Goal: Entertainment & Leisure: Consume media (video, audio)

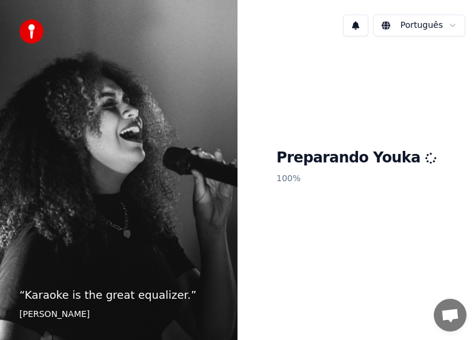
scroll to position [946, 0]
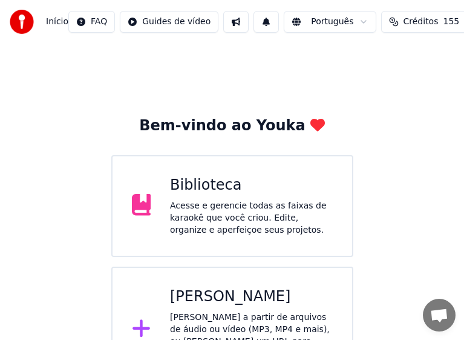
click at [232, 305] on div "[PERSON_NAME]" at bounding box center [251, 296] width 163 height 19
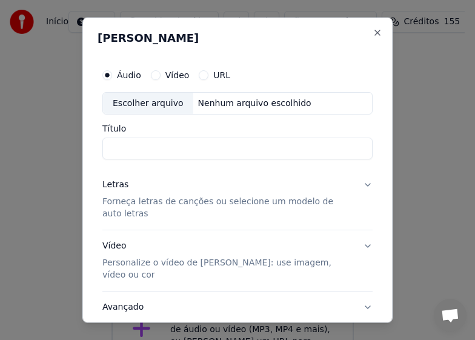
click at [127, 97] on div "Escolher arquivo" at bounding box center [148, 103] width 90 height 22
type input "**********"
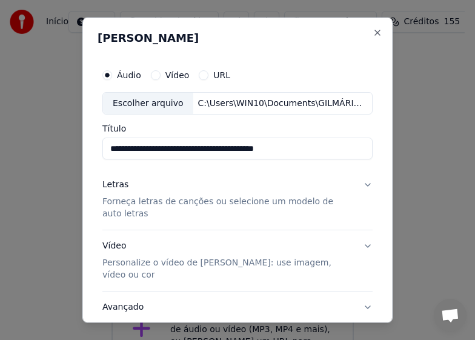
click at [197, 203] on p "Forneça letras de canções ou selecione um modelo de auto letras" at bounding box center [227, 208] width 251 height 24
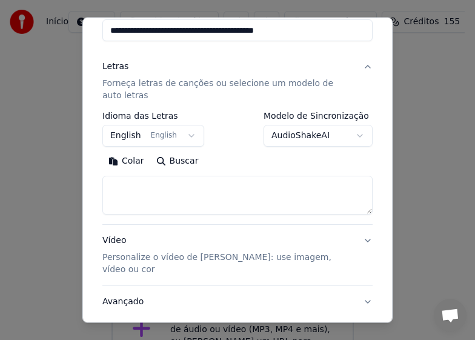
scroll to position [122, 0]
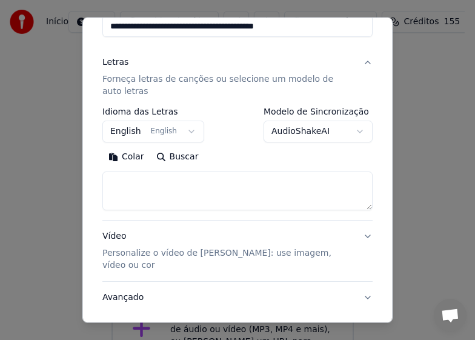
click at [203, 191] on textarea at bounding box center [237, 190] width 270 height 39
paste textarea "**********"
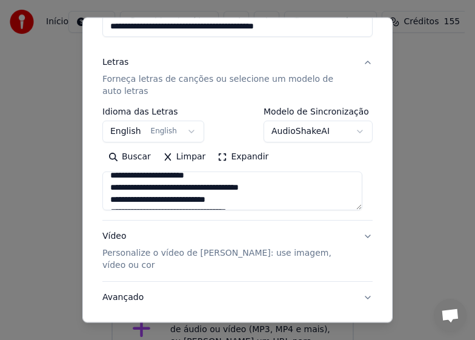
scroll to position [0, 0]
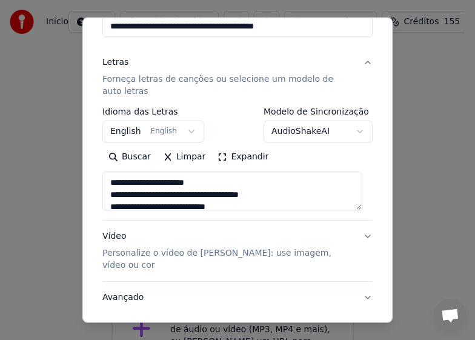
type textarea "**********"
click at [185, 129] on button "English English" at bounding box center [153, 131] width 102 height 22
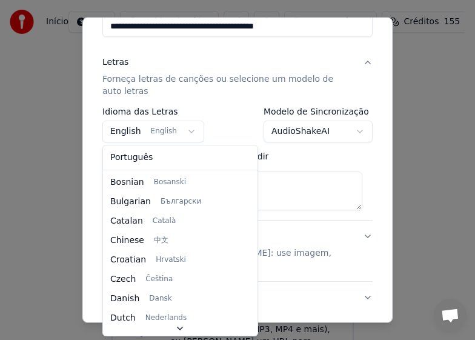
select select "**"
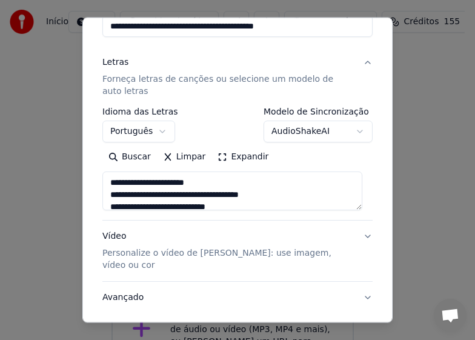
scroll to position [186, 0]
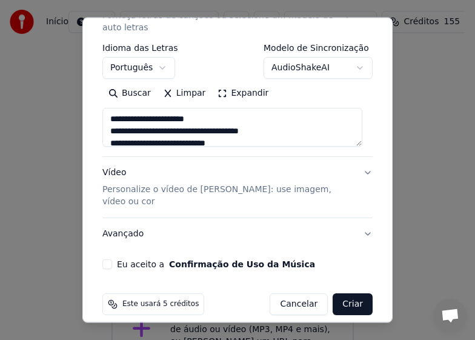
click at [232, 192] on p "Personalize o vídeo de [PERSON_NAME]: use imagem, vídeo ou cor" at bounding box center [227, 195] width 251 height 24
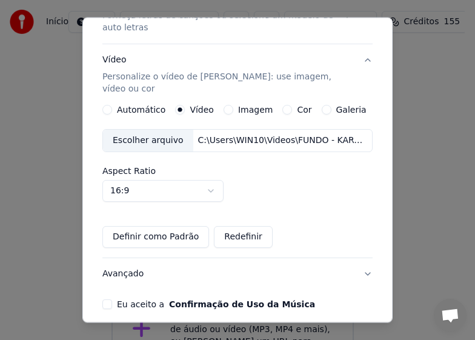
click at [136, 130] on div "Escolher arquivo" at bounding box center [148, 141] width 90 height 22
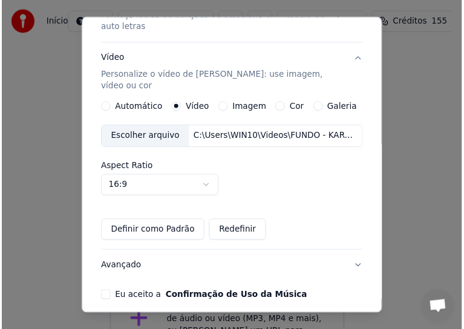
scroll to position [226, 0]
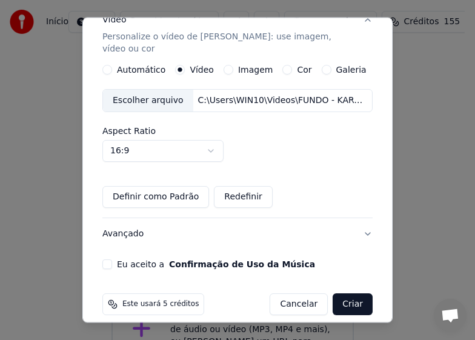
click at [108, 259] on button "Eu aceito a Confirmação de Uso da Música" at bounding box center [107, 264] width 10 height 10
click at [350, 293] on button "Criar" at bounding box center [352, 304] width 40 height 22
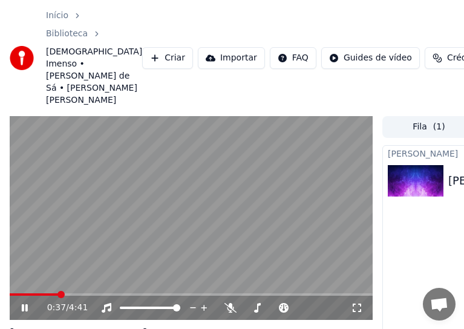
click at [27, 305] on icon at bounding box center [25, 308] width 6 height 7
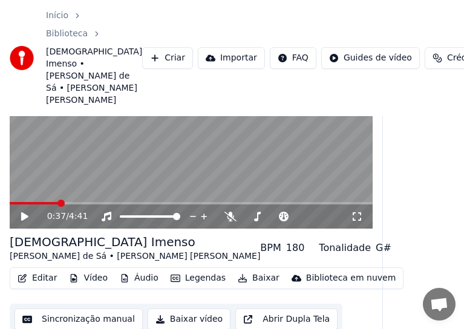
scroll to position [93, 0]
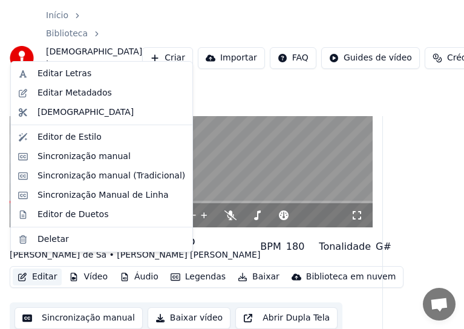
click at [40, 269] on button "Editar" at bounding box center [37, 277] width 49 height 17
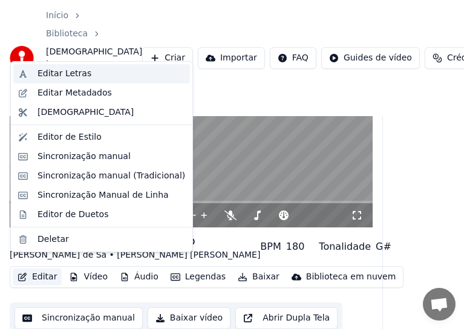
click at [63, 75] on div "Editar Letras" at bounding box center [65, 74] width 54 height 12
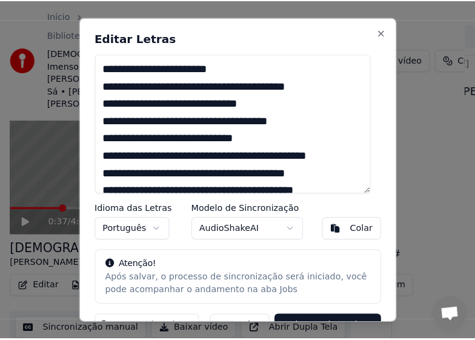
scroll to position [82, 0]
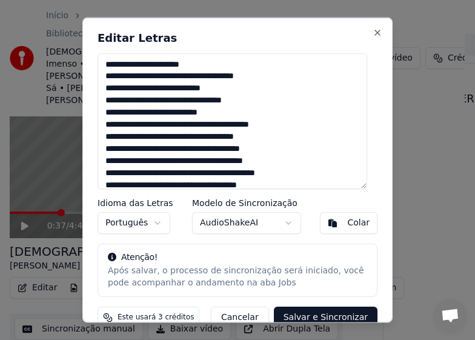
drag, startPoint x: 120, startPoint y: 87, endPoint x: 126, endPoint y: 95, distance: 10.1
click at [122, 88] on textarea "**********" at bounding box center [231, 121] width 269 height 136
click at [234, 124] on textarea "**********" at bounding box center [231, 121] width 269 height 136
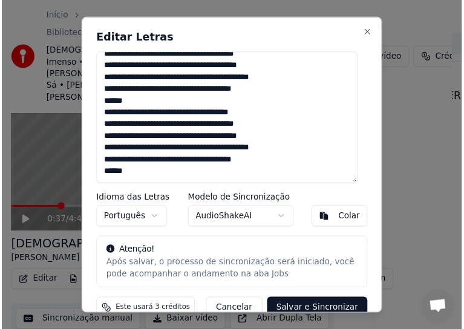
scroll to position [21, 0]
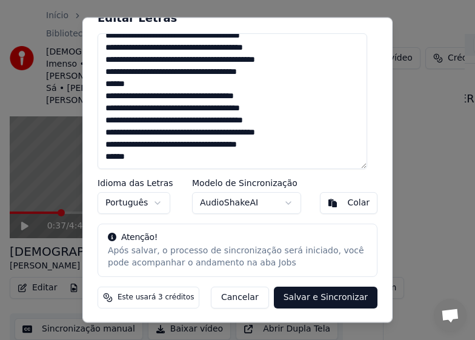
type textarea "**********"
click at [303, 299] on button "Salvar e Sincronizar" at bounding box center [326, 297] width 104 height 22
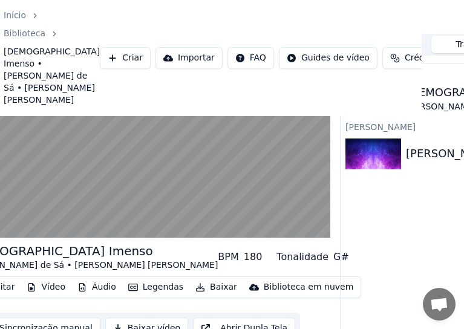
scroll to position [82, 0]
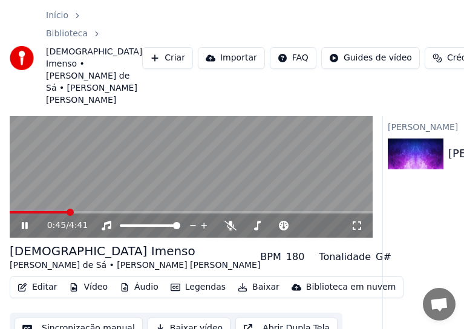
drag, startPoint x: 23, startPoint y: 214, endPoint x: 185, endPoint y: 218, distance: 161.7
click at [25, 221] on icon at bounding box center [33, 226] width 28 height 10
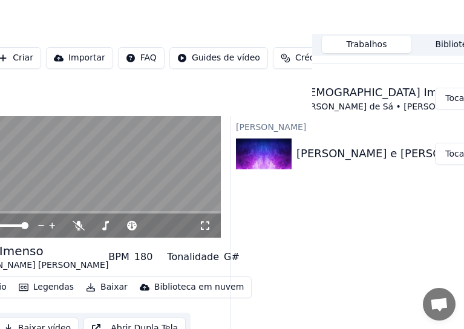
scroll to position [82, 191]
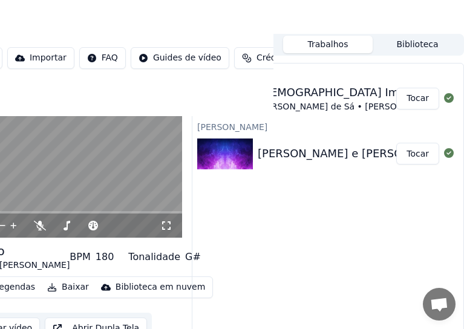
drag, startPoint x: 421, startPoint y: 88, endPoint x: 412, endPoint y: 105, distance: 19.8
click at [421, 88] on button "Tocar" at bounding box center [418, 99] width 43 height 22
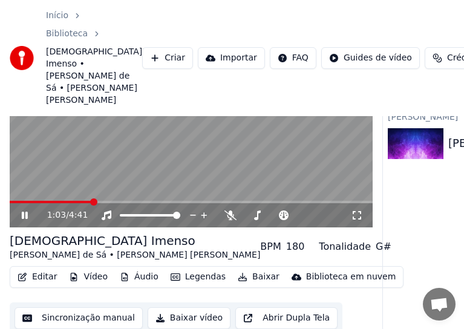
scroll to position [32, 0]
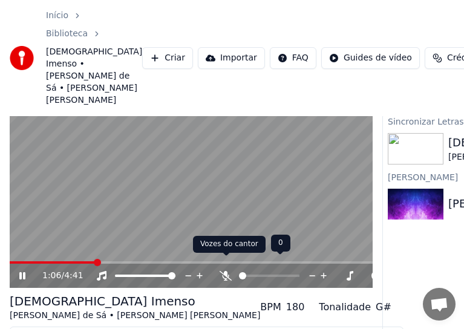
click at [231, 271] on icon at bounding box center [226, 276] width 12 height 10
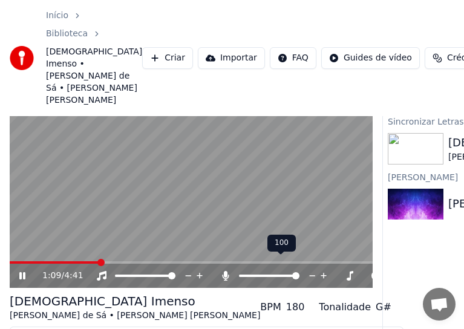
click at [225, 271] on icon at bounding box center [226, 276] width 7 height 10
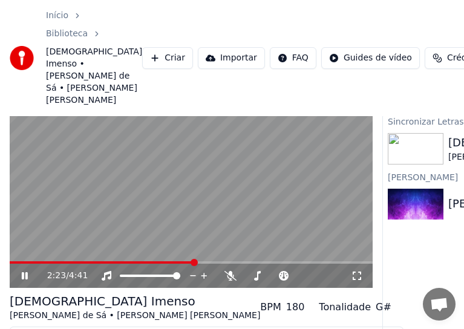
click at [24, 271] on icon at bounding box center [33, 276] width 28 height 10
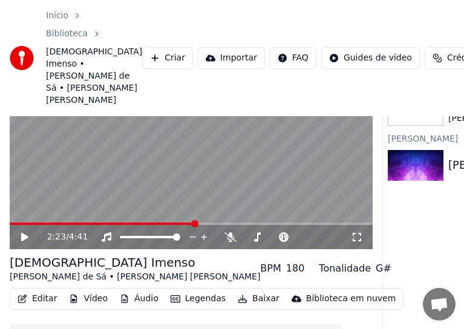
scroll to position [93, 0]
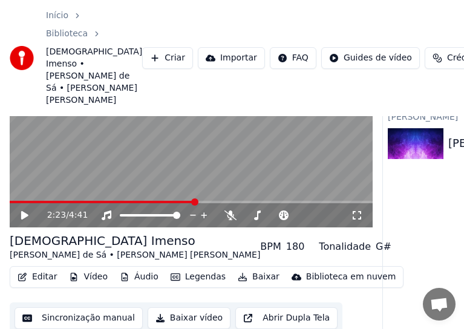
click at [99, 308] on button "Sincronização manual" at bounding box center [79, 319] width 128 height 22
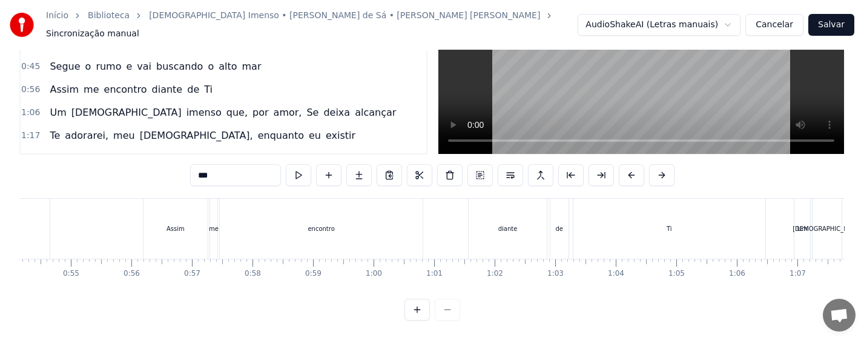
scroll to position [0, 3227]
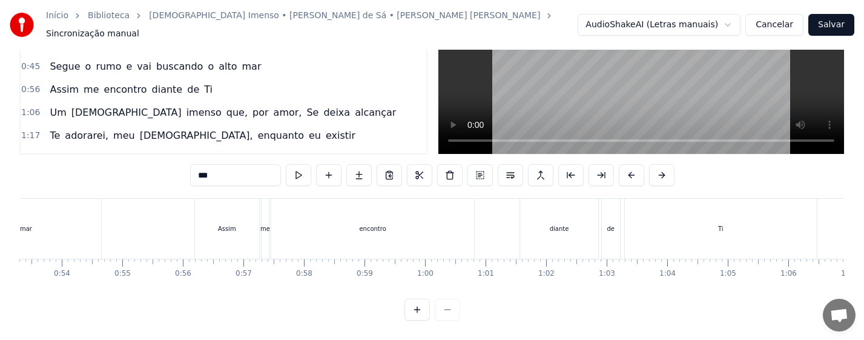
click at [228, 230] on div "Assim" at bounding box center [227, 229] width 64 height 60
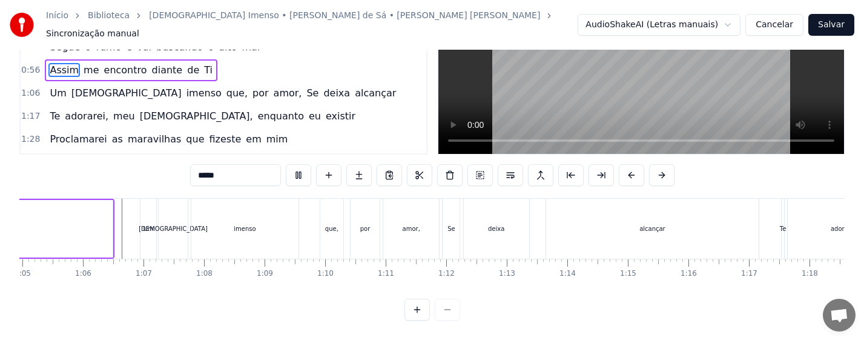
scroll to position [0, 3934]
click at [95, 225] on div "Ti" at bounding box center [15, 229] width 192 height 58
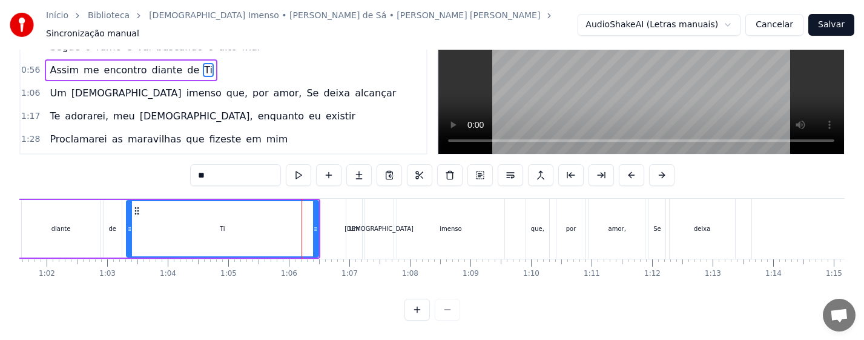
scroll to position [0, 3688]
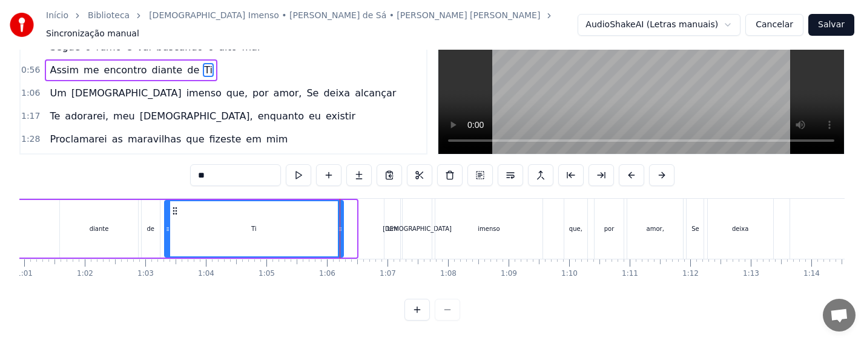
drag, startPoint x: 352, startPoint y: 233, endPoint x: 339, endPoint y: 237, distance: 14.0
click at [339, 237] on div at bounding box center [340, 228] width 5 height 55
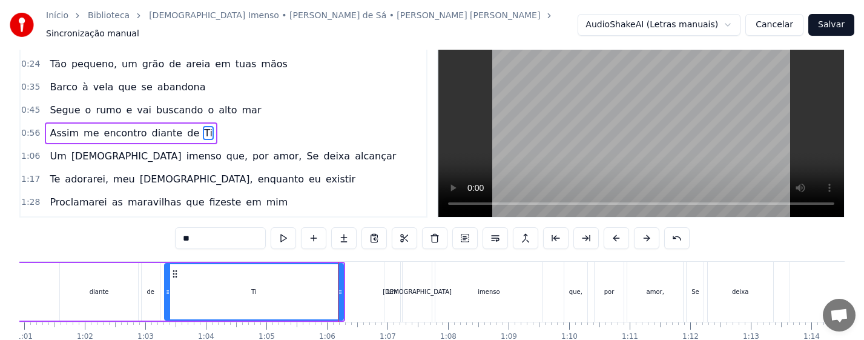
scroll to position [0, 0]
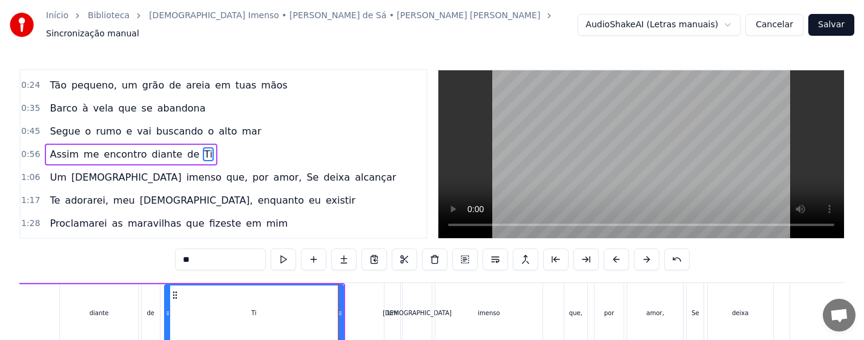
click at [386, 310] on div "Um" at bounding box center [392, 313] width 16 height 60
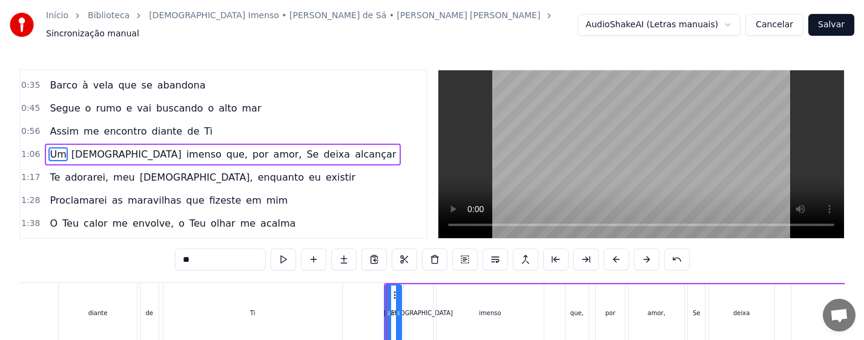
click at [249, 309] on div "Ti" at bounding box center [252, 313] width 179 height 60
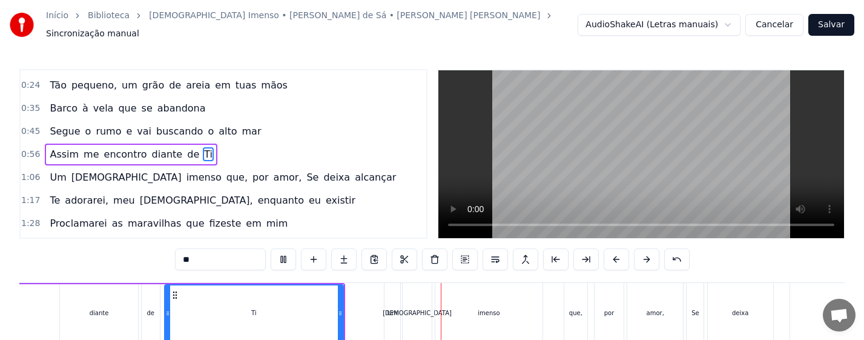
click at [392, 309] on div "Um" at bounding box center [392, 312] width 10 height 9
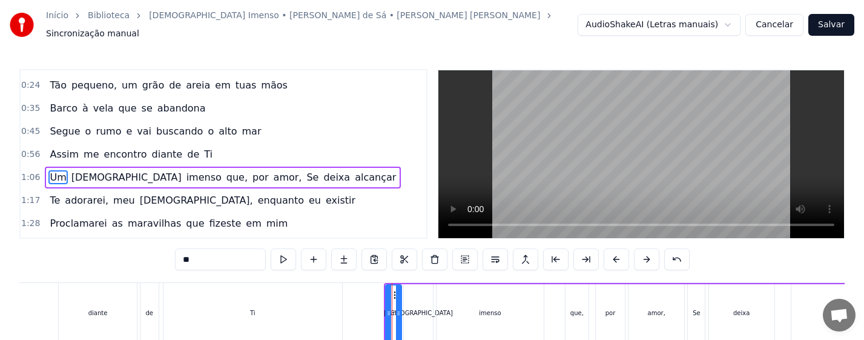
scroll to position [42, 0]
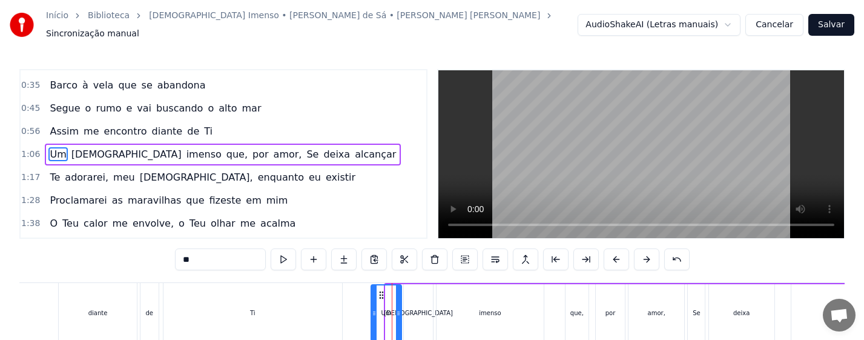
drag, startPoint x: 386, startPoint y: 317, endPoint x: 371, endPoint y: 318, distance: 14.6
click at [372, 318] on div at bounding box center [374, 312] width 5 height 55
click at [145, 309] on div "de" at bounding box center [149, 313] width 18 height 60
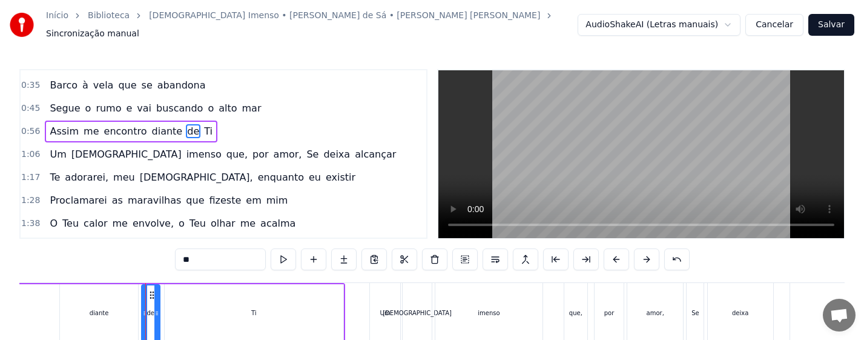
scroll to position [19, 0]
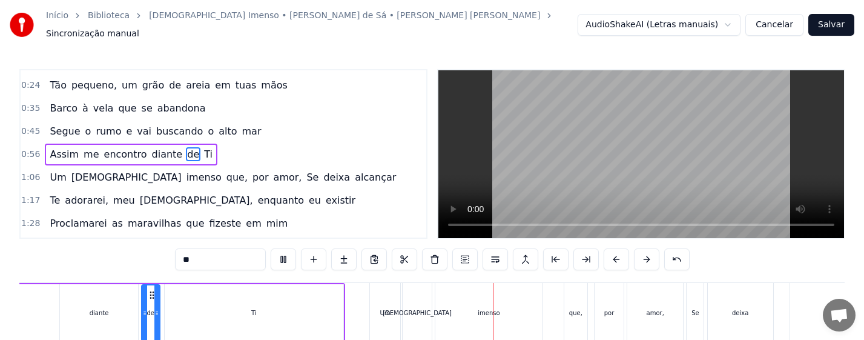
click at [418, 315] on div "[DEMOGRAPHIC_DATA]" at bounding box center [417, 313] width 29 height 60
type input "****"
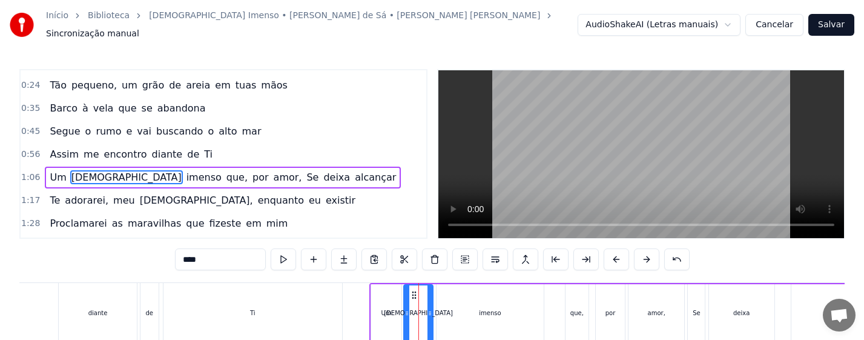
scroll to position [42, 0]
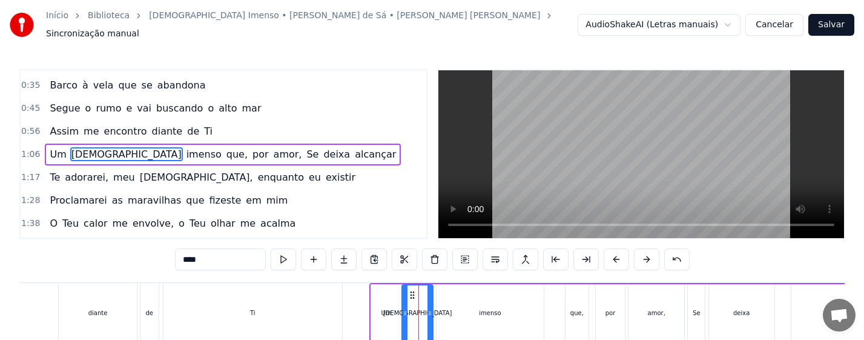
click at [403, 312] on div at bounding box center [405, 312] width 5 height 55
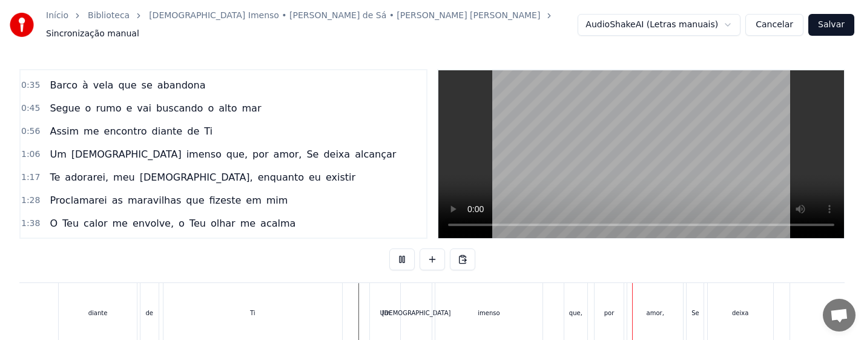
click at [409, 307] on div "[DEMOGRAPHIC_DATA]" at bounding box center [416, 313] width 31 height 60
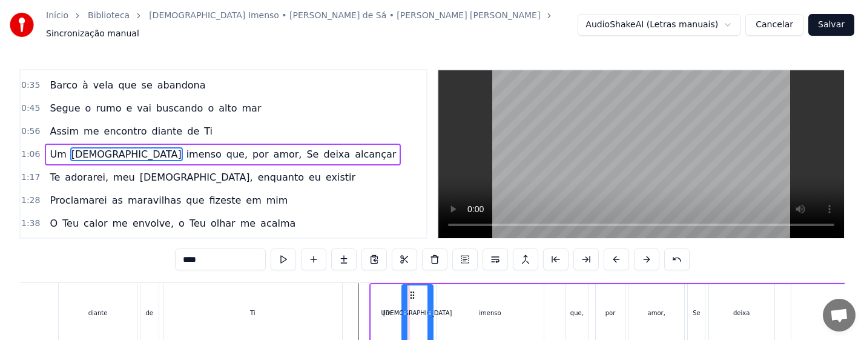
click at [497, 312] on div "imenso" at bounding box center [490, 313] width 107 height 58
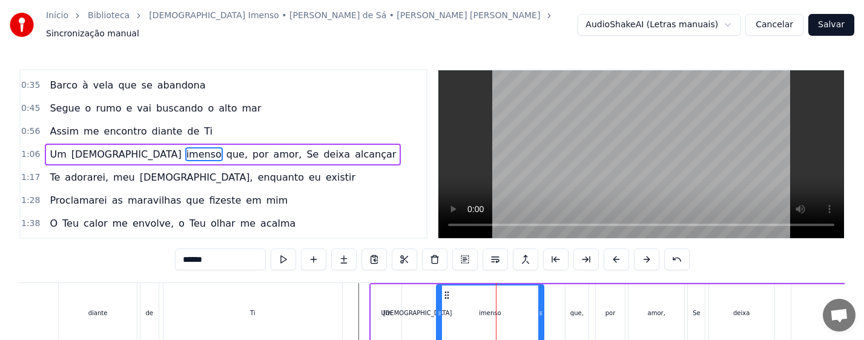
click at [577, 316] on div "que," at bounding box center [576, 313] width 23 height 58
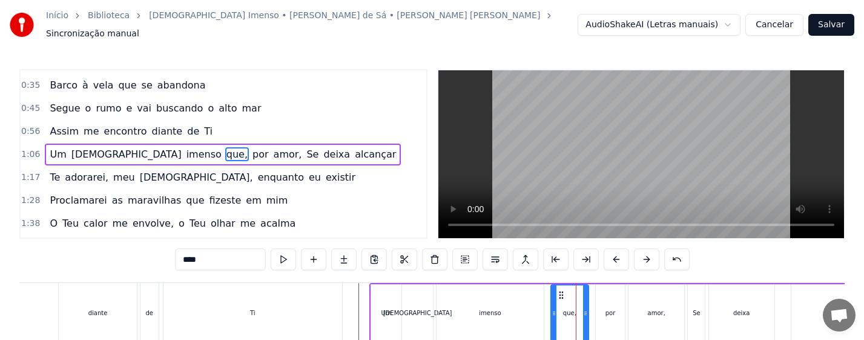
drag, startPoint x: 565, startPoint y: 312, endPoint x: 551, endPoint y: 312, distance: 14.5
click at [552, 312] on div at bounding box center [554, 312] width 5 height 55
click at [271, 255] on button at bounding box center [283, 259] width 25 height 22
drag, startPoint x: 586, startPoint y: 309, endPoint x: 576, endPoint y: 312, distance: 10.9
click at [576, 312] on div at bounding box center [575, 312] width 5 height 55
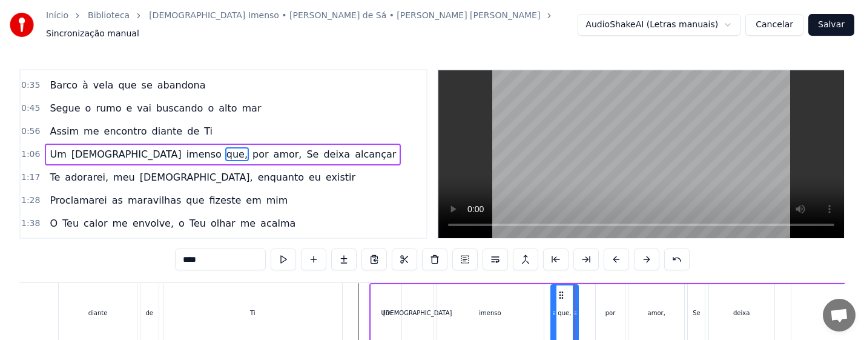
click at [608, 314] on div "por" at bounding box center [610, 313] width 29 height 58
type input "***"
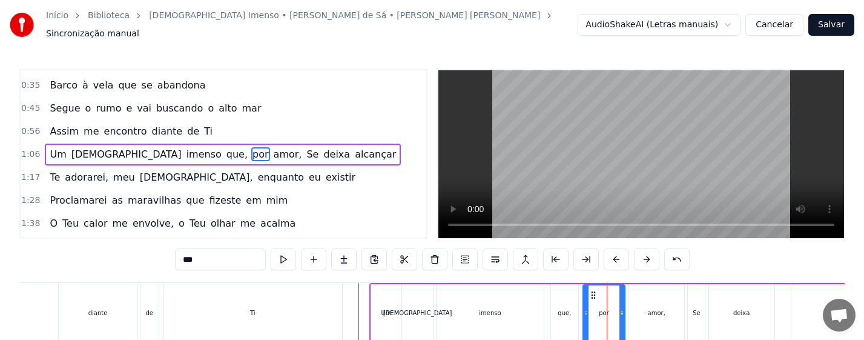
drag, startPoint x: 596, startPoint y: 307, endPoint x: 584, endPoint y: 311, distance: 13.2
click at [584, 311] on icon at bounding box center [586, 313] width 5 height 10
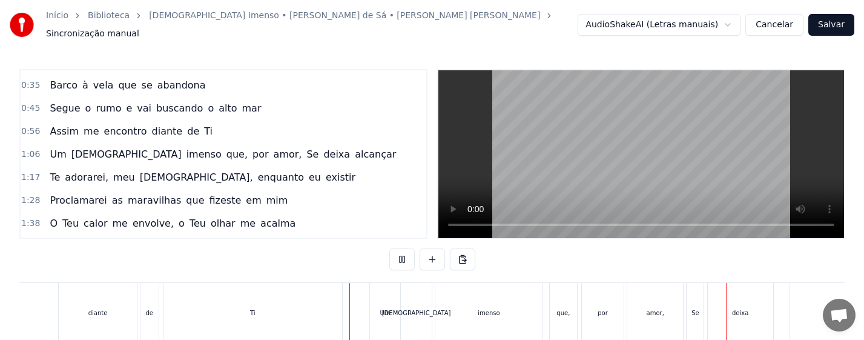
click at [570, 312] on div "que," at bounding box center [563, 313] width 27 height 60
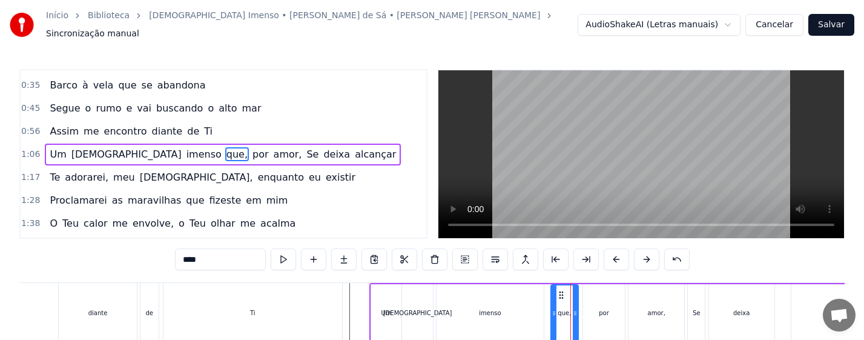
click at [601, 312] on div "por" at bounding box center [604, 313] width 42 height 58
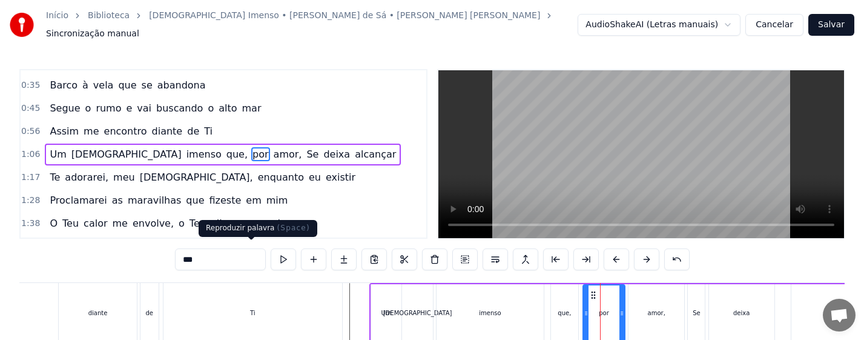
click at [271, 254] on button at bounding box center [283, 259] width 25 height 22
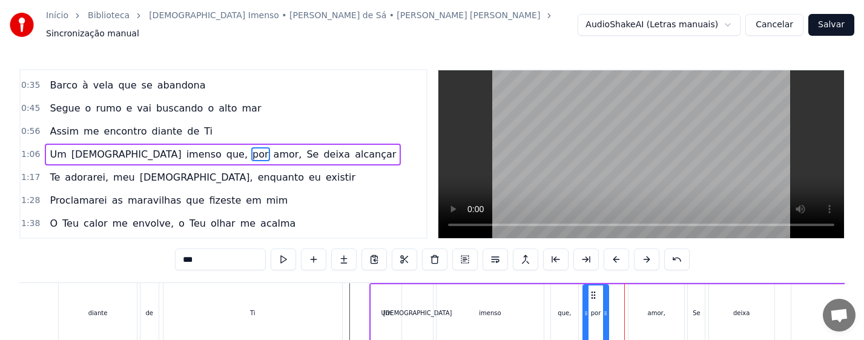
drag, startPoint x: 623, startPoint y: 311, endPoint x: 607, endPoint y: 316, distance: 17.2
click at [607, 316] on div at bounding box center [605, 312] width 5 height 55
click at [657, 310] on div "amor," at bounding box center [657, 312] width 18 height 9
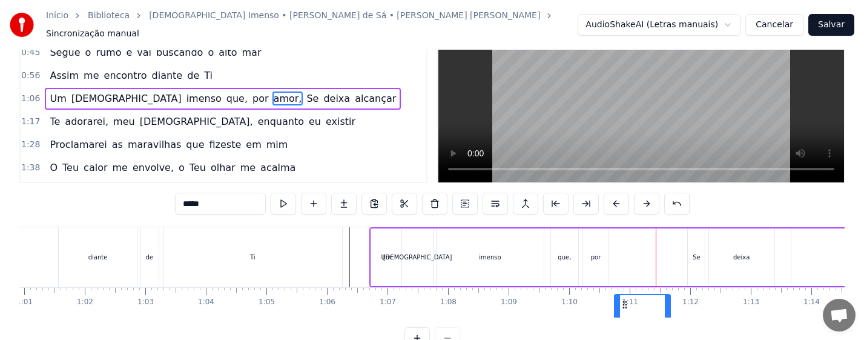
drag, startPoint x: 639, startPoint y: 287, endPoint x: 625, endPoint y: 292, distance: 14.7
click at [625, 300] on icon at bounding box center [625, 305] width 10 height 10
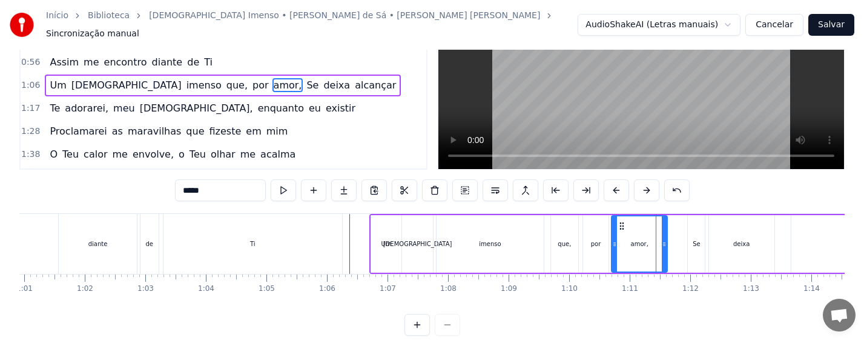
click at [617, 221] on icon at bounding box center [622, 226] width 10 height 10
click at [562, 241] on div "que," at bounding box center [564, 243] width 13 height 9
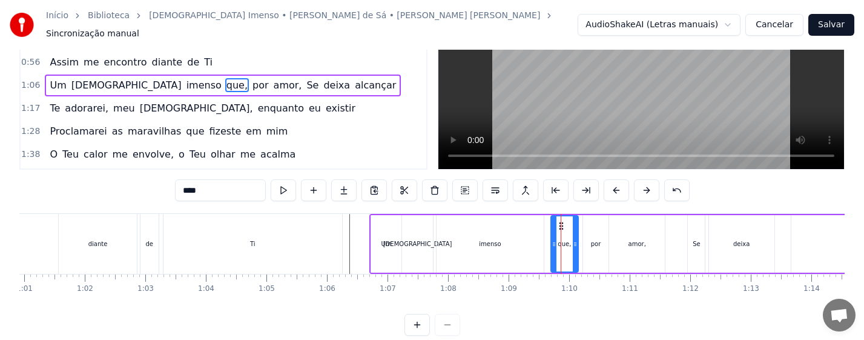
scroll to position [0, 0]
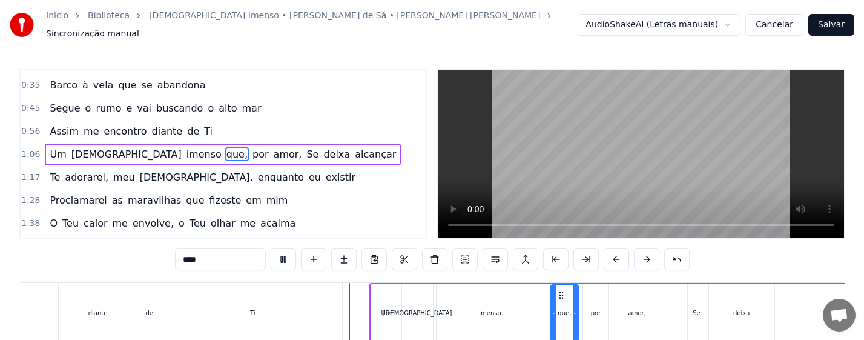
click at [638, 308] on div "amor," at bounding box center [637, 312] width 18 height 9
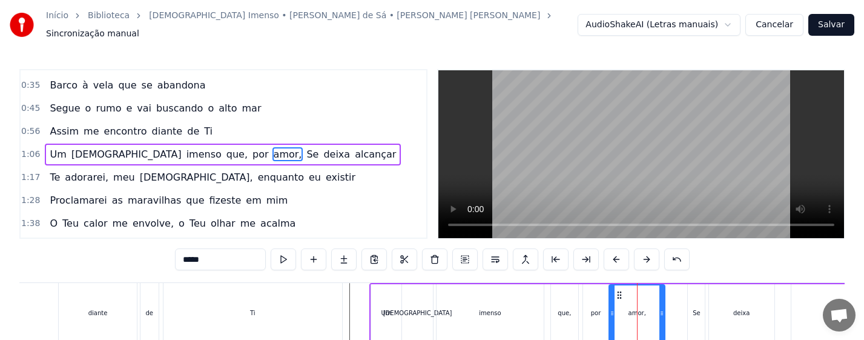
click at [695, 311] on div "Se" at bounding box center [697, 312] width 8 height 9
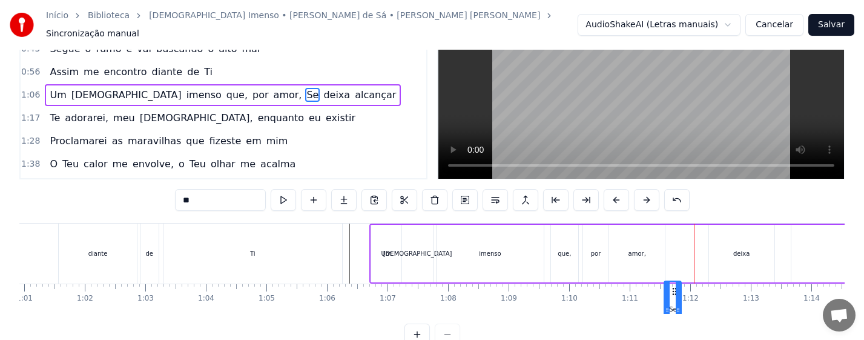
drag, startPoint x: 696, startPoint y: 288, endPoint x: 675, endPoint y: 292, distance: 21.0
click at [675, 292] on div "0:13 Não sou nada, eu bem sei 0:24 [PERSON_NAME], um grão de areia em tuas mãos…" at bounding box center [431, 178] width 825 height 336
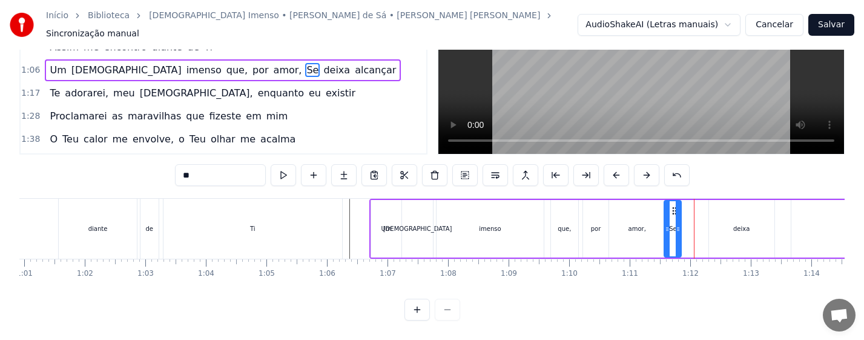
click at [743, 228] on div "deixa" at bounding box center [741, 229] width 65 height 58
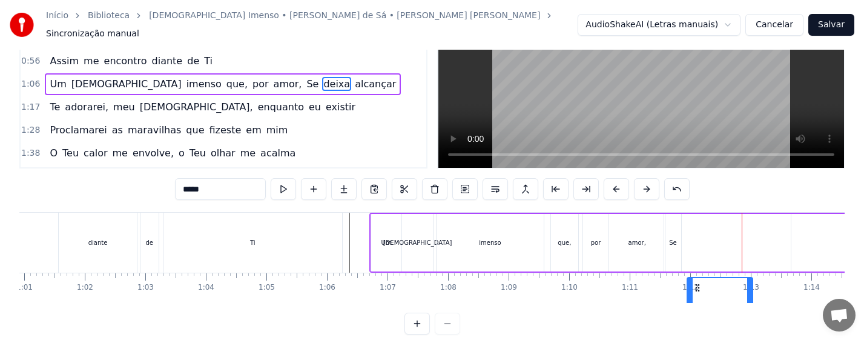
drag, startPoint x: 717, startPoint y: 288, endPoint x: 696, endPoint y: 291, distance: 22.1
click at [696, 291] on icon at bounding box center [698, 288] width 10 height 10
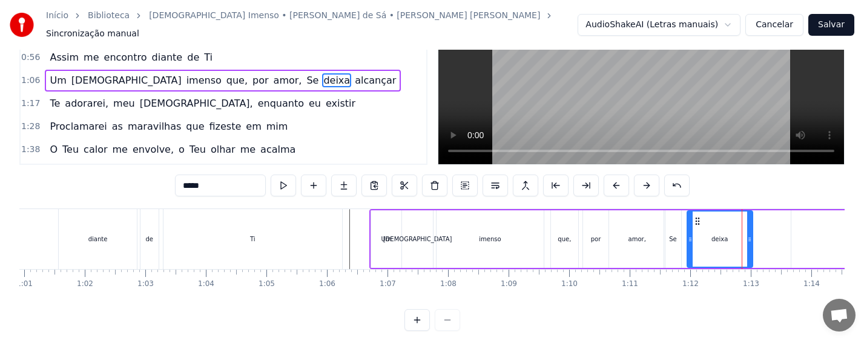
click at [563, 240] on div "que," at bounding box center [564, 239] width 27 height 58
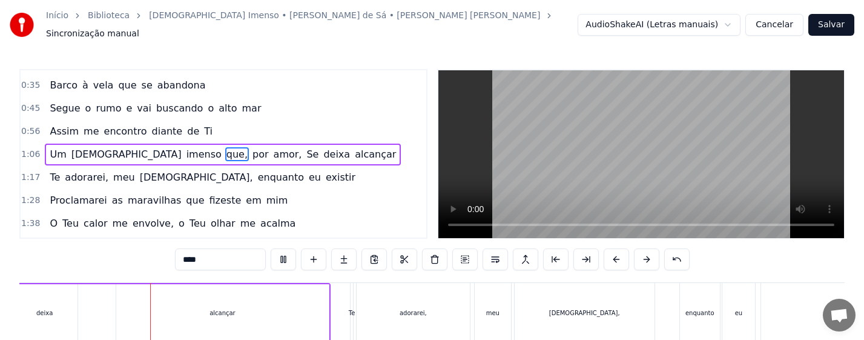
scroll to position [0, 4396]
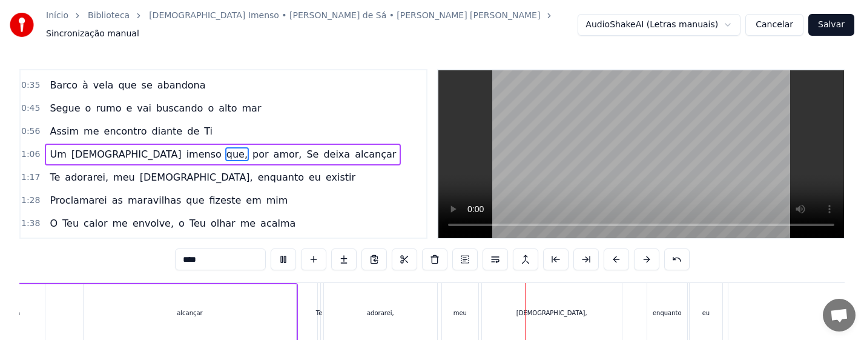
click at [444, 307] on div "meu" at bounding box center [460, 313] width 36 height 60
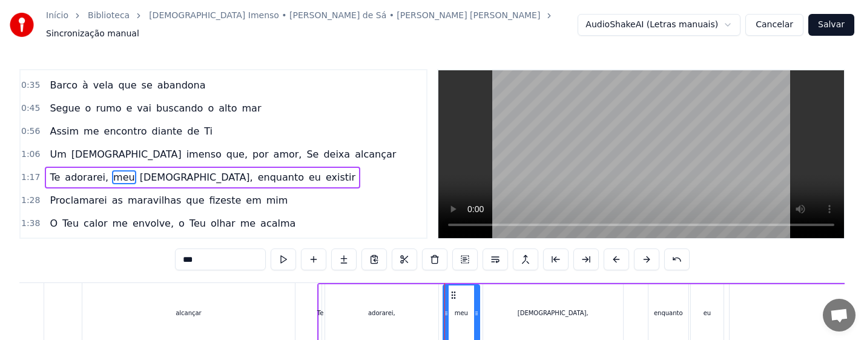
scroll to position [65, 0]
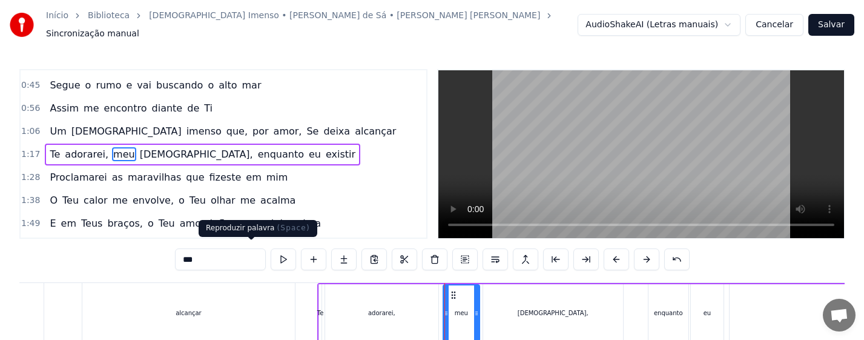
click at [271, 252] on button at bounding box center [283, 259] width 25 height 22
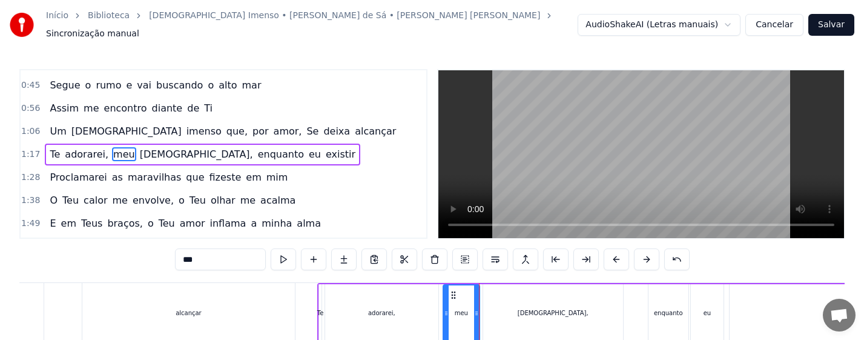
click at [464, 310] on div "meu" at bounding box center [461, 312] width 13 height 9
drag, startPoint x: 476, startPoint y: 317, endPoint x: 466, endPoint y: 318, distance: 10.9
click at [466, 318] on div at bounding box center [465, 312] width 5 height 55
click at [441, 313] on div at bounding box center [443, 312] width 5 height 55
click at [538, 311] on div "[DEMOGRAPHIC_DATA]," at bounding box center [553, 313] width 140 height 58
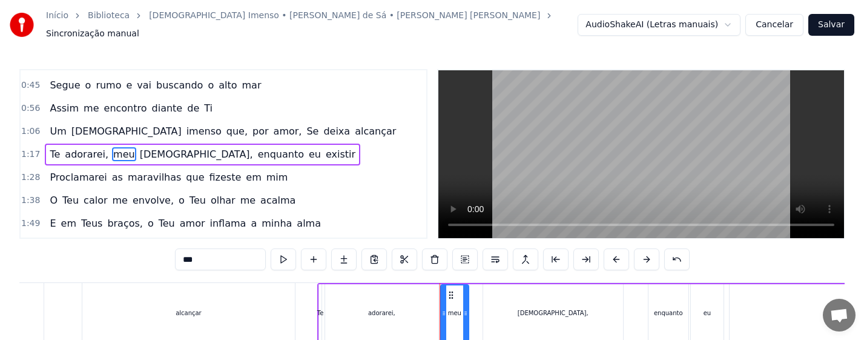
type input "*****"
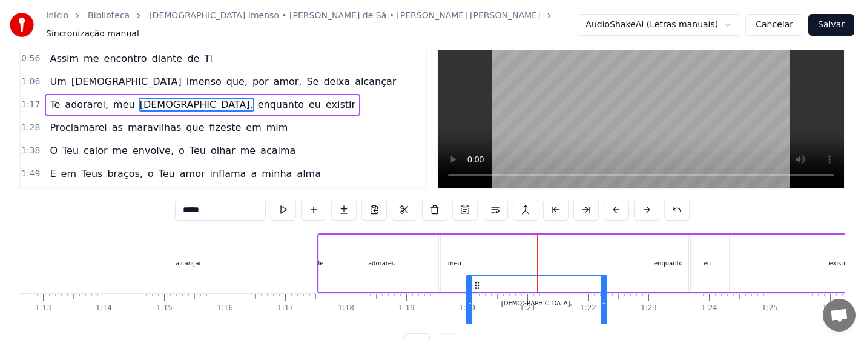
scroll to position [59, 0]
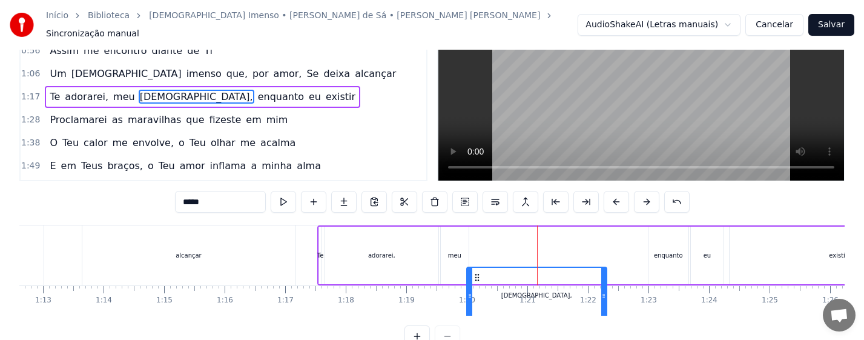
drag, startPoint x: 493, startPoint y: 290, endPoint x: 477, endPoint y: 292, distance: 16.4
click at [477, 282] on icon at bounding box center [477, 277] width 10 height 10
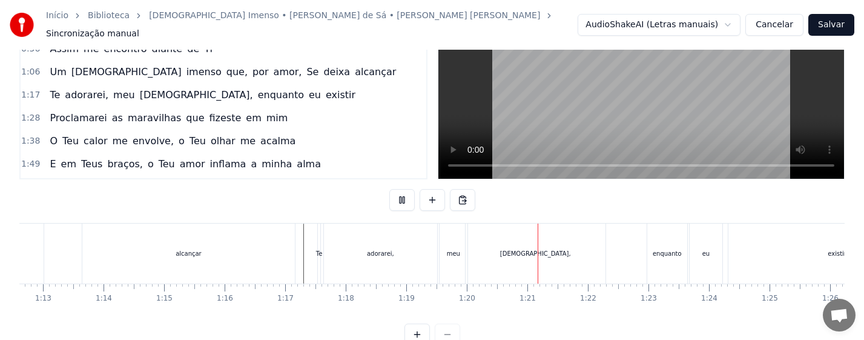
click at [445, 249] on div "meu" at bounding box center [454, 253] width 28 height 60
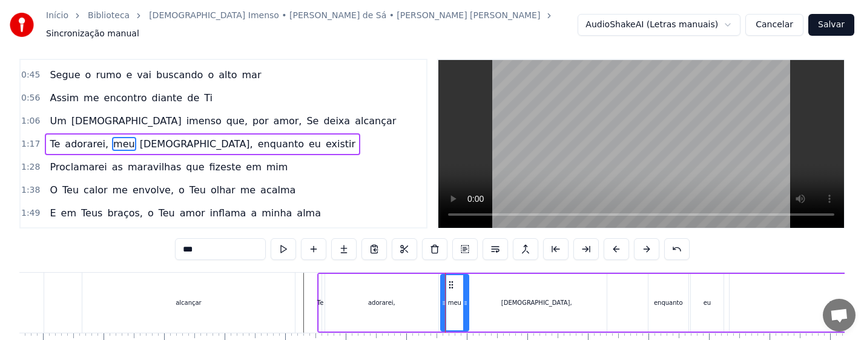
scroll to position [0, 0]
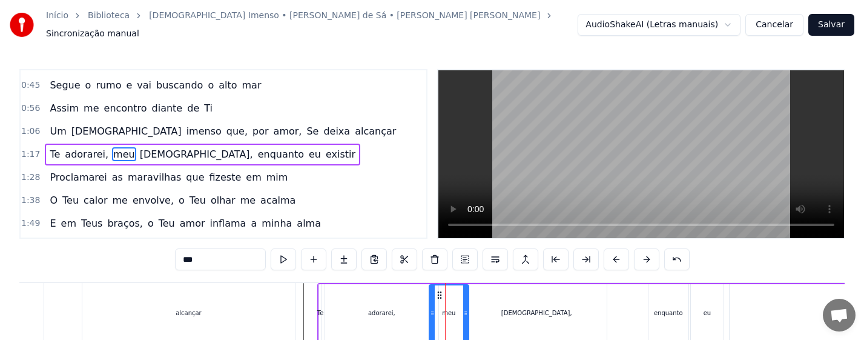
drag, startPoint x: 442, startPoint y: 314, endPoint x: 430, endPoint y: 312, distance: 11.6
click at [430, 312] on div at bounding box center [432, 312] width 5 height 55
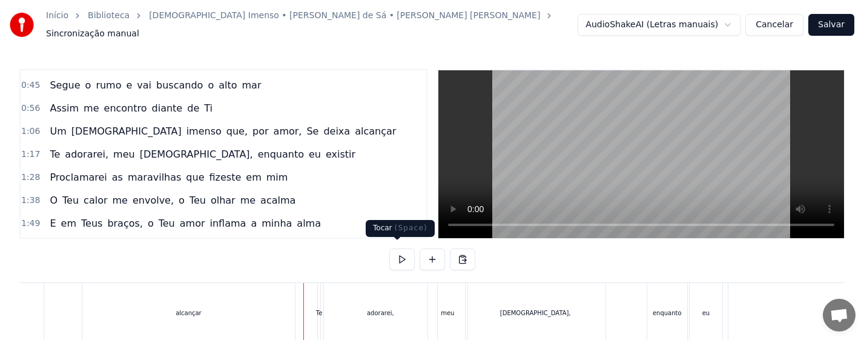
click at [392, 253] on button at bounding box center [401, 259] width 25 height 22
click at [527, 306] on div "[DEMOGRAPHIC_DATA]," at bounding box center [536, 313] width 140 height 60
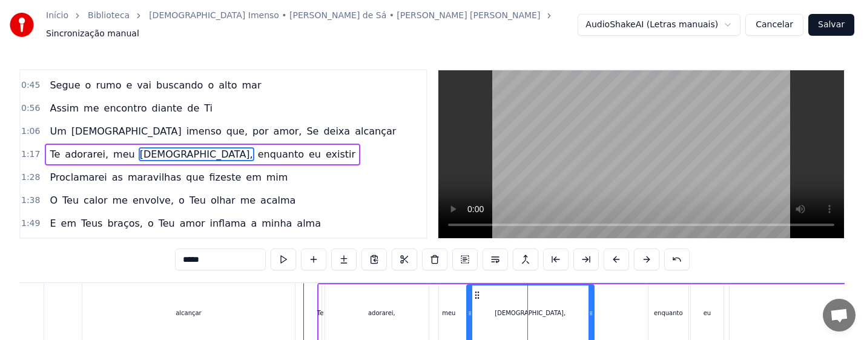
drag, startPoint x: 605, startPoint y: 314, endPoint x: 592, endPoint y: 316, distance: 12.9
click at [592, 316] on div at bounding box center [590, 312] width 5 height 55
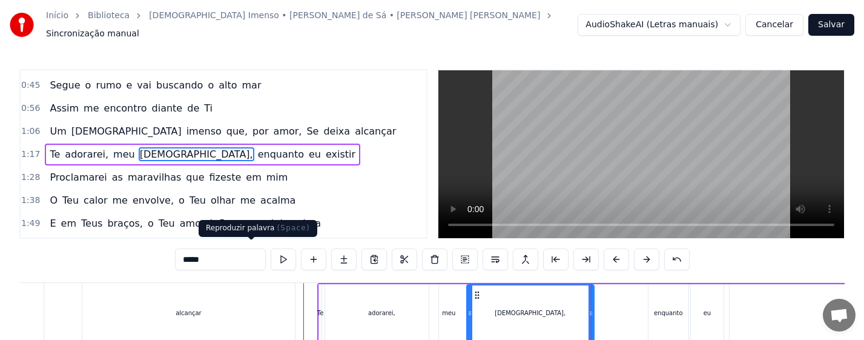
click at [271, 253] on button at bounding box center [283, 259] width 25 height 22
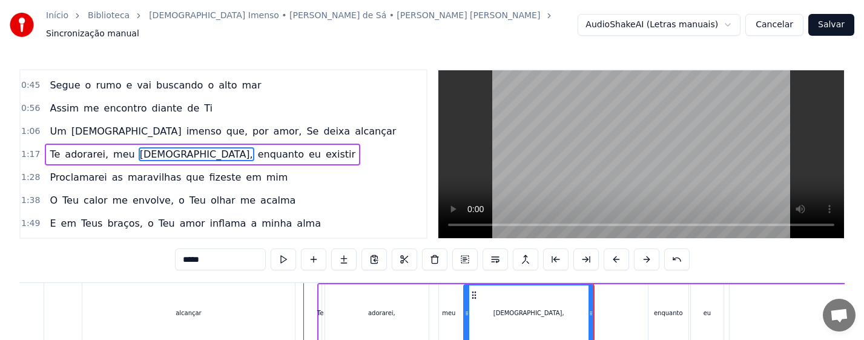
click at [464, 310] on icon at bounding box center [466, 313] width 5 height 10
drag, startPoint x: 593, startPoint y: 317, endPoint x: 601, endPoint y: 314, distance: 8.2
click at [601, 314] on div at bounding box center [598, 312] width 5 height 55
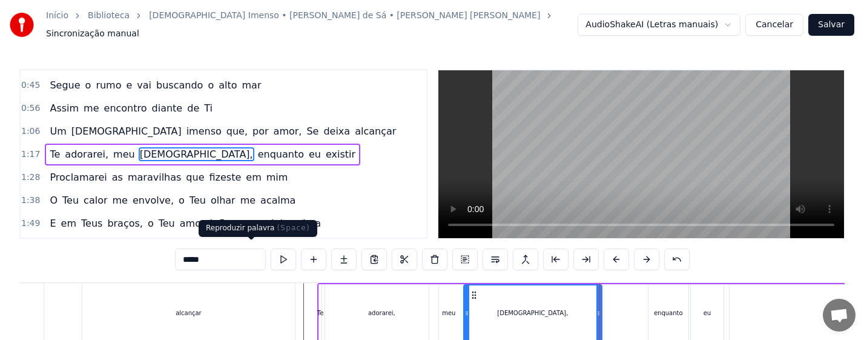
click at [271, 251] on button at bounding box center [283, 259] width 25 height 22
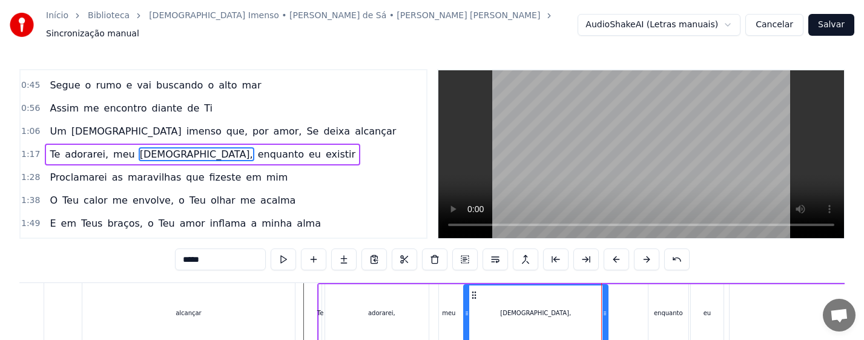
drag, startPoint x: 599, startPoint y: 312, endPoint x: 605, endPoint y: 312, distance: 6.1
click at [605, 312] on div at bounding box center [604, 312] width 5 height 55
drag, startPoint x: 606, startPoint y: 311, endPoint x: 595, endPoint y: 313, distance: 11.0
click at [595, 313] on div at bounding box center [594, 312] width 5 height 55
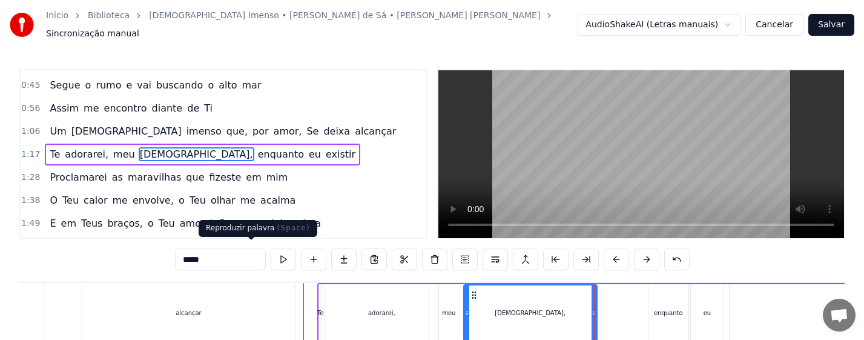
click at [271, 254] on button at bounding box center [283, 259] width 25 height 22
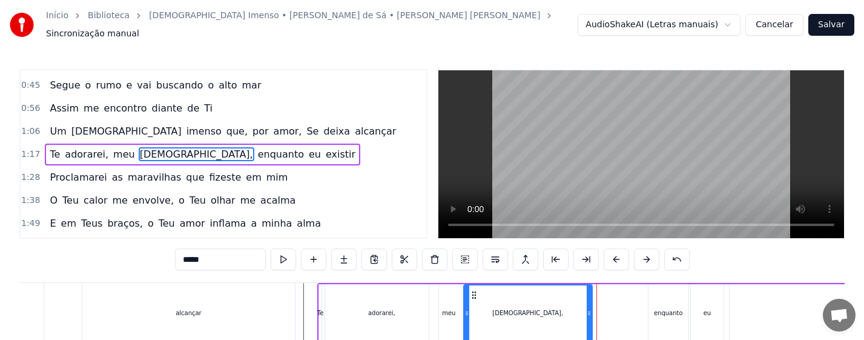
click at [590, 314] on div at bounding box center [589, 312] width 5 height 55
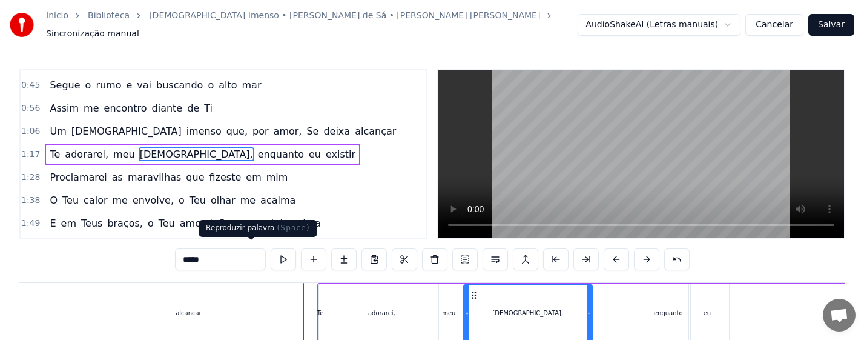
click at [271, 252] on button at bounding box center [283, 259] width 25 height 22
click at [447, 309] on div "meu" at bounding box center [448, 312] width 13 height 9
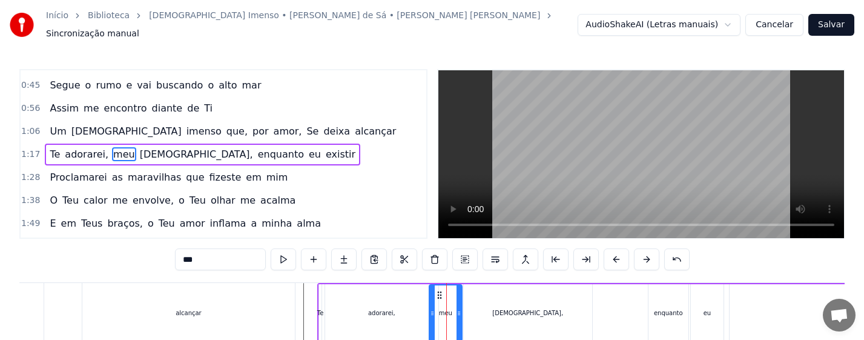
drag, startPoint x: 467, startPoint y: 312, endPoint x: 461, endPoint y: 312, distance: 6.7
click at [461, 312] on div at bounding box center [458, 312] width 5 height 55
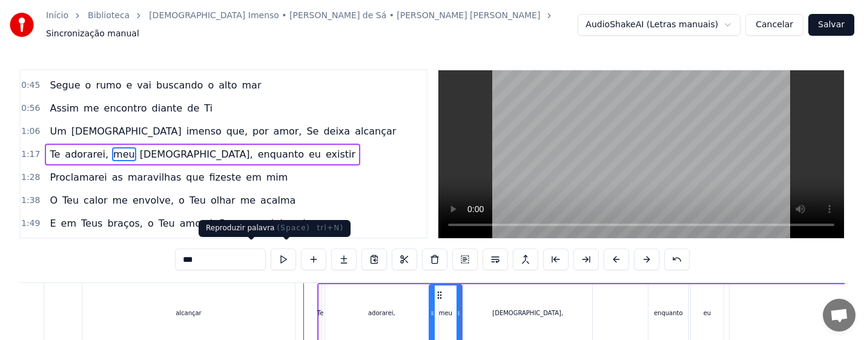
click at [271, 252] on button at bounding box center [283, 259] width 25 height 22
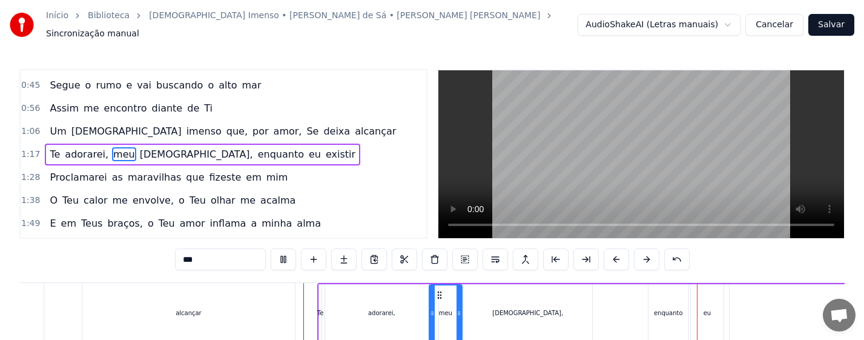
click at [662, 315] on div "enquanto" at bounding box center [668, 313] width 40 height 58
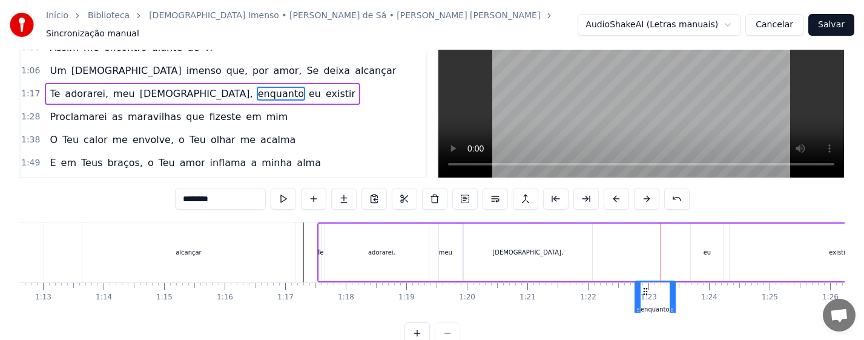
drag, startPoint x: 659, startPoint y: 289, endPoint x: 645, endPoint y: 292, distance: 13.5
click at [645, 292] on icon at bounding box center [646, 291] width 10 height 10
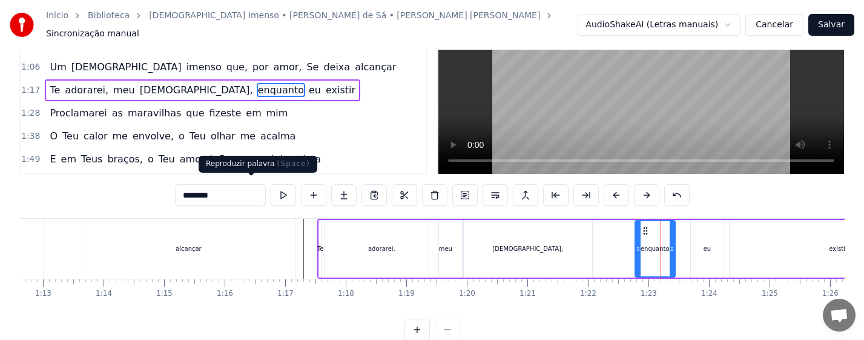
click at [271, 187] on button at bounding box center [283, 195] width 25 height 22
click at [651, 244] on div "enquanto" at bounding box center [655, 248] width 29 height 9
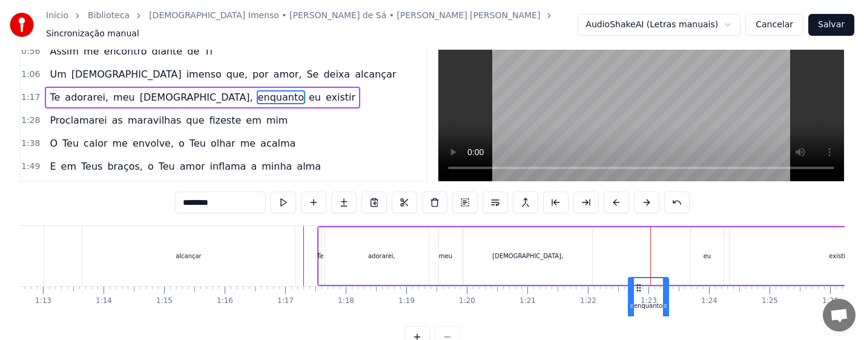
drag, startPoint x: 644, startPoint y: 287, endPoint x: 638, endPoint y: 288, distance: 6.7
click at [638, 288] on icon at bounding box center [639, 288] width 10 height 10
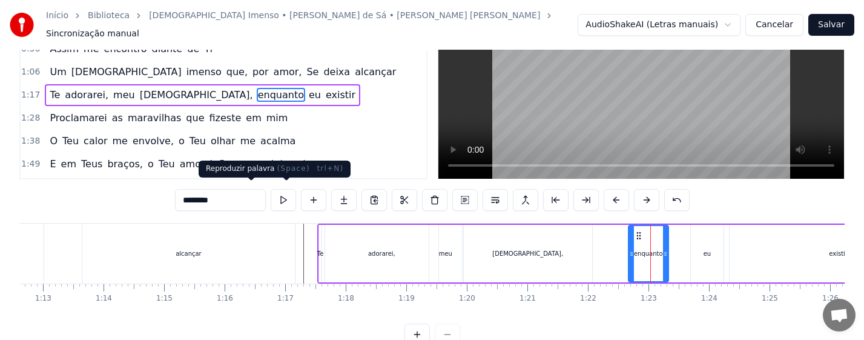
click at [271, 192] on button at bounding box center [283, 200] width 25 height 22
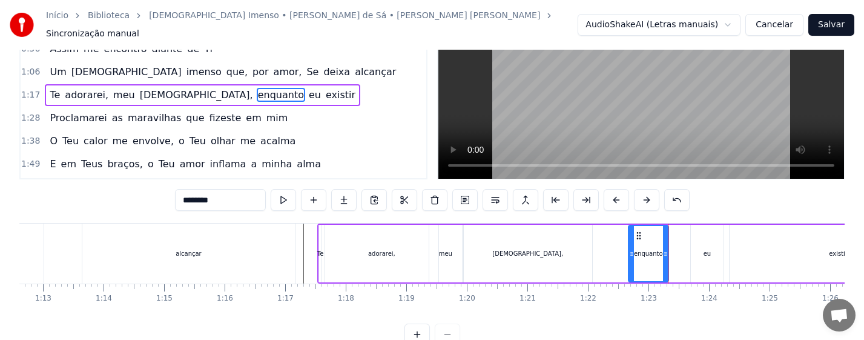
click at [693, 250] on div "eu" at bounding box center [707, 254] width 33 height 58
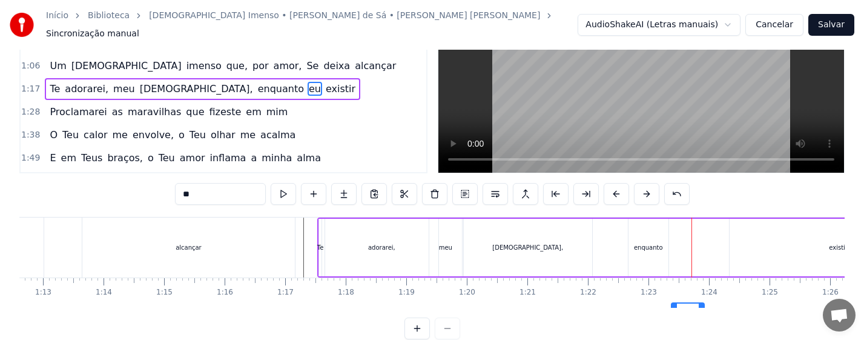
scroll to position [89, 0]
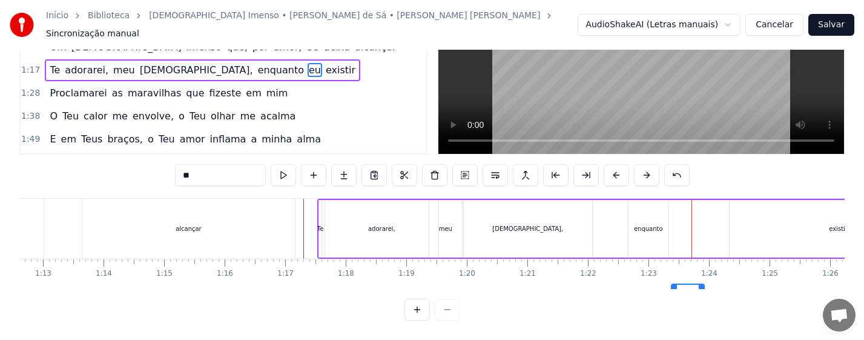
drag, startPoint x: 702, startPoint y: 286, endPoint x: 682, endPoint y: 291, distance: 20.0
click at [682, 291] on div "0:13 Não sou nada, eu bem sei 0:24 [PERSON_NAME], um grão de areia em tuas mãos…" at bounding box center [431, 153] width 825 height 336
click at [641, 230] on div "enquanto" at bounding box center [648, 229] width 40 height 58
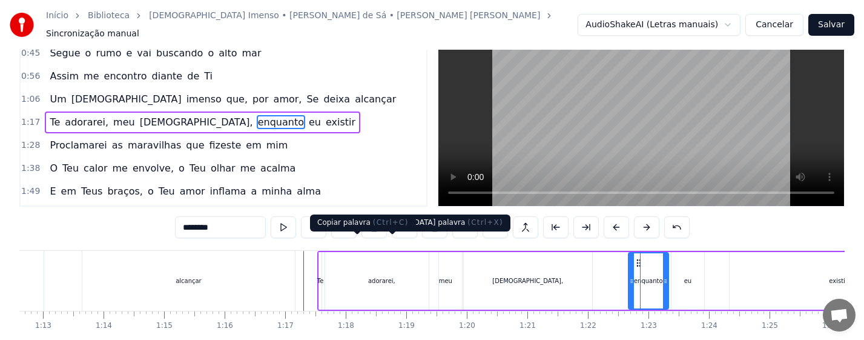
scroll to position [0, 0]
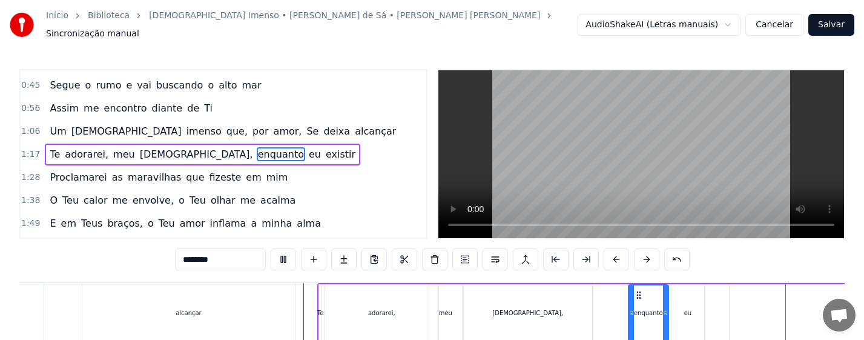
click at [742, 305] on div "existir" at bounding box center [838, 313] width 217 height 58
type input "*******"
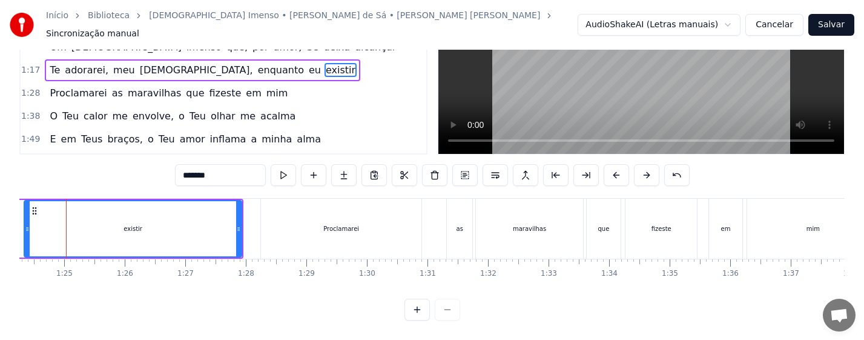
scroll to position [0, 4866]
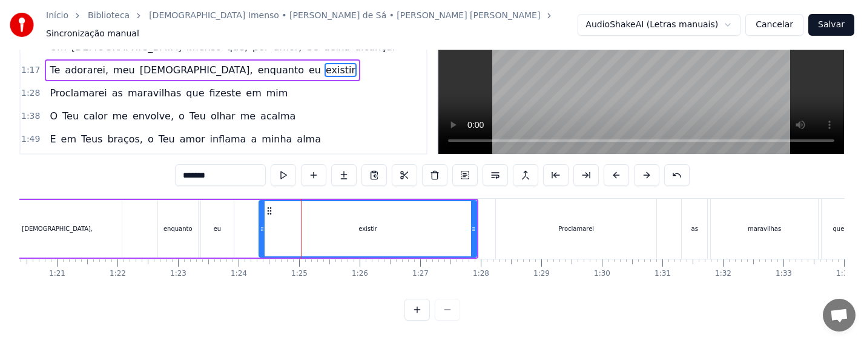
click at [312, 222] on div "existir" at bounding box center [368, 228] width 216 height 55
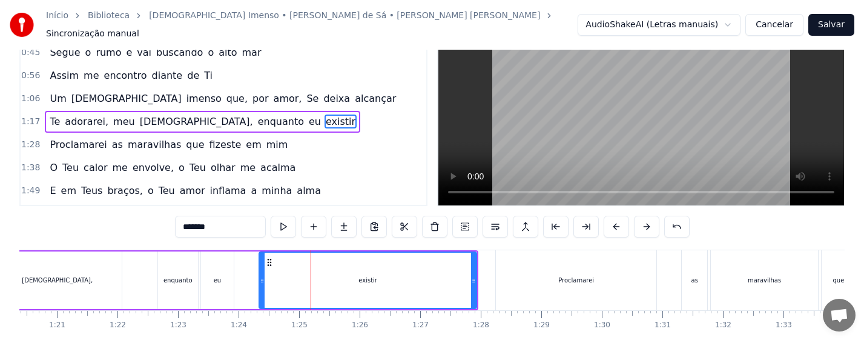
scroll to position [0, 0]
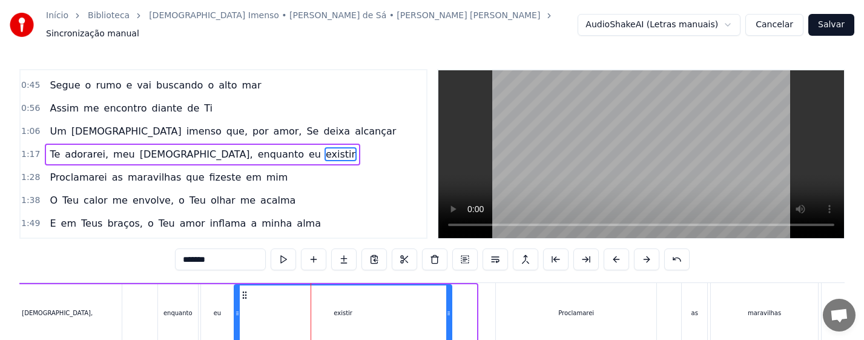
drag, startPoint x: 268, startPoint y: 291, endPoint x: 243, endPoint y: 290, distance: 24.8
click at [243, 290] on icon at bounding box center [245, 295] width 10 height 10
click at [145, 308] on div "Te adorarei, meu [DEMOGRAPHIC_DATA], enquanto eu existir" at bounding box center [150, 313] width 607 height 60
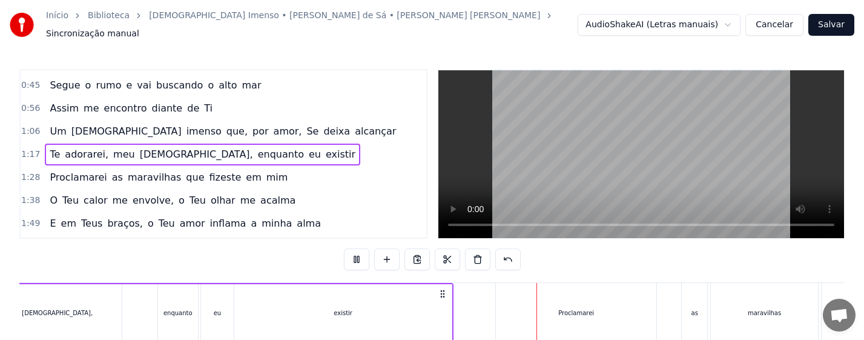
click at [551, 294] on div "Proclamarei" at bounding box center [576, 313] width 160 height 60
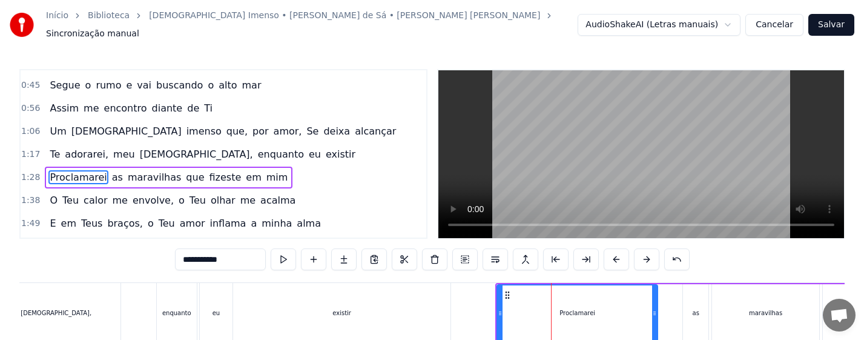
scroll to position [88, 0]
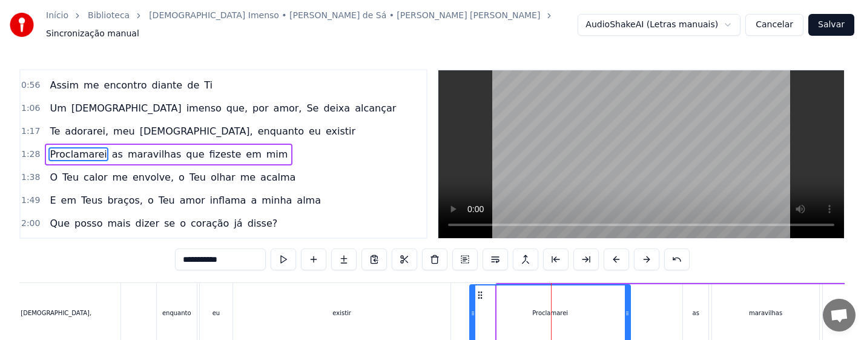
drag, startPoint x: 507, startPoint y: 289, endPoint x: 479, endPoint y: 286, distance: 28.0
click at [479, 290] on icon at bounding box center [480, 295] width 10 height 10
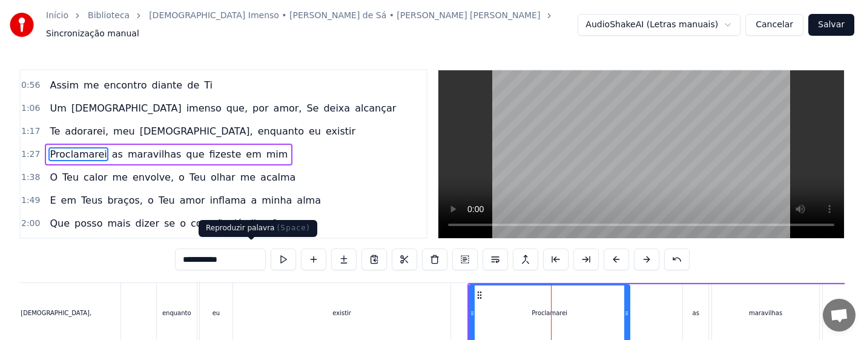
click at [271, 252] on button at bounding box center [283, 259] width 25 height 22
click at [705, 312] on div "as" at bounding box center [695, 313] width 25 height 58
type input "**"
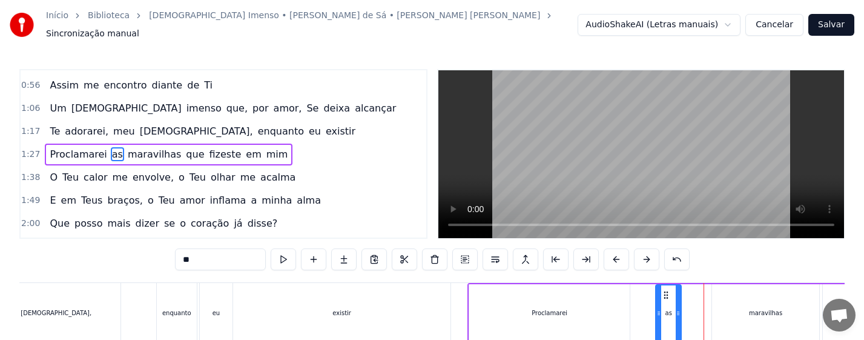
drag, startPoint x: 692, startPoint y: 288, endPoint x: 665, endPoint y: 287, distance: 26.6
click at [665, 290] on icon at bounding box center [666, 295] width 10 height 10
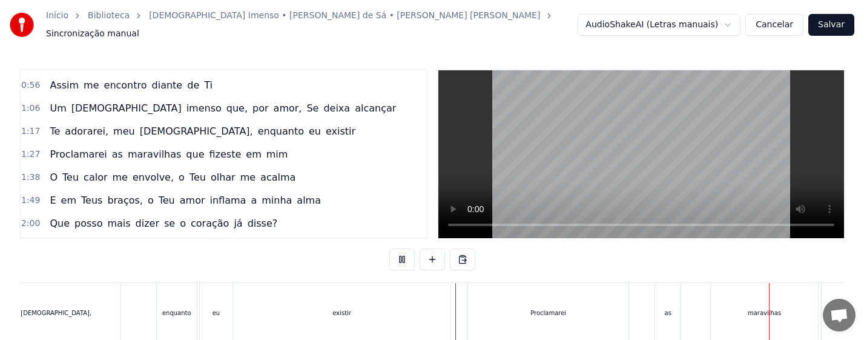
click at [760, 308] on div "maravilhas" at bounding box center [764, 312] width 33 height 9
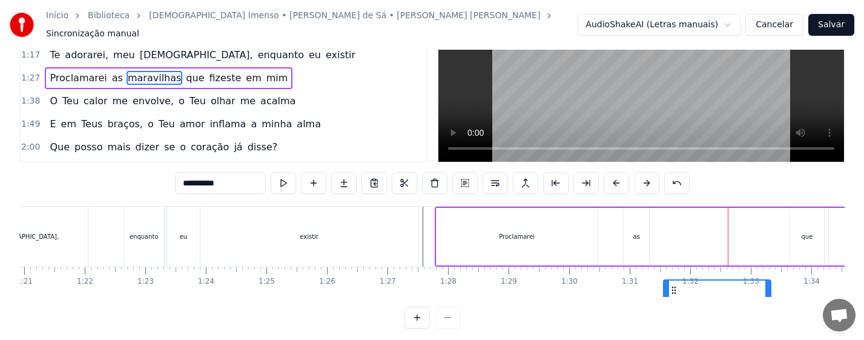
scroll to position [89, 0]
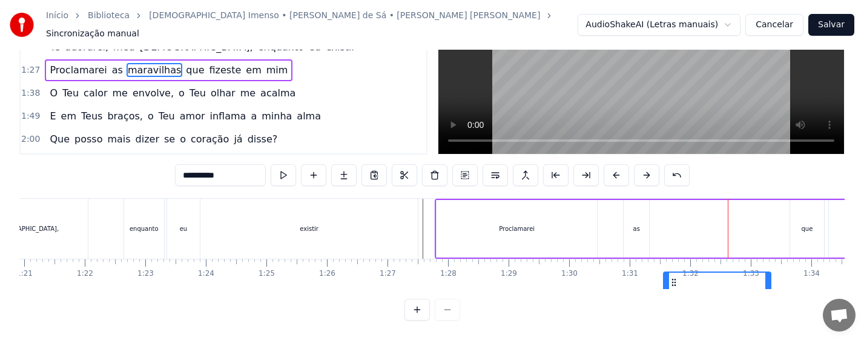
drag, startPoint x: 720, startPoint y: 286, endPoint x: 672, endPoint y: 288, distance: 48.5
click at [672, 288] on div "Não sou nada, eu bem sei [PERSON_NAME], um grão de areia em tuas mãos Barco à […" at bounding box center [431, 243] width 825 height 91
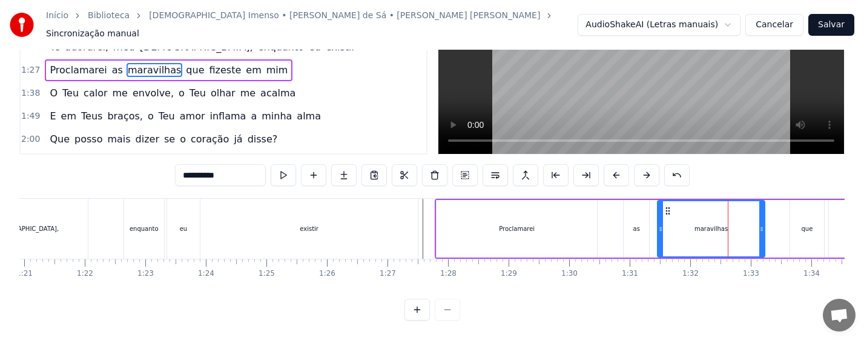
drag, startPoint x: 674, startPoint y: 200, endPoint x: 668, endPoint y: 200, distance: 6.1
click at [668, 206] on icon at bounding box center [668, 211] width 10 height 10
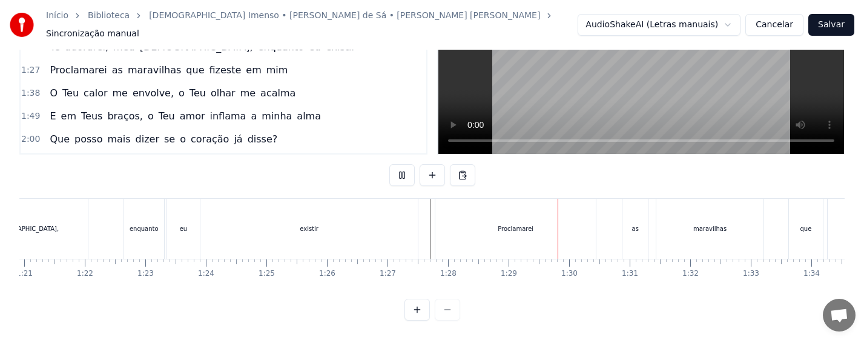
click at [331, 214] on div "existir" at bounding box center [308, 229] width 217 height 60
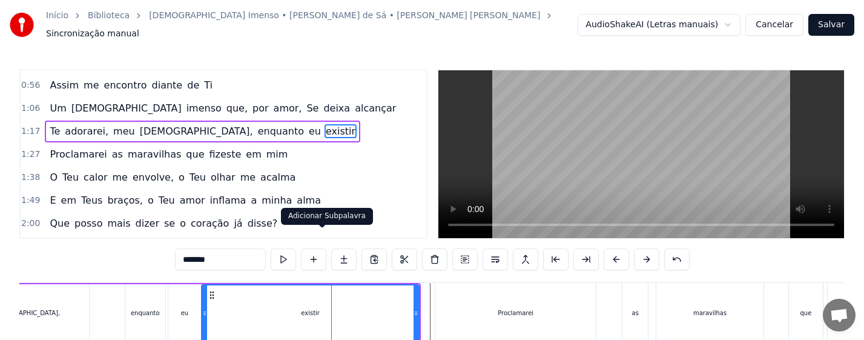
scroll to position [65, 0]
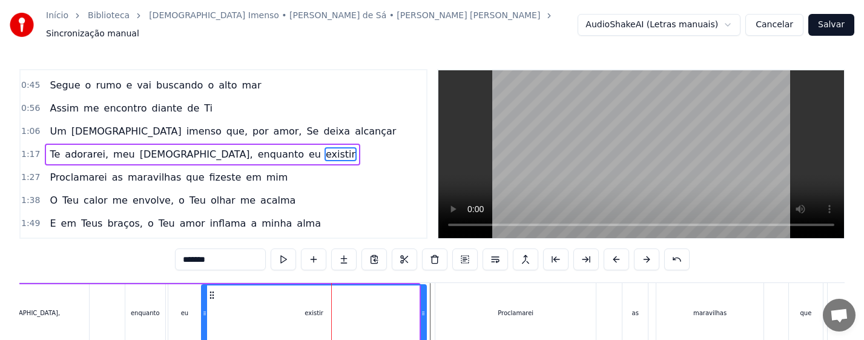
drag, startPoint x: 417, startPoint y: 309, endPoint x: 424, endPoint y: 308, distance: 7.4
click at [424, 308] on icon at bounding box center [423, 313] width 5 height 10
click at [194, 305] on div "eu" at bounding box center [184, 313] width 33 height 58
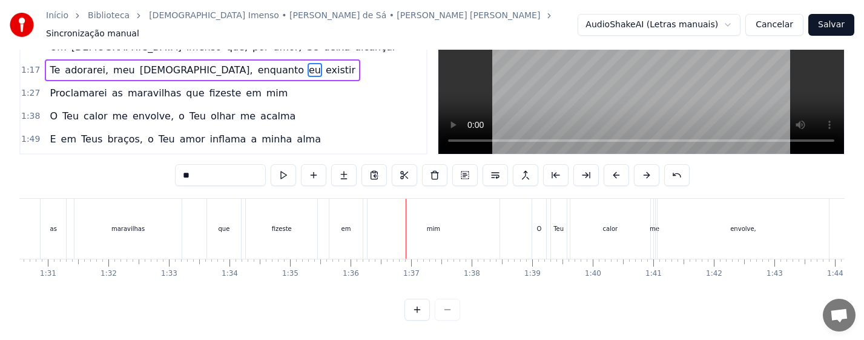
scroll to position [0, 5456]
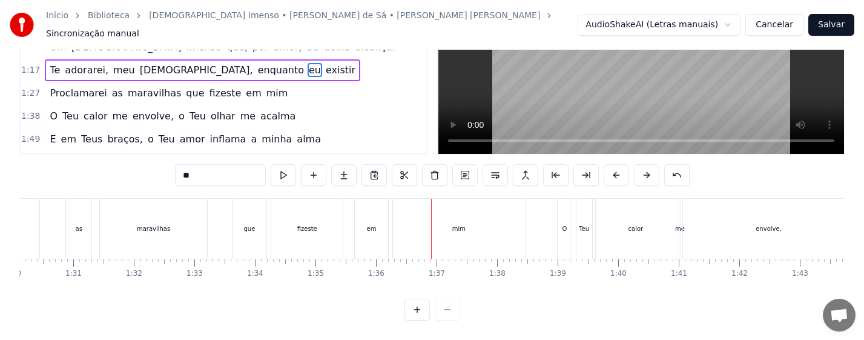
click at [262, 228] on div "que" at bounding box center [249, 229] width 34 height 60
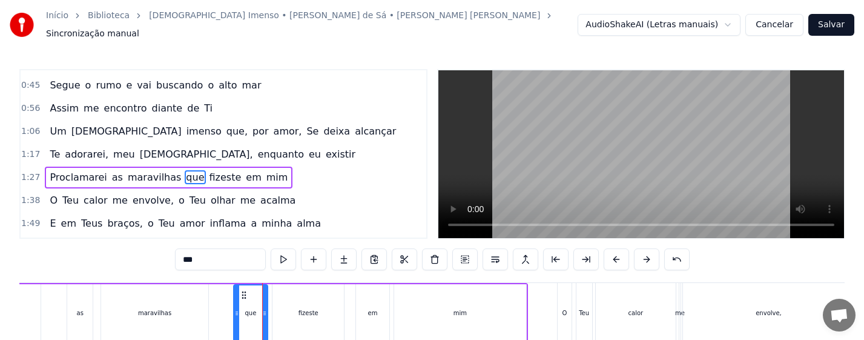
scroll to position [88, 0]
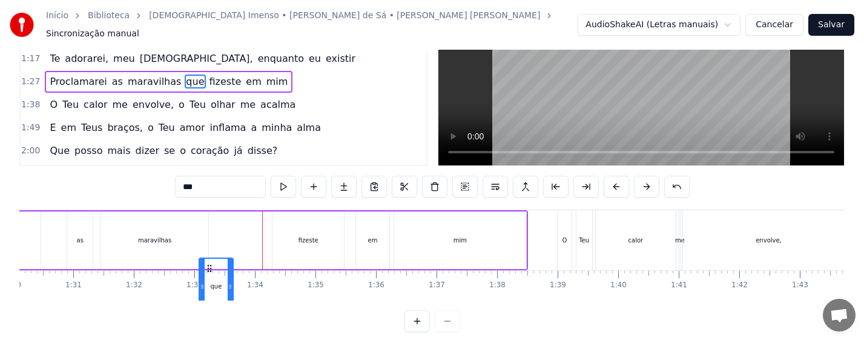
drag, startPoint x: 244, startPoint y: 289, endPoint x: 209, endPoint y: 288, distance: 34.5
click at [209, 273] on icon at bounding box center [210, 268] width 10 height 10
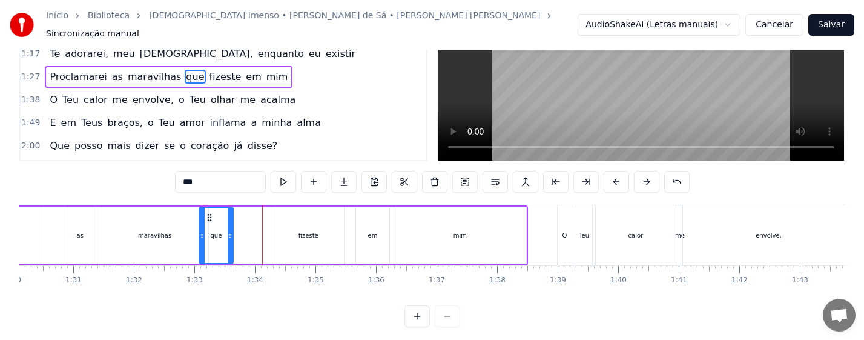
click at [174, 238] on div "maravilhas" at bounding box center [154, 235] width 107 height 58
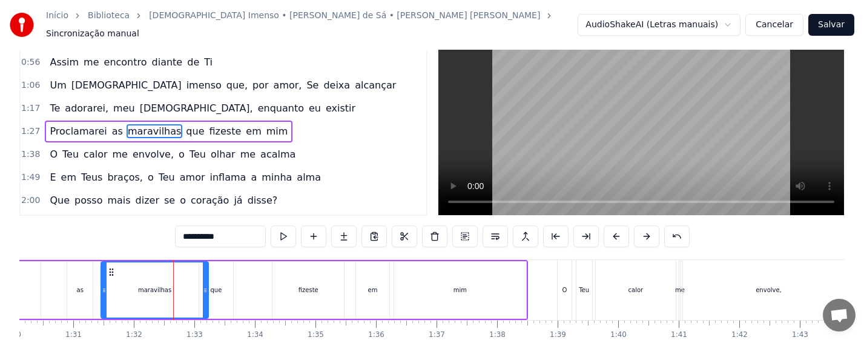
scroll to position [0, 0]
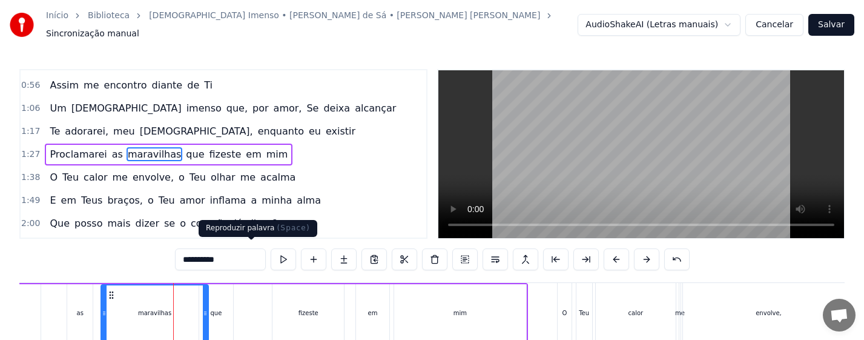
click at [271, 255] on button at bounding box center [283, 259] width 25 height 22
click at [227, 310] on div "que" at bounding box center [216, 313] width 34 height 58
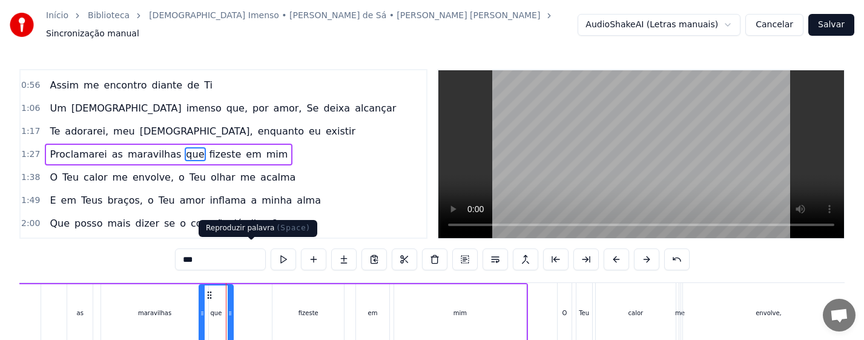
click at [271, 252] on button at bounding box center [283, 259] width 25 height 22
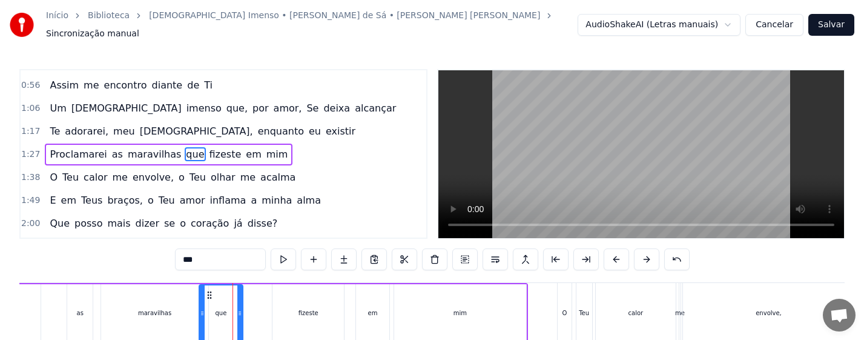
drag, startPoint x: 231, startPoint y: 311, endPoint x: 241, endPoint y: 311, distance: 9.7
click at [241, 311] on icon at bounding box center [239, 313] width 5 height 10
click at [157, 316] on div "maravilhas" at bounding box center [154, 313] width 107 height 58
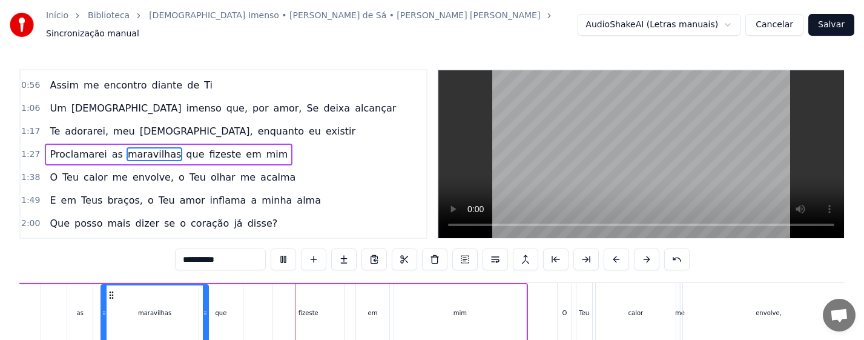
click at [226, 308] on div "que" at bounding box center [222, 312] width 12 height 9
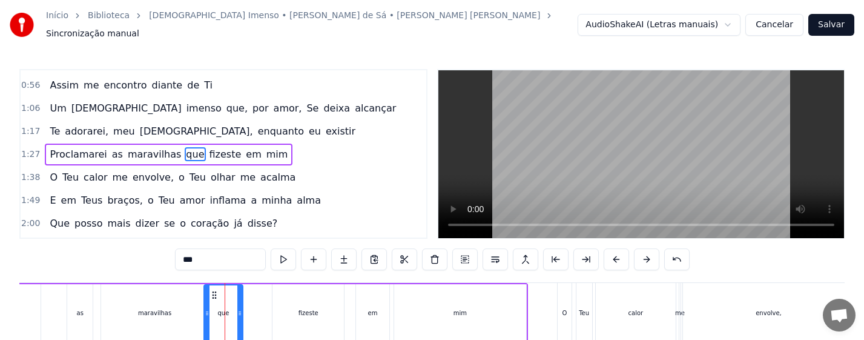
click at [206, 315] on div at bounding box center [207, 312] width 5 height 55
click at [128, 307] on div "maravilhas" at bounding box center [154, 313] width 107 height 58
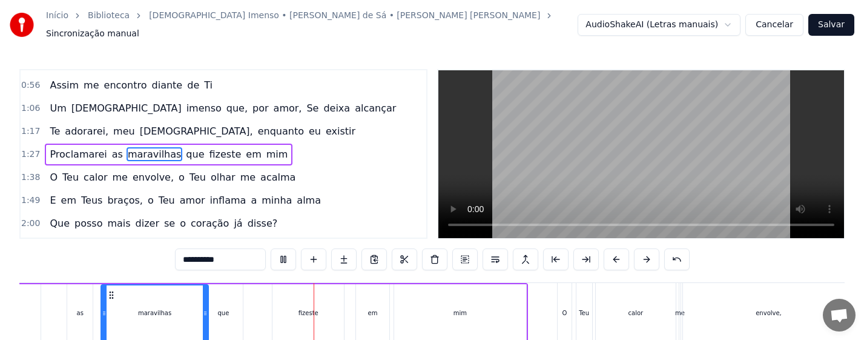
click at [300, 301] on div "fizeste" at bounding box center [307, 313] width 71 height 58
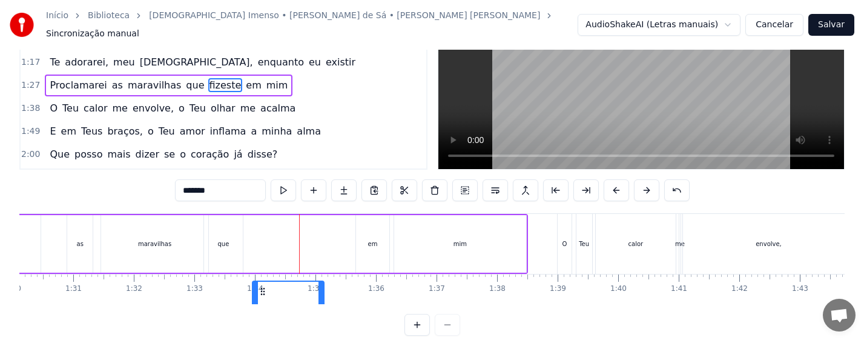
drag, startPoint x: 282, startPoint y: 288, endPoint x: 265, endPoint y: 291, distance: 17.8
click at [265, 291] on icon at bounding box center [263, 291] width 10 height 10
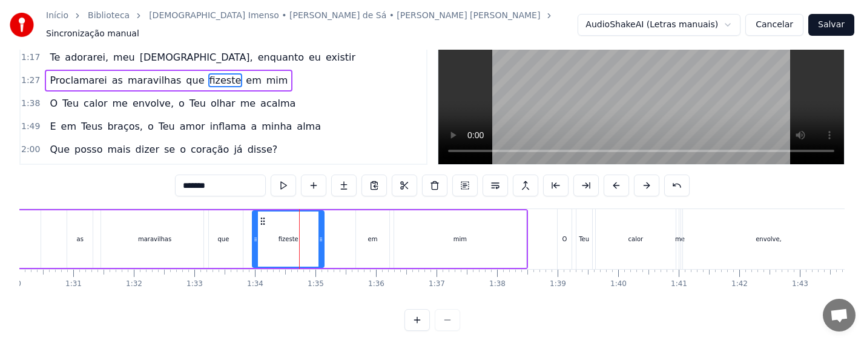
click at [162, 238] on div "maravilhas" at bounding box center [154, 239] width 107 height 58
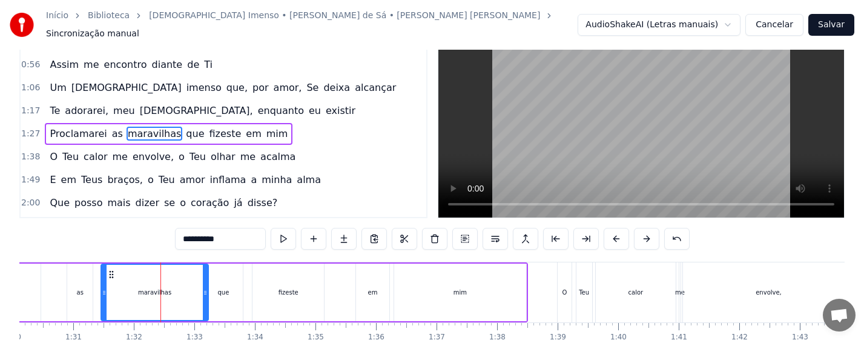
scroll to position [0, 0]
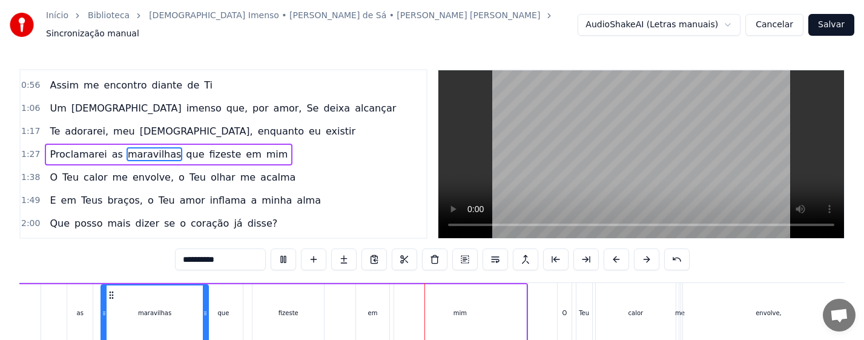
click at [287, 308] on div "fizeste" at bounding box center [288, 312] width 20 height 9
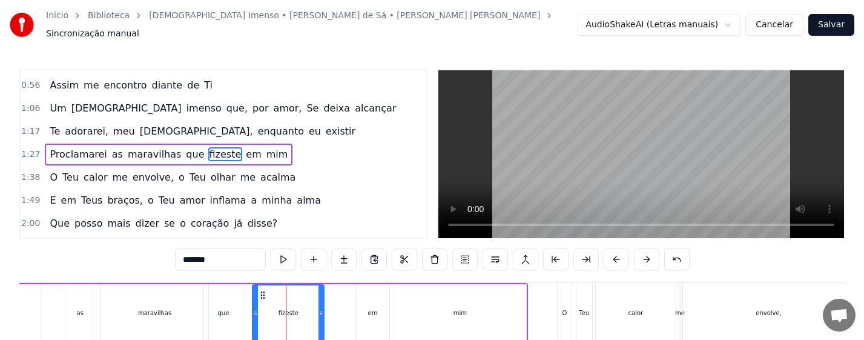
click at [372, 308] on div "em" at bounding box center [373, 312] width 10 height 9
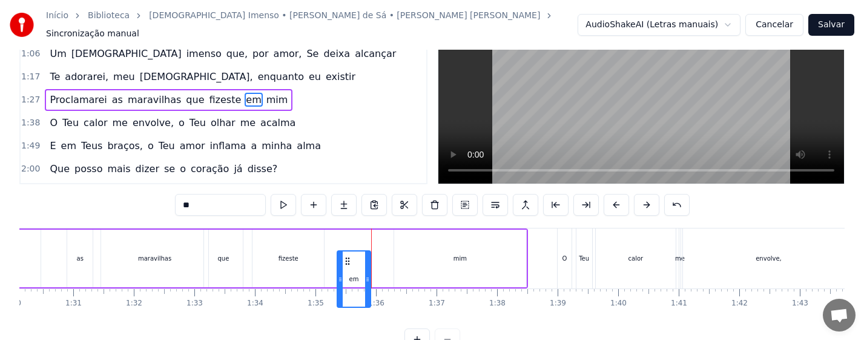
drag, startPoint x: 366, startPoint y: 287, endPoint x: 346, endPoint y: 289, distance: 20.1
click at [346, 266] on icon at bounding box center [348, 261] width 10 height 10
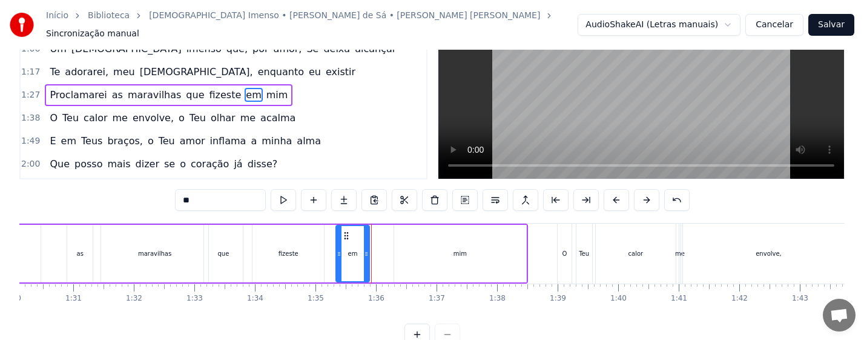
click at [297, 251] on div "fizeste" at bounding box center [288, 253] width 20 height 9
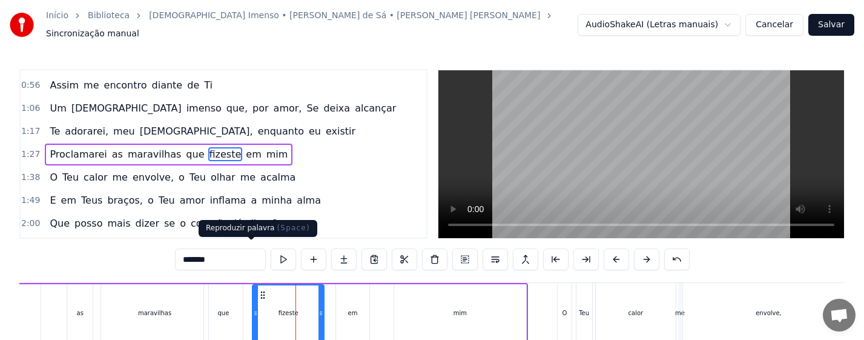
click at [271, 254] on button at bounding box center [283, 259] width 25 height 22
click at [490, 297] on div "mim" at bounding box center [460, 313] width 133 height 58
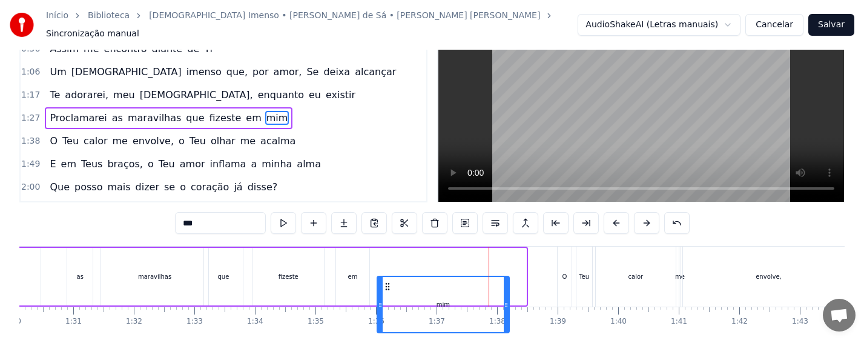
drag, startPoint x: 407, startPoint y: 287, endPoint x: 389, endPoint y: 288, distance: 17.6
click at [389, 288] on icon at bounding box center [388, 287] width 10 height 10
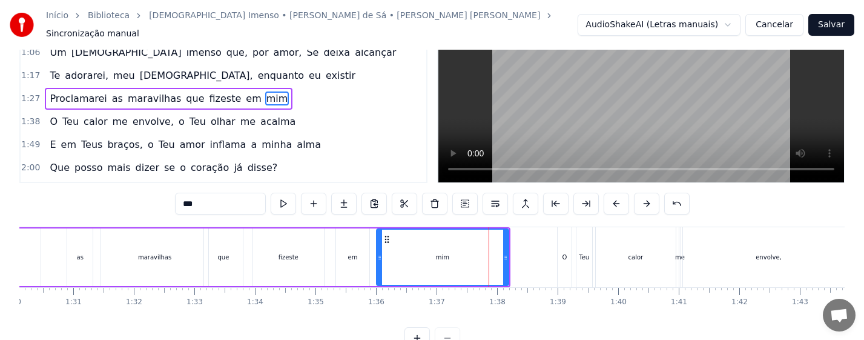
click at [294, 259] on div "fizeste" at bounding box center [287, 257] width 71 height 58
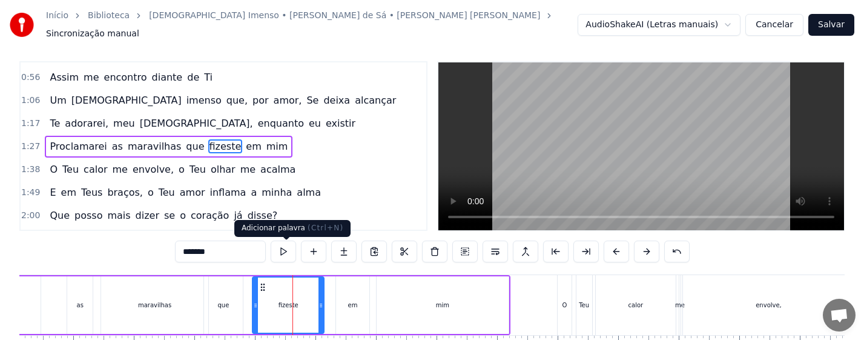
scroll to position [0, 0]
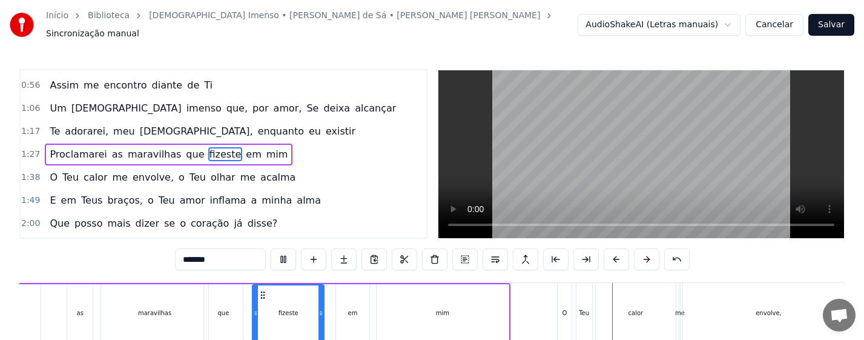
click at [564, 309] on div "O" at bounding box center [564, 312] width 5 height 9
type input "*"
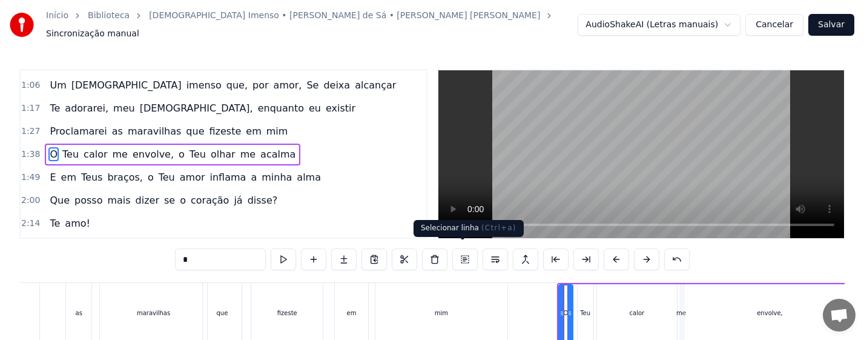
click at [465, 251] on button at bounding box center [464, 259] width 25 height 22
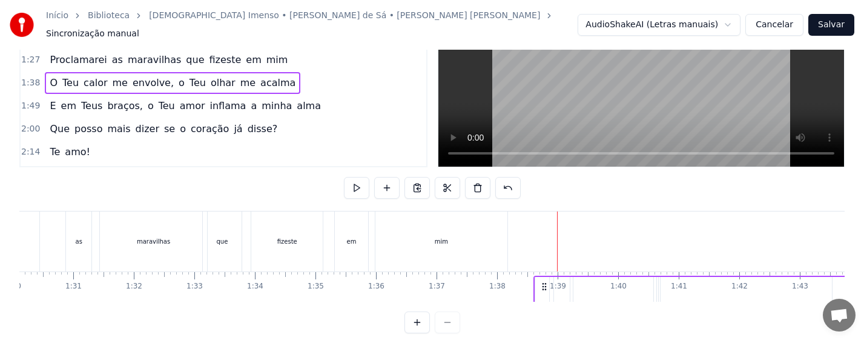
scroll to position [89, 0]
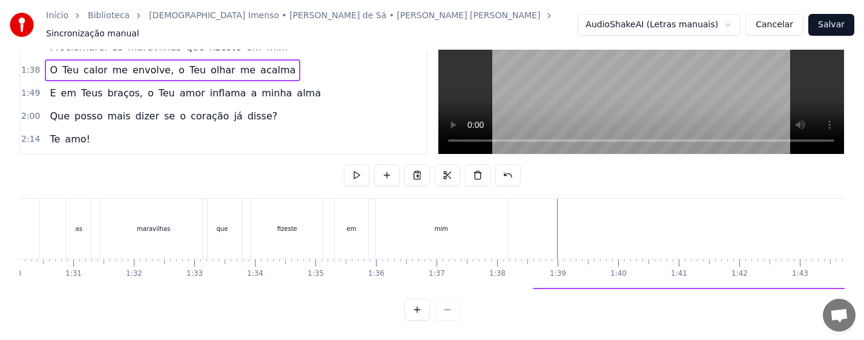
drag, startPoint x: 567, startPoint y: 285, endPoint x: 542, endPoint y: 286, distance: 24.8
click at [542, 286] on div "Não sou nada, eu bem sei [PERSON_NAME], um grão de areia em tuas mãos Barco à […" at bounding box center [431, 243] width 825 height 91
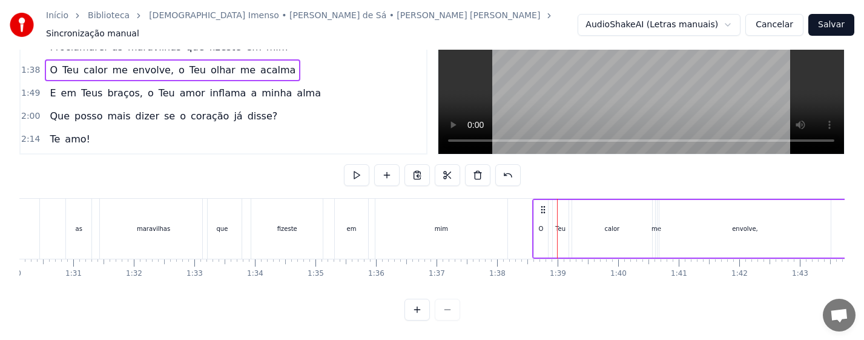
click at [446, 224] on div "mim" at bounding box center [441, 228] width 13 height 9
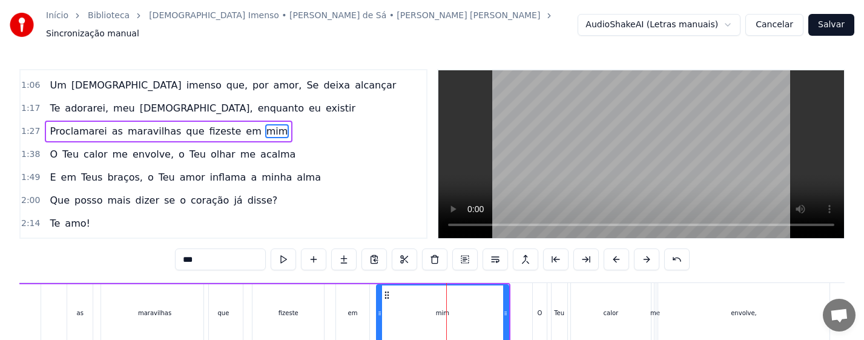
scroll to position [88, 0]
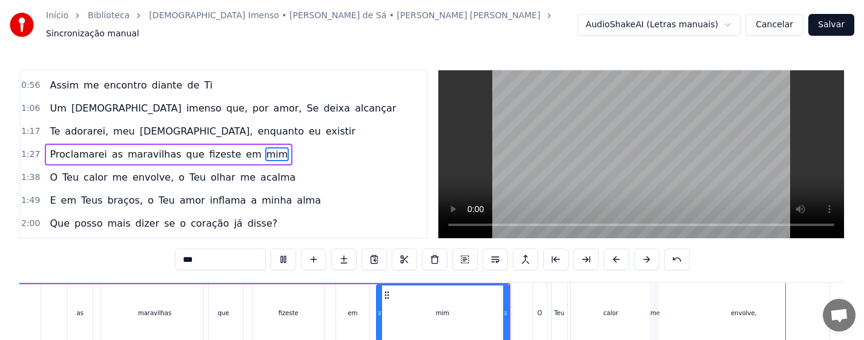
click at [710, 314] on div "envolve," at bounding box center [743, 313] width 171 height 60
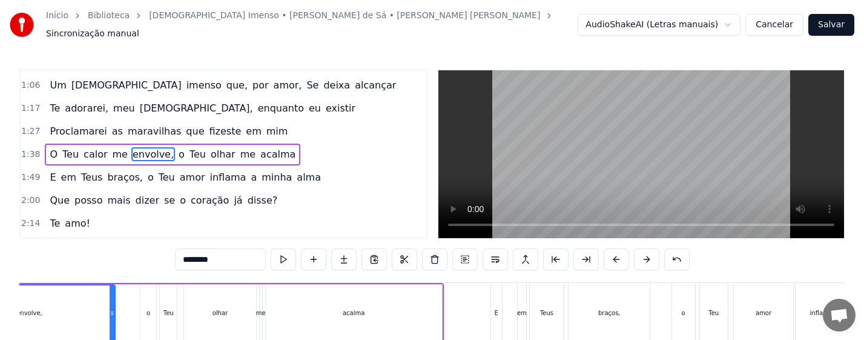
scroll to position [0, 6173]
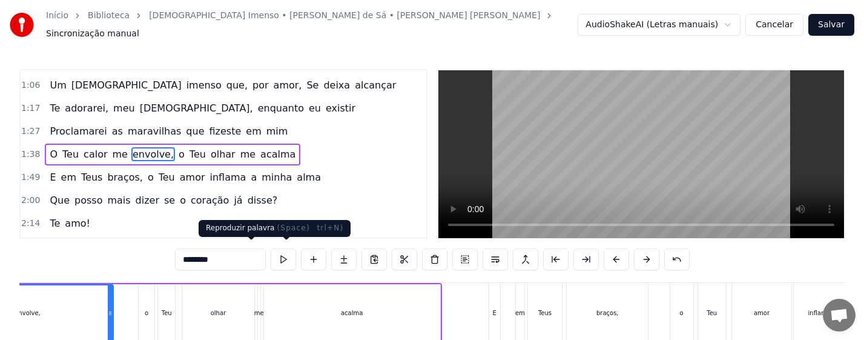
click at [271, 255] on button at bounding box center [283, 259] width 25 height 22
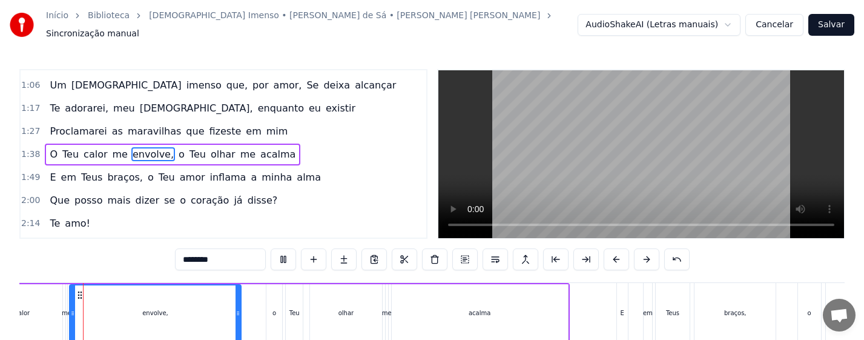
scroll to position [0, 6033]
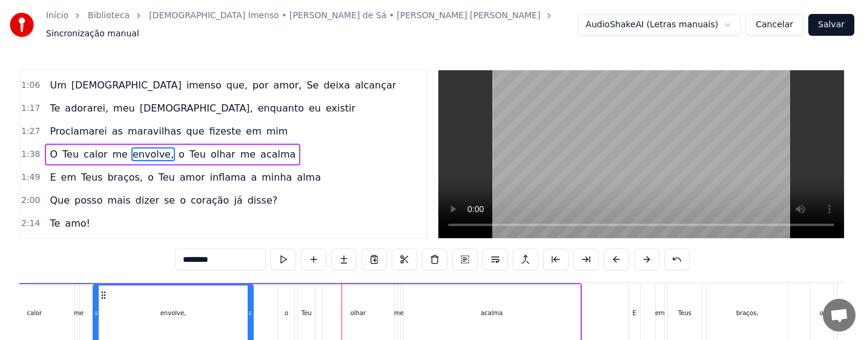
drag, startPoint x: 84, startPoint y: 313, endPoint x: 96, endPoint y: 310, distance: 11.9
click at [96, 310] on div at bounding box center [96, 312] width 5 height 55
click at [79, 309] on div "me" at bounding box center [79, 312] width 10 height 9
type input "**"
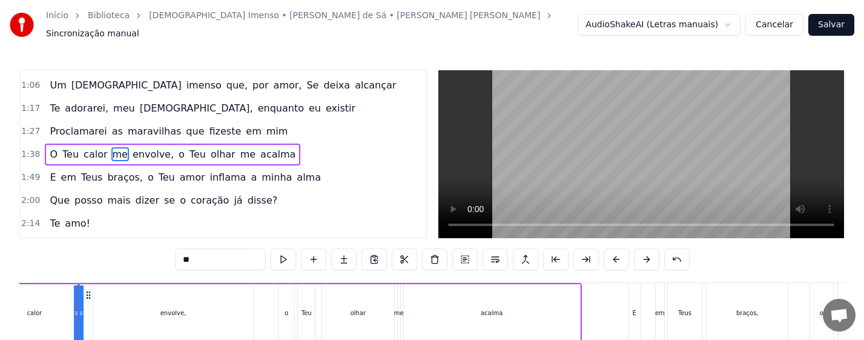
scroll to position [0, 6031]
drag, startPoint x: 79, startPoint y: 309, endPoint x: 72, endPoint y: 315, distance: 8.6
click at [72, 315] on div "O Teu calor me envolve, o Teu olhar me acalma" at bounding box center [270, 313] width 627 height 60
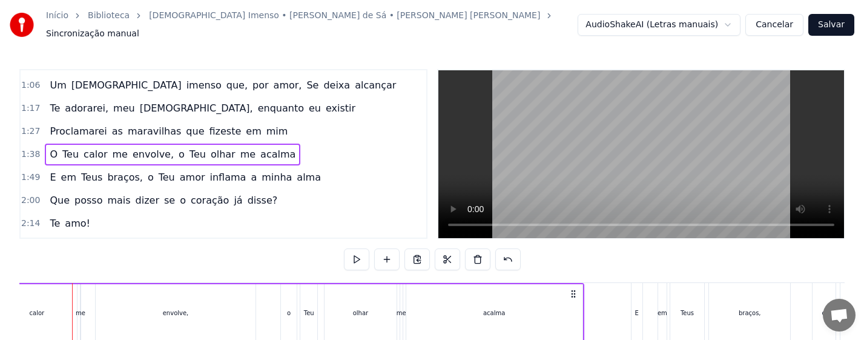
scroll to position [0, 6023]
click at [88, 308] on div "me" at bounding box center [89, 312] width 10 height 9
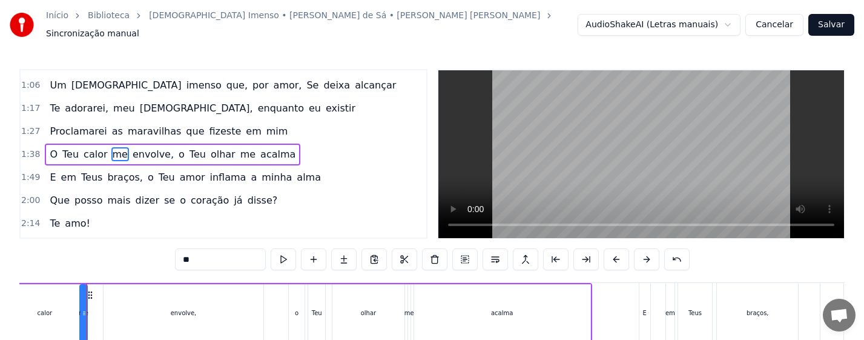
drag, startPoint x: 91, startPoint y: 309, endPoint x: 83, endPoint y: 312, distance: 8.8
click at [83, 312] on div "me" at bounding box center [84, 312] width 6 height 55
drag, startPoint x: 90, startPoint y: 289, endPoint x: 97, endPoint y: 289, distance: 6.7
click at [97, 290] on icon at bounding box center [97, 295] width 10 height 10
click at [60, 310] on div "calor" at bounding box center [45, 313] width 80 height 58
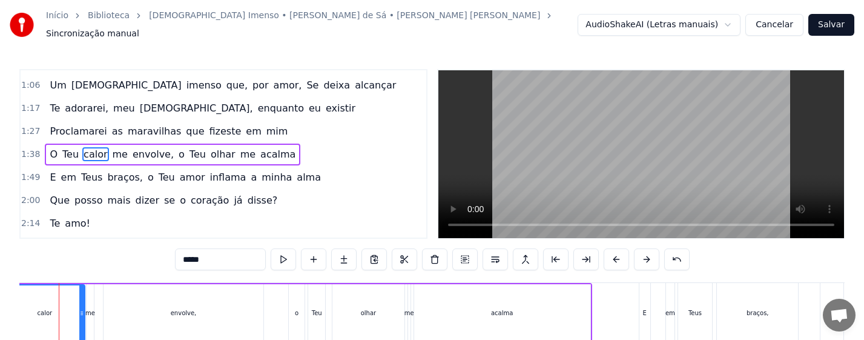
scroll to position [0, 6002]
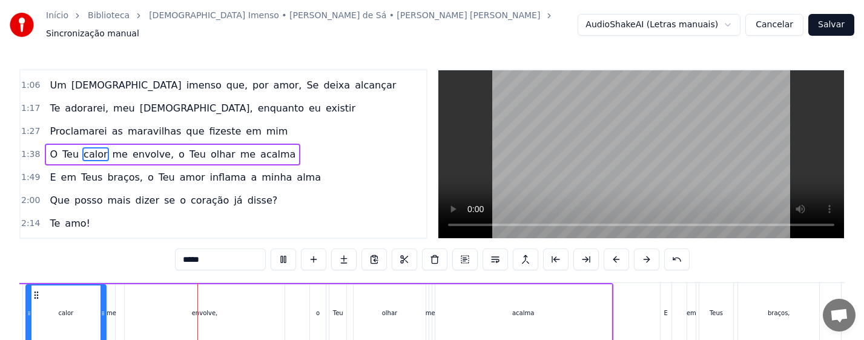
click at [234, 297] on div "envolve," at bounding box center [205, 313] width 160 height 58
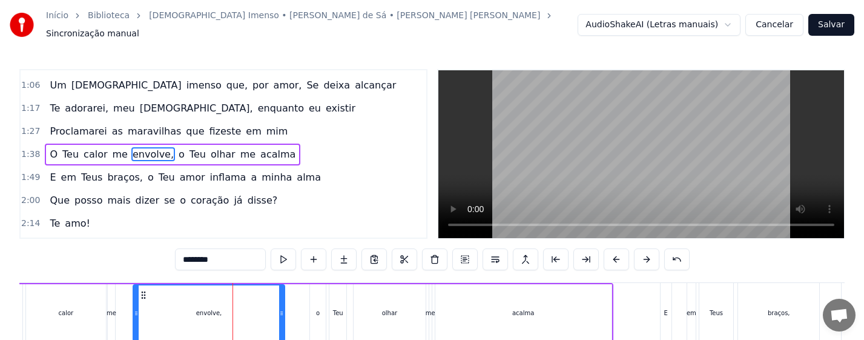
drag, startPoint x: 127, startPoint y: 315, endPoint x: 136, endPoint y: 314, distance: 8.6
click at [136, 314] on div at bounding box center [136, 312] width 5 height 55
click at [112, 312] on div "me" at bounding box center [111, 313] width 7 height 58
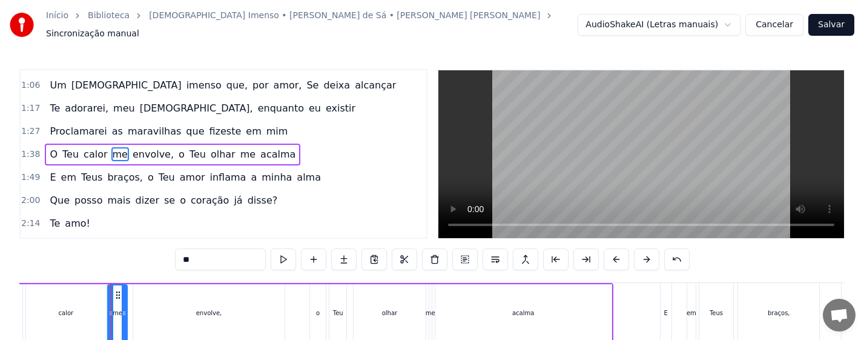
drag, startPoint x: 114, startPoint y: 311, endPoint x: 127, endPoint y: 312, distance: 12.1
click at [127, 312] on div at bounding box center [124, 312] width 5 height 55
click at [64, 317] on div "calor" at bounding box center [66, 313] width 80 height 58
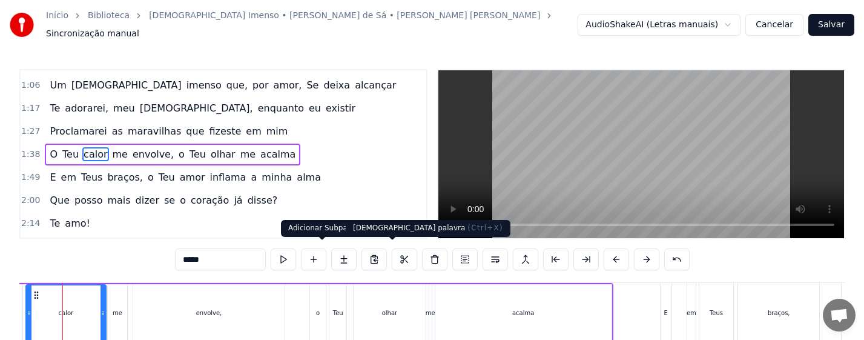
scroll to position [0, 5984]
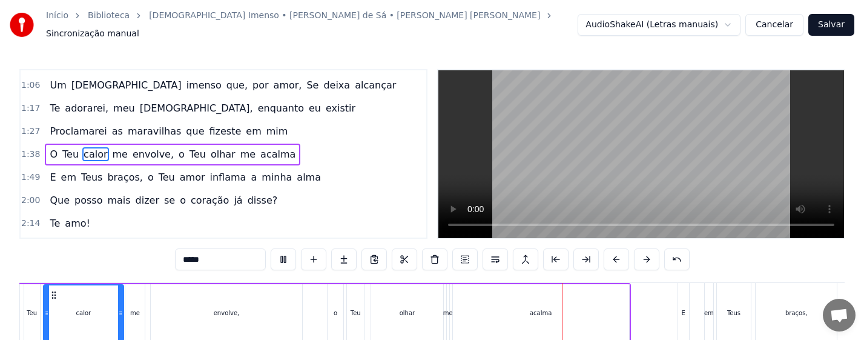
click at [520, 323] on div "acalma" at bounding box center [541, 313] width 176 height 58
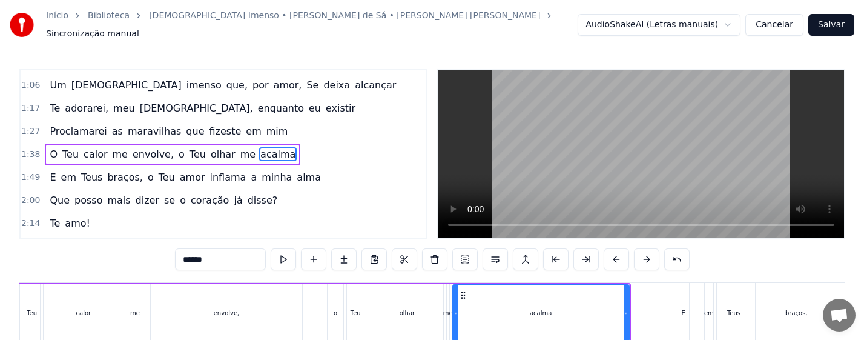
click at [449, 315] on div "me" at bounding box center [448, 313] width 4 height 58
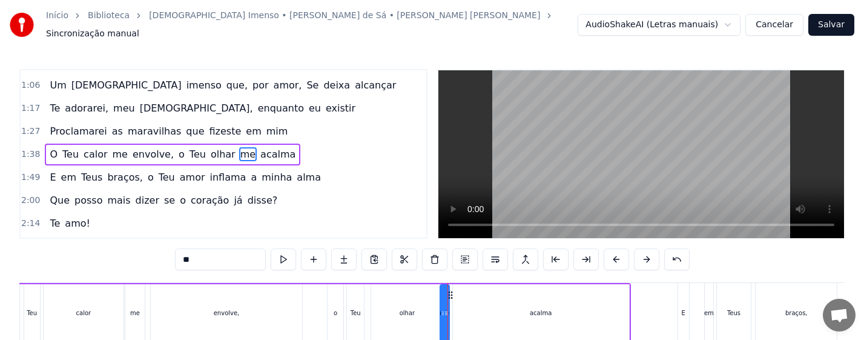
drag, startPoint x: 449, startPoint y: 317, endPoint x: 442, endPoint y: 318, distance: 6.8
click at [442, 318] on div at bounding box center [443, 312] width 5 height 55
click at [451, 315] on div at bounding box center [449, 312] width 5 height 55
click at [408, 310] on div "olhar" at bounding box center [407, 312] width 15 height 9
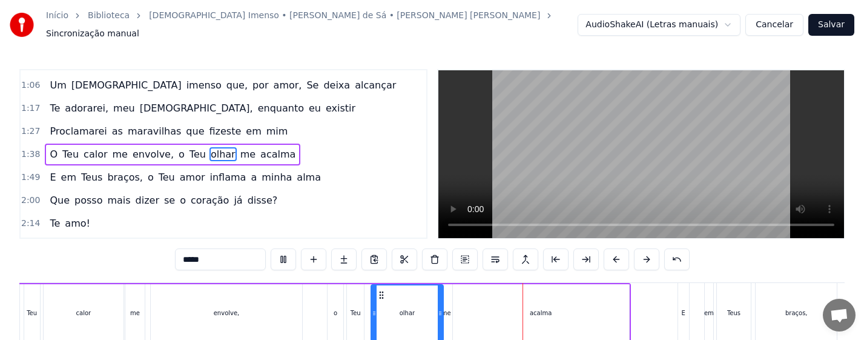
click at [480, 306] on div "acalma" at bounding box center [541, 313] width 176 height 58
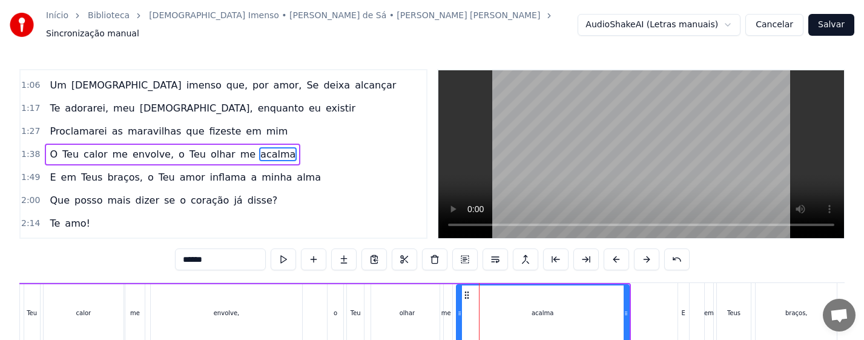
click at [457, 316] on div at bounding box center [459, 312] width 5 height 55
click at [336, 316] on div "o" at bounding box center [336, 313] width 16 height 58
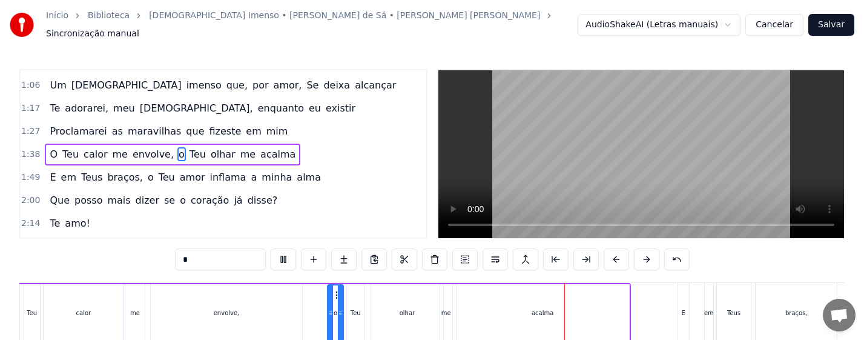
click at [535, 308] on div "acalma" at bounding box center [543, 312] width 22 height 9
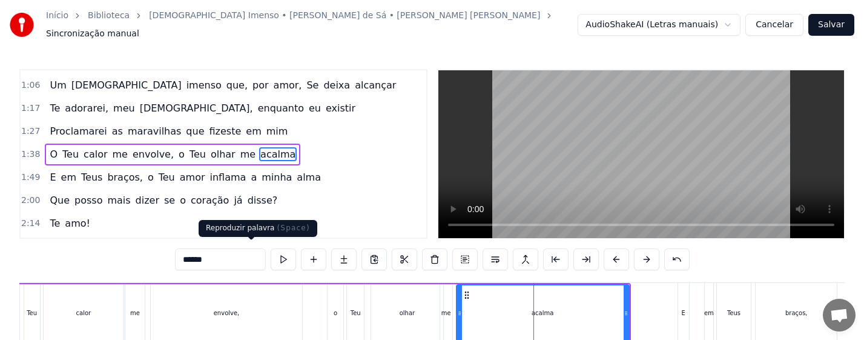
click at [271, 254] on button at bounding box center [283, 259] width 25 height 22
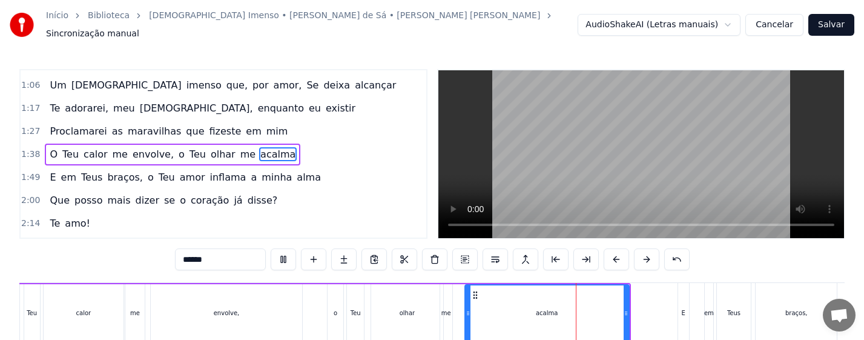
drag, startPoint x: 458, startPoint y: 312, endPoint x: 466, endPoint y: 312, distance: 8.5
click at [466, 312] on div at bounding box center [468, 312] width 5 height 55
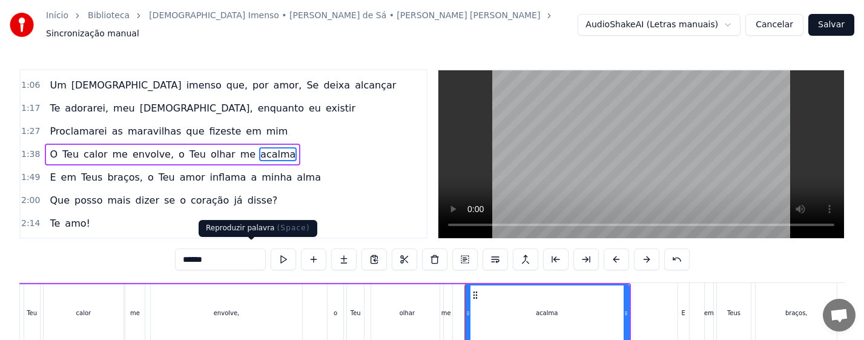
click at [271, 255] on button at bounding box center [283, 259] width 25 height 22
click at [447, 313] on div "me" at bounding box center [446, 313] width 12 height 58
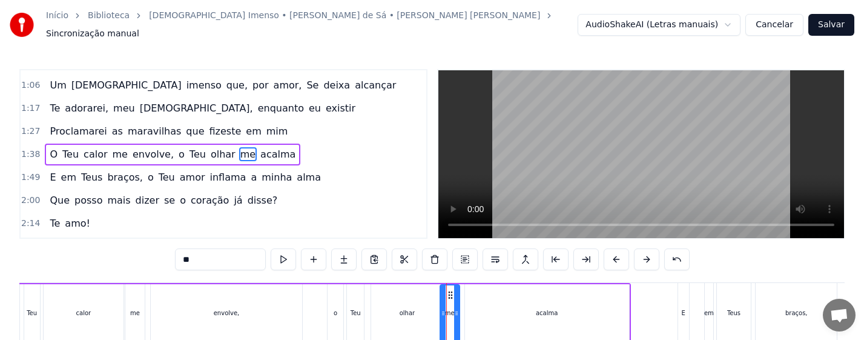
drag, startPoint x: 450, startPoint y: 313, endPoint x: 457, endPoint y: 314, distance: 7.4
click at [457, 314] on div at bounding box center [456, 312] width 5 height 55
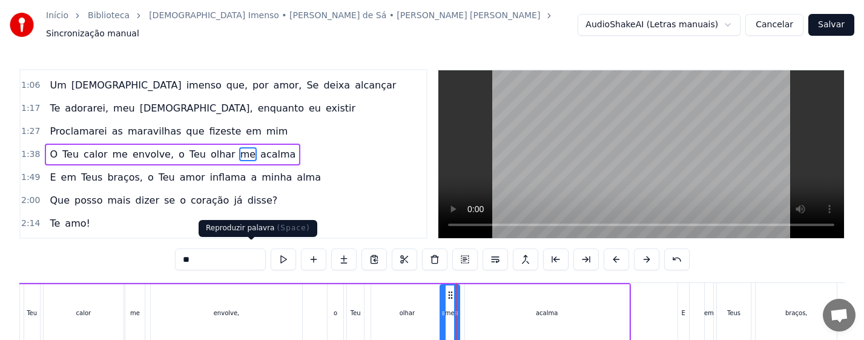
click at [271, 255] on button at bounding box center [283, 259] width 25 height 22
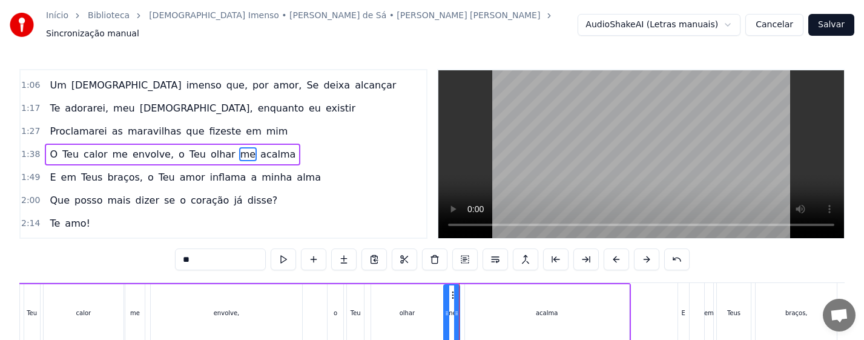
click at [446, 311] on icon at bounding box center [446, 313] width 5 height 10
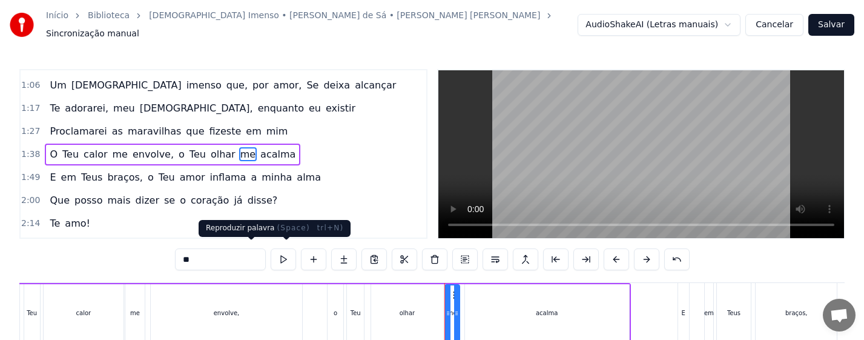
click at [271, 254] on button at bounding box center [283, 259] width 25 height 22
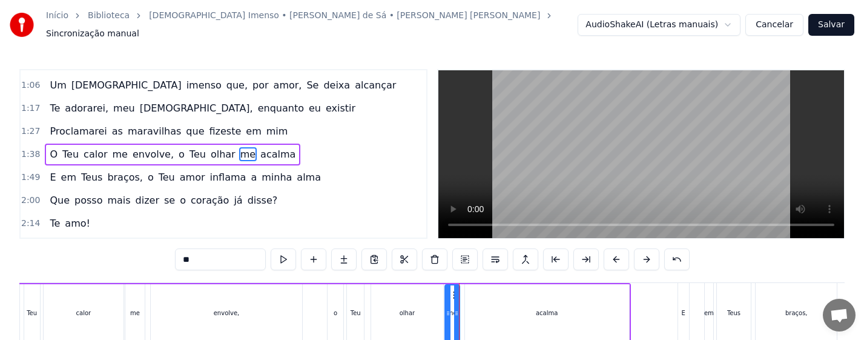
click at [499, 311] on div "acalma" at bounding box center [547, 313] width 164 height 58
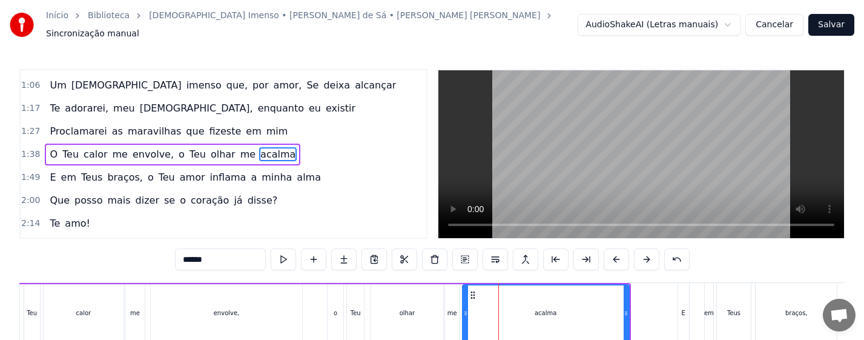
click at [464, 316] on div at bounding box center [465, 312] width 5 height 55
click at [381, 305] on div "olhar" at bounding box center [406, 313] width 71 height 58
type input "*****"
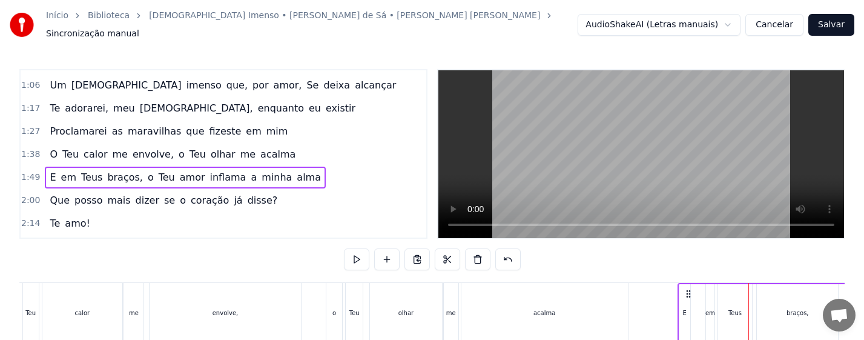
click at [690, 294] on circle at bounding box center [689, 294] width 1 height 1
click at [688, 308] on div "E" at bounding box center [684, 313] width 11 height 58
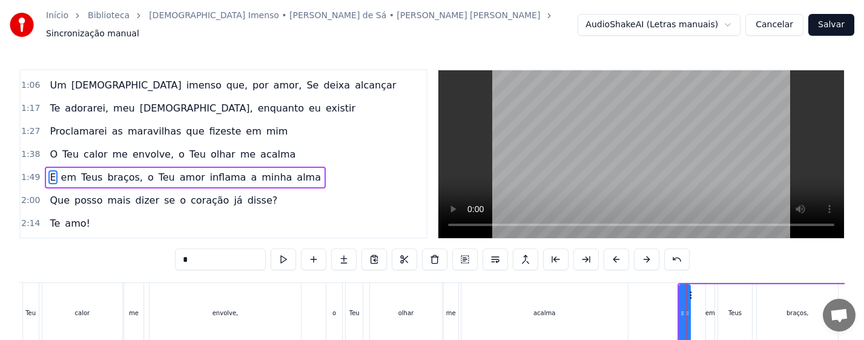
scroll to position [134, 0]
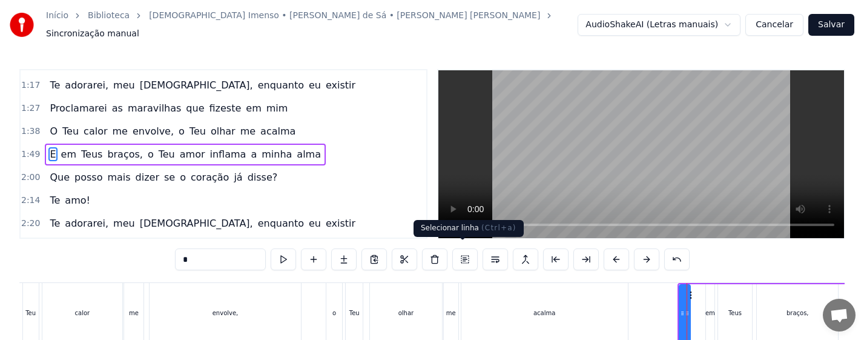
click at [470, 254] on button at bounding box center [464, 259] width 25 height 22
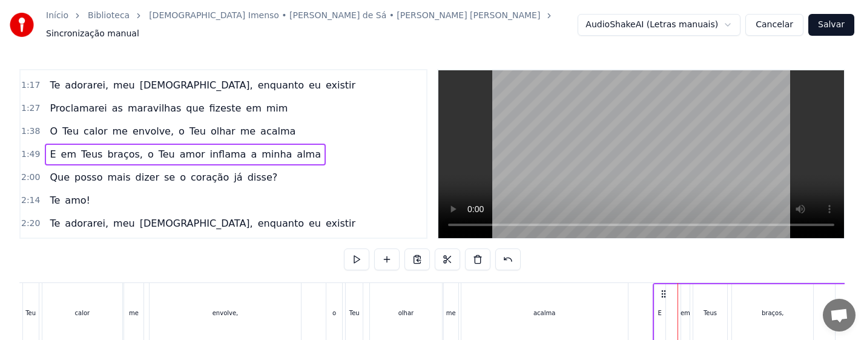
drag, startPoint x: 687, startPoint y: 289, endPoint x: 662, endPoint y: 288, distance: 24.9
click at [662, 289] on icon at bounding box center [664, 294] width 10 height 10
click at [597, 305] on div "acalma" at bounding box center [544, 313] width 166 height 60
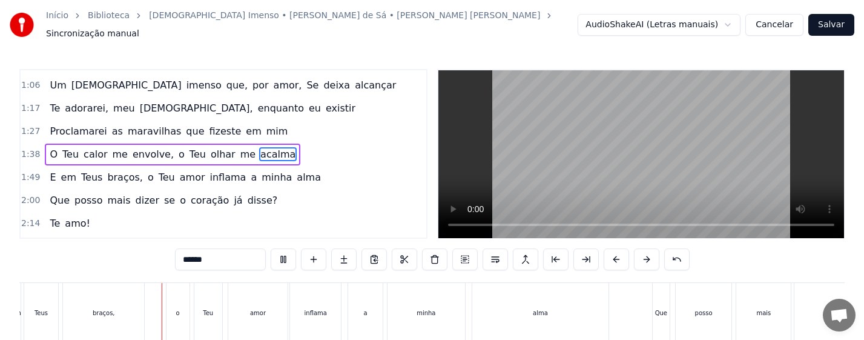
scroll to position [0, 6704]
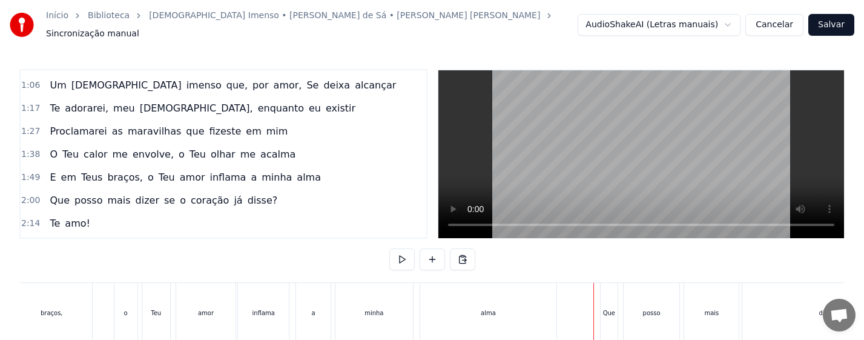
click at [608, 316] on div "Que" at bounding box center [609, 313] width 17 height 60
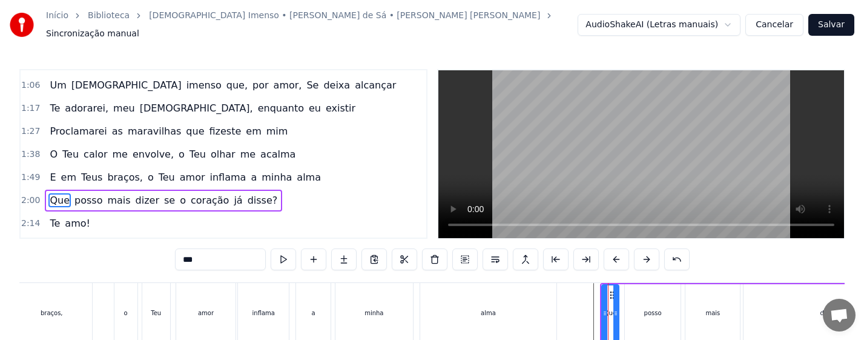
scroll to position [157, 0]
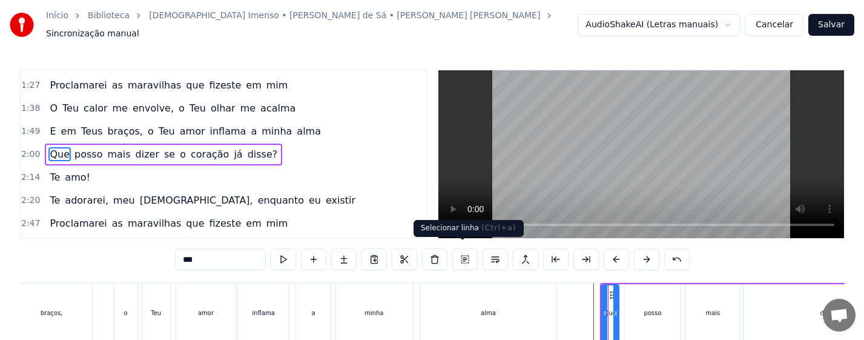
click at [458, 252] on button at bounding box center [464, 259] width 25 height 22
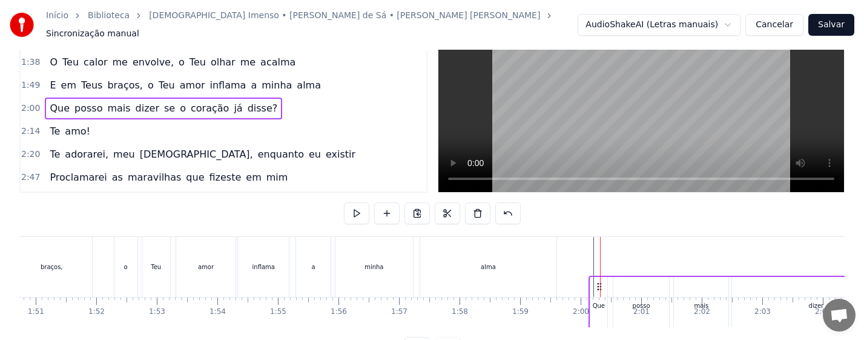
scroll to position [54, 0]
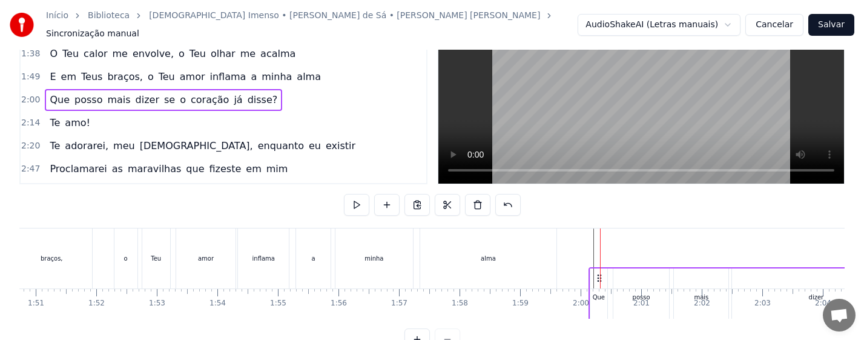
drag, startPoint x: 611, startPoint y: 288, endPoint x: 599, endPoint y: 289, distance: 12.8
click at [599, 283] on icon at bounding box center [600, 278] width 10 height 10
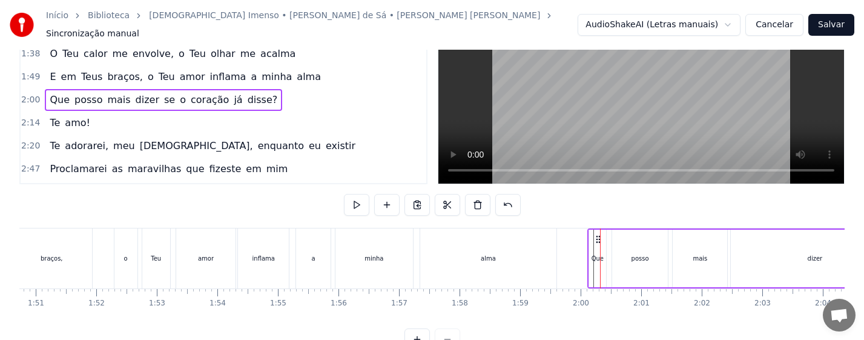
click at [501, 248] on div "alma" at bounding box center [488, 258] width 136 height 60
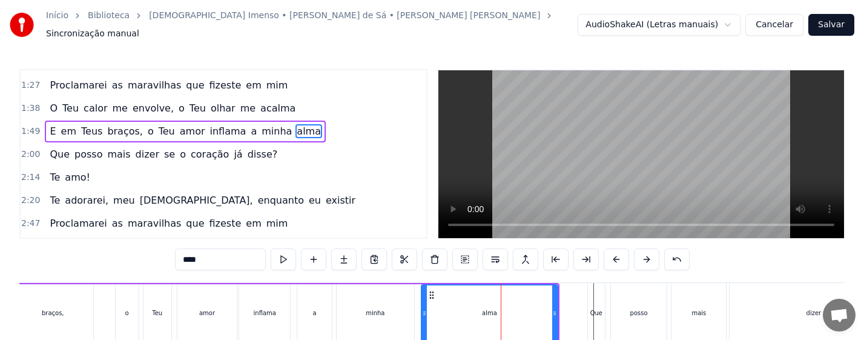
scroll to position [134, 0]
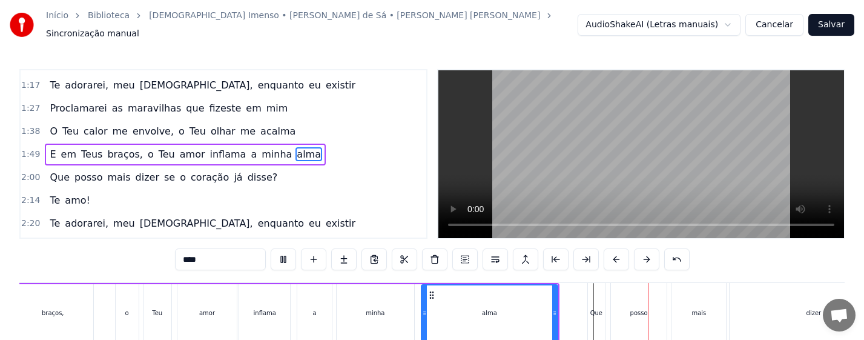
click at [596, 310] on div "Que" at bounding box center [596, 312] width 12 height 9
type input "***"
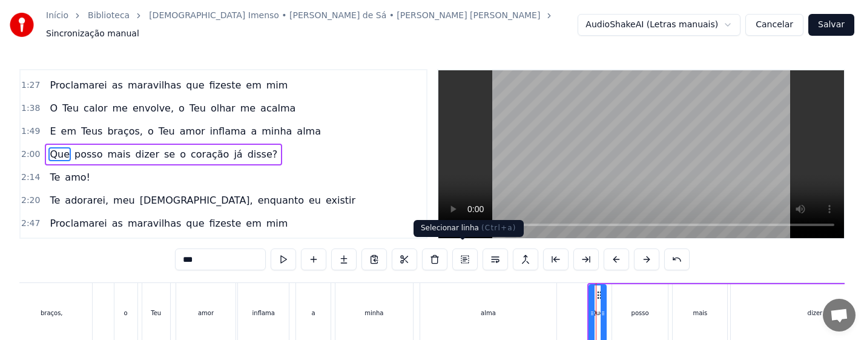
click at [464, 252] on button at bounding box center [464, 259] width 25 height 22
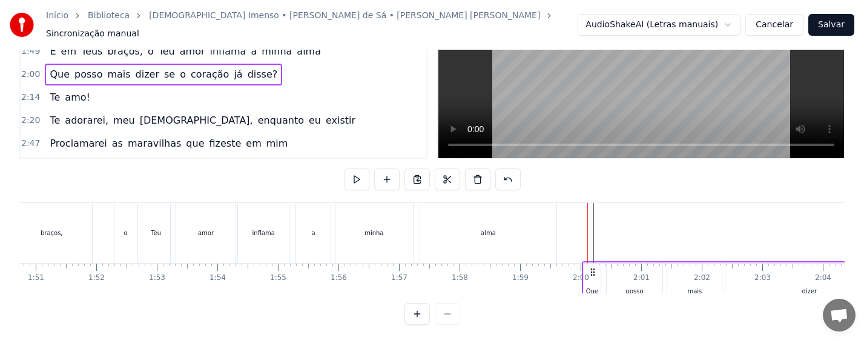
scroll to position [89, 0]
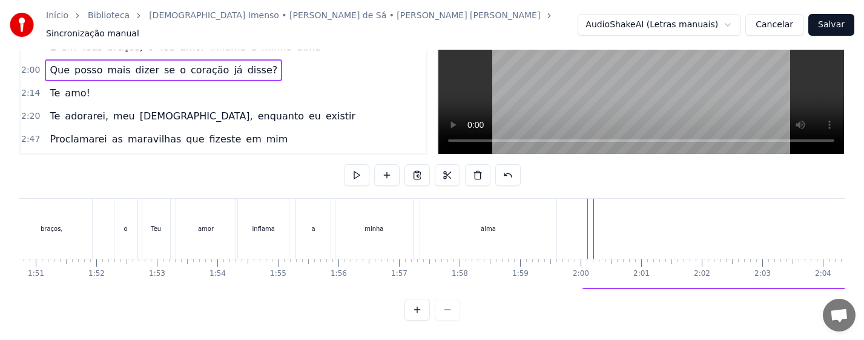
click at [591, 286] on div "Não sou nada, eu bem sei [PERSON_NAME], um grão de areia em tuas mãos Barco à […" at bounding box center [431, 243] width 825 height 91
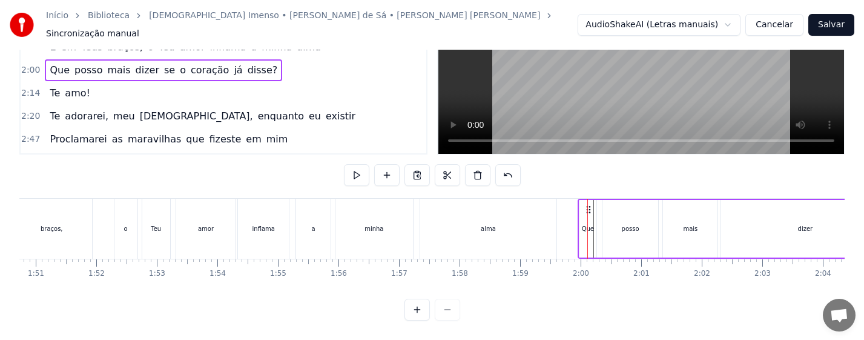
click at [590, 205] on icon at bounding box center [589, 210] width 10 height 10
click at [394, 221] on div "minha" at bounding box center [373, 229] width 77 height 60
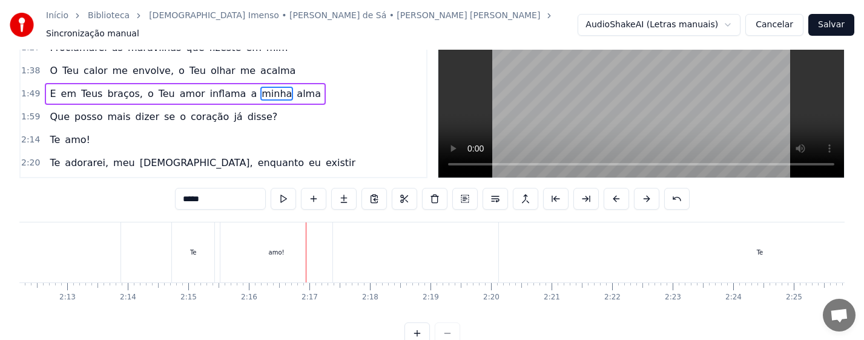
scroll to position [0, 7953]
click at [234, 254] on div "Te" at bounding box center [244, 252] width 42 height 60
type input "**"
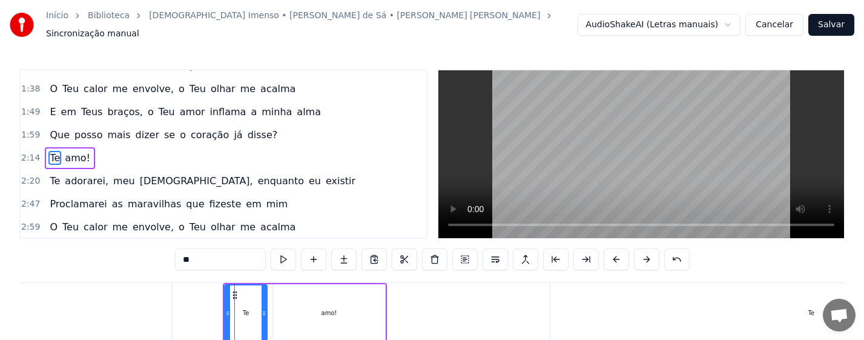
scroll to position [180, 0]
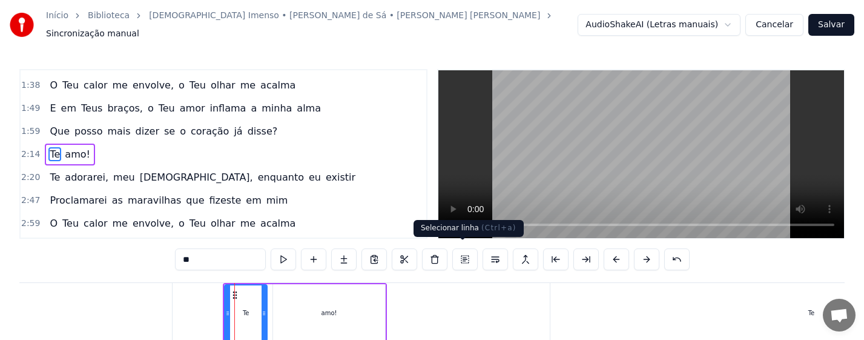
click at [463, 255] on button at bounding box center [464, 259] width 25 height 22
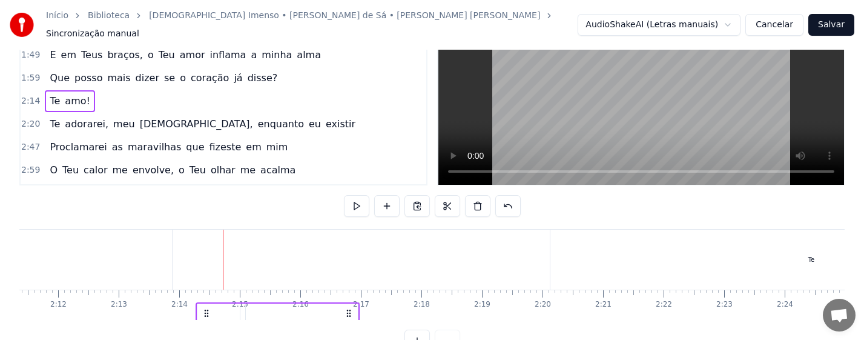
scroll to position [89, 0]
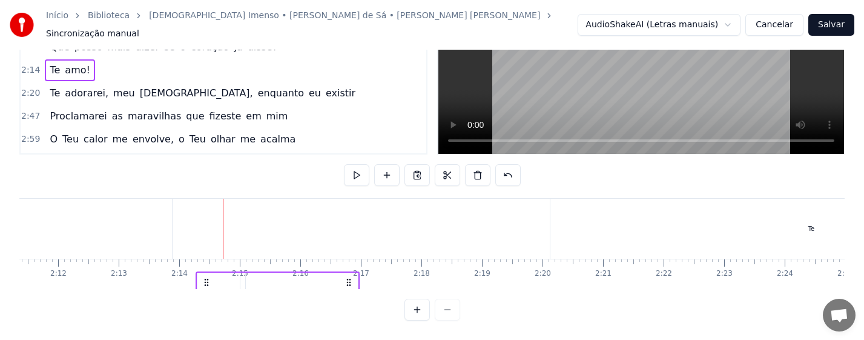
drag, startPoint x: 236, startPoint y: 286, endPoint x: 209, endPoint y: 288, distance: 27.3
click at [209, 288] on div "Não sou nada, eu bem sei [PERSON_NAME], um grão de areia em tuas mãos Barco à […" at bounding box center [431, 243] width 825 height 91
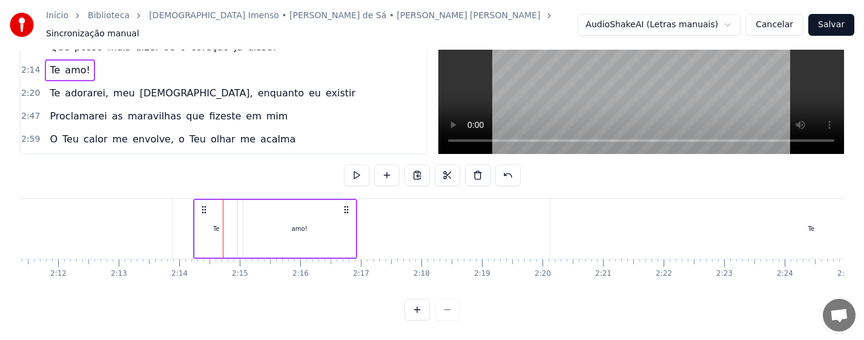
click at [202, 209] on circle at bounding box center [202, 209] width 1 height 1
click at [344, 165] on button at bounding box center [356, 175] width 25 height 22
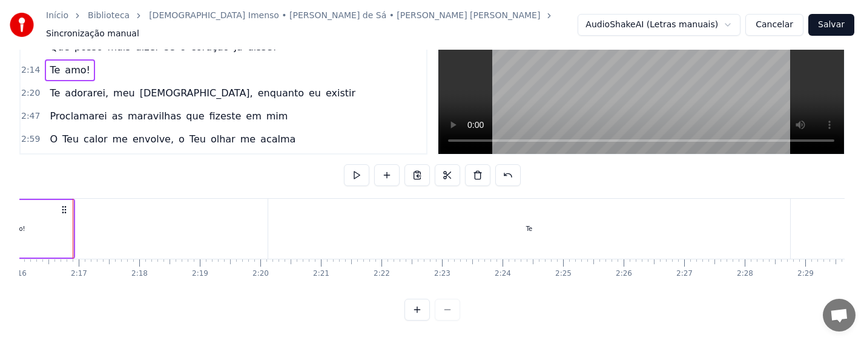
scroll to position [0, 8248]
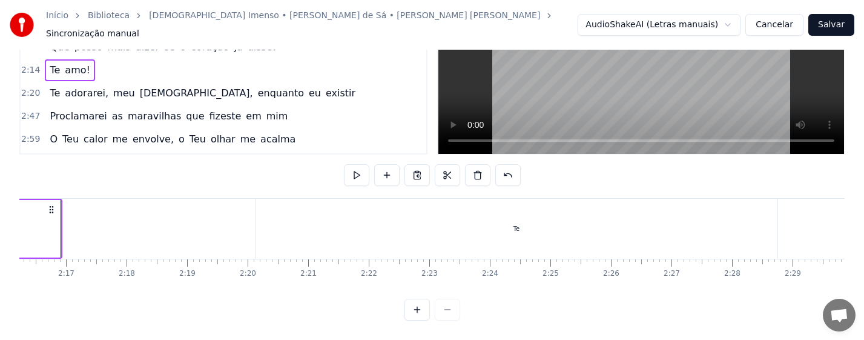
click at [512, 224] on div "Te" at bounding box center [516, 229] width 522 height 60
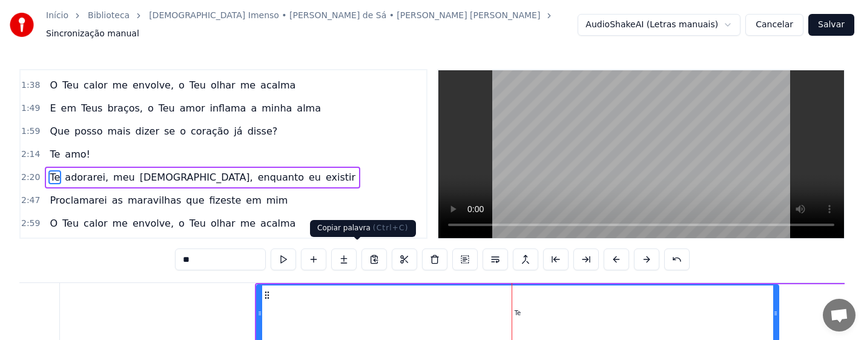
scroll to position [203, 0]
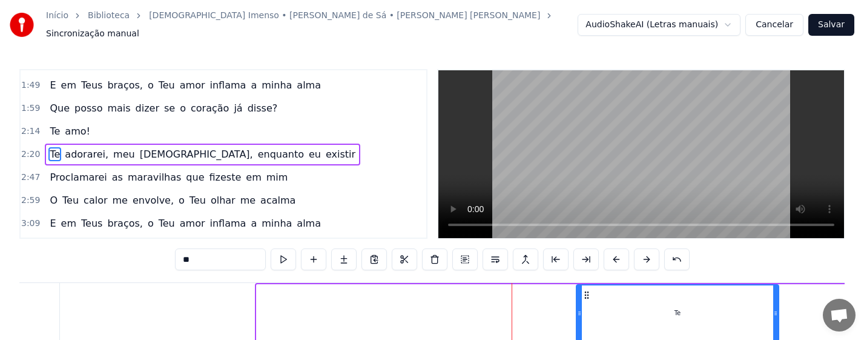
drag, startPoint x: 258, startPoint y: 310, endPoint x: 578, endPoint y: 299, distance: 319.9
click at [578, 299] on div at bounding box center [579, 312] width 5 height 55
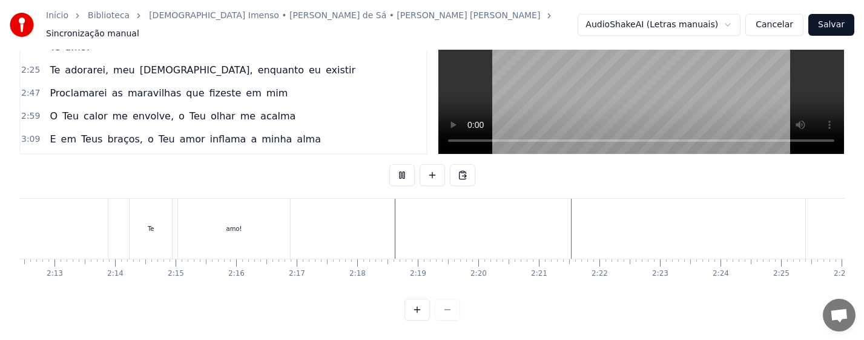
scroll to position [0, 7966]
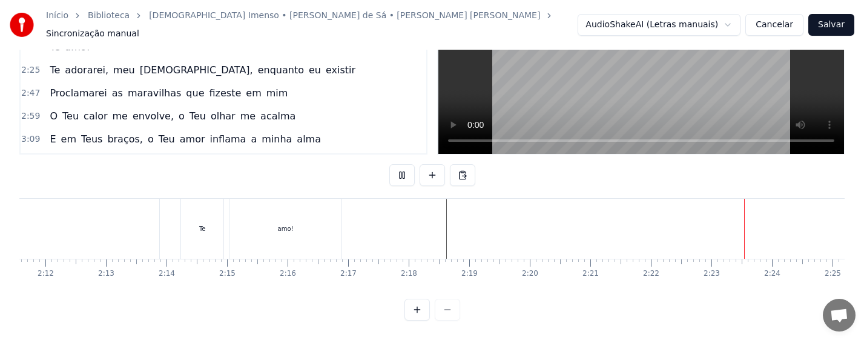
click at [291, 224] on div "amo!" at bounding box center [286, 228] width 16 height 9
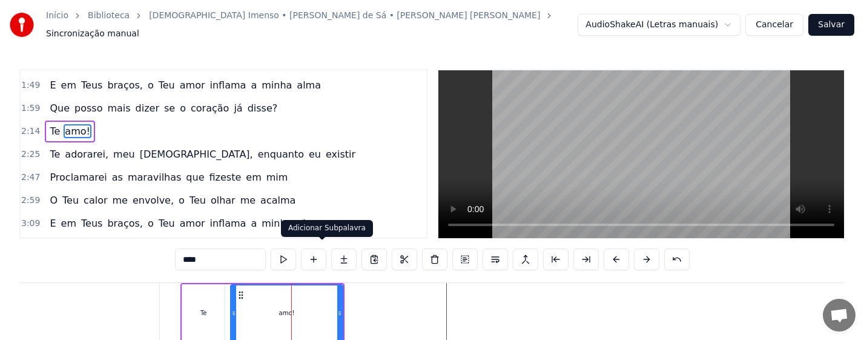
scroll to position [180, 0]
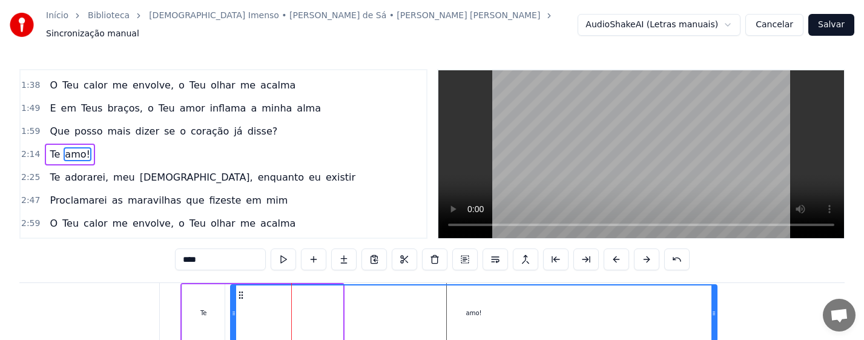
drag, startPoint x: 341, startPoint y: 311, endPoint x: 664, endPoint y: 312, distance: 322.7
click at [715, 315] on div at bounding box center [713, 312] width 5 height 55
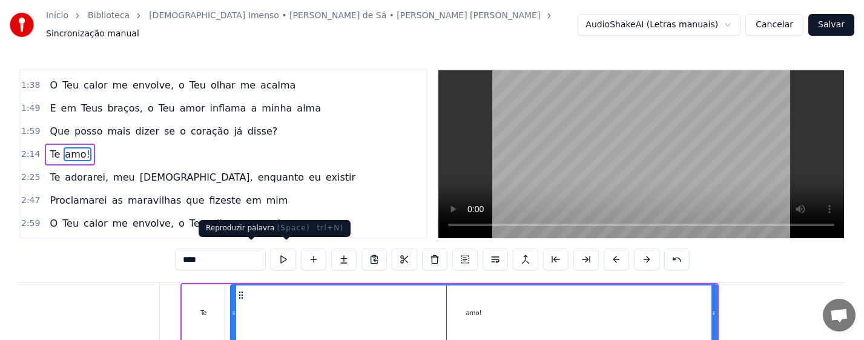
click at [271, 251] on button at bounding box center [283, 259] width 25 height 22
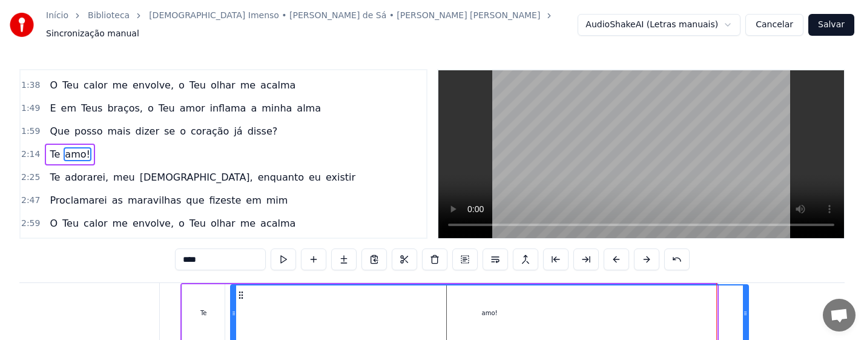
drag, startPoint x: 713, startPoint y: 312, endPoint x: 745, endPoint y: 318, distance: 32.2
click at [745, 318] on div at bounding box center [745, 312] width 5 height 55
click at [213, 307] on div "Te" at bounding box center [203, 313] width 42 height 58
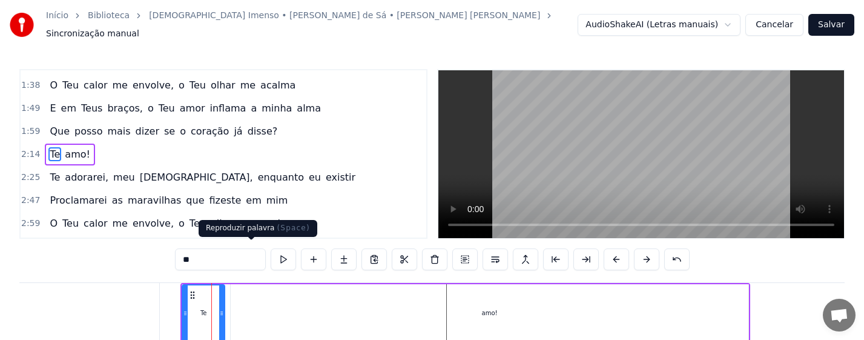
click at [271, 249] on button at bounding box center [283, 259] width 25 height 22
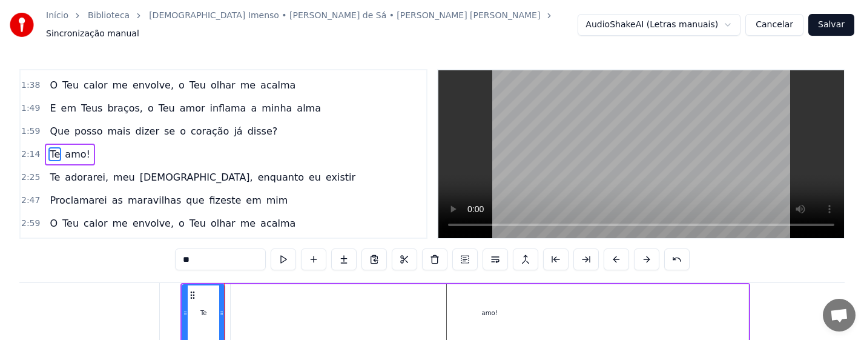
click at [234, 311] on div "amo!" at bounding box center [490, 313] width 518 height 58
type input "****"
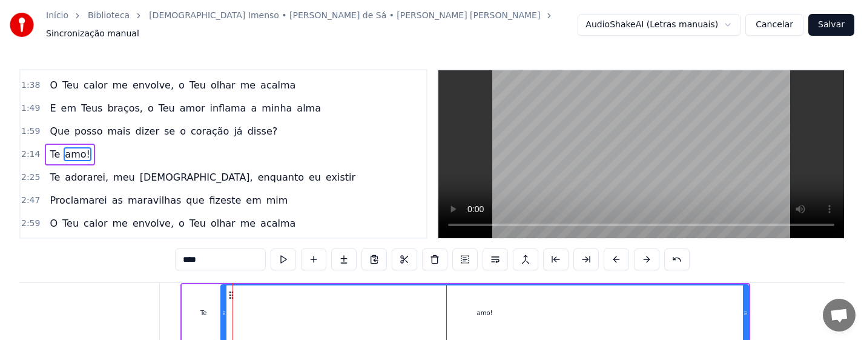
drag, startPoint x: 234, startPoint y: 306, endPoint x: 225, endPoint y: 309, distance: 10.1
click at [225, 309] on icon at bounding box center [224, 313] width 5 height 10
click at [169, 309] on div at bounding box center [567, 313] width 17027 height 60
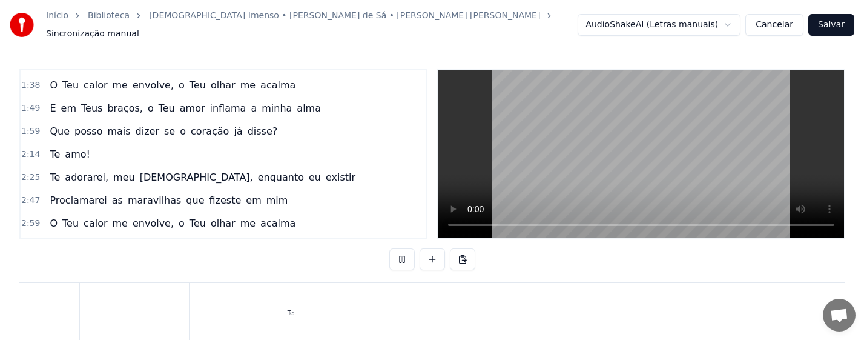
scroll to position [0, 8685]
click at [257, 303] on div "Te" at bounding box center [239, 313] width 203 height 60
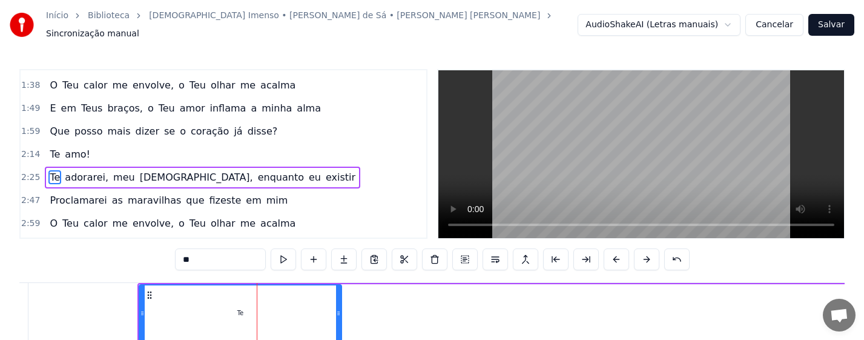
scroll to position [203, 0]
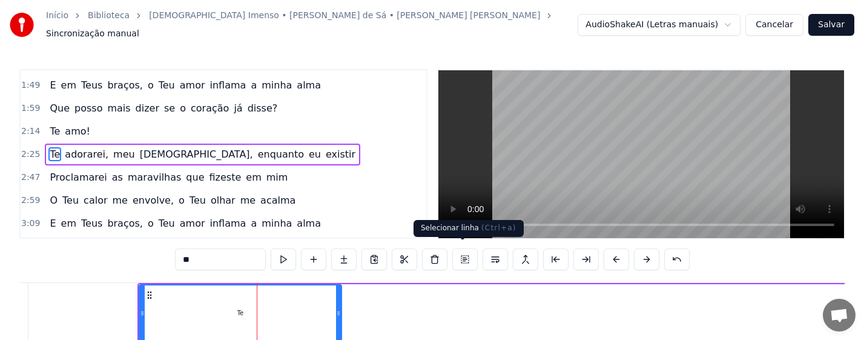
click at [466, 251] on button at bounding box center [464, 259] width 25 height 22
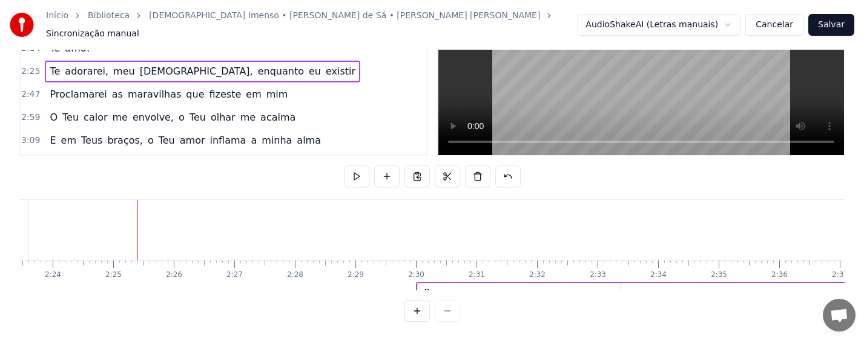
scroll to position [88, 0]
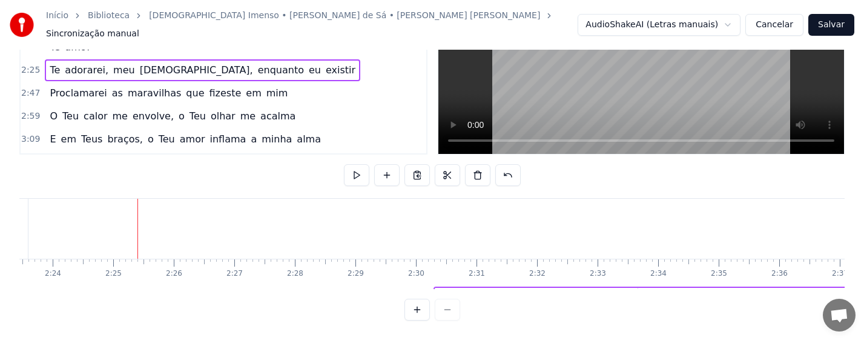
drag, startPoint x: 211, startPoint y: 287, endPoint x: 448, endPoint y: 274, distance: 237.7
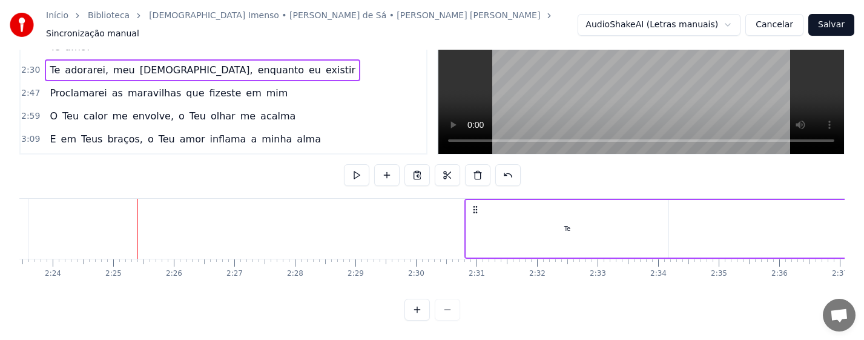
drag, startPoint x: 446, startPoint y: 197, endPoint x: 477, endPoint y: 204, distance: 31.6
click at [477, 205] on icon at bounding box center [475, 210] width 10 height 10
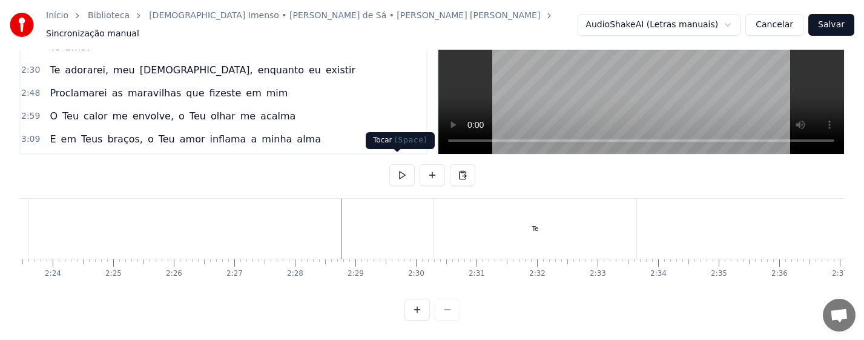
click at [400, 166] on button at bounding box center [401, 175] width 25 height 22
click at [398, 164] on button at bounding box center [401, 175] width 25 height 22
click at [498, 225] on div "Te" at bounding box center [535, 229] width 203 height 60
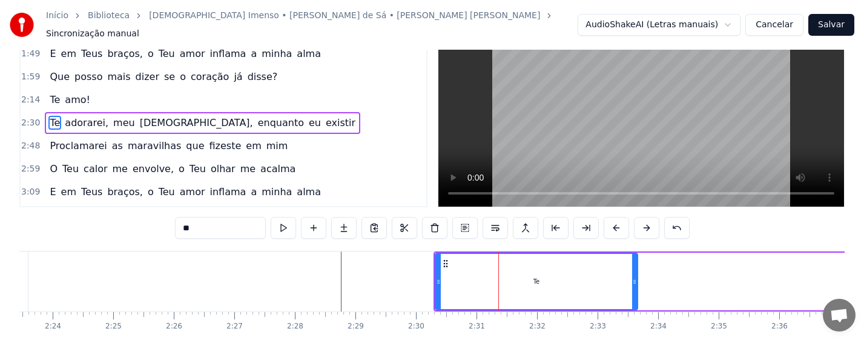
scroll to position [0, 0]
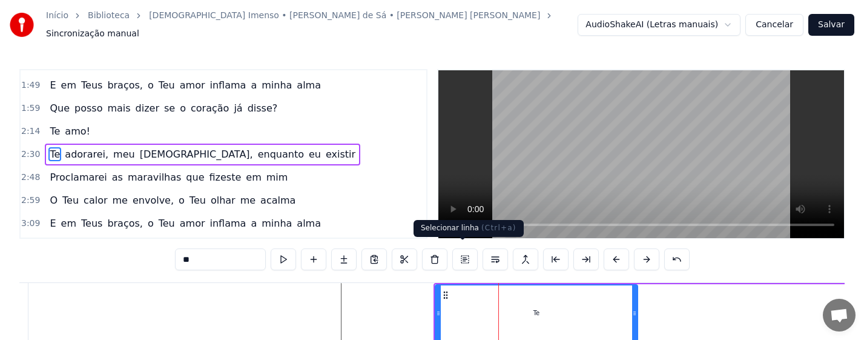
click at [464, 253] on button at bounding box center [464, 259] width 25 height 22
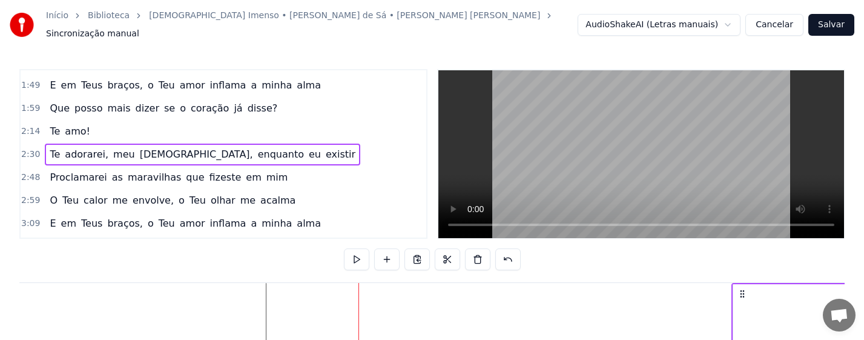
scroll to position [0, 8821]
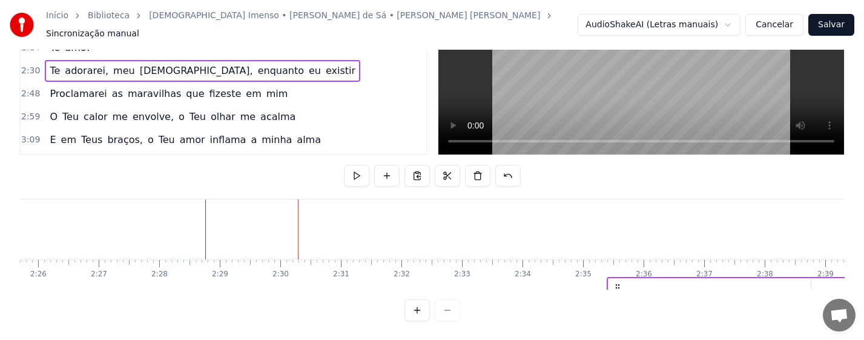
drag, startPoint x: 446, startPoint y: 287, endPoint x: 619, endPoint y: 289, distance: 173.2
click at [619, 289] on div "0:13 Não sou nada, eu bem sei 0:24 [PERSON_NAME], um grão de areia em tuas mãos…" at bounding box center [431, 153] width 825 height 336
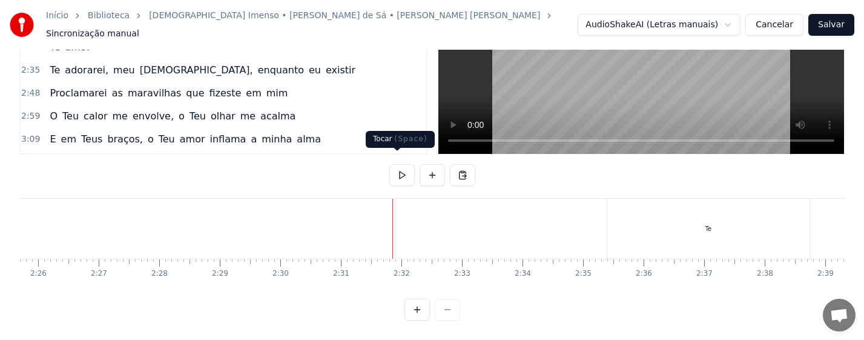
click at [397, 168] on button at bounding box center [401, 175] width 25 height 22
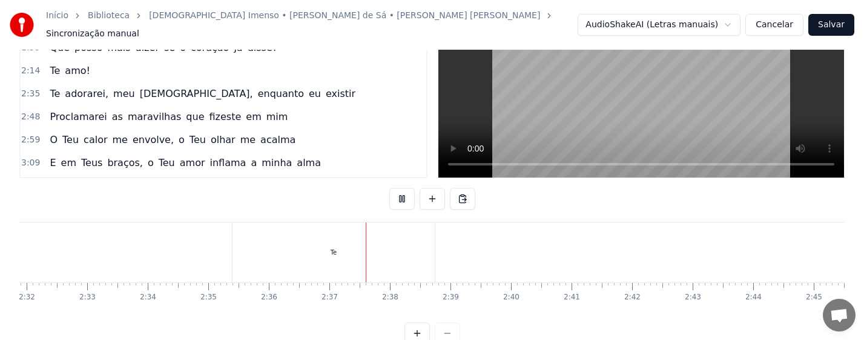
scroll to position [0, 9195]
click at [394, 192] on button at bounding box center [401, 199] width 25 height 22
click at [302, 245] on div "Te" at bounding box center [333, 252] width 203 height 60
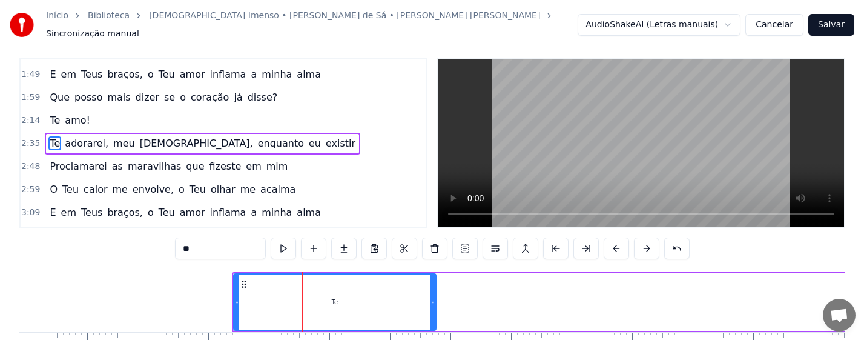
scroll to position [0, 0]
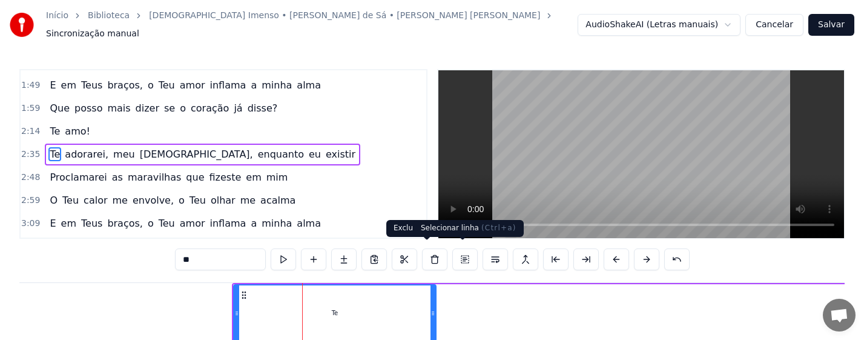
click at [462, 254] on button at bounding box center [464, 259] width 25 height 22
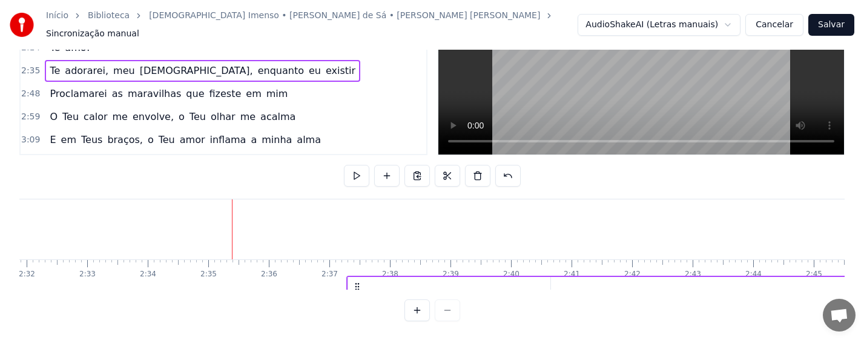
drag, startPoint x: 245, startPoint y: 288, endPoint x: 360, endPoint y: 289, distance: 115.0
click at [360, 289] on div "0:13 Não sou nada, eu bem sei 0:24 [PERSON_NAME], um grão de areia em tuas mãos…" at bounding box center [431, 153] width 825 height 336
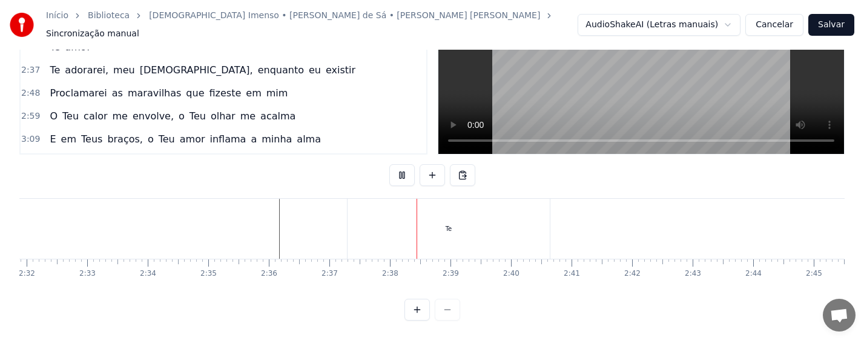
click at [434, 218] on div "Te" at bounding box center [449, 229] width 203 height 60
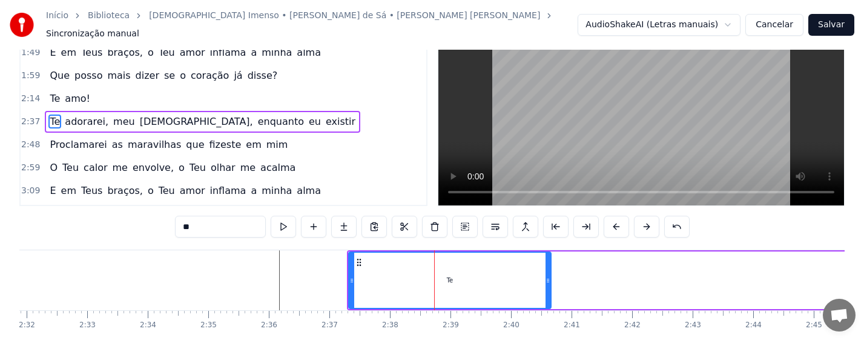
scroll to position [0, 0]
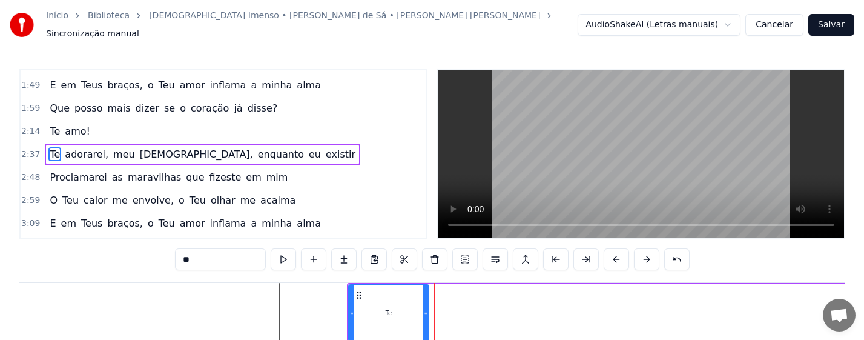
drag, startPoint x: 550, startPoint y: 312, endPoint x: 453, endPoint y: 308, distance: 97.0
click at [427, 308] on div at bounding box center [425, 312] width 5 height 55
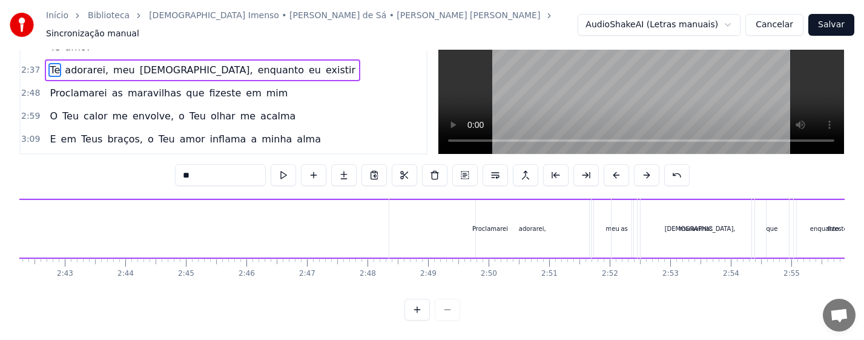
scroll to position [0, 9938]
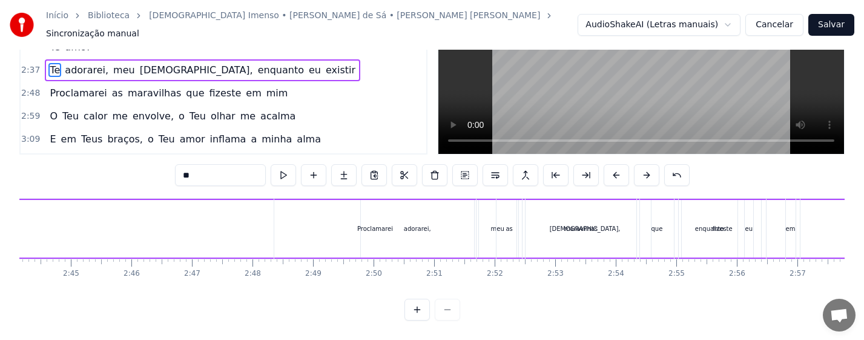
click at [363, 224] on div "Proclamarei" at bounding box center [375, 228] width 36 height 9
type input "**********"
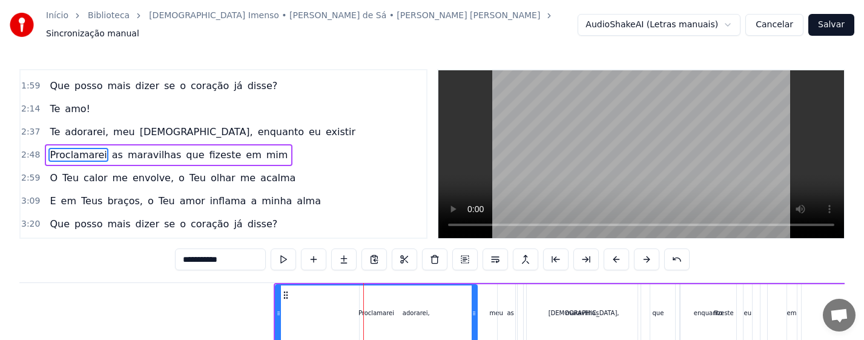
scroll to position [226, 0]
click at [464, 251] on button at bounding box center [464, 259] width 25 height 22
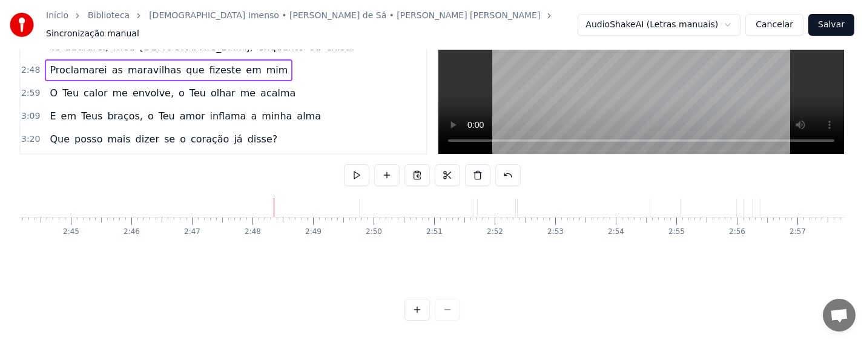
scroll to position [96, 9938]
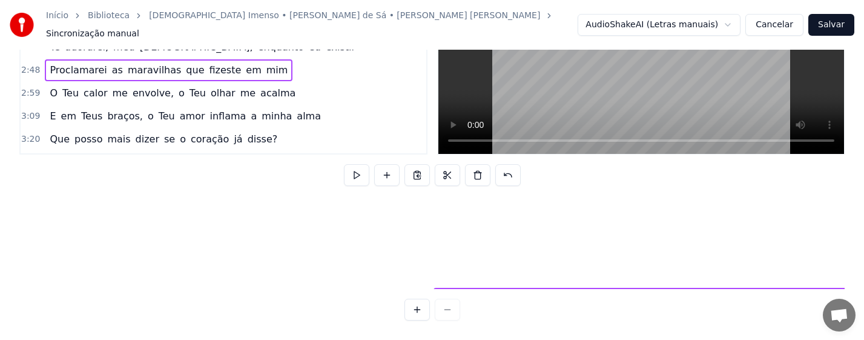
drag, startPoint x: 284, startPoint y: 286, endPoint x: 446, endPoint y: 245, distance: 167.4
click at [446, 245] on div "Não sou nada, eu bem sei [PERSON_NAME], um grão de areia em tuas mãos Barco à […" at bounding box center [431, 243] width 825 height 91
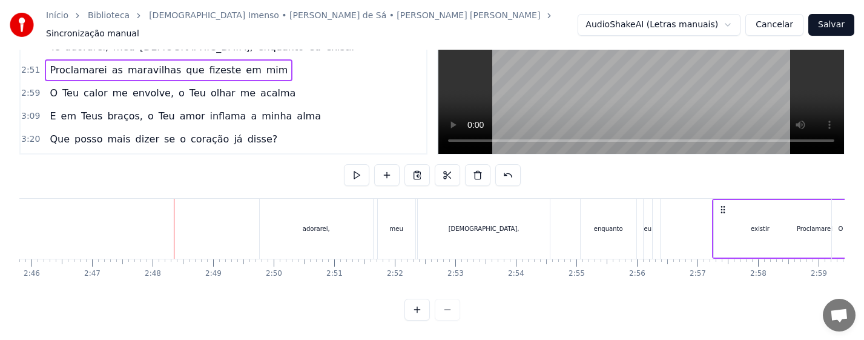
scroll to position [0, 10050]
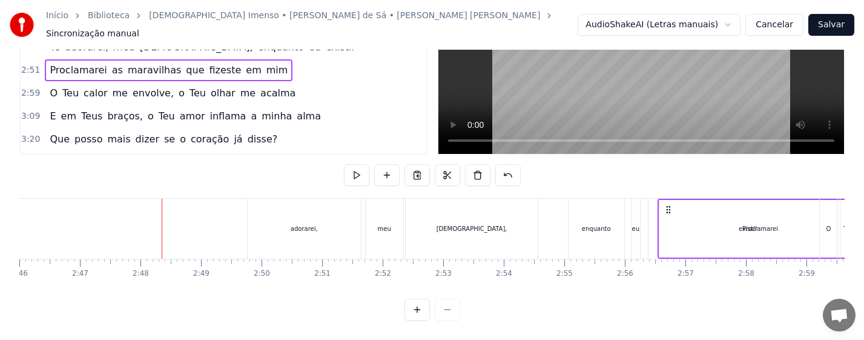
drag, startPoint x: 449, startPoint y: 196, endPoint x: 670, endPoint y: 203, distance: 221.7
click at [670, 205] on icon at bounding box center [669, 210] width 10 height 10
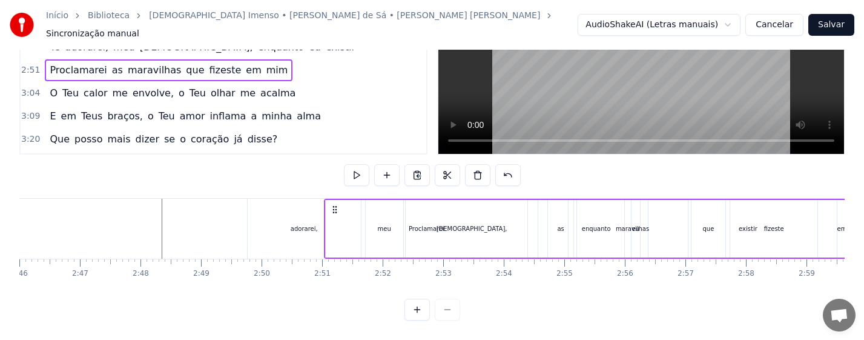
click at [295, 211] on div "adorarei," at bounding box center [304, 229] width 113 height 60
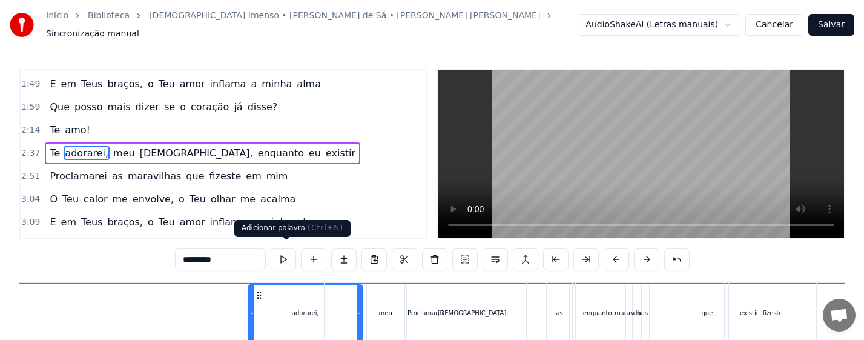
scroll to position [203, 0]
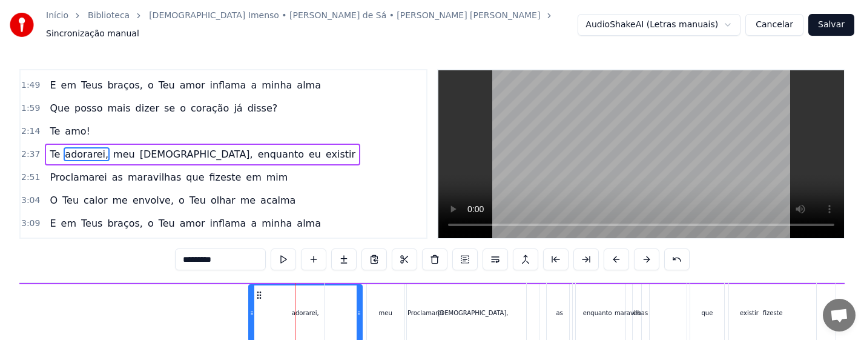
click at [182, 305] on div "Te adorarei, meu [DEMOGRAPHIC_DATA], enquanto eu existir" at bounding box center [171, 313] width 1359 height 60
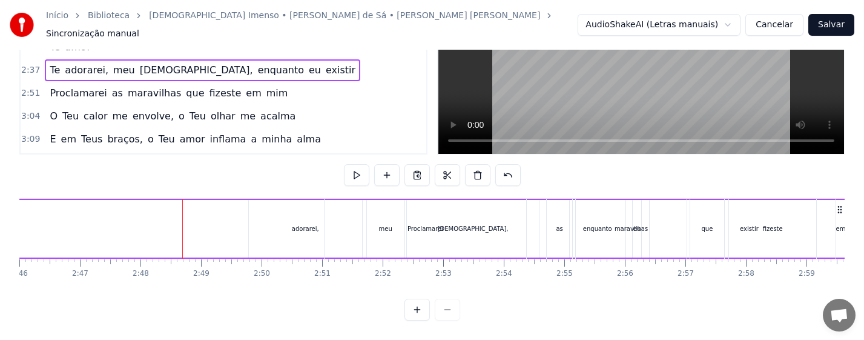
scroll to position [0, 9746]
click at [609, 224] on div "adorarei," at bounding box center [609, 228] width 27 height 9
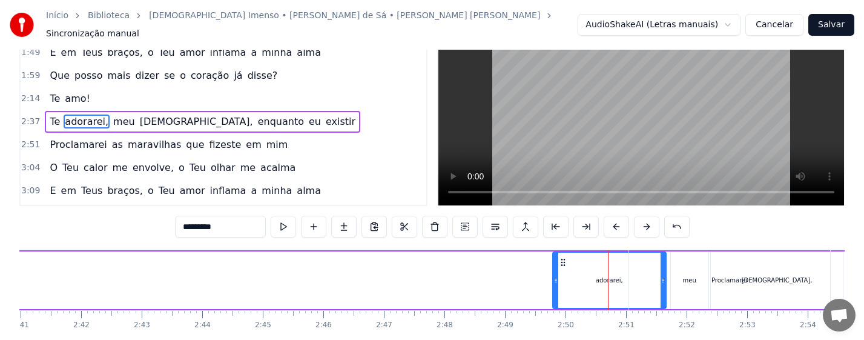
scroll to position [0, 0]
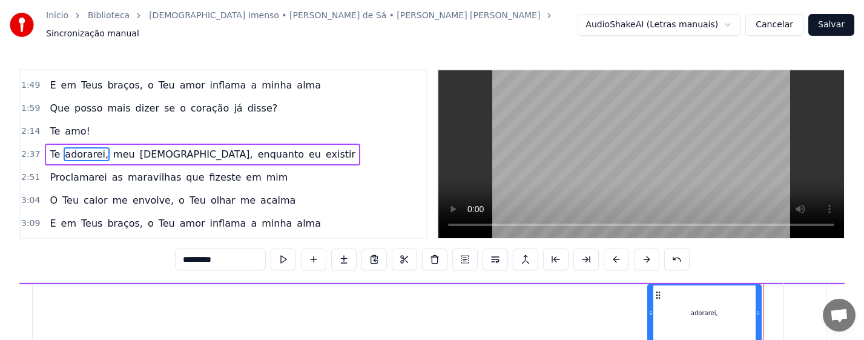
drag, startPoint x: 555, startPoint y: 286, endPoint x: 65, endPoint y: 262, distance: 489.8
click at [65, 262] on div "0:13 Não sou nada, eu bem sei 0:24 [PERSON_NAME], um grão de areia em tuas mãos…" at bounding box center [431, 237] width 825 height 336
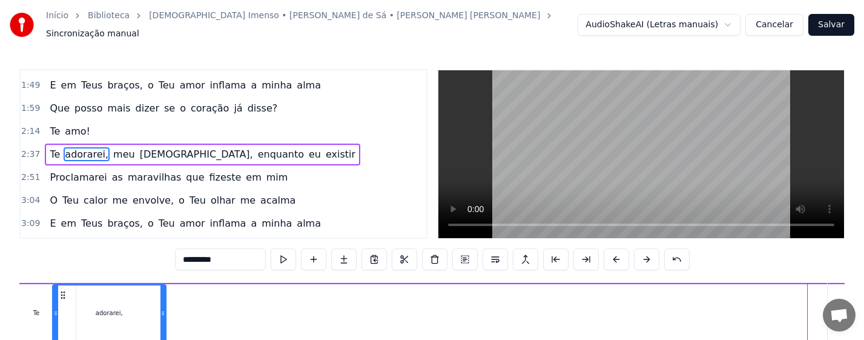
click at [62, 290] on icon at bounding box center [63, 295] width 10 height 10
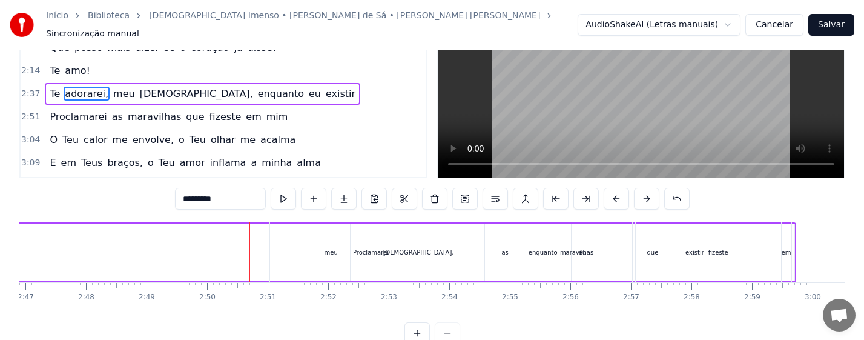
click at [328, 253] on div "Proclamarei" at bounding box center [371, 252] width 202 height 60
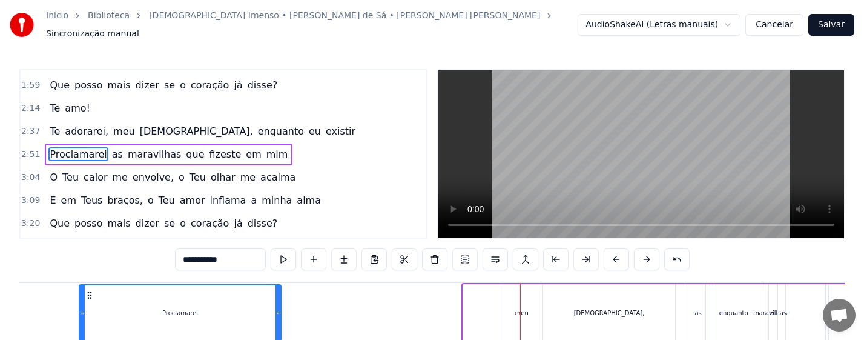
drag, startPoint x: 279, startPoint y: 288, endPoint x: 68, endPoint y: 285, distance: 211.3
click at [80, 285] on div "Proclamarei" at bounding box center [180, 312] width 200 height 55
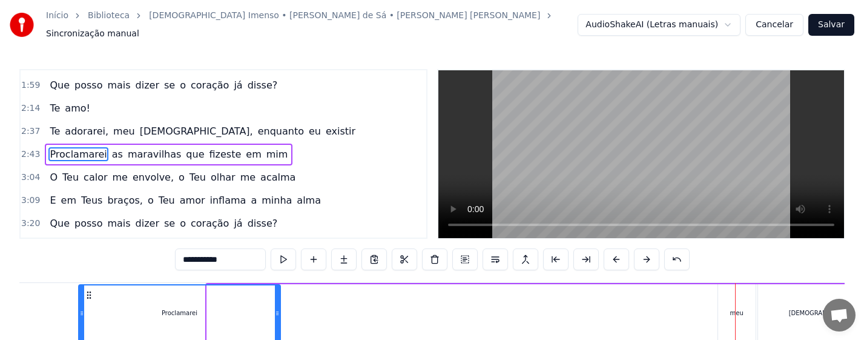
click at [87, 295] on circle at bounding box center [87, 295] width 1 height 1
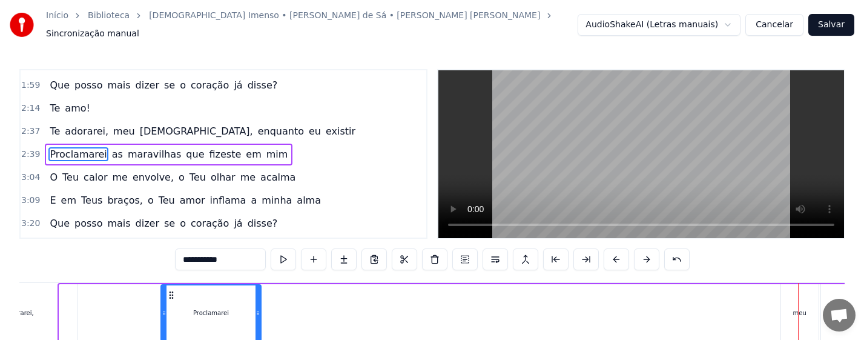
drag, startPoint x: 64, startPoint y: 309, endPoint x: 166, endPoint y: 302, distance: 102.6
click at [165, 308] on icon at bounding box center [164, 313] width 5 height 10
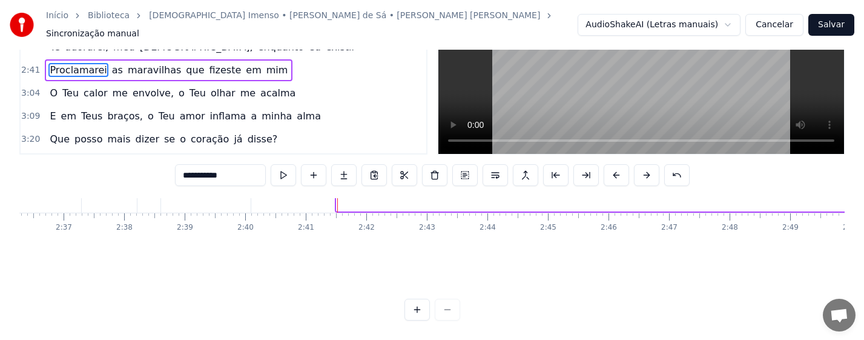
drag, startPoint x: 173, startPoint y: 288, endPoint x: 247, endPoint y: 234, distance: 91.4
click at [247, 234] on div "Não sou nada, eu bem sei [PERSON_NAME], um grão de areia em tuas mãos Barco à […" at bounding box center [431, 243] width 825 height 91
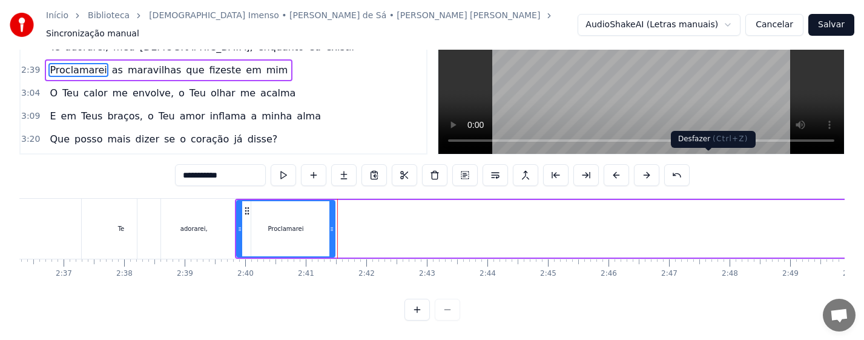
click at [690, 165] on button at bounding box center [676, 175] width 25 height 22
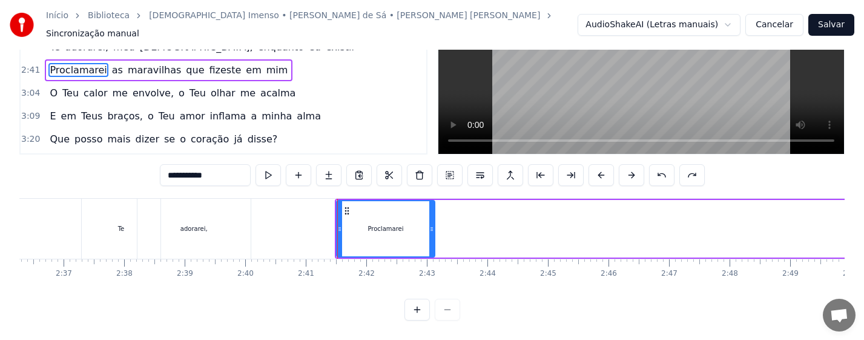
click at [705, 165] on div "**********" at bounding box center [432, 175] width 545 height 22
click at [674, 164] on button at bounding box center [661, 175] width 25 height 22
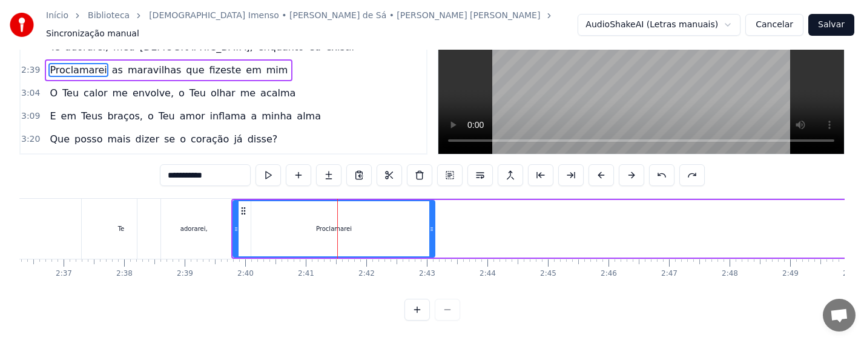
click at [674, 164] on button at bounding box center [661, 175] width 25 height 22
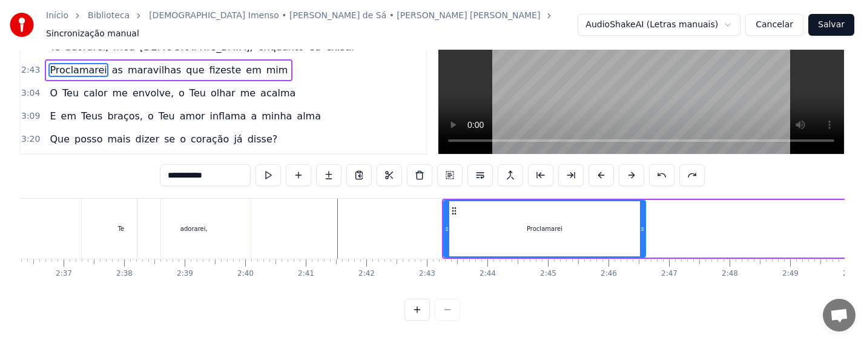
click at [674, 164] on button at bounding box center [661, 175] width 25 height 22
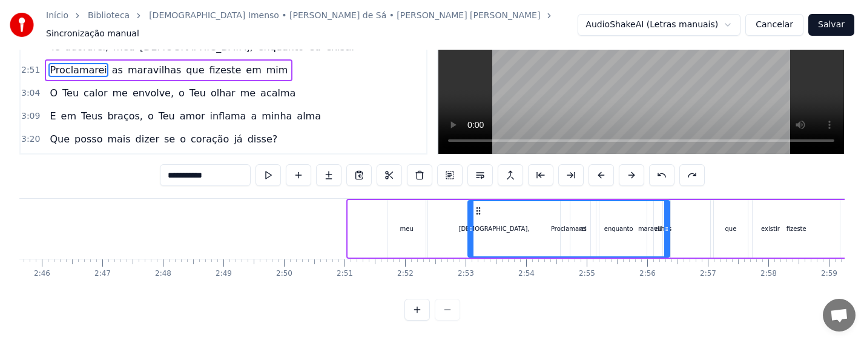
drag, startPoint x: 358, startPoint y: 201, endPoint x: 446, endPoint y: 220, distance: 89.8
click at [483, 210] on div "Proclamarei" at bounding box center [569, 228] width 200 height 55
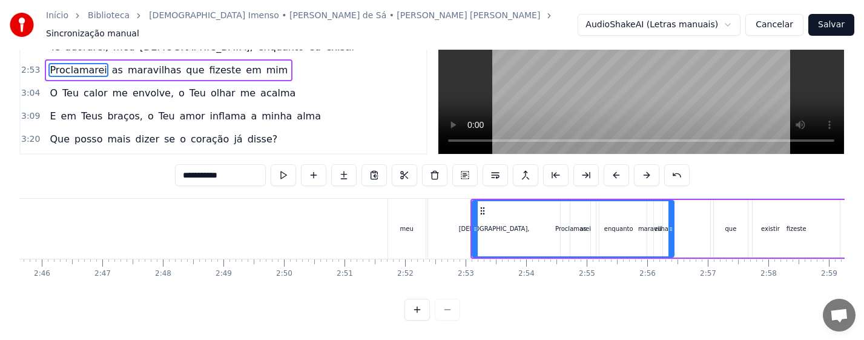
click at [412, 223] on div "meu" at bounding box center [407, 229] width 38 height 60
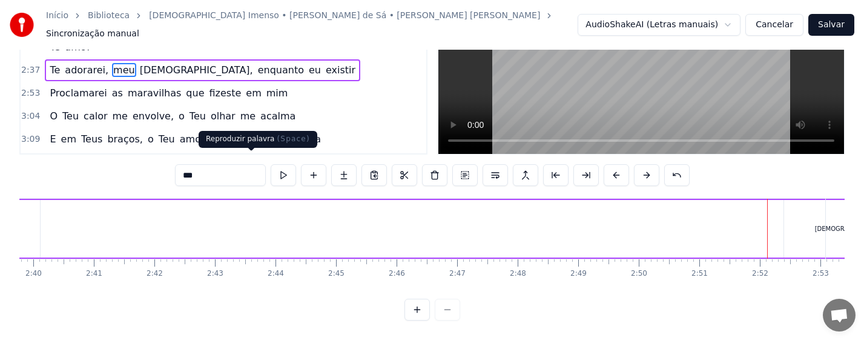
drag, startPoint x: 398, startPoint y: 287, endPoint x: 248, endPoint y: 168, distance: 191.3
click at [248, 168] on div "0:13 Não sou nada, eu bem sei 0:24 [PERSON_NAME], um grão de areia em tuas mãos…" at bounding box center [431, 153] width 825 height 336
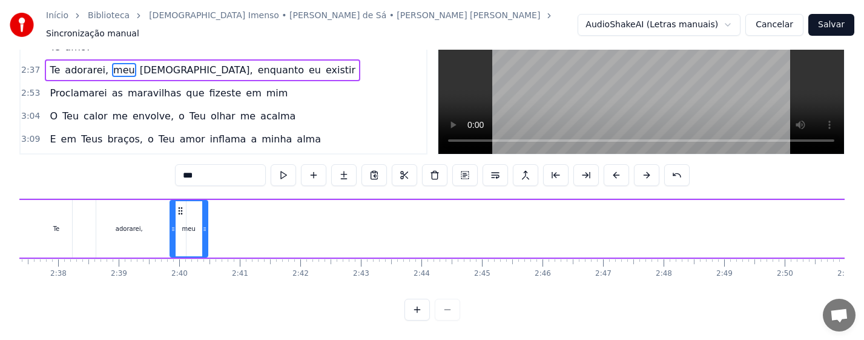
drag, startPoint x: 523, startPoint y: 199, endPoint x: 176, endPoint y: 217, distance: 347.4
click at [171, 209] on div "meu" at bounding box center [189, 228] width 36 height 55
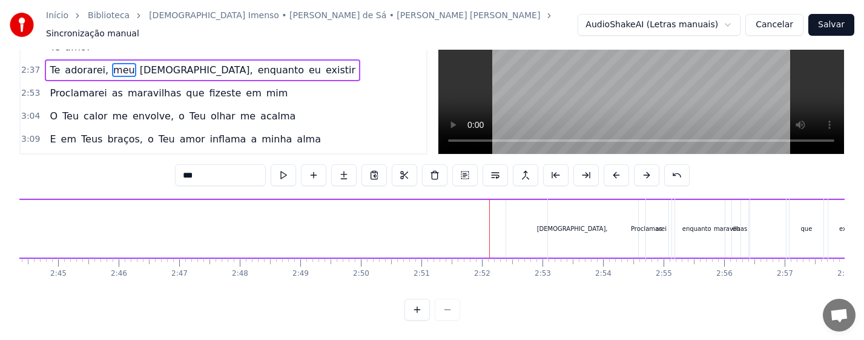
click at [559, 225] on div "Proclamarei" at bounding box center [649, 229] width 202 height 60
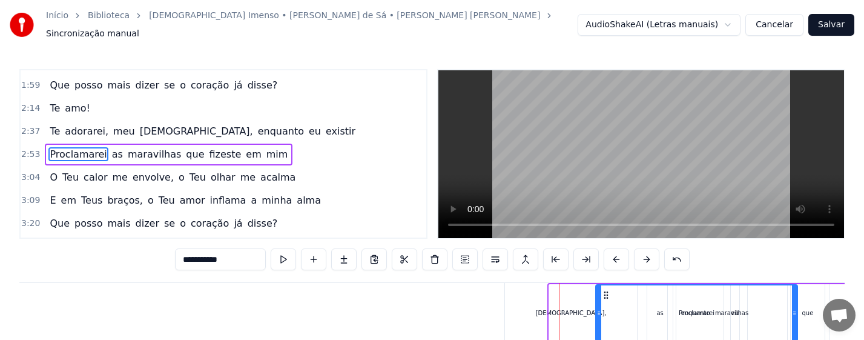
drag, startPoint x: 559, startPoint y: 292, endPoint x: 606, endPoint y: 292, distance: 46.6
click at [606, 292] on icon at bounding box center [606, 295] width 10 height 10
click at [567, 302] on div "[DEMOGRAPHIC_DATA]," at bounding box center [571, 313] width 133 height 60
type input "*****"
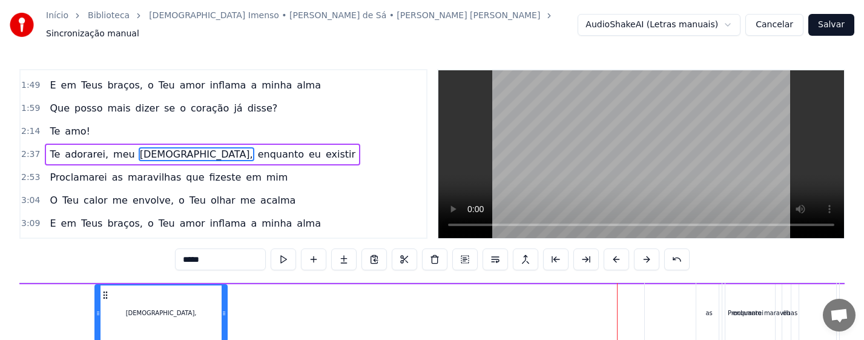
drag, startPoint x: 422, startPoint y: 290, endPoint x: 138, endPoint y: 290, distance: 283.9
click at [110, 290] on icon at bounding box center [106, 295] width 10 height 10
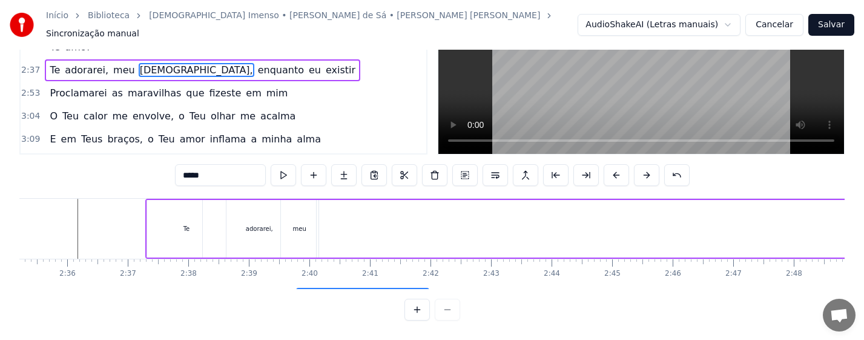
drag, startPoint x: 140, startPoint y: 290, endPoint x: 305, endPoint y: 291, distance: 165.3
click at [305, 291] on div "0:13 Não sou nada, eu bem sei 0:24 [PERSON_NAME], um grão de areia em tuas mãos…" at bounding box center [431, 153] width 825 height 336
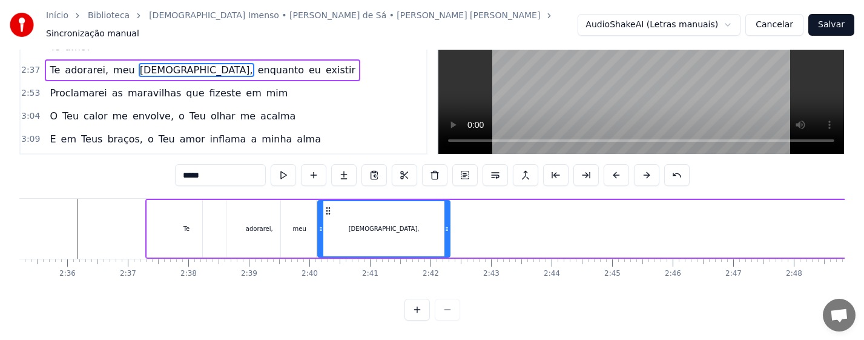
drag, startPoint x: 308, startPoint y: 198, endPoint x: 329, endPoint y: 201, distance: 21.4
click at [329, 206] on icon at bounding box center [328, 211] width 10 height 10
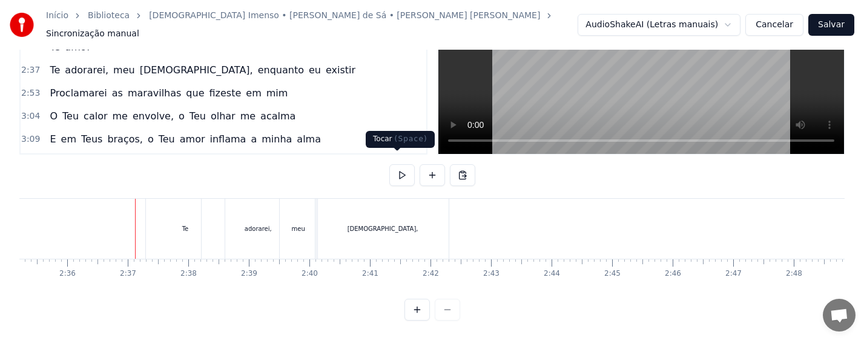
click at [397, 164] on button at bounding box center [401, 175] width 25 height 22
click at [190, 224] on div "Te" at bounding box center [185, 229] width 79 height 60
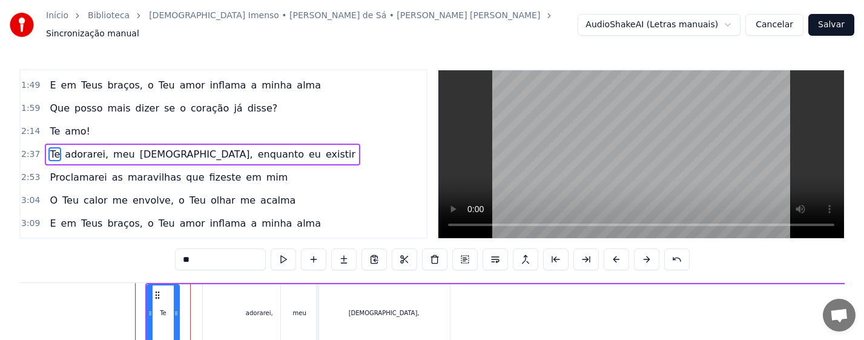
drag, startPoint x: 223, startPoint y: 313, endPoint x: 174, endPoint y: 311, distance: 48.5
click at [174, 311] on div at bounding box center [176, 312] width 5 height 55
click at [241, 312] on div "adorarei," at bounding box center [259, 313] width 113 height 58
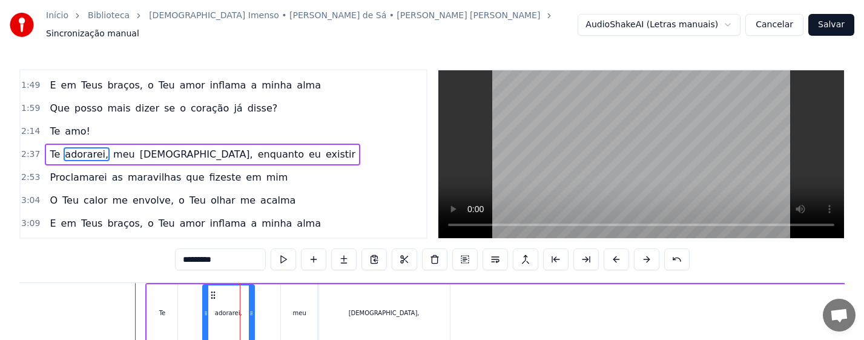
drag, startPoint x: 312, startPoint y: 315, endPoint x: 251, endPoint y: 315, distance: 61.8
click at [251, 315] on div at bounding box center [251, 312] width 5 height 55
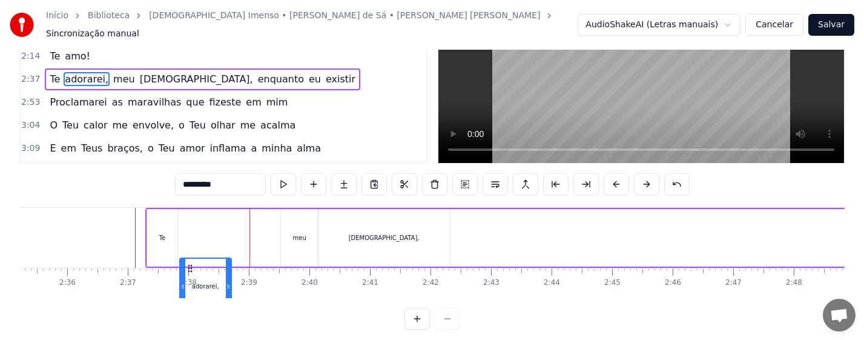
drag, startPoint x: 213, startPoint y: 288, endPoint x: 190, endPoint y: 292, distance: 23.3
click at [190, 292] on div "Não sou nada, eu bem sei [PERSON_NAME], um grão de areia em tuas mãos Barco à […" at bounding box center [431, 252] width 825 height 91
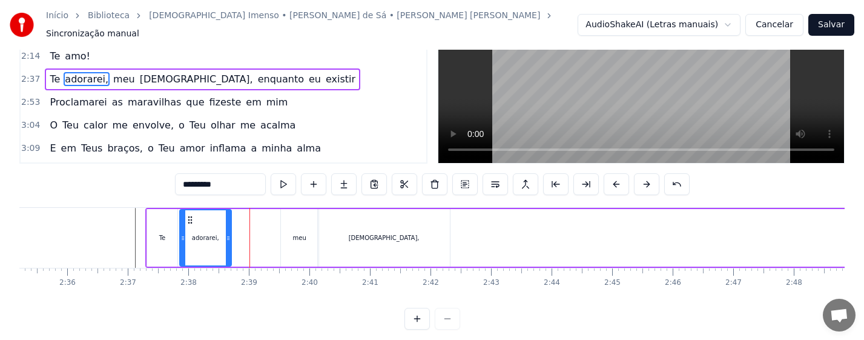
scroll to position [84, 0]
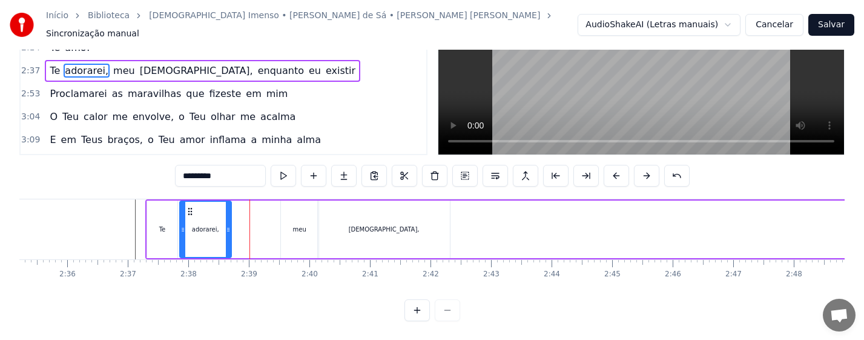
click at [305, 236] on div "meu" at bounding box center [300, 229] width 38 height 58
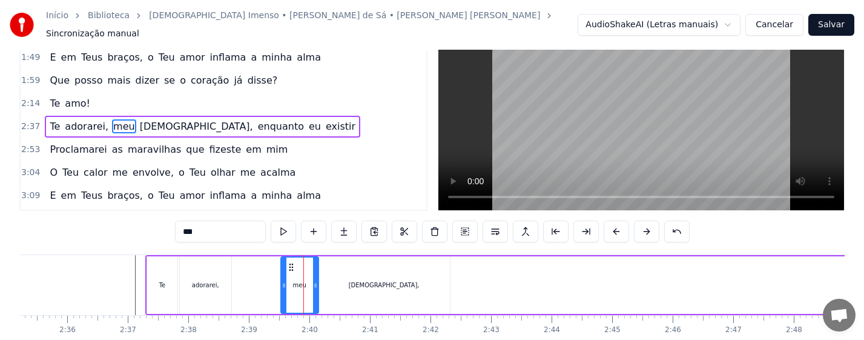
scroll to position [0, 0]
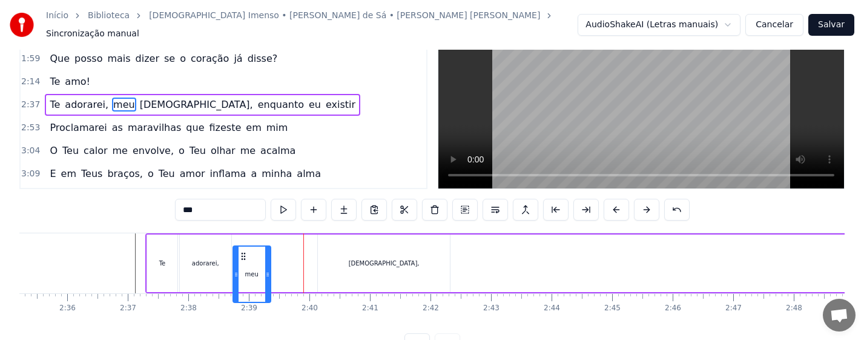
drag, startPoint x: 290, startPoint y: 292, endPoint x: 239, endPoint y: 292, distance: 50.9
click at [239, 292] on div "meu" at bounding box center [252, 273] width 36 height 55
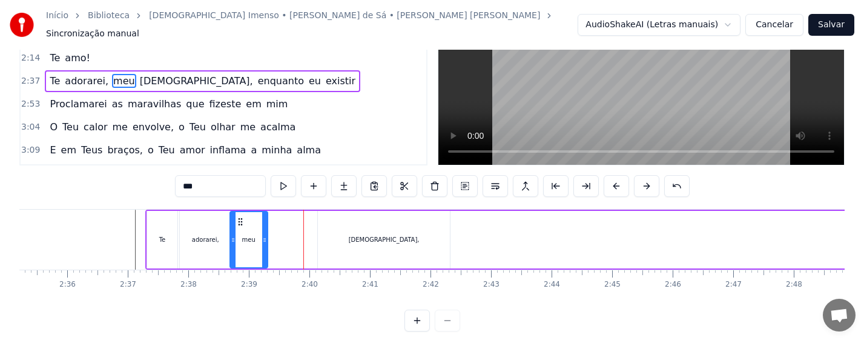
click at [377, 239] on div "[DEMOGRAPHIC_DATA]," at bounding box center [384, 240] width 133 height 58
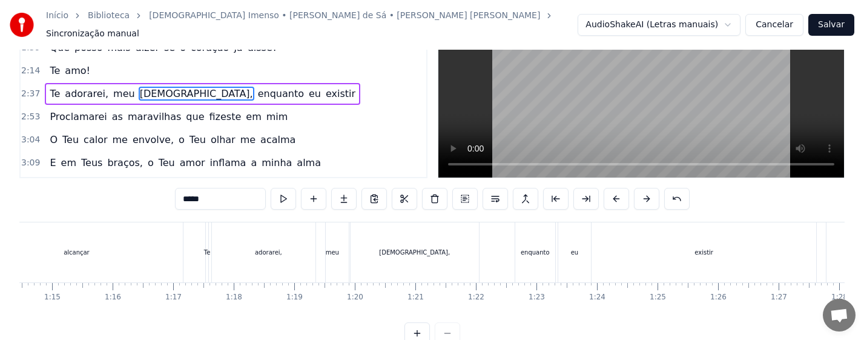
scroll to position [0, 4482]
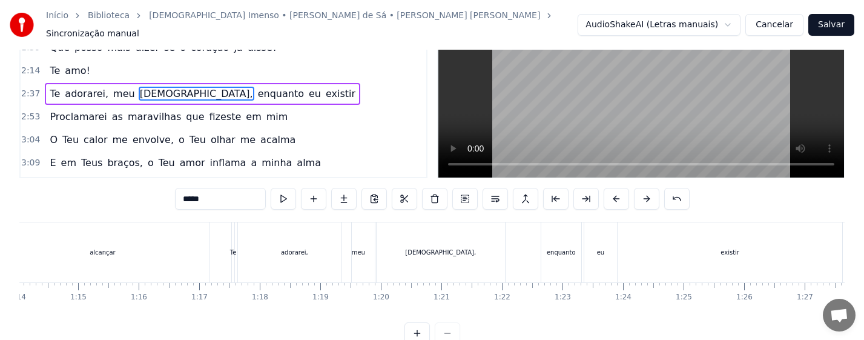
click at [234, 253] on div "Te" at bounding box center [233, 252] width 4 height 60
type input "**"
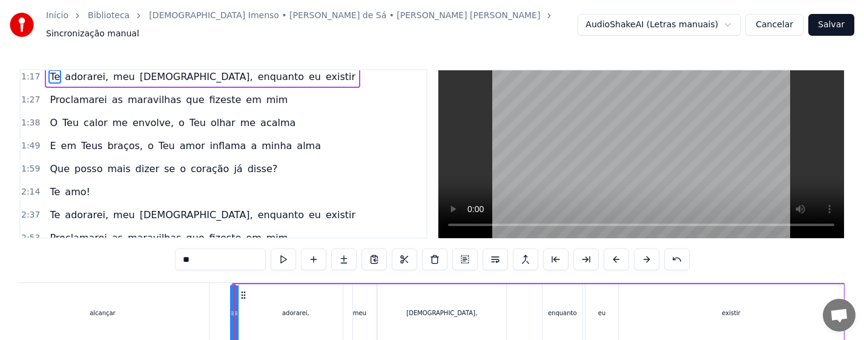
scroll to position [65, 0]
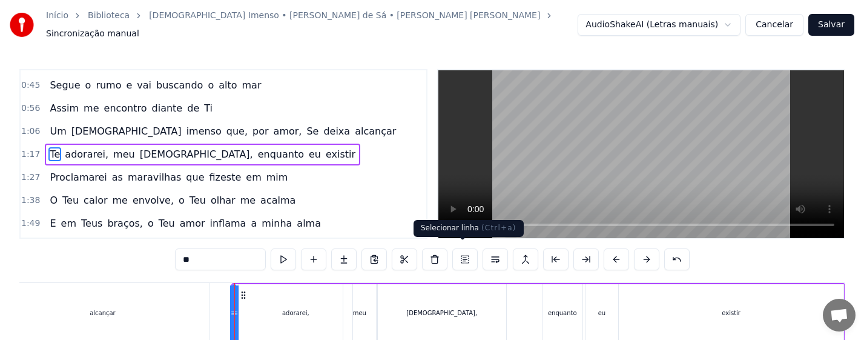
click at [462, 254] on button at bounding box center [464, 259] width 25 height 22
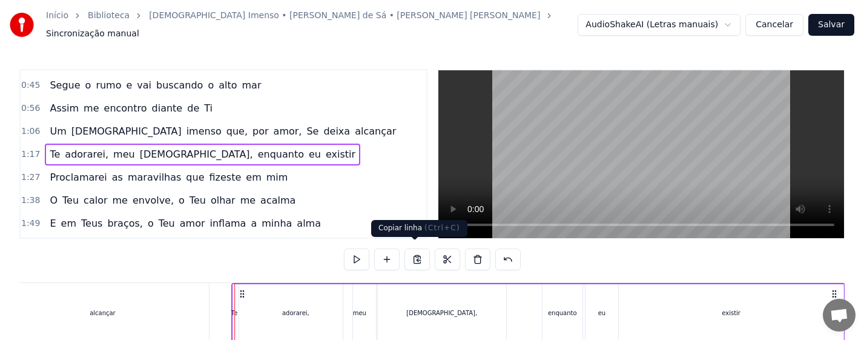
click at [415, 254] on button at bounding box center [416, 259] width 25 height 22
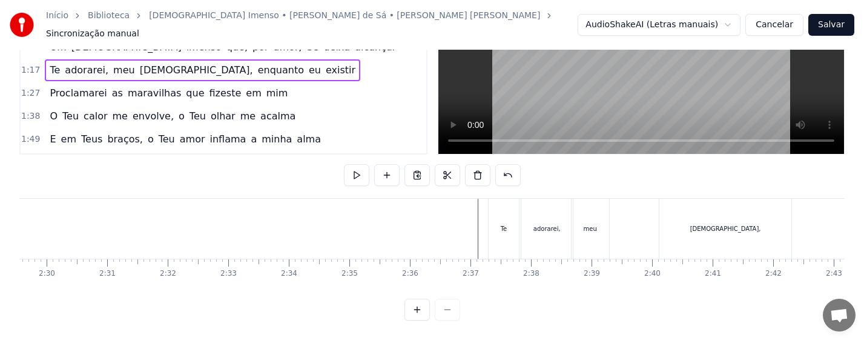
scroll to position [0, 9093]
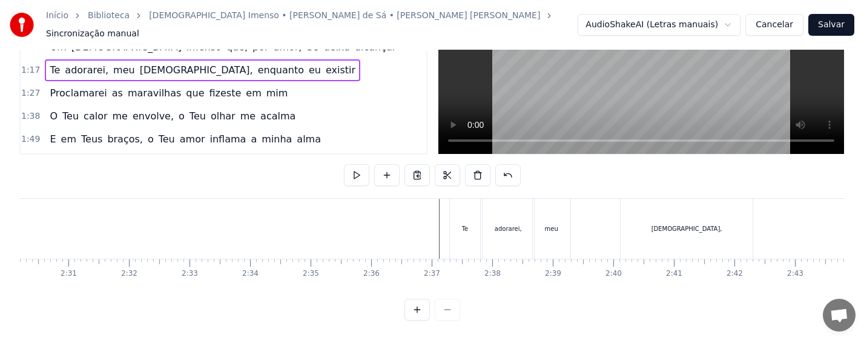
click at [472, 201] on div "Te" at bounding box center [465, 229] width 31 height 60
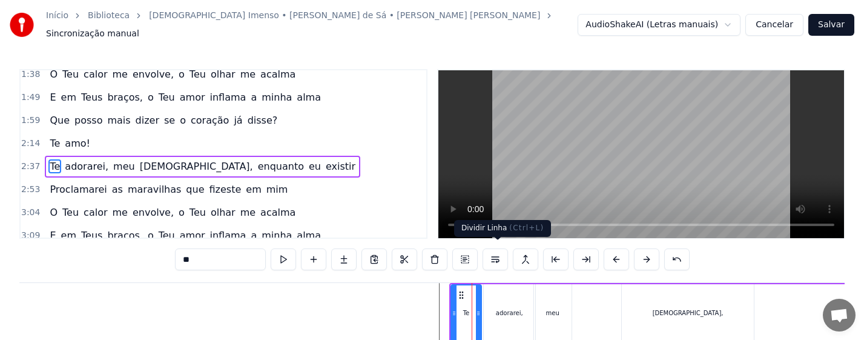
scroll to position [203, 0]
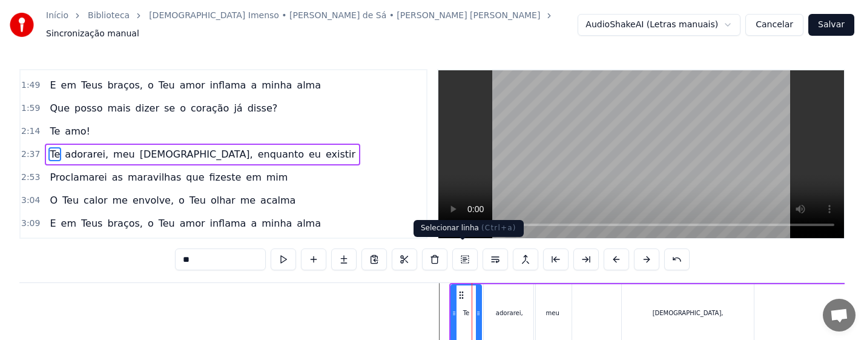
click at [466, 251] on button at bounding box center [464, 259] width 25 height 22
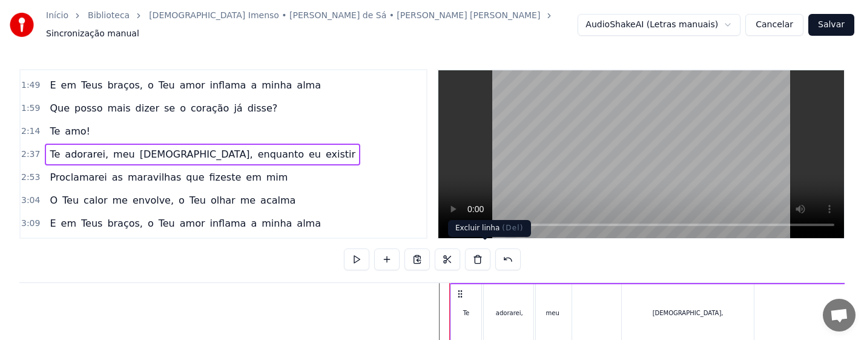
click at [484, 255] on button at bounding box center [477, 259] width 25 height 22
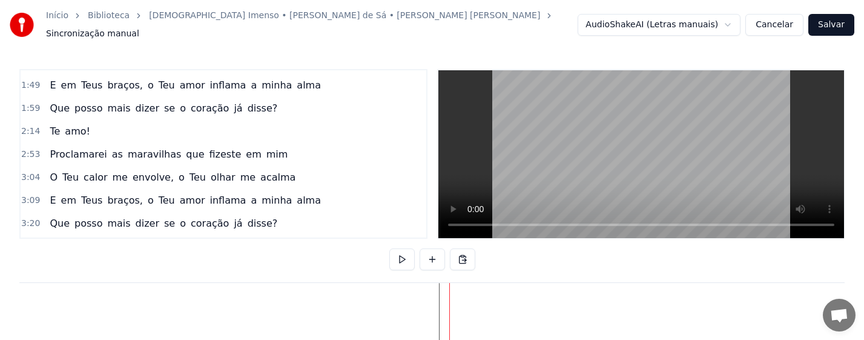
click at [449, 307] on div at bounding box center [449, 313] width 1 height 60
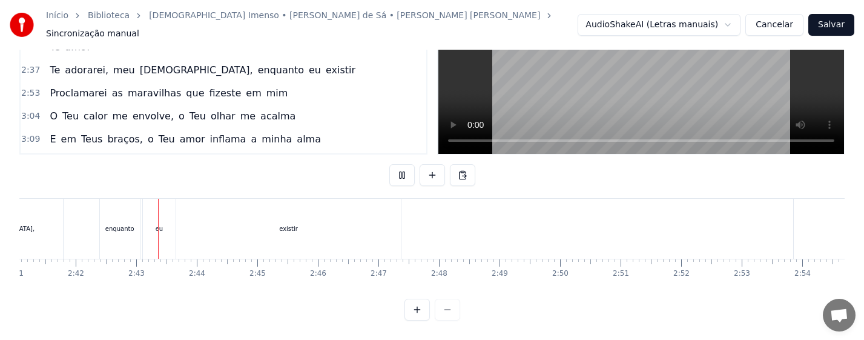
scroll to position [0, 9797]
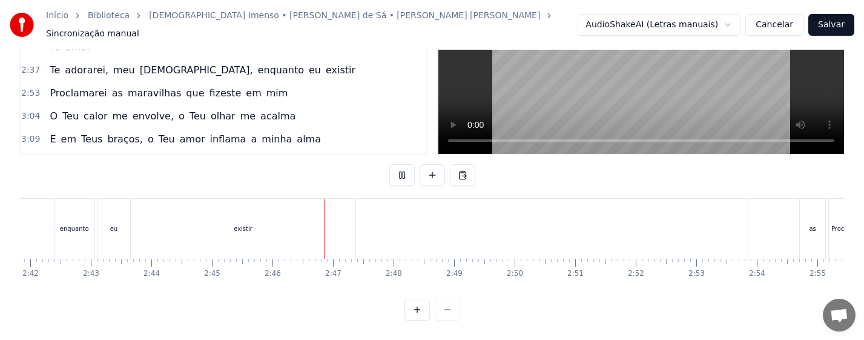
click at [76, 225] on div "enquanto" at bounding box center [74, 229] width 40 height 60
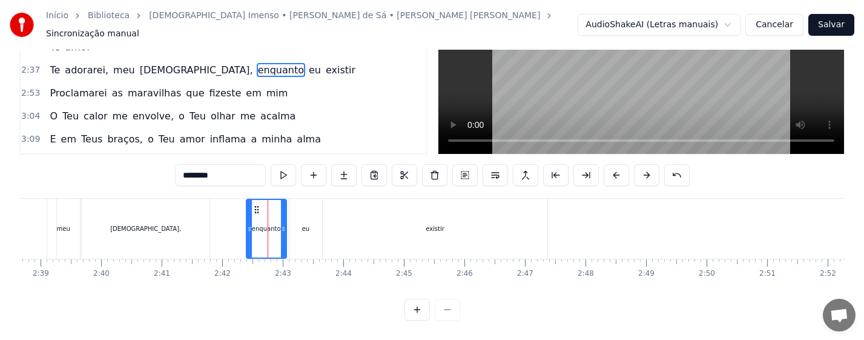
scroll to position [0, 9567]
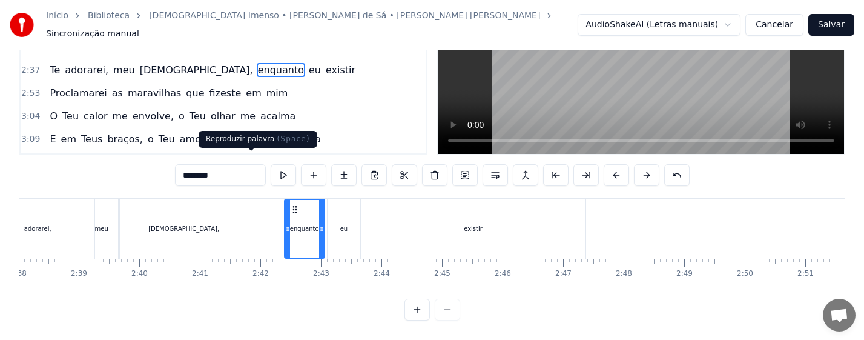
click at [271, 164] on button at bounding box center [283, 175] width 25 height 22
click at [207, 223] on div "[DEMOGRAPHIC_DATA]," at bounding box center [184, 229] width 128 height 60
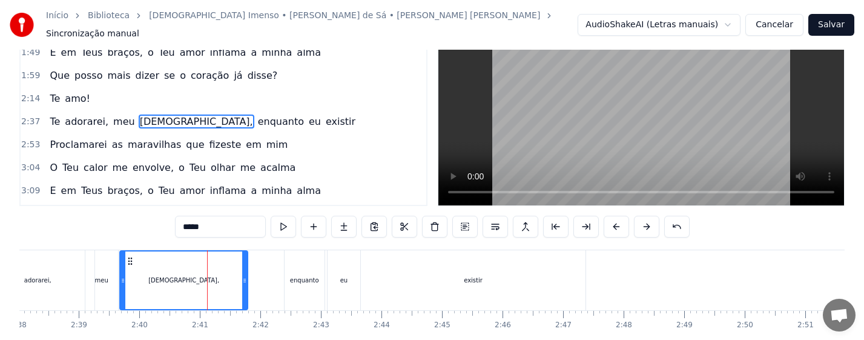
scroll to position [0, 0]
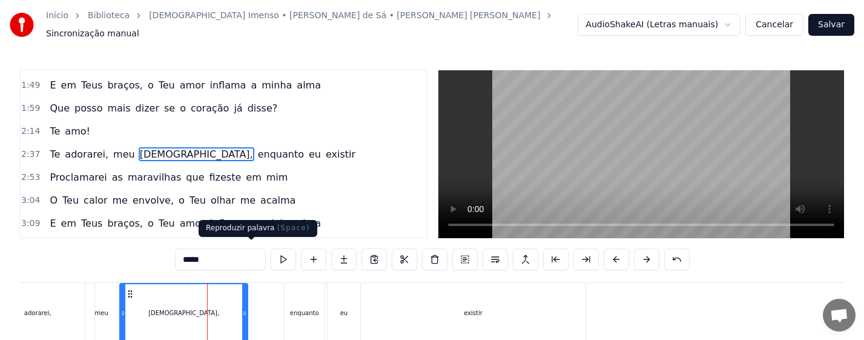
click at [271, 254] on button at bounding box center [283, 259] width 25 height 22
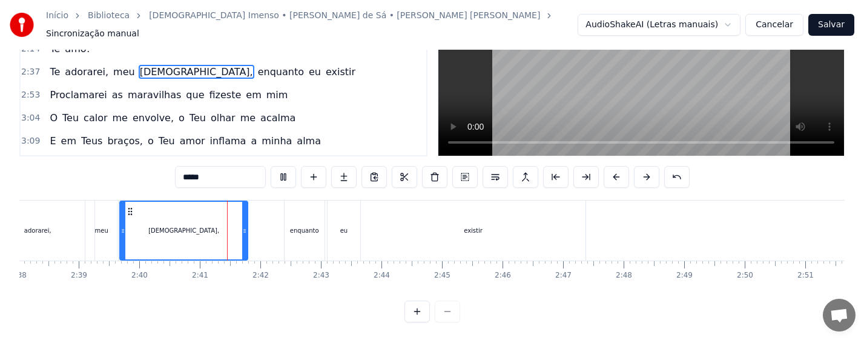
scroll to position [89, 0]
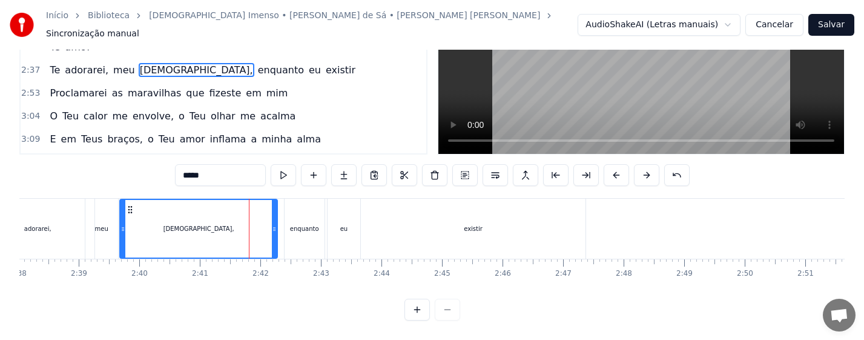
drag, startPoint x: 247, startPoint y: 225, endPoint x: 277, endPoint y: 232, distance: 30.5
click at [277, 232] on div at bounding box center [274, 229] width 5 height 58
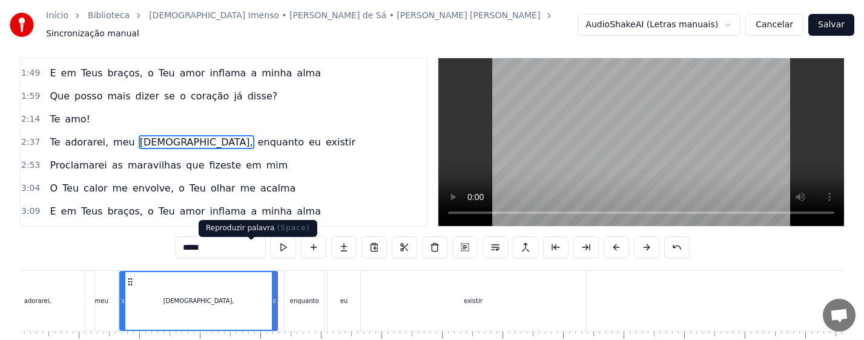
scroll to position [0, 0]
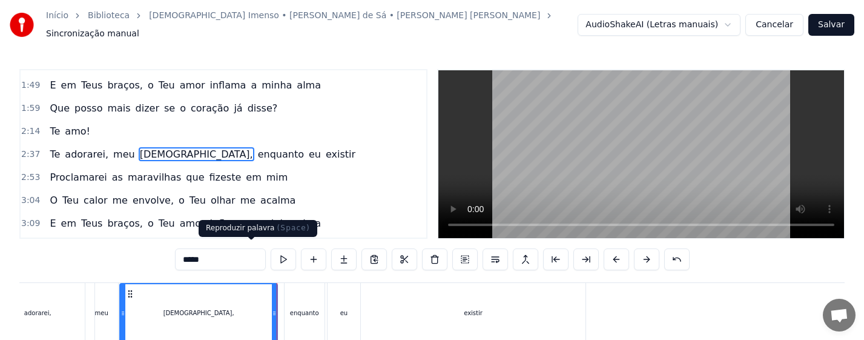
click at [271, 257] on button at bounding box center [283, 259] width 25 height 22
click at [300, 302] on div "enquanto" at bounding box center [305, 313] width 40 height 60
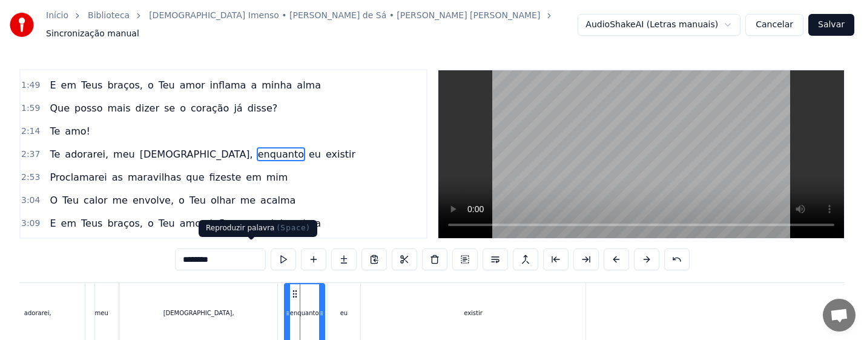
click at [271, 254] on button at bounding box center [283, 259] width 25 height 22
click at [339, 311] on div "eu" at bounding box center [344, 313] width 33 height 60
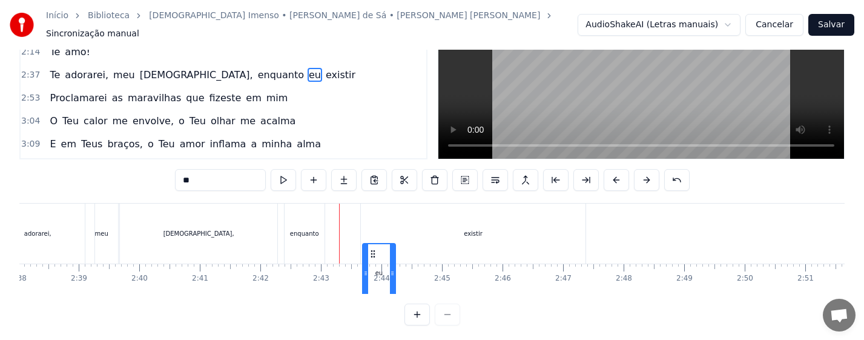
drag, startPoint x: 340, startPoint y: 287, endPoint x: 378, endPoint y: 295, distance: 39.1
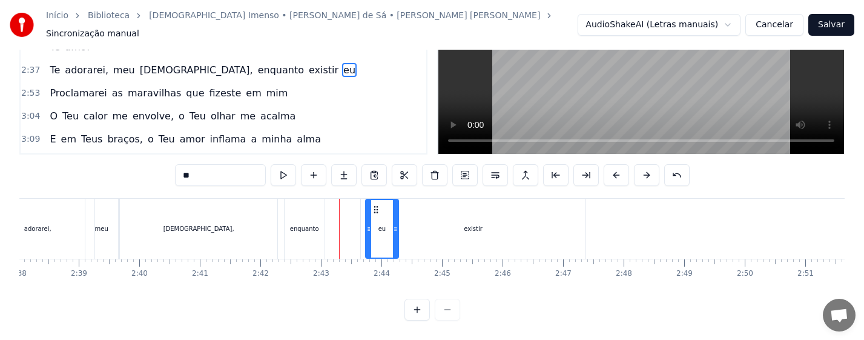
click at [312, 231] on div "enquanto" at bounding box center [305, 229] width 40 height 60
type input "********"
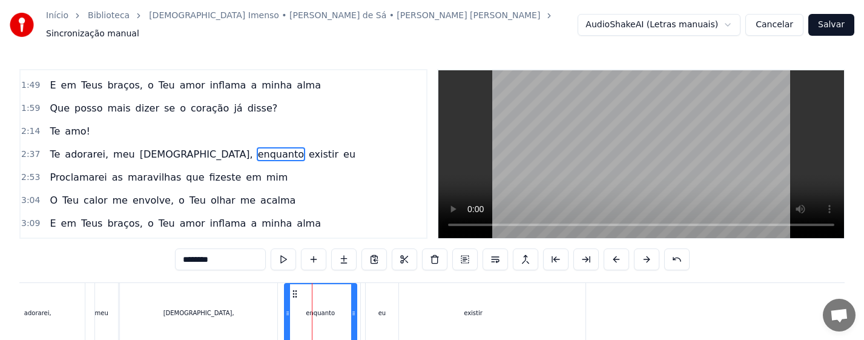
drag, startPoint x: 323, startPoint y: 303, endPoint x: 355, endPoint y: 312, distance: 33.2
click at [355, 312] on div at bounding box center [353, 313] width 5 height 58
drag, startPoint x: 287, startPoint y: 305, endPoint x: 303, endPoint y: 308, distance: 16.0
click at [303, 308] on icon at bounding box center [303, 313] width 5 height 10
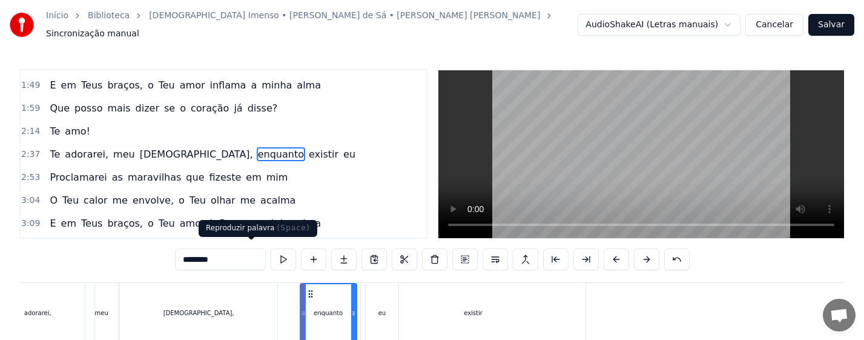
click at [271, 254] on button at bounding box center [283, 259] width 25 height 22
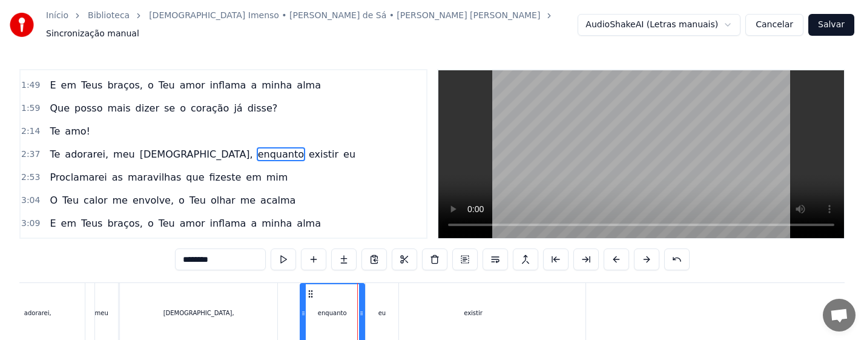
drag, startPoint x: 354, startPoint y: 312, endPoint x: 362, endPoint y: 317, distance: 9.2
click at [362, 317] on div at bounding box center [361, 313] width 5 height 58
click at [286, 306] on div "Te adorarei, meu [DEMOGRAPHIC_DATA], enquanto existir eu" at bounding box center [188, 313] width 427 height 60
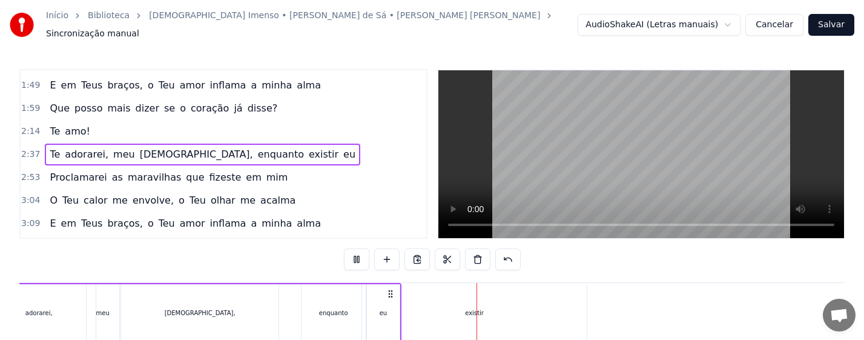
click at [381, 315] on div "eu" at bounding box center [383, 313] width 33 height 58
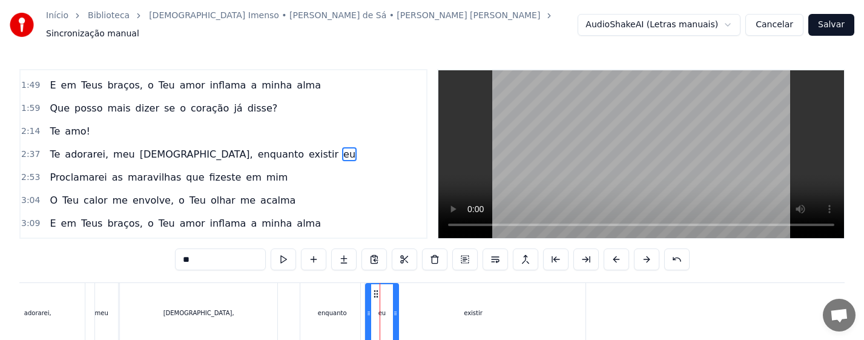
click at [455, 308] on div "existir" at bounding box center [473, 313] width 225 height 60
type input "*******"
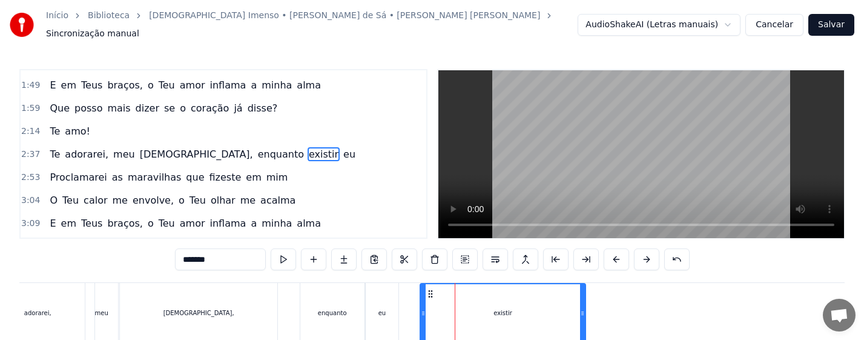
drag, startPoint x: 364, startPoint y: 296, endPoint x: 424, endPoint y: 308, distance: 60.6
drag, startPoint x: 585, startPoint y: 311, endPoint x: 516, endPoint y: 314, distance: 68.5
click at [516, 314] on div at bounding box center [514, 313] width 5 height 58
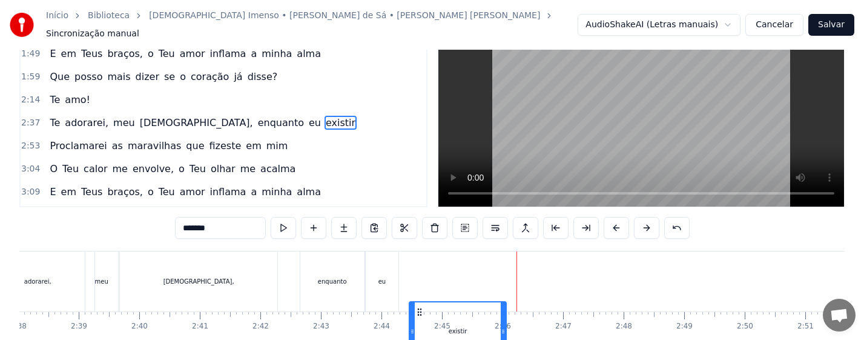
scroll to position [64, 0]
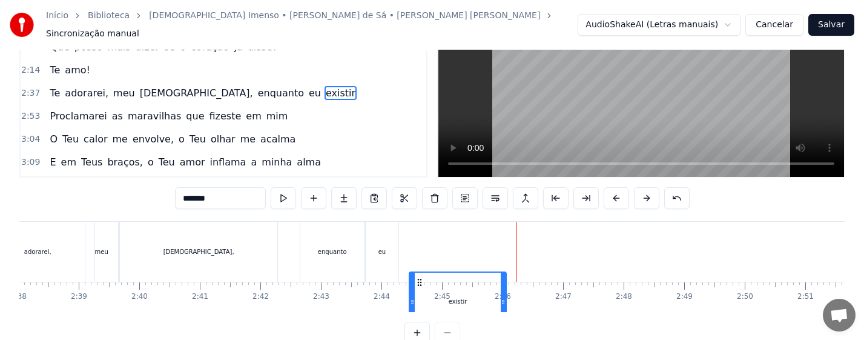
drag, startPoint x: 433, startPoint y: 285, endPoint x: 423, endPoint y: 289, distance: 11.7
click at [423, 287] on icon at bounding box center [420, 282] width 10 height 10
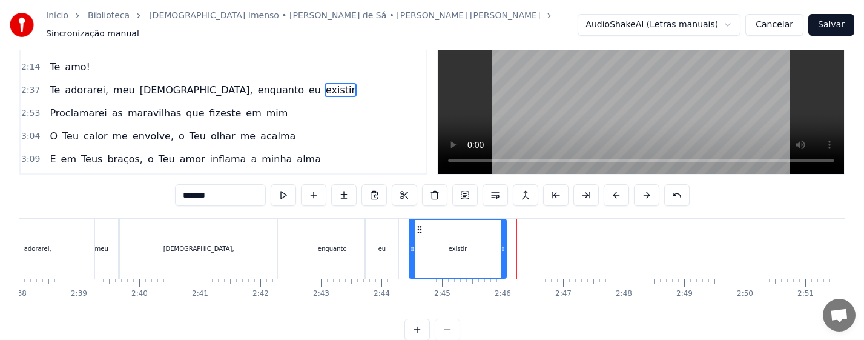
click at [292, 250] on div "Te adorarei, meu [DEMOGRAPHIC_DATA], enquanto eu existir" at bounding box center [242, 249] width 535 height 60
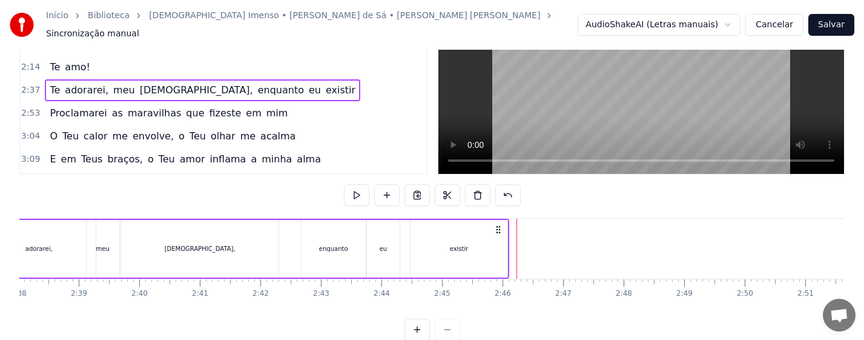
click at [315, 240] on div "enquanto" at bounding box center [334, 249] width 64 height 58
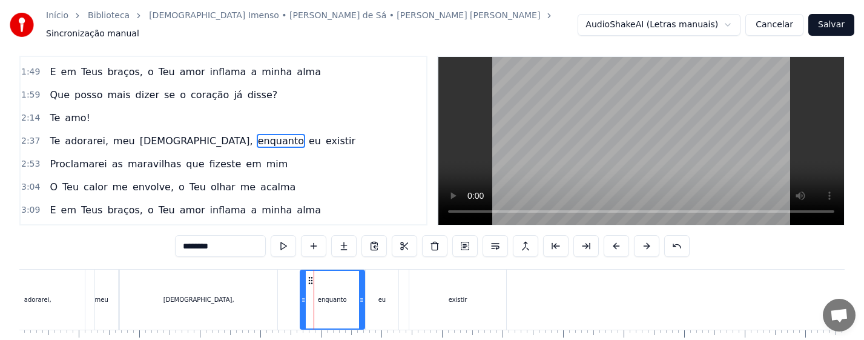
scroll to position [0, 0]
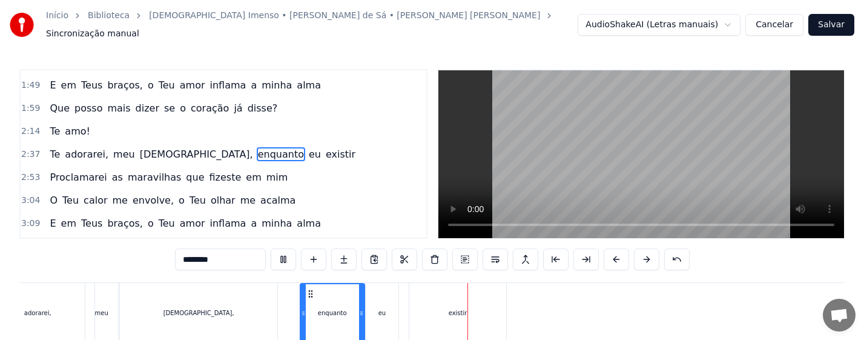
click at [387, 309] on div "eu" at bounding box center [382, 313] width 33 height 60
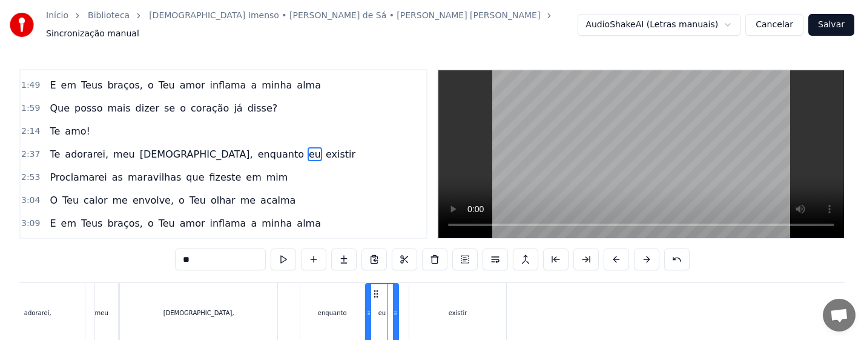
click at [455, 317] on div "existir" at bounding box center [457, 313] width 97 height 60
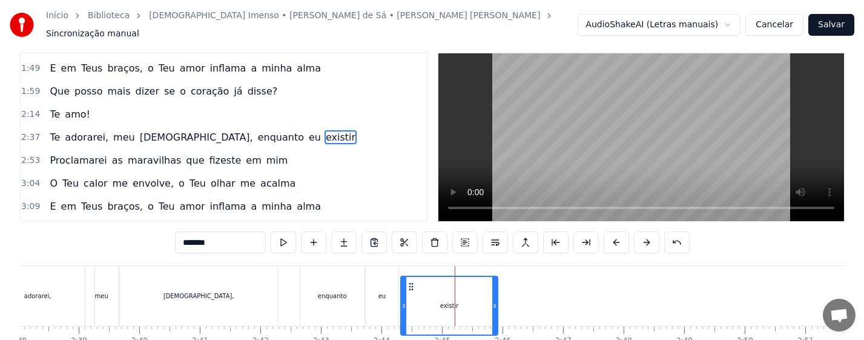
drag, startPoint x: 423, startPoint y: 287, endPoint x: 414, endPoint y: 288, distance: 9.1
click at [414, 288] on icon at bounding box center [411, 287] width 10 height 10
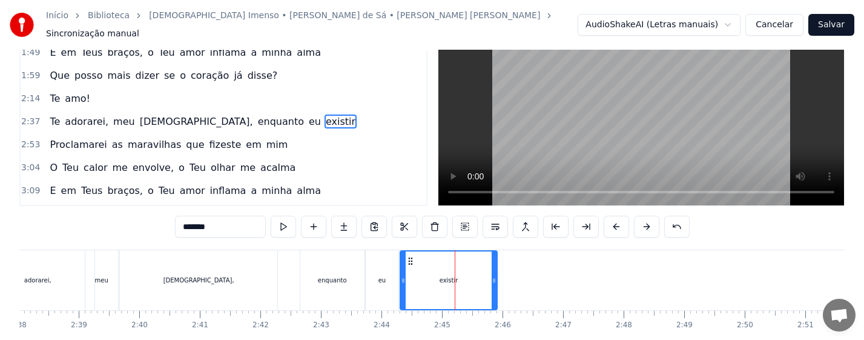
click at [328, 269] on div "enquanto" at bounding box center [332, 280] width 64 height 60
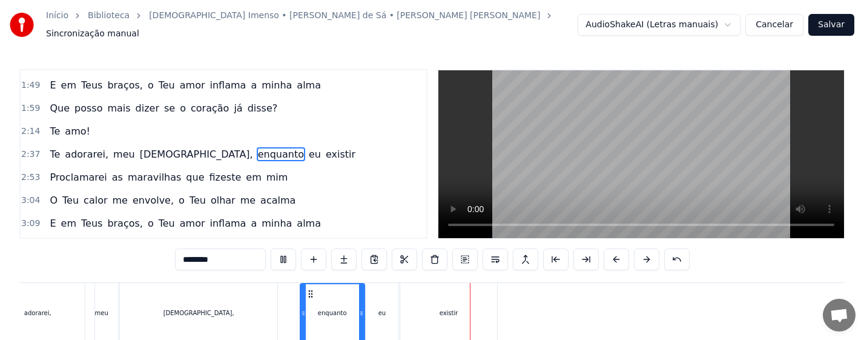
click at [424, 299] on div "existir" at bounding box center [448, 313] width 97 height 60
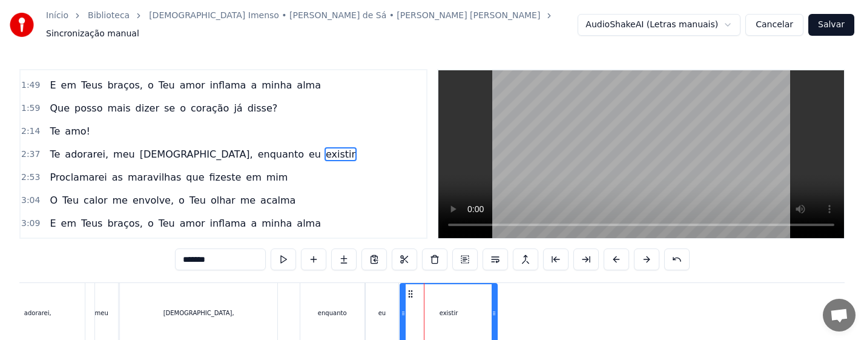
click at [389, 312] on div "eu" at bounding box center [382, 313] width 33 height 60
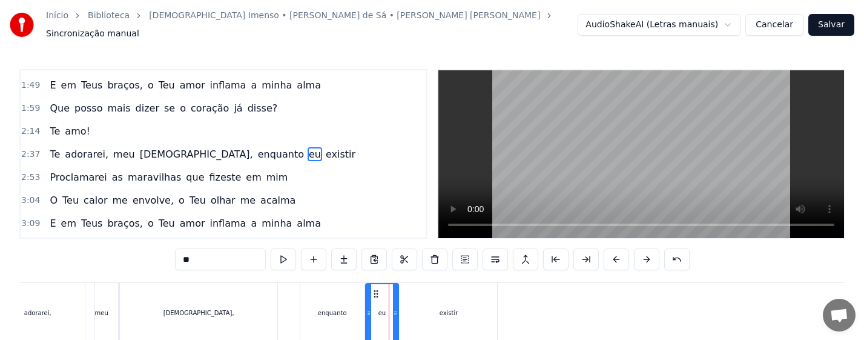
click at [418, 316] on div "existir" at bounding box center [448, 313] width 97 height 60
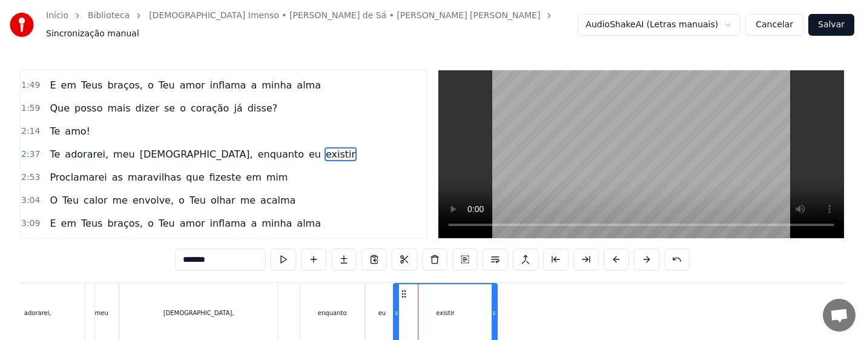
drag, startPoint x: 401, startPoint y: 313, endPoint x: 394, endPoint y: 313, distance: 6.7
click at [394, 313] on div at bounding box center [396, 313] width 5 height 58
click at [366, 297] on div "eu" at bounding box center [382, 313] width 33 height 60
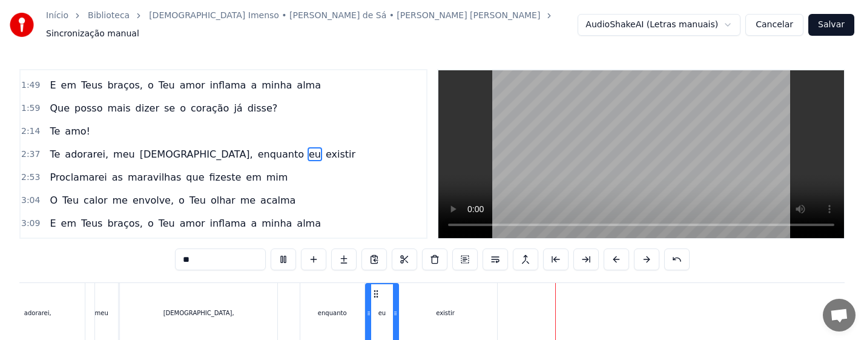
click at [455, 310] on div "existir" at bounding box center [446, 313] width 104 height 60
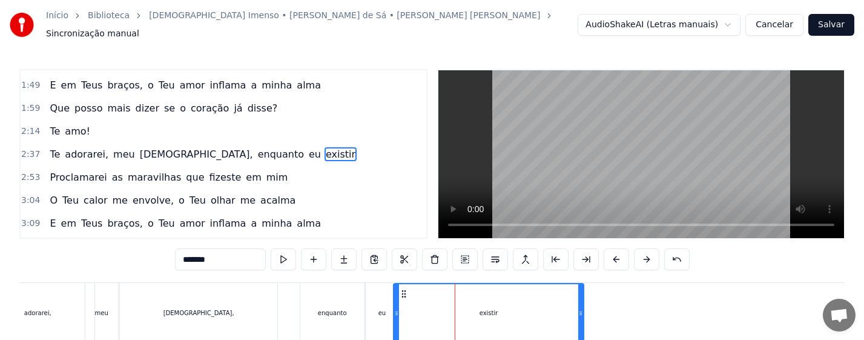
drag, startPoint x: 495, startPoint y: 315, endPoint x: 581, endPoint y: 324, distance: 87.1
click at [581, 324] on div at bounding box center [580, 313] width 5 height 58
click at [326, 301] on div "enquanto" at bounding box center [332, 313] width 64 height 60
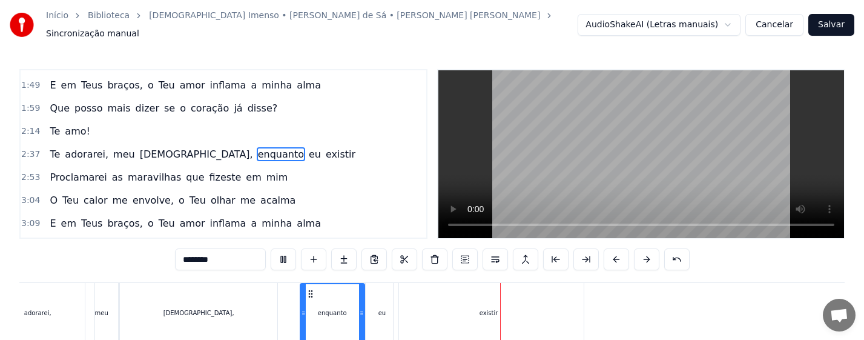
click at [433, 311] on div "existir" at bounding box center [489, 313] width 190 height 60
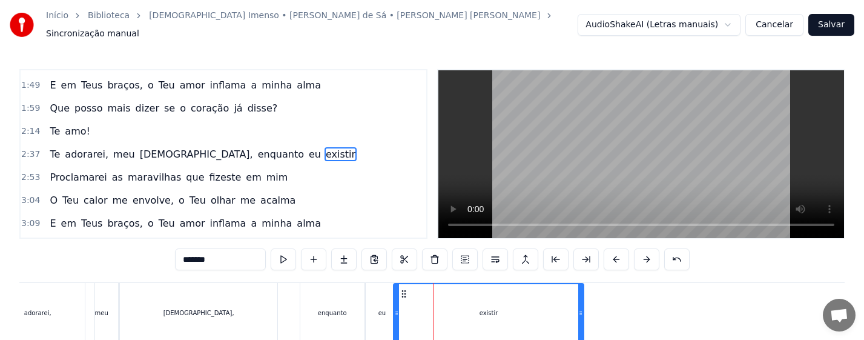
click at [386, 311] on div "eu" at bounding box center [382, 313] width 33 height 60
type input "**"
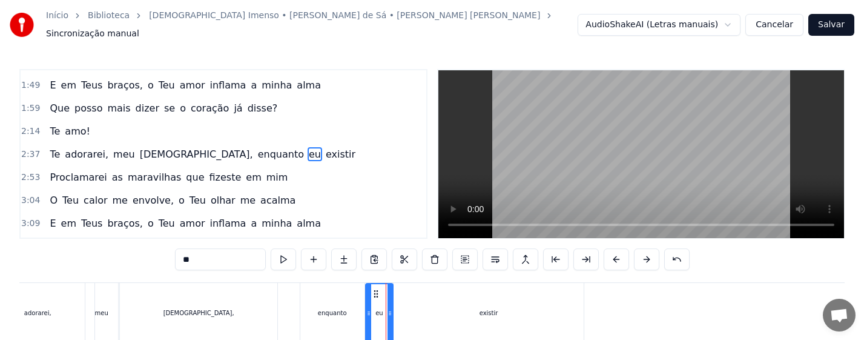
drag, startPoint x: 397, startPoint y: 313, endPoint x: 391, endPoint y: 316, distance: 6.2
click at [391, 316] on div at bounding box center [389, 313] width 5 height 58
click at [289, 299] on div "Te adorarei, meu [DEMOGRAPHIC_DATA], enquanto eu existir" at bounding box center [281, 313] width 612 height 60
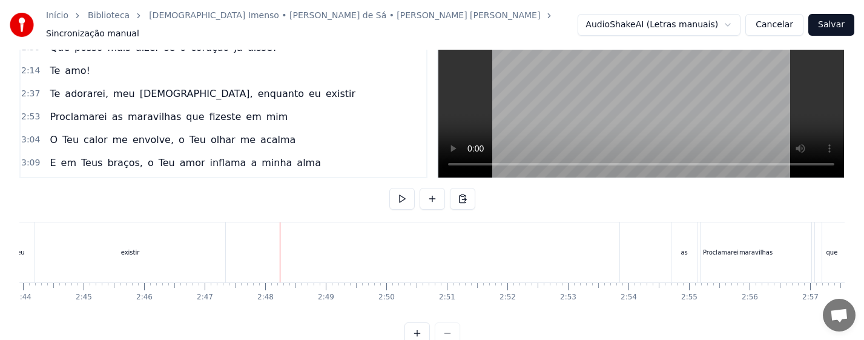
scroll to position [0, 9977]
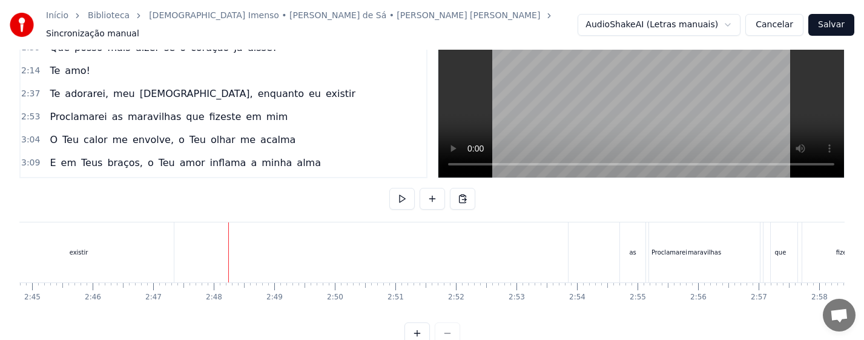
click at [659, 250] on div "maravilhas" at bounding box center [704, 252] width 111 height 60
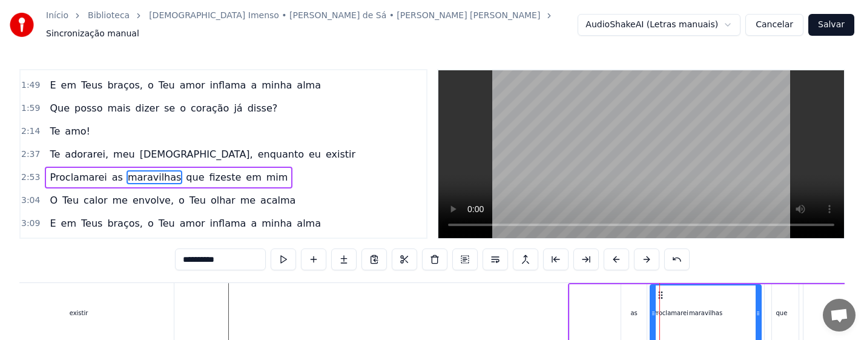
scroll to position [226, 0]
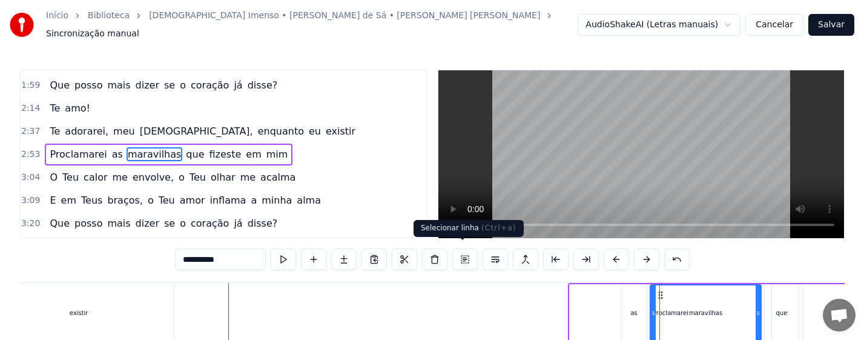
click at [463, 253] on button at bounding box center [464, 259] width 25 height 22
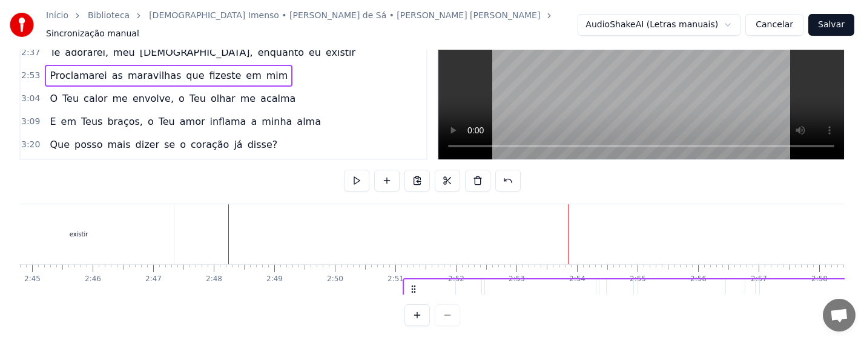
scroll to position [89, 0]
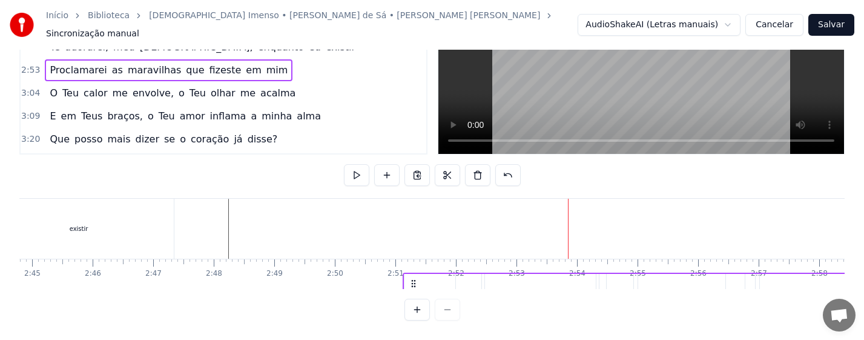
drag, startPoint x: 581, startPoint y: 288, endPoint x: 416, endPoint y: 289, distance: 165.3
click at [416, 289] on div "0:13 Não sou nada, eu bem sei 0:24 [PERSON_NAME], um grão de areia em tuas mãos…" at bounding box center [431, 153] width 825 height 336
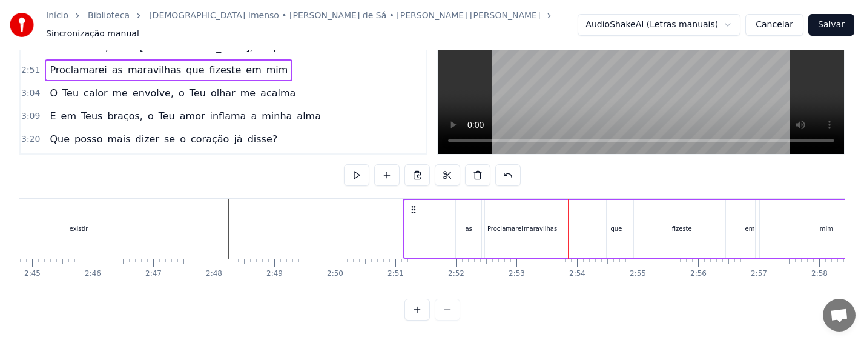
click at [522, 212] on div "maravilhas" at bounding box center [540, 229] width 111 height 58
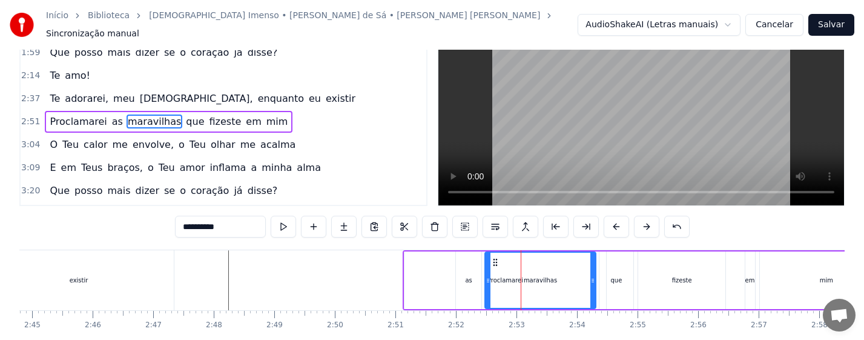
scroll to position [0, 0]
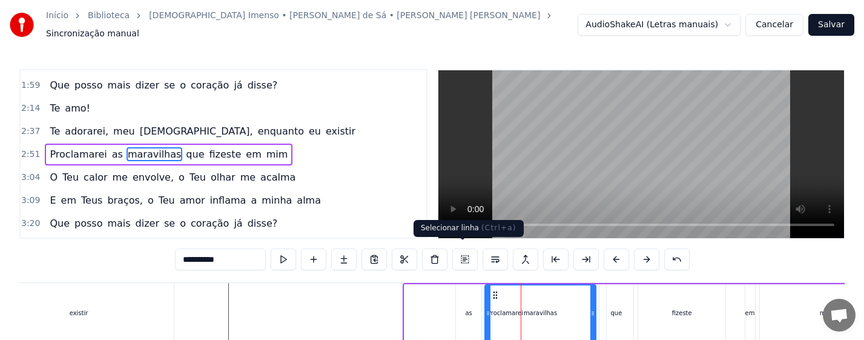
click at [462, 252] on button at bounding box center [464, 259] width 25 height 22
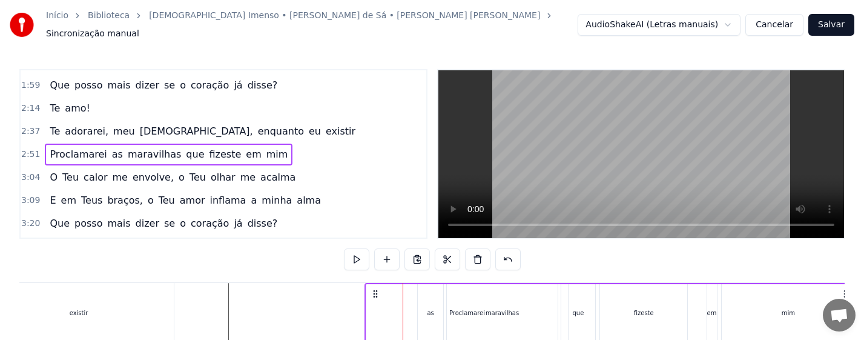
drag, startPoint x: 416, startPoint y: 288, endPoint x: 378, endPoint y: 288, distance: 38.1
click at [378, 289] on icon at bounding box center [376, 294] width 10 height 10
click at [469, 303] on div "maravilhas" at bounding box center [502, 313] width 111 height 58
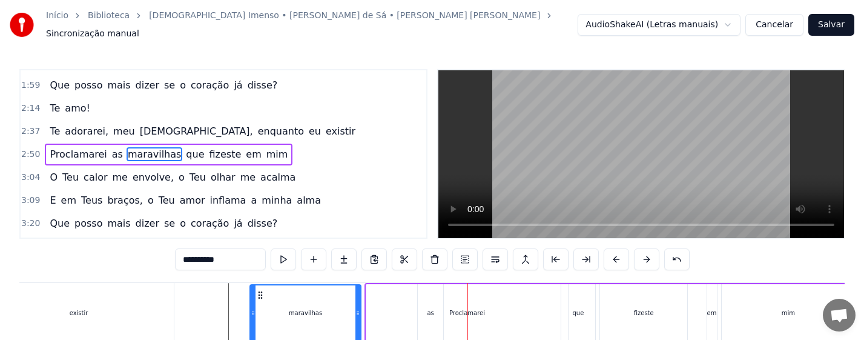
drag, startPoint x: 458, startPoint y: 287, endPoint x: 262, endPoint y: 286, distance: 196.8
click at [262, 292] on circle at bounding box center [262, 292] width 1 height 1
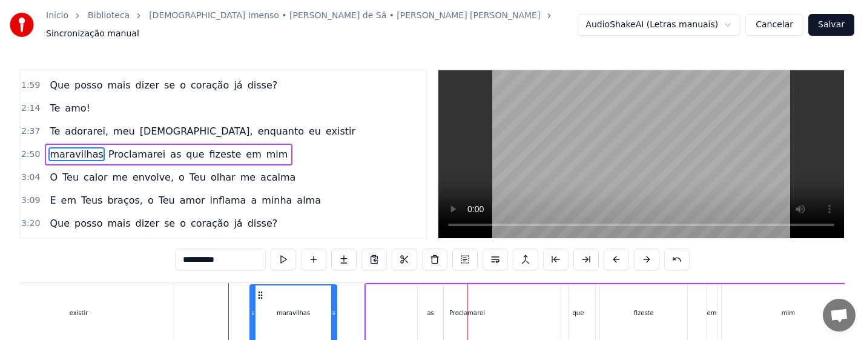
drag, startPoint x: 360, startPoint y: 322, endPoint x: 337, endPoint y: 323, distance: 23.0
click at [336, 323] on div at bounding box center [333, 312] width 5 height 55
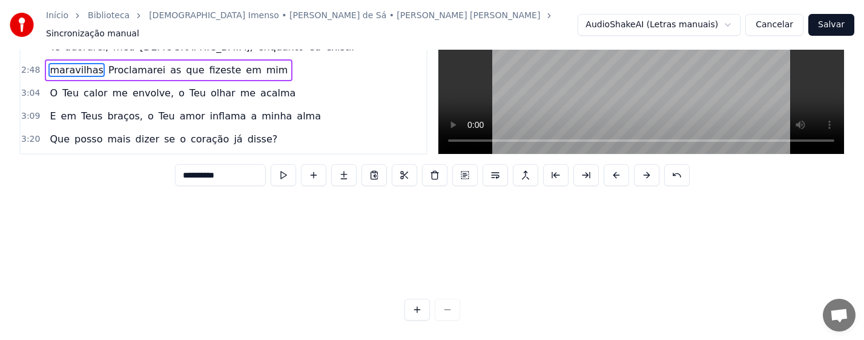
scroll to position [81, 9977]
drag, startPoint x: 260, startPoint y: 288, endPoint x: 476, endPoint y: 251, distance: 219.3
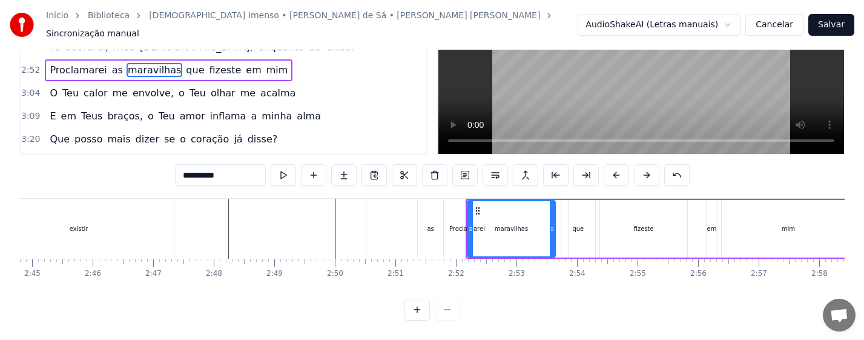
click at [451, 224] on div "Proclamarei" at bounding box center [467, 228] width 36 height 9
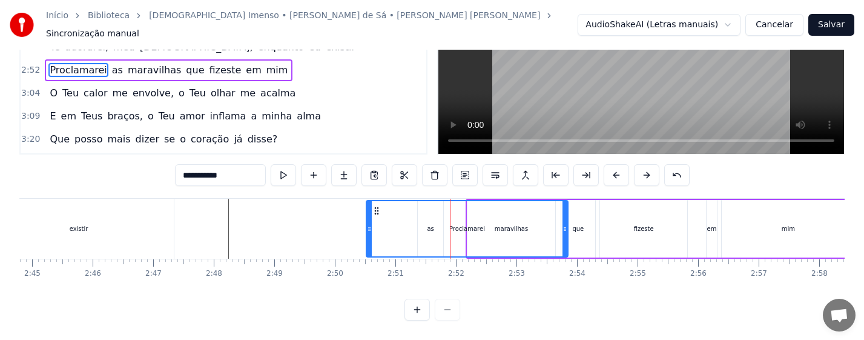
scroll to position [0, 0]
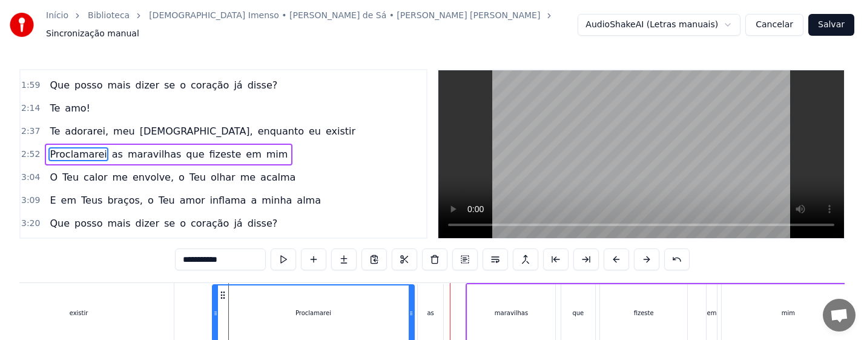
drag, startPoint x: 375, startPoint y: 289, endPoint x: 221, endPoint y: 285, distance: 153.8
click at [221, 290] on icon at bounding box center [223, 295] width 10 height 10
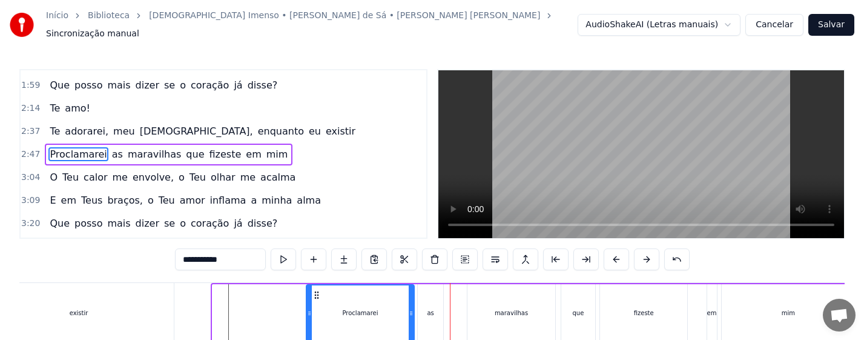
drag, startPoint x: 214, startPoint y: 311, endPoint x: 308, endPoint y: 315, distance: 93.9
click at [308, 315] on div at bounding box center [309, 312] width 5 height 55
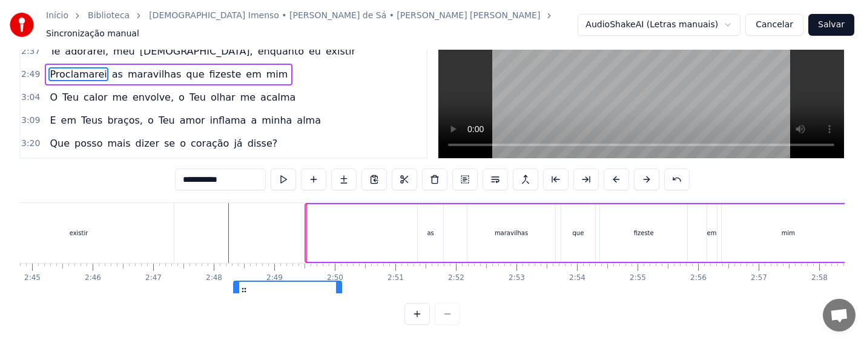
drag, startPoint x: 316, startPoint y: 285, endPoint x: 244, endPoint y: 290, distance: 72.2
click at [244, 290] on div "Não sou nada, eu bem sei [PERSON_NAME], um grão de areia em tuas mãos Barco à […" at bounding box center [431, 247] width 825 height 91
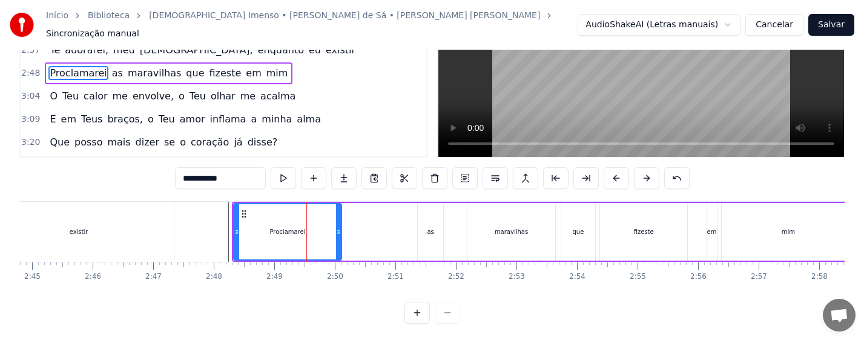
click at [93, 248] on div "existir" at bounding box center [79, 232] width 190 height 60
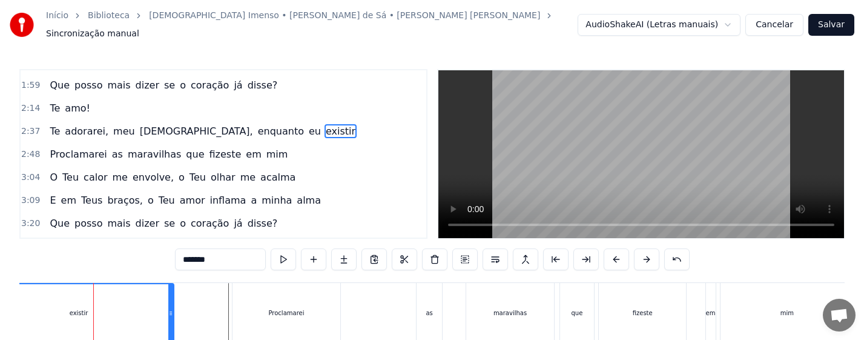
scroll to position [203, 0]
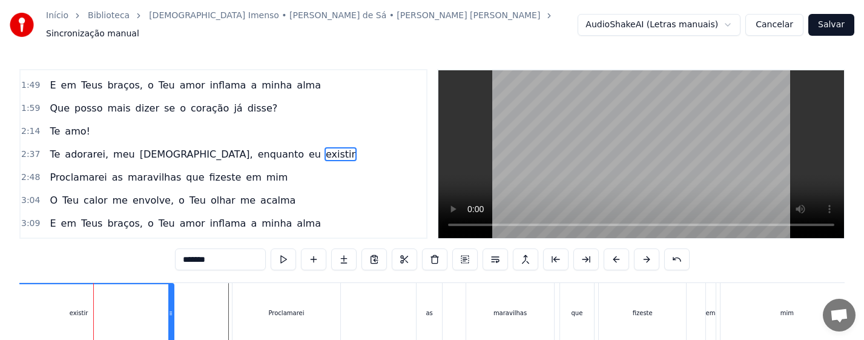
click at [271, 251] on button at bounding box center [283, 259] width 25 height 22
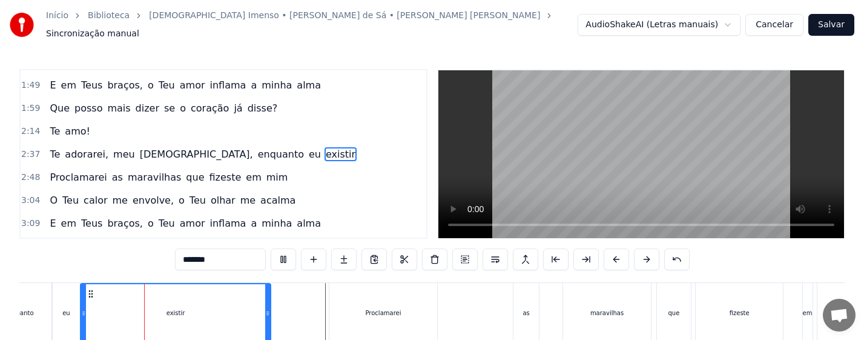
scroll to position [61, 0]
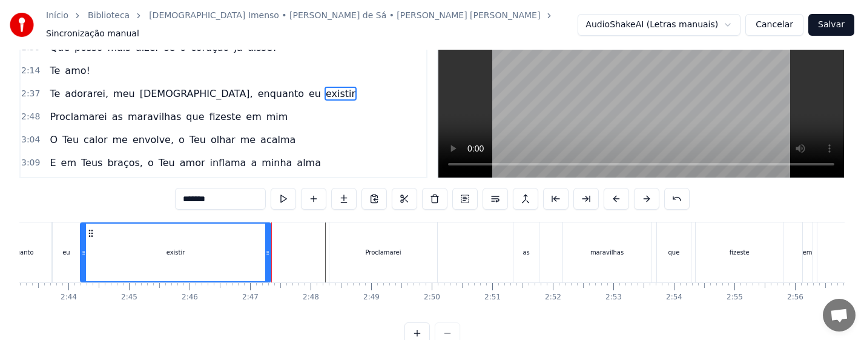
click at [355, 250] on div "Proclamarei" at bounding box center [383, 252] width 108 height 60
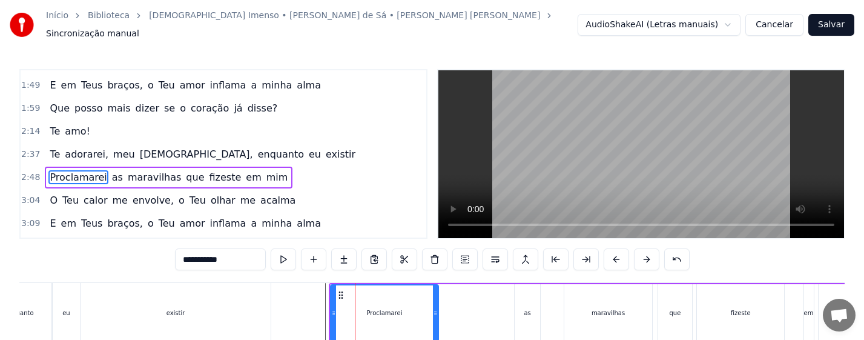
scroll to position [226, 0]
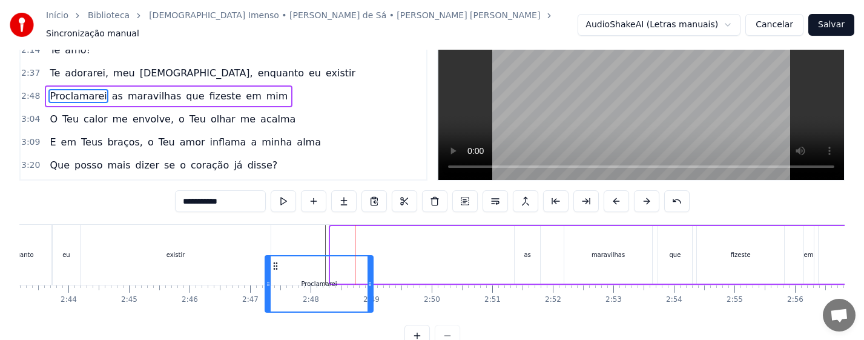
drag, startPoint x: 332, startPoint y: 289, endPoint x: 274, endPoint y: 291, distance: 58.2
click at [274, 271] on icon at bounding box center [276, 266] width 10 height 10
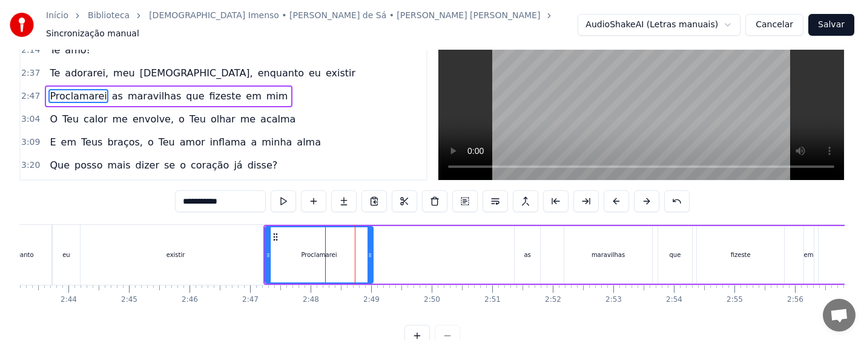
scroll to position [69, 0]
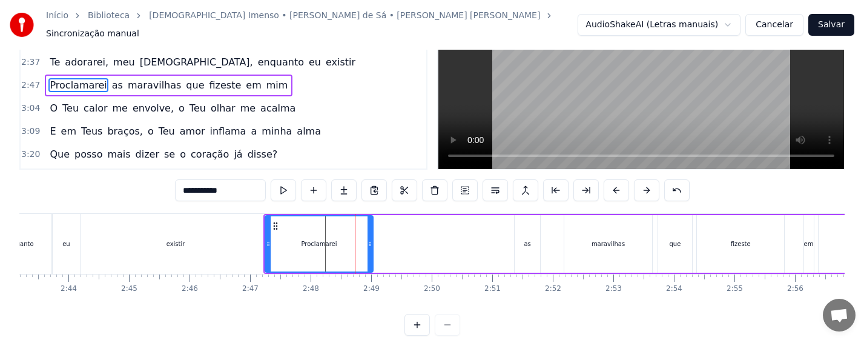
click at [221, 252] on div "existir" at bounding box center [176, 244] width 190 height 60
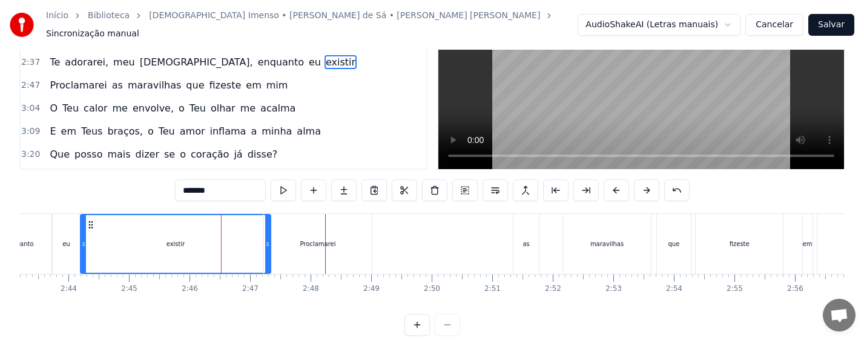
scroll to position [0, 0]
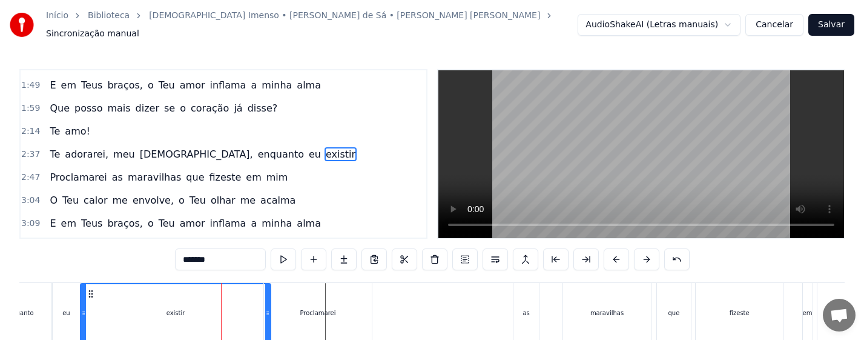
click at [271, 303] on div "Proclamarei" at bounding box center [318, 313] width 108 height 60
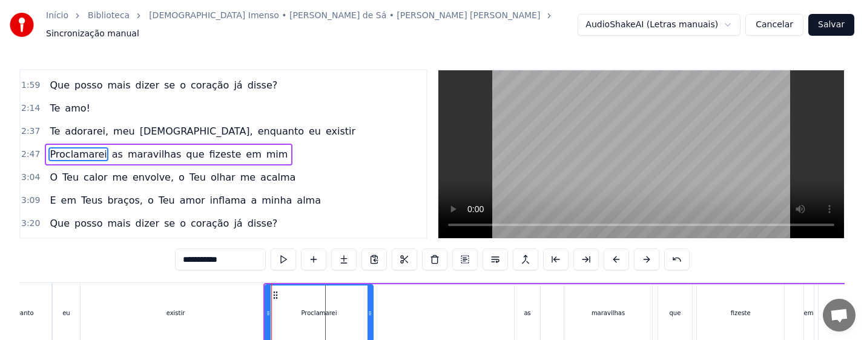
click at [235, 310] on div "existir" at bounding box center [176, 313] width 190 height 60
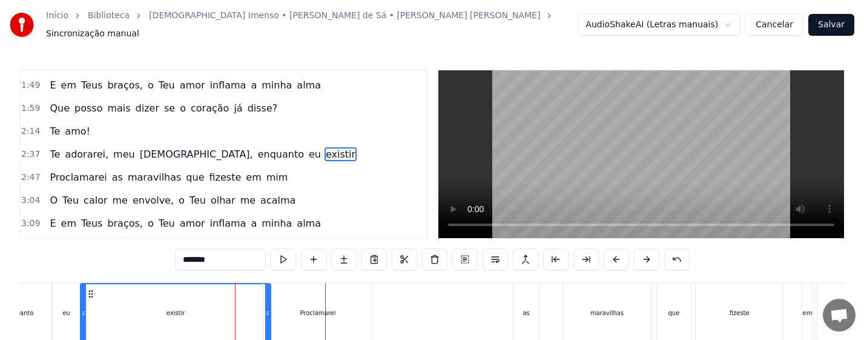
click at [244, 307] on div "existir" at bounding box center [175, 313] width 189 height 58
click at [286, 308] on div "Proclamarei" at bounding box center [318, 313] width 108 height 60
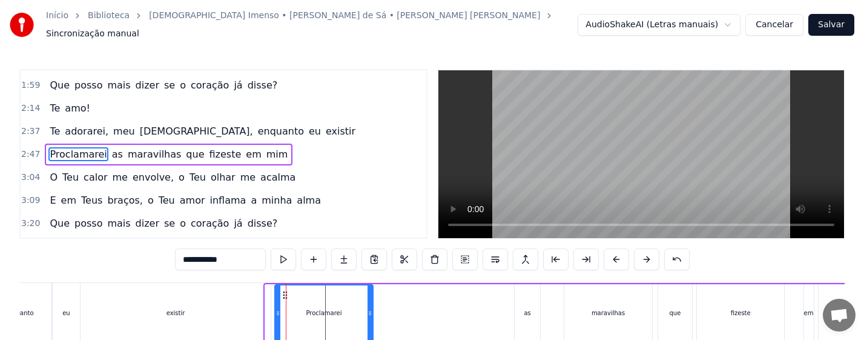
drag, startPoint x: 266, startPoint y: 313, endPoint x: 275, endPoint y: 312, distance: 9.7
click at [275, 312] on div at bounding box center [277, 312] width 5 height 55
click at [247, 311] on div "existir" at bounding box center [176, 313] width 190 height 60
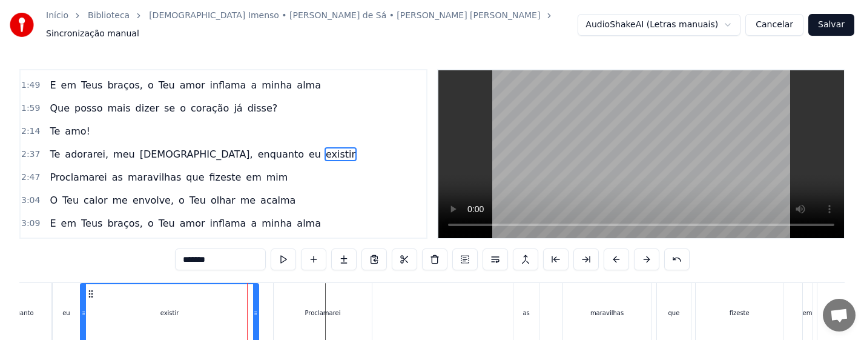
drag, startPoint x: 269, startPoint y: 312, endPoint x: 256, endPoint y: 312, distance: 12.7
click at [256, 312] on div at bounding box center [254, 313] width 5 height 58
click at [291, 312] on div "Proclamarei" at bounding box center [323, 313] width 98 height 60
type input "**********"
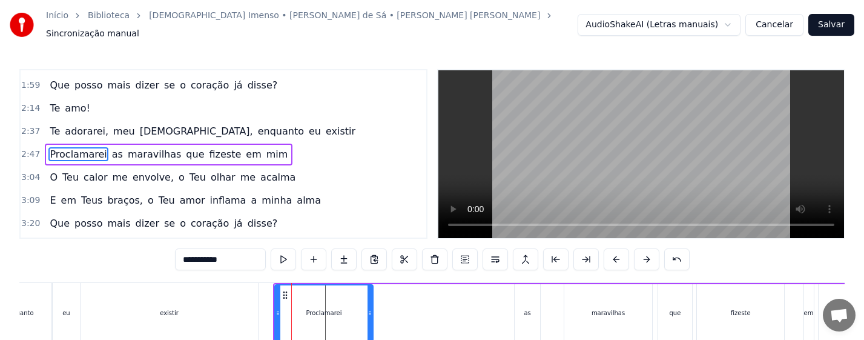
drag, startPoint x: 274, startPoint y: 312, endPoint x: 262, endPoint y: 313, distance: 12.8
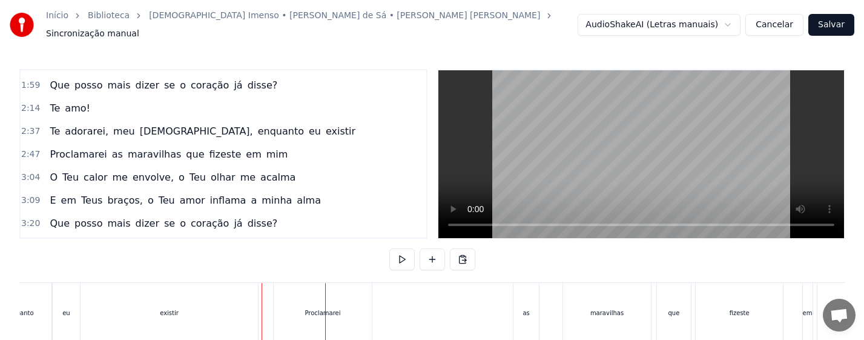
click at [284, 309] on div "Proclamarei" at bounding box center [323, 313] width 98 height 60
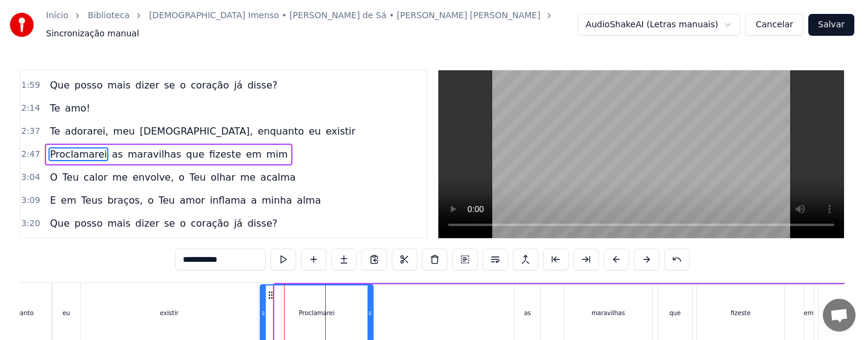
drag, startPoint x: 277, startPoint y: 309, endPoint x: 262, endPoint y: 311, distance: 14.6
click at [262, 311] on icon at bounding box center [263, 313] width 5 height 10
click at [166, 312] on div "existir" at bounding box center [169, 313] width 177 height 60
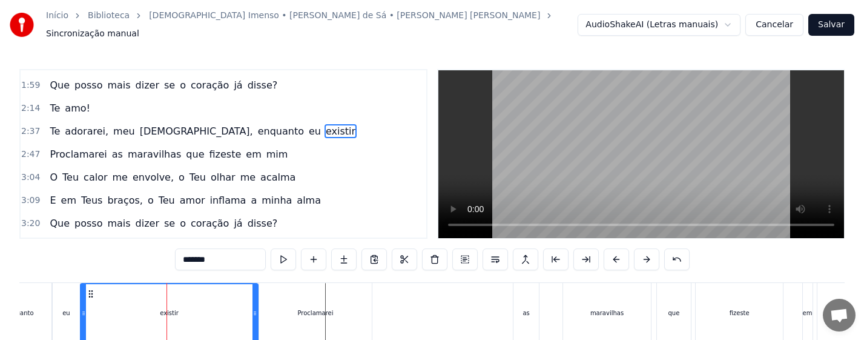
scroll to position [203, 0]
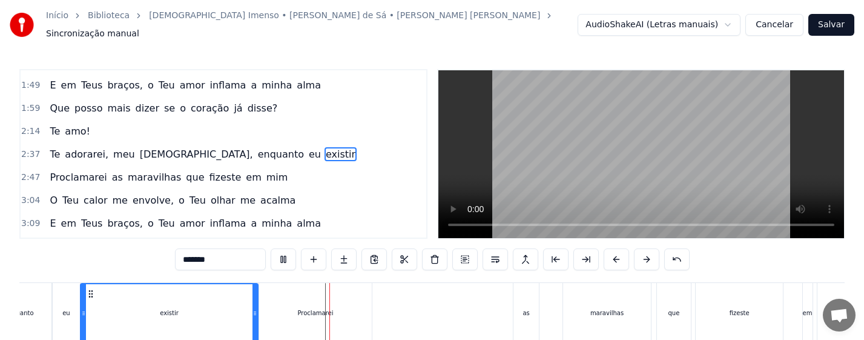
click at [207, 302] on div "existir" at bounding box center [169, 313] width 176 height 58
click at [291, 311] on div "Proclamarei" at bounding box center [315, 313] width 113 height 60
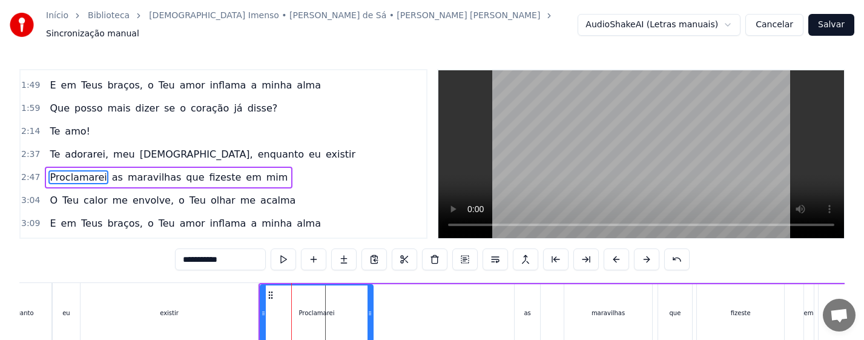
scroll to position [226, 0]
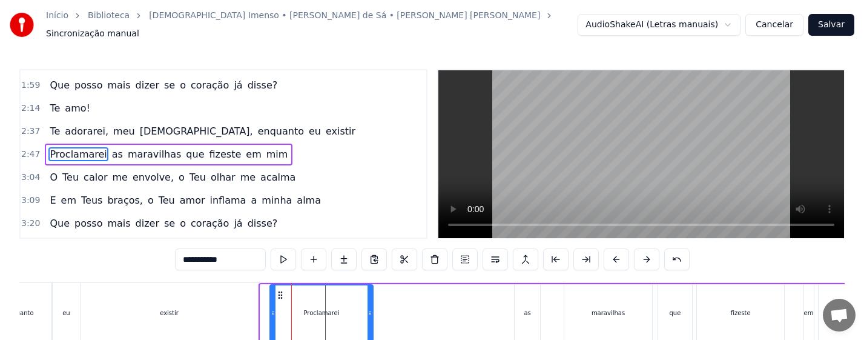
drag, startPoint x: 264, startPoint y: 311, endPoint x: 274, endPoint y: 311, distance: 9.7
click at [274, 311] on icon at bounding box center [273, 313] width 5 height 10
click at [238, 309] on div "existir" at bounding box center [169, 313] width 177 height 60
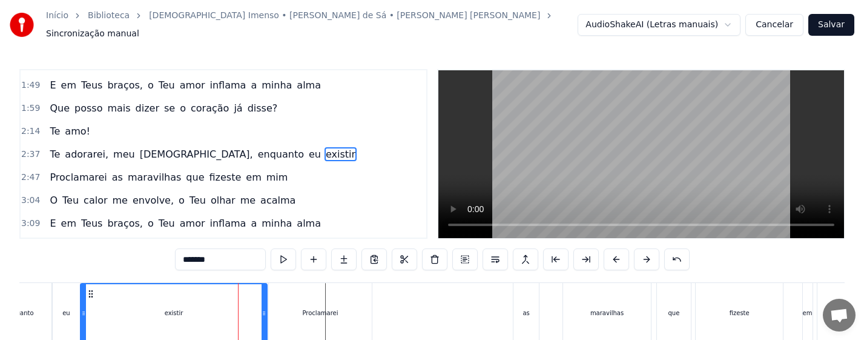
drag, startPoint x: 255, startPoint y: 313, endPoint x: 265, endPoint y: 315, distance: 9.3
click at [265, 315] on div at bounding box center [264, 313] width 5 height 58
click at [200, 316] on div "existir" at bounding box center [173, 313] width 185 height 58
click at [331, 312] on div "Proclamarei" at bounding box center [320, 313] width 103 height 60
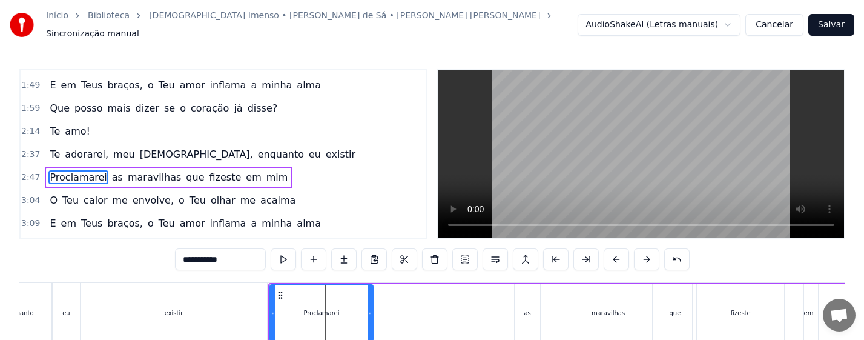
scroll to position [226, 0]
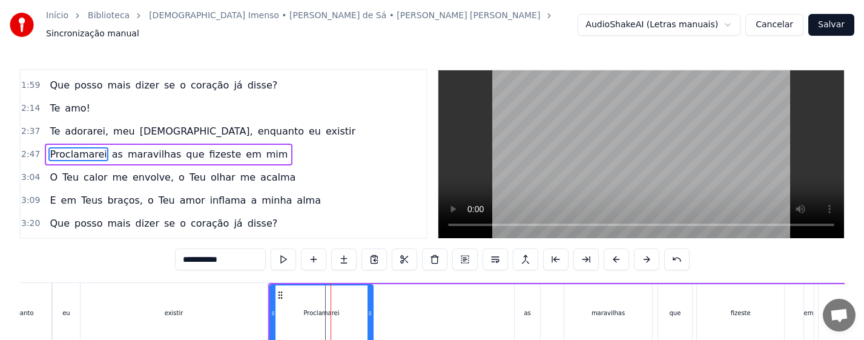
click at [372, 316] on div "Proclamarei" at bounding box center [321, 313] width 104 height 58
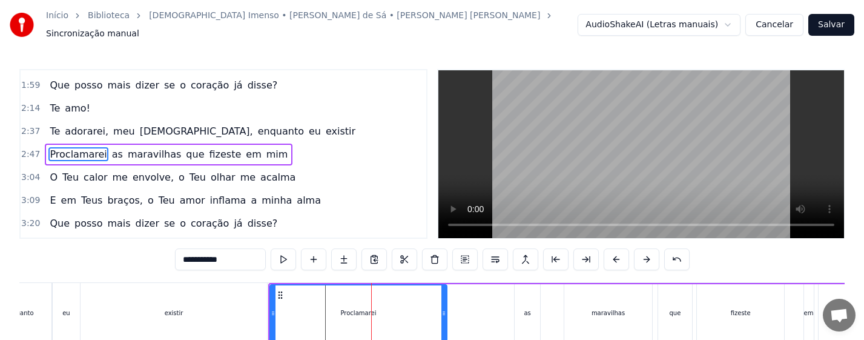
drag, startPoint x: 370, startPoint y: 312, endPoint x: 444, endPoint y: 319, distance: 74.2
click at [444, 319] on div at bounding box center [443, 312] width 5 height 55
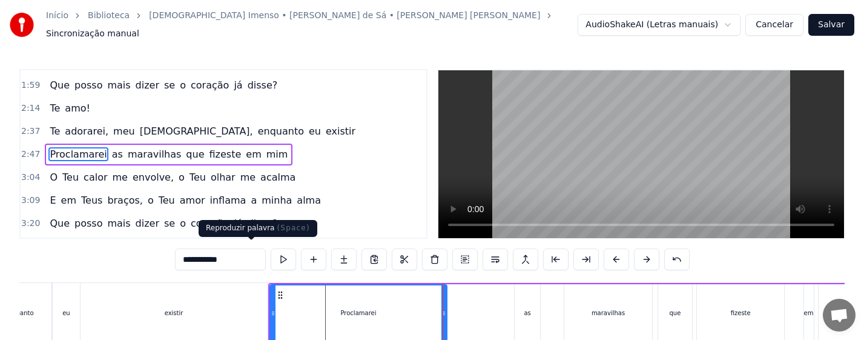
click at [271, 254] on button at bounding box center [283, 259] width 25 height 22
click at [409, 318] on div "Proclamarei" at bounding box center [359, 312] width 176 height 55
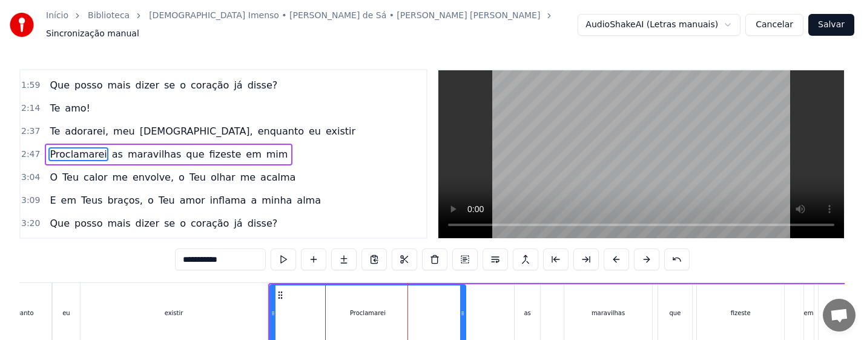
drag, startPoint x: 445, startPoint y: 310, endPoint x: 496, endPoint y: 316, distance: 51.2
click at [464, 315] on div at bounding box center [462, 312] width 5 height 55
click at [517, 314] on div "as" at bounding box center [527, 313] width 25 height 58
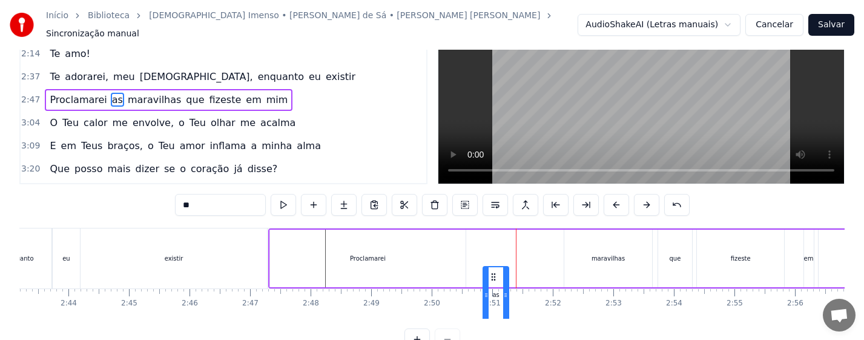
drag, startPoint x: 525, startPoint y: 289, endPoint x: 493, endPoint y: 290, distance: 31.5
click at [493, 282] on icon at bounding box center [494, 277] width 10 height 10
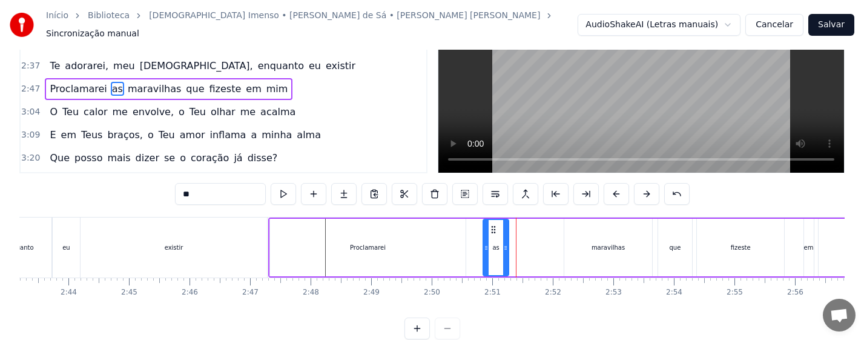
click at [298, 231] on div "Proclamarei" at bounding box center [368, 248] width 196 height 58
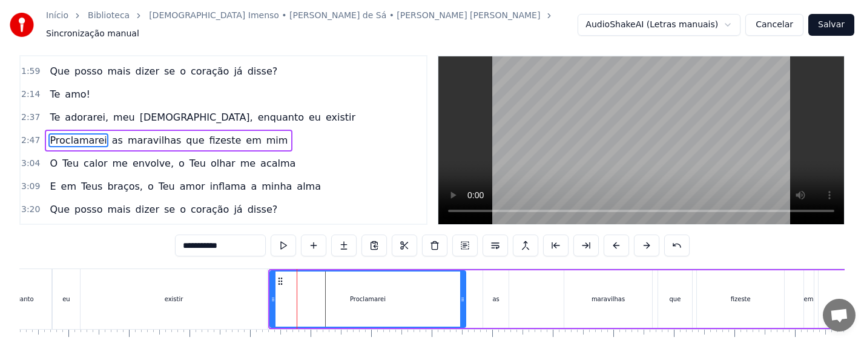
scroll to position [0, 0]
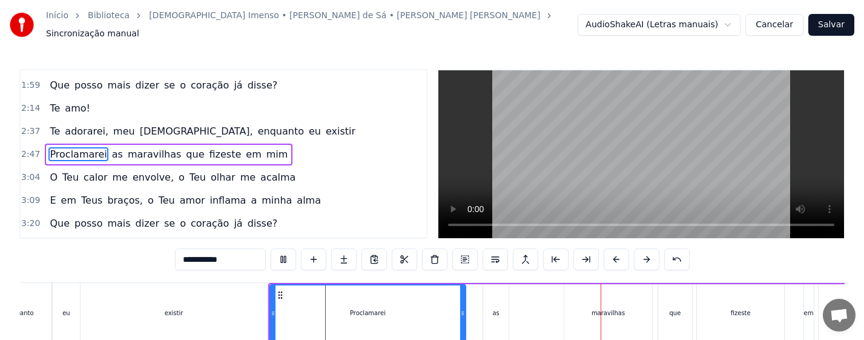
click at [594, 312] on div "maravilhas" at bounding box center [608, 313] width 88 height 58
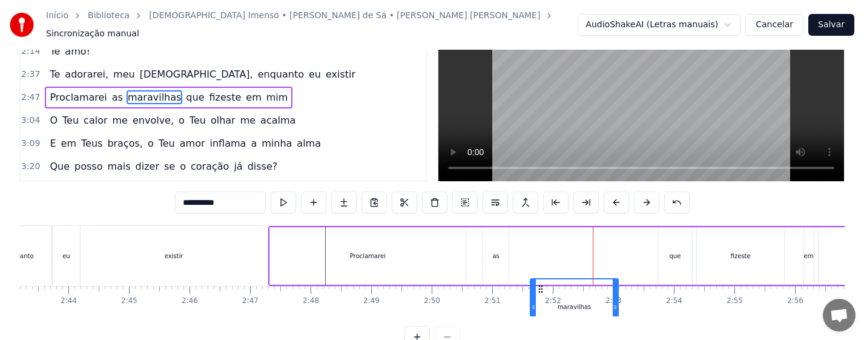
drag, startPoint x: 575, startPoint y: 289, endPoint x: 541, endPoint y: 291, distance: 33.9
click at [541, 291] on icon at bounding box center [541, 289] width 10 height 10
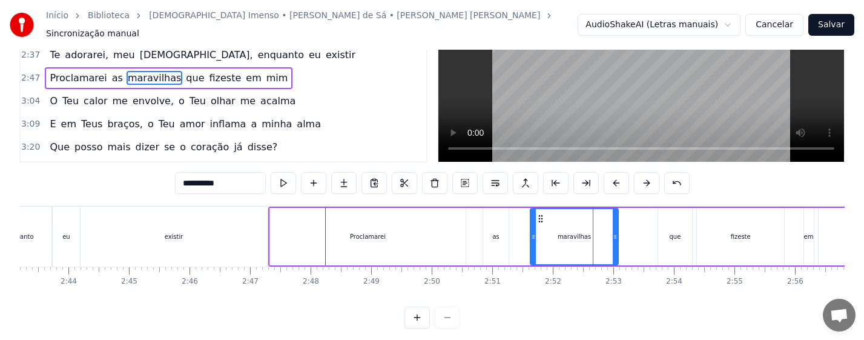
click at [501, 238] on div "as" at bounding box center [495, 237] width 25 height 58
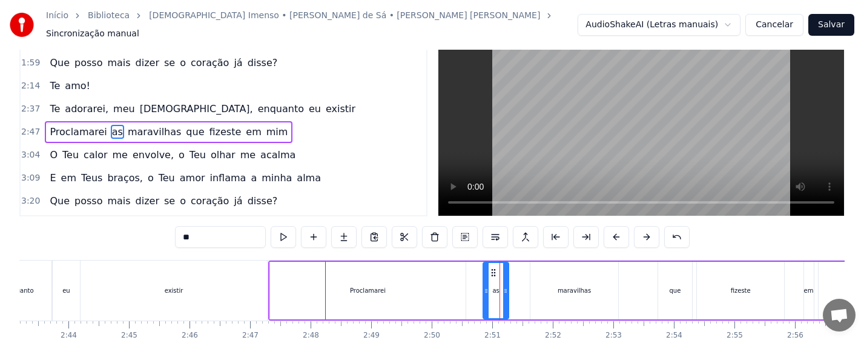
scroll to position [0, 0]
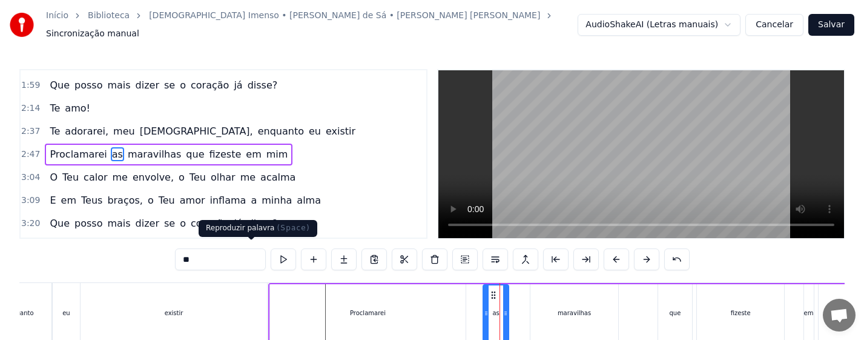
click at [271, 250] on button at bounding box center [283, 259] width 25 height 22
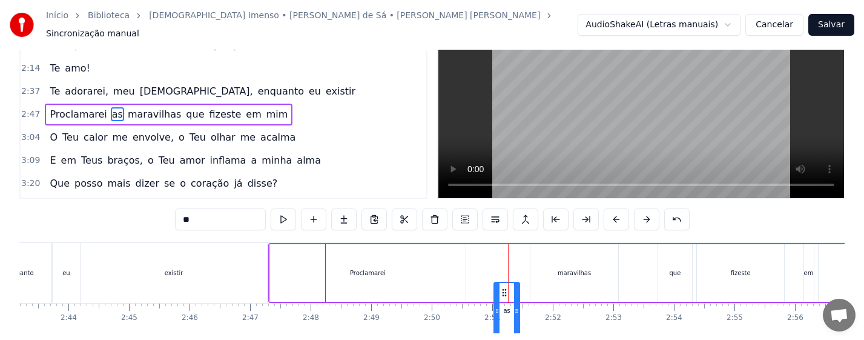
drag, startPoint x: 496, startPoint y: 288, endPoint x: 503, endPoint y: 290, distance: 6.3
click at [503, 290] on icon at bounding box center [504, 293] width 10 height 10
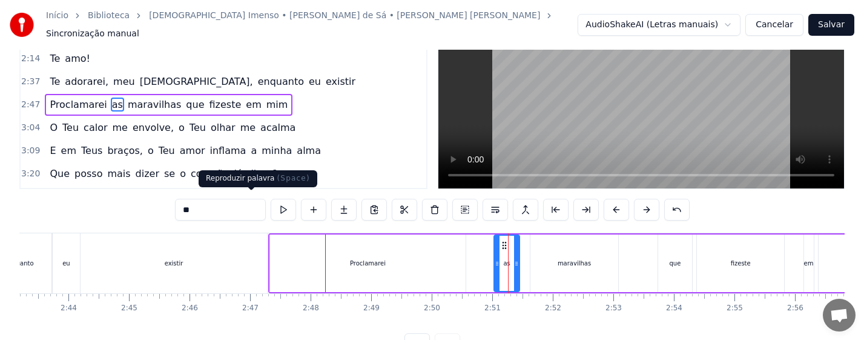
click at [271, 205] on button at bounding box center [283, 210] width 25 height 22
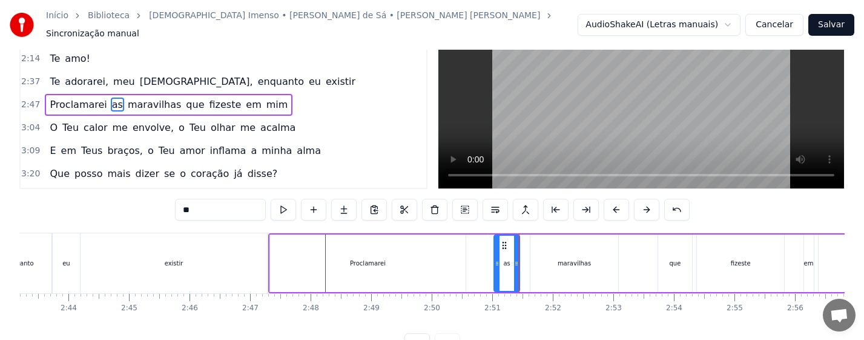
click at [565, 261] on div "maravilhas" at bounding box center [574, 263] width 33 height 9
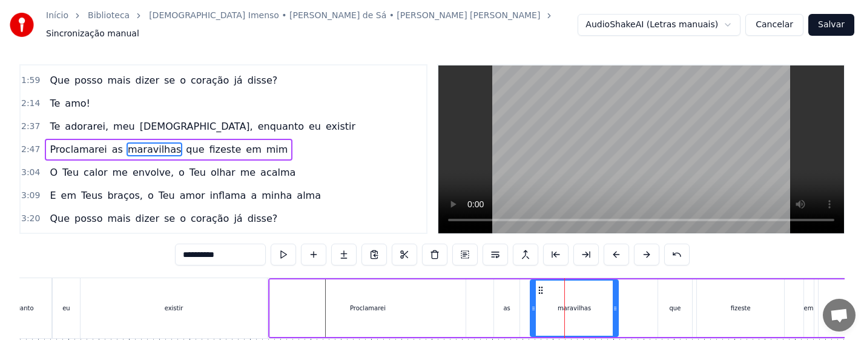
scroll to position [0, 0]
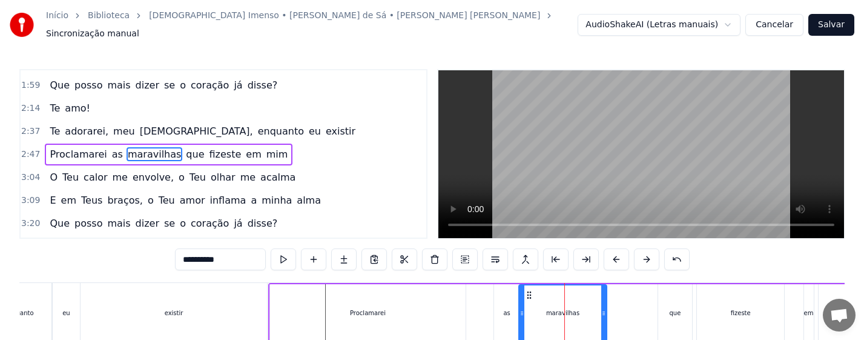
drag, startPoint x: 539, startPoint y: 288, endPoint x: 526, endPoint y: 288, distance: 13.9
click at [526, 290] on icon at bounding box center [529, 295] width 10 height 10
click at [506, 302] on div "as" at bounding box center [506, 313] width 25 height 58
type input "**"
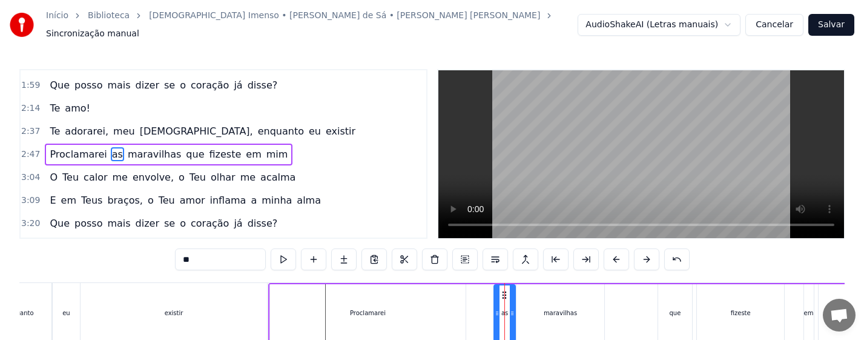
click at [513, 313] on div at bounding box center [512, 312] width 5 height 55
click at [482, 313] on div "Proclamarei as maravilhas que fizeste em mim" at bounding box center [610, 313] width 685 height 60
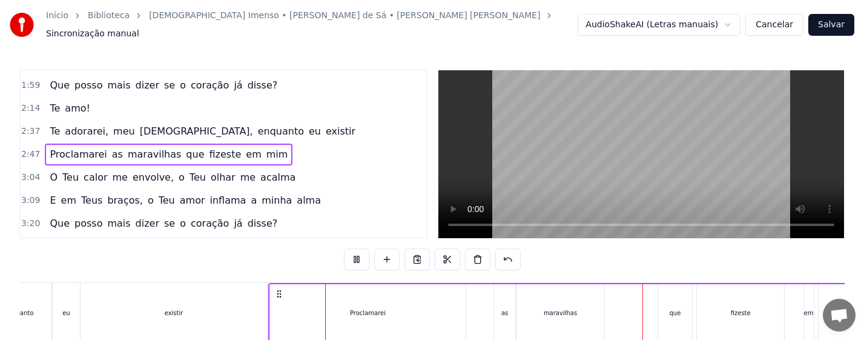
click at [560, 308] on div "maravilhas" at bounding box center [560, 312] width 33 height 9
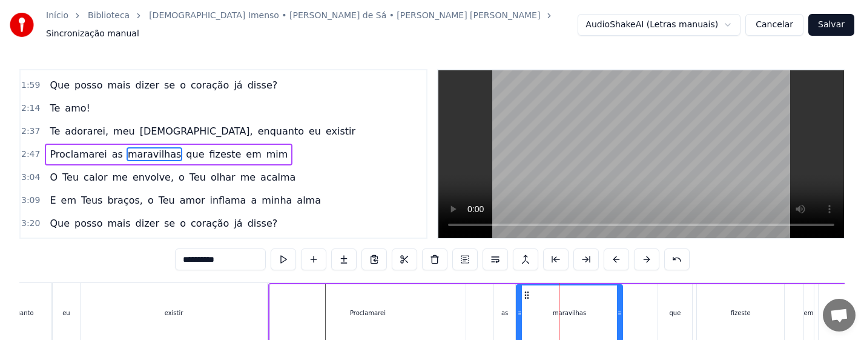
drag, startPoint x: 602, startPoint y: 318, endPoint x: 660, endPoint y: 322, distance: 58.3
click at [621, 319] on div at bounding box center [619, 312] width 5 height 55
click at [679, 315] on div "que" at bounding box center [675, 313] width 34 height 58
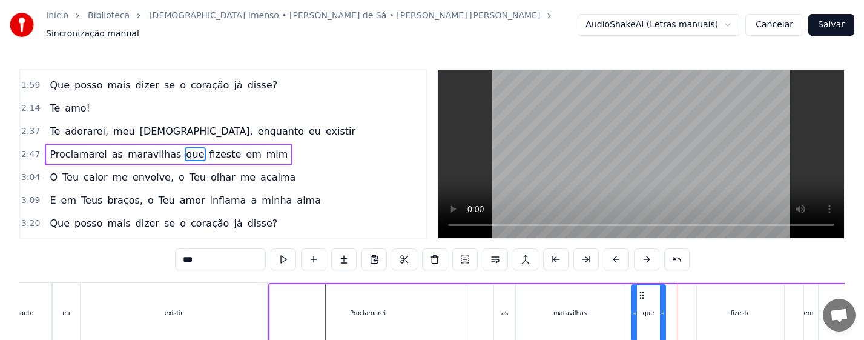
drag, startPoint x: 670, startPoint y: 288, endPoint x: 644, endPoint y: 288, distance: 26.6
click at [644, 290] on icon at bounding box center [642, 295] width 10 height 10
click at [569, 308] on div "maravilhas" at bounding box center [569, 312] width 33 height 9
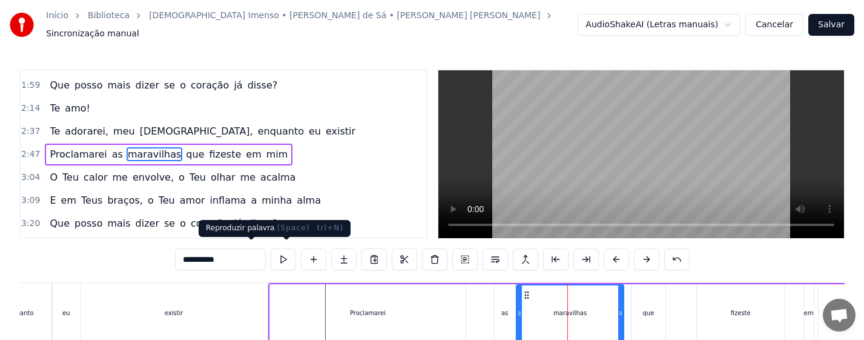
click at [271, 252] on button at bounding box center [283, 259] width 25 height 22
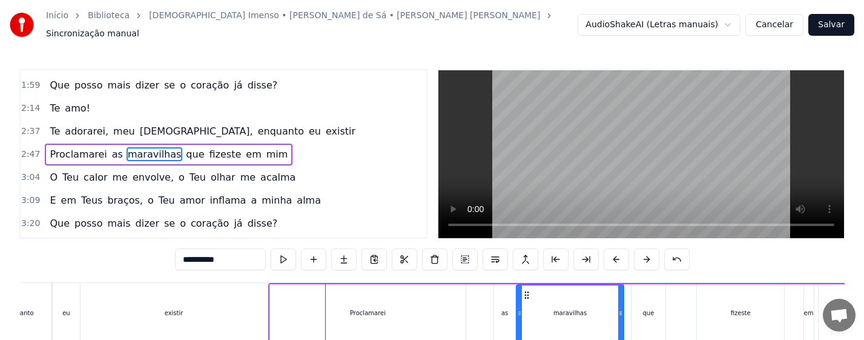
click at [643, 309] on div "que" at bounding box center [648, 312] width 12 height 9
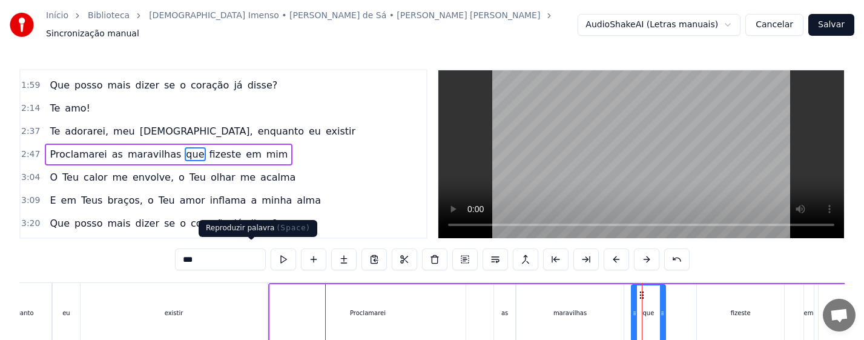
click at [271, 252] on button at bounding box center [283, 259] width 25 height 22
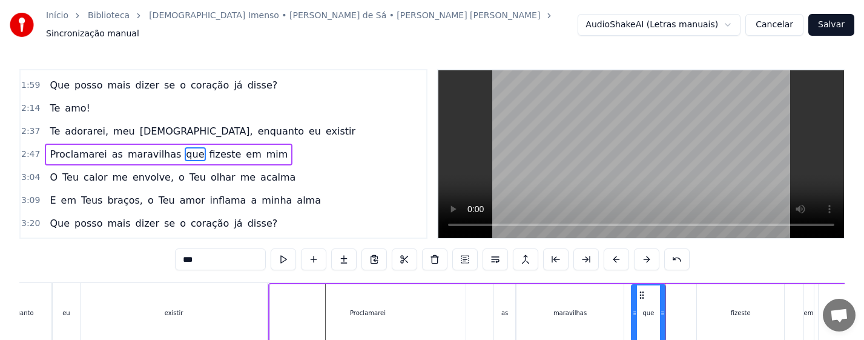
click at [741, 308] on div "fizeste" at bounding box center [741, 312] width 20 height 9
type input "*******"
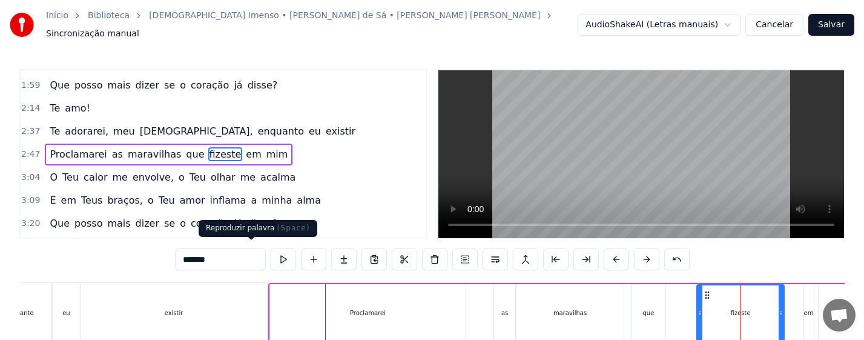
click at [271, 254] on button at bounding box center [283, 259] width 25 height 22
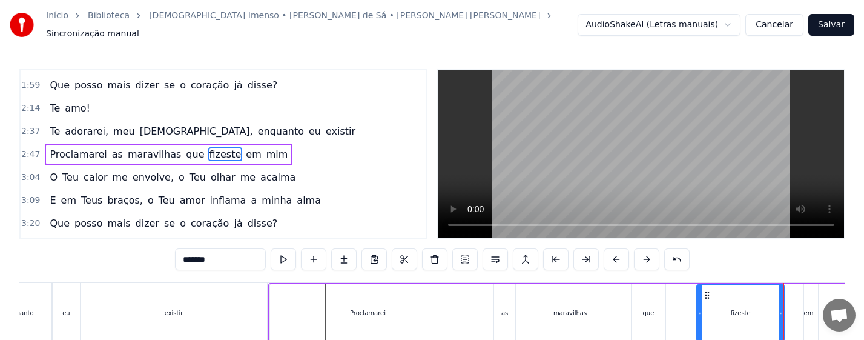
click at [688, 288] on div "Proclamarei as maravilhas que fizeste em mim" at bounding box center [610, 313] width 685 height 60
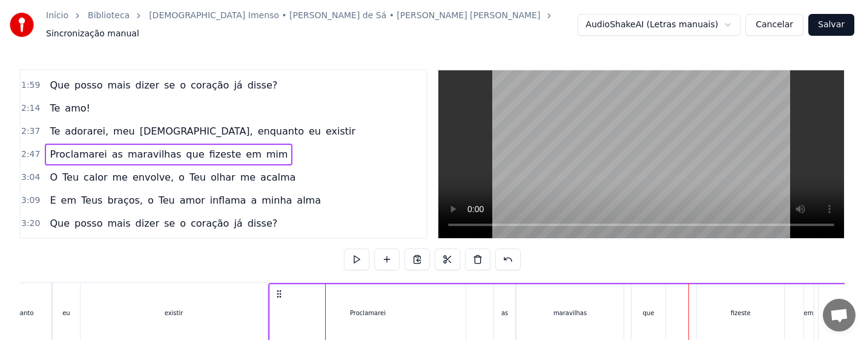
click at [711, 306] on div "fizeste" at bounding box center [740, 313] width 87 height 58
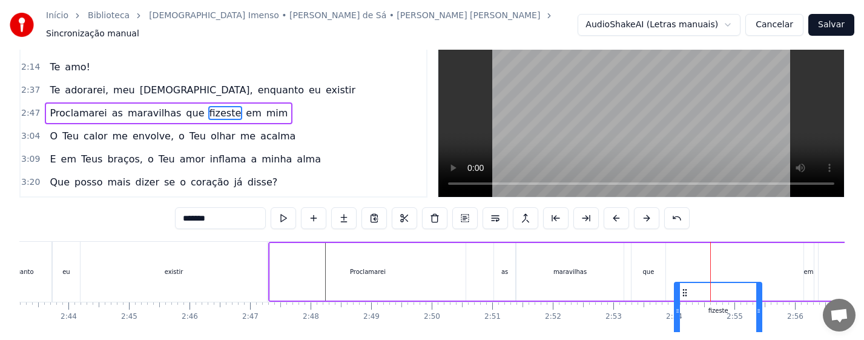
drag, startPoint x: 707, startPoint y: 289, endPoint x: 684, endPoint y: 290, distance: 22.4
click at [684, 290] on icon at bounding box center [685, 293] width 10 height 10
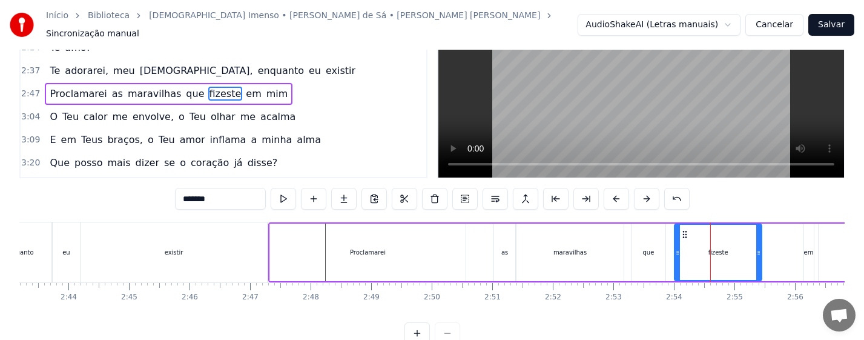
click at [808, 248] on div "em" at bounding box center [809, 252] width 10 height 9
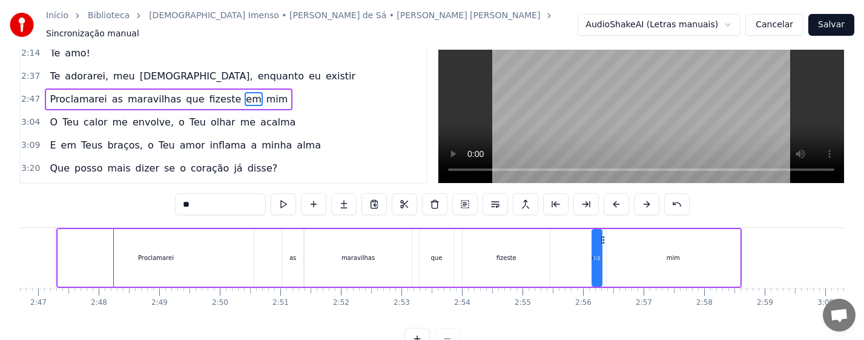
scroll to position [0, 10067]
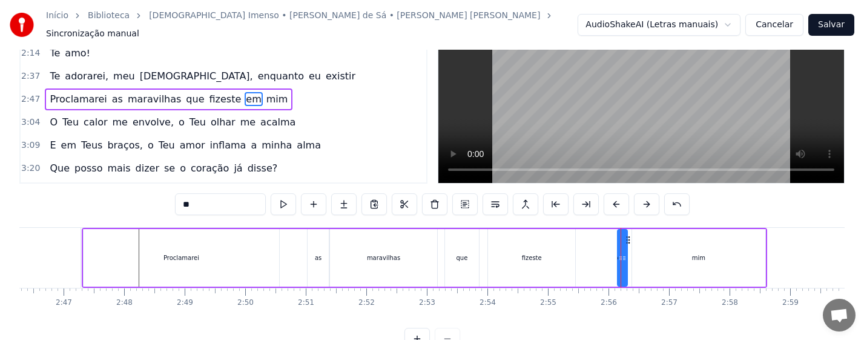
click at [532, 254] on div "fizeste" at bounding box center [532, 257] width 20 height 9
type input "*******"
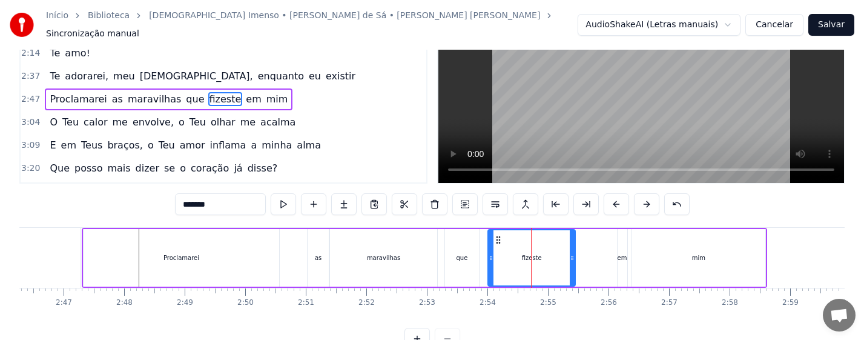
scroll to position [0, 0]
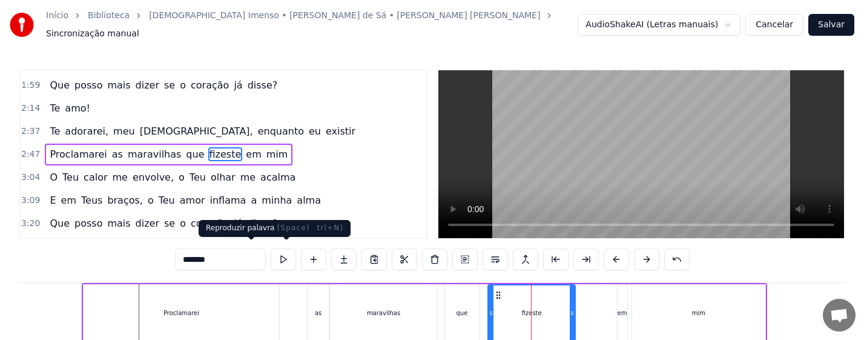
click at [271, 254] on button at bounding box center [283, 259] width 25 height 22
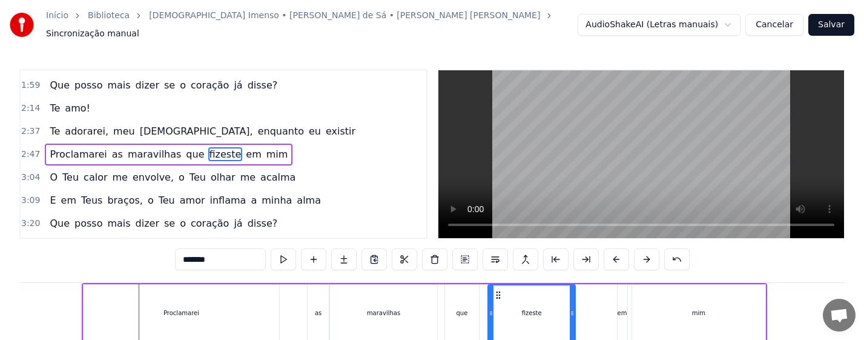
click at [558, 308] on div "fizeste" at bounding box center [532, 312] width 86 height 55
click at [628, 309] on div "Proclamarei as maravilhas que fizeste em mim" at bounding box center [424, 313] width 685 height 60
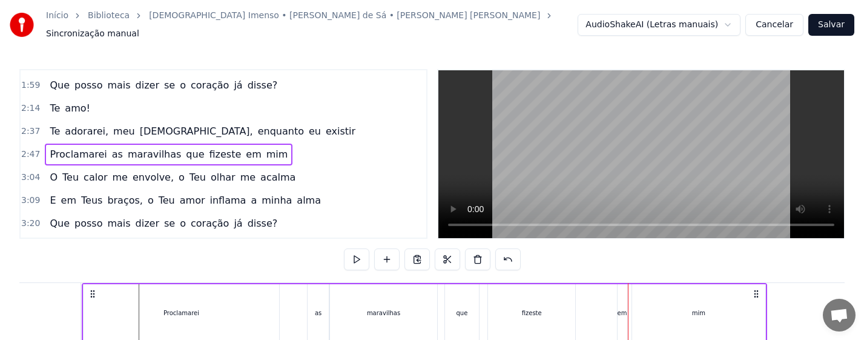
click at [624, 308] on div "em" at bounding box center [623, 312] width 10 height 9
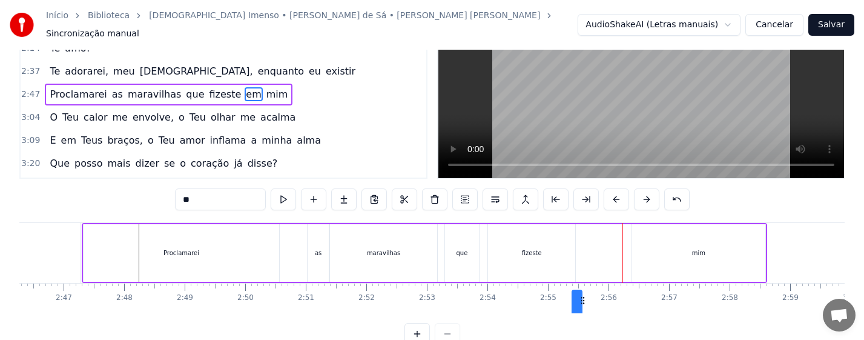
scroll to position [89, 0]
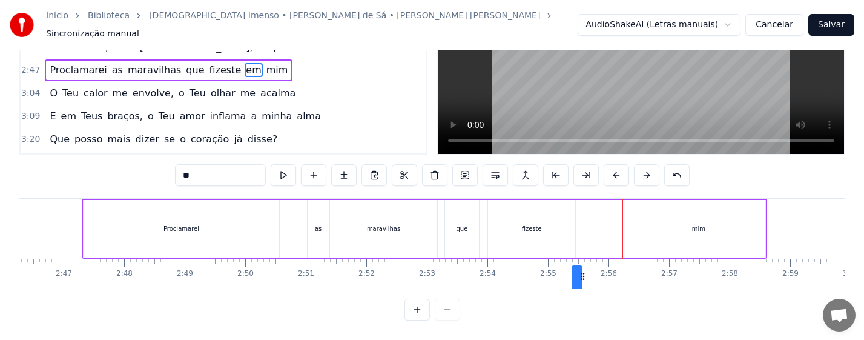
drag, startPoint x: 627, startPoint y: 292, endPoint x: 581, endPoint y: 294, distance: 45.5
click at [581, 294] on div "0:13 Não sou nada, eu bem sei 0:24 [PERSON_NAME], um grão de areia em tuas mãos…" at bounding box center [431, 153] width 825 height 336
click at [546, 235] on div "fizeste" at bounding box center [531, 229] width 87 height 58
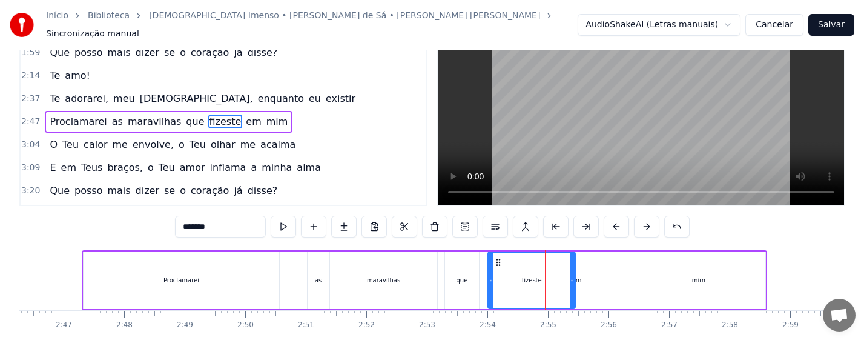
scroll to position [0, 0]
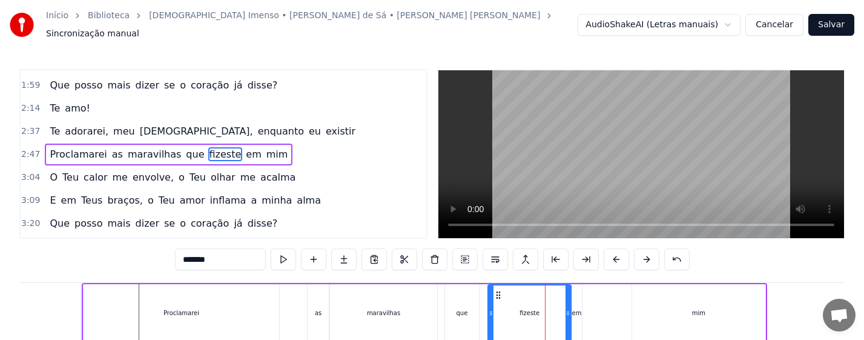
click at [569, 300] on div at bounding box center [567, 312] width 5 height 55
click at [529, 300] on div "fizeste" at bounding box center [530, 312] width 82 height 55
click at [467, 311] on div "que" at bounding box center [462, 313] width 34 height 58
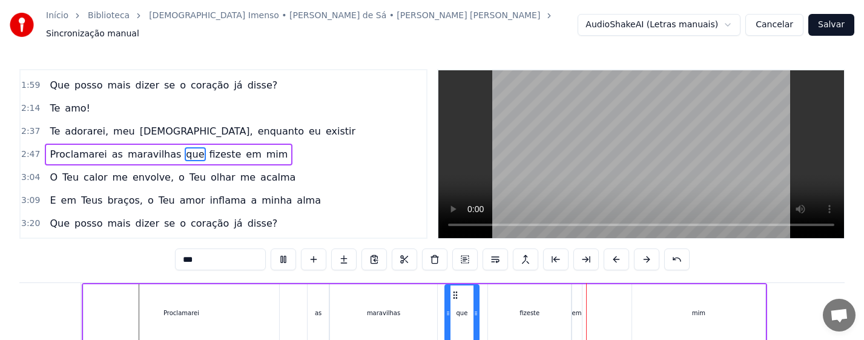
click at [511, 311] on div "fizeste" at bounding box center [529, 313] width 83 height 58
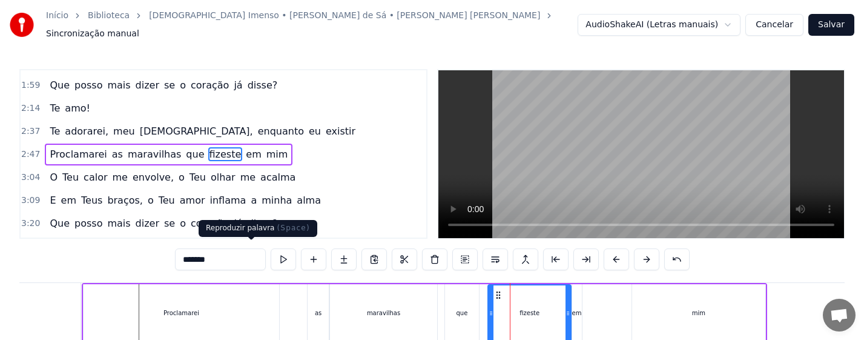
click at [271, 258] on button at bounding box center [283, 259] width 25 height 22
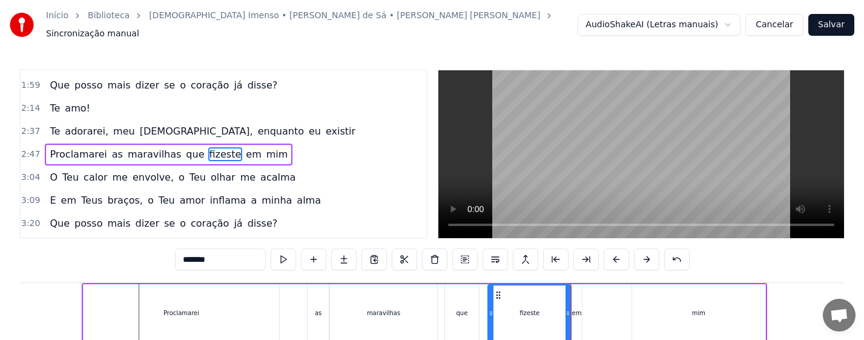
click at [463, 314] on div "que" at bounding box center [462, 313] width 34 height 58
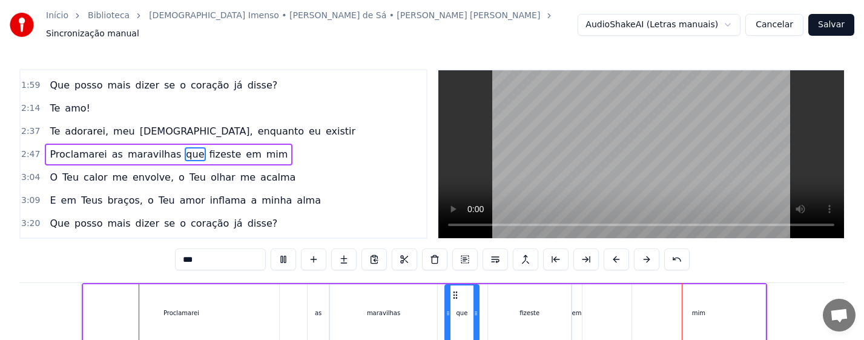
click at [578, 311] on div "em" at bounding box center [577, 312] width 10 height 9
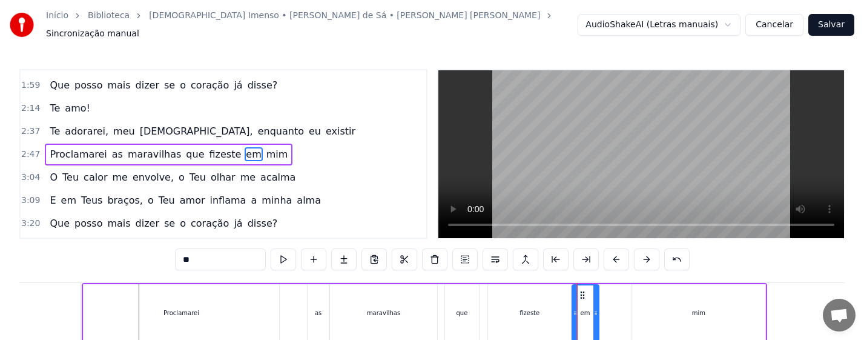
click at [598, 314] on div at bounding box center [595, 312] width 5 height 55
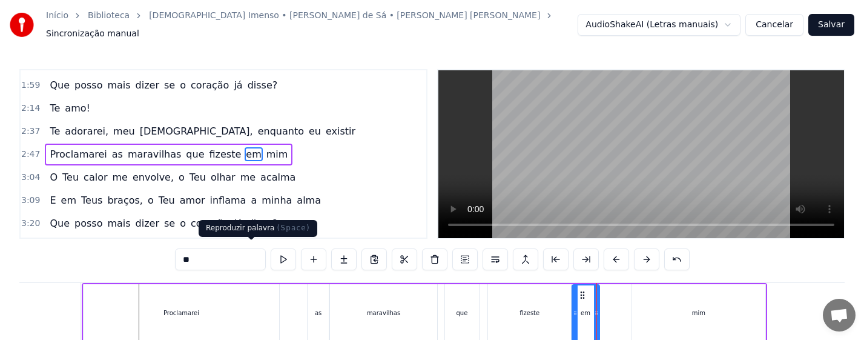
click at [271, 259] on button at bounding box center [283, 259] width 25 height 22
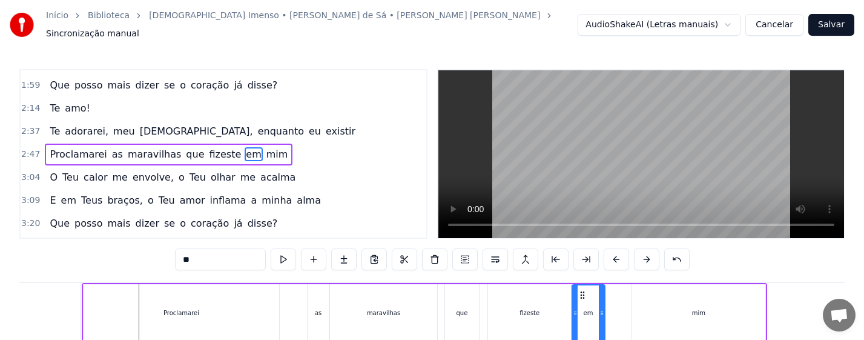
click at [602, 317] on div at bounding box center [601, 312] width 5 height 55
click at [702, 311] on div "mim" at bounding box center [698, 312] width 13 height 9
type input "***"
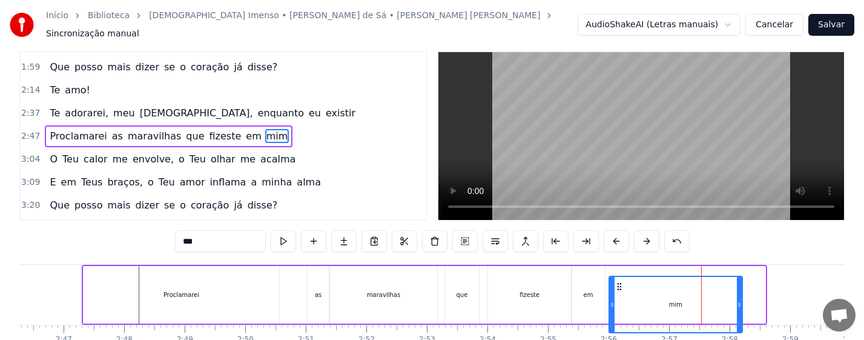
drag, startPoint x: 641, startPoint y: 291, endPoint x: 618, endPoint y: 292, distance: 23.0
click at [618, 291] on icon at bounding box center [620, 287] width 10 height 10
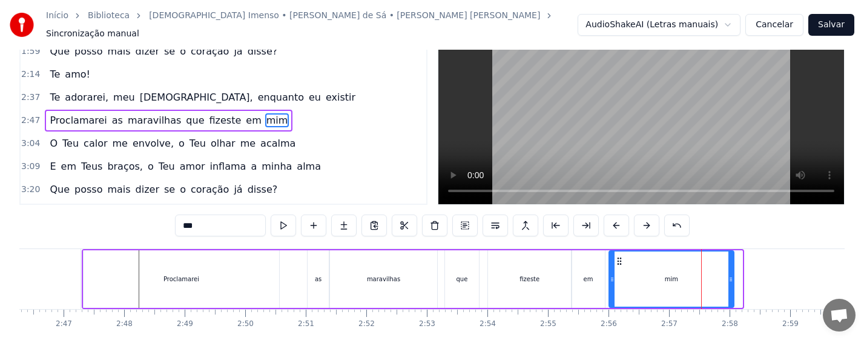
drag, startPoint x: 741, startPoint y: 284, endPoint x: 732, endPoint y: 285, distance: 9.2
click at [732, 285] on div at bounding box center [730, 278] width 5 height 55
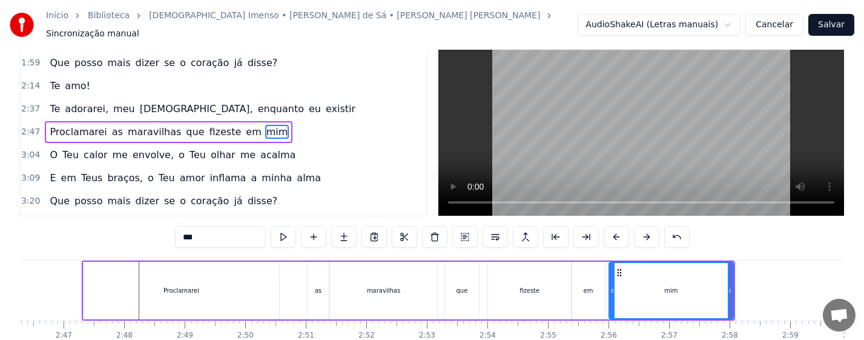
scroll to position [0, 0]
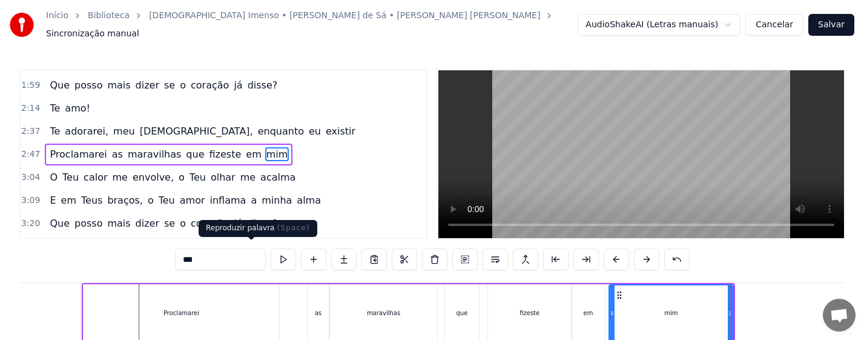
click at [271, 251] on button at bounding box center [283, 259] width 25 height 22
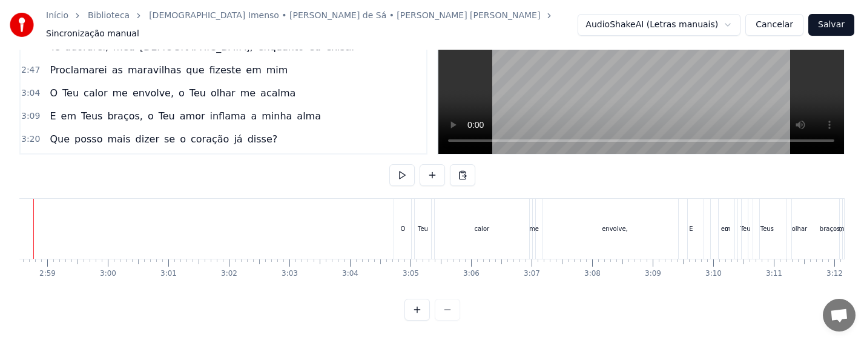
scroll to position [0, 10822]
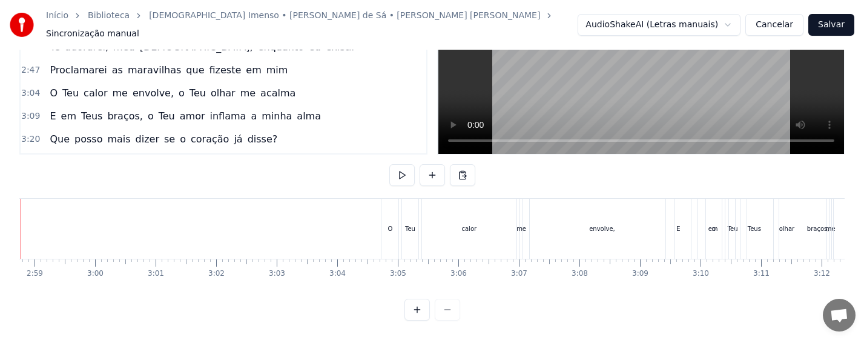
click at [394, 224] on div "O" at bounding box center [389, 229] width 17 height 60
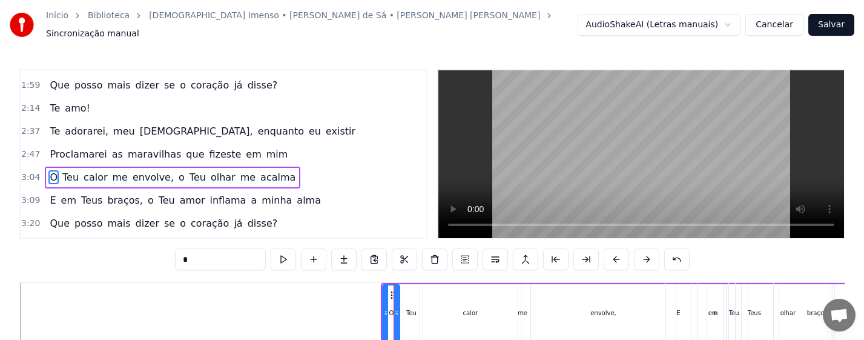
scroll to position [249, 0]
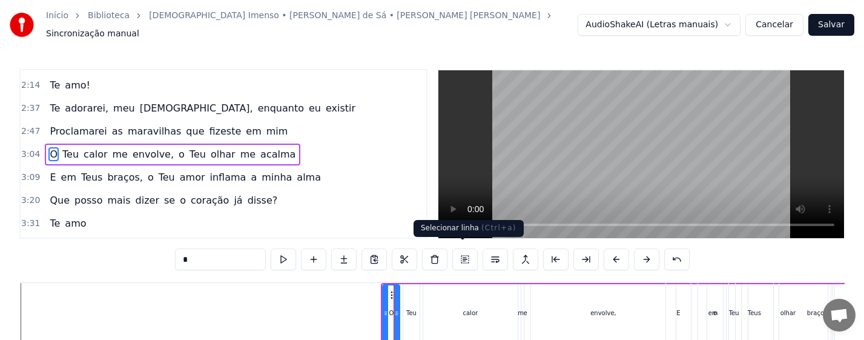
click at [463, 251] on button at bounding box center [464, 259] width 25 height 22
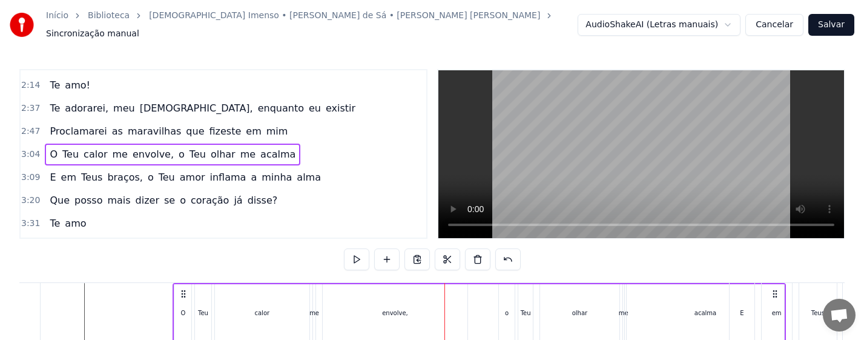
drag, startPoint x: 382, startPoint y: 288, endPoint x: 147, endPoint y: 288, distance: 235.5
click at [179, 289] on icon at bounding box center [184, 294] width 10 height 10
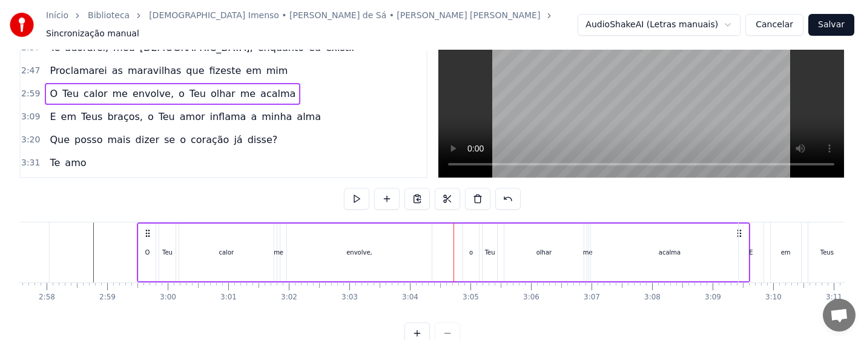
scroll to position [0, 10540]
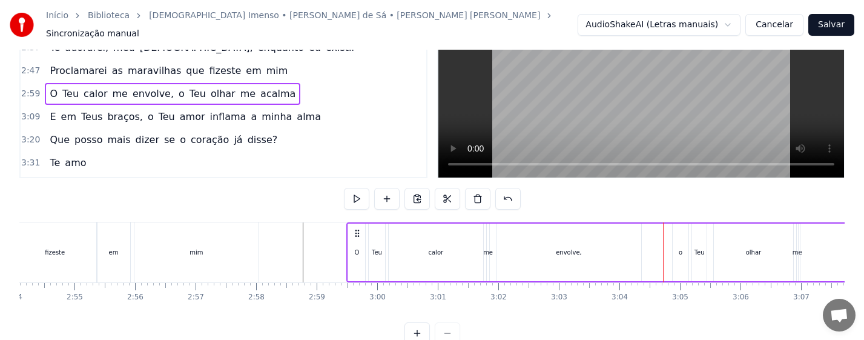
click at [219, 255] on div "mim" at bounding box center [196, 252] width 125 height 60
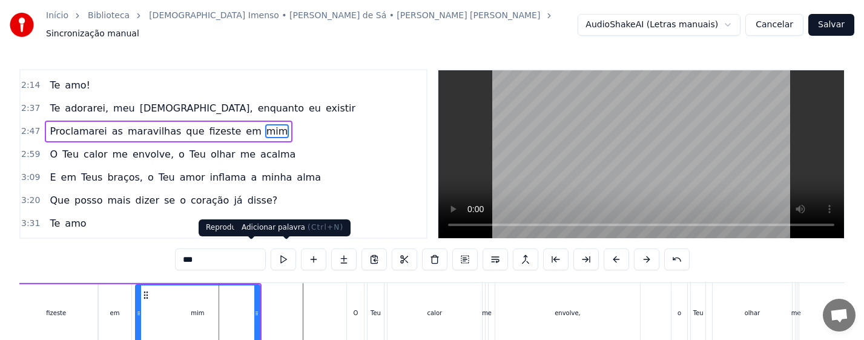
scroll to position [226, 0]
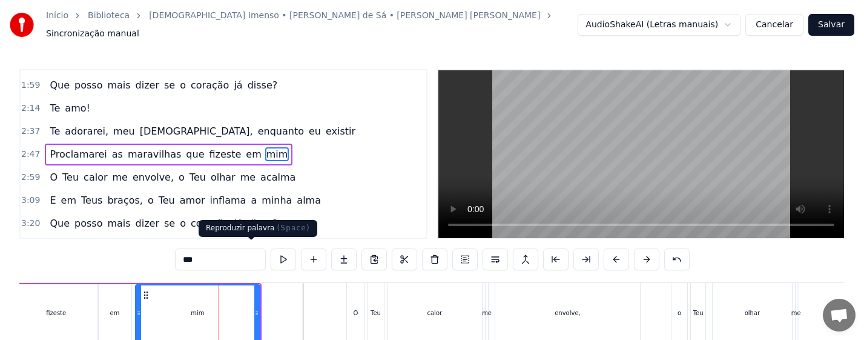
click at [271, 254] on button at bounding box center [283, 259] width 25 height 22
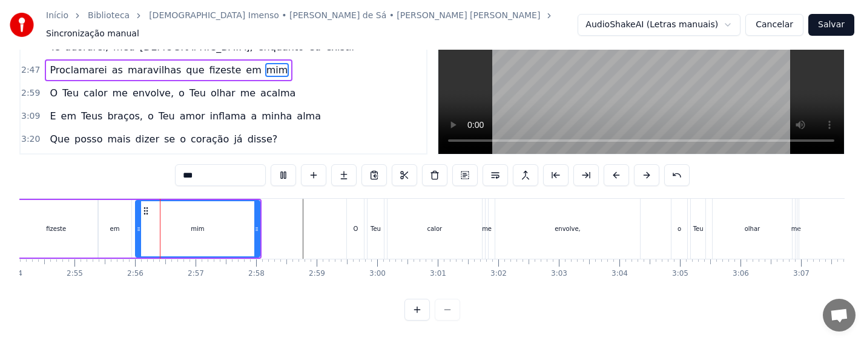
scroll to position [89, 0]
click at [168, 220] on div "mim" at bounding box center [198, 228] width 124 height 55
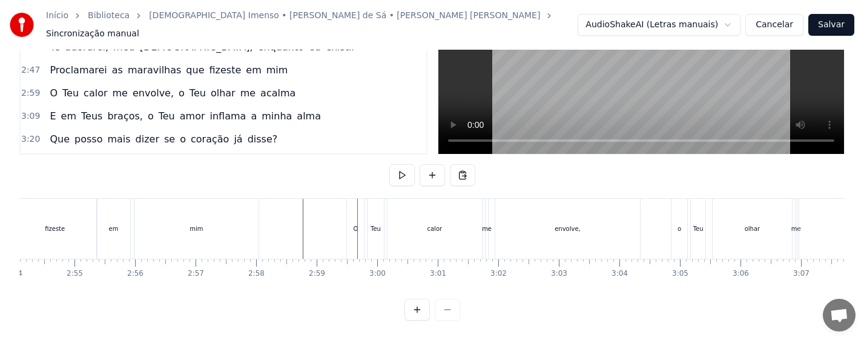
click at [361, 225] on div "O" at bounding box center [355, 229] width 17 height 60
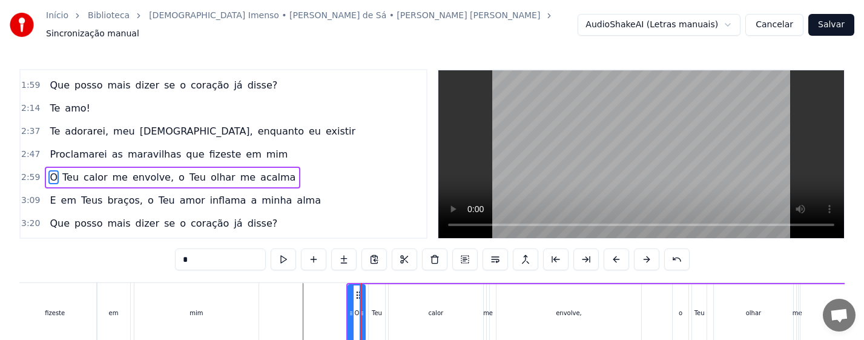
scroll to position [249, 0]
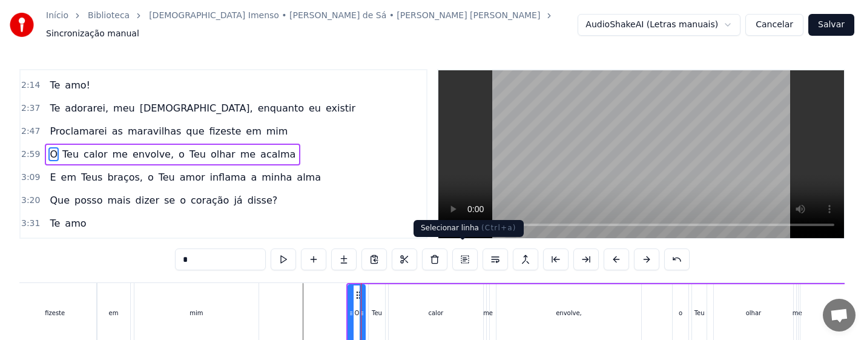
click at [463, 253] on button at bounding box center [464, 259] width 25 height 22
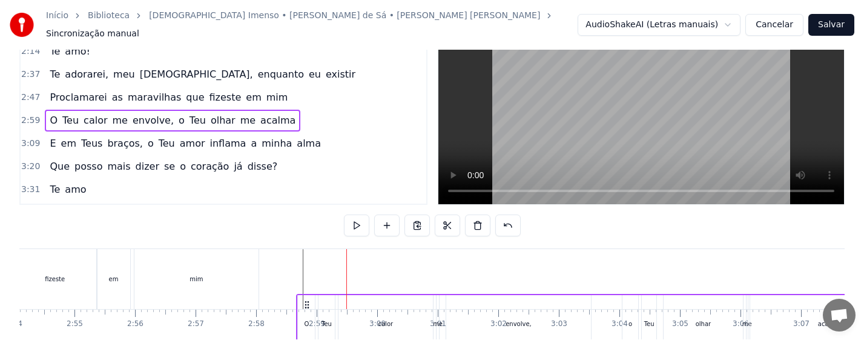
drag, startPoint x: 360, startPoint y: 289, endPoint x: 310, endPoint y: 290, distance: 50.3
click at [310, 300] on icon at bounding box center [307, 305] width 10 height 10
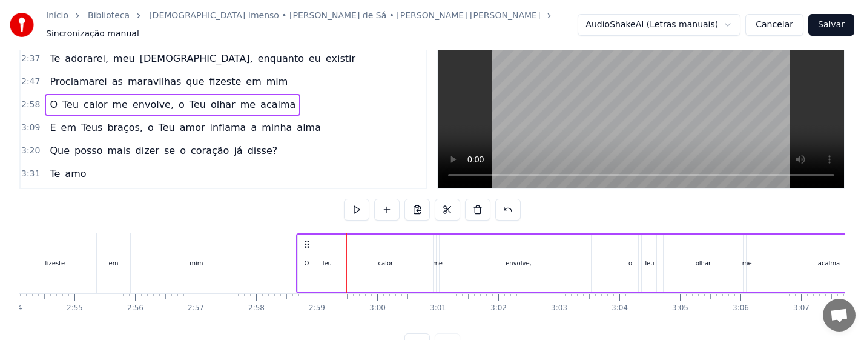
click at [137, 255] on div "mim" at bounding box center [196, 263] width 125 height 60
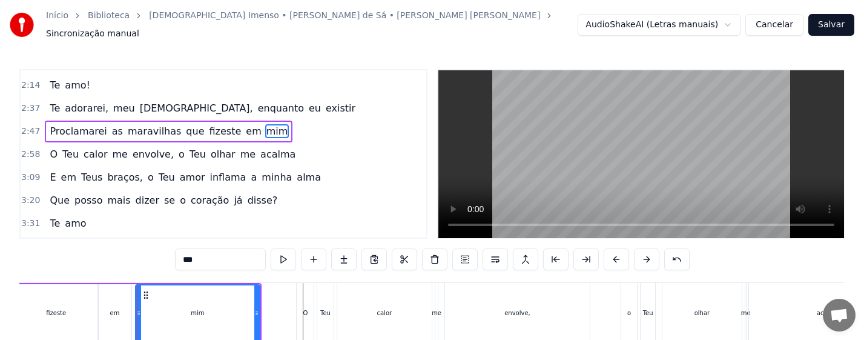
scroll to position [226, 0]
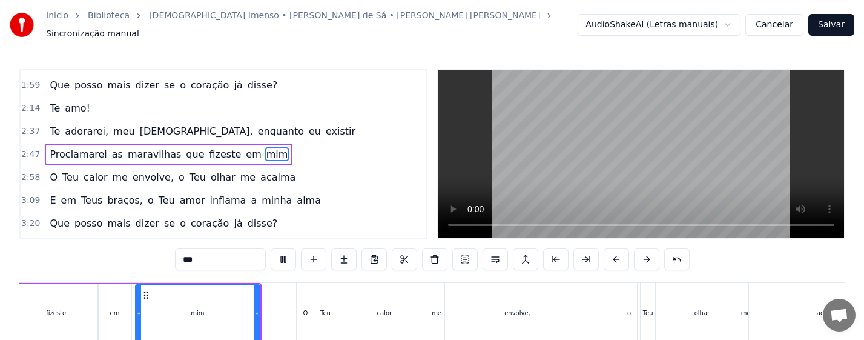
click at [480, 314] on div "envolve," at bounding box center [517, 313] width 145 height 60
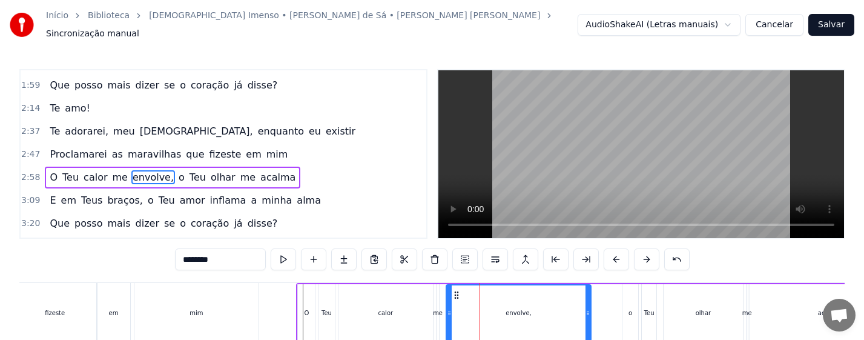
scroll to position [249, 0]
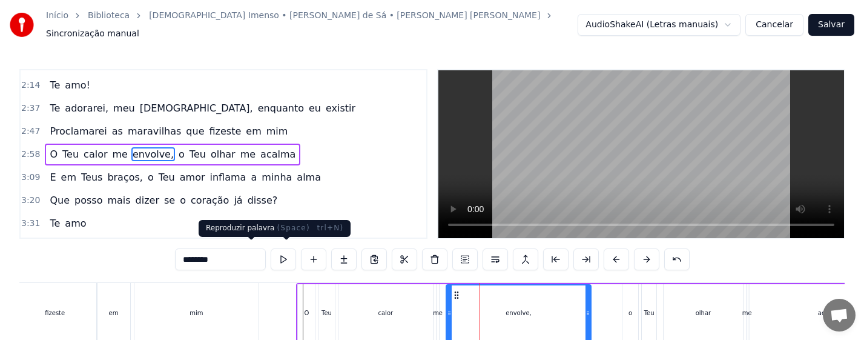
click at [271, 252] on button at bounding box center [283, 259] width 25 height 22
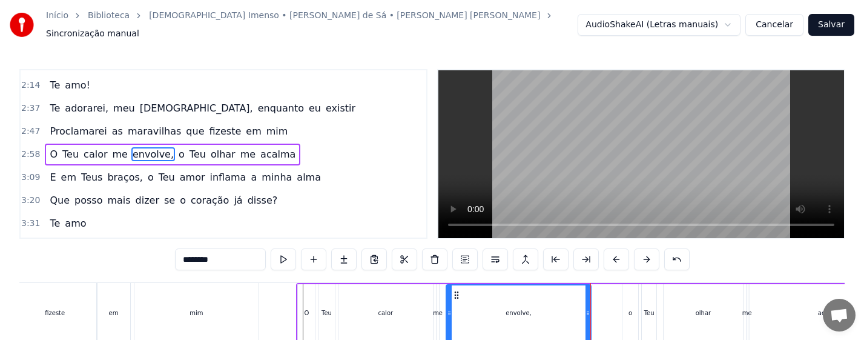
click at [433, 311] on div "me" at bounding box center [438, 312] width 10 height 9
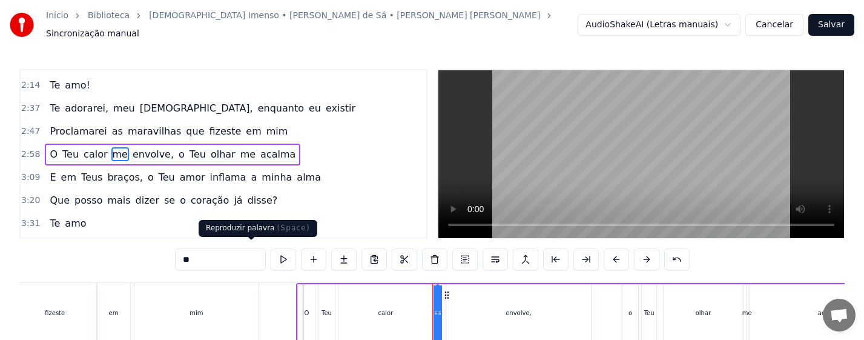
click at [271, 255] on button at bounding box center [283, 259] width 25 height 22
click at [406, 315] on div "calor" at bounding box center [385, 313] width 94 height 58
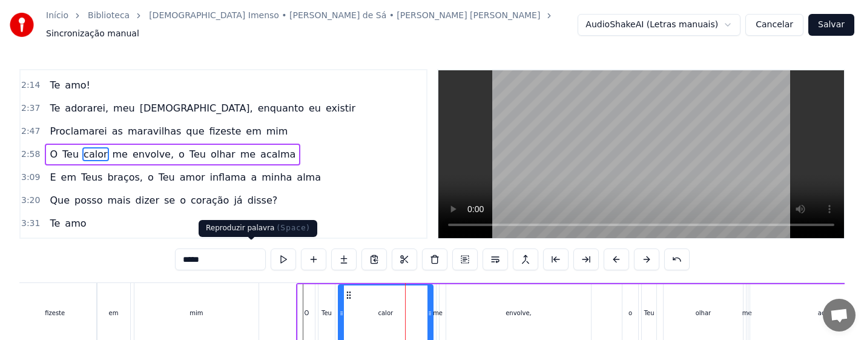
click at [271, 252] on button at bounding box center [283, 259] width 25 height 22
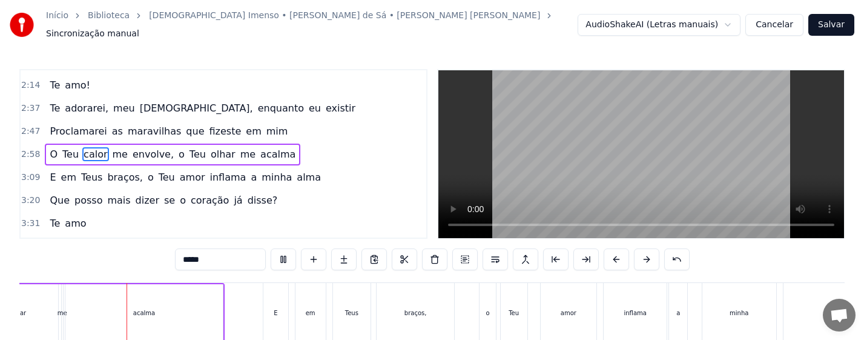
scroll to position [0, 11245]
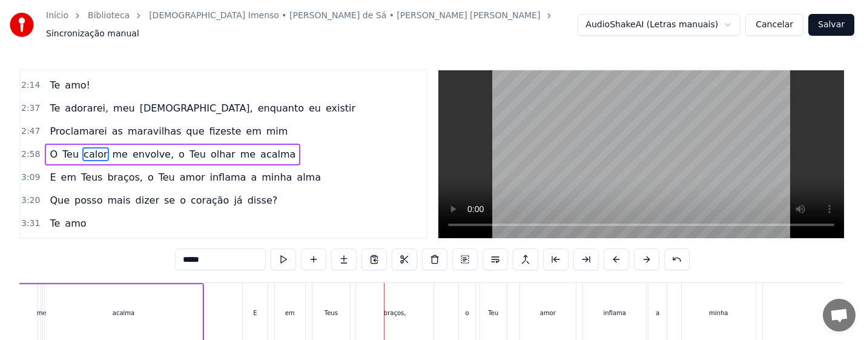
click at [250, 313] on div "E" at bounding box center [255, 313] width 24 height 60
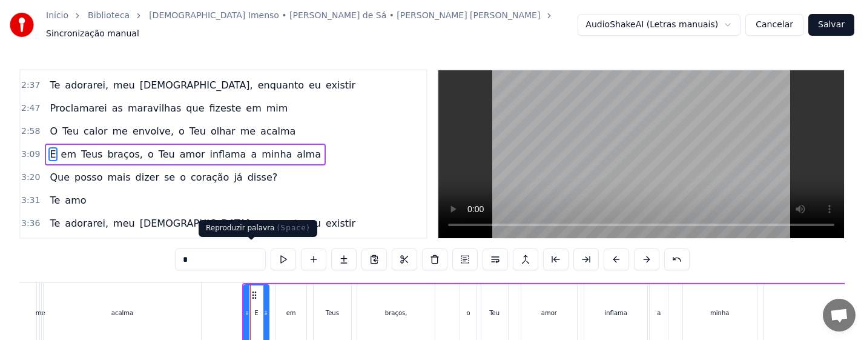
click at [271, 255] on button at bounding box center [283, 259] width 25 height 22
click at [288, 312] on div "em" at bounding box center [291, 313] width 30 height 58
type input "**"
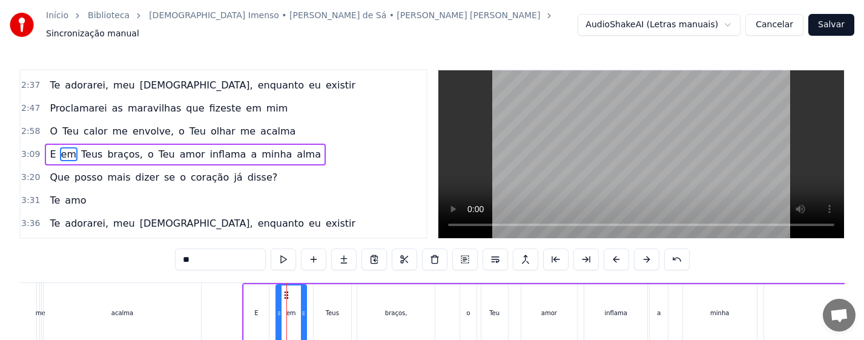
drag, startPoint x: 287, startPoint y: 289, endPoint x: 276, endPoint y: 291, distance: 11.0
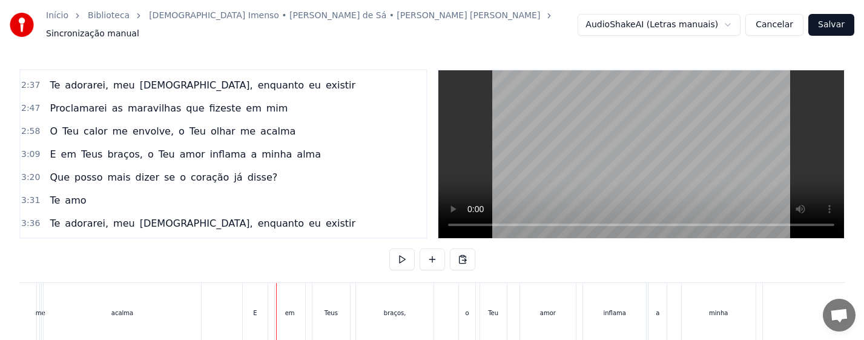
click at [287, 308] on div "em" at bounding box center [290, 312] width 10 height 9
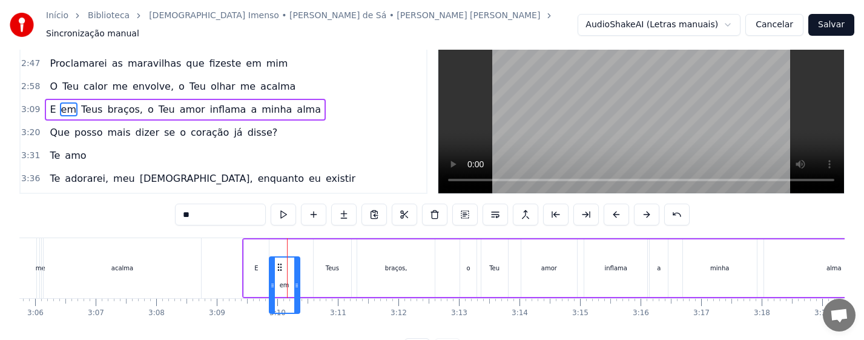
click at [279, 272] on icon at bounding box center [280, 267] width 10 height 10
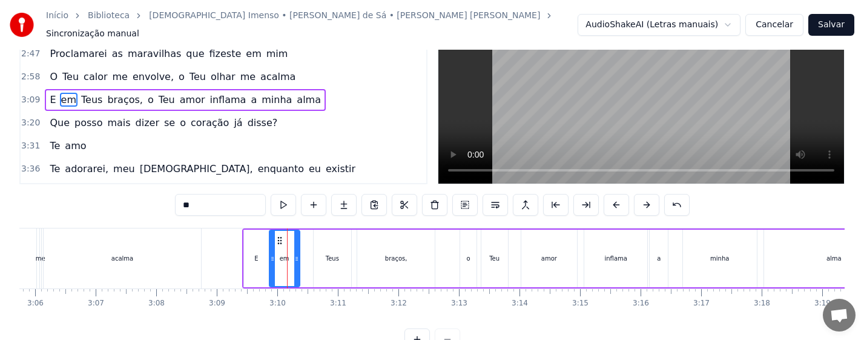
click at [259, 262] on div "E" at bounding box center [256, 258] width 24 height 58
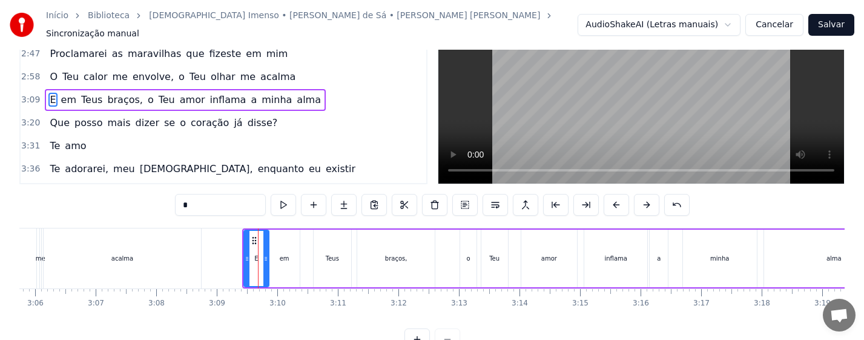
type input "*"
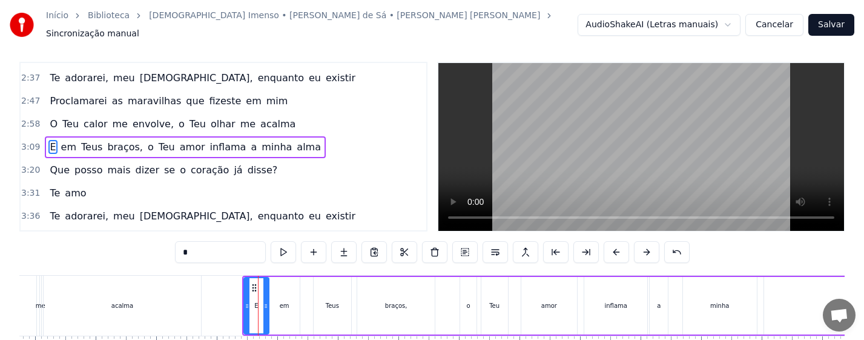
scroll to position [0, 0]
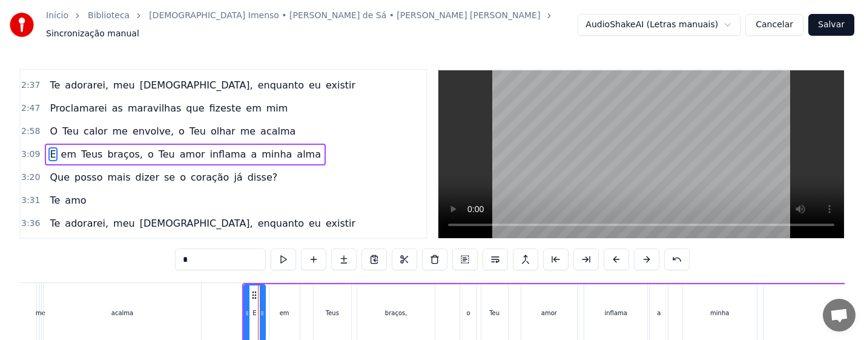
click at [263, 308] on icon at bounding box center [262, 313] width 5 height 10
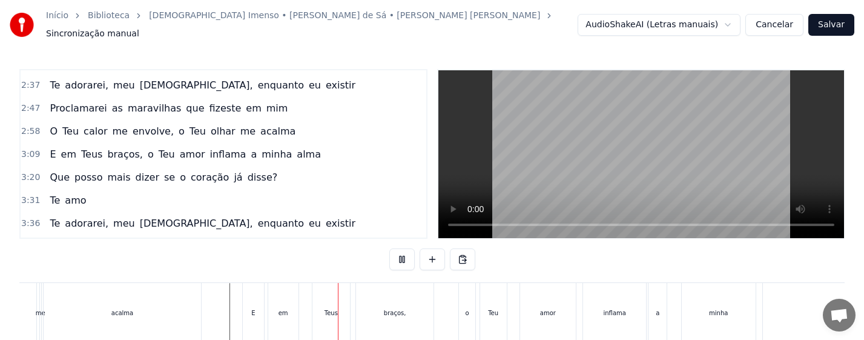
drag, startPoint x: 259, startPoint y: 298, endPoint x: 279, endPoint y: 305, distance: 21.6
click at [259, 298] on div "E" at bounding box center [253, 313] width 21 height 60
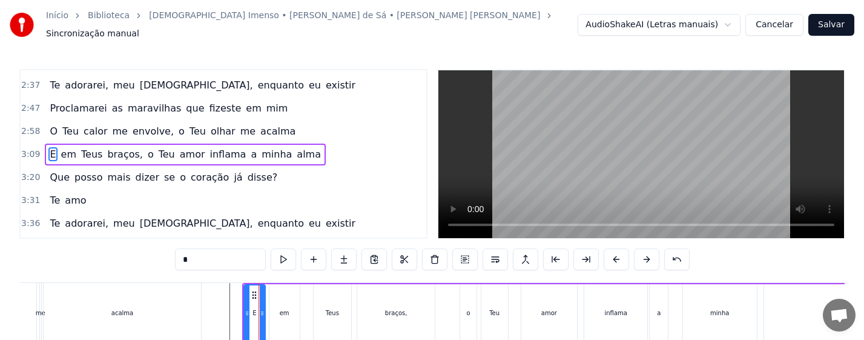
click at [292, 309] on div "em" at bounding box center [284, 313] width 30 height 58
type input "**"
drag, startPoint x: 298, startPoint y: 311, endPoint x: 286, endPoint y: 312, distance: 12.2
click at [286, 312] on div at bounding box center [284, 312] width 5 height 55
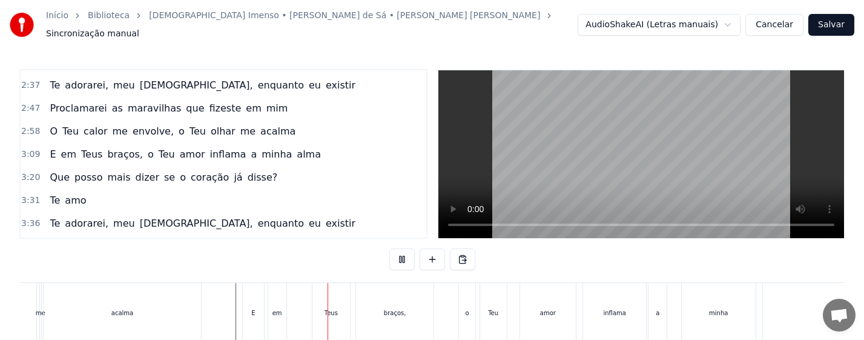
click at [254, 308] on div "E" at bounding box center [253, 312] width 4 height 9
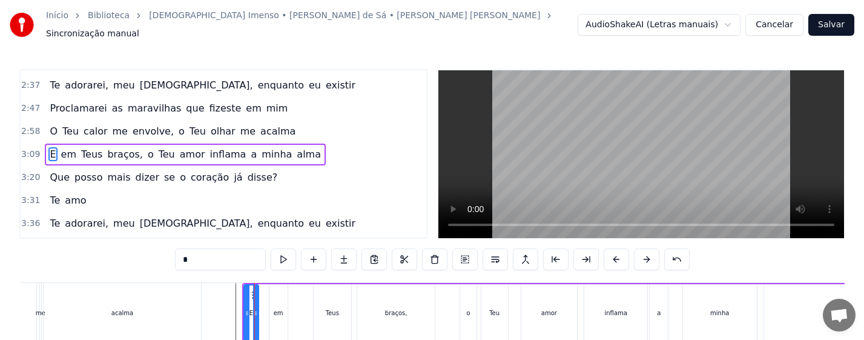
drag, startPoint x: 262, startPoint y: 311, endPoint x: 255, endPoint y: 311, distance: 6.7
click at [255, 311] on icon at bounding box center [255, 313] width 5 height 10
click at [280, 309] on div "em" at bounding box center [279, 312] width 10 height 9
type input "**"
drag, startPoint x: 278, startPoint y: 289, endPoint x: 271, endPoint y: 292, distance: 8.1
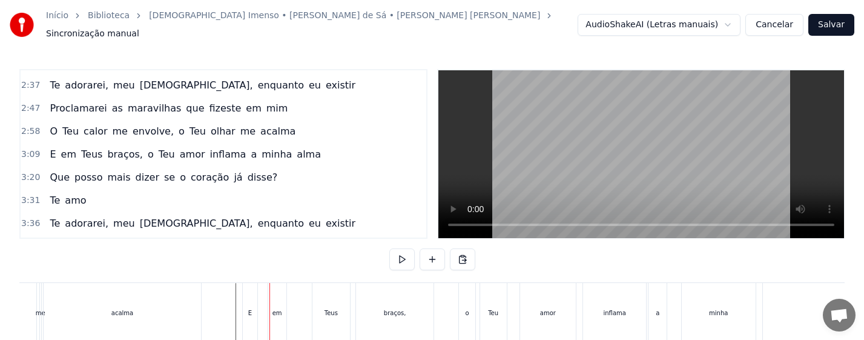
click at [280, 293] on div "em" at bounding box center [277, 313] width 18 height 60
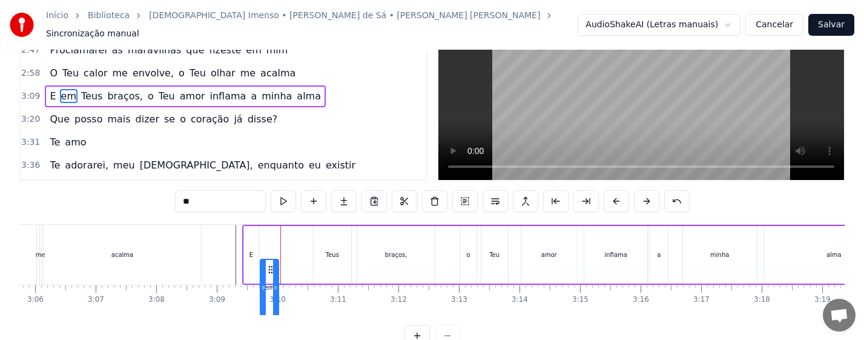
drag, startPoint x: 280, startPoint y: 288, endPoint x: 271, endPoint y: 289, distance: 9.1
click at [271, 274] on icon at bounding box center [271, 270] width 10 height 10
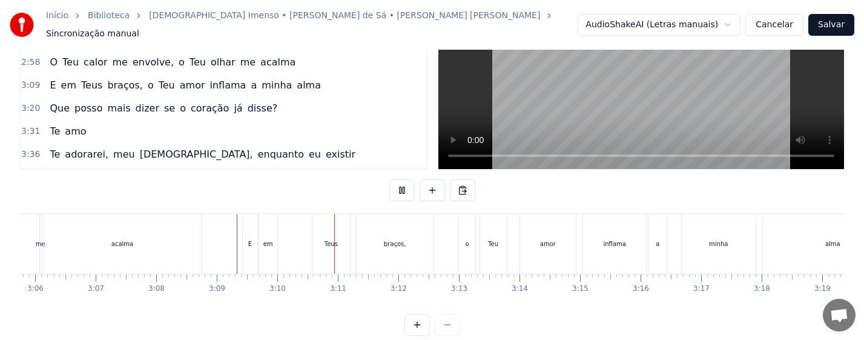
click at [337, 240] on div "Teus" at bounding box center [331, 243] width 13 height 9
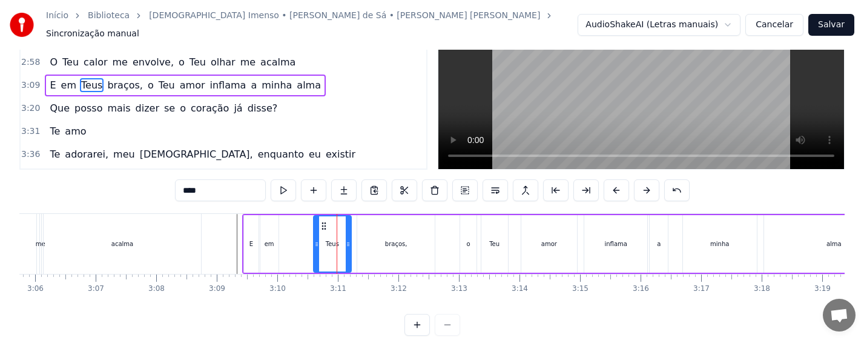
scroll to position [0, 0]
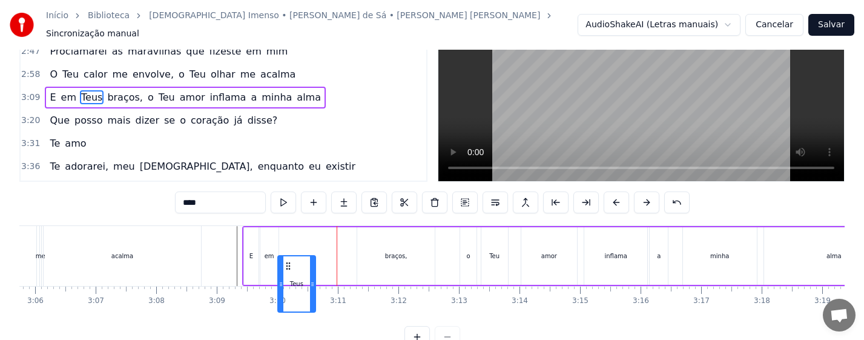
drag, startPoint x: 321, startPoint y: 286, endPoint x: 284, endPoint y: 289, distance: 37.6
click at [284, 271] on icon at bounding box center [288, 266] width 10 height 10
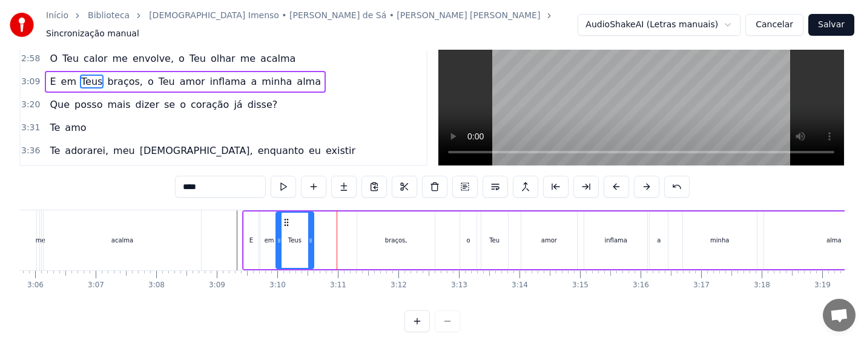
click at [401, 240] on div "braços," at bounding box center [395, 240] width 77 height 58
type input "*******"
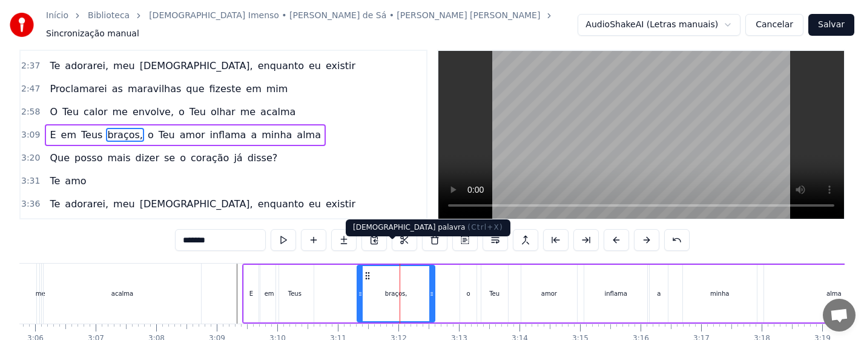
scroll to position [0, 0]
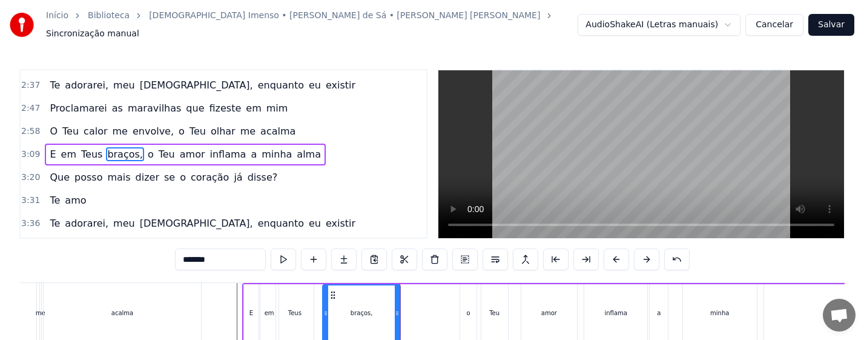
drag, startPoint x: 371, startPoint y: 289, endPoint x: 336, endPoint y: 289, distance: 34.5
click at [336, 290] on icon at bounding box center [333, 295] width 10 height 10
drag, startPoint x: 395, startPoint y: 315, endPoint x: 373, endPoint y: 315, distance: 22.4
click at [373, 315] on div at bounding box center [374, 312] width 5 height 55
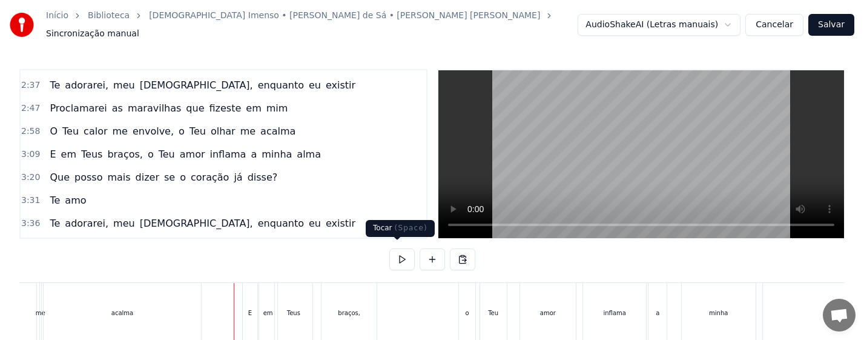
click at [397, 250] on button at bounding box center [401, 259] width 25 height 22
click at [360, 309] on div "braços," at bounding box center [348, 313] width 55 height 60
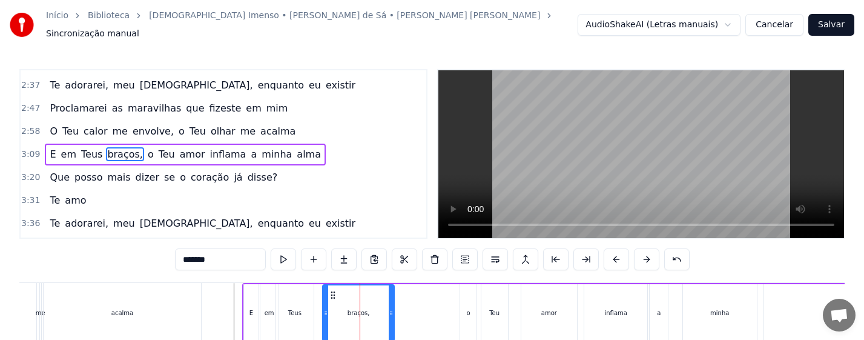
drag, startPoint x: 377, startPoint y: 320, endPoint x: 394, endPoint y: 323, distance: 17.2
click at [394, 323] on div at bounding box center [391, 312] width 5 height 55
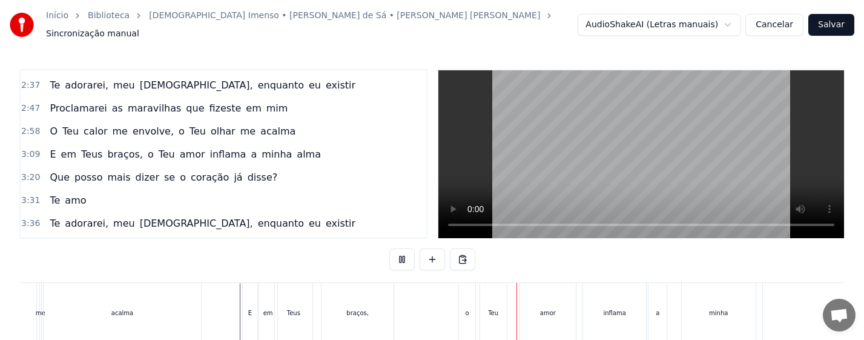
click at [465, 312] on div "o" at bounding box center [467, 313] width 16 height 60
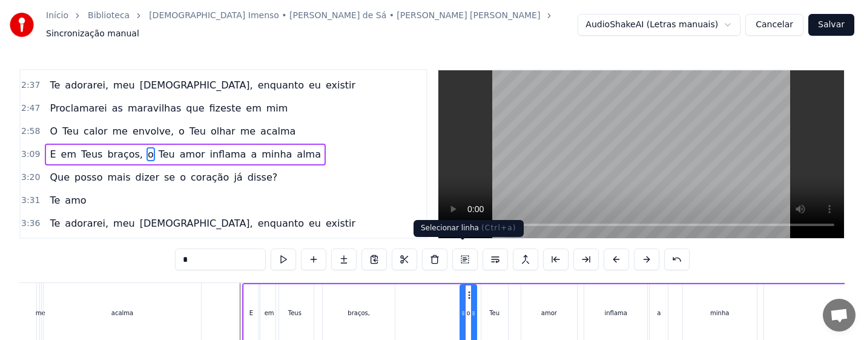
click at [462, 255] on button at bounding box center [464, 259] width 25 height 22
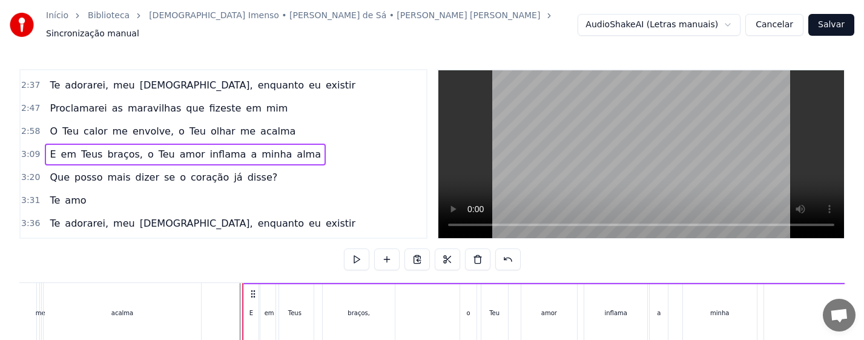
click at [465, 309] on div "o" at bounding box center [468, 313] width 16 height 58
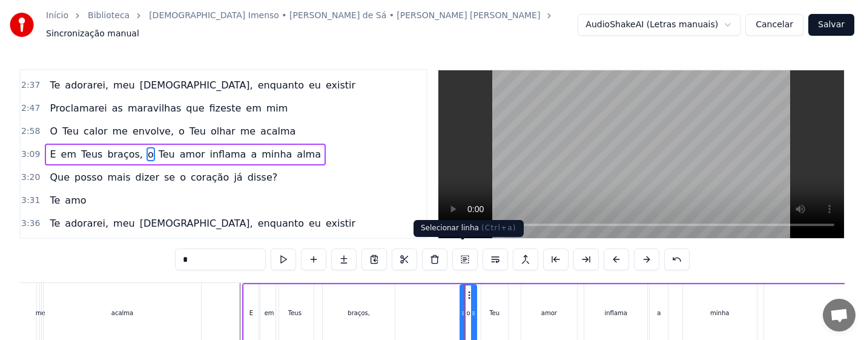
click at [464, 252] on button at bounding box center [464, 259] width 25 height 22
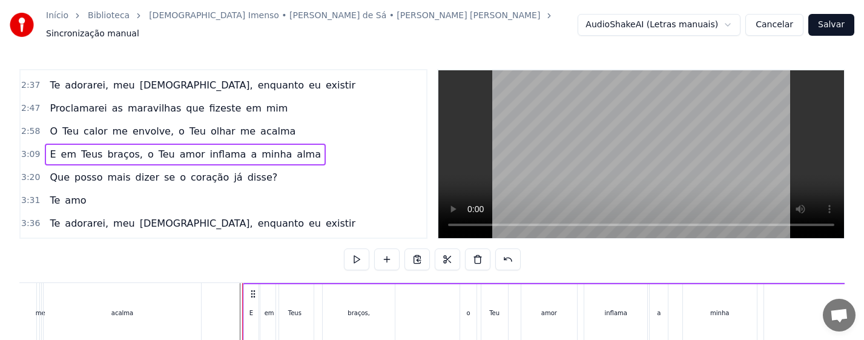
click at [467, 315] on div "o" at bounding box center [468, 313] width 16 height 58
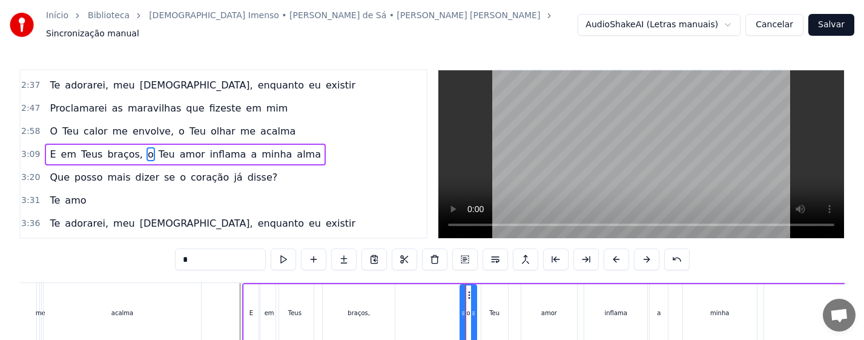
click at [437, 306] on div "E em Teus braços, o Teu amor inflama a minha [PERSON_NAME]" at bounding box center [573, 313] width 663 height 60
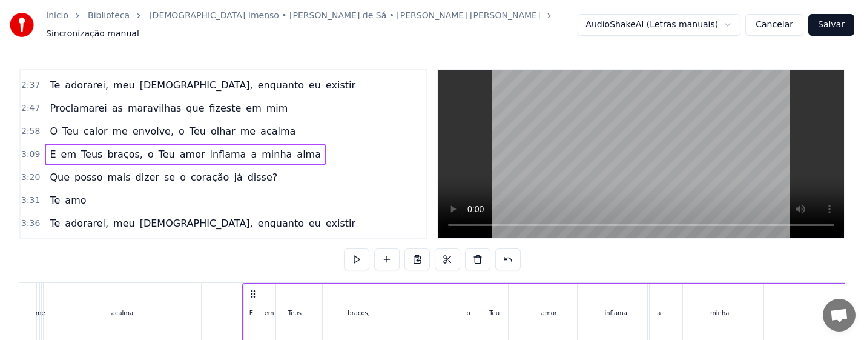
click at [464, 309] on div "o" at bounding box center [468, 313] width 16 height 58
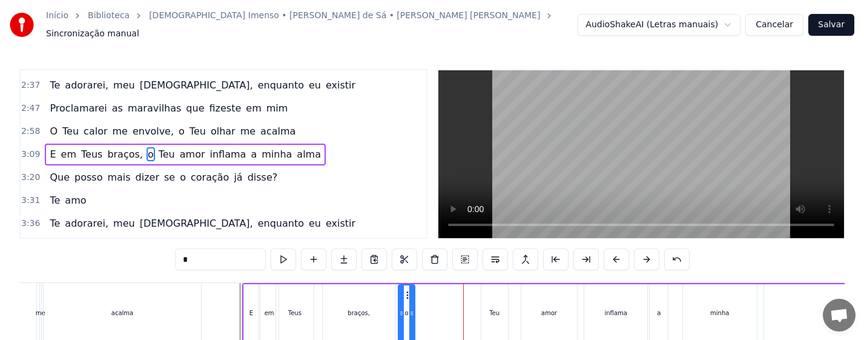
drag, startPoint x: 469, startPoint y: 289, endPoint x: 407, endPoint y: 289, distance: 61.8
click at [407, 295] on circle at bounding box center [407, 295] width 1 height 1
click at [492, 311] on div "Teu" at bounding box center [494, 312] width 10 height 9
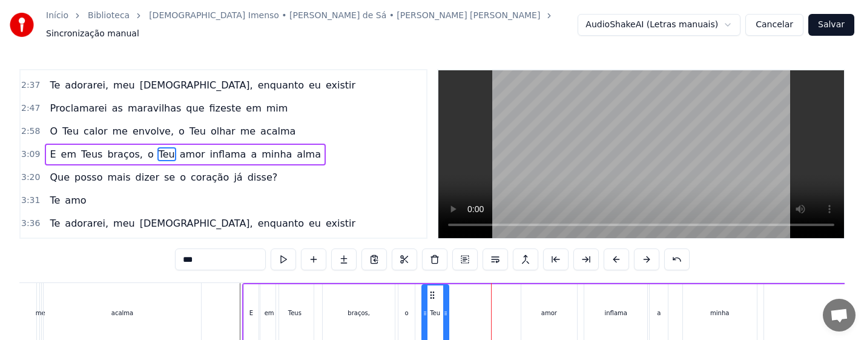
drag, startPoint x: 491, startPoint y: 286, endPoint x: 433, endPoint y: 286, distance: 58.1
click at [433, 292] on circle at bounding box center [433, 292] width 1 height 1
click at [544, 308] on div "amor" at bounding box center [549, 312] width 16 height 9
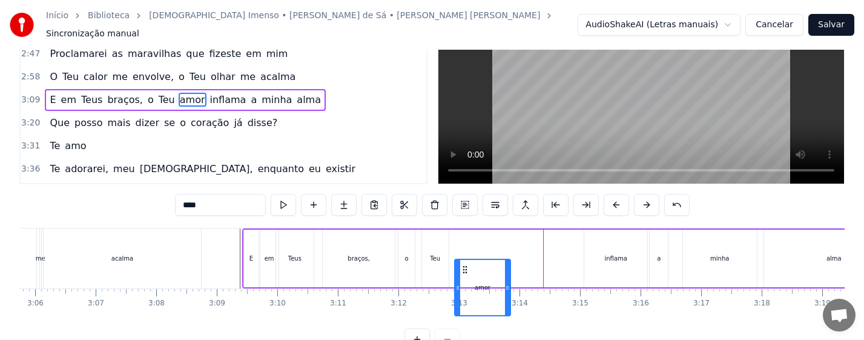
drag, startPoint x: 526, startPoint y: 286, endPoint x: 463, endPoint y: 288, distance: 62.4
click at [463, 274] on icon at bounding box center [465, 270] width 10 height 10
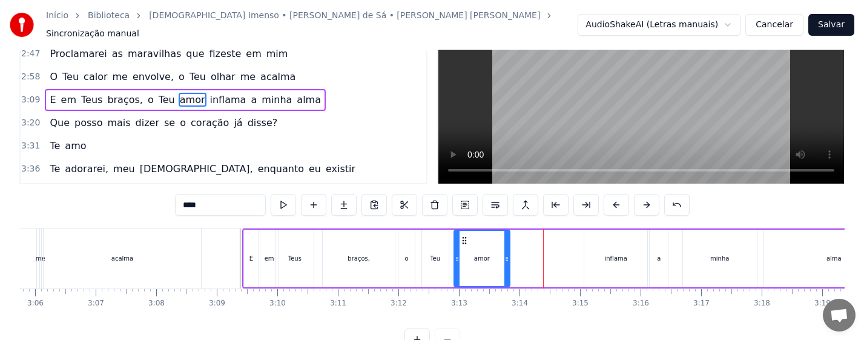
scroll to position [68, 0]
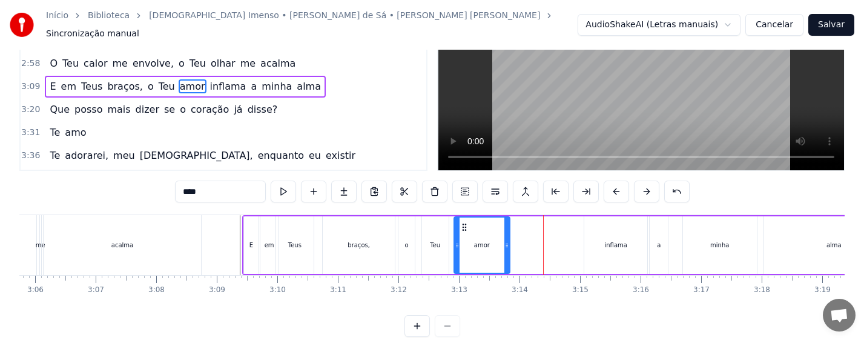
click at [371, 238] on div "braços," at bounding box center [359, 245] width 72 height 58
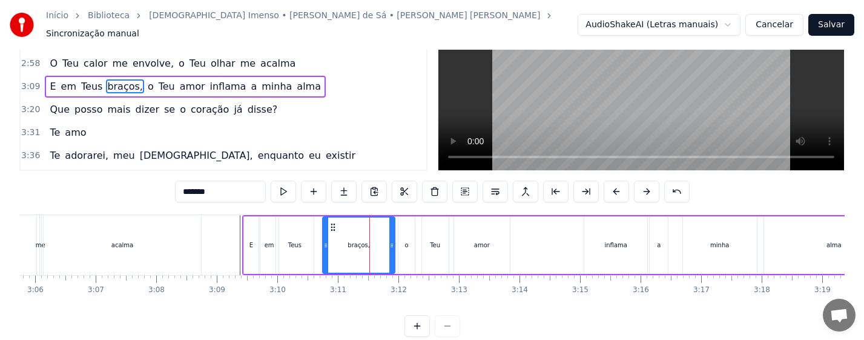
scroll to position [0, 0]
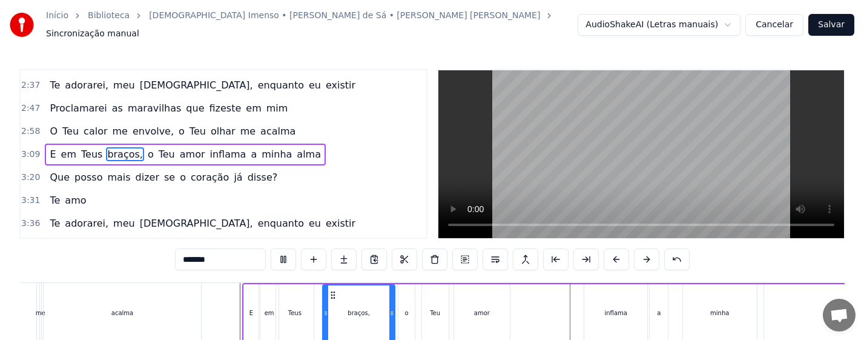
click at [401, 315] on div "o" at bounding box center [406, 313] width 16 height 58
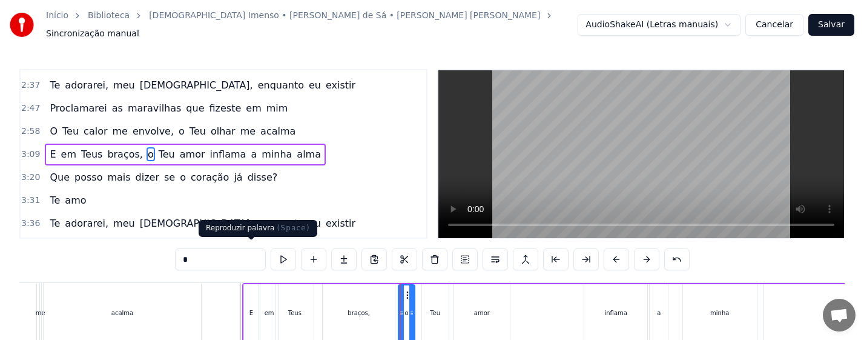
click at [271, 255] on button at bounding box center [283, 259] width 25 height 22
click at [476, 308] on div "amor" at bounding box center [482, 312] width 16 height 9
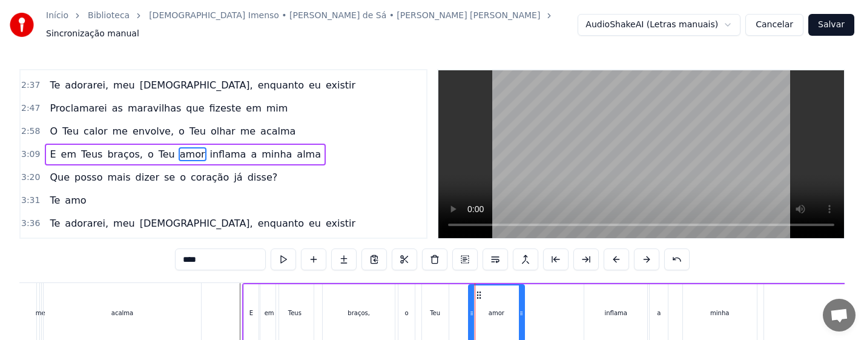
drag, startPoint x: 466, startPoint y: 287, endPoint x: 481, endPoint y: 287, distance: 14.5
click at [481, 290] on icon at bounding box center [479, 295] width 10 height 10
click at [430, 312] on div "Teu" at bounding box center [435, 313] width 27 height 58
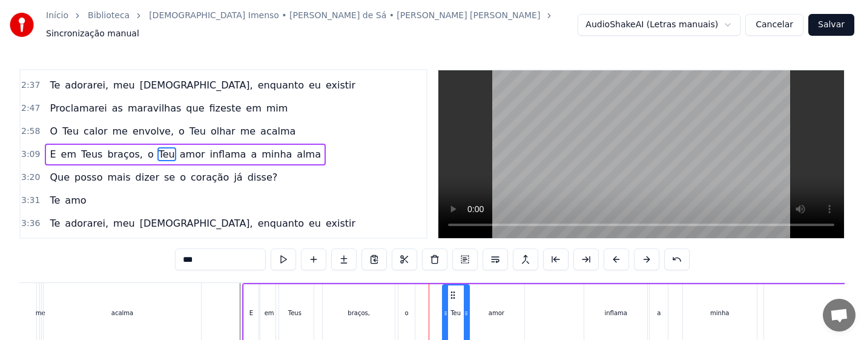
drag, startPoint x: 433, startPoint y: 287, endPoint x: 453, endPoint y: 287, distance: 20.6
click at [453, 292] on circle at bounding box center [453, 292] width 1 height 1
click at [406, 308] on div "o" at bounding box center [406, 312] width 4 height 9
type input "*"
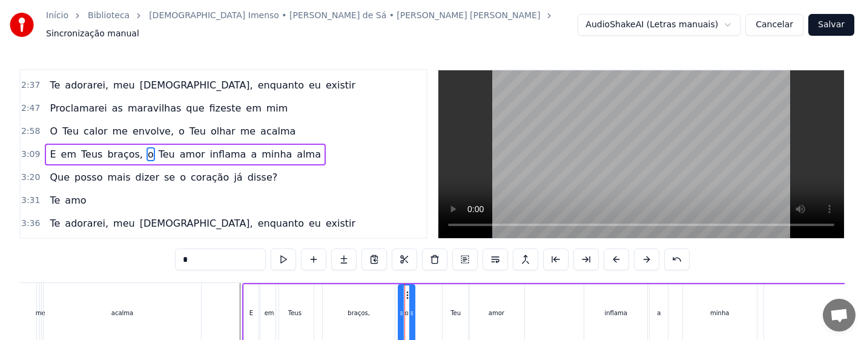
click at [410, 291] on div at bounding box center [411, 312] width 5 height 55
drag, startPoint x: 406, startPoint y: 290, endPoint x: 429, endPoint y: 290, distance: 23.0
click at [429, 290] on icon at bounding box center [432, 295] width 10 height 10
click at [412, 298] on div "E em Teus braços, o Teu amor inflama a minha [PERSON_NAME]" at bounding box center [573, 313] width 663 height 60
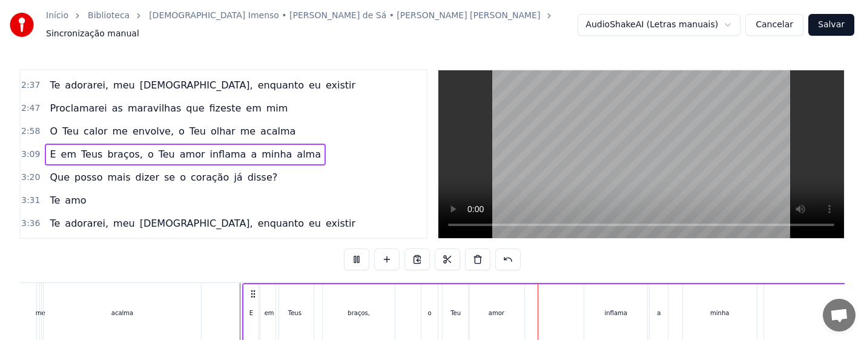
click at [498, 308] on div "amor" at bounding box center [497, 312] width 16 height 9
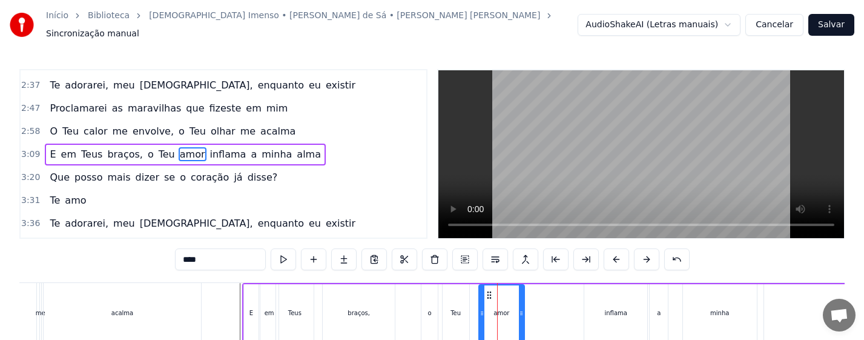
drag, startPoint x: 472, startPoint y: 314, endPoint x: 482, endPoint y: 312, distance: 10.5
click at [482, 312] on div at bounding box center [482, 312] width 5 height 55
click at [462, 313] on div "Teu" at bounding box center [456, 313] width 27 height 58
type input "***"
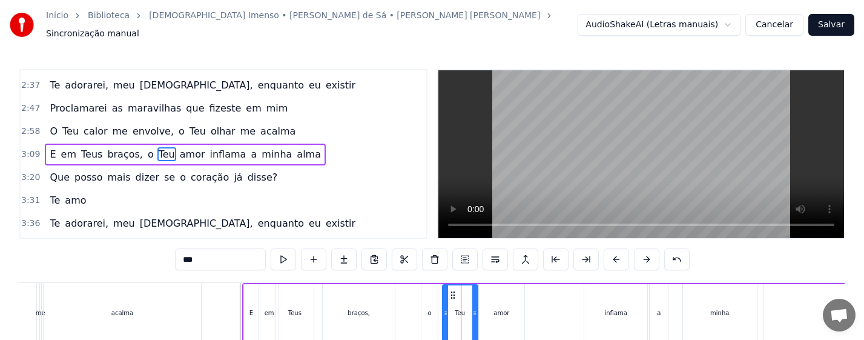
drag, startPoint x: 467, startPoint y: 315, endPoint x: 476, endPoint y: 315, distance: 8.5
click at [476, 315] on div at bounding box center [474, 312] width 5 height 55
click at [414, 308] on div "E em Teus braços, o Teu amor inflama a minha [PERSON_NAME]" at bounding box center [573, 313] width 663 height 60
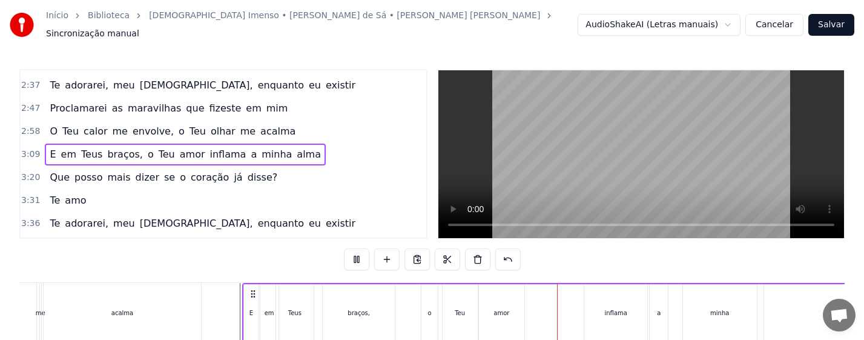
click at [506, 309] on div "amor" at bounding box center [501, 312] width 16 height 9
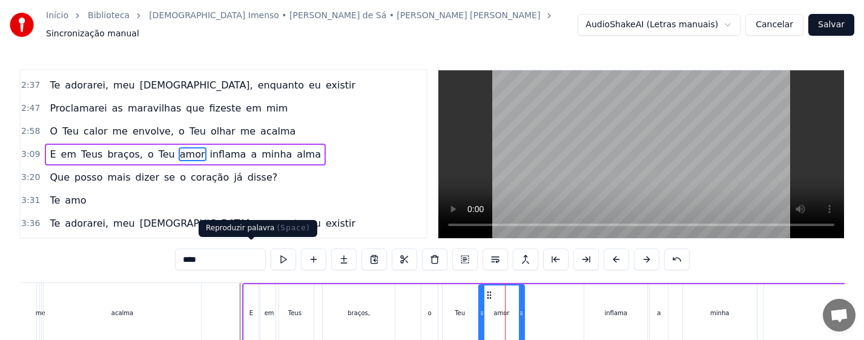
click at [271, 254] on button at bounding box center [283, 259] width 25 height 22
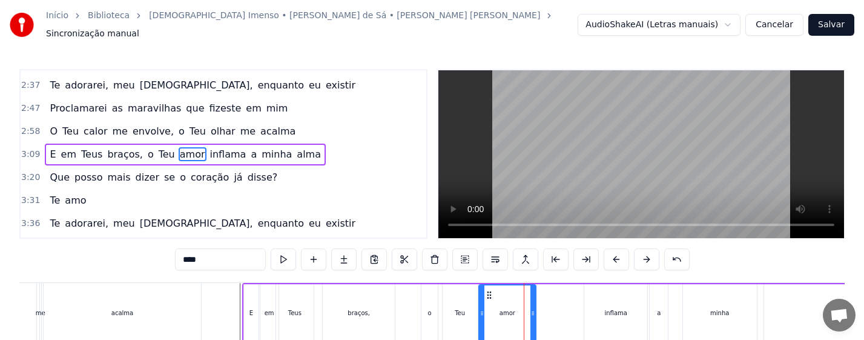
drag, startPoint x: 522, startPoint y: 312, endPoint x: 534, endPoint y: 312, distance: 11.5
click at [535, 312] on div at bounding box center [532, 312] width 5 height 55
click at [271, 252] on button at bounding box center [283, 259] width 25 height 22
click at [612, 308] on div "inflama" at bounding box center [616, 312] width 22 height 9
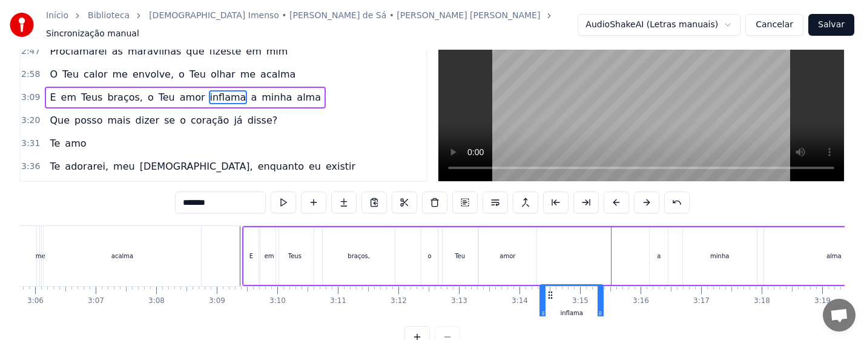
drag, startPoint x: 595, startPoint y: 286, endPoint x: 550, endPoint y: 291, distance: 44.4
click at [550, 291] on icon at bounding box center [550, 295] width 10 height 10
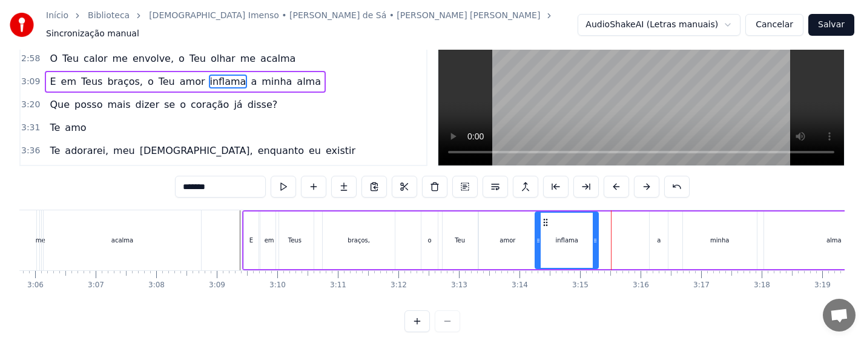
click at [543, 217] on icon at bounding box center [546, 222] width 10 height 10
click at [516, 235] on div "amor" at bounding box center [508, 240] width 58 height 58
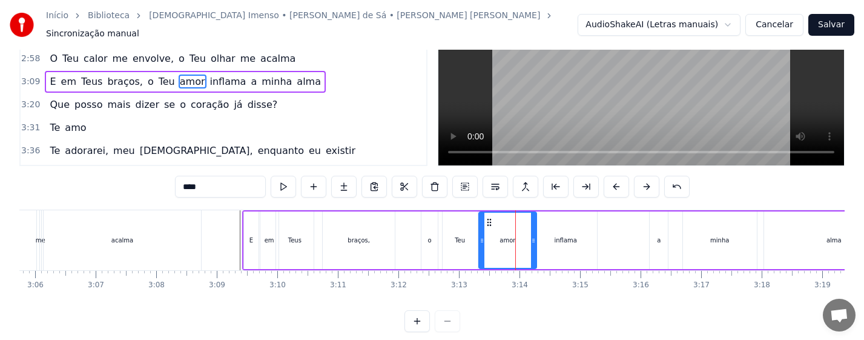
scroll to position [0, 0]
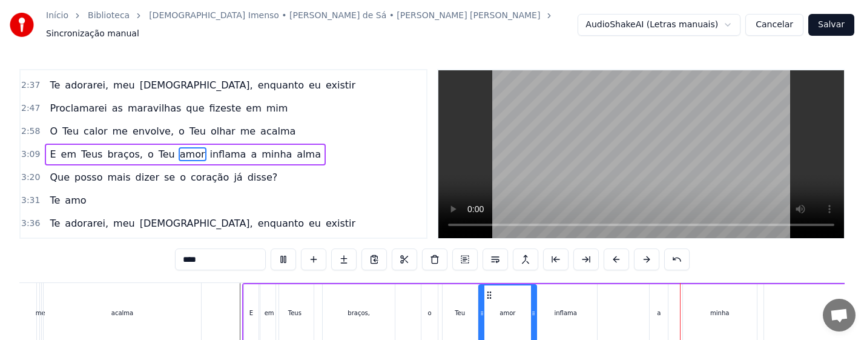
click at [510, 308] on div "amor" at bounding box center [507, 312] width 16 height 9
click at [569, 309] on div "inflama" at bounding box center [566, 312] width 22 height 9
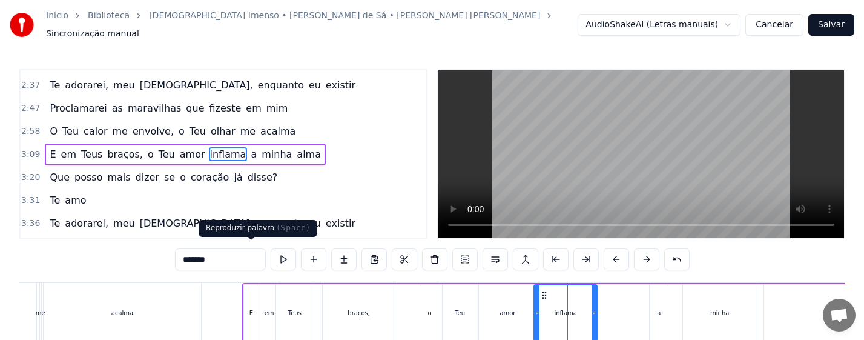
click at [271, 254] on button at bounding box center [283, 259] width 25 height 22
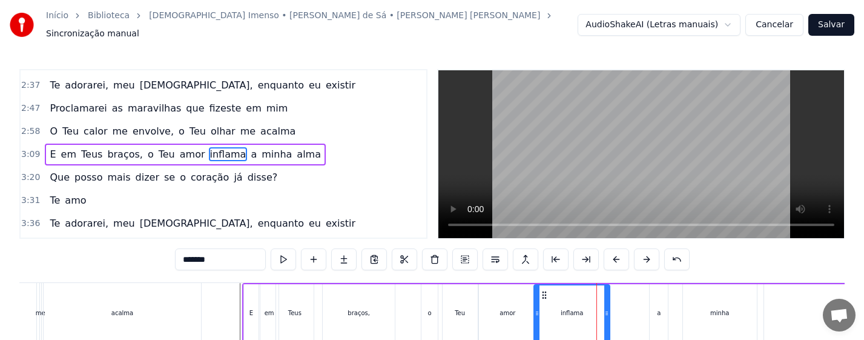
drag, startPoint x: 594, startPoint y: 311, endPoint x: 607, endPoint y: 311, distance: 12.7
click at [607, 311] on icon at bounding box center [606, 313] width 5 height 10
click at [271, 254] on button at bounding box center [283, 259] width 25 height 22
click at [659, 308] on div "a" at bounding box center [659, 312] width 4 height 9
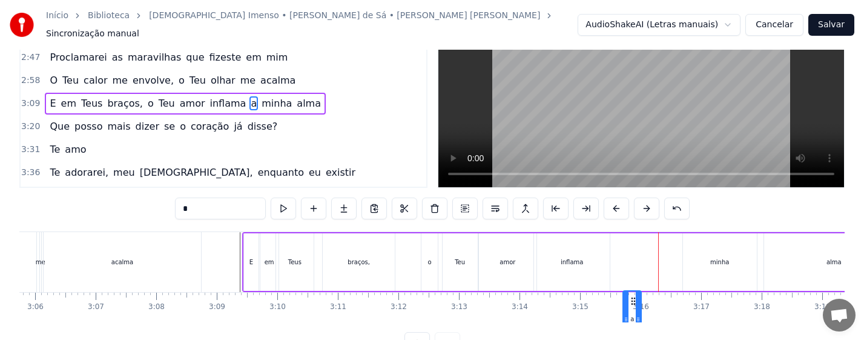
drag, startPoint x: 661, startPoint y: 288, endPoint x: 634, endPoint y: 292, distance: 26.9
click at [634, 296] on icon at bounding box center [633, 301] width 10 height 10
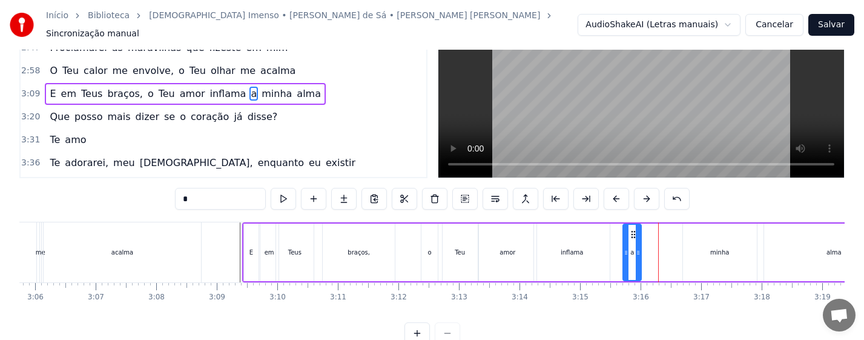
click at [579, 252] on div "inflama" at bounding box center [572, 252] width 76 height 58
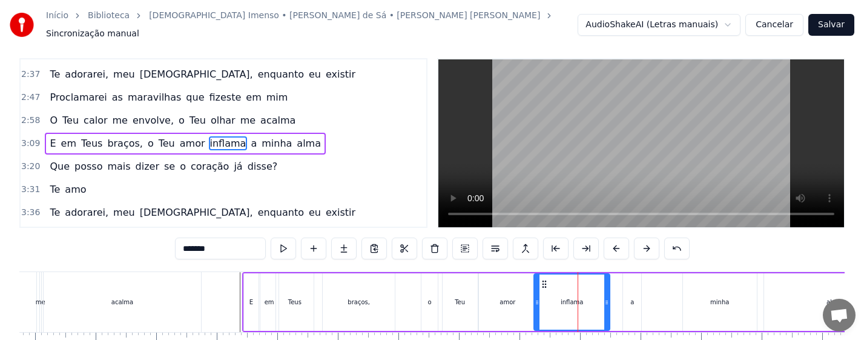
scroll to position [0, 0]
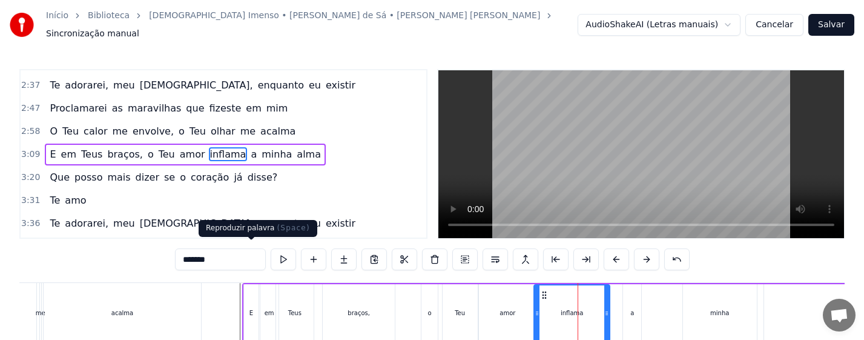
click at [271, 257] on button at bounding box center [283, 259] width 25 height 22
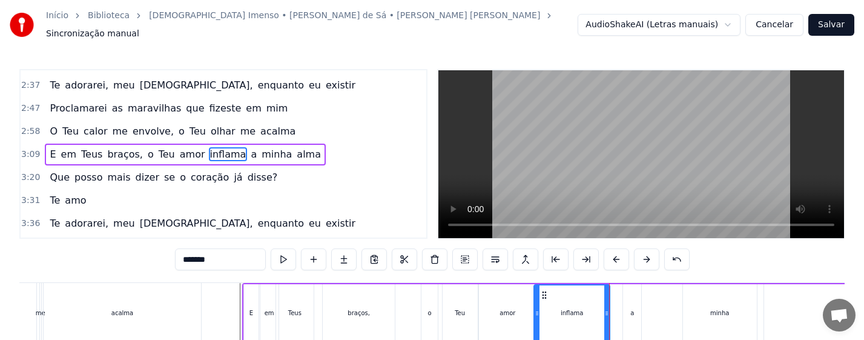
click at [637, 307] on div "a" at bounding box center [632, 313] width 18 height 58
type input "*"
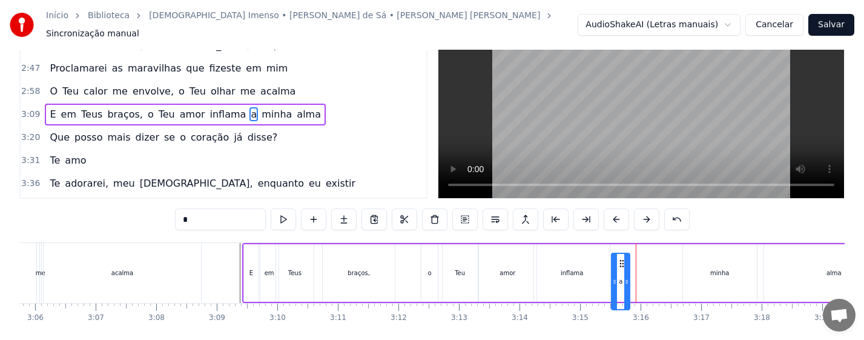
drag, startPoint x: 635, startPoint y: 288, endPoint x: 623, endPoint y: 289, distance: 12.1
click at [623, 268] on icon at bounding box center [622, 264] width 10 height 10
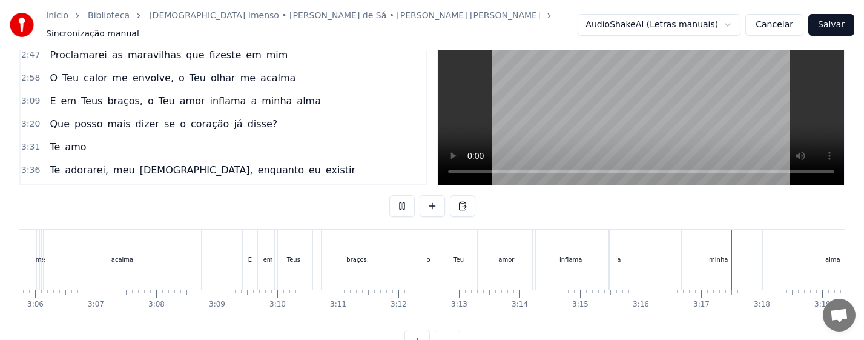
click at [713, 255] on div "minha" at bounding box center [718, 259] width 19 height 9
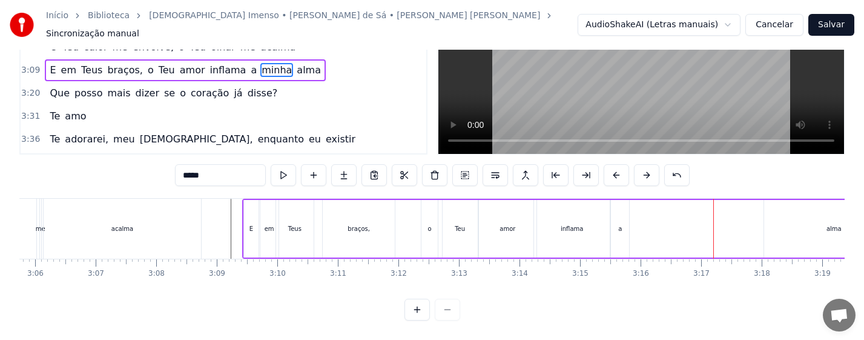
scroll to position [102, 11245]
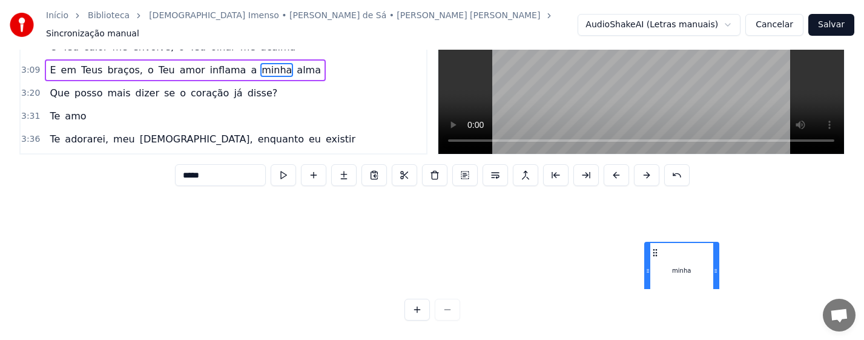
drag, startPoint x: 694, startPoint y: 291, endPoint x: 656, endPoint y: 295, distance: 38.4
click at [656, 295] on div "0:13 Não sou nada, eu bem sei 0:24 [PERSON_NAME], um grão de areia em tuas mãos…" at bounding box center [431, 153] width 825 height 336
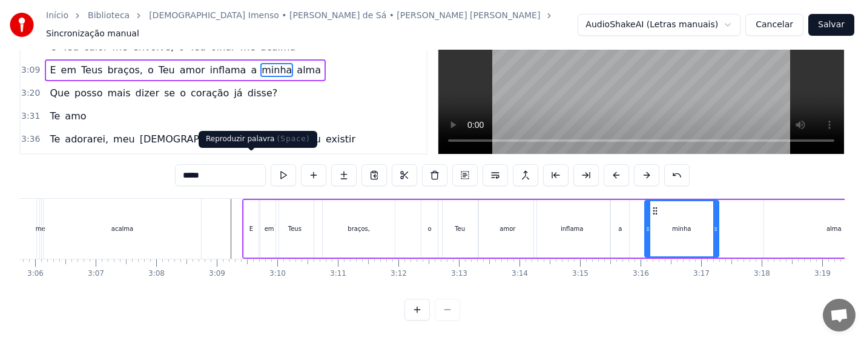
click at [271, 164] on button at bounding box center [283, 175] width 25 height 22
click at [757, 220] on div "E em Teus braços, o Teu amor inflama a minha [PERSON_NAME]" at bounding box center [573, 229] width 663 height 60
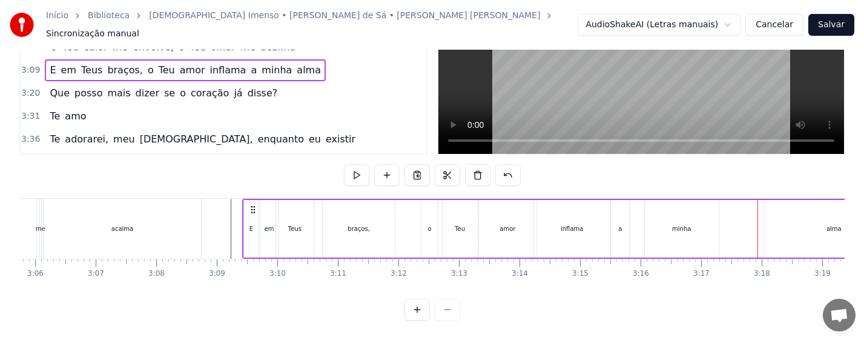
click at [780, 211] on div "alma" at bounding box center [834, 229] width 140 height 58
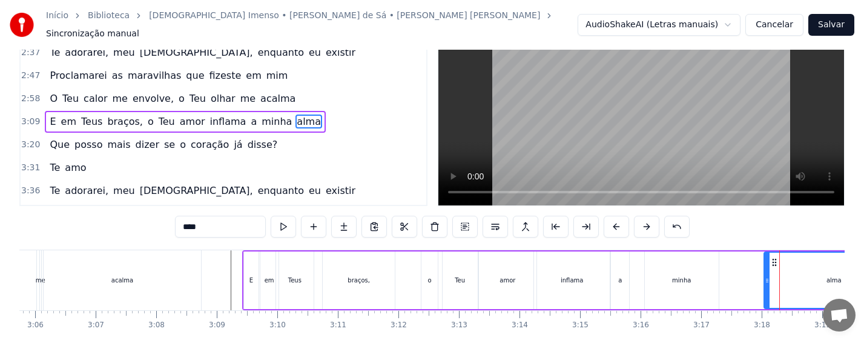
scroll to position [0, 0]
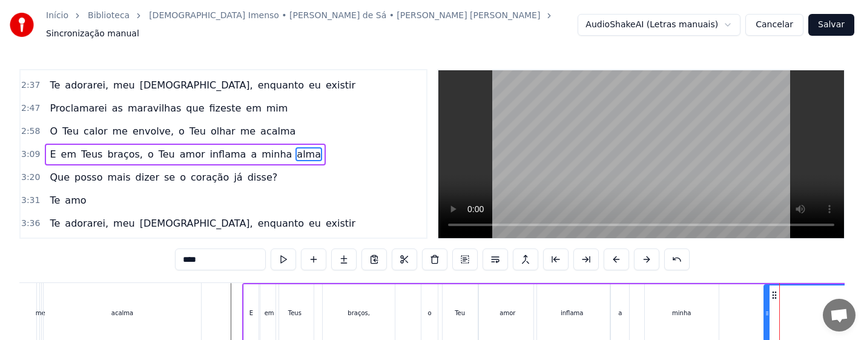
click at [763, 312] on div "alma" at bounding box center [833, 313] width 141 height 58
drag, startPoint x: 766, startPoint y: 312, endPoint x: 806, endPoint y: 301, distance: 41.4
click at [803, 302] on div at bounding box center [802, 312] width 5 height 55
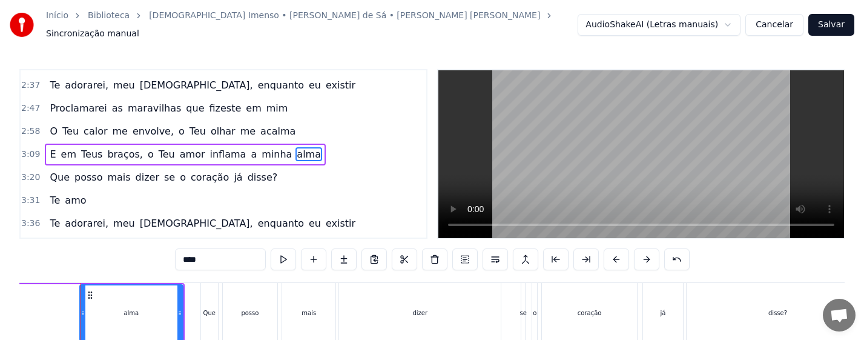
drag, startPoint x: 811, startPoint y: 288, endPoint x: 770, endPoint y: 289, distance: 40.6
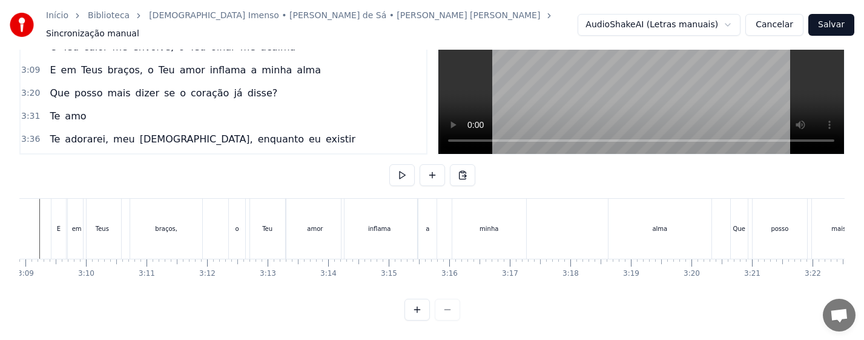
scroll to position [0, 11360]
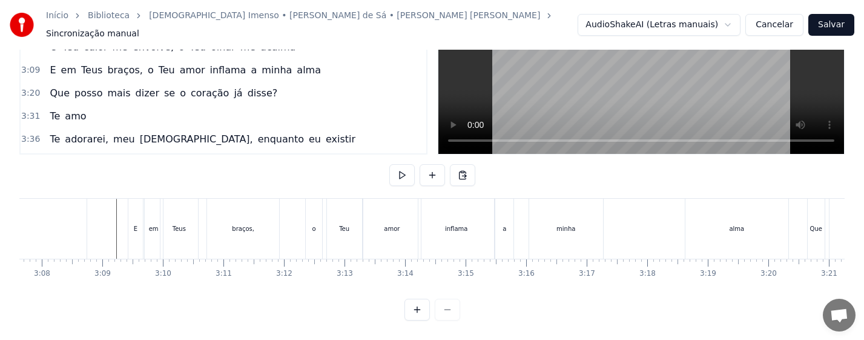
click at [555, 220] on div "minha" at bounding box center [566, 229] width 74 height 60
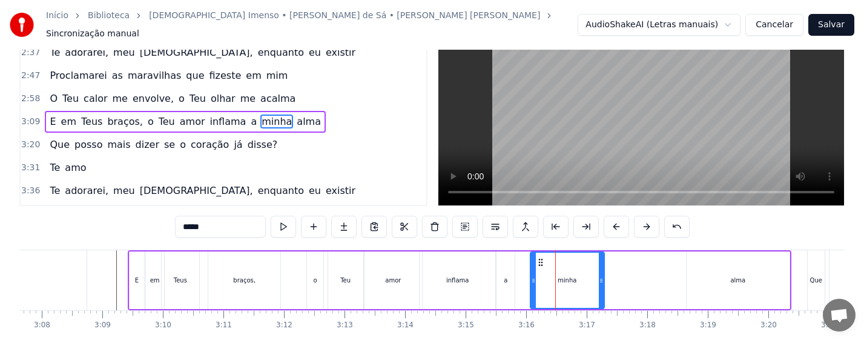
scroll to position [0, 0]
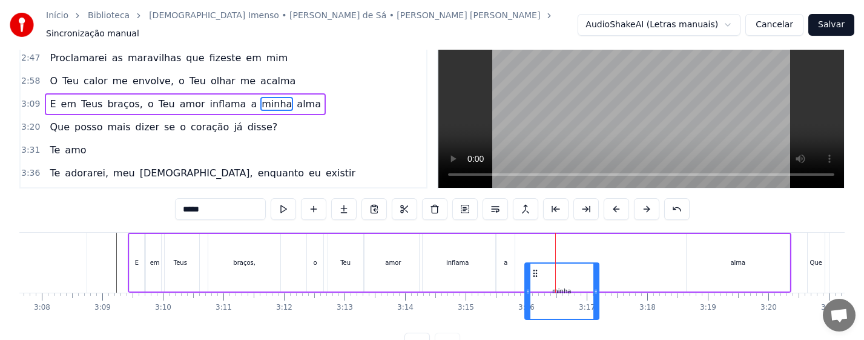
click at [536, 278] on icon at bounding box center [535, 273] width 10 height 10
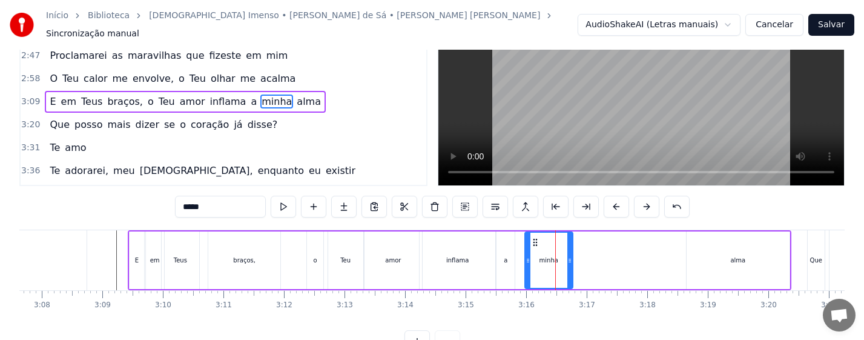
drag, startPoint x: 595, startPoint y: 263, endPoint x: 569, endPoint y: 269, distance: 26.7
click at [569, 269] on div at bounding box center [569, 259] width 5 height 55
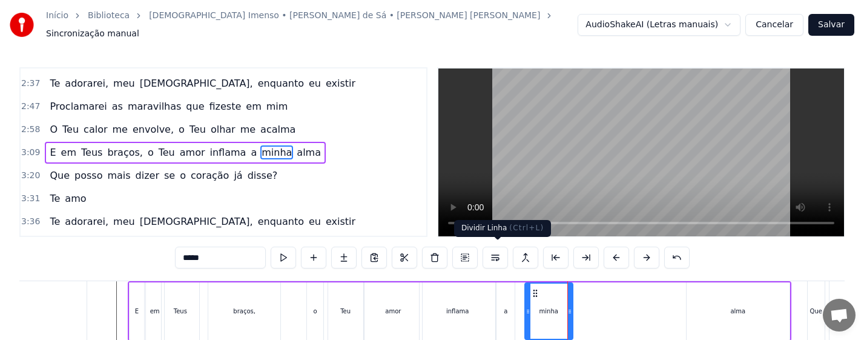
scroll to position [0, 0]
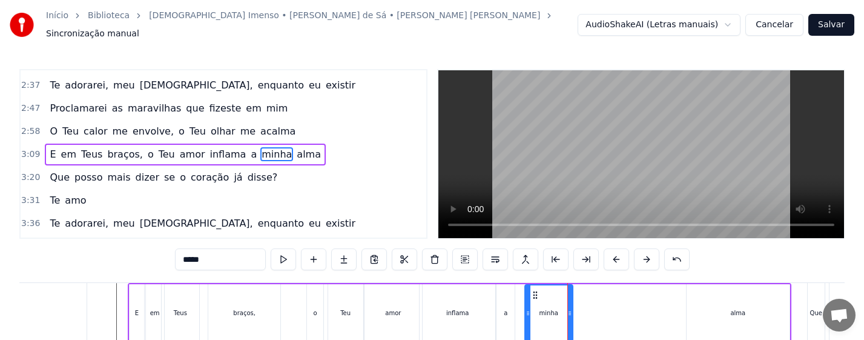
click at [509, 295] on div "a" at bounding box center [505, 313] width 18 height 58
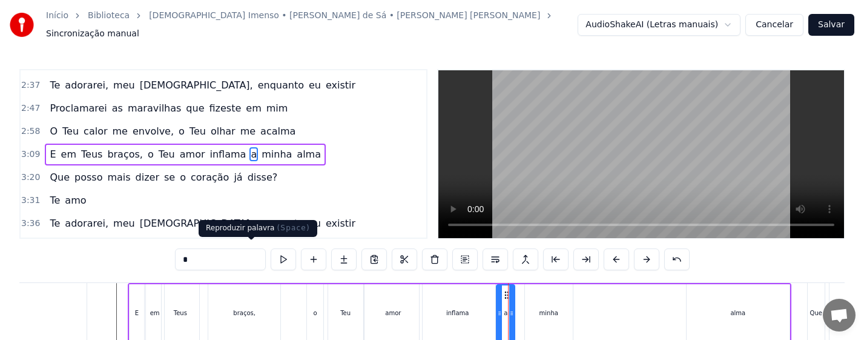
click at [271, 251] on button at bounding box center [283, 259] width 25 height 22
click at [464, 314] on div "inflama" at bounding box center [458, 313] width 76 height 58
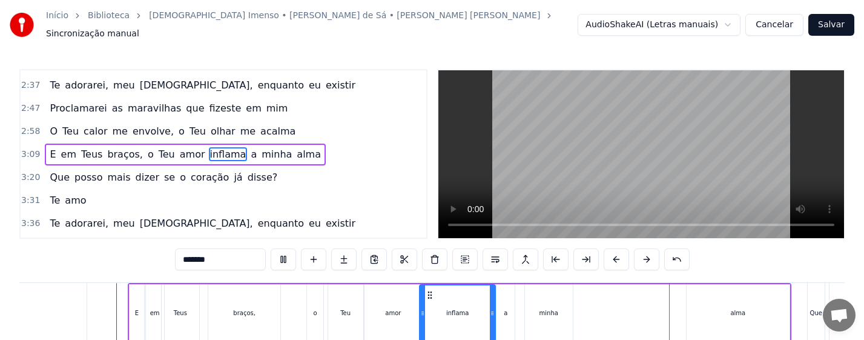
click at [479, 311] on div "inflama" at bounding box center [457, 312] width 74 height 55
click at [555, 311] on div "minha" at bounding box center [548, 312] width 19 height 9
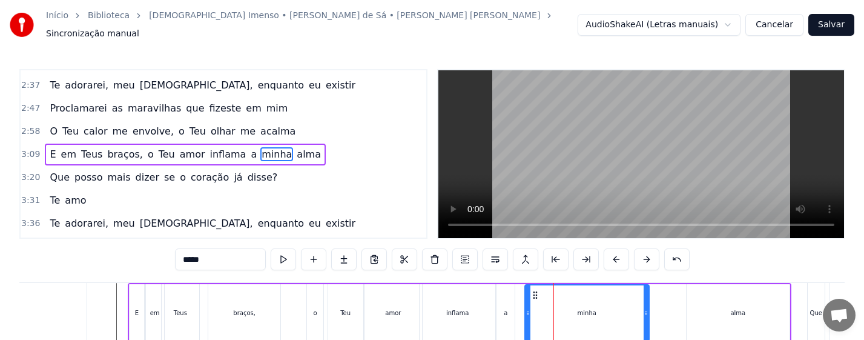
drag, startPoint x: 569, startPoint y: 313, endPoint x: 615, endPoint y: 311, distance: 46.0
click at [644, 311] on div at bounding box center [646, 312] width 5 height 55
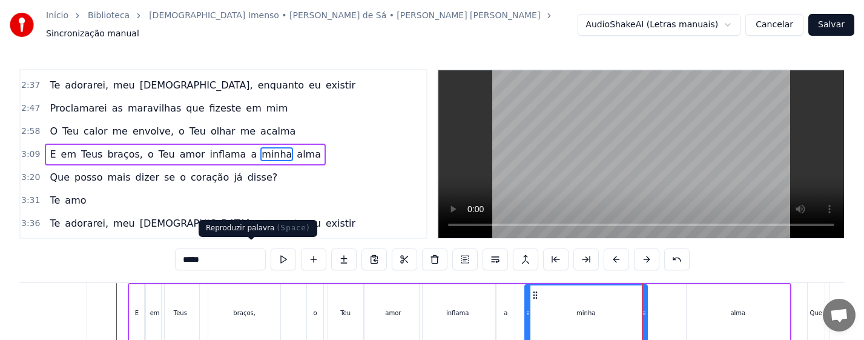
click at [271, 251] on button at bounding box center [283, 259] width 25 height 22
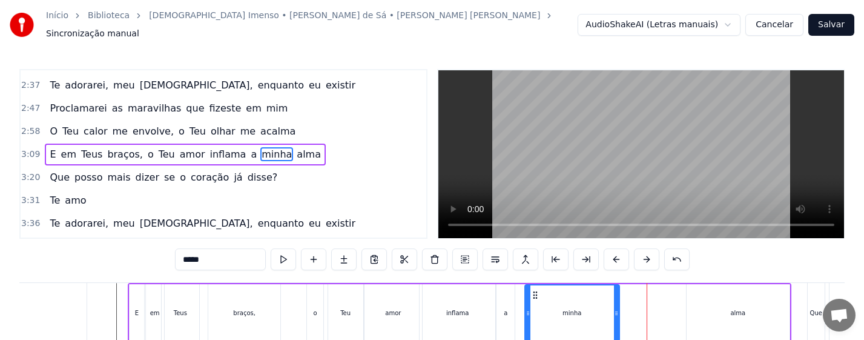
drag, startPoint x: 645, startPoint y: 310, endPoint x: 618, endPoint y: 315, distance: 28.4
click at [618, 315] on div at bounding box center [616, 312] width 5 height 55
click at [734, 315] on div "alma" at bounding box center [738, 313] width 103 height 58
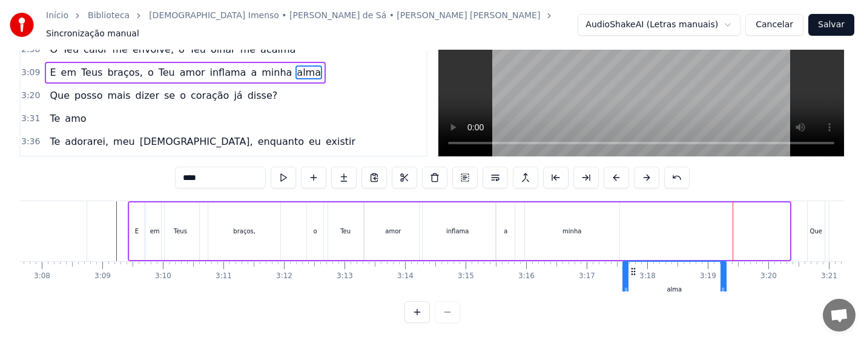
drag, startPoint x: 699, startPoint y: 291, endPoint x: 630, endPoint y: 292, distance: 68.4
click at [630, 291] on div "Não sou nada, eu bem sei [PERSON_NAME], um grão de areia em tuas mãos Barco à […" at bounding box center [431, 245] width 825 height 91
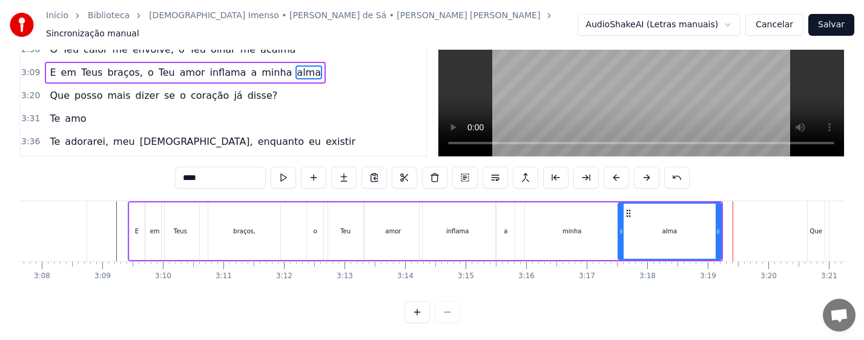
scroll to position [83, 0]
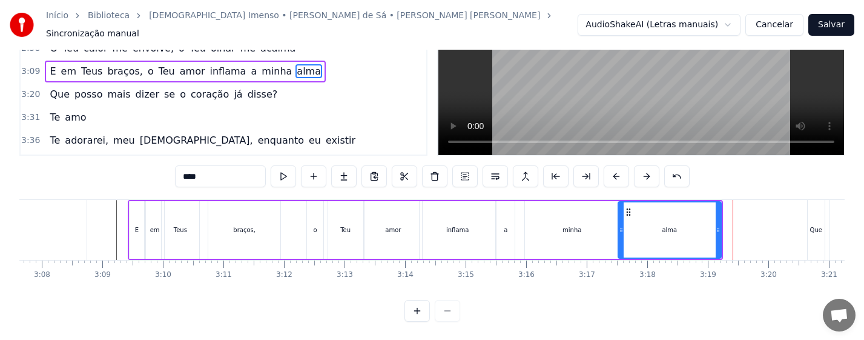
drag, startPoint x: 720, startPoint y: 234, endPoint x: 696, endPoint y: 234, distance: 24.2
click at [696, 234] on div "alma" at bounding box center [670, 230] width 104 height 58
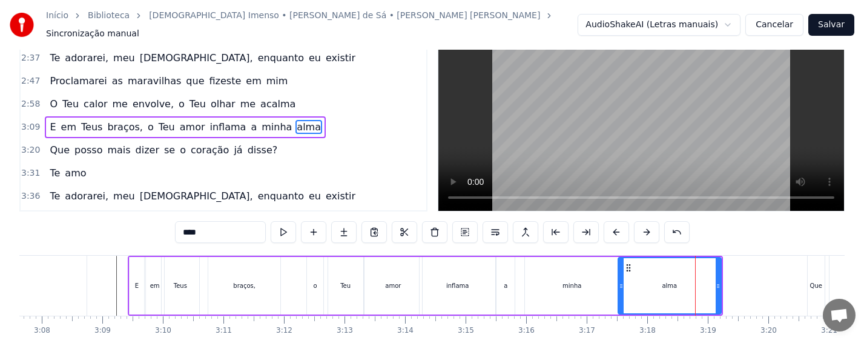
scroll to position [0, 0]
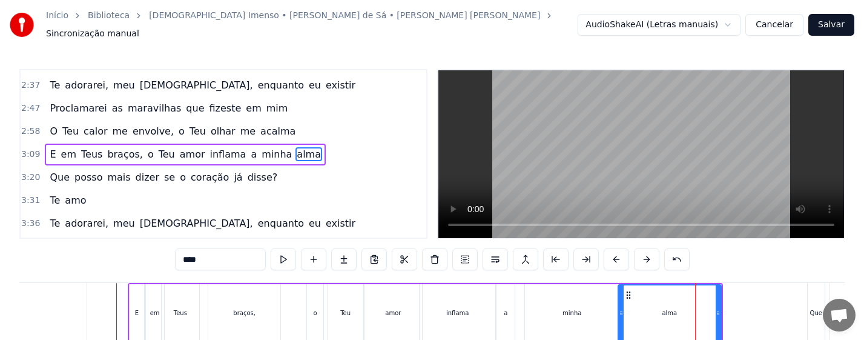
click at [721, 317] on div "alma" at bounding box center [670, 313] width 104 height 58
drag, startPoint x: 719, startPoint y: 315, endPoint x: 681, endPoint y: 317, distance: 38.2
click at [681, 317] on div at bounding box center [679, 312] width 5 height 55
click at [576, 310] on div "minha" at bounding box center [571, 312] width 19 height 9
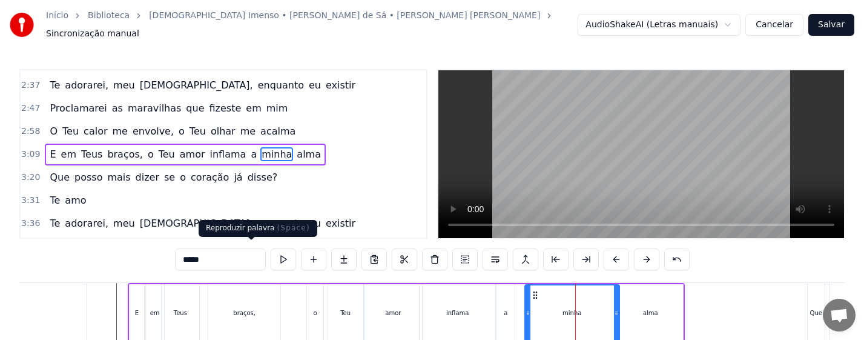
click at [271, 257] on button at bounding box center [283, 259] width 25 height 22
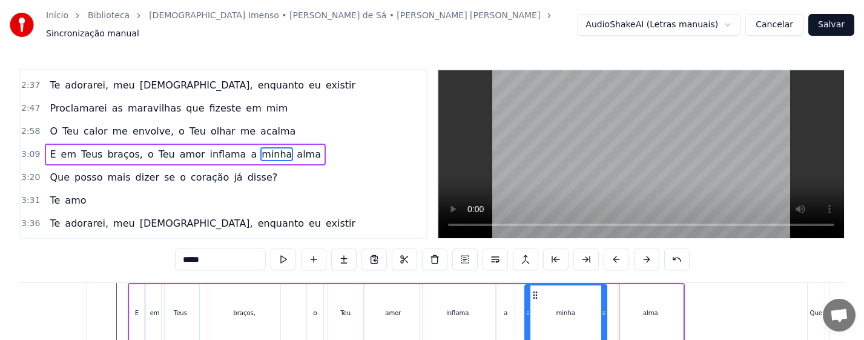
drag, startPoint x: 617, startPoint y: 308, endPoint x: 604, endPoint y: 308, distance: 12.7
click at [604, 314] on circle at bounding box center [604, 314] width 1 height 1
click at [622, 314] on div "alma" at bounding box center [650, 313] width 65 height 58
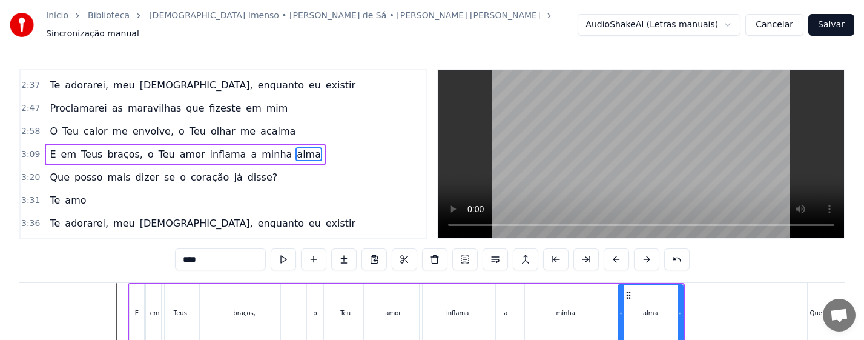
click at [596, 307] on div "minha" at bounding box center [566, 313] width 82 height 58
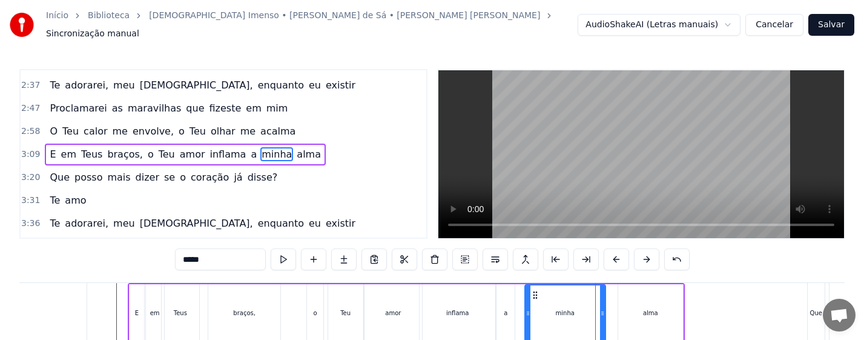
click at [603, 311] on icon at bounding box center [602, 313] width 5 height 10
click at [621, 312] on div "alma" at bounding box center [650, 313] width 65 height 58
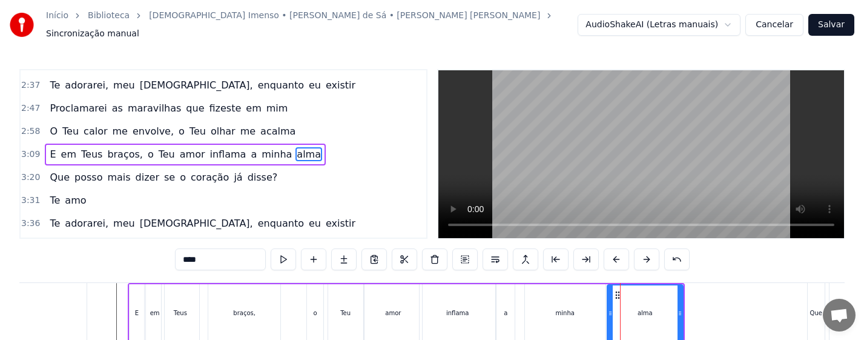
drag, startPoint x: 619, startPoint y: 312, endPoint x: 608, endPoint y: 312, distance: 10.9
click at [608, 312] on div at bounding box center [610, 312] width 5 height 55
click at [570, 315] on div "minha" at bounding box center [565, 313] width 81 height 58
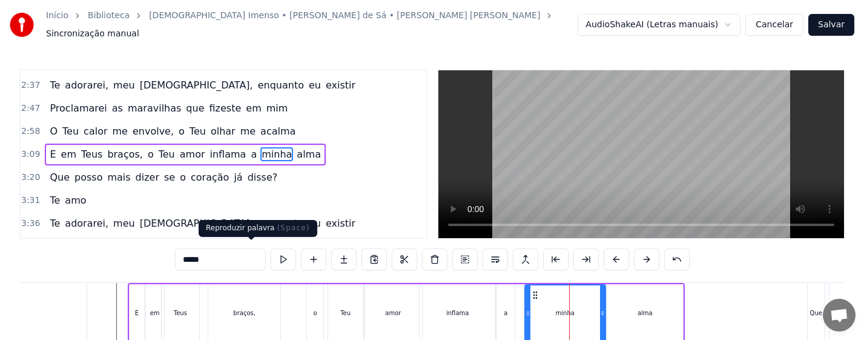
click at [271, 259] on button at bounding box center [283, 259] width 25 height 22
click at [670, 311] on div "alma" at bounding box center [645, 313] width 76 height 58
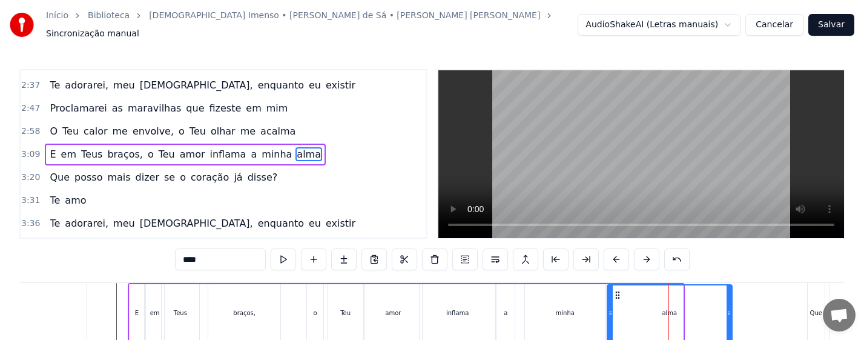
drag, startPoint x: 680, startPoint y: 314, endPoint x: 712, endPoint y: 316, distance: 32.2
click at [727, 314] on div at bounding box center [729, 312] width 5 height 55
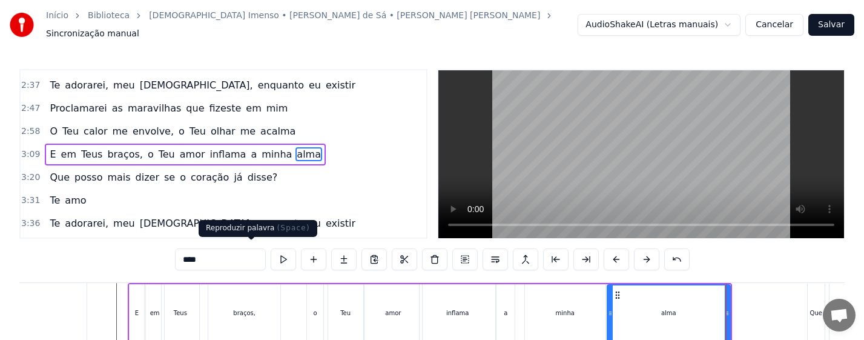
click at [271, 260] on button at bounding box center [283, 259] width 25 height 22
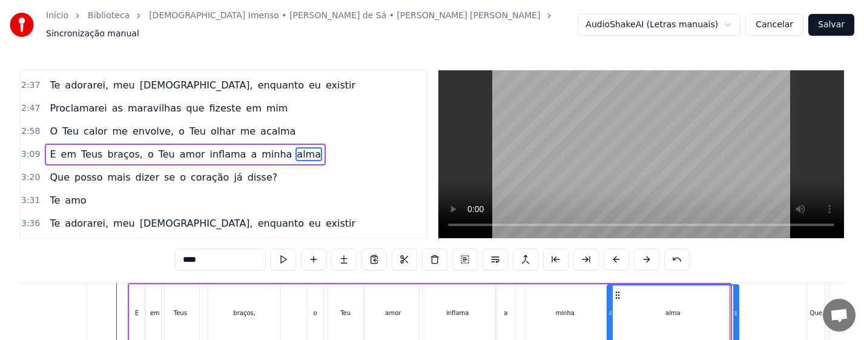
drag, startPoint x: 727, startPoint y: 316, endPoint x: 736, endPoint y: 315, distance: 8.6
click at [736, 315] on div at bounding box center [735, 312] width 5 height 55
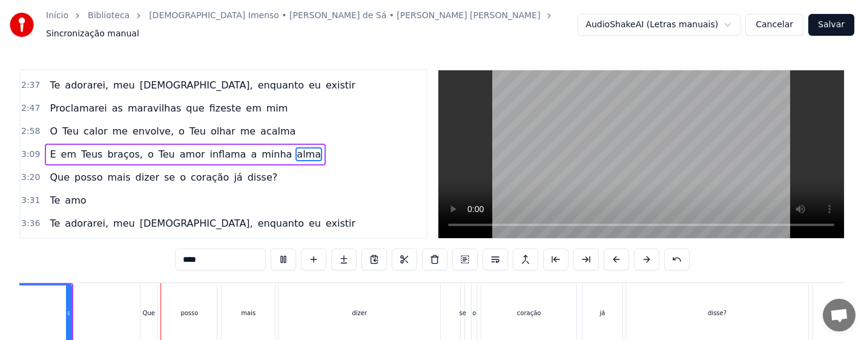
scroll to position [0, 12078]
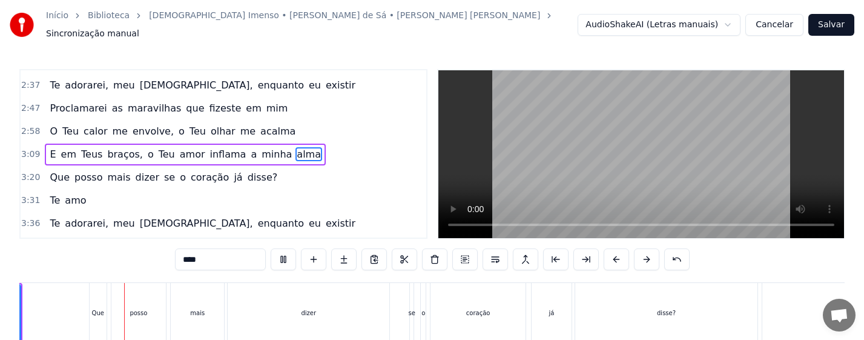
click at [513, 317] on div "coração" at bounding box center [477, 313] width 94 height 60
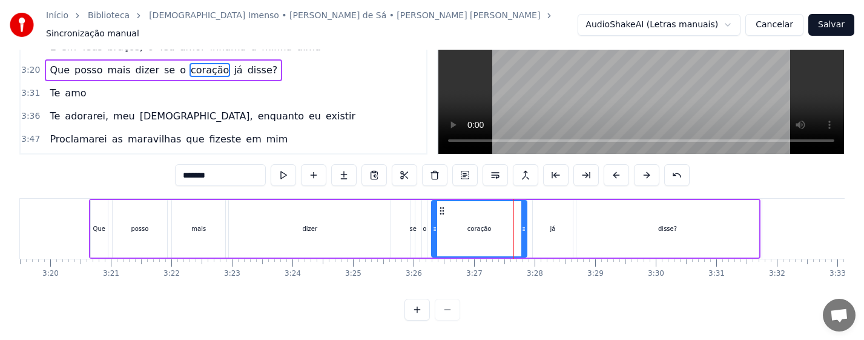
scroll to position [0, 11834]
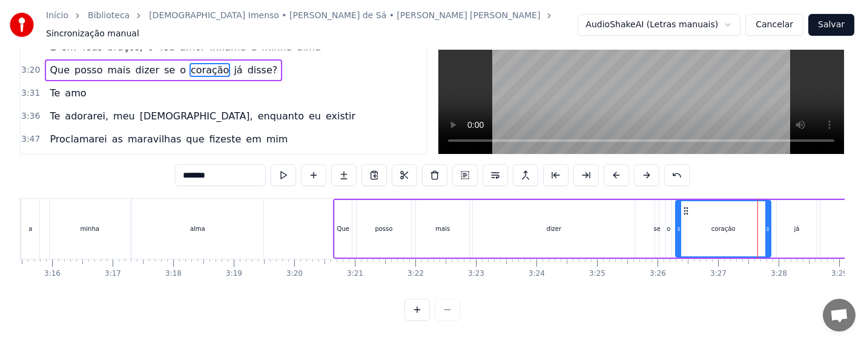
click at [342, 224] on div "Que" at bounding box center [343, 228] width 12 height 9
type input "***"
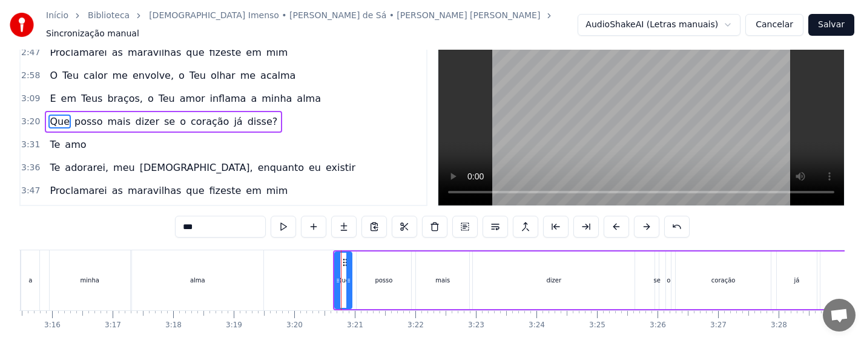
scroll to position [0, 0]
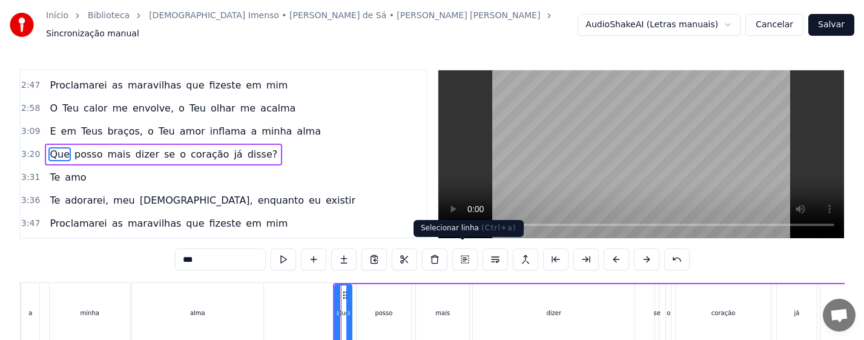
click at [464, 254] on button at bounding box center [464, 259] width 25 height 22
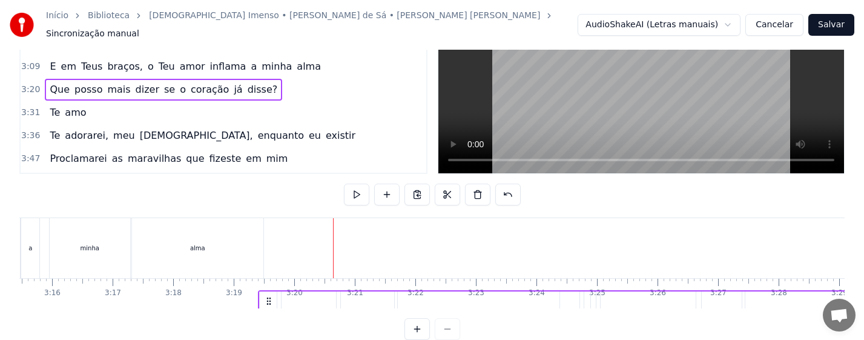
scroll to position [76, 0]
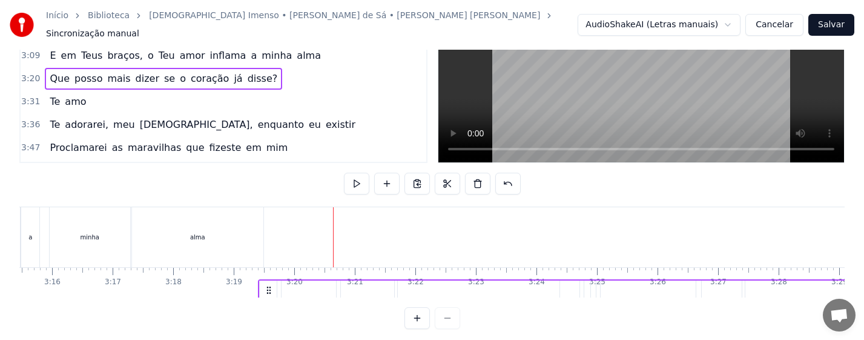
drag, startPoint x: 344, startPoint y: 287, endPoint x: 262, endPoint y: 278, distance: 83.4
click at [262, 279] on div "Que posso mais dizer se o coração [PERSON_NAME]?" at bounding box center [593, 309] width 671 height 60
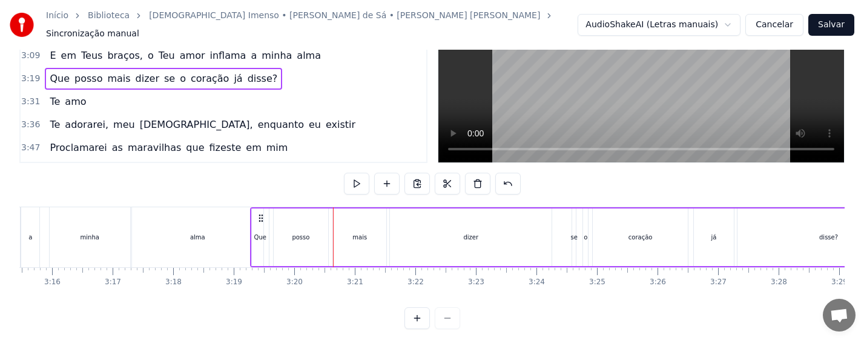
click at [230, 240] on div "alma" at bounding box center [197, 237] width 131 height 60
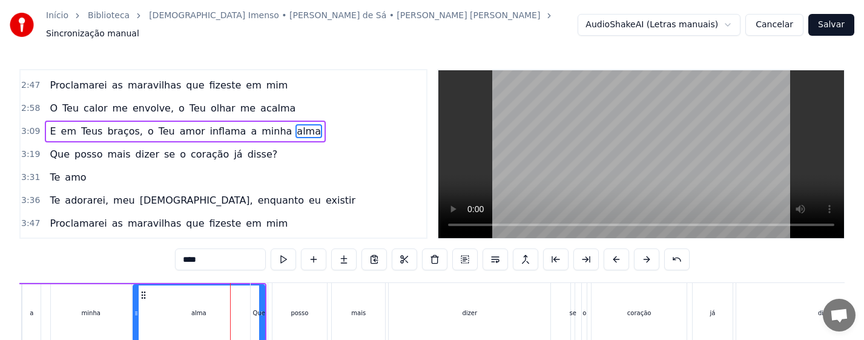
scroll to position [272, 0]
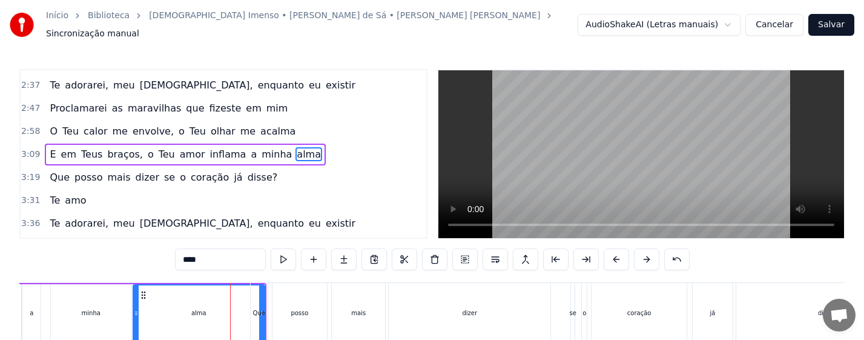
click at [241, 310] on div "alma" at bounding box center [199, 312] width 130 height 55
click at [202, 298] on div "alma" at bounding box center [199, 312] width 130 height 55
click at [258, 293] on div "Que" at bounding box center [259, 313] width 17 height 60
type input "***"
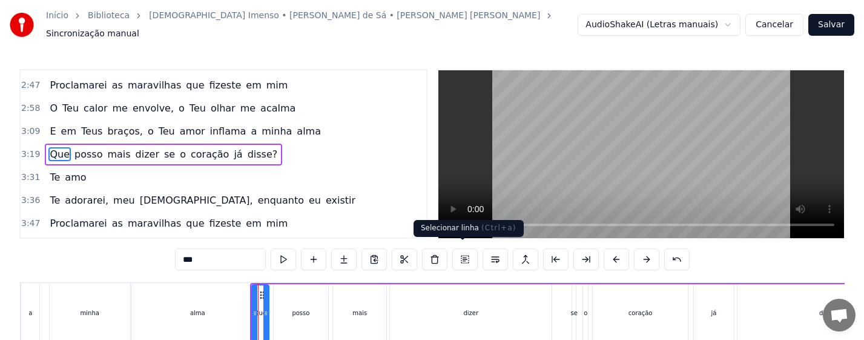
click at [467, 251] on button at bounding box center [464, 259] width 25 height 22
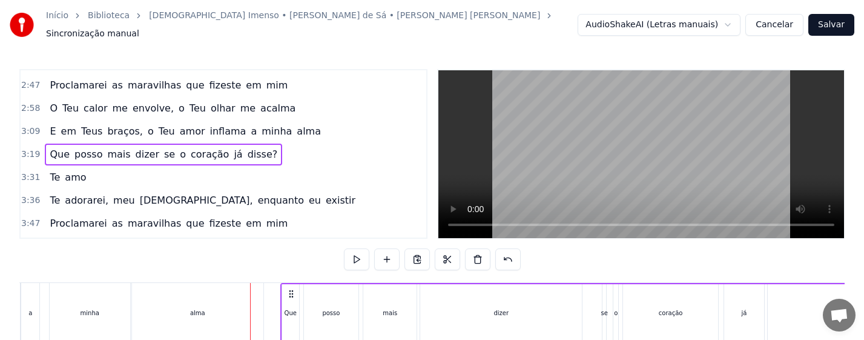
drag, startPoint x: 264, startPoint y: 285, endPoint x: 289, endPoint y: 285, distance: 24.8
click at [289, 289] on icon at bounding box center [291, 294] width 10 height 10
click at [197, 316] on div "alma" at bounding box center [197, 313] width 131 height 60
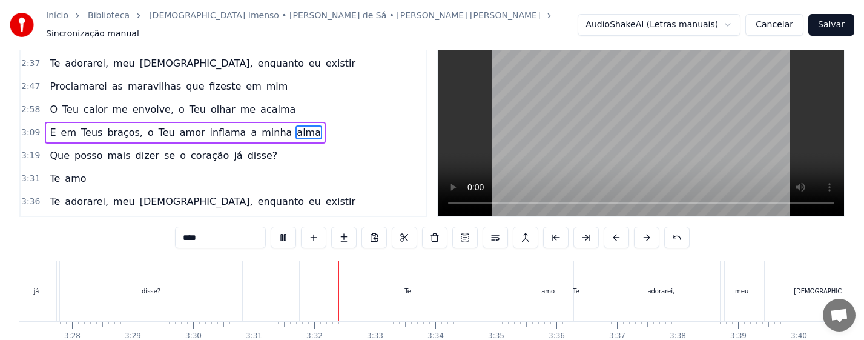
scroll to position [61, 0]
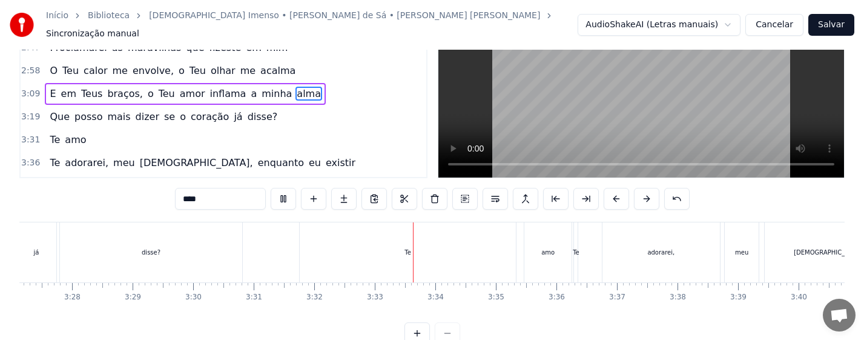
click at [176, 251] on div "disse?" at bounding box center [151, 252] width 182 height 60
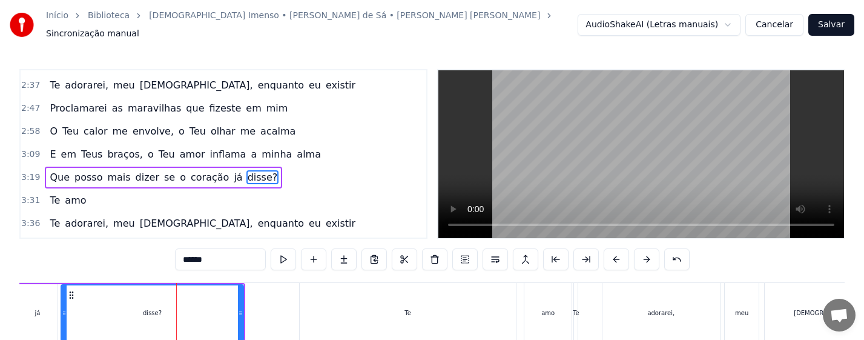
scroll to position [295, 0]
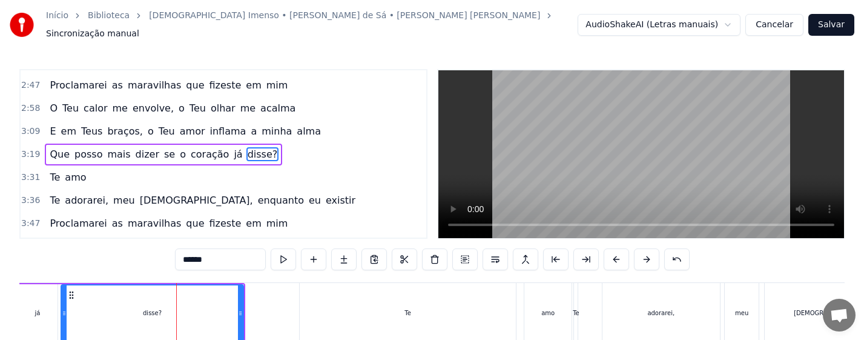
click at [378, 309] on div "Te" at bounding box center [408, 313] width 216 height 60
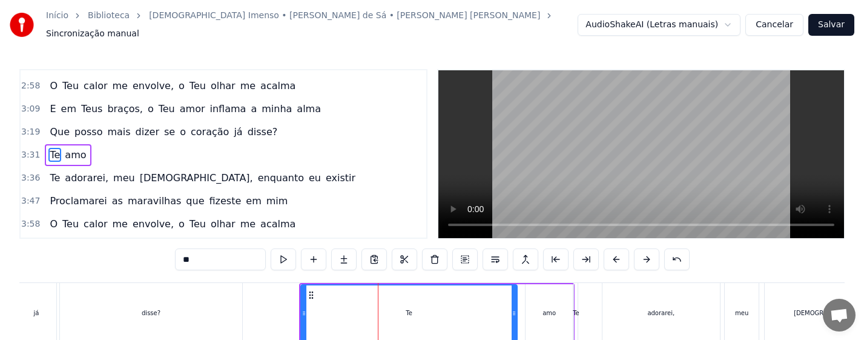
scroll to position [318, 0]
drag, startPoint x: 305, startPoint y: 311, endPoint x: 414, endPoint y: 306, distance: 108.5
click at [414, 308] on icon at bounding box center [412, 313] width 5 height 10
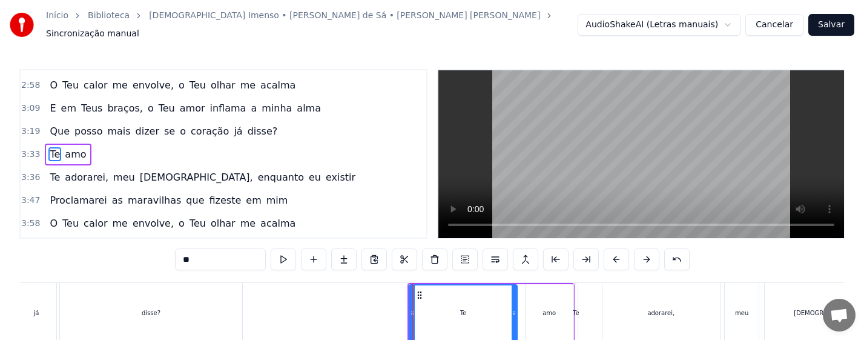
drag, startPoint x: 179, startPoint y: 313, endPoint x: 206, endPoint y: 315, distance: 27.4
click at [178, 312] on div "disse?" at bounding box center [151, 313] width 182 height 60
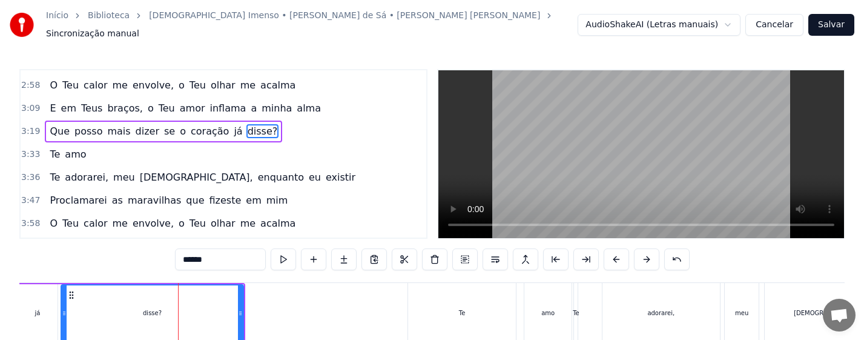
scroll to position [295, 0]
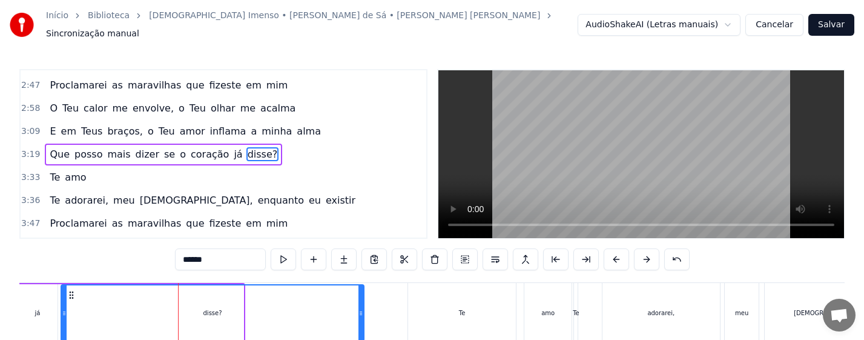
drag, startPoint x: 242, startPoint y: 318, endPoint x: 362, endPoint y: 313, distance: 120.6
click at [362, 313] on div at bounding box center [360, 312] width 5 height 55
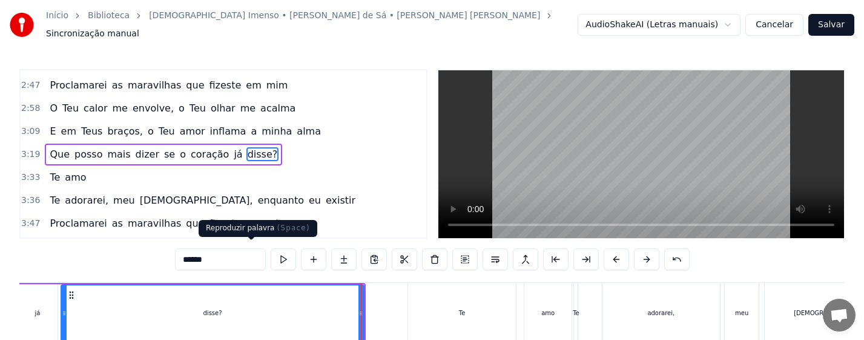
click at [271, 252] on button at bounding box center [283, 259] width 25 height 22
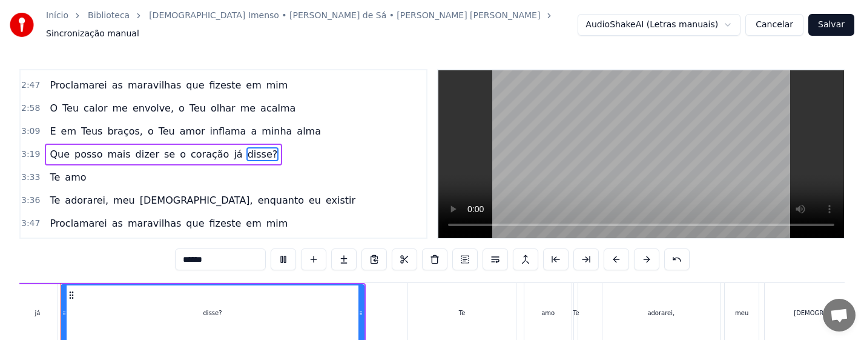
scroll to position [0, 12520]
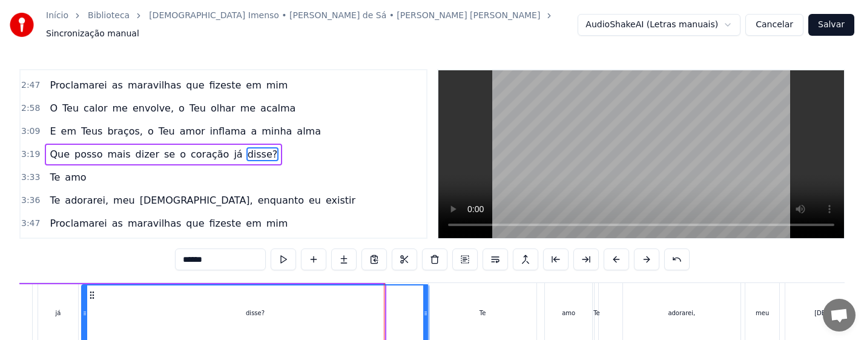
drag, startPoint x: 383, startPoint y: 312, endPoint x: 427, endPoint y: 308, distance: 44.4
click at [427, 308] on div at bounding box center [425, 312] width 5 height 55
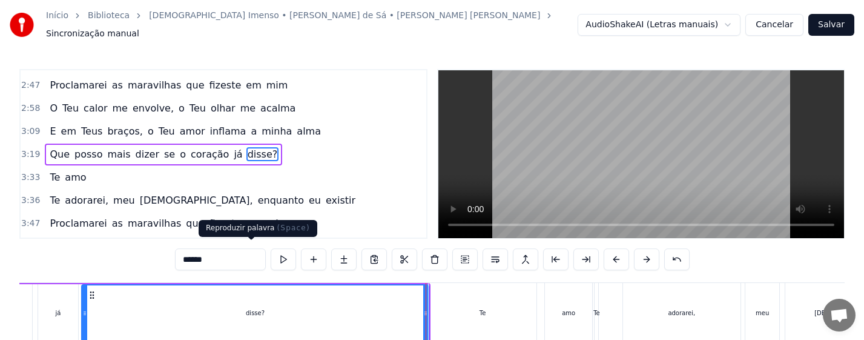
click at [271, 252] on button at bounding box center [283, 259] width 25 height 22
click at [467, 307] on div "Te" at bounding box center [483, 313] width 108 height 60
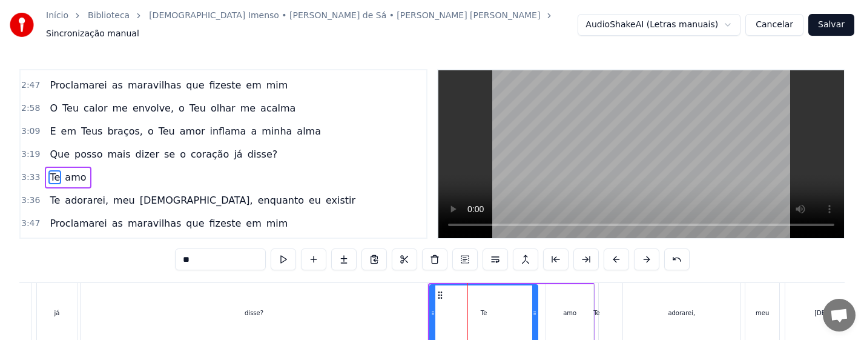
scroll to position [318, 0]
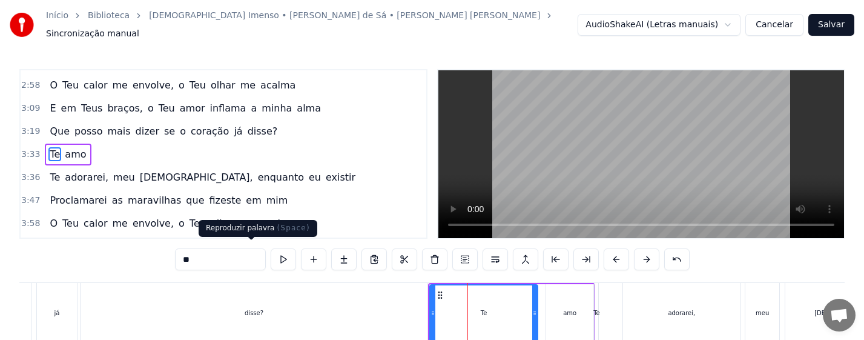
click at [271, 255] on button at bounding box center [283, 259] width 25 height 22
click at [452, 305] on div "Te" at bounding box center [483, 312] width 107 height 55
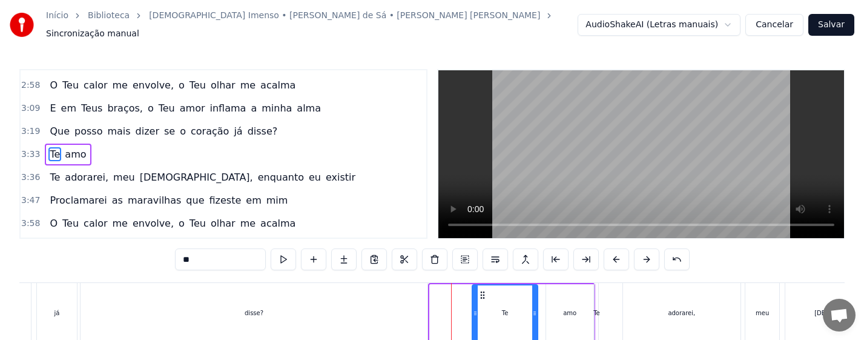
drag, startPoint x: 433, startPoint y: 311, endPoint x: 476, endPoint y: 312, distance: 42.4
click at [476, 312] on div at bounding box center [475, 312] width 5 height 55
drag, startPoint x: 534, startPoint y: 313, endPoint x: 529, endPoint y: 320, distance: 8.2
click at [512, 320] on div at bounding box center [513, 312] width 5 height 55
click at [569, 310] on div "amo" at bounding box center [569, 312] width 13 height 9
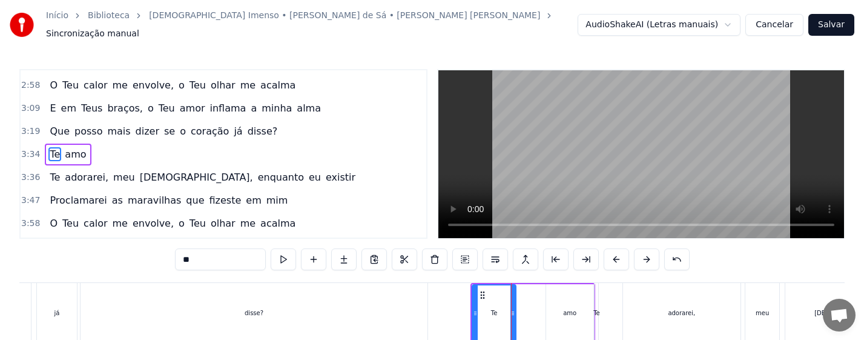
type input "***"
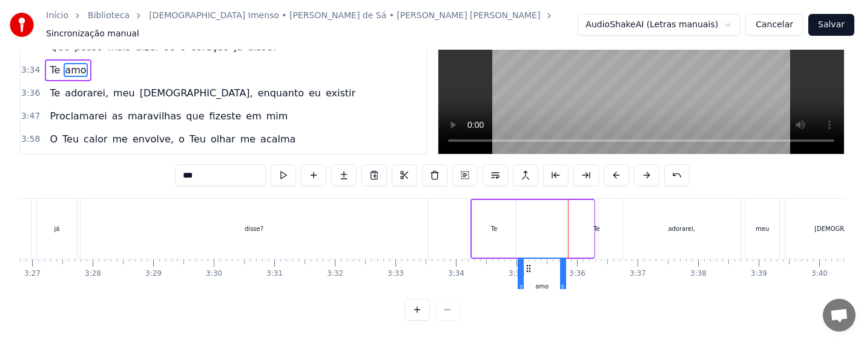
drag, startPoint x: 556, startPoint y: 287, endPoint x: 527, endPoint y: 294, distance: 29.2
click at [527, 294] on div "0:13 Não sou nada, eu bem sei 0:24 [PERSON_NAME], um grão de areia em tuas mãos…" at bounding box center [431, 153] width 825 height 336
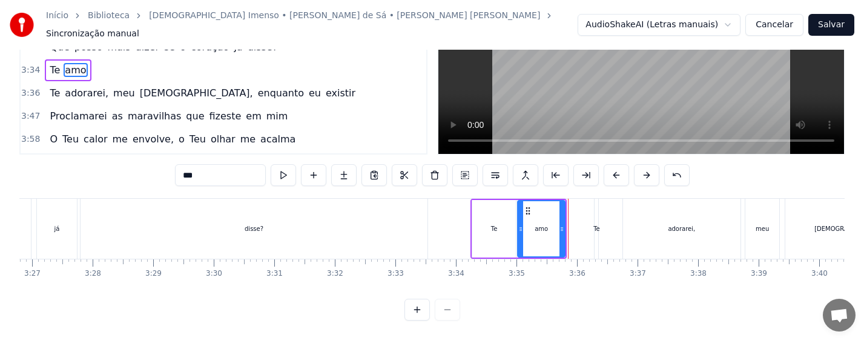
scroll to position [89, 0]
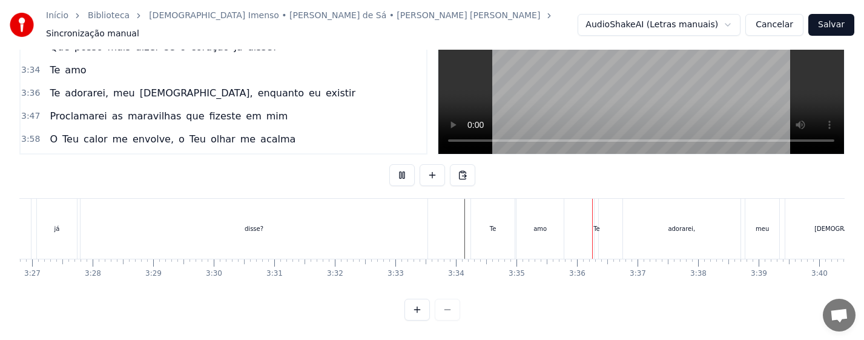
click at [536, 224] on div "amo" at bounding box center [539, 228] width 13 height 9
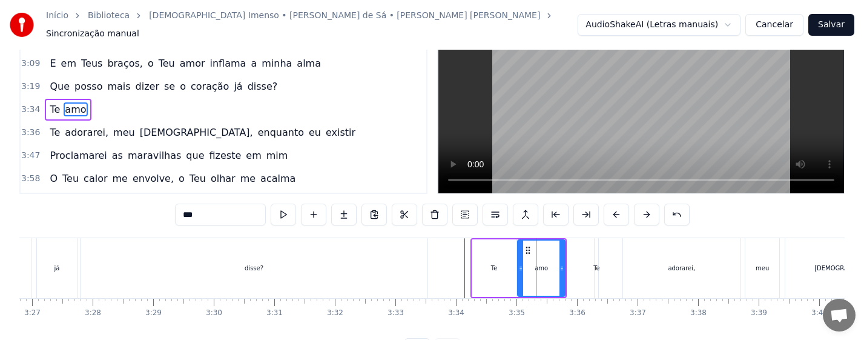
scroll to position [0, 0]
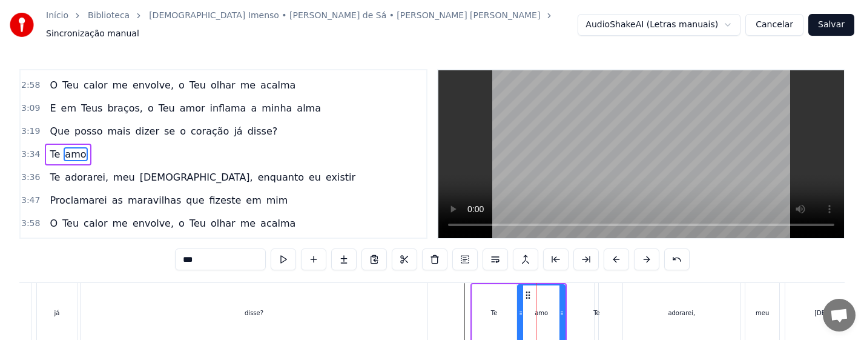
click at [595, 308] on div "Te" at bounding box center [596, 312] width 7 height 9
type input "**"
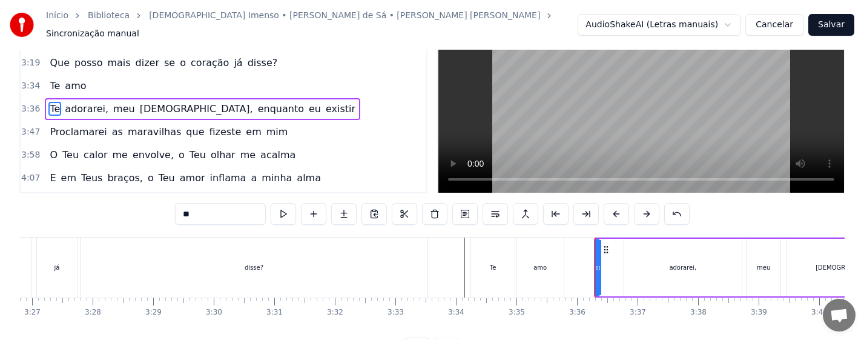
scroll to position [61, 0]
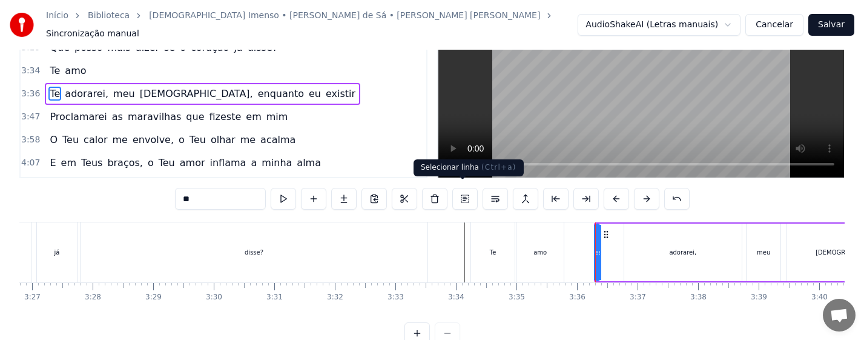
click at [459, 191] on button at bounding box center [464, 199] width 25 height 22
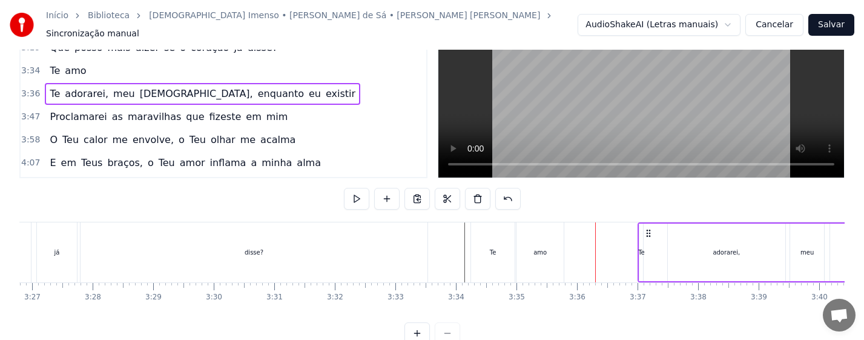
drag, startPoint x: 607, startPoint y: 224, endPoint x: 650, endPoint y: 223, distance: 43.6
click at [650, 228] on icon at bounding box center [649, 233] width 10 height 10
click at [539, 251] on div "amo" at bounding box center [539, 252] width 13 height 9
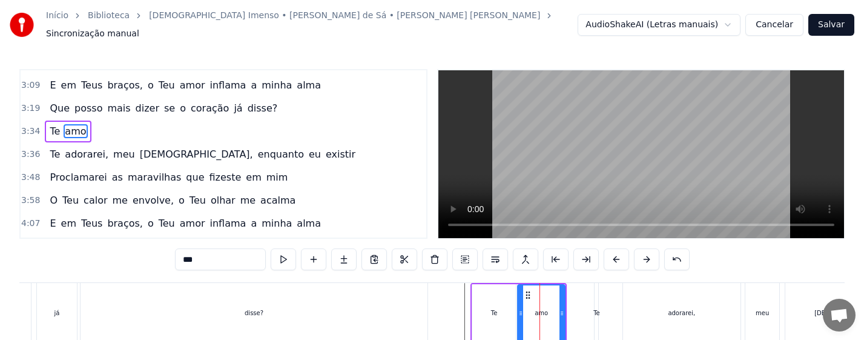
scroll to position [318, 0]
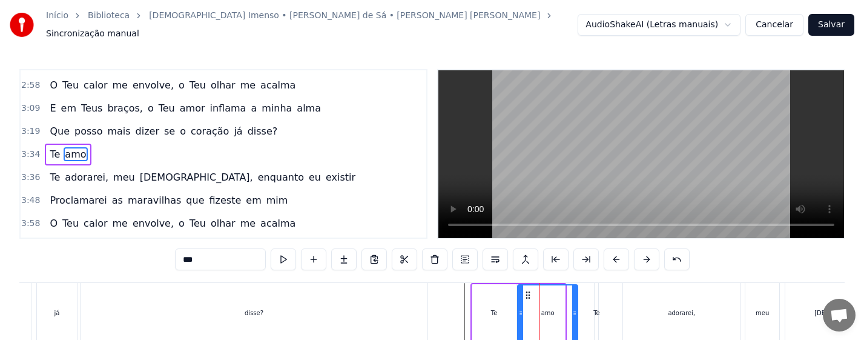
drag, startPoint x: 562, startPoint y: 313, endPoint x: 575, endPoint y: 312, distance: 12.8
click at [575, 312] on div at bounding box center [574, 312] width 5 height 55
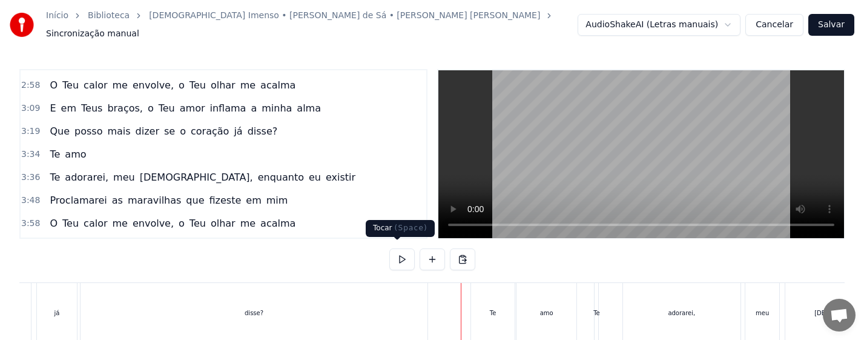
click at [401, 251] on button at bounding box center [401, 259] width 25 height 22
click at [598, 309] on div "Te" at bounding box center [596, 312] width 7 height 9
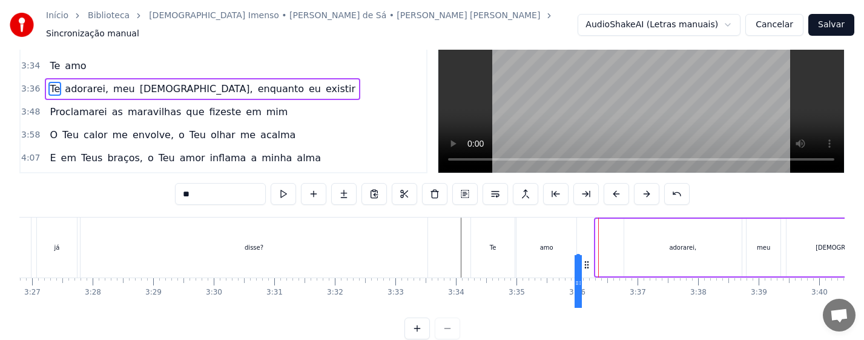
drag, startPoint x: 607, startPoint y: 288, endPoint x: 587, endPoint y: 290, distance: 19.5
click at [587, 269] on icon at bounding box center [587, 265] width 10 height 10
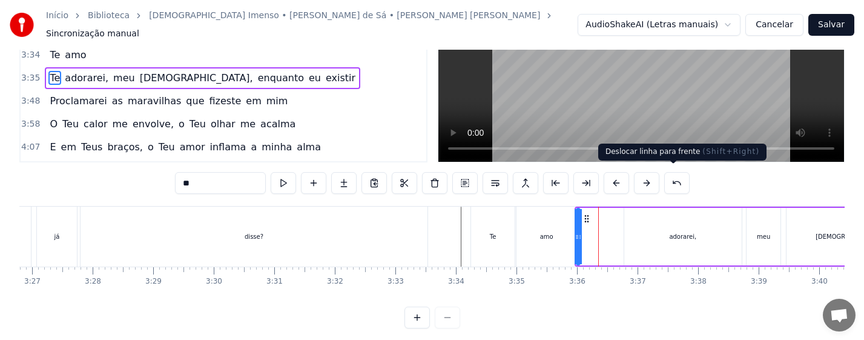
click at [659, 178] on button at bounding box center [646, 183] width 25 height 22
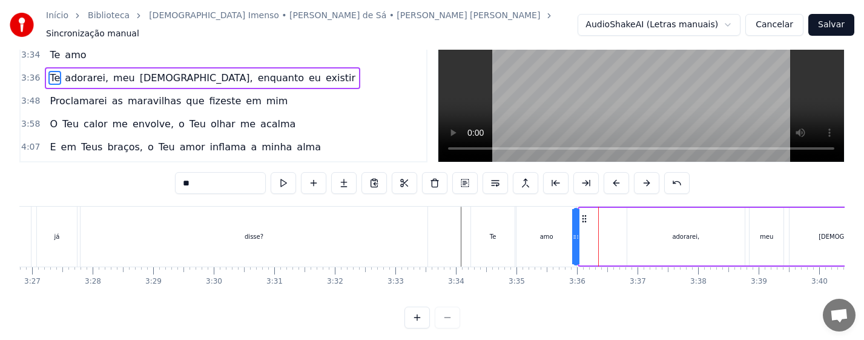
click at [584, 214] on icon at bounding box center [584, 219] width 10 height 10
click at [690, 177] on button at bounding box center [676, 183] width 25 height 22
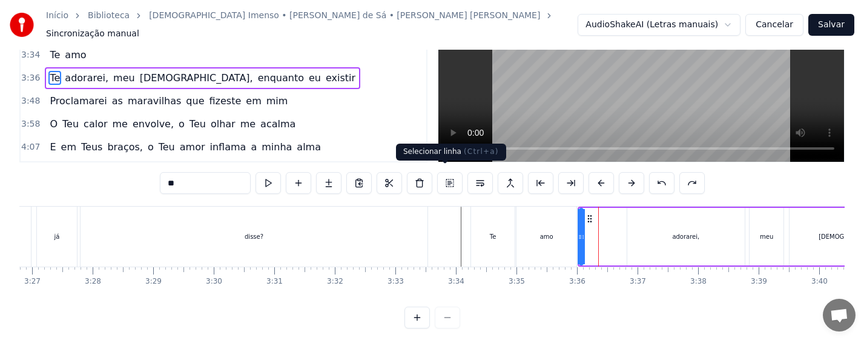
click at [441, 177] on button at bounding box center [449, 183] width 25 height 22
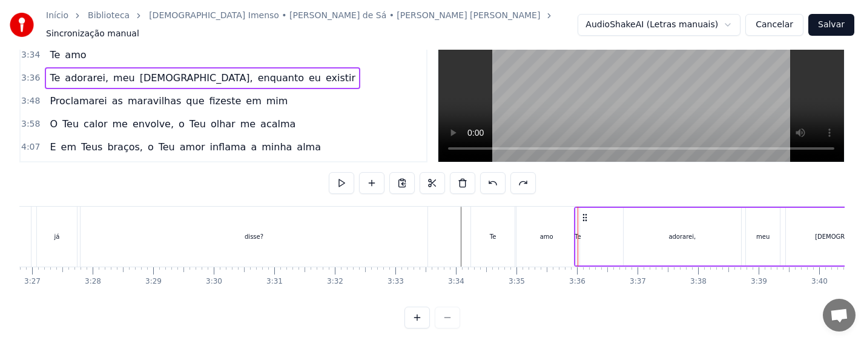
click at [582, 213] on icon at bounding box center [585, 218] width 10 height 10
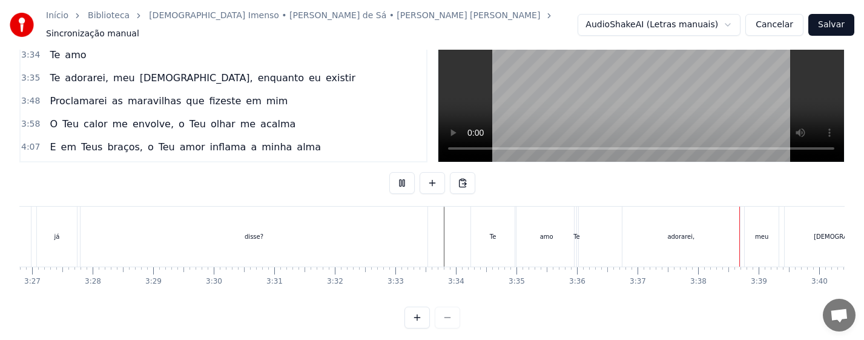
click at [653, 226] on div "adorarei," at bounding box center [681, 236] width 118 height 60
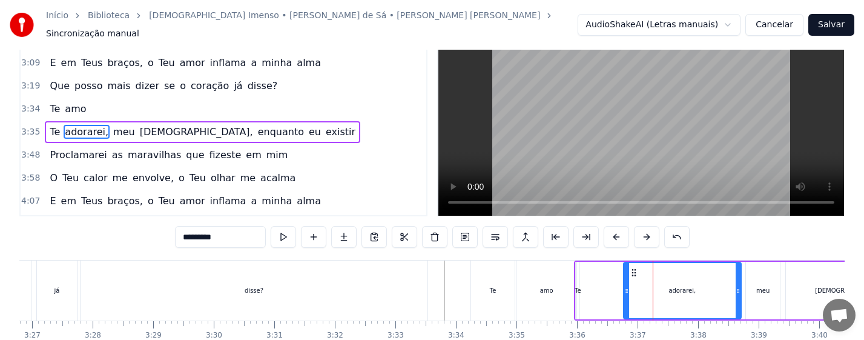
scroll to position [0, 0]
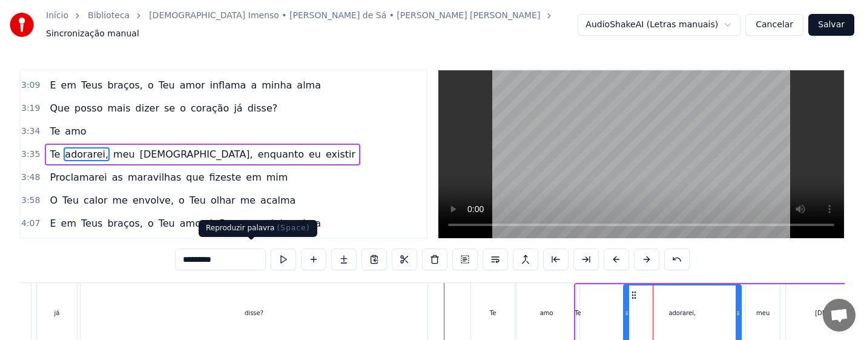
click at [271, 255] on button at bounding box center [283, 259] width 25 height 22
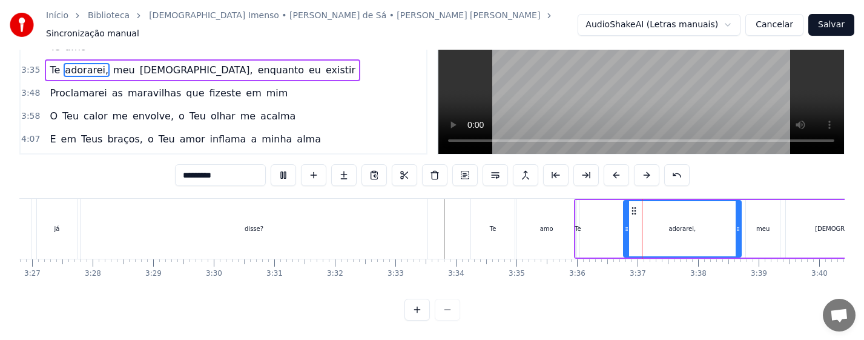
scroll to position [89, 0]
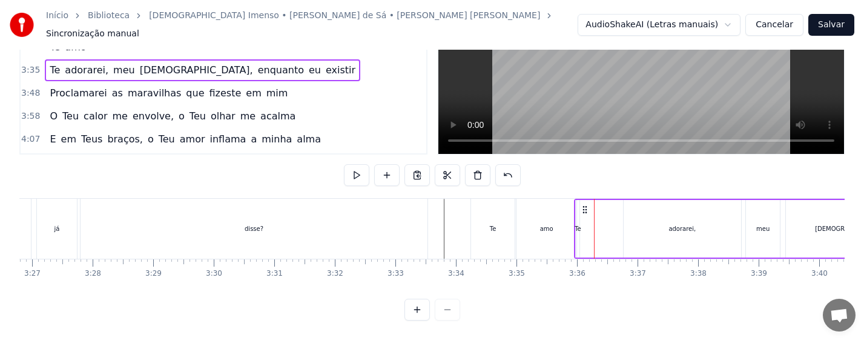
click at [674, 224] on div "adorarei," at bounding box center [681, 228] width 27 height 9
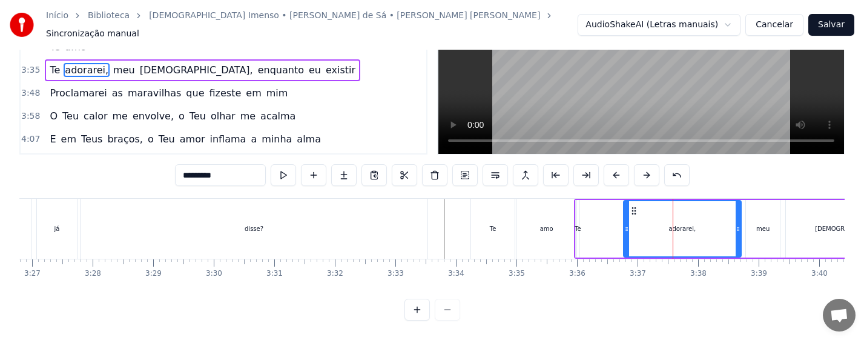
scroll to position [0, 0]
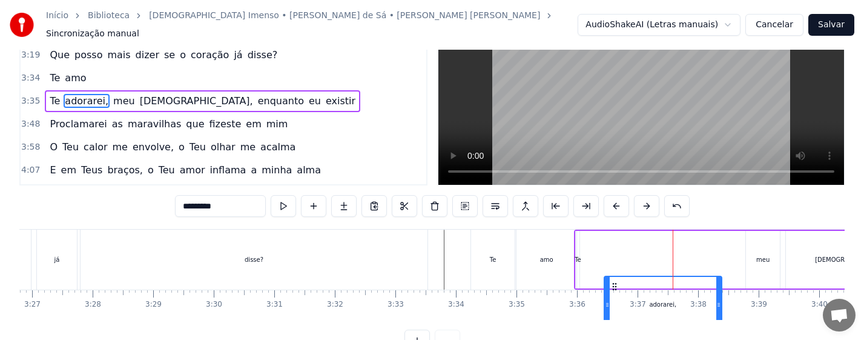
drag, startPoint x: 633, startPoint y: 289, endPoint x: 614, endPoint y: 290, distance: 19.4
click at [614, 290] on icon at bounding box center [615, 287] width 10 height 10
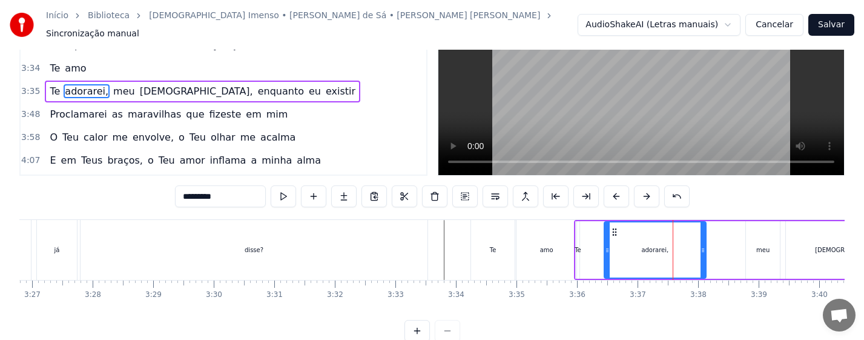
drag, startPoint x: 719, startPoint y: 252, endPoint x: 704, endPoint y: 256, distance: 16.3
click at [704, 256] on div at bounding box center [702, 249] width 5 height 55
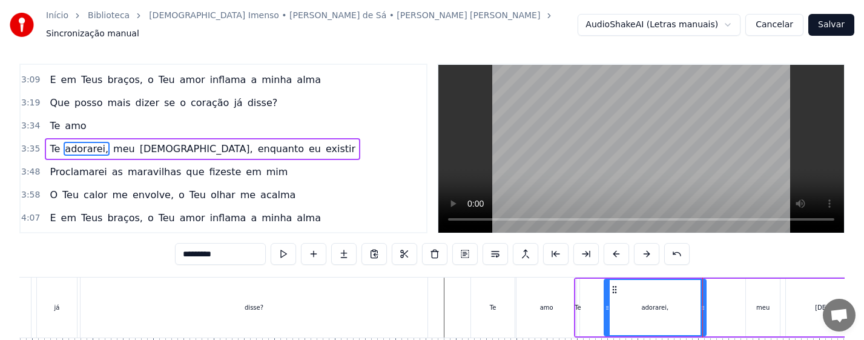
scroll to position [0, 0]
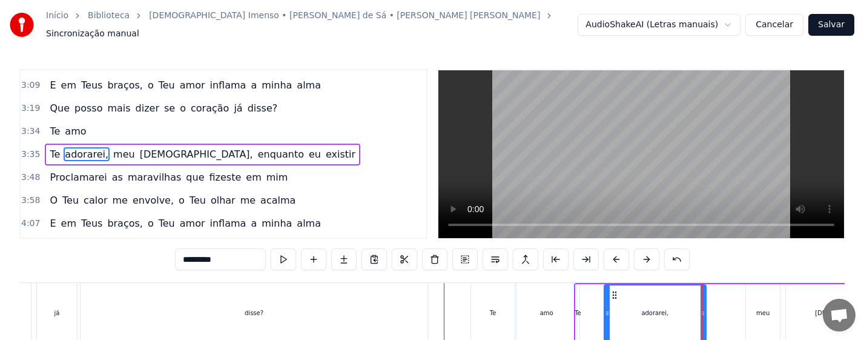
click at [765, 308] on div "meu" at bounding box center [762, 312] width 13 height 9
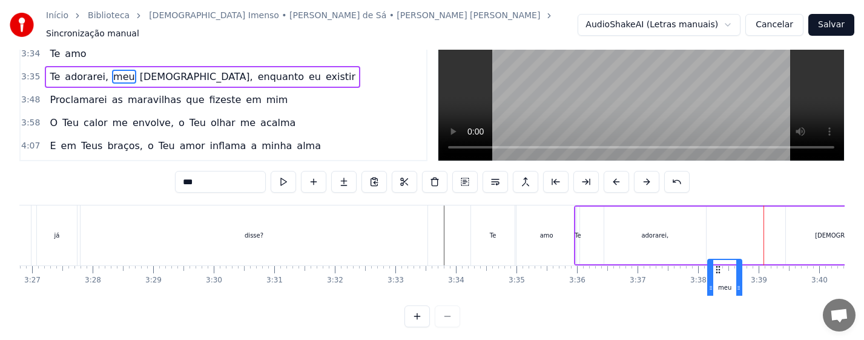
drag, startPoint x: 757, startPoint y: 286, endPoint x: 719, endPoint y: 288, distance: 38.2
click at [719, 274] on icon at bounding box center [718, 270] width 10 height 10
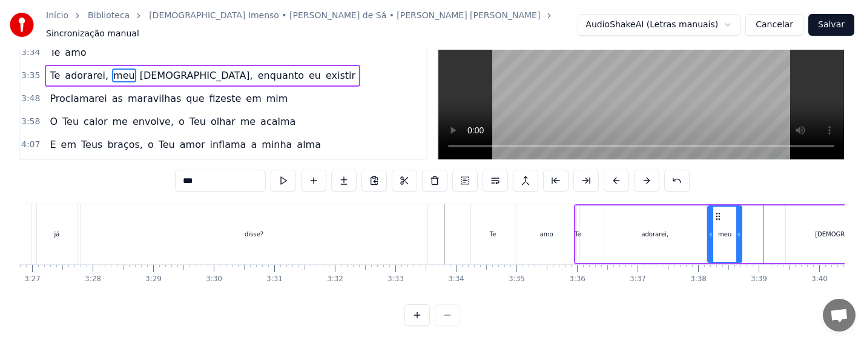
click at [685, 240] on div "adorarei," at bounding box center [655, 234] width 102 height 58
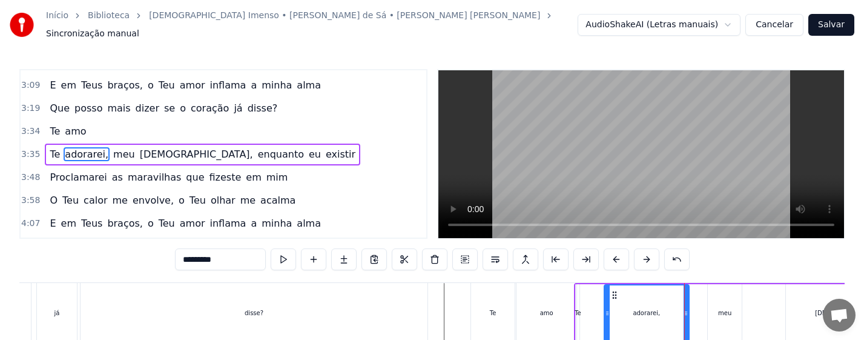
drag, startPoint x: 703, startPoint y: 309, endPoint x: 686, endPoint y: 314, distance: 17.5
click at [686, 314] on div at bounding box center [686, 312] width 5 height 55
click at [555, 311] on div "amo" at bounding box center [546, 313] width 60 height 60
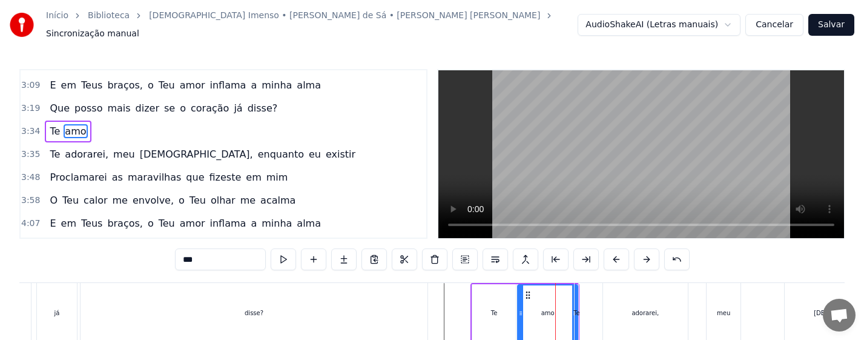
scroll to position [318, 0]
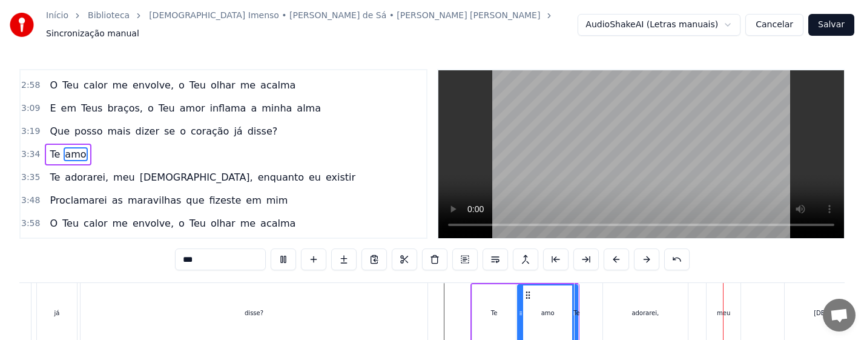
click at [577, 314] on div "Te" at bounding box center [577, 313] width 4 height 60
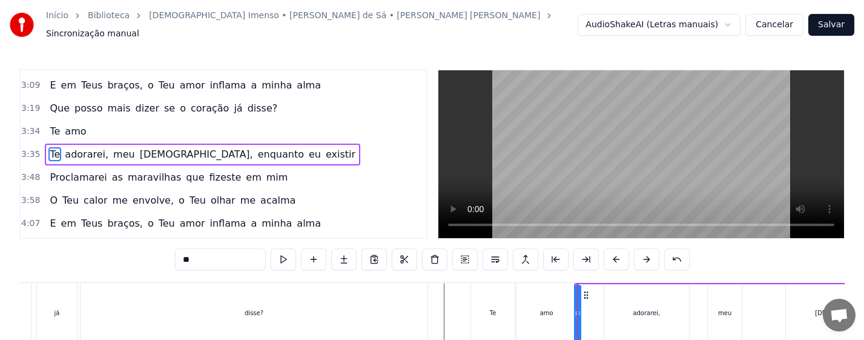
click at [559, 317] on div "amo" at bounding box center [546, 313] width 60 height 60
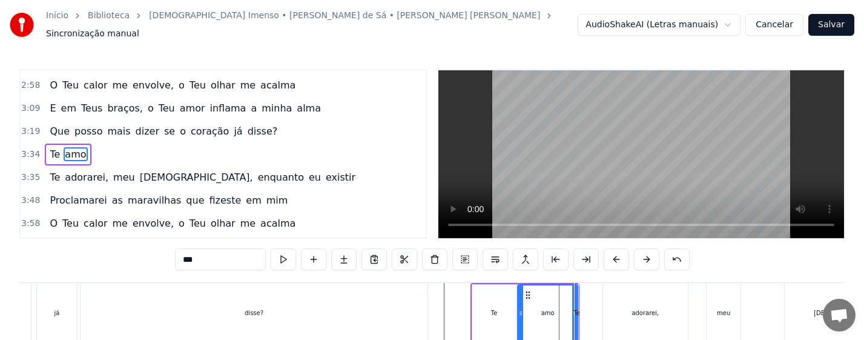
click at [549, 302] on div "amo" at bounding box center [547, 312] width 59 height 55
click at [574, 299] on div "Te" at bounding box center [576, 313] width 5 height 60
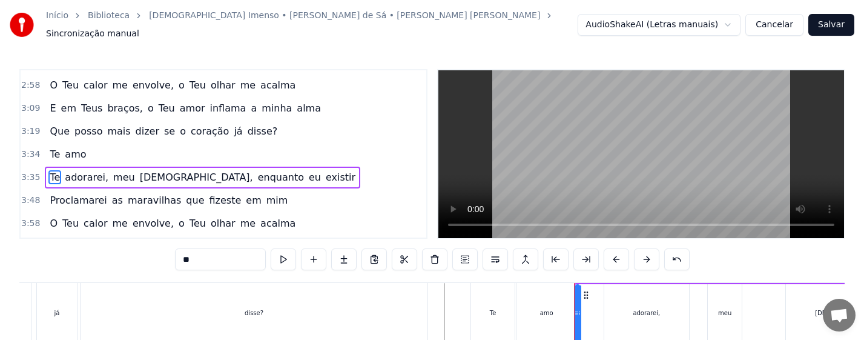
scroll to position [341, 0]
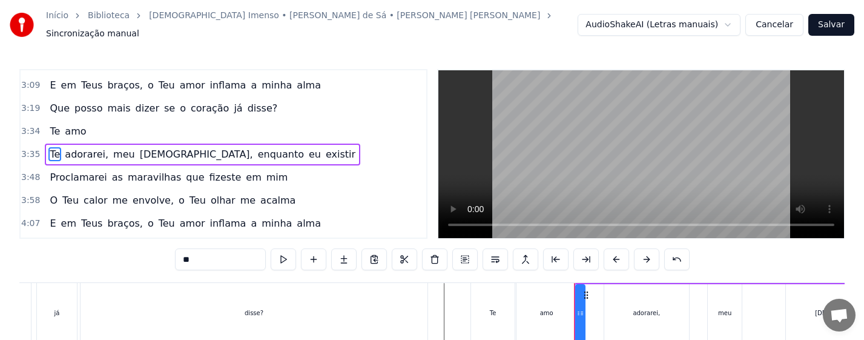
click at [584, 308] on icon at bounding box center [581, 313] width 5 height 10
drag, startPoint x: 588, startPoint y: 289, endPoint x: 595, endPoint y: 289, distance: 6.7
click at [595, 290] on icon at bounding box center [593, 295] width 10 height 10
click at [559, 303] on div "amo" at bounding box center [546, 313] width 60 height 60
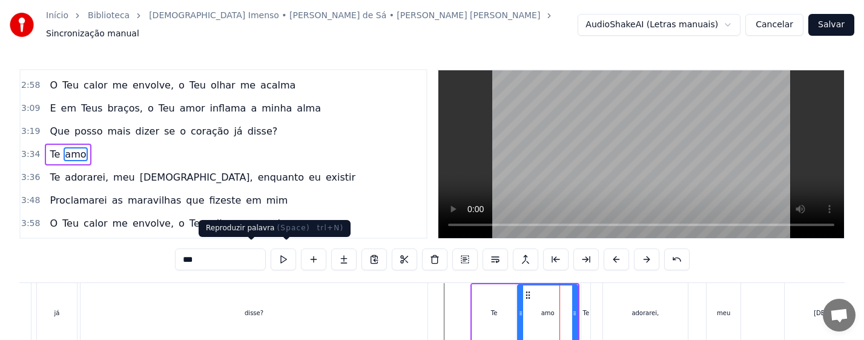
click at [271, 259] on button at bounding box center [283, 259] width 25 height 22
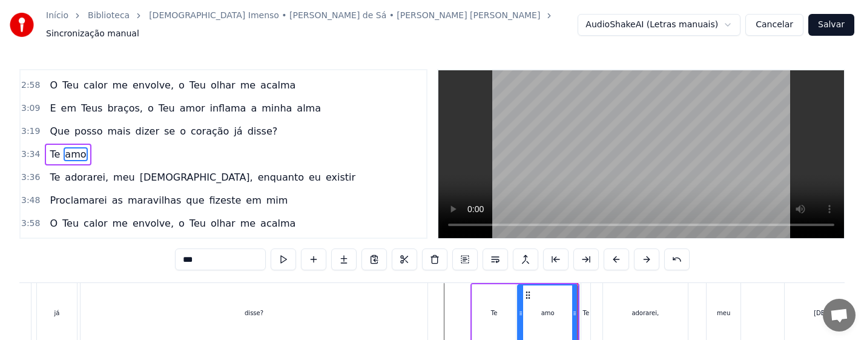
click at [487, 308] on div "Te" at bounding box center [494, 313] width 44 height 58
type input "**"
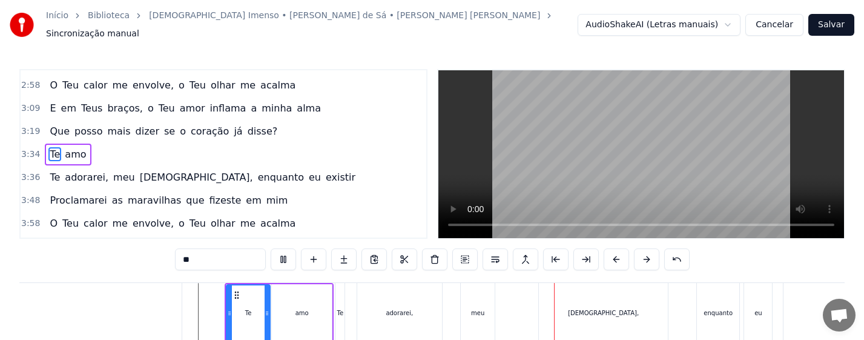
click at [725, 306] on div "Te adorarei, meu [DEMOGRAPHIC_DATA], enquanto eu existir" at bounding box center [660, 313] width 650 height 60
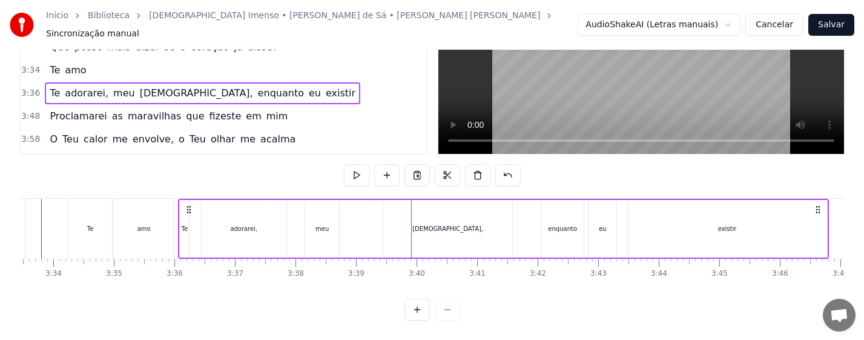
scroll to position [0, 12845]
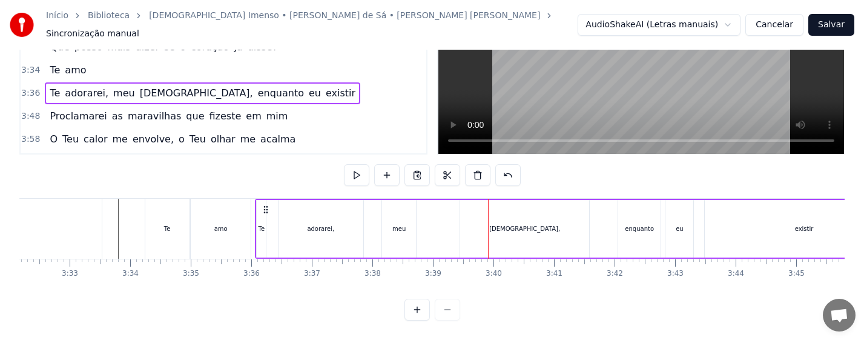
click at [407, 215] on div "meu" at bounding box center [399, 229] width 34 height 58
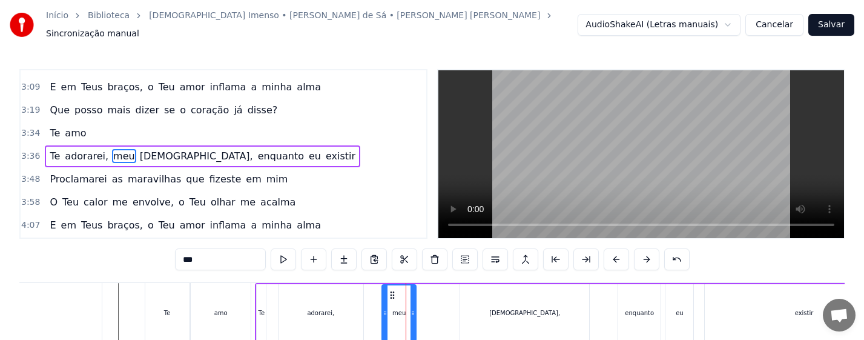
scroll to position [341, 0]
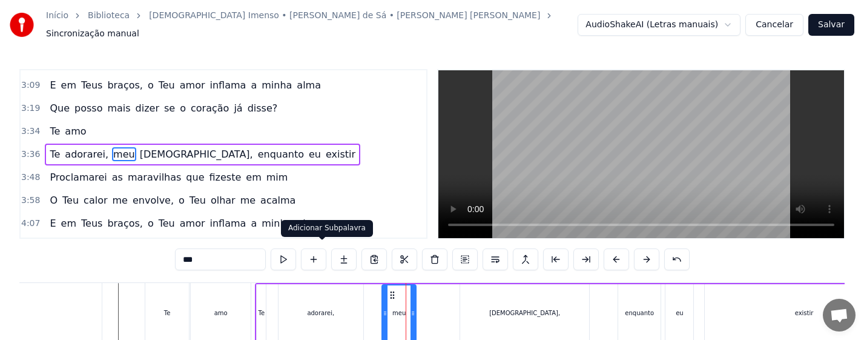
click at [332, 297] on div "adorarei," at bounding box center [320, 313] width 85 height 58
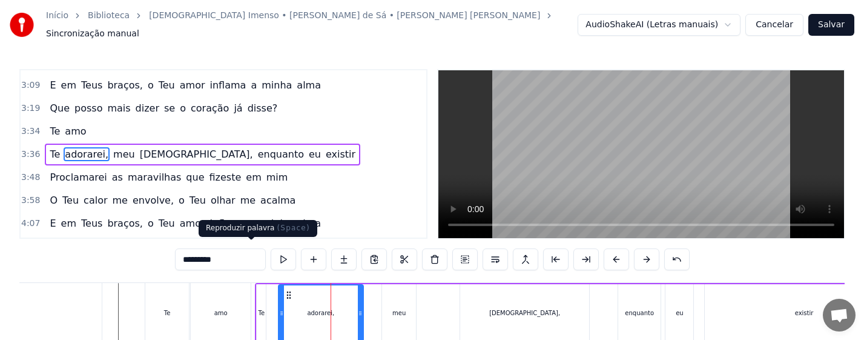
click at [271, 256] on button at bounding box center [283, 259] width 25 height 22
click at [388, 308] on div "meu" at bounding box center [399, 313] width 34 height 58
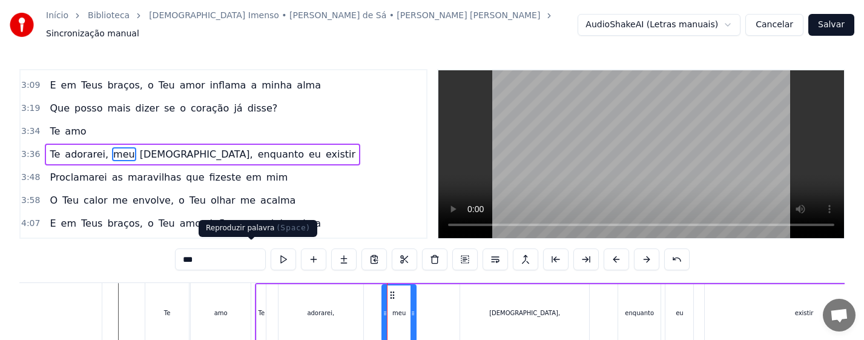
click at [271, 251] on button at bounding box center [283, 259] width 25 height 22
click at [523, 308] on div "[DEMOGRAPHIC_DATA]," at bounding box center [524, 312] width 71 height 9
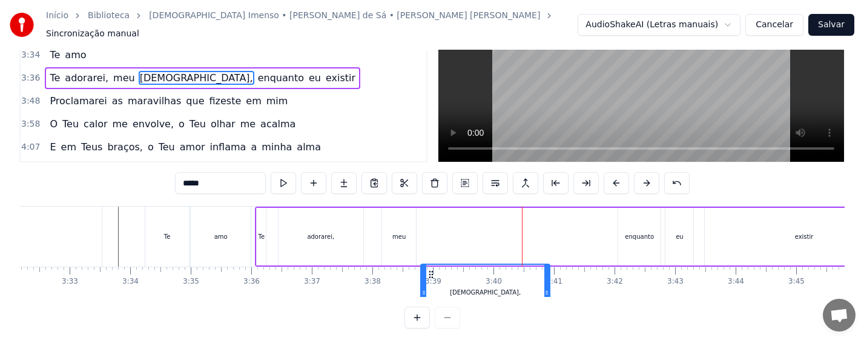
drag, startPoint x: 473, startPoint y: 289, endPoint x: 433, endPoint y: 289, distance: 40.0
click at [433, 289] on div "Não sou nada, eu bem sei [PERSON_NAME], um grão de areia em tuas mãos Barco à […" at bounding box center [431, 251] width 825 height 91
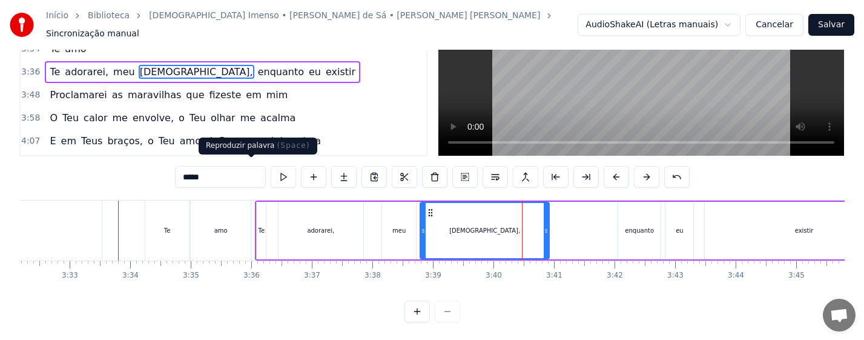
click at [271, 170] on button at bounding box center [283, 177] width 25 height 22
click at [631, 228] on div "enquanto" at bounding box center [639, 230] width 29 height 9
type input "********"
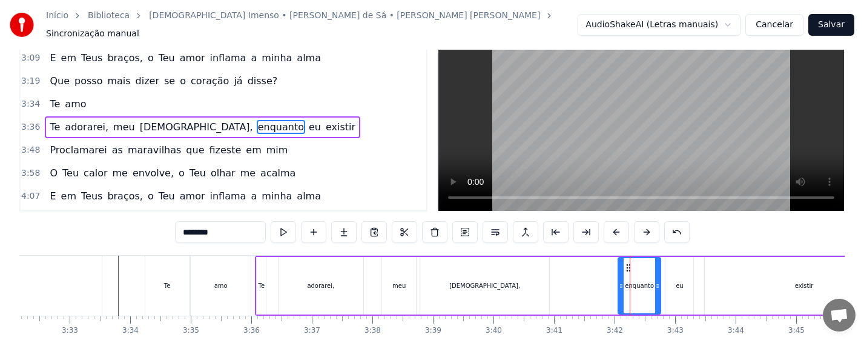
scroll to position [0, 0]
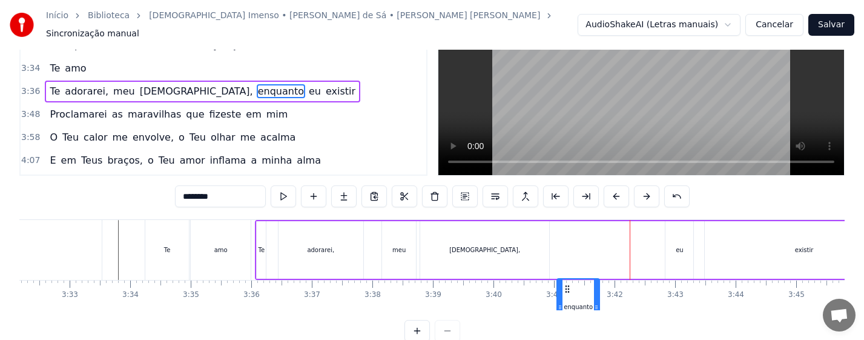
drag, startPoint x: 628, startPoint y: 290, endPoint x: 565, endPoint y: 288, distance: 62.4
click at [565, 288] on icon at bounding box center [567, 289] width 10 height 10
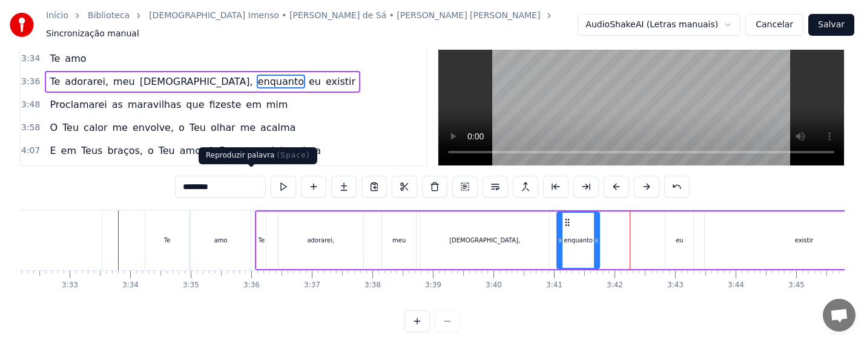
click at [271, 183] on button at bounding box center [283, 187] width 25 height 22
click at [574, 240] on div "enquanto" at bounding box center [578, 240] width 41 height 55
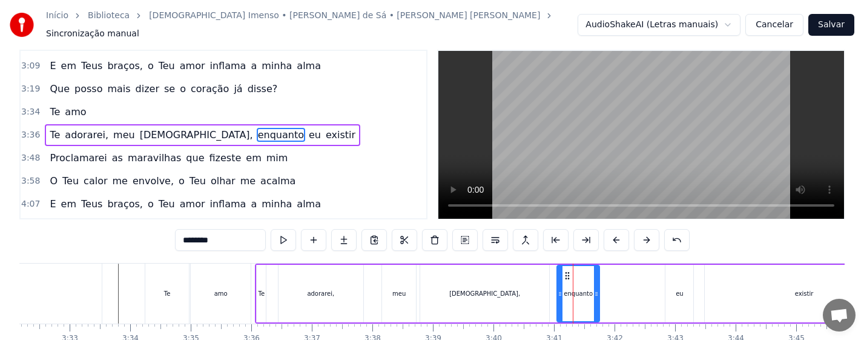
scroll to position [0, 0]
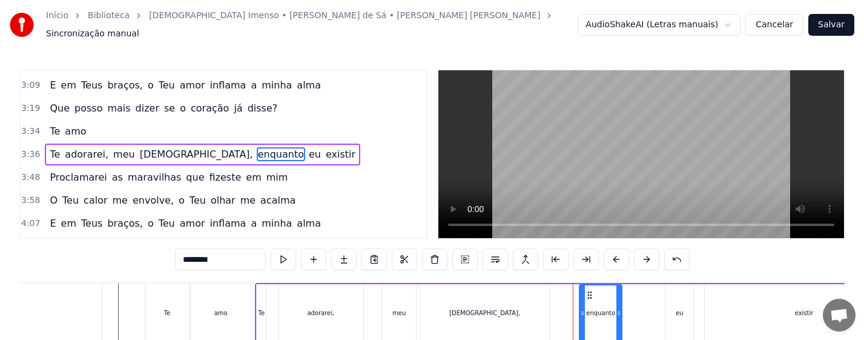
drag, startPoint x: 566, startPoint y: 288, endPoint x: 588, endPoint y: 288, distance: 22.4
click at [588, 290] on icon at bounding box center [590, 295] width 10 height 10
click at [271, 252] on button at bounding box center [283, 259] width 25 height 22
drag, startPoint x: 620, startPoint y: 308, endPoint x: 637, endPoint y: 309, distance: 17.0
click at [637, 309] on icon at bounding box center [635, 313] width 5 height 10
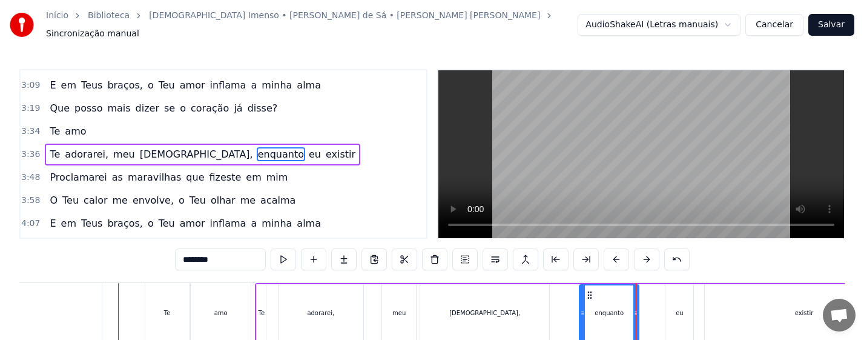
click at [562, 306] on div "Te adorarei, meu [DEMOGRAPHIC_DATA], enquanto eu existir" at bounding box center [580, 313] width 650 height 60
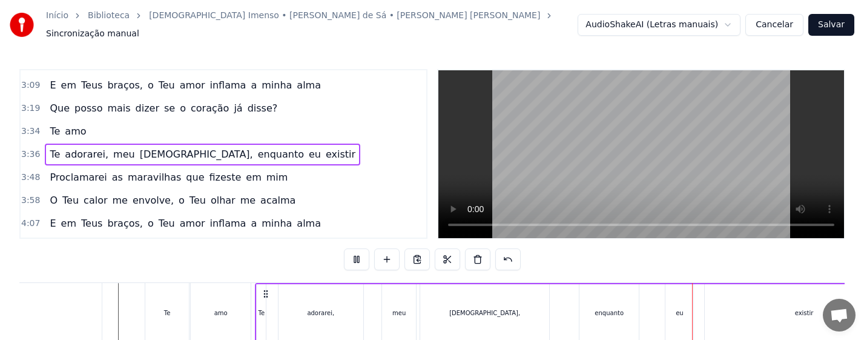
click at [601, 308] on div "enquanto" at bounding box center [609, 312] width 29 height 9
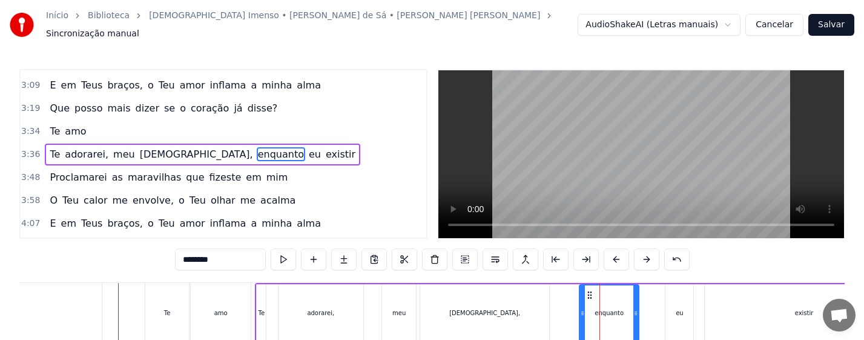
click at [680, 310] on div "eu" at bounding box center [680, 312] width 8 height 9
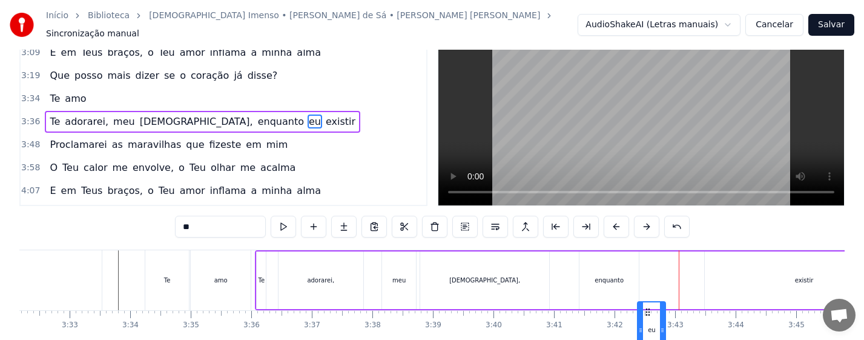
scroll to position [57, 0]
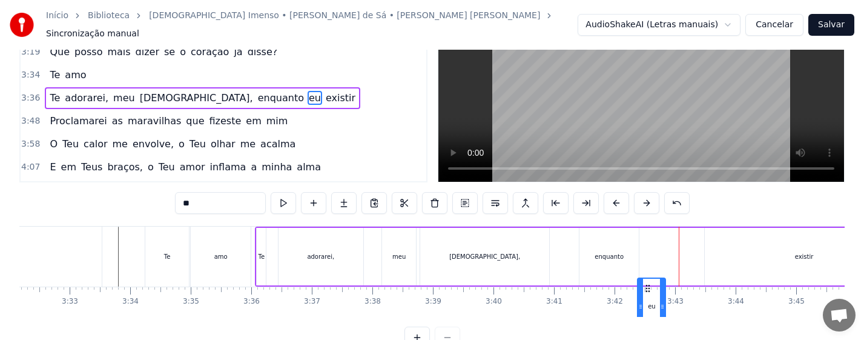
drag, startPoint x: 674, startPoint y: 287, endPoint x: 647, endPoint y: 287, distance: 26.6
click at [647, 287] on icon at bounding box center [648, 288] width 10 height 10
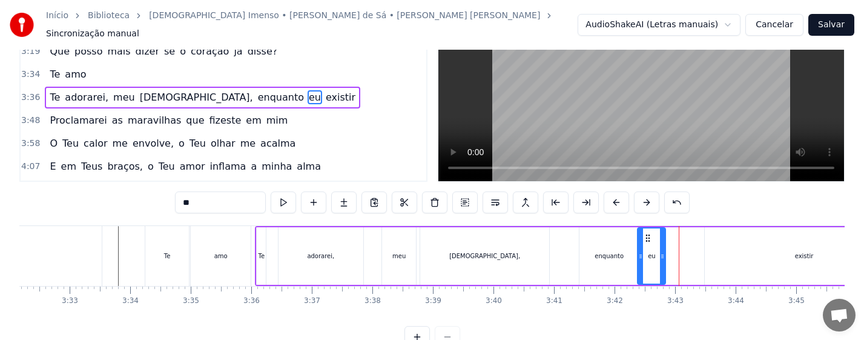
click at [616, 259] on div "enquanto" at bounding box center [608, 256] width 59 height 58
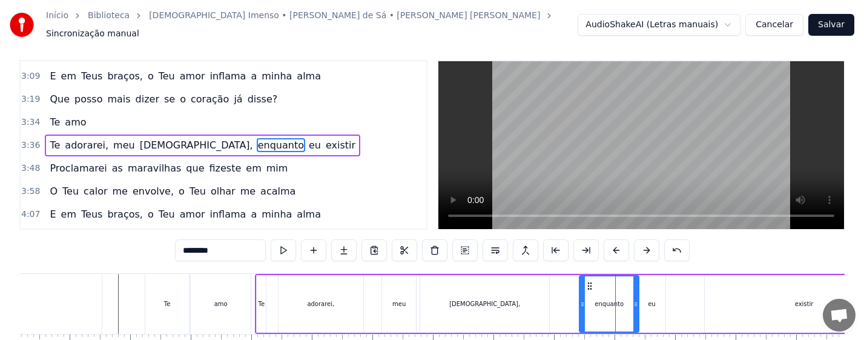
scroll to position [0, 0]
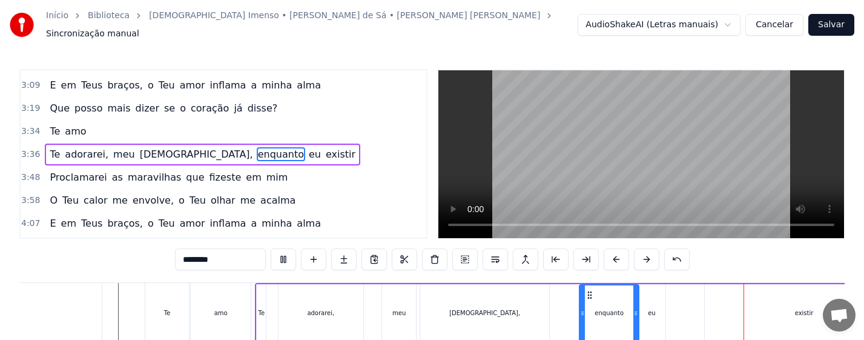
click at [734, 299] on div "existir" at bounding box center [804, 313] width 199 height 58
type input "*******"
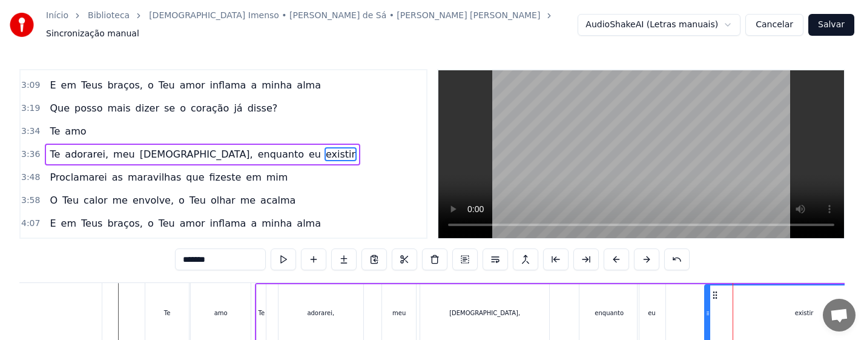
drag, startPoint x: 704, startPoint y: 302, endPoint x: 734, endPoint y: 302, distance: 29.7
click at [734, 302] on div "existir" at bounding box center [804, 313] width 200 height 58
drag, startPoint x: 705, startPoint y: 312, endPoint x: 794, endPoint y: 299, distance: 90.0
click at [794, 299] on div at bounding box center [796, 312] width 5 height 55
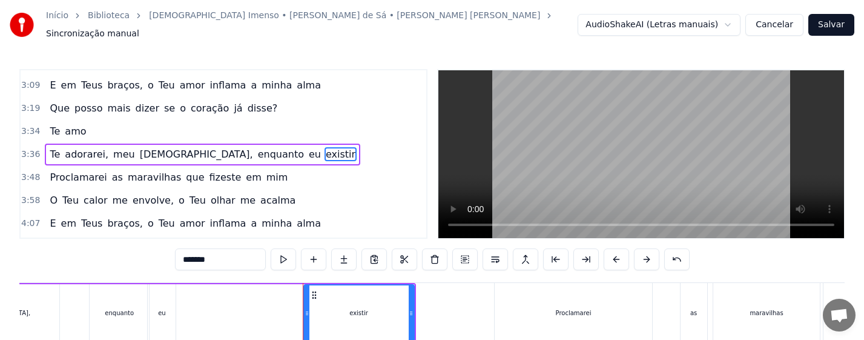
scroll to position [0, 13558]
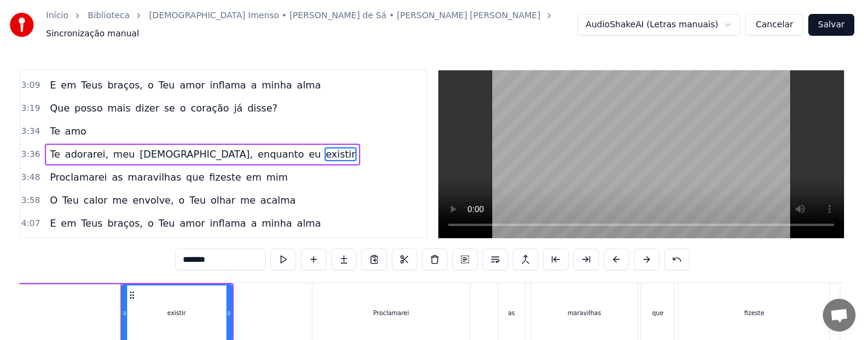
drag, startPoint x: 804, startPoint y: 289, endPoint x: 759, endPoint y: 300, distance: 46.1
click at [778, 292] on div "Proclamarei as maravilhas que fizeste em mim" at bounding box center [636, 313] width 648 height 60
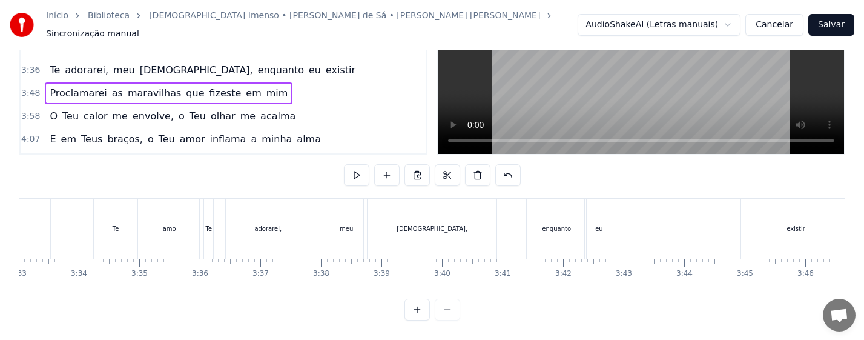
scroll to position [0, 12910]
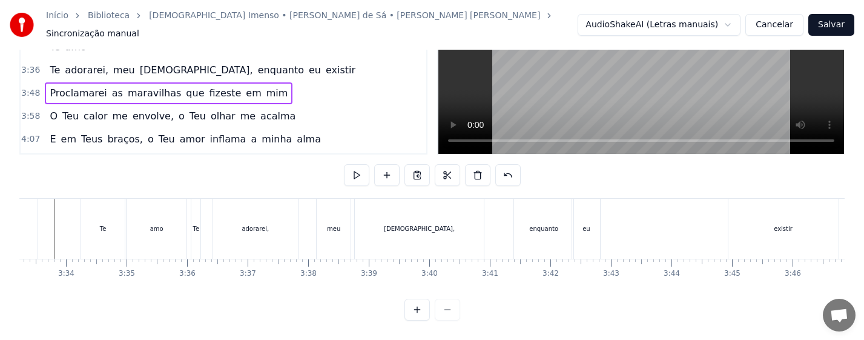
click at [533, 226] on div "enquanto" at bounding box center [543, 229] width 59 height 60
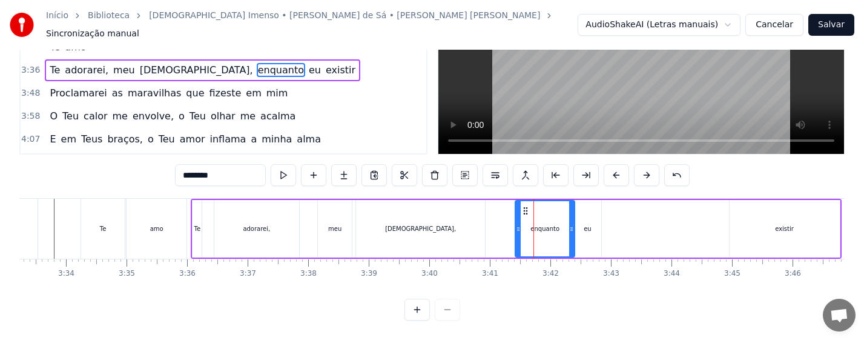
scroll to position [0, 0]
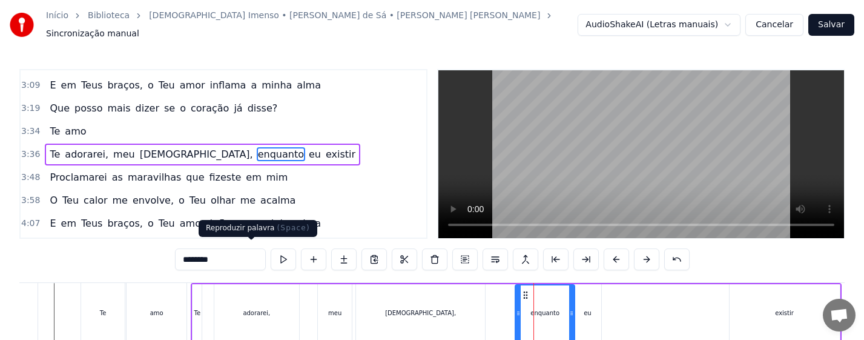
click at [271, 255] on button at bounding box center [283, 259] width 25 height 22
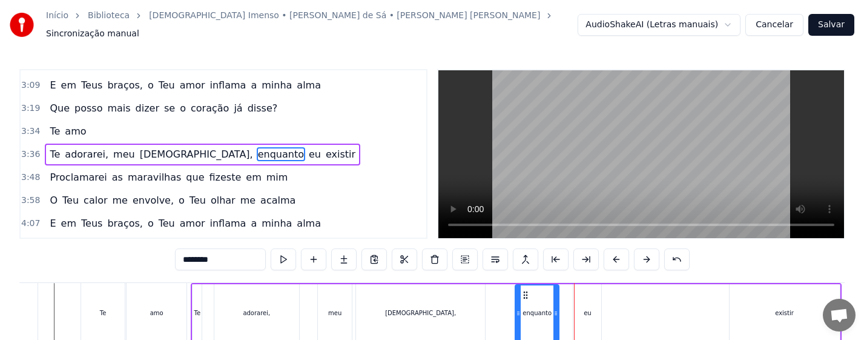
drag, startPoint x: 573, startPoint y: 315, endPoint x: 557, endPoint y: 318, distance: 15.9
click at [557, 318] on div at bounding box center [555, 312] width 5 height 55
click at [589, 308] on div "eu" at bounding box center [588, 312] width 8 height 9
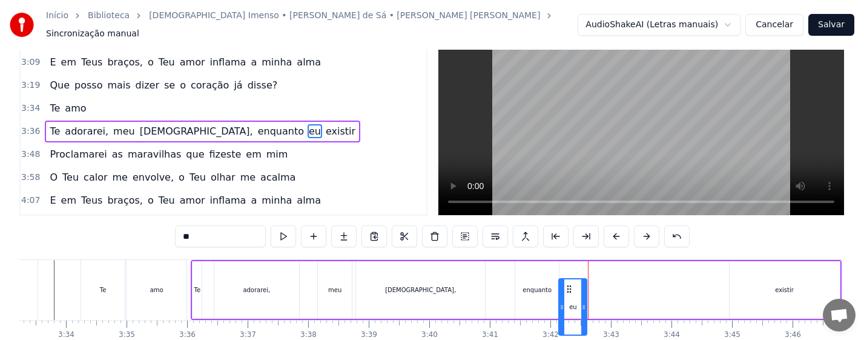
drag, startPoint x: 584, startPoint y: 286, endPoint x: 569, endPoint y: 286, distance: 14.5
click at [569, 286] on icon at bounding box center [569, 289] width 10 height 10
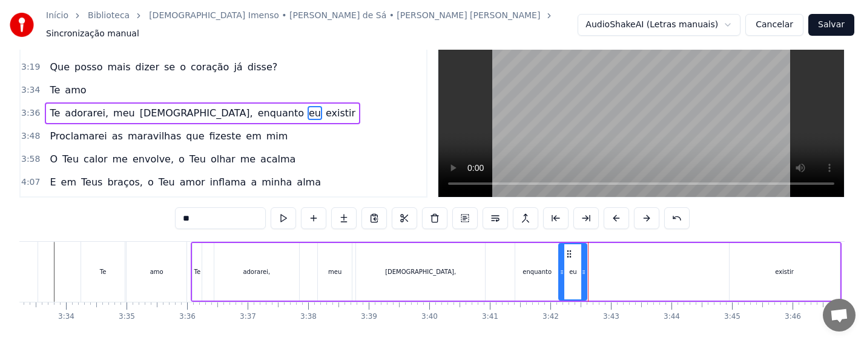
click at [536, 272] on div "enquanto" at bounding box center [537, 272] width 44 height 58
type input "********"
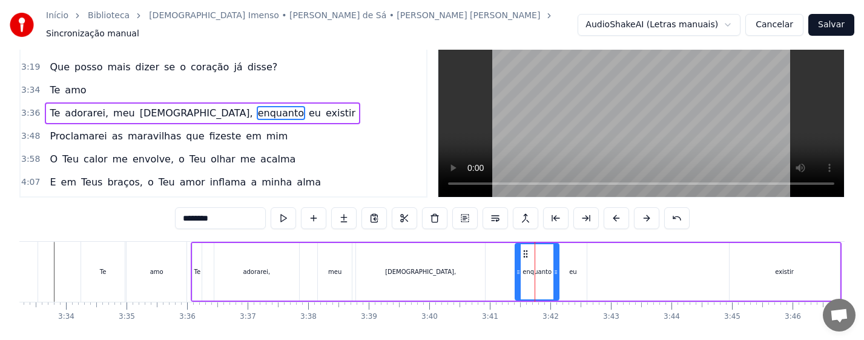
scroll to position [0, 0]
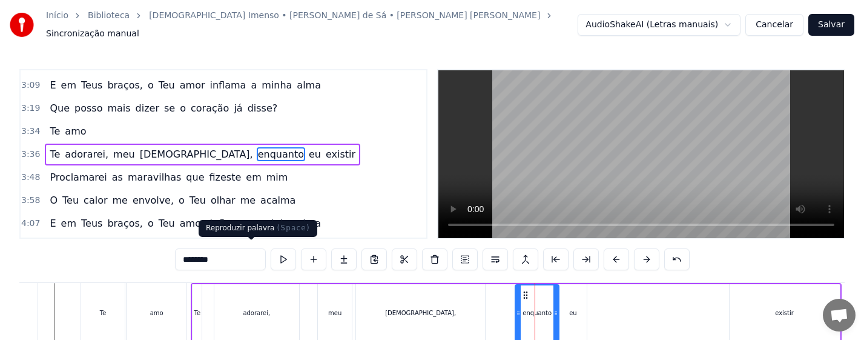
click at [271, 257] on button at bounding box center [283, 259] width 25 height 22
click at [501, 306] on div "Te adorarei, meu [DEMOGRAPHIC_DATA], enquanto eu existir" at bounding box center [516, 313] width 650 height 60
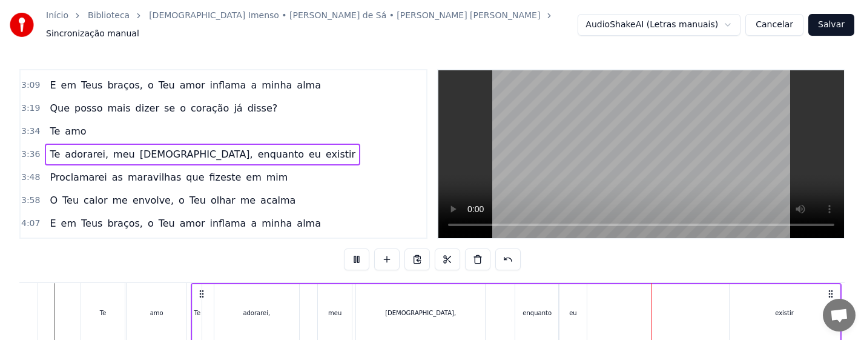
click at [694, 303] on div "Te adorarei, meu [DEMOGRAPHIC_DATA], enquanto eu existir" at bounding box center [516, 313] width 650 height 60
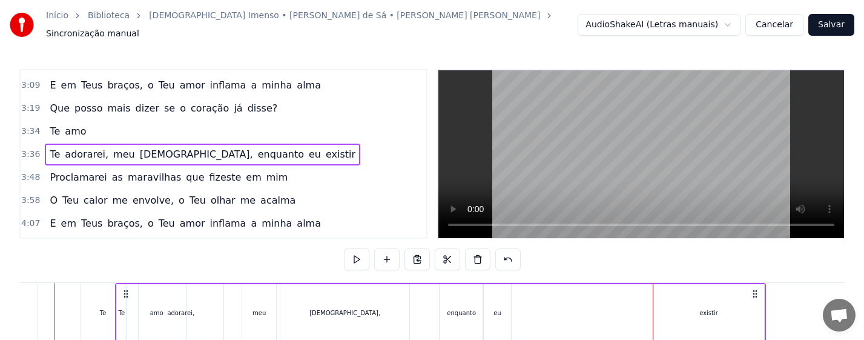
drag, startPoint x: 830, startPoint y: 288, endPoint x: 754, endPoint y: 288, distance: 75.7
click at [754, 289] on icon at bounding box center [755, 294] width 10 height 10
click at [515, 256] on button at bounding box center [507, 259] width 25 height 22
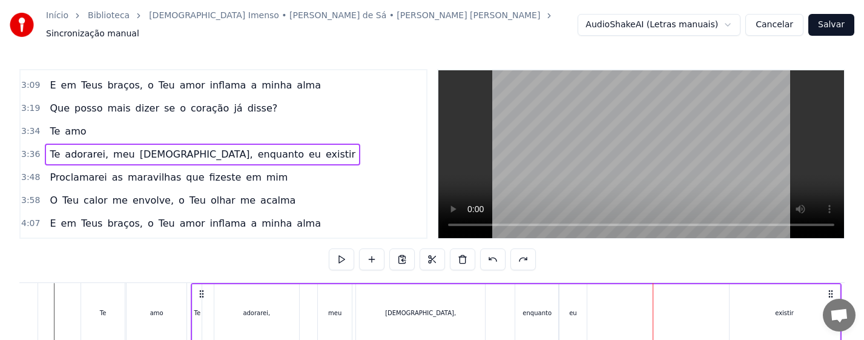
click at [779, 308] on div "existir" at bounding box center [784, 312] width 19 height 9
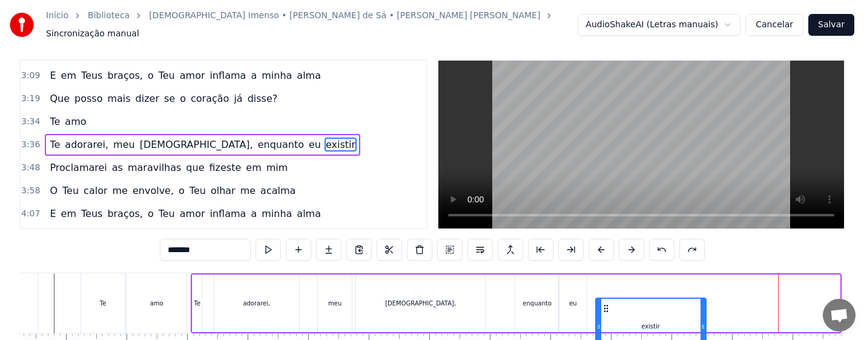
scroll to position [33, 0]
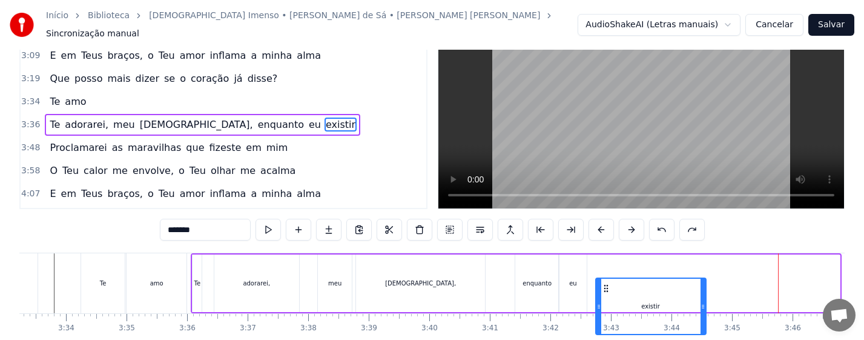
drag, startPoint x: 741, startPoint y: 291, endPoint x: 610, endPoint y: 297, distance: 131.5
click at [607, 292] on div "existir" at bounding box center [650, 305] width 109 height 55
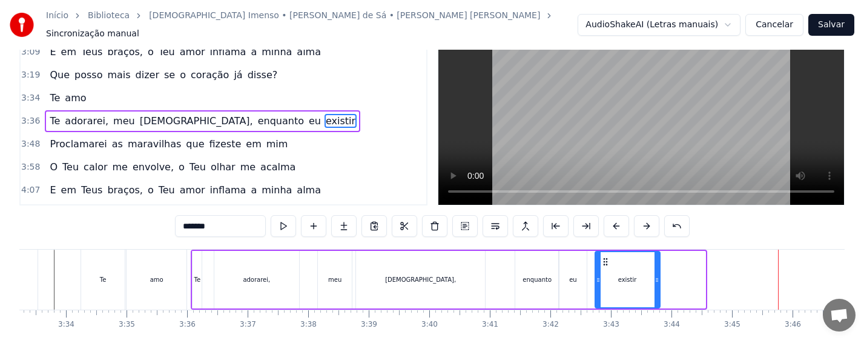
drag, startPoint x: 703, startPoint y: 282, endPoint x: 658, endPoint y: 282, distance: 45.4
click at [658, 282] on div at bounding box center [656, 279] width 5 height 55
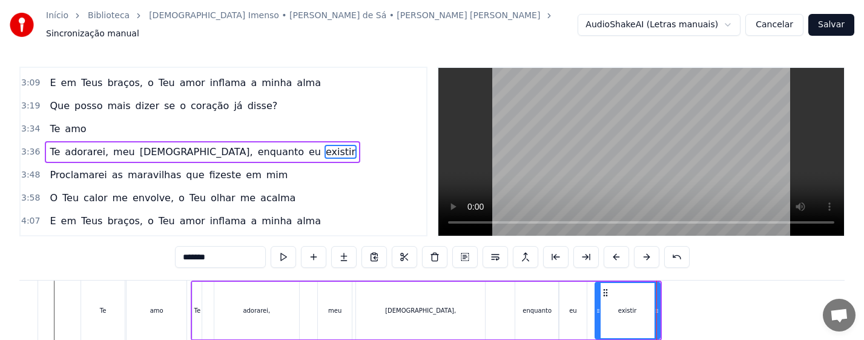
scroll to position [0, 0]
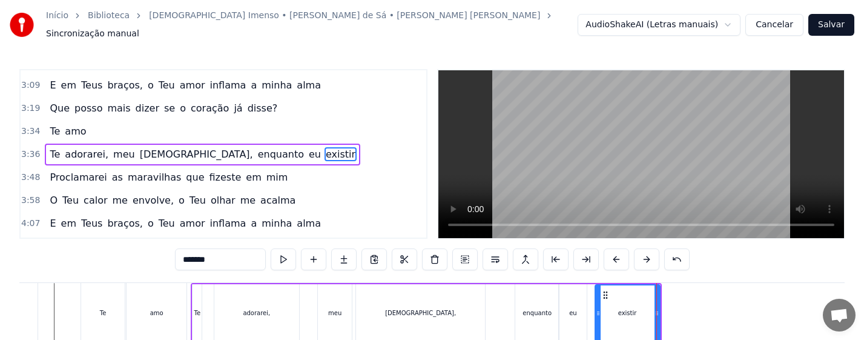
click at [500, 315] on div "Te adorarei, meu [DEMOGRAPHIC_DATA], enquanto eu existir" at bounding box center [426, 313] width 470 height 60
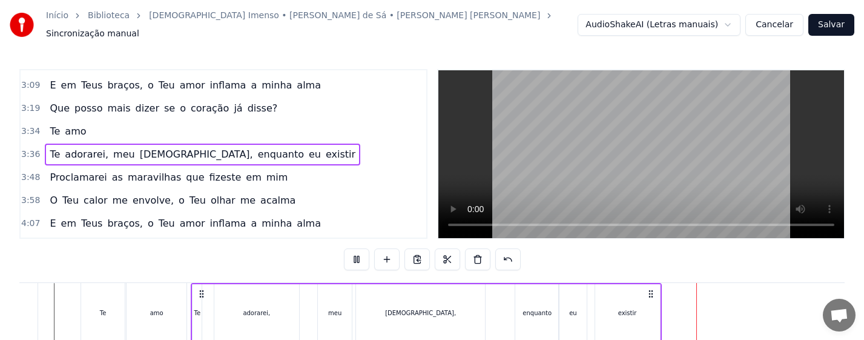
click at [650, 312] on div "existir" at bounding box center [627, 313] width 65 height 58
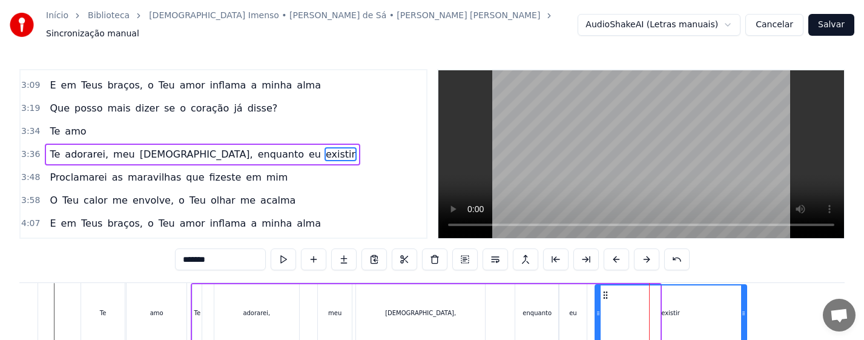
drag, startPoint x: 659, startPoint y: 311, endPoint x: 745, endPoint y: 320, distance: 87.1
click at [745, 320] on div at bounding box center [743, 312] width 5 height 55
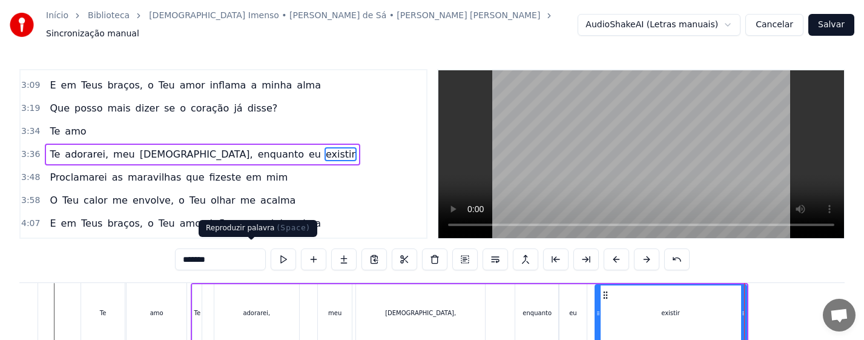
click at [271, 249] on button at bounding box center [283, 259] width 25 height 22
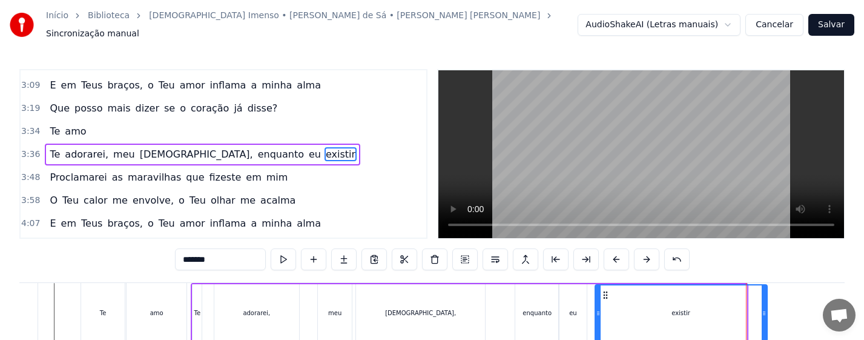
drag, startPoint x: 744, startPoint y: 311, endPoint x: 765, endPoint y: 315, distance: 21.0
click at [765, 315] on div at bounding box center [764, 312] width 5 height 55
click at [271, 255] on button at bounding box center [283, 259] width 25 height 22
drag, startPoint x: 765, startPoint y: 309, endPoint x: 772, endPoint y: 309, distance: 6.7
click at [772, 309] on icon at bounding box center [770, 313] width 5 height 10
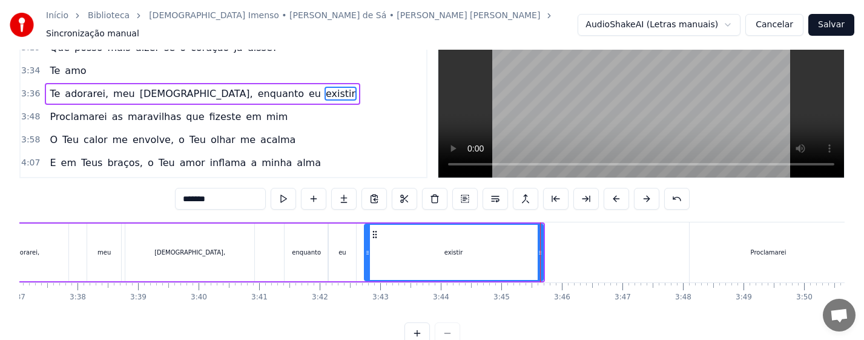
scroll to position [0, 13178]
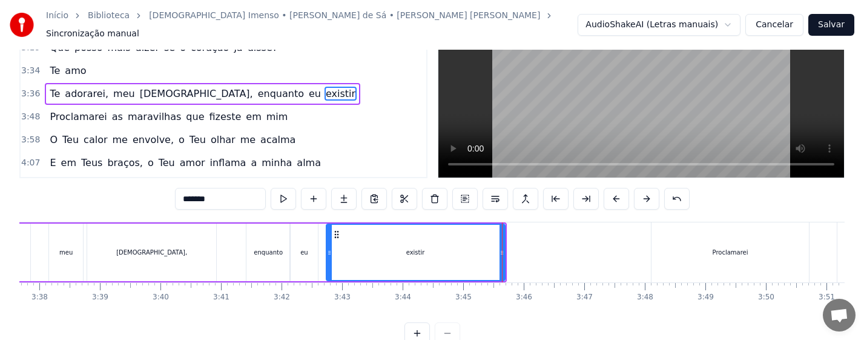
click at [731, 254] on div "Proclamarei" at bounding box center [730, 252] width 158 height 60
type input "**********"
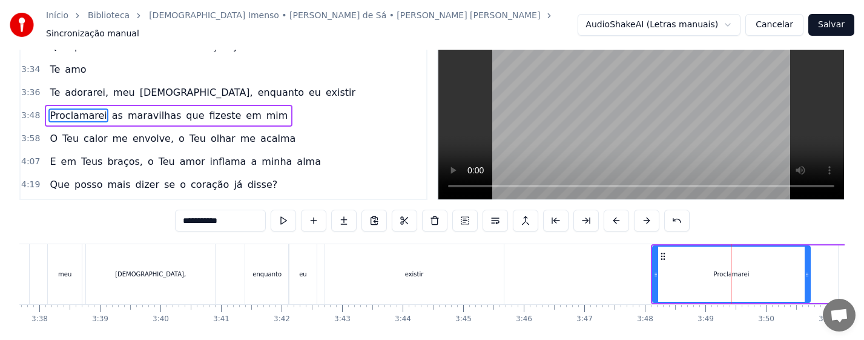
scroll to position [61, 0]
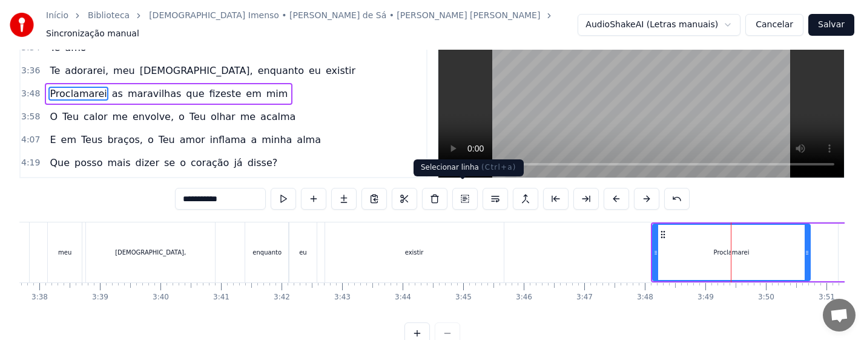
click at [460, 188] on button at bounding box center [464, 199] width 25 height 22
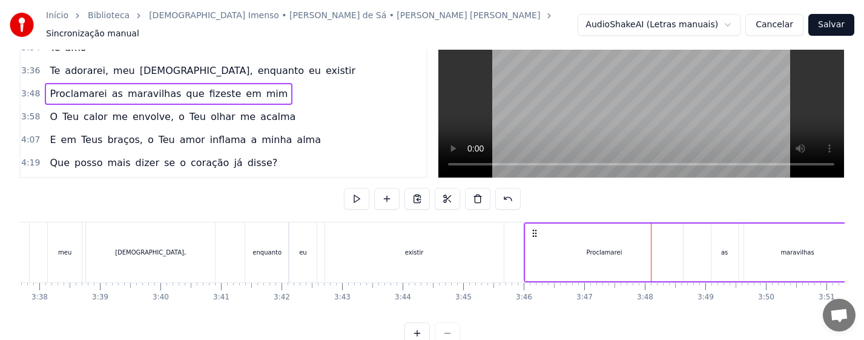
drag, startPoint x: 664, startPoint y: 229, endPoint x: 537, endPoint y: 229, distance: 127.1
click at [537, 229] on icon at bounding box center [535, 233] width 10 height 10
click at [376, 239] on div "existir" at bounding box center [414, 252] width 179 height 60
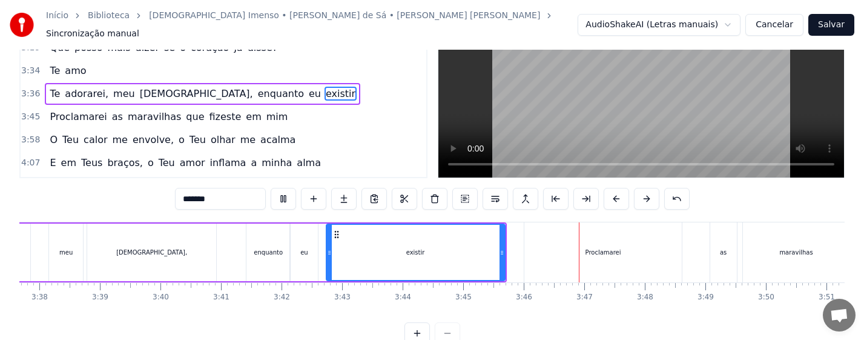
click at [554, 237] on div "Proclamarei" at bounding box center [603, 252] width 158 height 60
type input "**********"
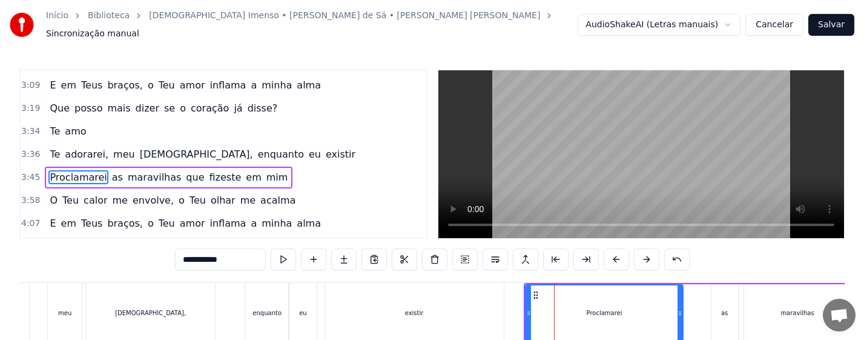
scroll to position [364, 0]
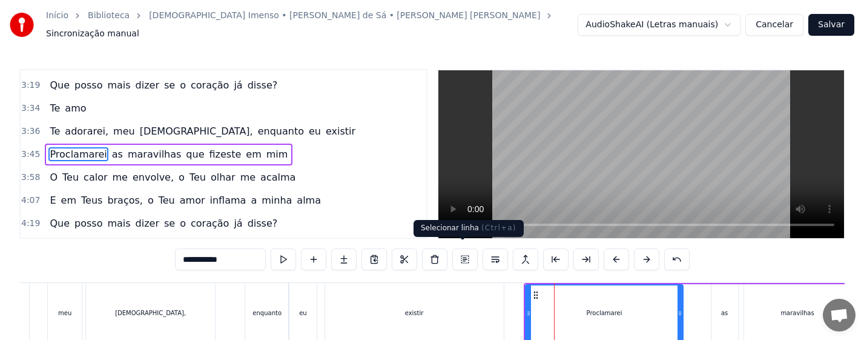
click at [467, 252] on button at bounding box center [464, 259] width 25 height 22
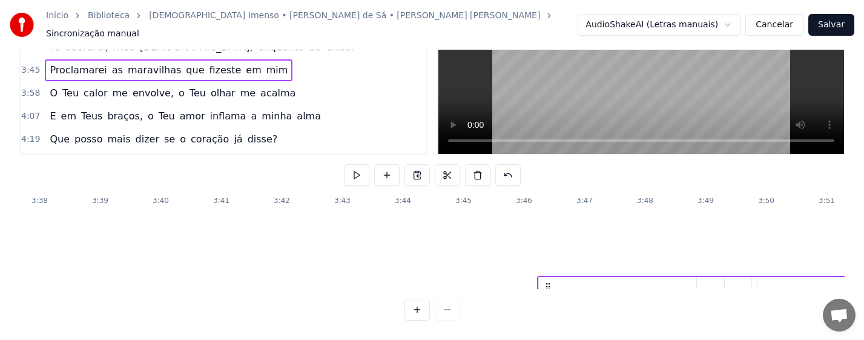
scroll to position [140, 13178]
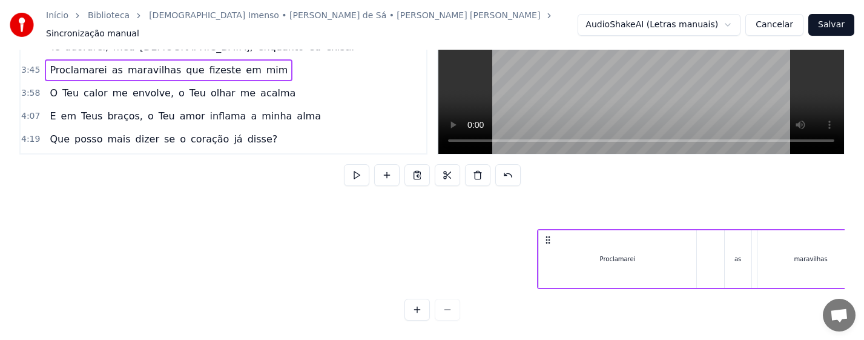
drag, startPoint x: 534, startPoint y: 287, endPoint x: 555, endPoint y: 284, distance: 20.8
click at [554, 286] on div "Não sou nada, eu bem sei [PERSON_NAME], um grão de areia em tuas mãos Barco à […" at bounding box center [431, 243] width 825 height 91
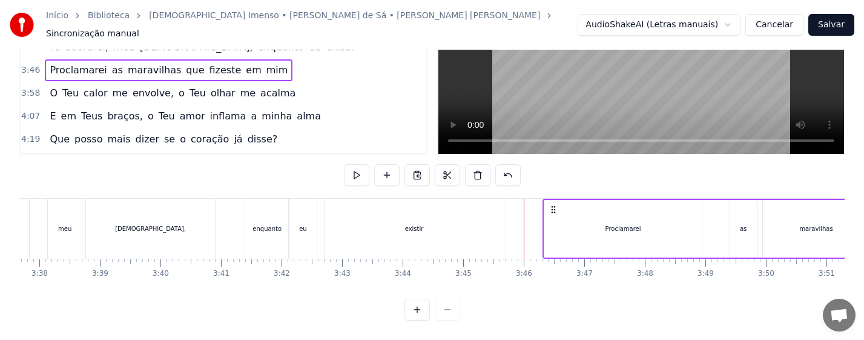
scroll to position [0, 13178]
drag, startPoint x: 550, startPoint y: 197, endPoint x: 562, endPoint y: 197, distance: 12.1
click at [562, 205] on icon at bounding box center [566, 210] width 10 height 10
click at [448, 220] on div "existir" at bounding box center [414, 229] width 179 height 60
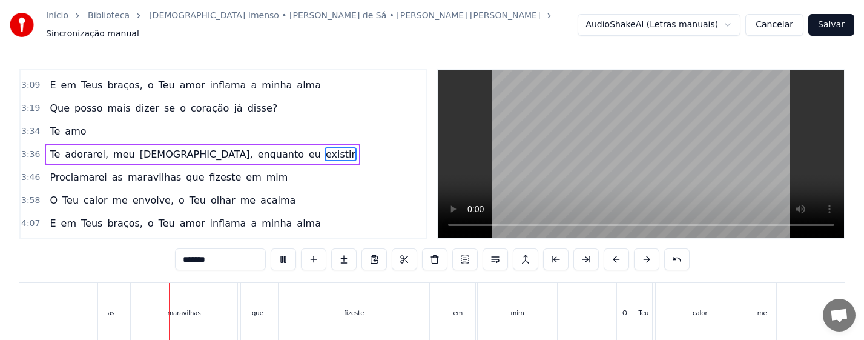
scroll to position [0, 13885]
click at [260, 308] on div "fizeste" at bounding box center [290, 313] width 151 height 60
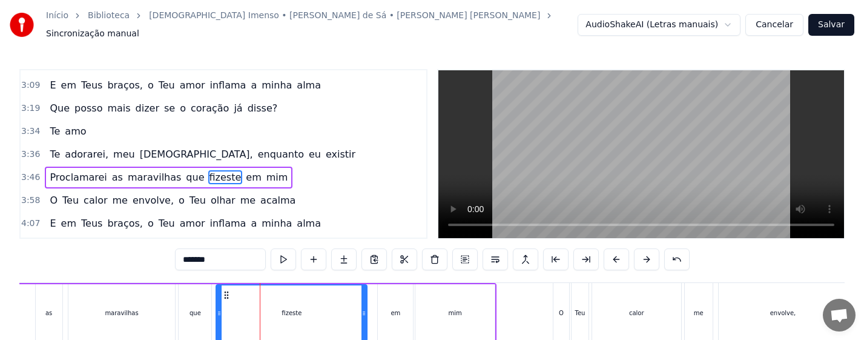
scroll to position [364, 0]
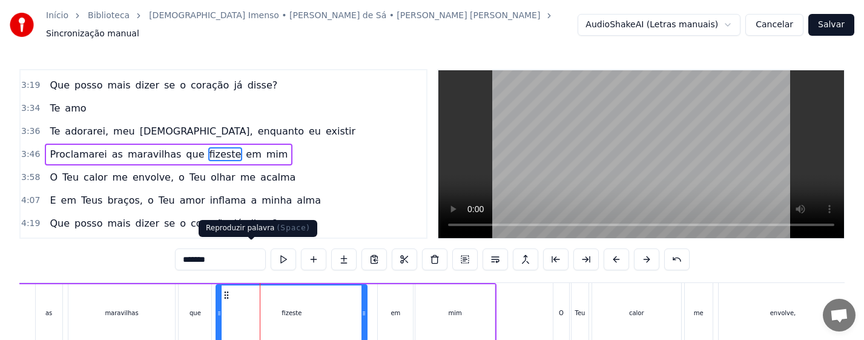
click at [271, 252] on button at bounding box center [283, 259] width 25 height 22
click at [312, 306] on div "fizeste" at bounding box center [292, 312] width 150 height 55
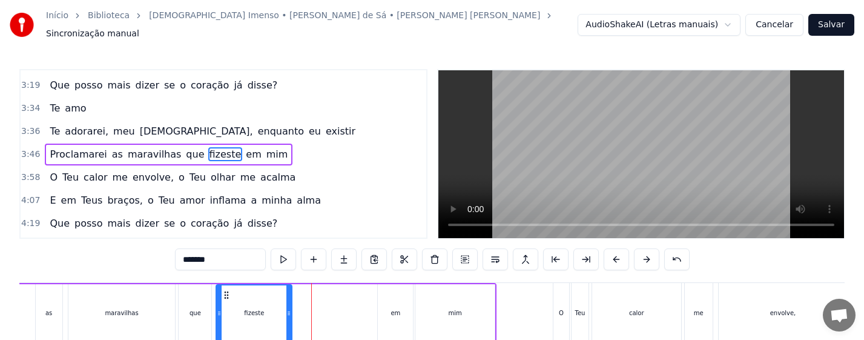
drag, startPoint x: 365, startPoint y: 315, endPoint x: 290, endPoint y: 320, distance: 75.2
click at [290, 320] on div at bounding box center [288, 312] width 5 height 55
click at [186, 311] on div "que" at bounding box center [195, 313] width 33 height 58
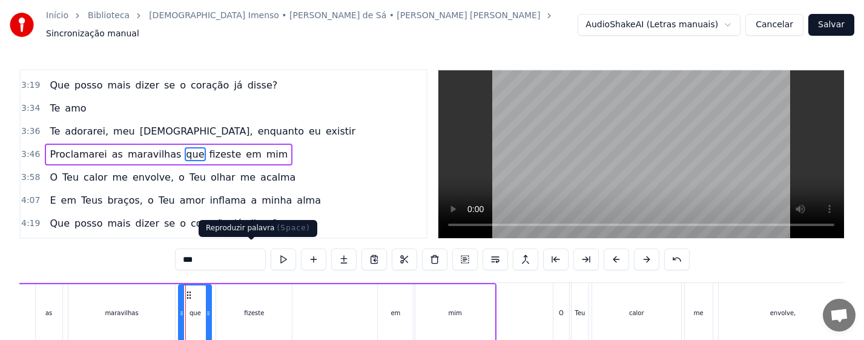
click at [271, 252] on button at bounding box center [283, 259] width 25 height 22
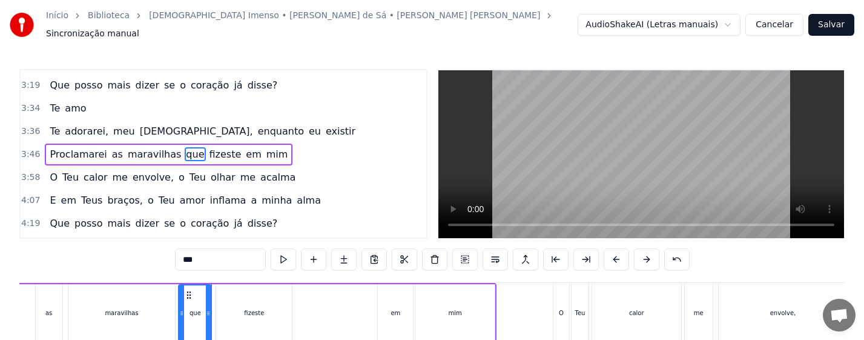
click at [143, 314] on div "maravilhas" at bounding box center [121, 313] width 107 height 58
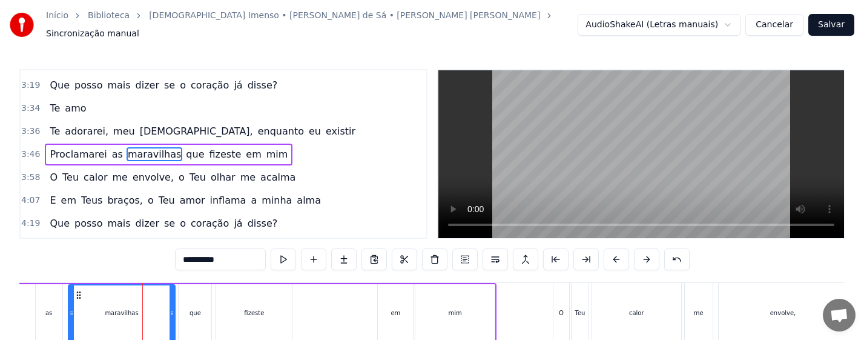
click at [188, 309] on div "que" at bounding box center [195, 313] width 33 height 58
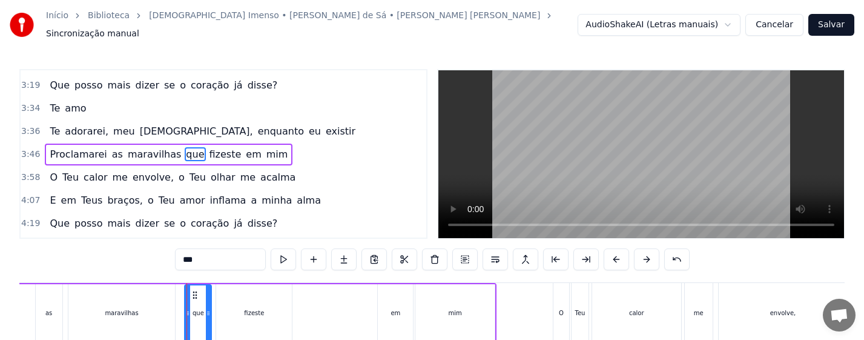
drag, startPoint x: 180, startPoint y: 311, endPoint x: 186, endPoint y: 310, distance: 6.2
click at [186, 310] on icon at bounding box center [187, 313] width 5 height 10
click at [157, 311] on div "maravilhas" at bounding box center [121, 313] width 107 height 58
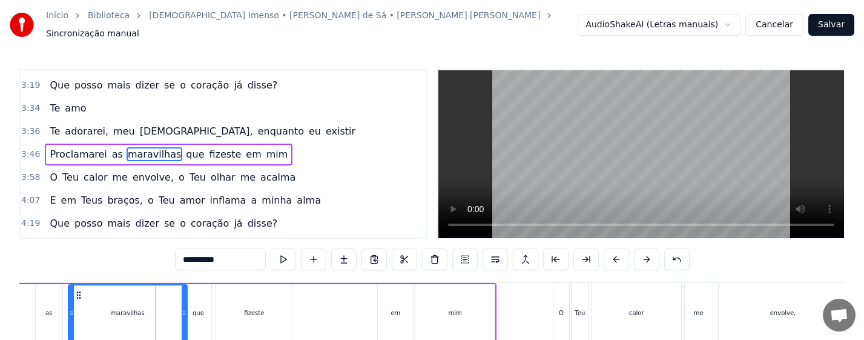
drag, startPoint x: 173, startPoint y: 314, endPoint x: 184, endPoint y: 318, distance: 11.9
click at [185, 318] on div at bounding box center [184, 312] width 5 height 55
click at [164, 311] on div "maravilhas" at bounding box center [127, 312] width 117 height 55
click at [202, 309] on div "que" at bounding box center [199, 312] width 12 height 9
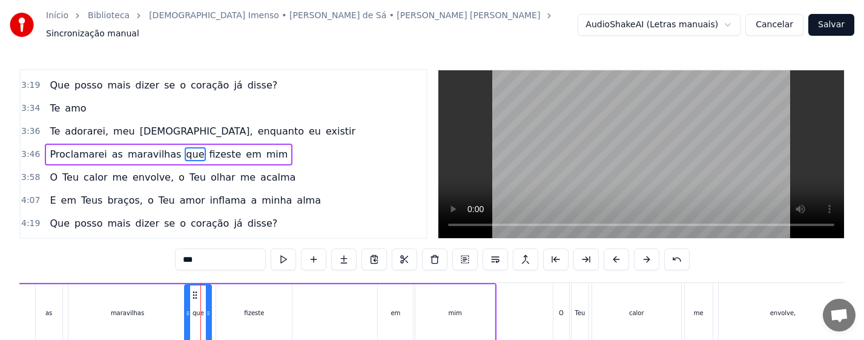
click at [183, 307] on div "maravilhas" at bounding box center [127, 313] width 119 height 58
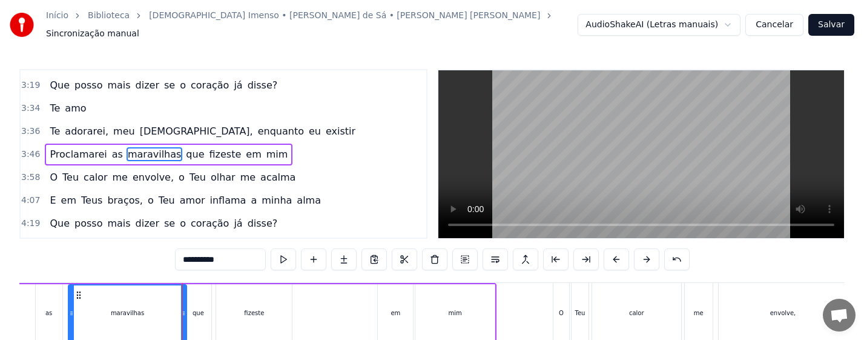
click at [185, 308] on icon at bounding box center [183, 313] width 5 height 10
click at [206, 312] on div "que" at bounding box center [198, 313] width 27 height 58
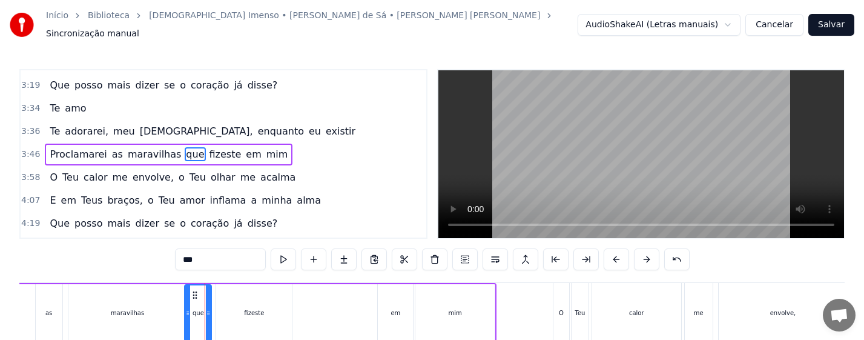
click at [185, 308] on div "que" at bounding box center [198, 313] width 28 height 58
click at [196, 308] on div "que" at bounding box center [199, 312] width 12 height 9
click at [194, 308] on icon at bounding box center [193, 313] width 5 height 10
click at [158, 312] on div "maravilhas" at bounding box center [127, 313] width 119 height 58
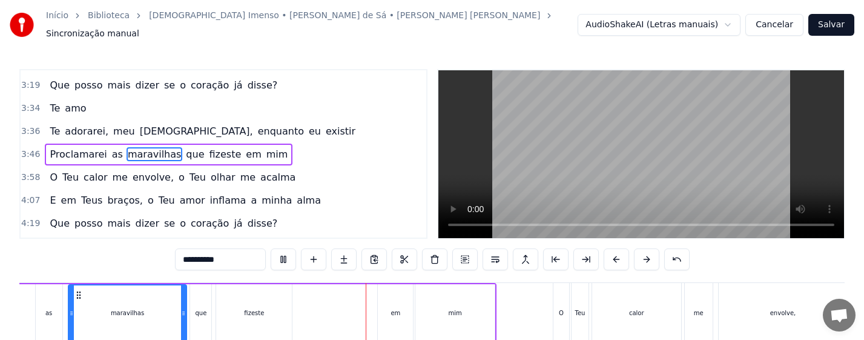
click at [456, 308] on div "mim" at bounding box center [455, 312] width 13 height 9
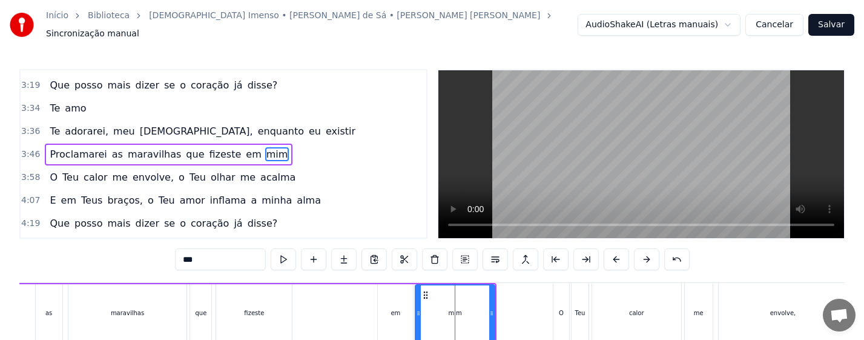
click at [395, 314] on div "em" at bounding box center [395, 313] width 35 height 58
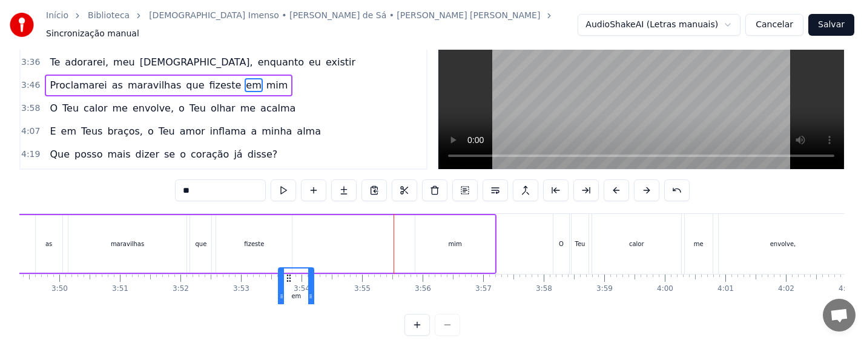
drag, startPoint x: 387, startPoint y: 290, endPoint x: 292, endPoint y: 288, distance: 95.7
click at [292, 283] on icon at bounding box center [289, 278] width 10 height 10
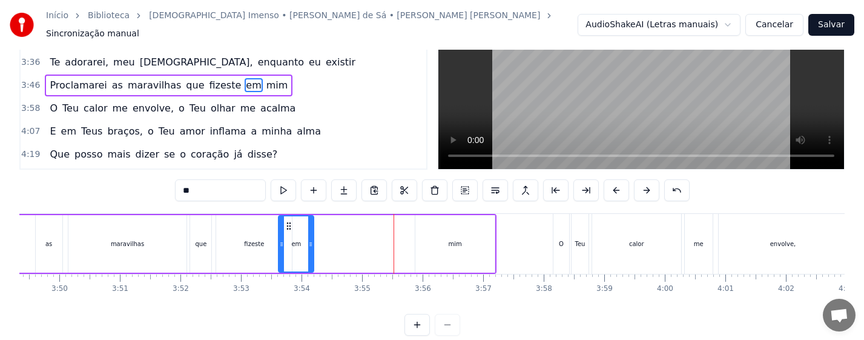
scroll to position [70, 0]
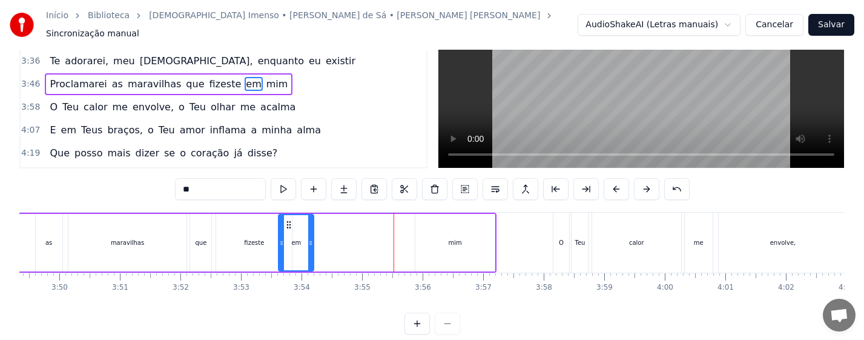
click at [466, 230] on div "mim" at bounding box center [454, 243] width 79 height 58
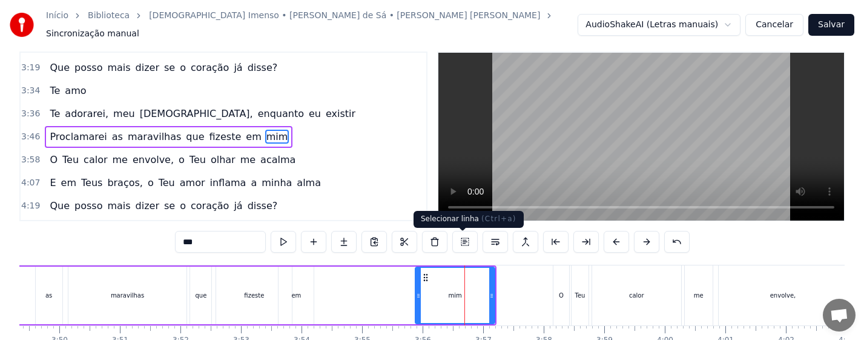
scroll to position [0, 0]
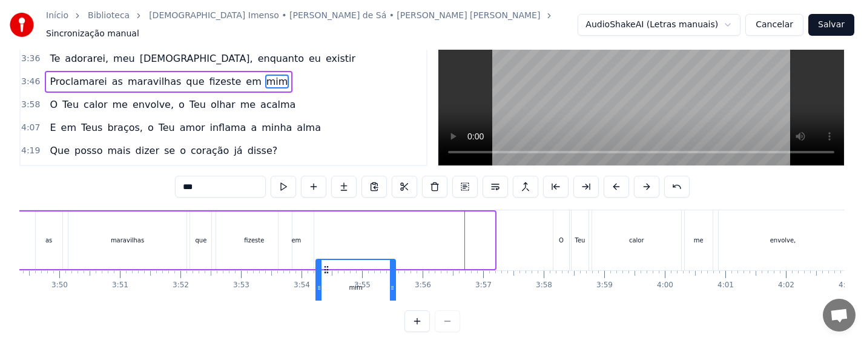
drag, startPoint x: 424, startPoint y: 287, endPoint x: 325, endPoint y: 289, distance: 99.9
click at [325, 289] on div "Não sou nada, eu bem sei [PERSON_NAME], um grão de areia em tuas mãos Barco à […" at bounding box center [431, 254] width 825 height 91
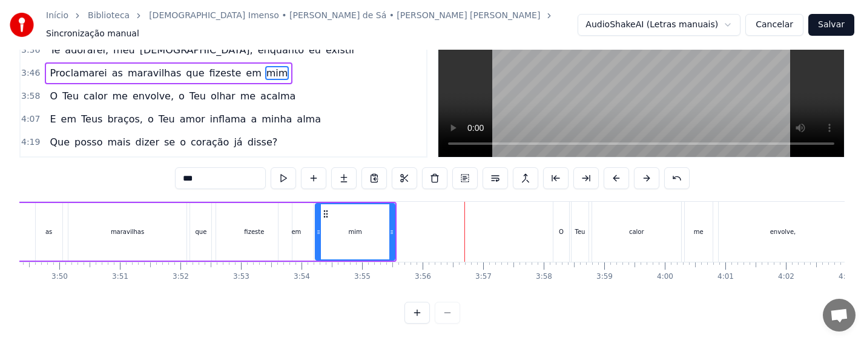
click at [258, 234] on div "fizeste" at bounding box center [254, 232] width 76 height 58
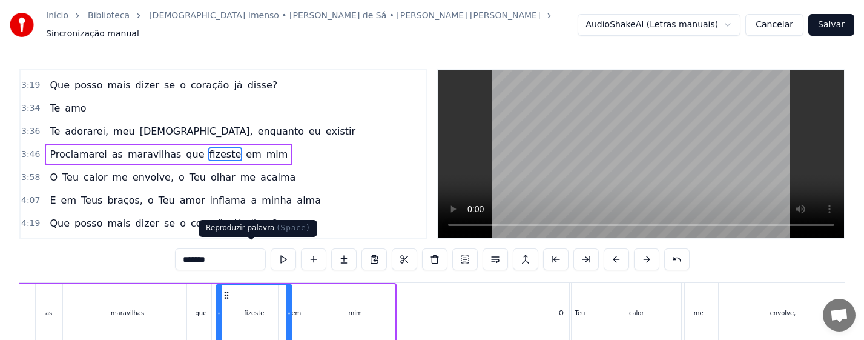
click at [271, 256] on button at bounding box center [283, 259] width 25 height 22
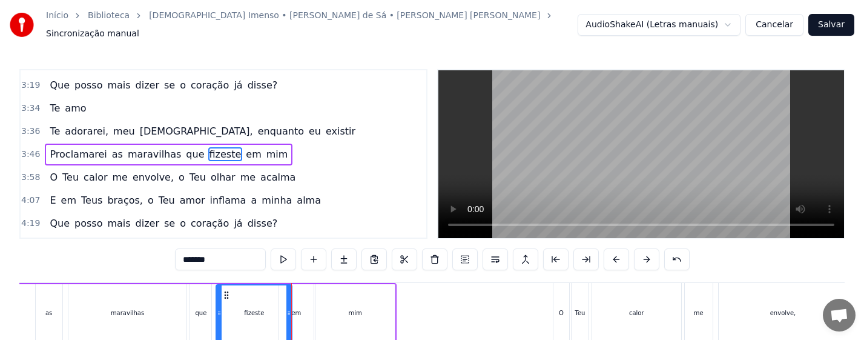
click at [298, 314] on div "em" at bounding box center [295, 313] width 35 height 58
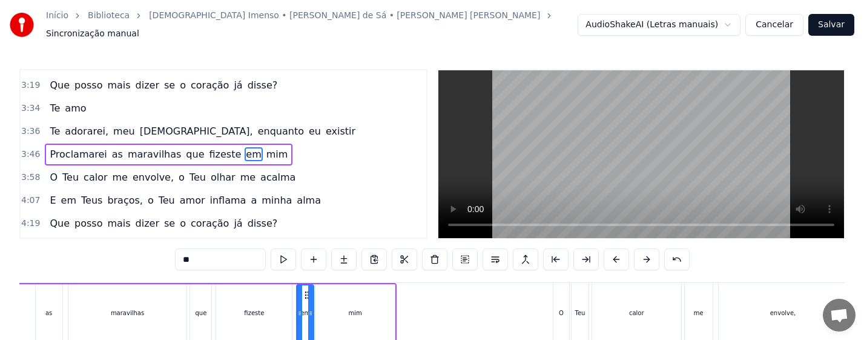
drag, startPoint x: 280, startPoint y: 312, endPoint x: 298, endPoint y: 314, distance: 18.3
click at [298, 314] on div at bounding box center [299, 312] width 5 height 55
drag, startPoint x: 312, startPoint y: 311, endPoint x: 322, endPoint y: 314, distance: 10.7
click at [321, 314] on div at bounding box center [318, 312] width 5 height 55
click at [343, 315] on div "mim" at bounding box center [354, 313] width 79 height 58
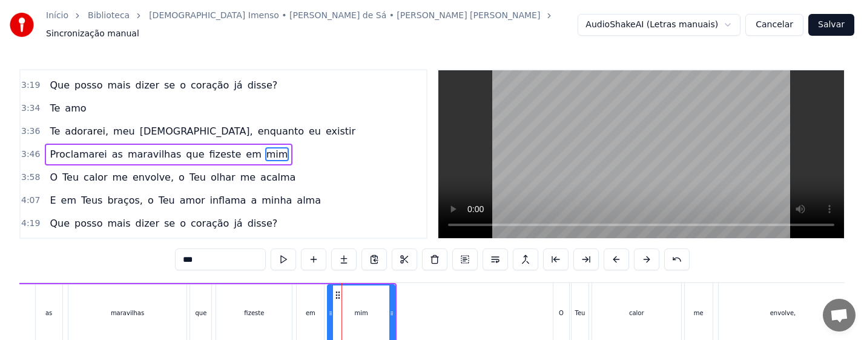
drag, startPoint x: 317, startPoint y: 313, endPoint x: 329, endPoint y: 315, distance: 12.3
click at [329, 315] on div at bounding box center [330, 312] width 5 height 55
click at [275, 312] on div "fizeste" at bounding box center [254, 313] width 76 height 58
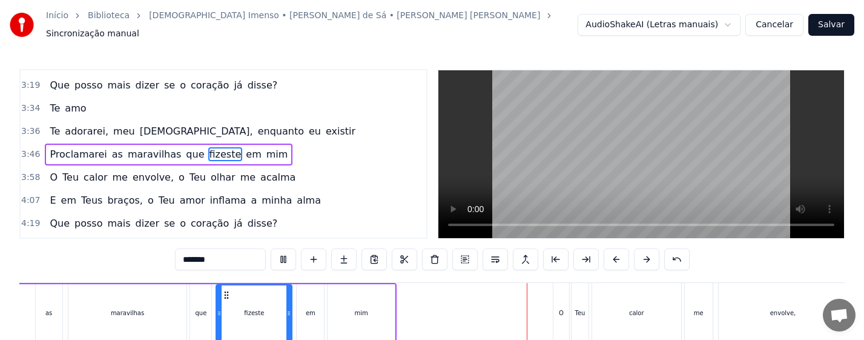
click at [374, 311] on div "mim" at bounding box center [361, 313] width 67 height 58
type input "***"
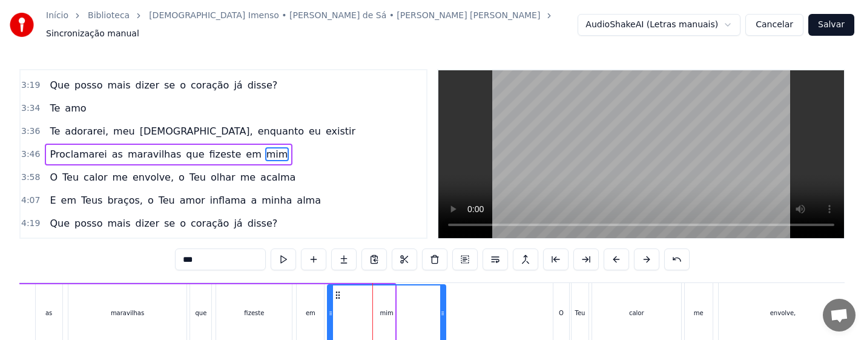
drag, startPoint x: 392, startPoint y: 312, endPoint x: 443, endPoint y: 315, distance: 50.9
click at [443, 315] on div at bounding box center [442, 312] width 5 height 55
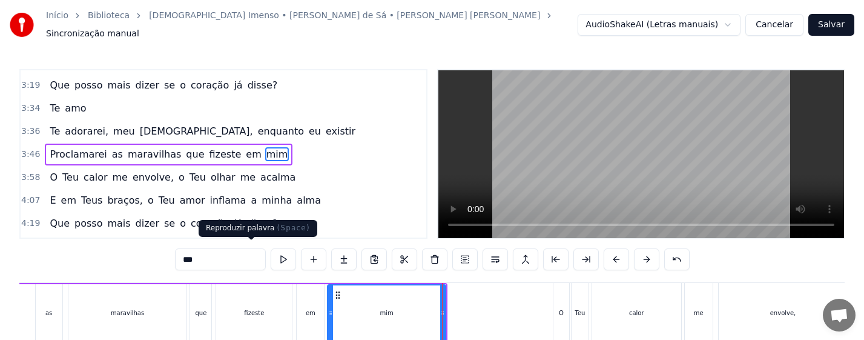
click at [271, 249] on button at bounding box center [283, 259] width 25 height 22
click at [446, 317] on div "Proclamarei as maravilhas que fizeste em mim" at bounding box center [147, 313] width 599 height 60
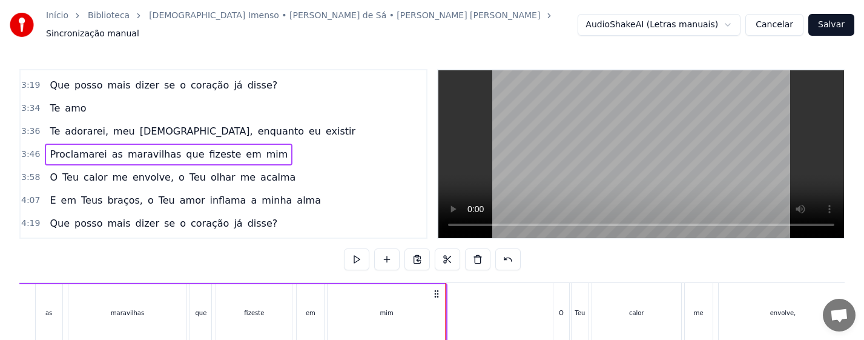
click at [441, 309] on div "mim" at bounding box center [386, 313] width 117 height 58
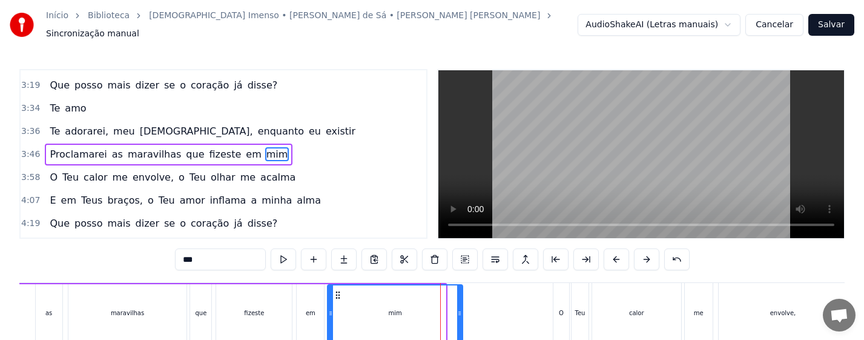
drag, startPoint x: 444, startPoint y: 311, endPoint x: 461, endPoint y: 316, distance: 17.8
click at [461, 316] on div at bounding box center [459, 312] width 5 height 55
click at [321, 306] on div "em" at bounding box center [310, 313] width 27 height 58
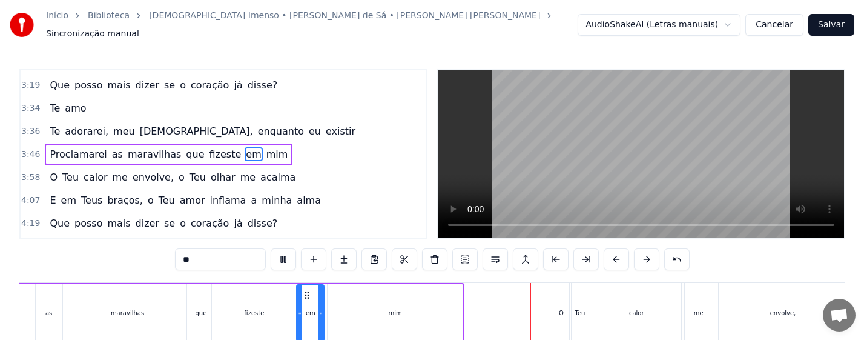
click at [558, 311] on div "O" at bounding box center [561, 313] width 16 height 60
type input "*"
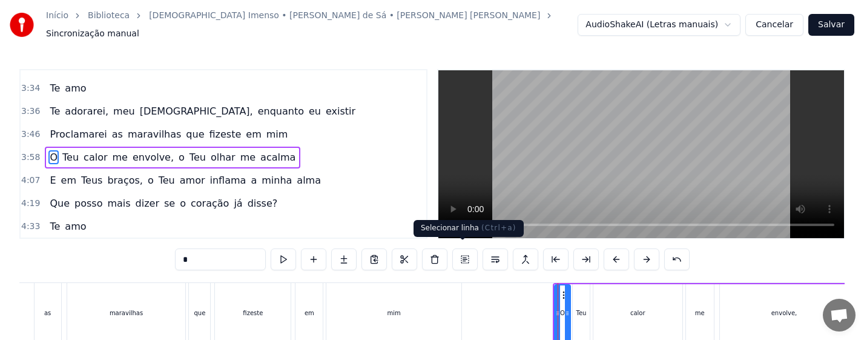
click at [463, 255] on button at bounding box center [464, 259] width 25 height 22
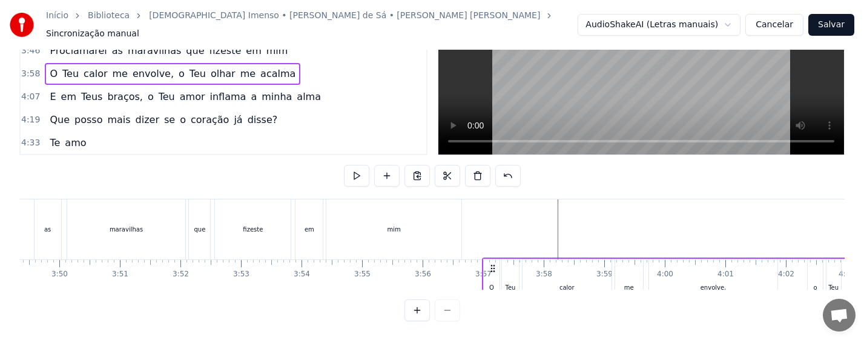
drag, startPoint x: 565, startPoint y: 286, endPoint x: 495, endPoint y: 289, distance: 70.9
click at [495, 289] on div "0:13 Não sou nada, eu bem sei 0:24 [PERSON_NAME], um grão de areia em tuas mãos…" at bounding box center [431, 153] width 825 height 336
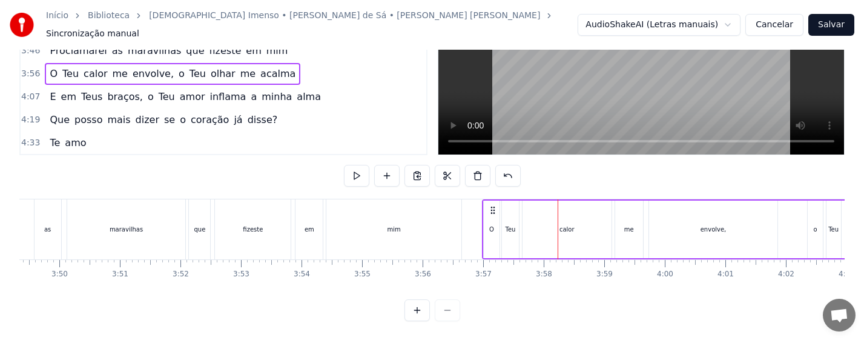
scroll to position [89, 0]
click at [365, 216] on div "mim" at bounding box center [393, 229] width 134 height 60
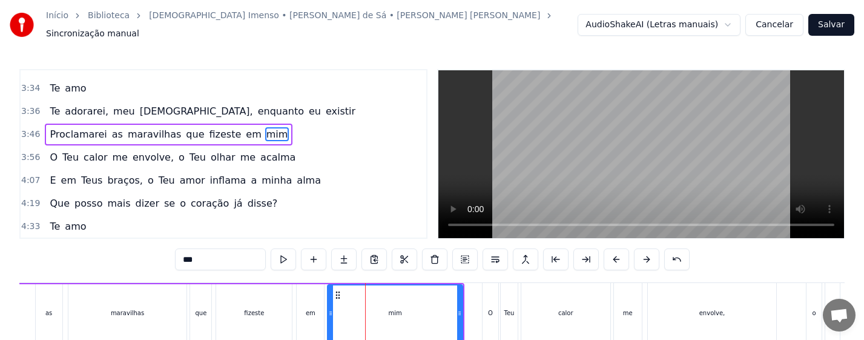
scroll to position [364, 0]
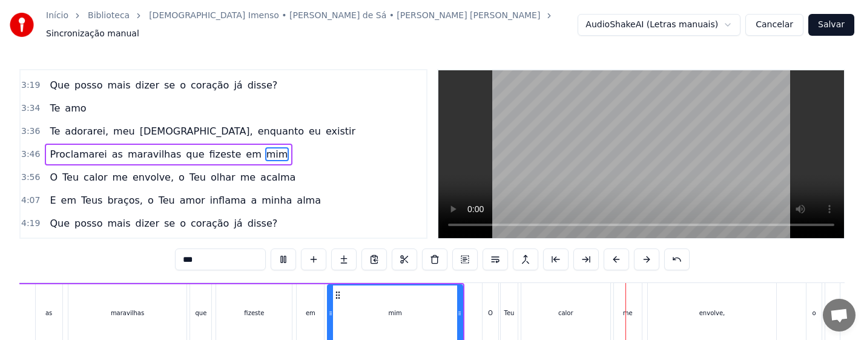
click at [493, 308] on div "O" at bounding box center [491, 313] width 16 height 60
type input "*"
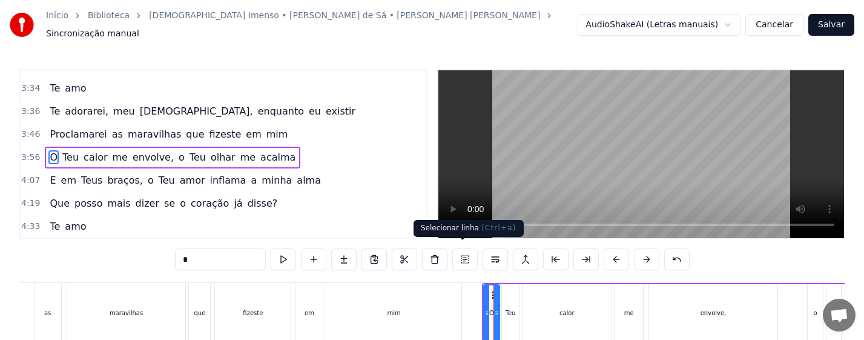
click at [463, 251] on button at bounding box center [464, 259] width 25 height 22
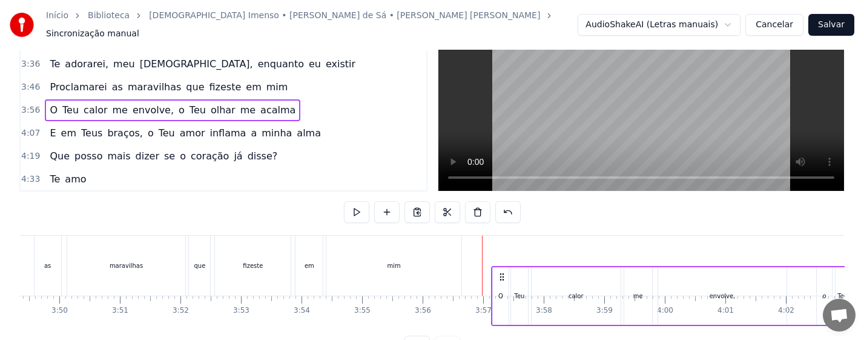
drag, startPoint x: 492, startPoint y: 286, endPoint x: 502, endPoint y: 285, distance: 10.4
click at [502, 282] on icon at bounding box center [502, 277] width 10 height 10
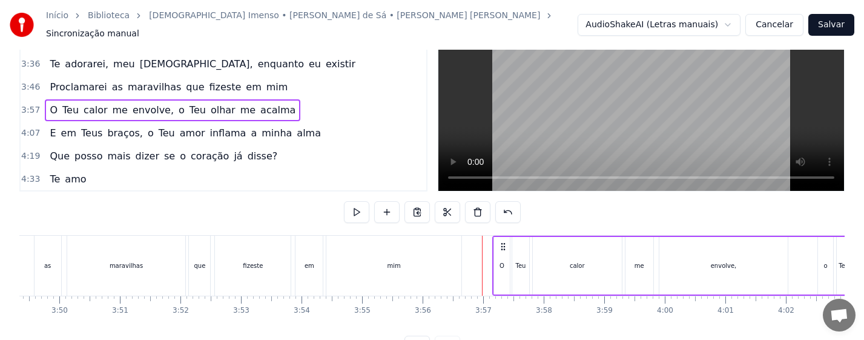
scroll to position [56, 0]
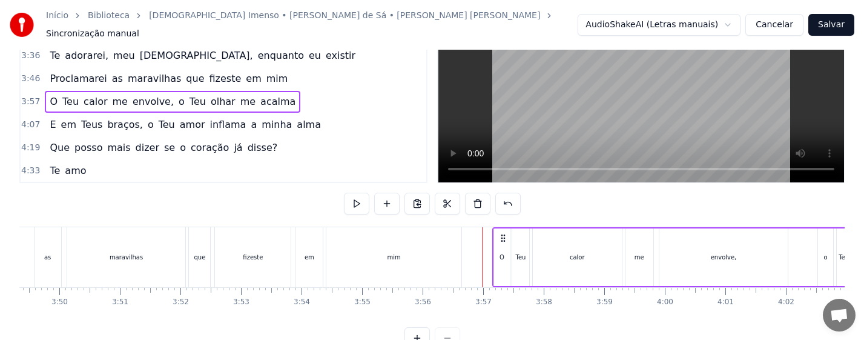
click at [387, 251] on div "mim" at bounding box center [393, 257] width 134 height 60
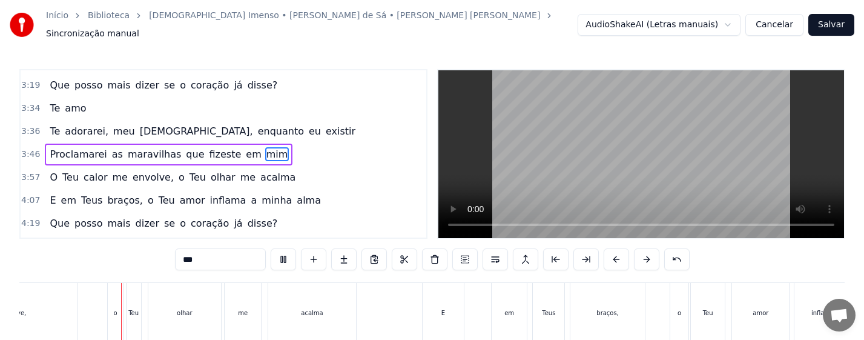
scroll to position [0, 14596]
click at [458, 309] on div "E" at bounding box center [441, 313] width 41 height 60
type input "*"
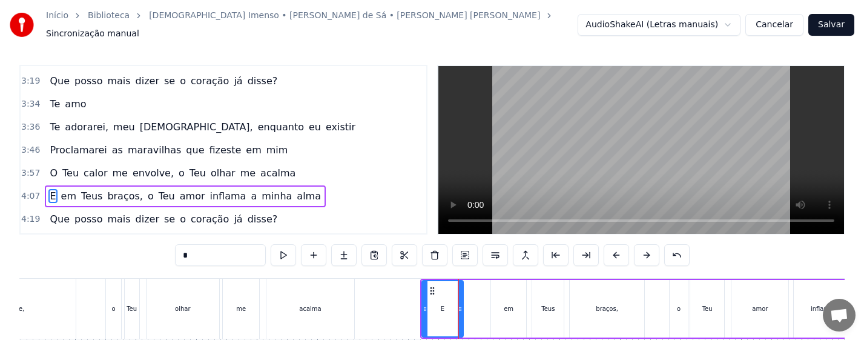
scroll to position [384, 0]
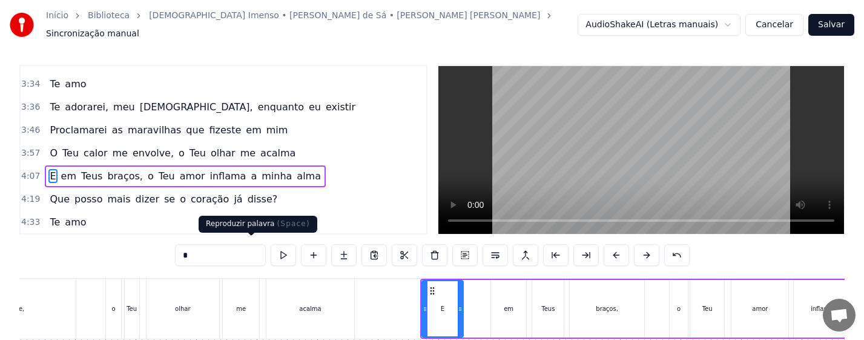
click at [271, 249] on button at bounding box center [283, 255] width 25 height 22
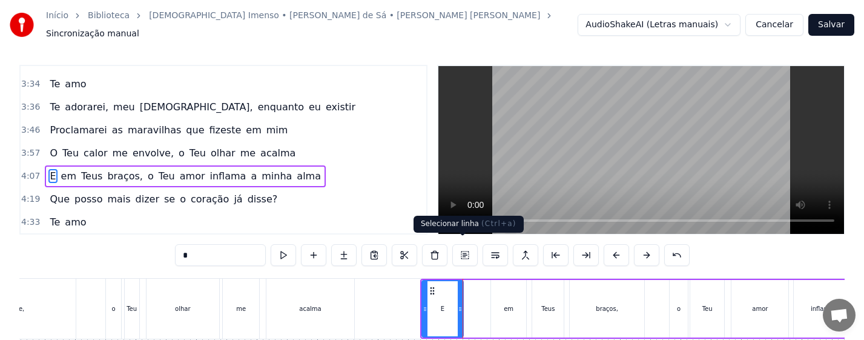
click at [465, 246] on button at bounding box center [464, 255] width 25 height 22
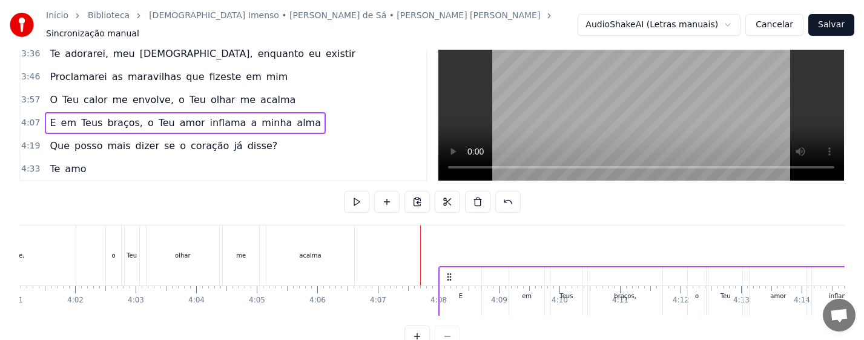
drag, startPoint x: 434, startPoint y: 282, endPoint x: 453, endPoint y: 284, distance: 19.5
click at [453, 282] on icon at bounding box center [449, 277] width 10 height 10
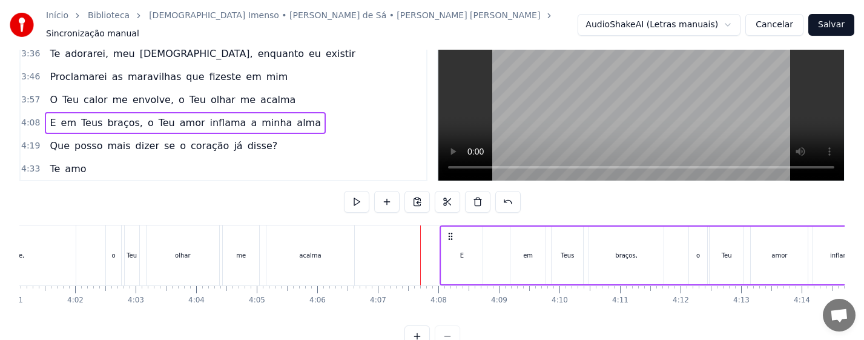
scroll to position [58, 0]
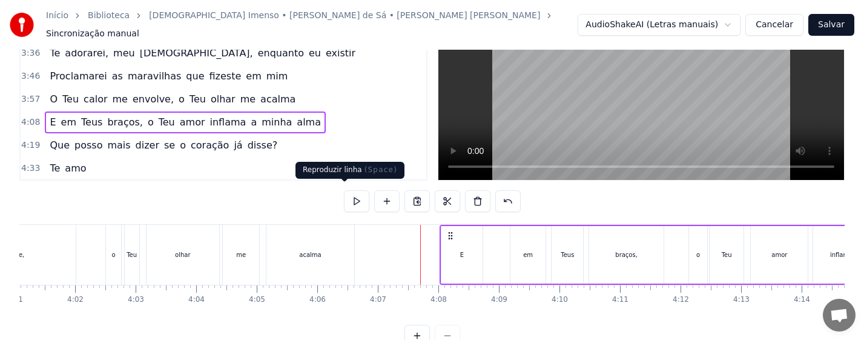
click at [346, 196] on button at bounding box center [356, 201] width 25 height 22
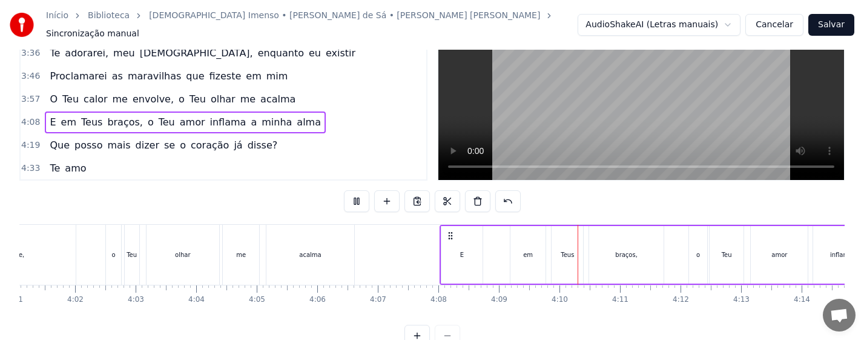
click at [519, 249] on div "em" at bounding box center [527, 255] width 35 height 58
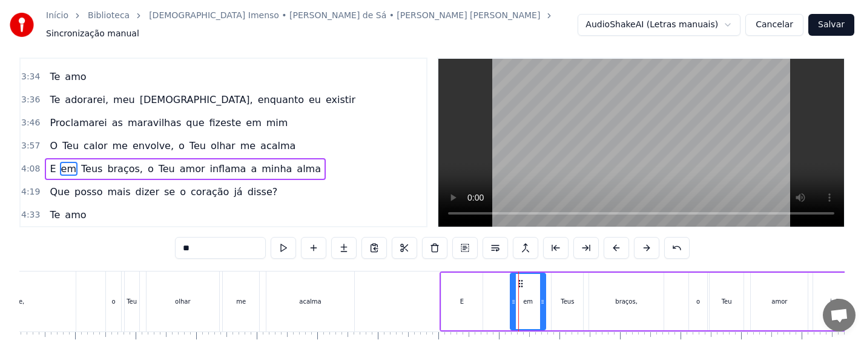
scroll to position [4, 0]
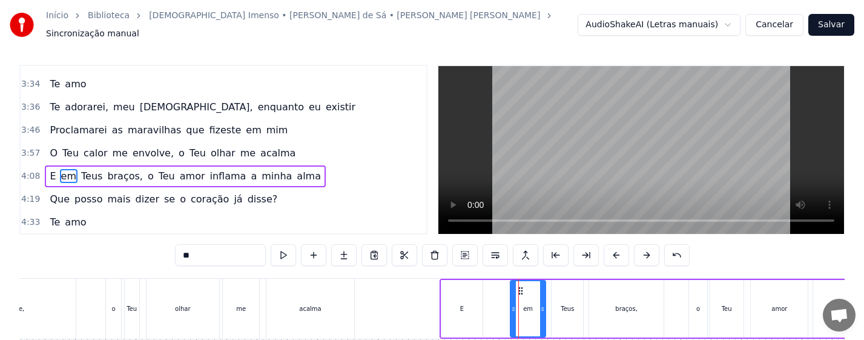
click at [464, 314] on div "E" at bounding box center [461, 309] width 41 height 58
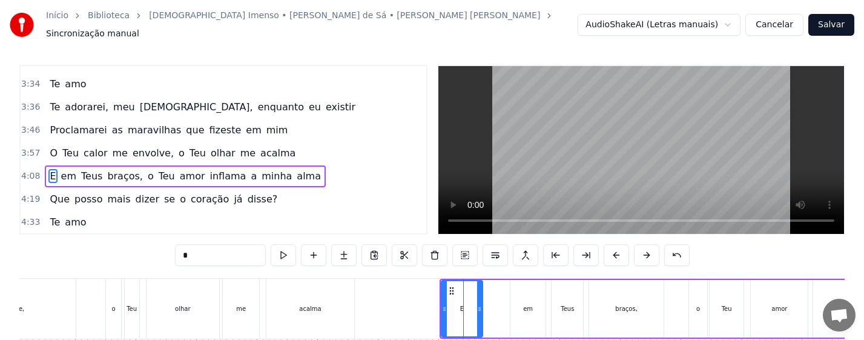
click at [529, 296] on div "em" at bounding box center [527, 309] width 35 height 58
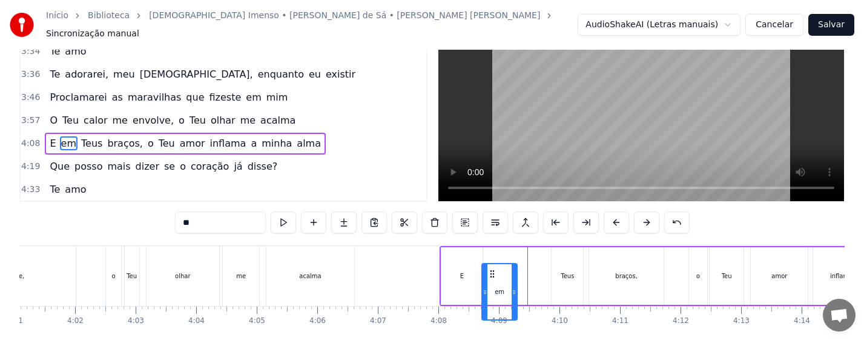
drag, startPoint x: 521, startPoint y: 282, endPoint x: 492, endPoint y: 283, distance: 28.5
click at [492, 278] on icon at bounding box center [492, 274] width 10 height 10
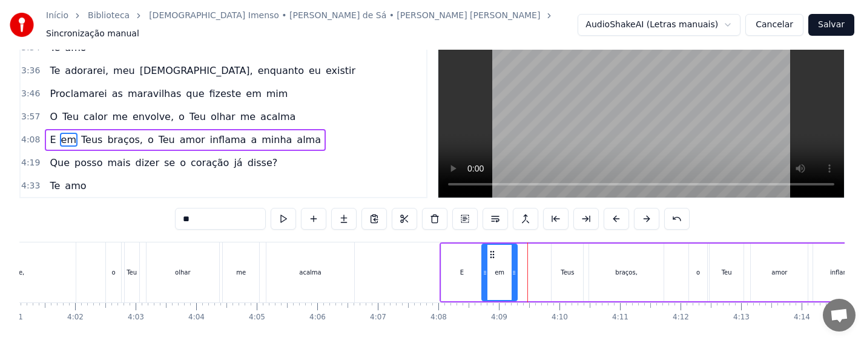
click at [564, 255] on div "Teus" at bounding box center [567, 272] width 31 height 58
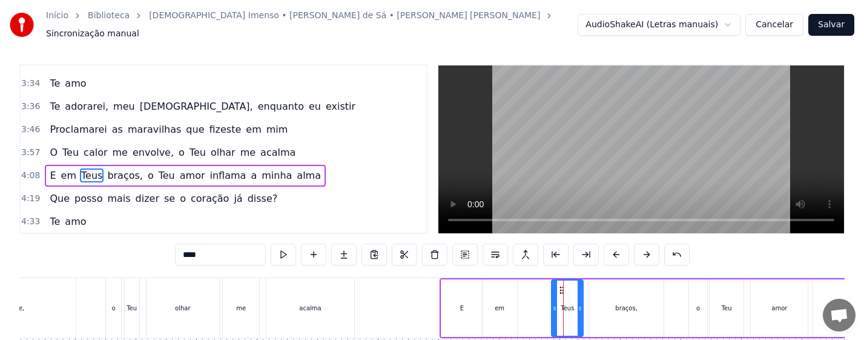
scroll to position [4, 0]
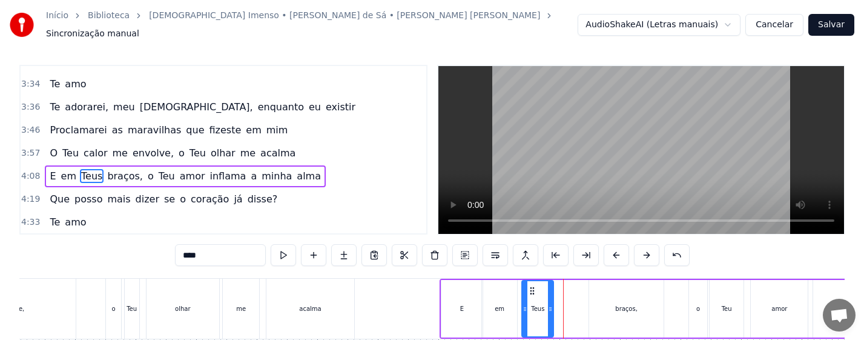
drag, startPoint x: 560, startPoint y: 284, endPoint x: 530, endPoint y: 283, distance: 29.7
click at [530, 286] on icon at bounding box center [532, 291] width 10 height 10
click at [456, 306] on div "E" at bounding box center [461, 309] width 41 height 58
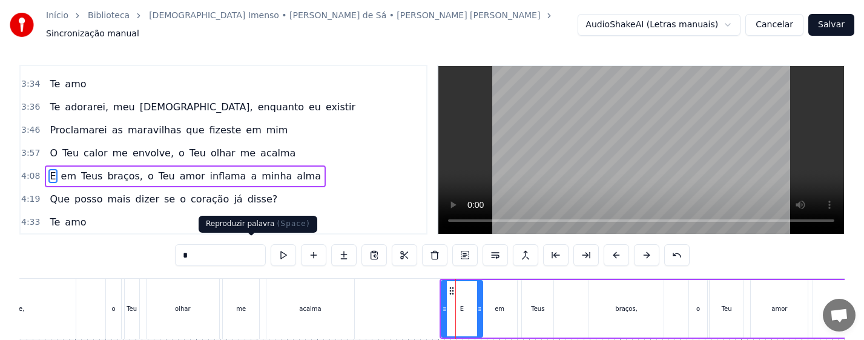
click at [271, 251] on button at bounding box center [283, 255] width 25 height 22
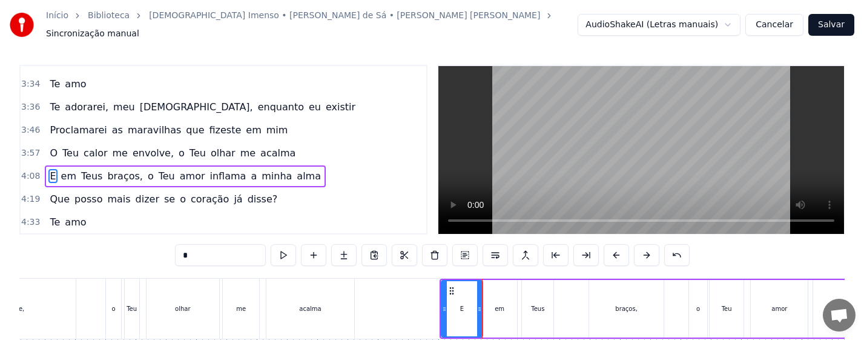
click at [467, 308] on div "E" at bounding box center [462, 308] width 40 height 55
drag, startPoint x: 481, startPoint y: 311, endPoint x: 461, endPoint y: 312, distance: 20.0
click at [461, 312] on div at bounding box center [459, 308] width 5 height 55
click at [500, 304] on div "em" at bounding box center [500, 308] width 10 height 9
type input "**"
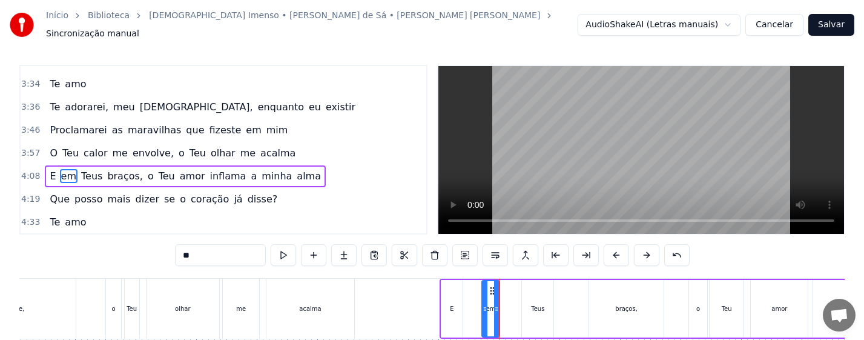
drag, startPoint x: 516, startPoint y: 314, endPoint x: 499, endPoint y: 314, distance: 17.6
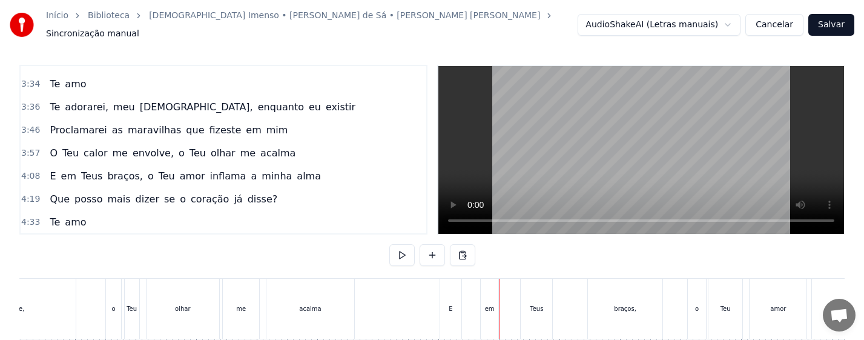
click at [484, 303] on div "em" at bounding box center [490, 308] width 18 height 60
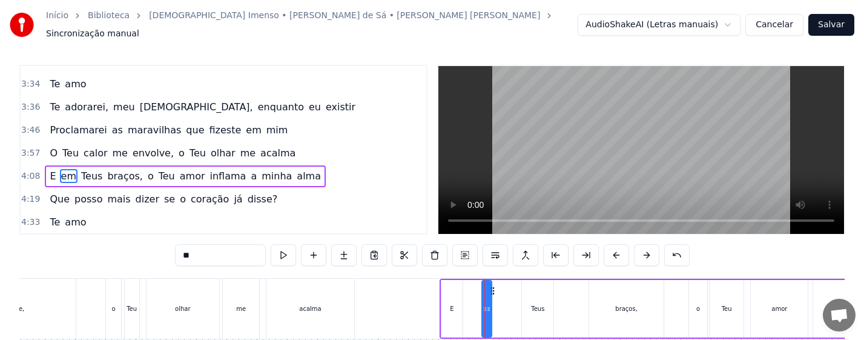
drag, startPoint x: 494, startPoint y: 286, endPoint x: 486, endPoint y: 286, distance: 7.9
click at [486, 286] on div at bounding box center [488, 308] width 5 height 55
drag, startPoint x: 490, startPoint y: 294, endPoint x: 497, endPoint y: 297, distance: 8.1
click at [497, 297] on div at bounding box center [495, 308] width 5 height 55
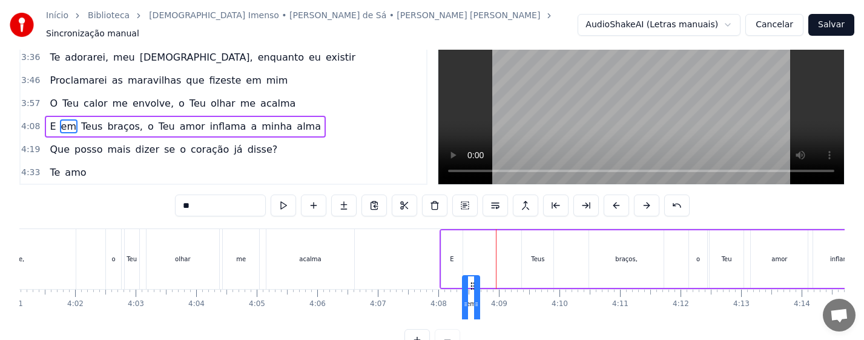
drag, startPoint x: 490, startPoint y: 287, endPoint x: 470, endPoint y: 289, distance: 19.5
click at [470, 289] on div "em" at bounding box center [471, 303] width 16 height 55
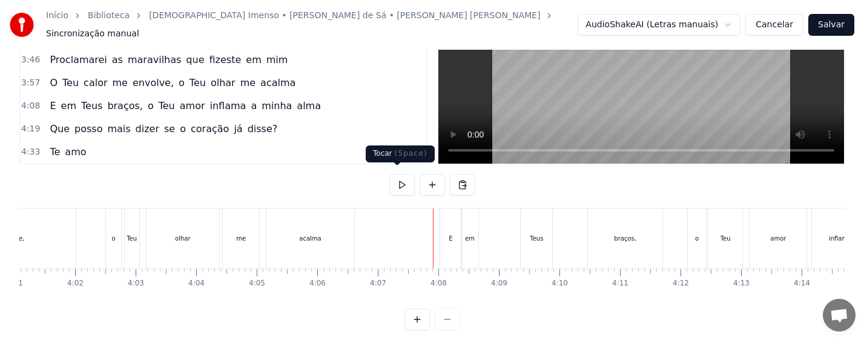
click at [394, 180] on button at bounding box center [401, 185] width 25 height 22
click at [522, 237] on div "Teus" at bounding box center [536, 238] width 31 height 60
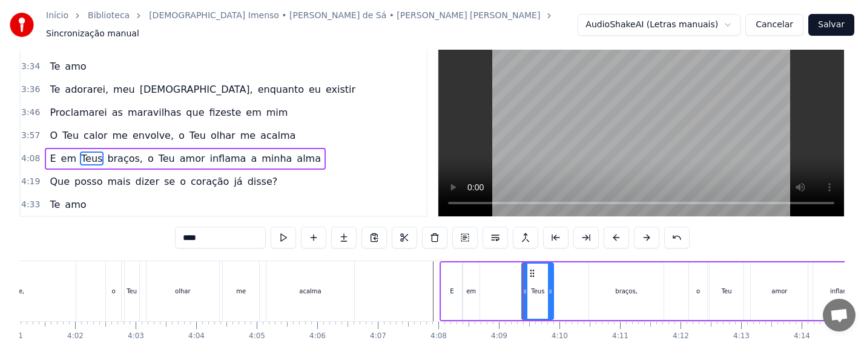
scroll to position [4, 0]
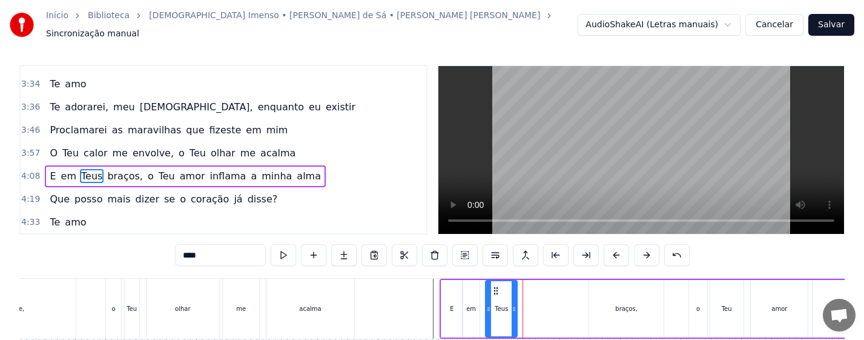
drag, startPoint x: 532, startPoint y: 285, endPoint x: 494, endPoint y: 285, distance: 37.5
click at [495, 291] on circle at bounding box center [495, 291] width 1 height 1
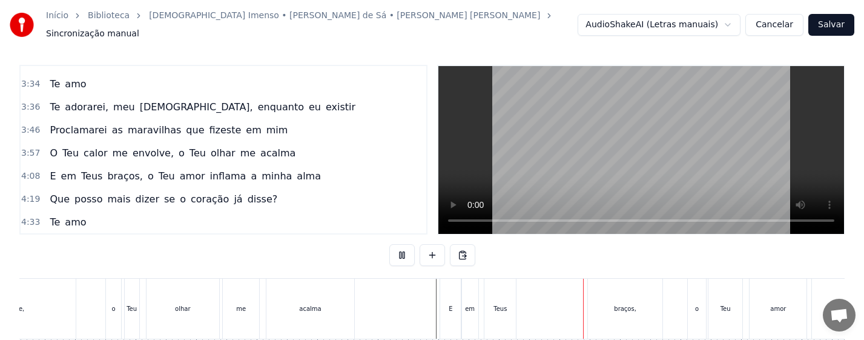
click at [636, 304] on div "braços," at bounding box center [625, 308] width 74 height 60
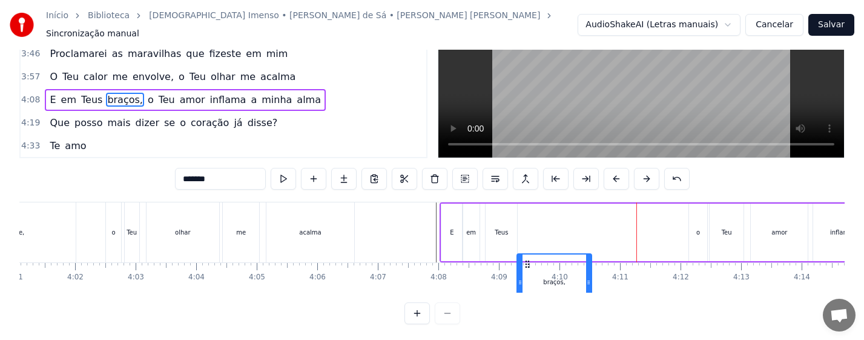
drag, startPoint x: 602, startPoint y: 284, endPoint x: 530, endPoint y: 291, distance: 72.4
click at [530, 291] on div "0:13 Não sou nada, eu bem sei 0:24 [PERSON_NAME], um grão de areia em tuas mãos…" at bounding box center [431, 156] width 825 height 336
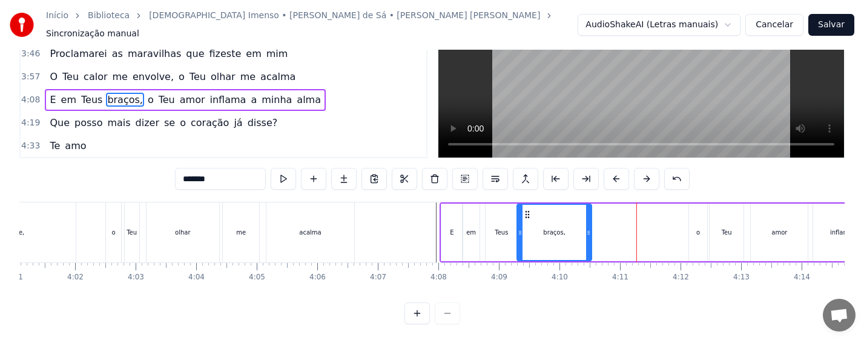
scroll to position [89, 0]
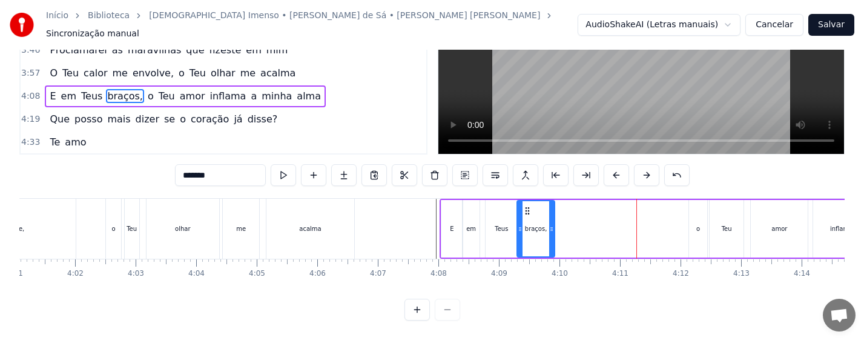
drag, startPoint x: 589, startPoint y: 234, endPoint x: 552, endPoint y: 237, distance: 37.1
click at [552, 237] on div at bounding box center [551, 228] width 5 height 55
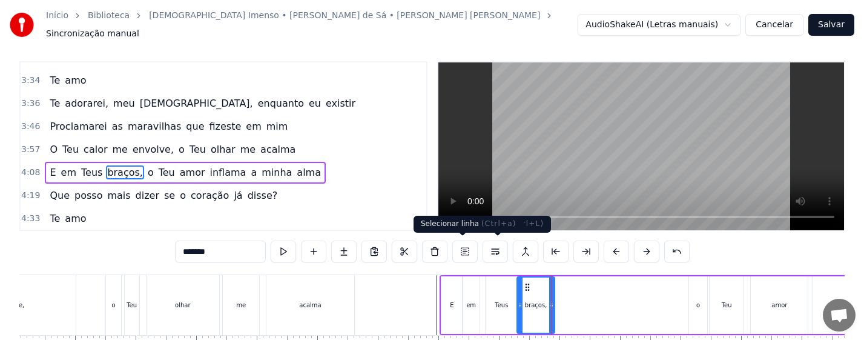
scroll to position [4, 0]
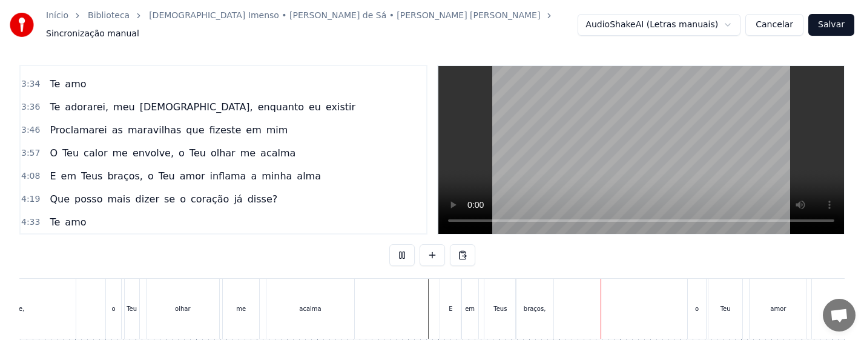
click at [536, 312] on div "braços," at bounding box center [534, 308] width 37 height 60
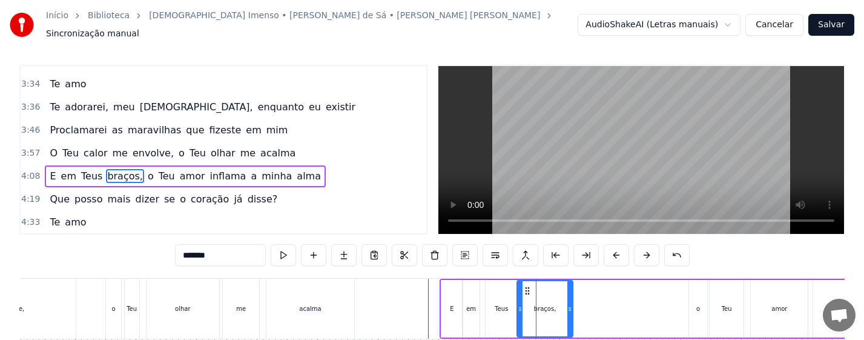
drag, startPoint x: 552, startPoint y: 314, endPoint x: 570, endPoint y: 315, distance: 18.2
click at [570, 315] on div at bounding box center [569, 308] width 5 height 55
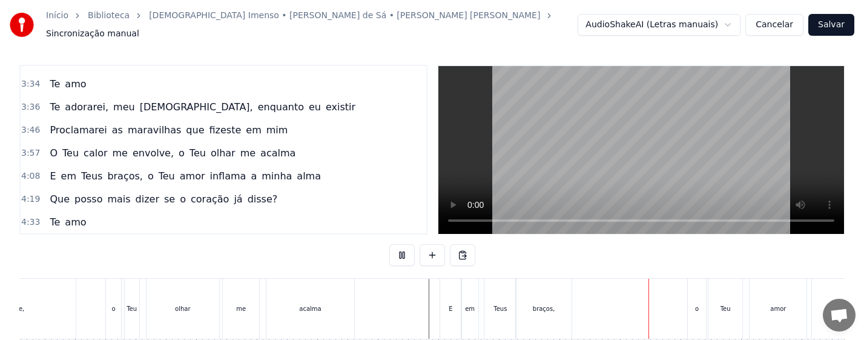
click at [544, 304] on div "braços," at bounding box center [544, 308] width 22 height 9
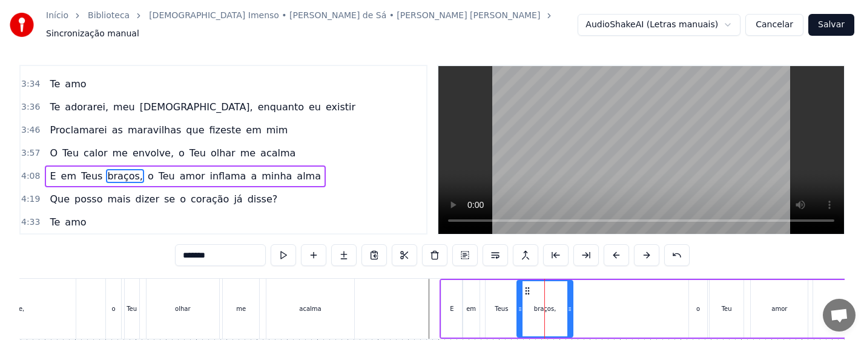
click at [699, 306] on div "o" at bounding box center [698, 308] width 4 height 9
type input "*"
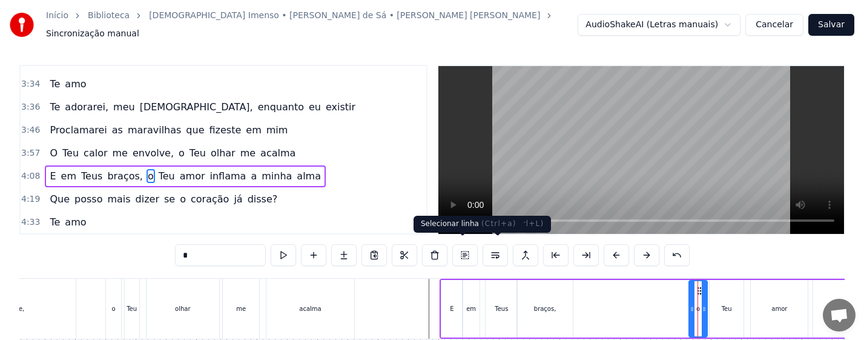
click at [467, 249] on button at bounding box center [464, 255] width 25 height 22
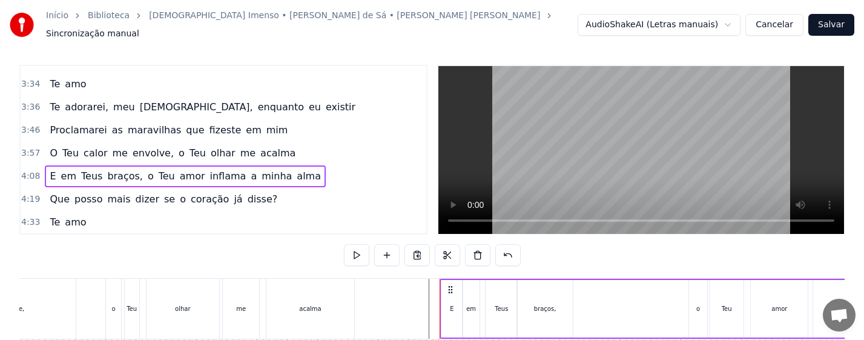
click at [698, 309] on div "o" at bounding box center [698, 309] width 18 height 58
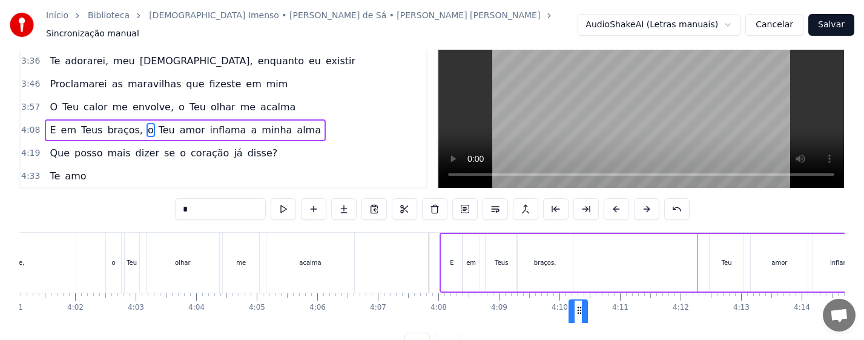
scroll to position [76, 0]
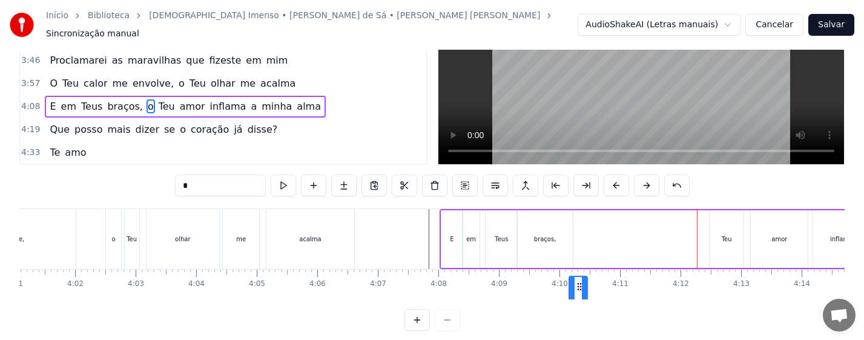
drag, startPoint x: 698, startPoint y: 287, endPoint x: 578, endPoint y: 288, distance: 119.9
click at [578, 288] on icon at bounding box center [580, 287] width 10 height 10
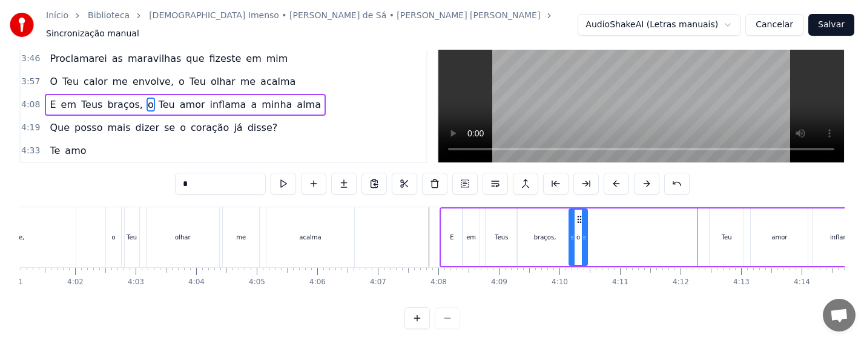
click at [446, 232] on div "E" at bounding box center [451, 237] width 21 height 58
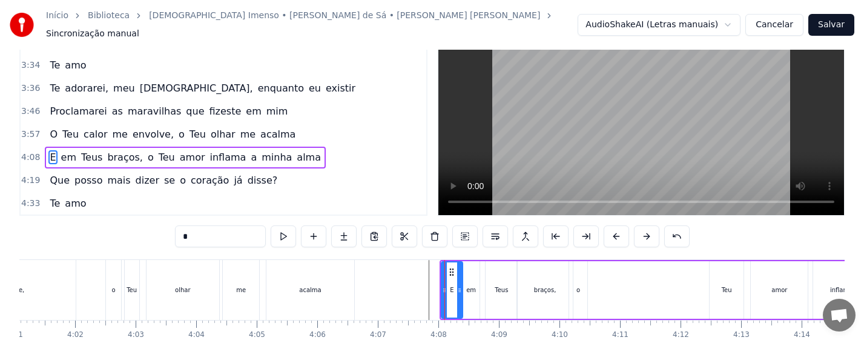
scroll to position [4, 0]
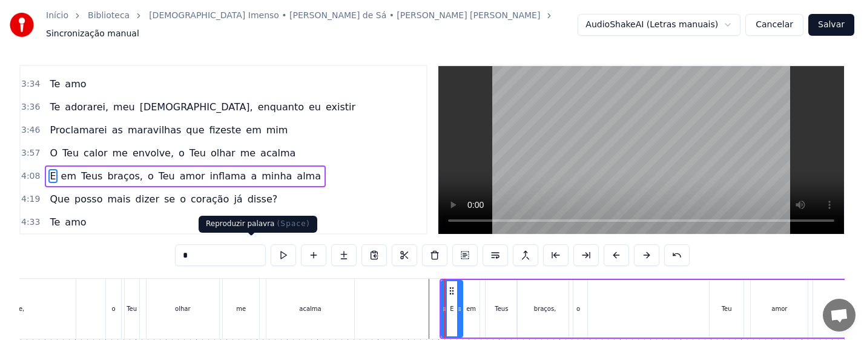
click at [271, 249] on button at bounding box center [283, 255] width 25 height 22
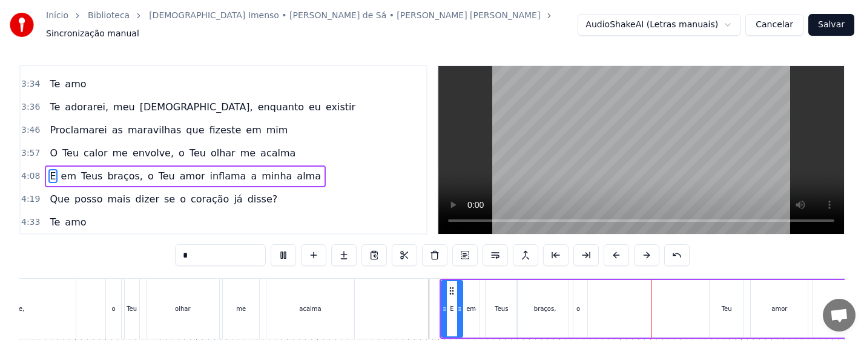
click at [579, 311] on div "o" at bounding box center [578, 309] width 18 height 58
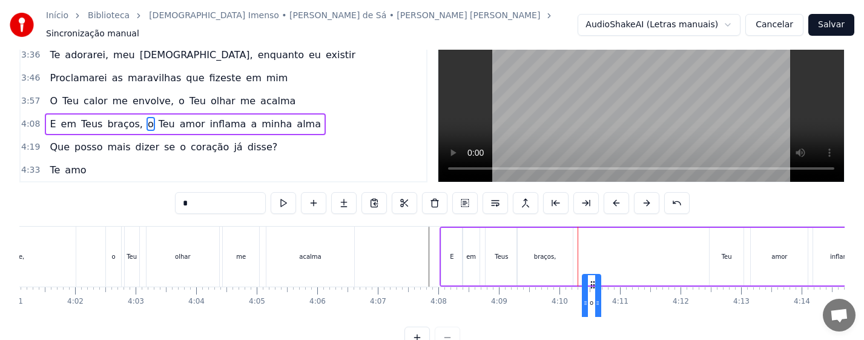
drag, startPoint x: 579, startPoint y: 285, endPoint x: 592, endPoint y: 286, distance: 13.4
click at [592, 286] on icon at bounding box center [593, 285] width 10 height 10
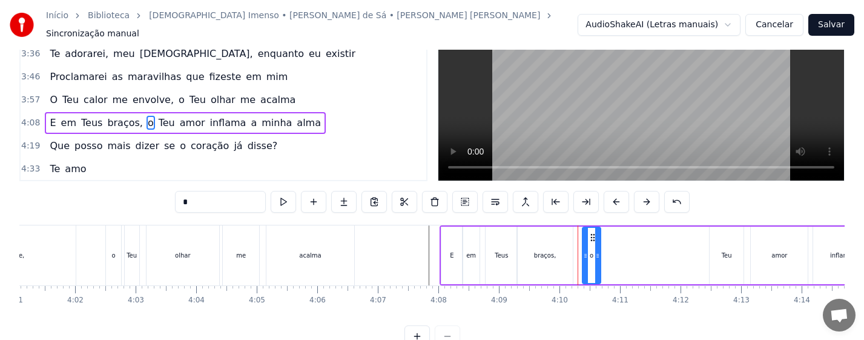
click at [723, 253] on div "Teu" at bounding box center [727, 255] width 10 height 9
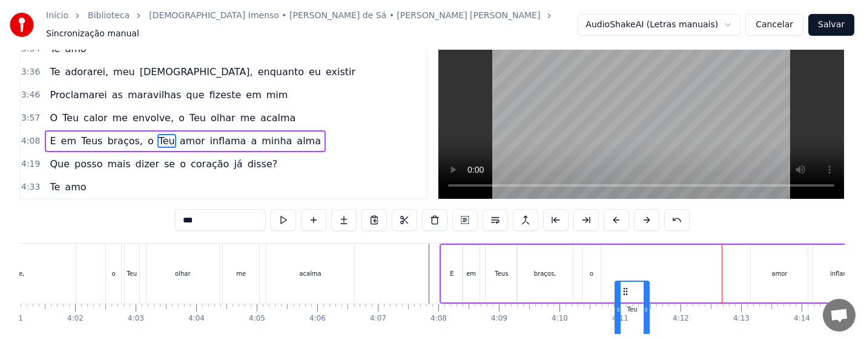
drag, startPoint x: 718, startPoint y: 282, endPoint x: 624, endPoint y: 280, distance: 94.5
click at [624, 286] on icon at bounding box center [626, 291] width 10 height 10
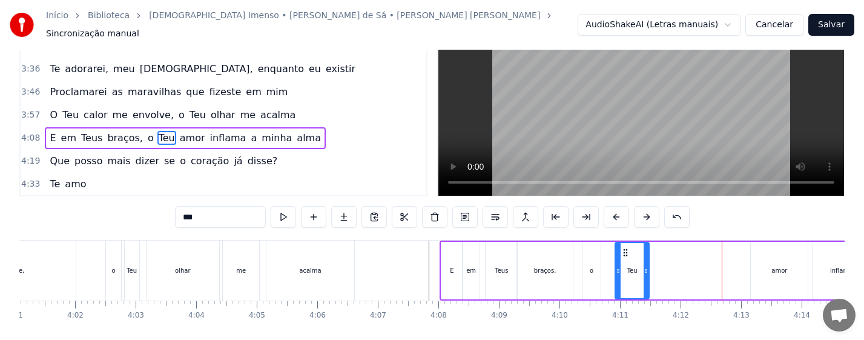
click at [793, 263] on div "amor" at bounding box center [779, 271] width 57 height 58
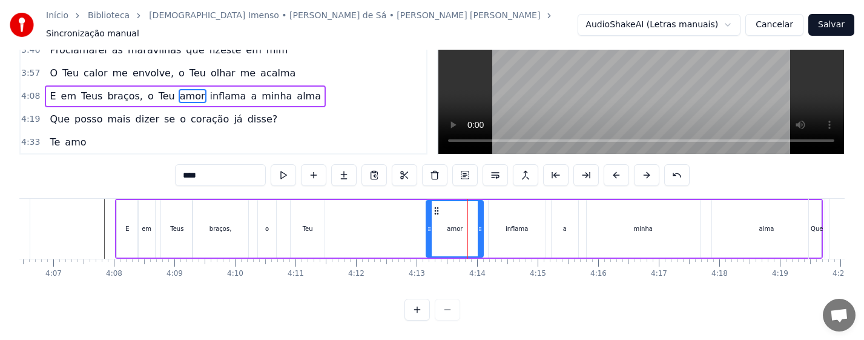
scroll to position [0, 14882]
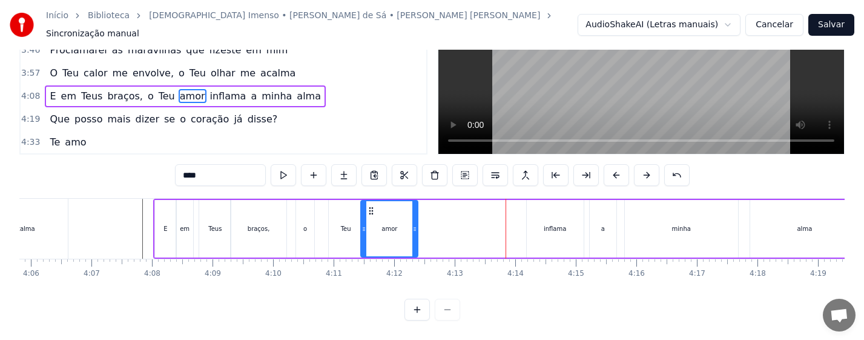
drag, startPoint x: 475, startPoint y: 200, endPoint x: 371, endPoint y: 200, distance: 103.5
click at [371, 206] on icon at bounding box center [371, 211] width 10 height 10
drag, startPoint x: 416, startPoint y: 225, endPoint x: 392, endPoint y: 225, distance: 24.2
click at [392, 225] on div at bounding box center [390, 228] width 5 height 55
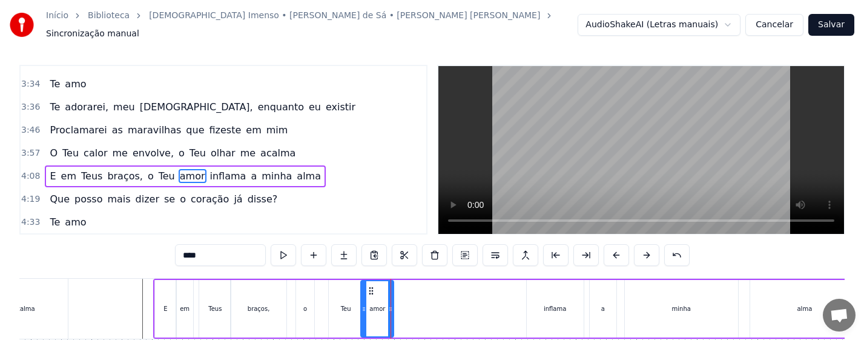
click at [558, 305] on div "inflama" at bounding box center [555, 308] width 22 height 9
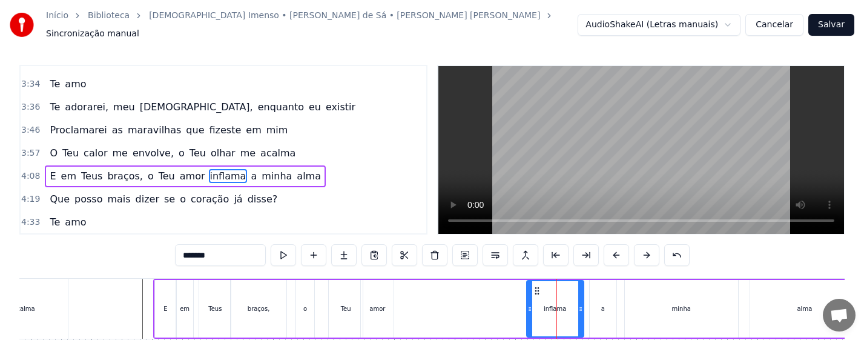
scroll to position [65, 0]
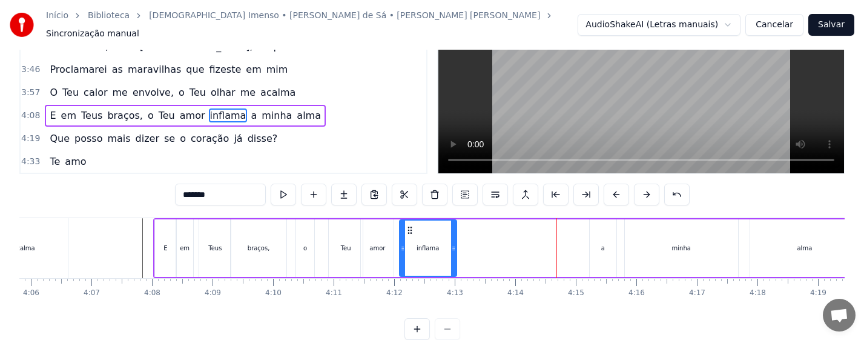
drag, startPoint x: 538, startPoint y: 225, endPoint x: 409, endPoint y: 231, distance: 129.7
click at [409, 231] on div "inflama" at bounding box center [428, 247] width 56 height 55
click at [283, 246] on div "braços," at bounding box center [258, 248] width 55 height 58
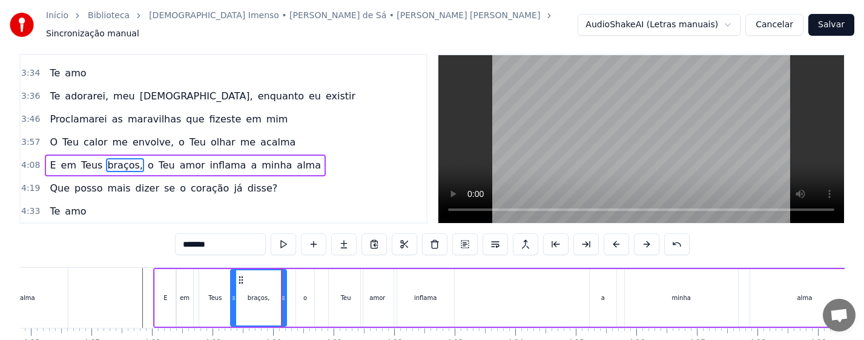
scroll to position [4, 0]
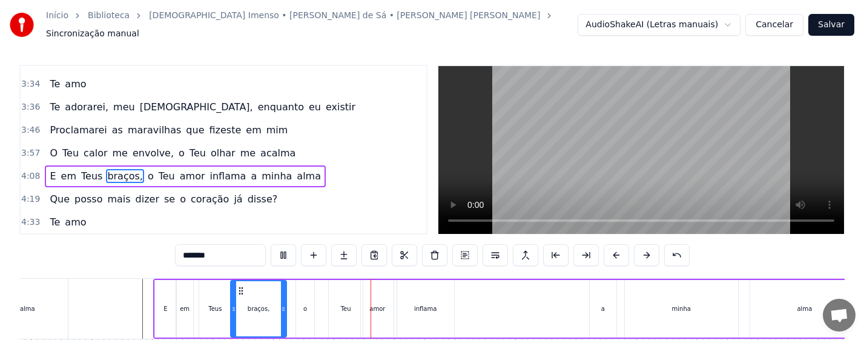
click at [307, 304] on div "o" at bounding box center [305, 309] width 18 height 58
type input "*"
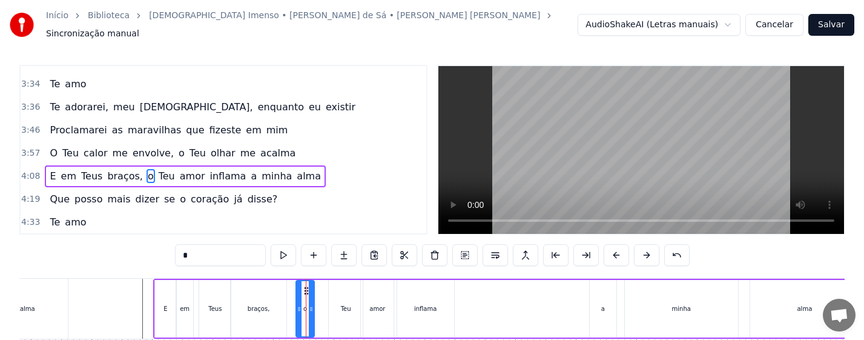
drag, startPoint x: 306, startPoint y: 285, endPoint x: 323, endPoint y: 285, distance: 17.0
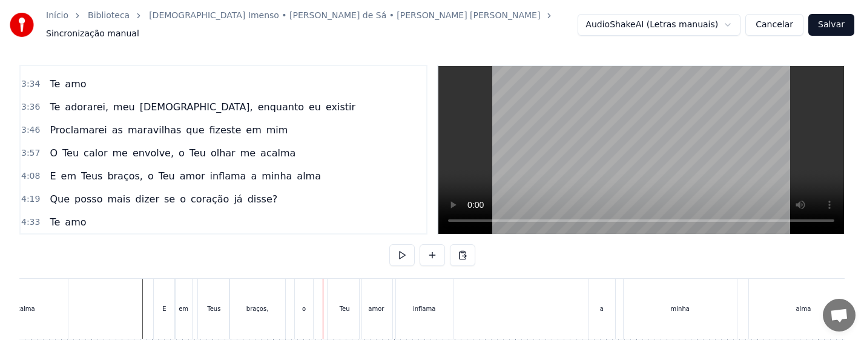
click at [307, 283] on div "o" at bounding box center [304, 308] width 18 height 60
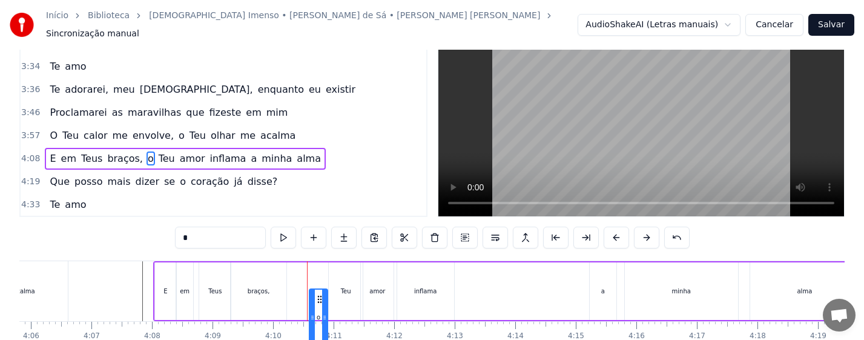
scroll to position [62, 0]
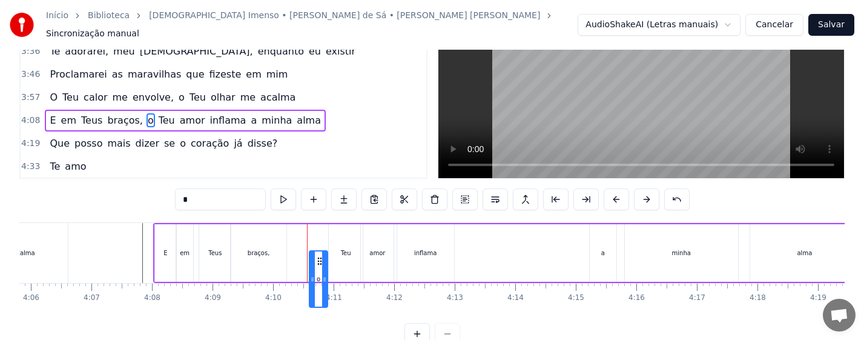
drag, startPoint x: 309, startPoint y: 285, endPoint x: 318, endPoint y: 286, distance: 9.9
click at [320, 266] on icon at bounding box center [320, 261] width 10 height 10
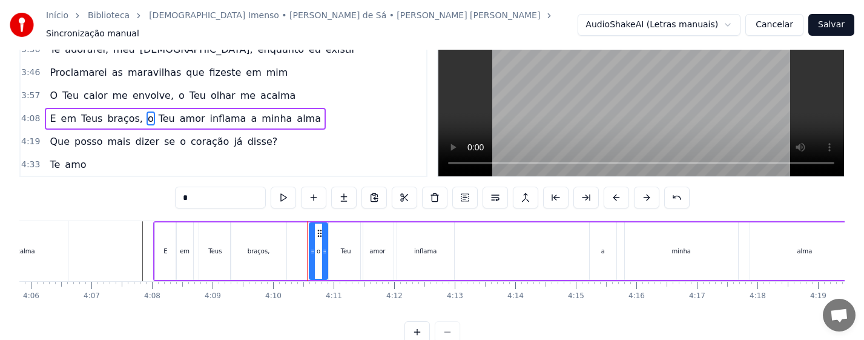
click at [246, 252] on div "braços," at bounding box center [258, 251] width 55 height 58
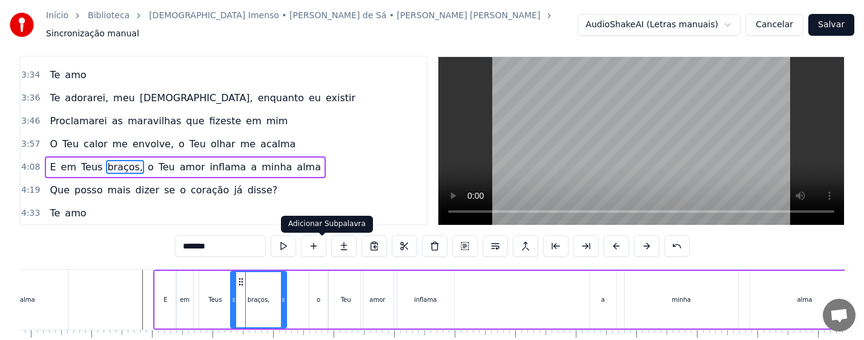
scroll to position [4, 0]
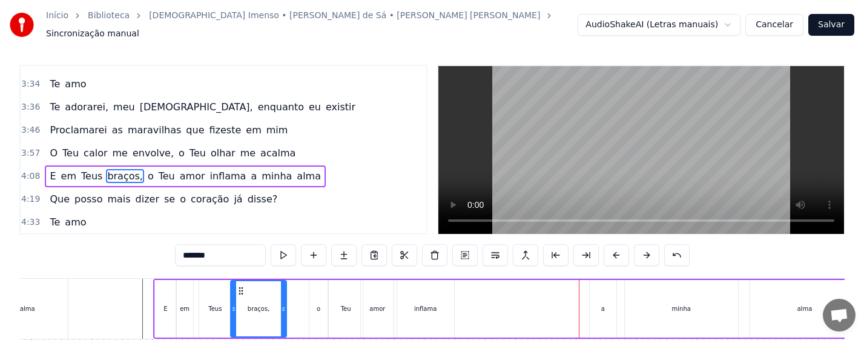
click at [375, 309] on div "amor" at bounding box center [377, 309] width 33 height 58
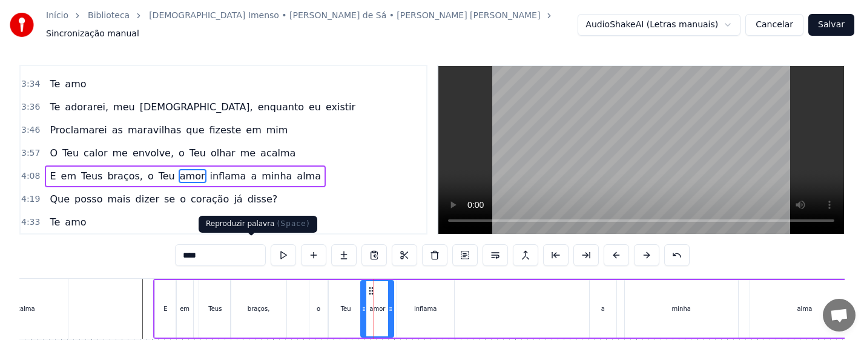
click at [271, 249] on button at bounding box center [283, 255] width 25 height 22
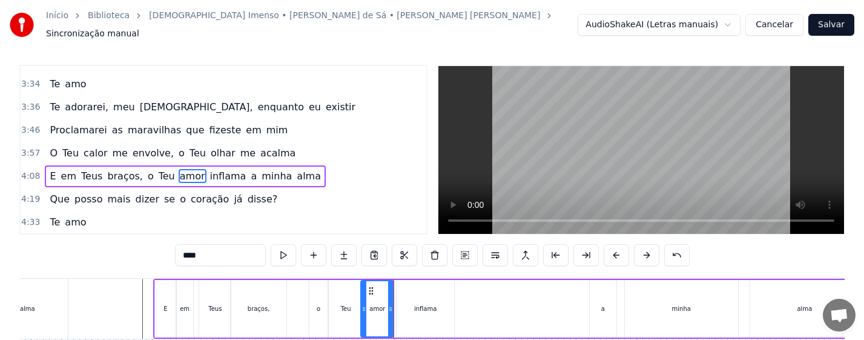
click at [427, 305] on div "inflama" at bounding box center [425, 308] width 22 height 9
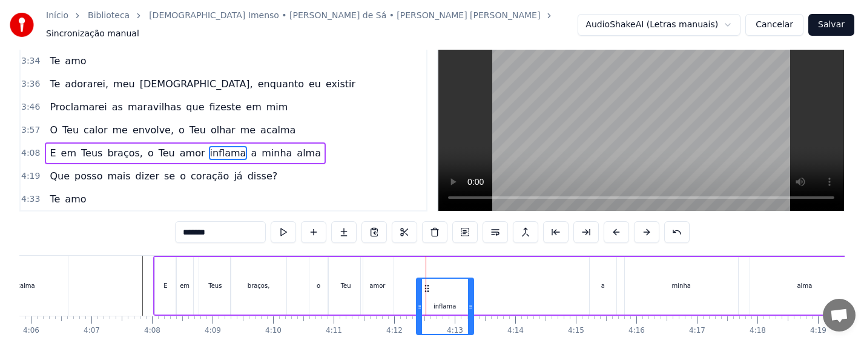
drag, startPoint x: 407, startPoint y: 283, endPoint x: 427, endPoint y: 283, distance: 19.4
click at [427, 283] on icon at bounding box center [427, 288] width 10 height 10
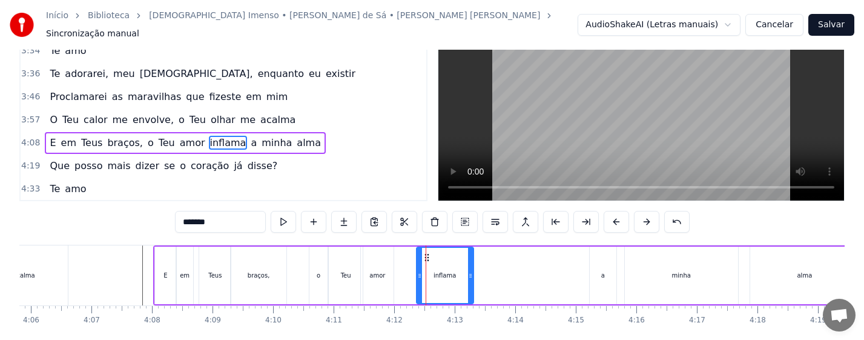
click at [376, 273] on div "amor" at bounding box center [377, 275] width 16 height 9
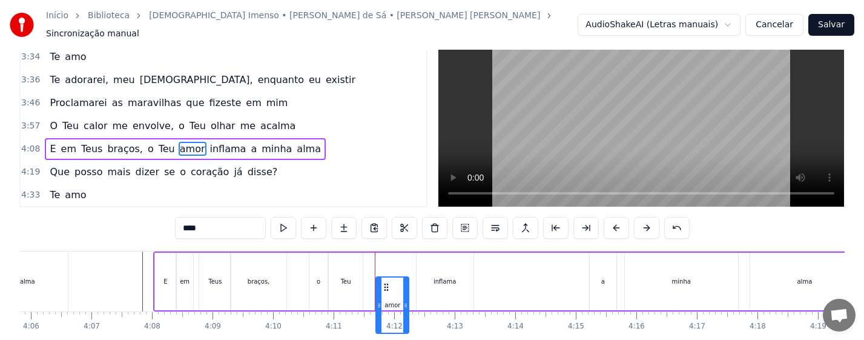
scroll to position [42, 0]
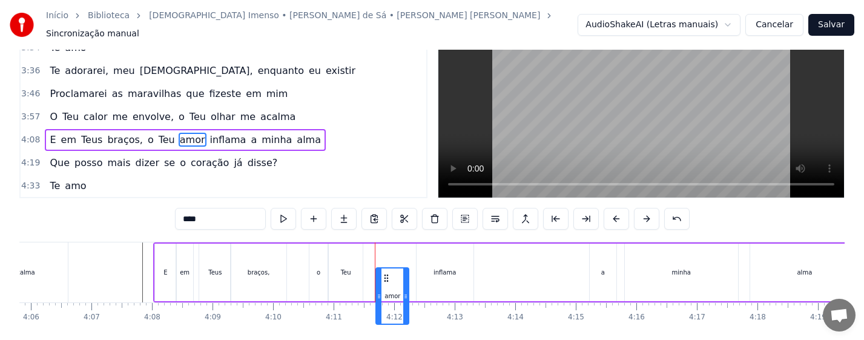
drag, startPoint x: 371, startPoint y: 283, endPoint x: 386, endPoint y: 283, distance: 15.1
click at [386, 283] on icon at bounding box center [386, 278] width 10 height 10
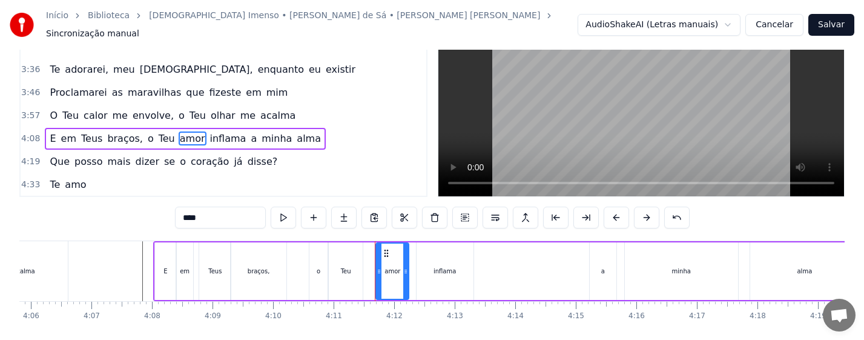
click at [347, 268] on div "Teu" at bounding box center [346, 270] width 10 height 9
type input "***"
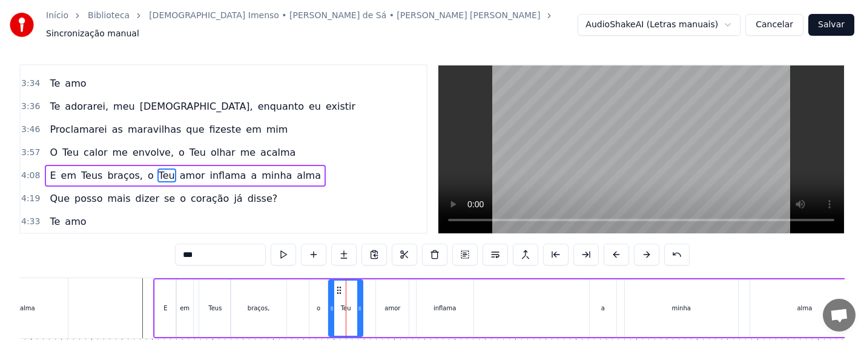
scroll to position [4, 0]
drag, startPoint x: 361, startPoint y: 296, endPoint x: 374, endPoint y: 298, distance: 12.9
click at [372, 298] on div at bounding box center [369, 308] width 5 height 55
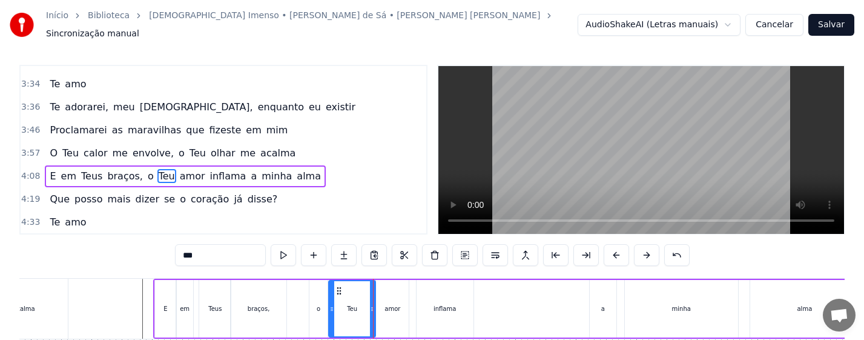
click at [297, 303] on div "E em Teus braços, o Teu amor inflama a minha [PERSON_NAME]" at bounding box center [507, 308] width 708 height 60
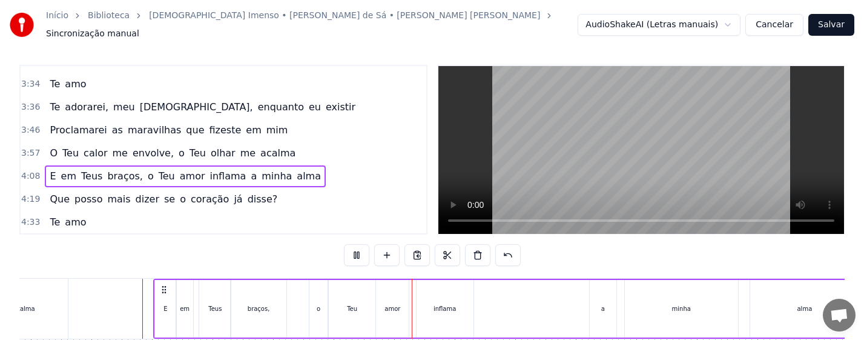
click at [318, 305] on div "o" at bounding box center [319, 308] width 4 height 9
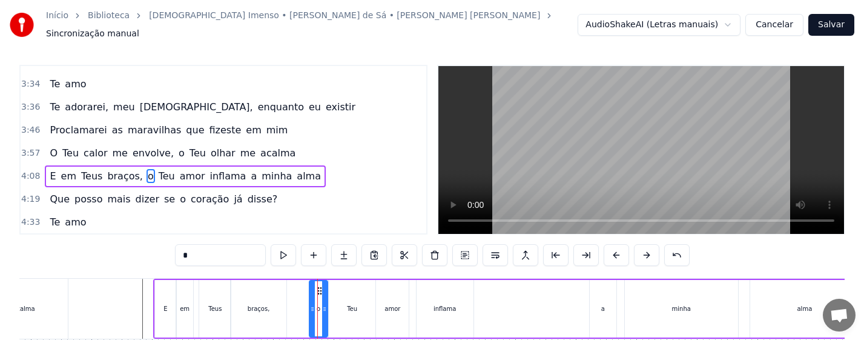
click at [337, 308] on div "Teu" at bounding box center [352, 309] width 47 height 58
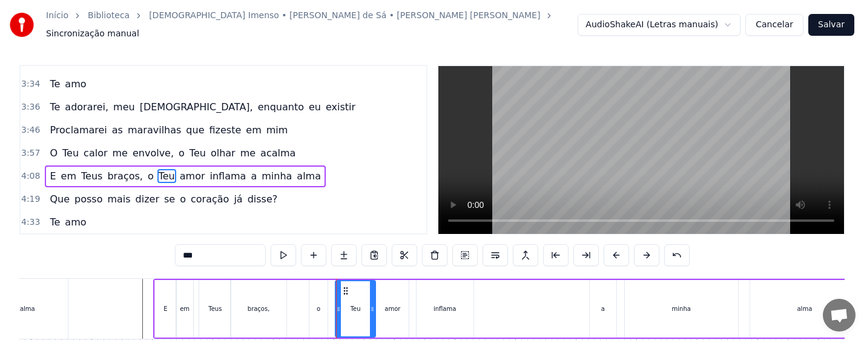
drag, startPoint x: 332, startPoint y: 306, endPoint x: 338, endPoint y: 306, distance: 6.7
click at [338, 306] on icon at bounding box center [338, 309] width 5 height 10
click at [318, 312] on div "o" at bounding box center [318, 309] width 18 height 58
type input "*"
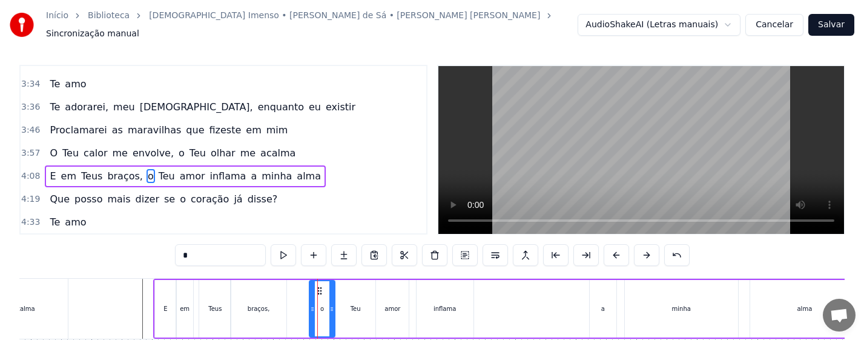
click at [332, 311] on div at bounding box center [331, 308] width 5 height 55
click at [299, 305] on div "E em Teus braços, o Teu amor inflama a minha [PERSON_NAME]" at bounding box center [507, 308] width 708 height 60
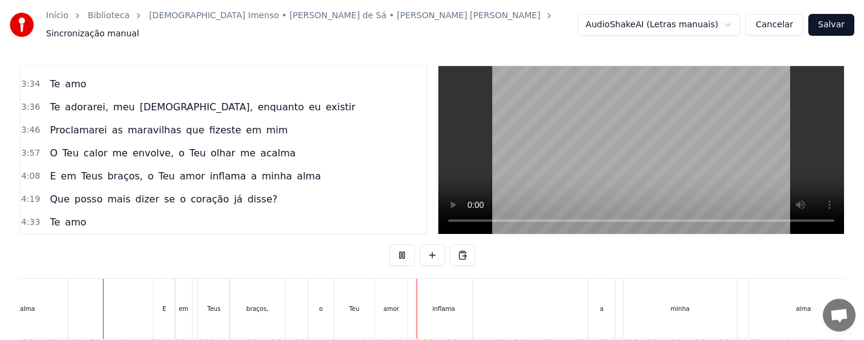
click at [272, 294] on div "braços," at bounding box center [256, 308] width 55 height 60
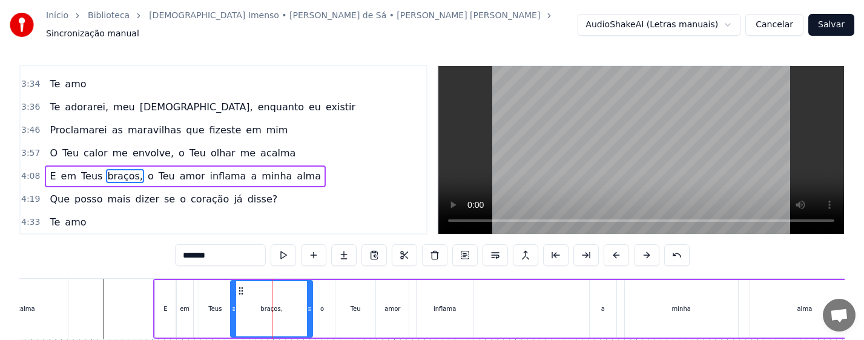
drag, startPoint x: 285, startPoint y: 310, endPoint x: 311, endPoint y: 318, distance: 27.2
click at [311, 318] on div at bounding box center [309, 308] width 5 height 55
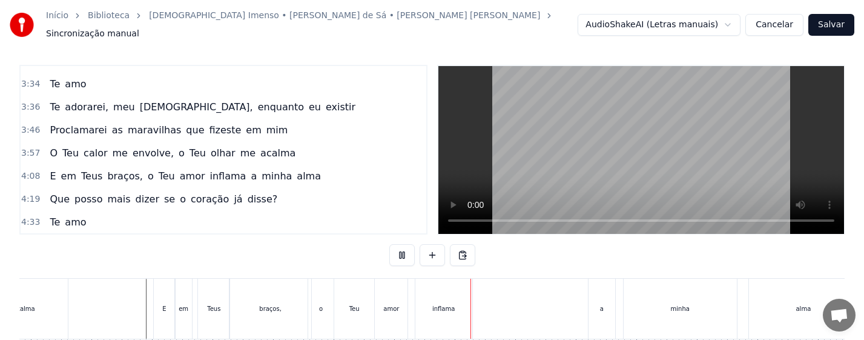
click at [382, 309] on div "amor" at bounding box center [391, 308] width 33 height 60
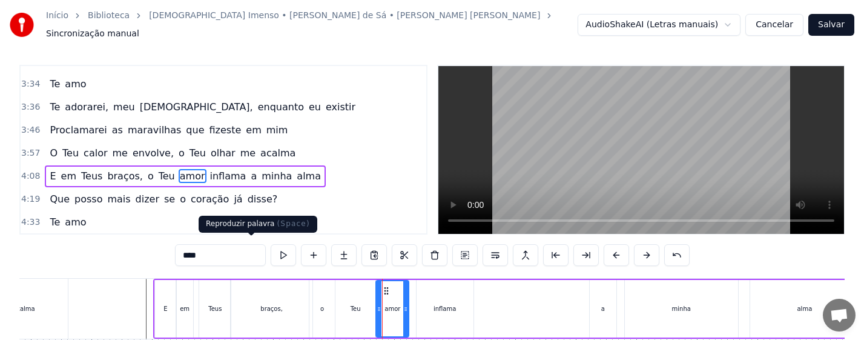
click at [271, 251] on button at bounding box center [283, 255] width 25 height 22
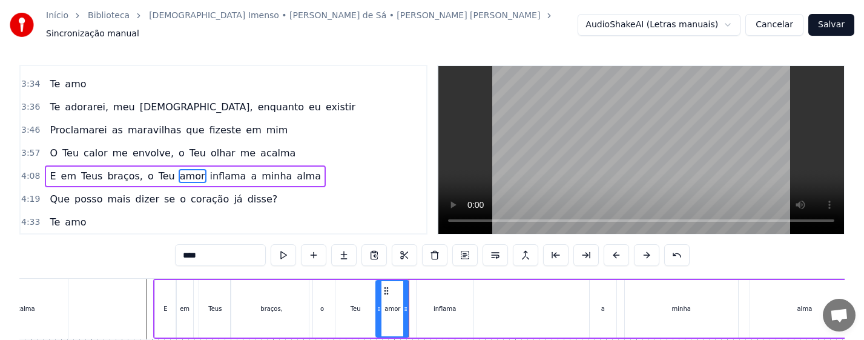
click at [461, 310] on div "inflama" at bounding box center [445, 309] width 57 height 58
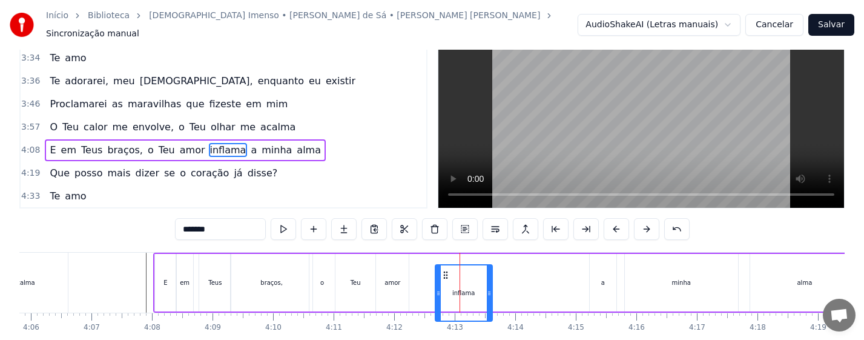
drag, startPoint x: 427, startPoint y: 285, endPoint x: 447, endPoint y: 286, distance: 20.6
click at [447, 280] on icon at bounding box center [446, 275] width 10 height 10
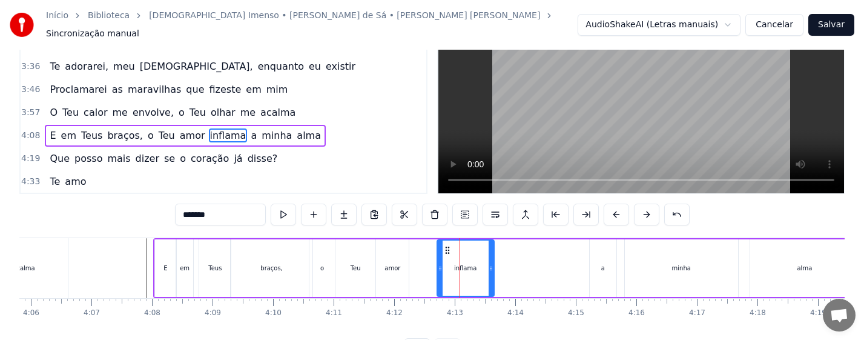
drag, startPoint x: 393, startPoint y: 271, endPoint x: 394, endPoint y: 265, distance: 6.1
click at [393, 271] on div "amor" at bounding box center [392, 268] width 33 height 58
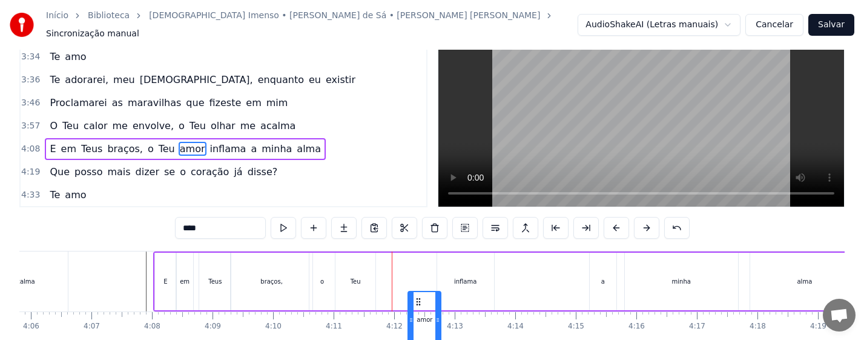
scroll to position [53, 0]
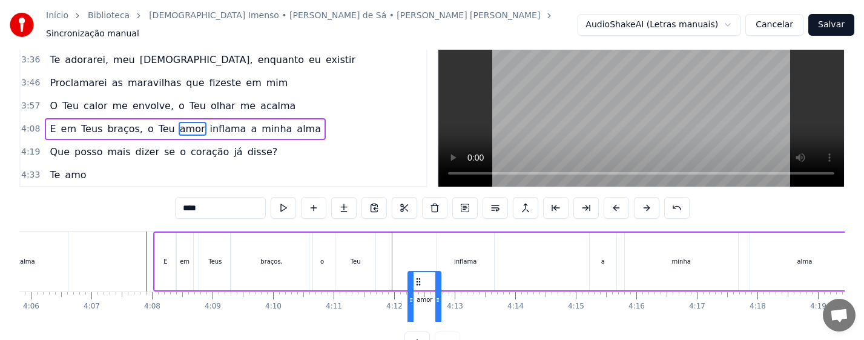
drag, startPoint x: 385, startPoint y: 282, endPoint x: 417, endPoint y: 286, distance: 32.3
click at [417, 286] on icon at bounding box center [419, 282] width 10 height 10
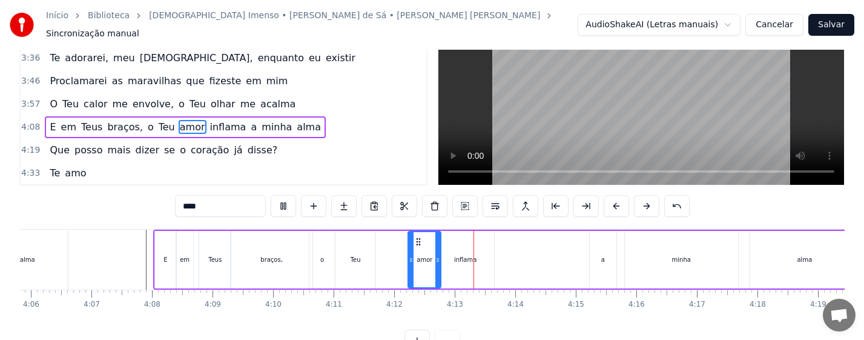
click at [368, 265] on div "Teu" at bounding box center [355, 260] width 40 height 58
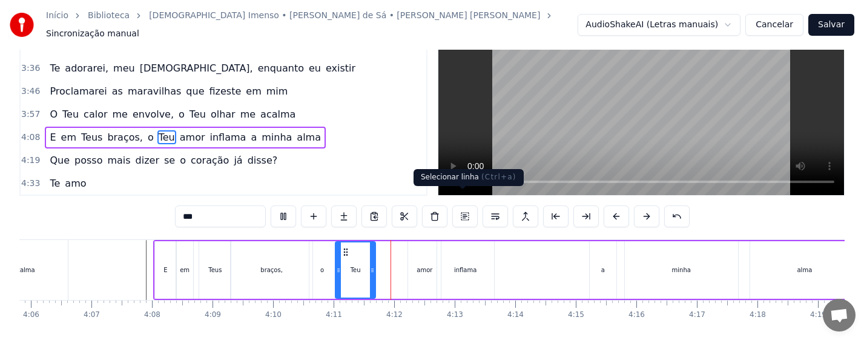
scroll to position [65, 0]
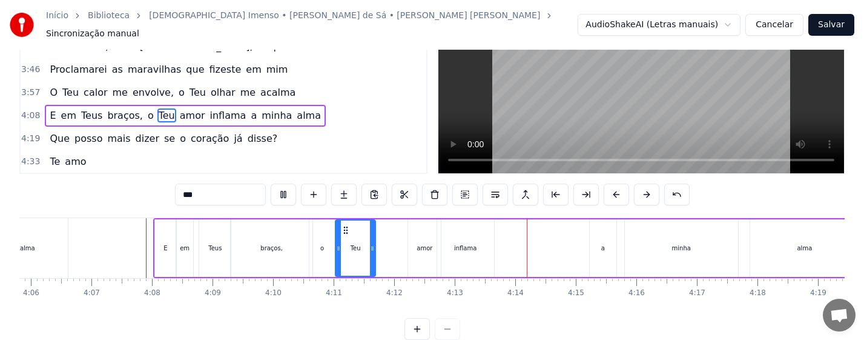
click at [417, 246] on div "amor" at bounding box center [424, 248] width 33 height 58
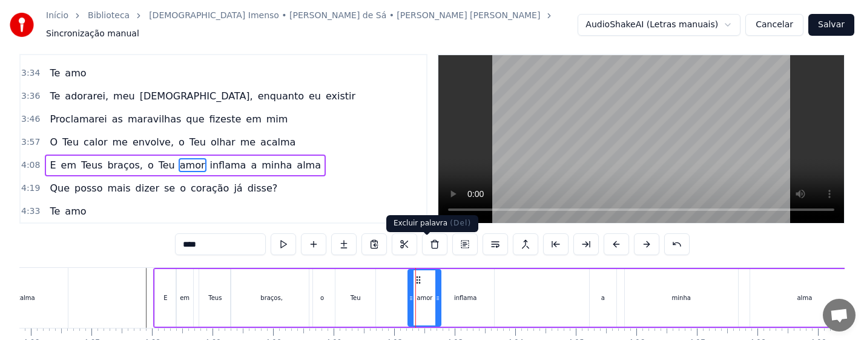
scroll to position [4, 0]
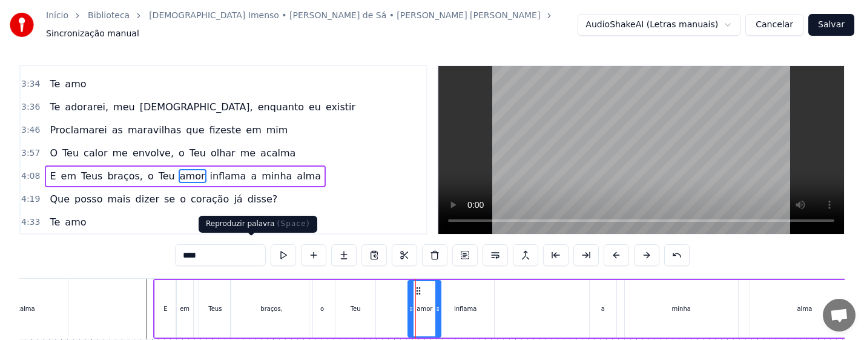
click at [271, 252] on button at bounding box center [283, 255] width 25 height 22
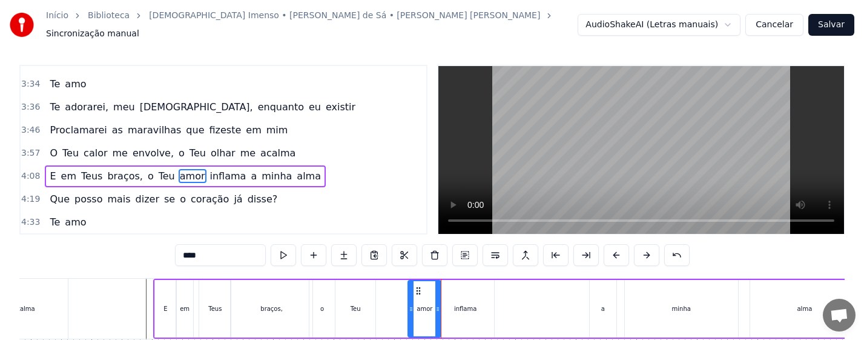
click at [455, 308] on div "inflama" at bounding box center [465, 309] width 57 height 58
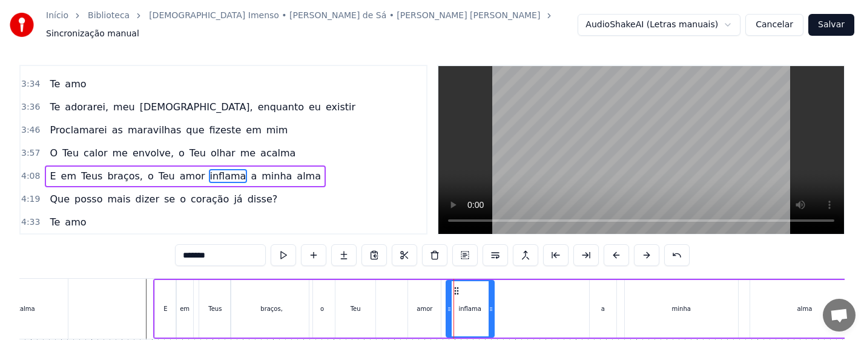
drag, startPoint x: 437, startPoint y: 312, endPoint x: 446, endPoint y: 314, distance: 9.3
click at [447, 314] on div at bounding box center [449, 308] width 5 height 55
click at [430, 309] on div "amor" at bounding box center [424, 309] width 33 height 58
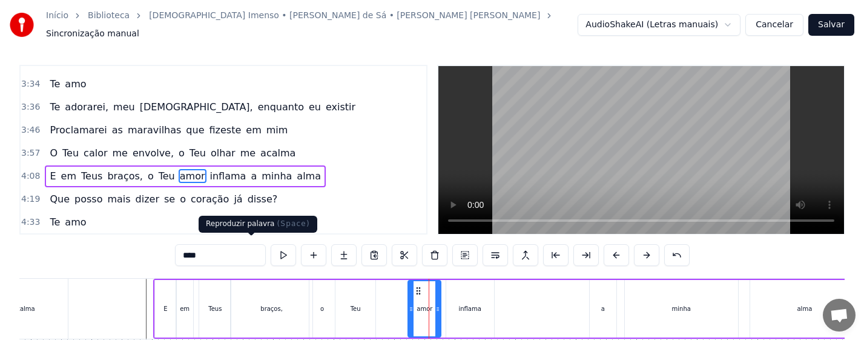
click at [271, 247] on button at bounding box center [283, 255] width 25 height 22
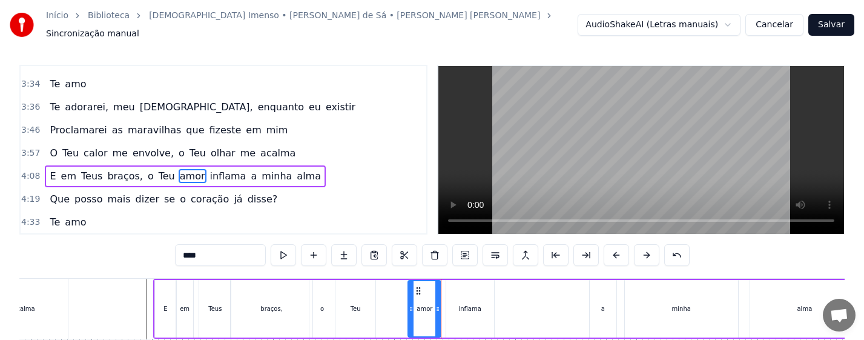
click at [469, 311] on div "inflama" at bounding box center [470, 309] width 48 height 58
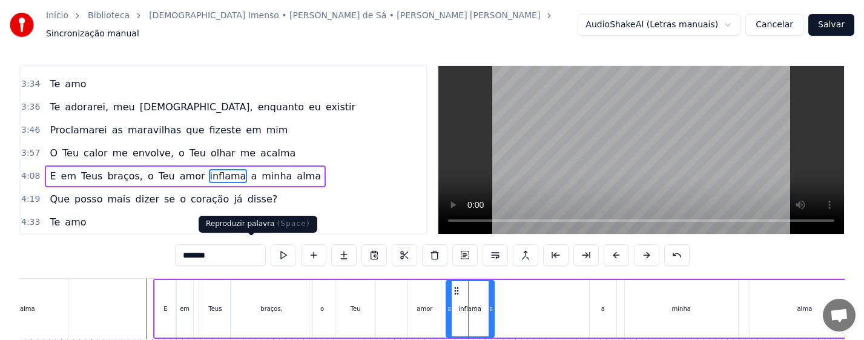
click at [271, 251] on button at bounding box center [283, 255] width 25 height 22
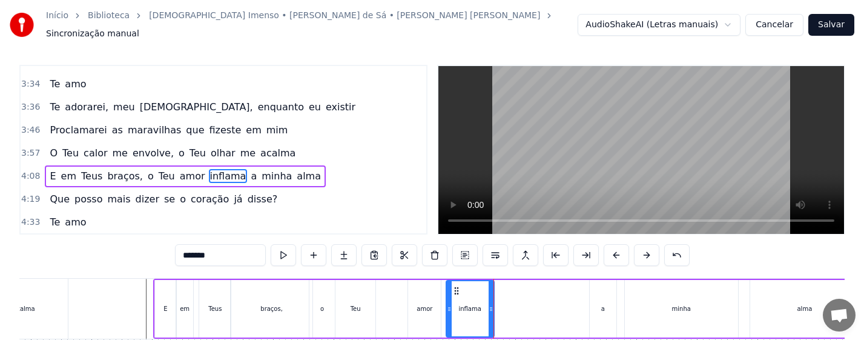
click at [479, 305] on div "inflama" at bounding box center [469, 308] width 22 height 9
drag, startPoint x: 447, startPoint y: 309, endPoint x: 461, endPoint y: 310, distance: 14.5
click at [461, 310] on div at bounding box center [463, 308] width 5 height 55
click at [458, 311] on div at bounding box center [460, 308] width 5 height 55
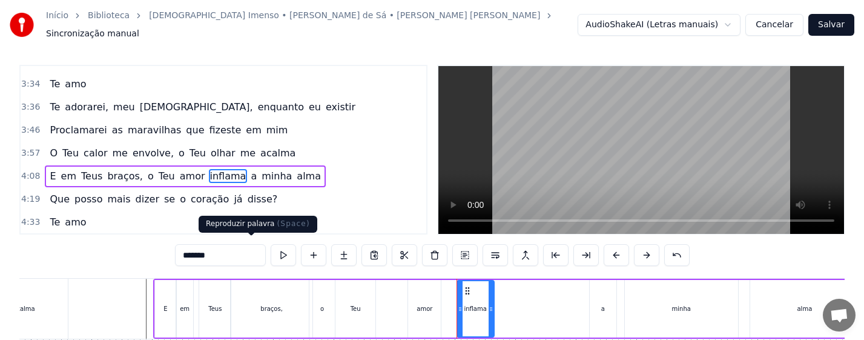
click at [271, 247] on button at bounding box center [283, 255] width 25 height 22
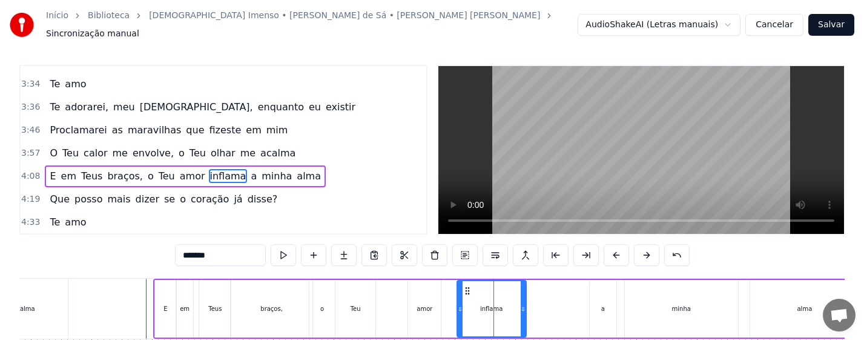
drag, startPoint x: 492, startPoint y: 305, endPoint x: 524, endPoint y: 308, distance: 32.2
click at [524, 308] on div at bounding box center [523, 308] width 5 height 55
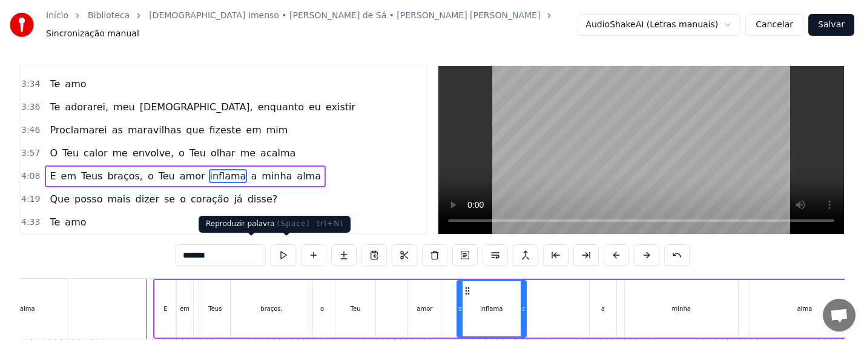
click at [271, 249] on button at bounding box center [283, 255] width 25 height 22
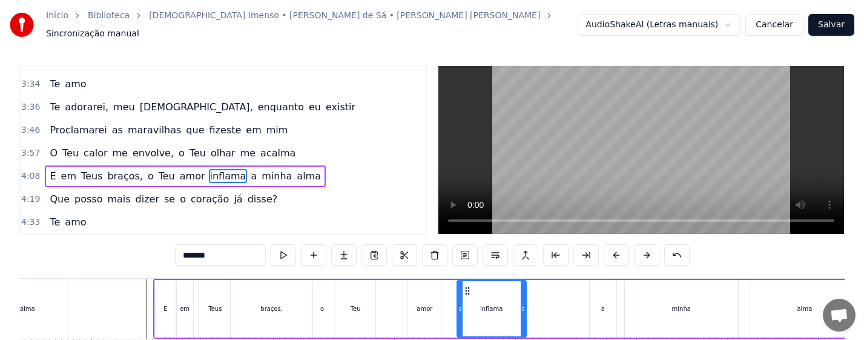
click at [600, 306] on div "a" at bounding box center [603, 309] width 27 height 58
type input "*"
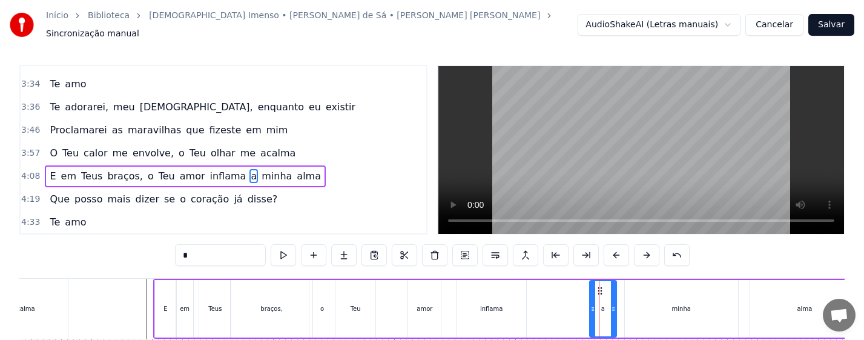
drag, startPoint x: 599, startPoint y: 285, endPoint x: 543, endPoint y: 275, distance: 57.0
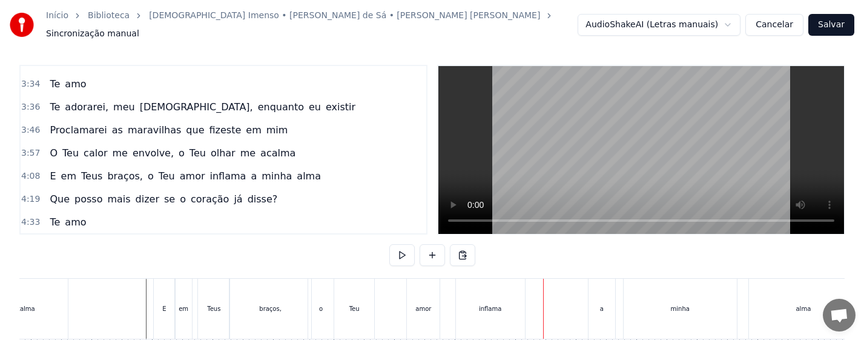
click at [599, 295] on div "a" at bounding box center [601, 308] width 27 height 60
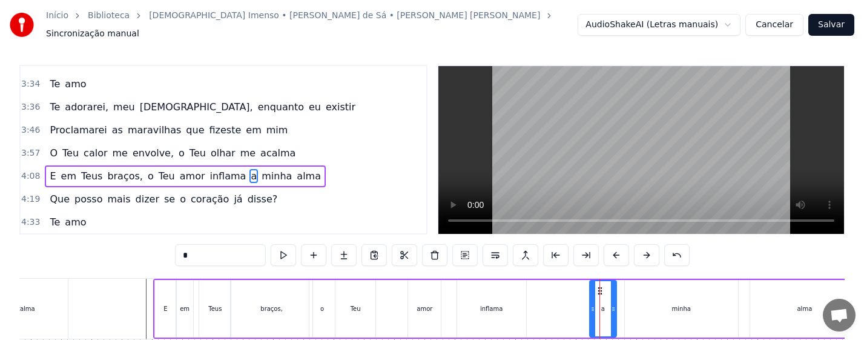
drag, startPoint x: 600, startPoint y: 285, endPoint x: 536, endPoint y: 284, distance: 63.6
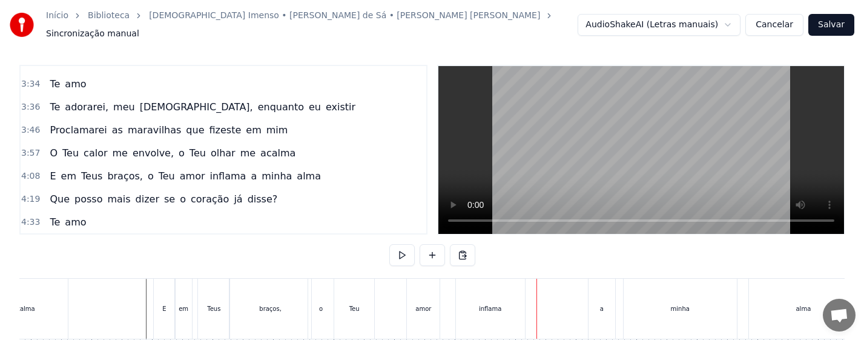
click at [601, 286] on div "a" at bounding box center [601, 308] width 27 height 60
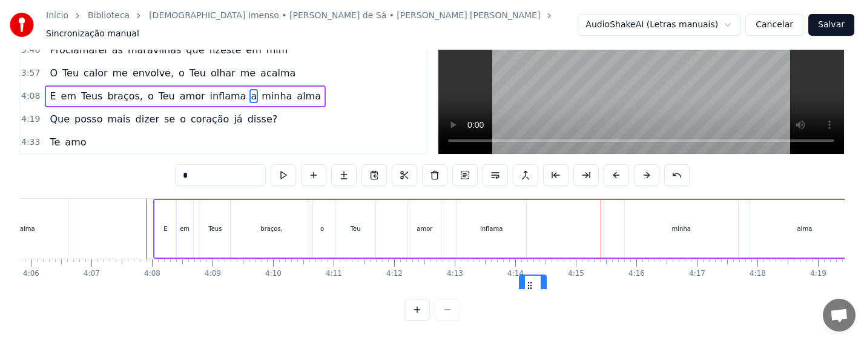
drag, startPoint x: 599, startPoint y: 283, endPoint x: 529, endPoint y: 286, distance: 70.3
click at [529, 286] on div "Não sou nada, eu bem sei [PERSON_NAME], um grão de areia em tuas mãos Barco à […" at bounding box center [431, 243] width 825 height 91
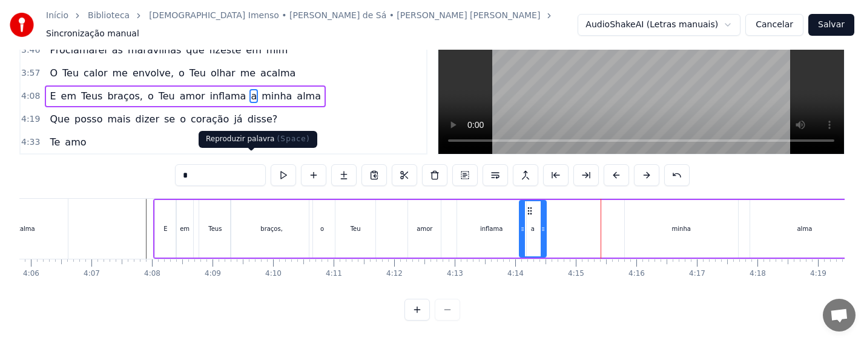
click at [271, 164] on button at bounding box center [283, 175] width 25 height 22
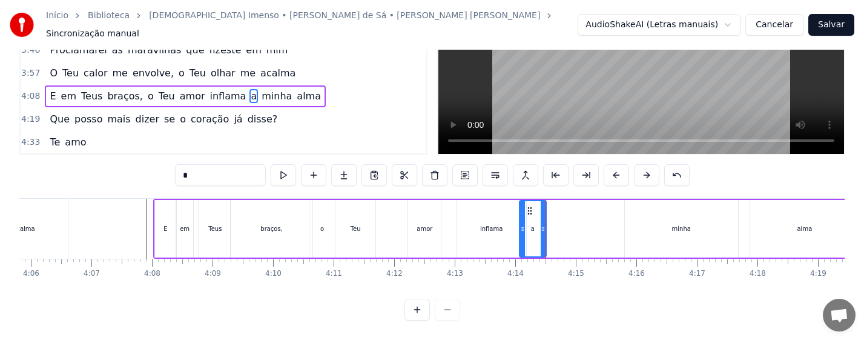
click at [492, 226] on div "inflama" at bounding box center [491, 229] width 69 height 58
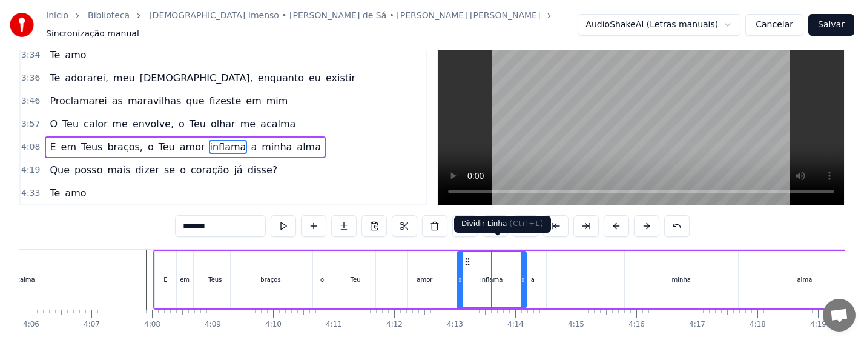
scroll to position [4, 0]
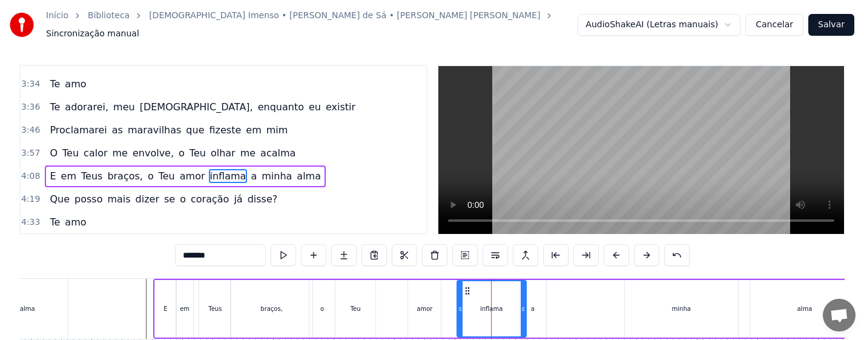
click at [534, 305] on div "a" at bounding box center [533, 308] width 4 height 9
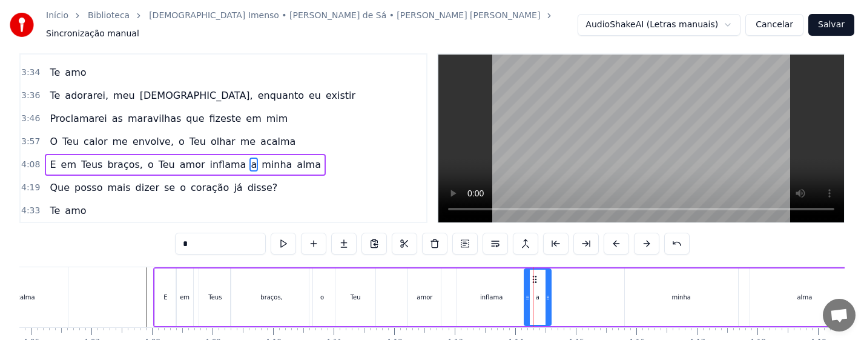
click at [535, 282] on icon at bounding box center [535, 279] width 10 height 10
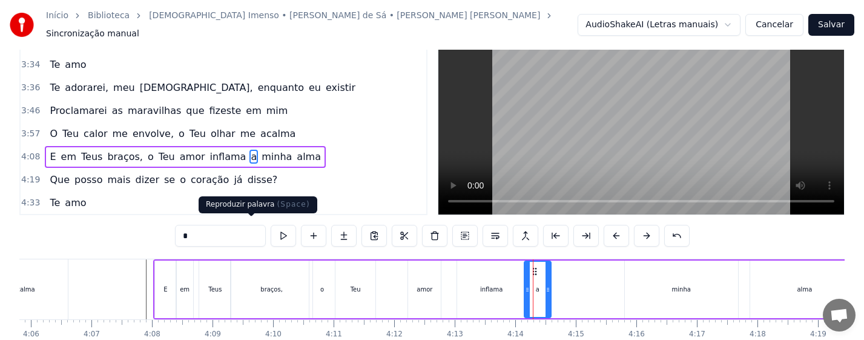
click at [271, 229] on button at bounding box center [283, 236] width 25 height 22
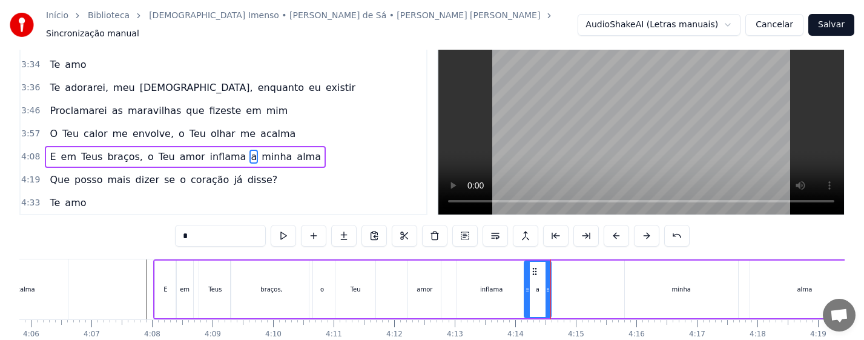
click at [682, 294] on div "minha" at bounding box center [681, 289] width 113 height 58
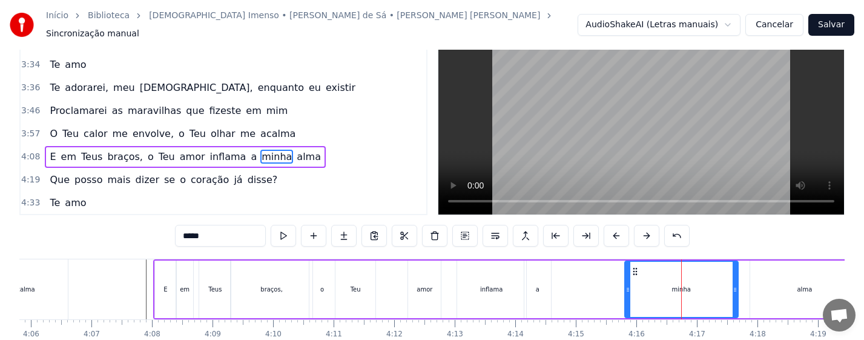
scroll to position [4, 0]
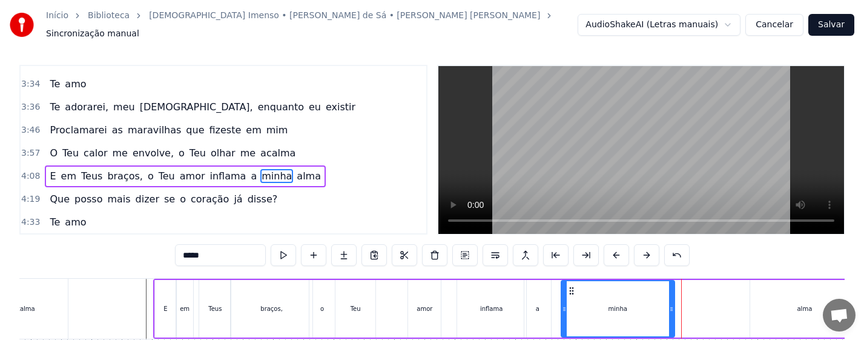
drag, startPoint x: 637, startPoint y: 286, endPoint x: 571, endPoint y: 278, distance: 66.5
click at [571, 281] on div "minha" at bounding box center [618, 308] width 112 height 55
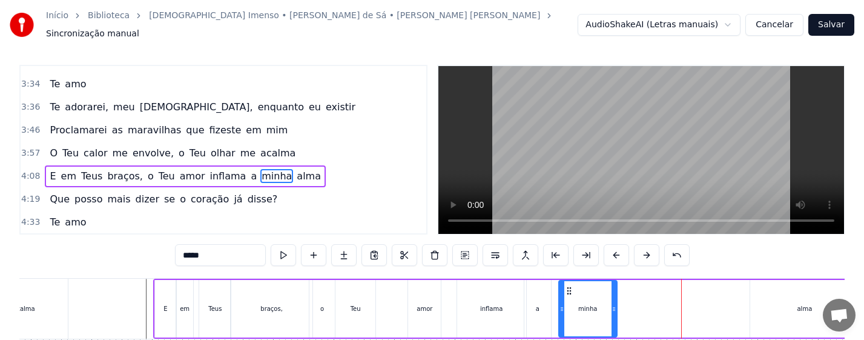
drag, startPoint x: 671, startPoint y: 310, endPoint x: 616, endPoint y: 307, distance: 55.2
click at [616, 307] on div at bounding box center [613, 308] width 5 height 55
click at [434, 304] on div "amor" at bounding box center [424, 309] width 33 height 58
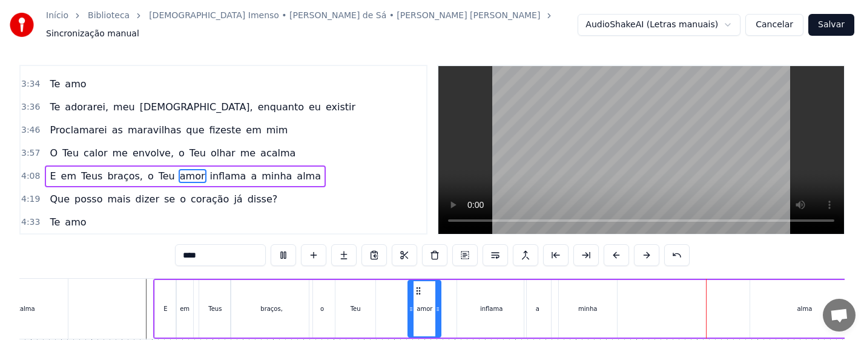
click at [802, 311] on div "alma" at bounding box center [805, 309] width 110 height 58
type input "****"
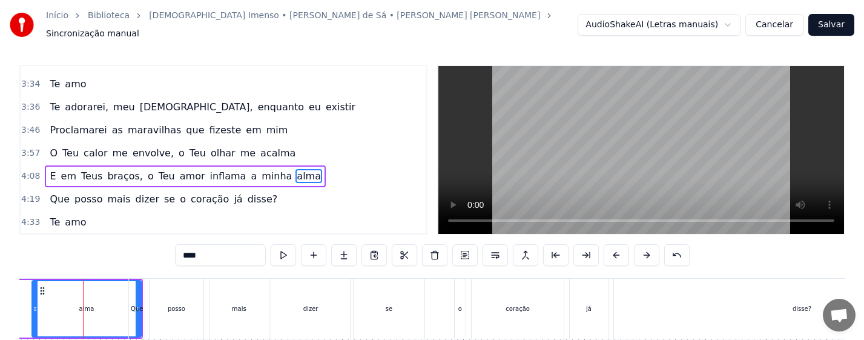
scroll to position [0, 15603]
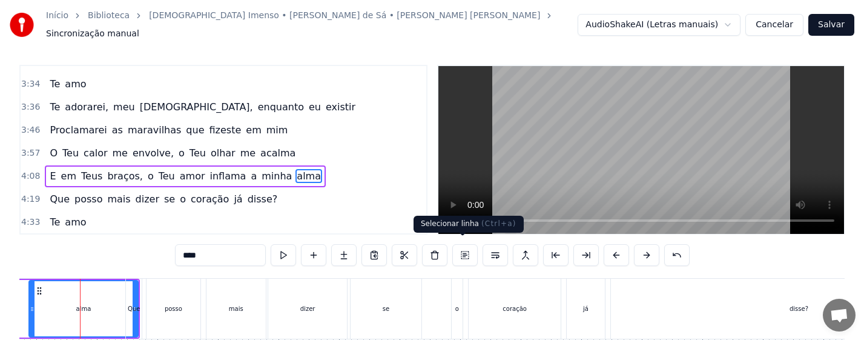
click at [464, 246] on button at bounding box center [464, 255] width 25 height 22
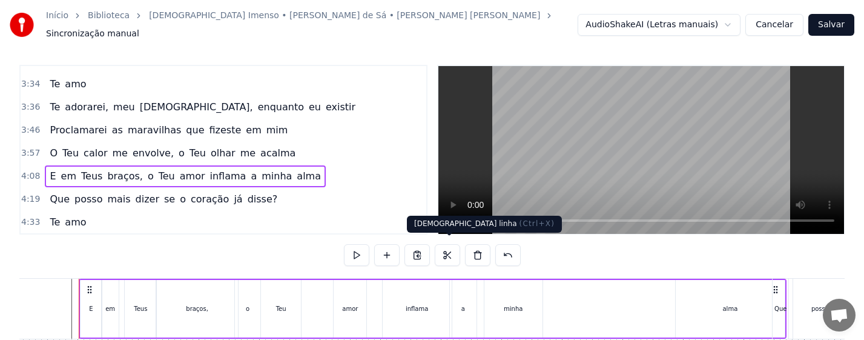
scroll to position [0, 14955]
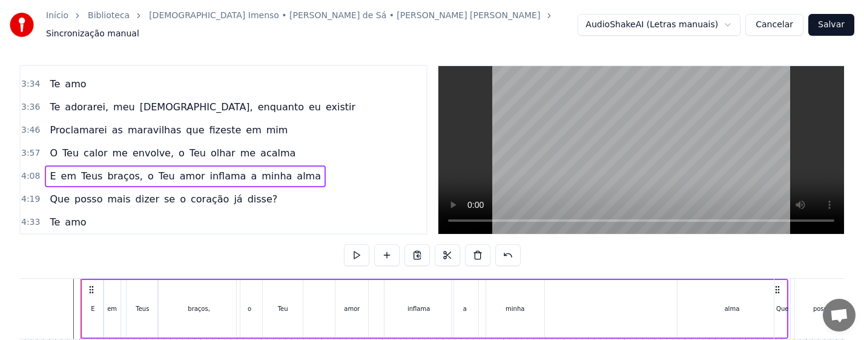
click at [725, 305] on div "alma" at bounding box center [732, 309] width 110 height 58
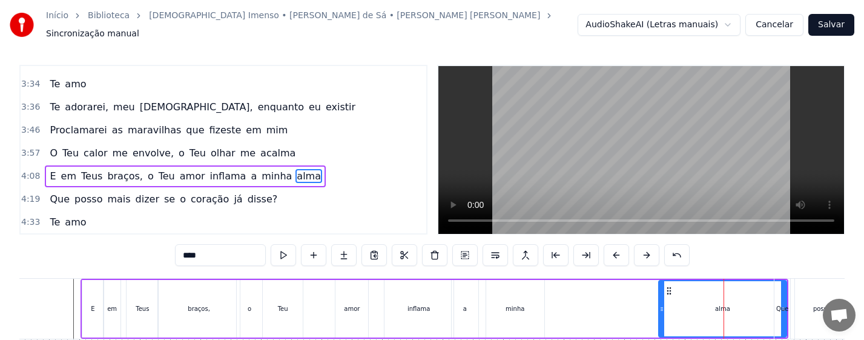
drag, startPoint x: 681, startPoint y: 286, endPoint x: 686, endPoint y: 295, distance: 10.6
click at [667, 289] on div "alma" at bounding box center [722, 308] width 127 height 55
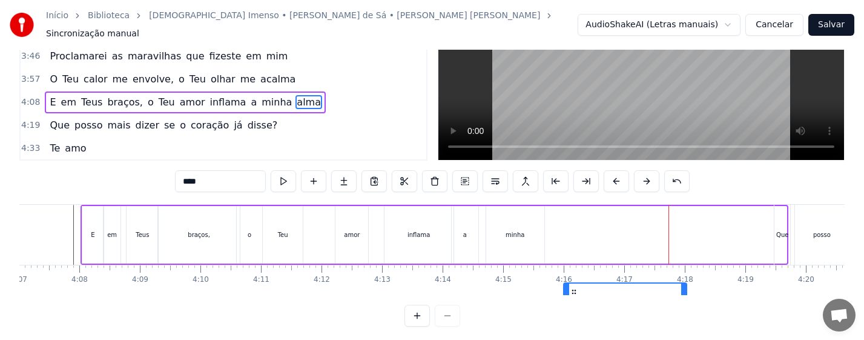
scroll to position [81, 0]
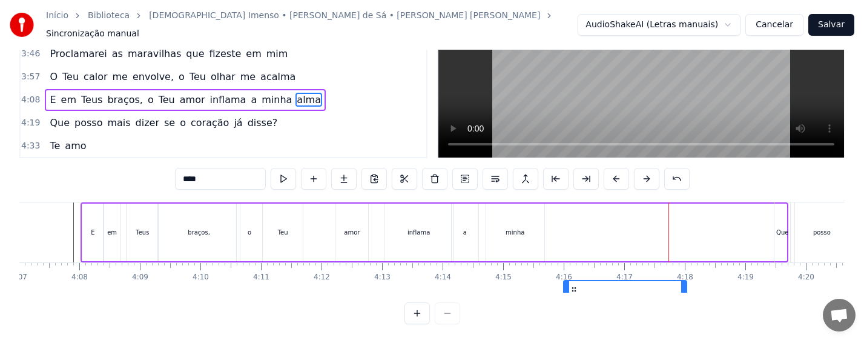
drag, startPoint x: 674, startPoint y: 285, endPoint x: 574, endPoint y: 275, distance: 100.4
click at [574, 281] on div "alma" at bounding box center [625, 308] width 122 height 55
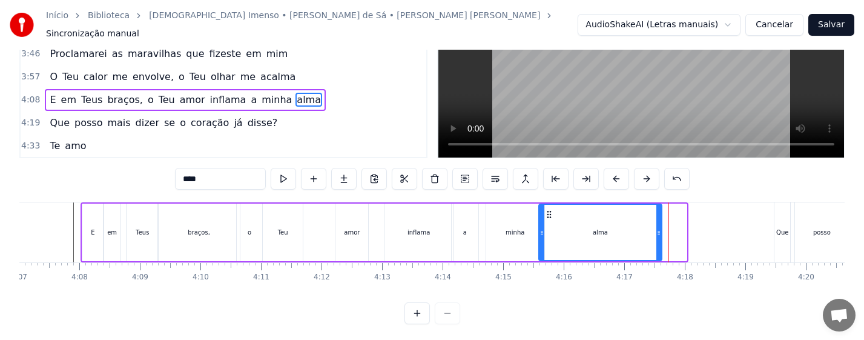
drag, startPoint x: 571, startPoint y: 205, endPoint x: 552, endPoint y: 212, distance: 20.7
click at [544, 209] on icon at bounding box center [549, 214] width 10 height 10
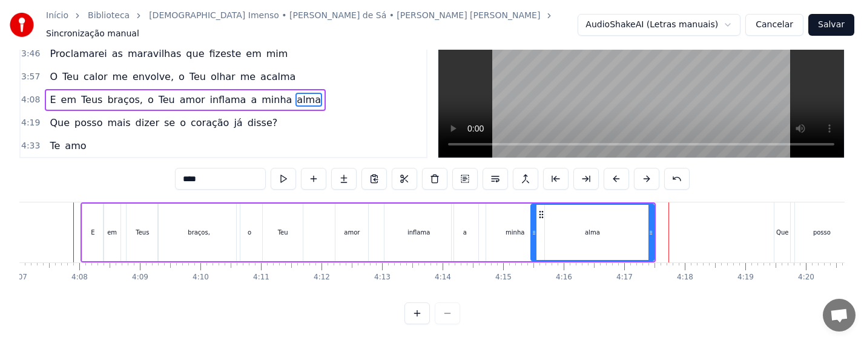
click at [510, 233] on div "minha" at bounding box center [515, 232] width 58 height 58
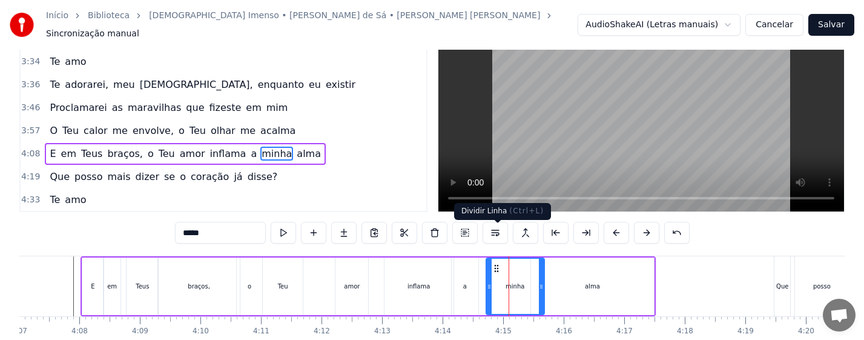
scroll to position [4, 0]
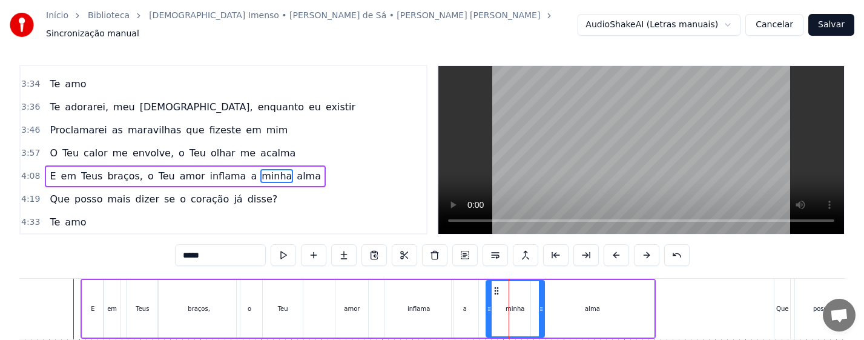
click at [580, 303] on div "alma" at bounding box center [593, 309] width 124 height 58
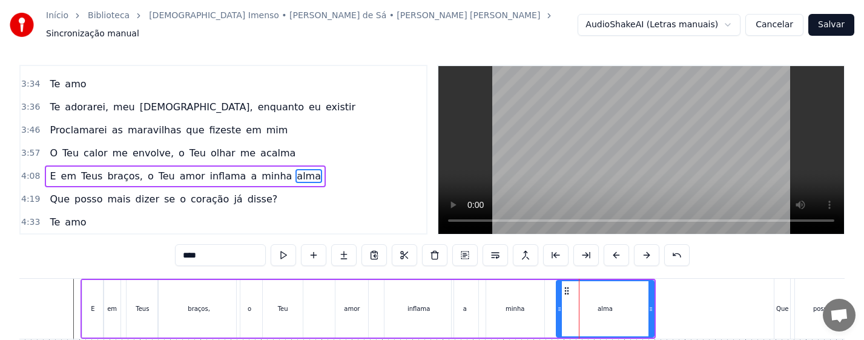
drag, startPoint x: 547, startPoint y: 312, endPoint x: 556, endPoint y: 312, distance: 9.1
click at [557, 312] on div at bounding box center [559, 308] width 5 height 55
click at [569, 307] on div "alma" at bounding box center [605, 308] width 97 height 55
drag, startPoint x: 567, startPoint y: 285, endPoint x: 552, endPoint y: 284, distance: 14.6
click at [552, 286] on icon at bounding box center [554, 291] width 10 height 10
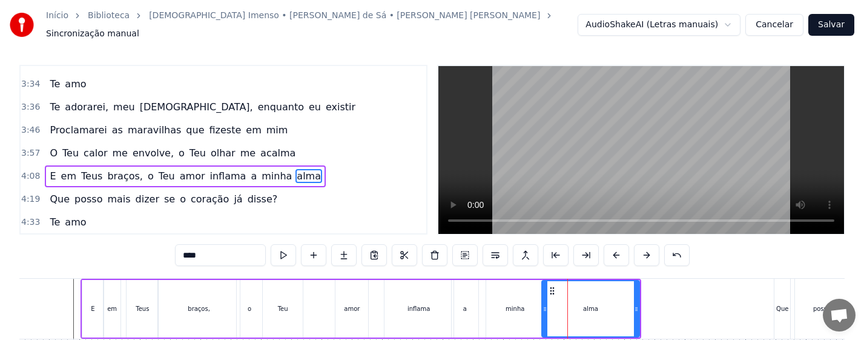
click at [506, 304] on div "minha" at bounding box center [515, 309] width 58 height 58
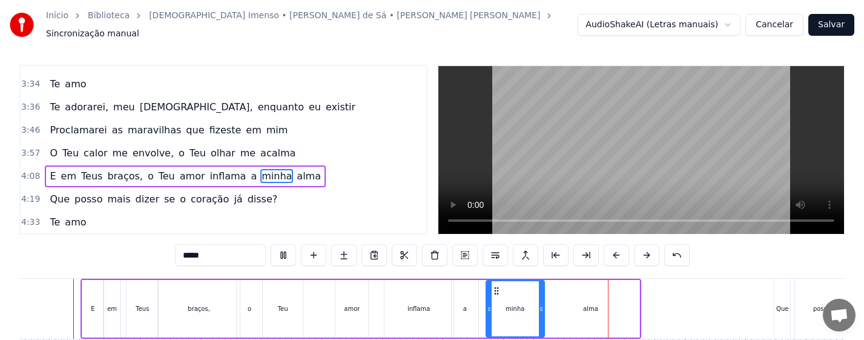
click at [590, 304] on div "alma" at bounding box center [590, 308] width 15 height 9
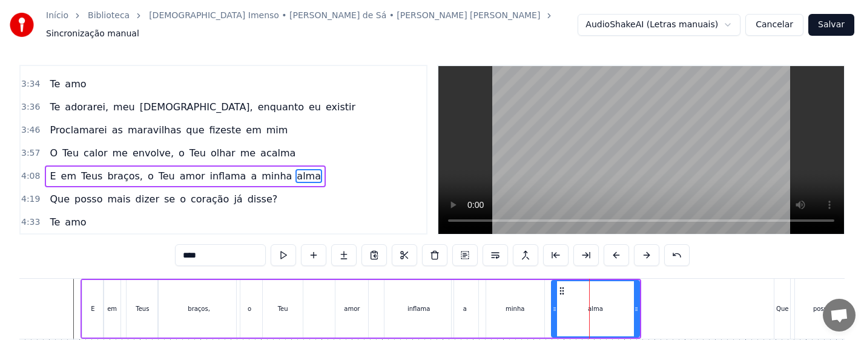
drag, startPoint x: 543, startPoint y: 311, endPoint x: 553, endPoint y: 311, distance: 9.7
click at [553, 311] on div at bounding box center [554, 308] width 5 height 55
drag, startPoint x: 638, startPoint y: 311, endPoint x: 650, endPoint y: 312, distance: 11.5
click at [650, 312] on div at bounding box center [647, 308] width 5 height 55
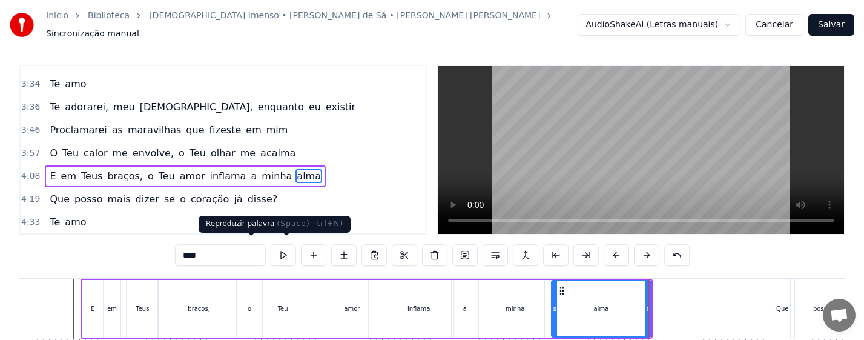
click at [271, 248] on button at bounding box center [283, 255] width 25 height 22
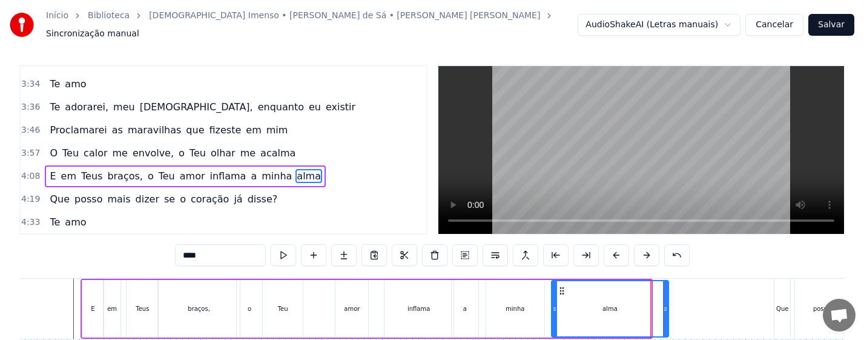
drag, startPoint x: 650, startPoint y: 309, endPoint x: 667, endPoint y: 309, distance: 17.6
click at [667, 309] on div at bounding box center [665, 308] width 5 height 55
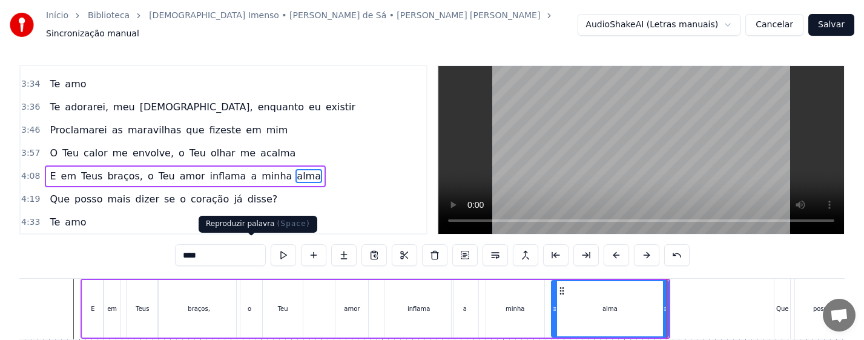
click at [271, 251] on button at bounding box center [283, 255] width 25 height 22
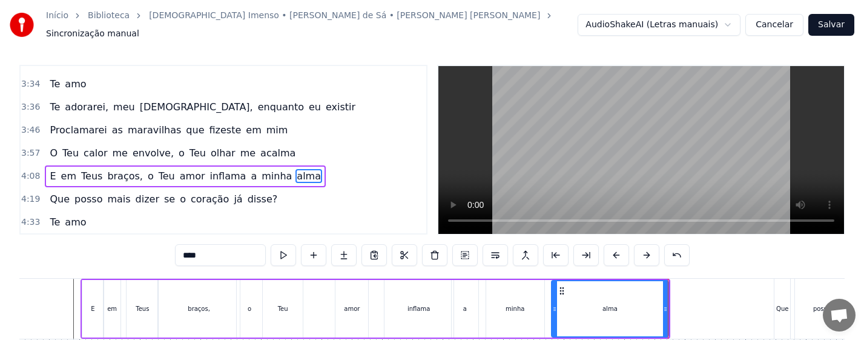
click at [524, 298] on div "minha" at bounding box center [515, 309] width 58 height 58
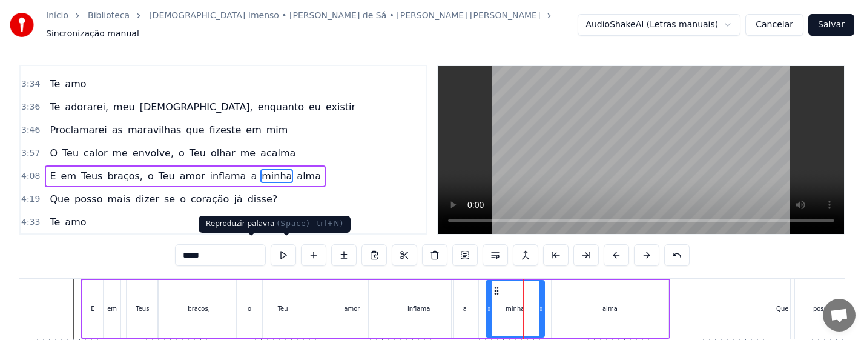
click at [271, 248] on button at bounding box center [283, 255] width 25 height 22
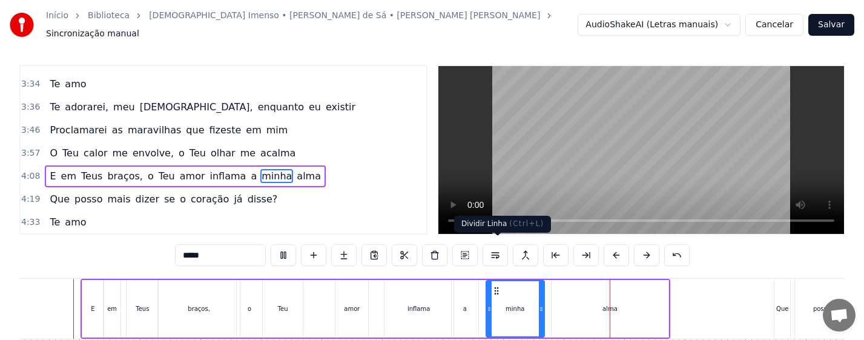
click at [592, 316] on div "alma" at bounding box center [610, 309] width 117 height 58
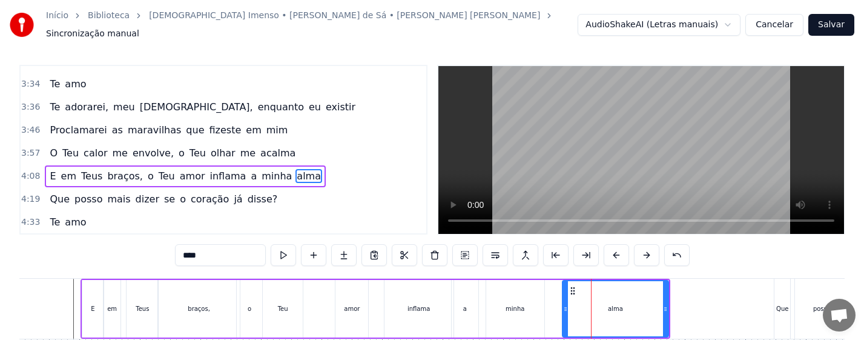
drag, startPoint x: 555, startPoint y: 306, endPoint x: 565, endPoint y: 307, distance: 10.4
click at [565, 307] on icon at bounding box center [565, 309] width 5 height 10
click at [525, 316] on div "minha" at bounding box center [515, 309] width 58 height 58
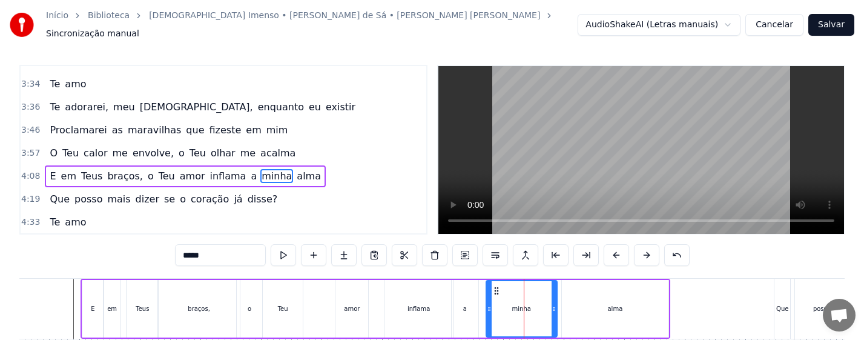
drag, startPoint x: 542, startPoint y: 314, endPoint x: 555, endPoint y: 315, distance: 12.8
click at [555, 315] on div at bounding box center [554, 308] width 5 height 55
click at [464, 305] on div "a" at bounding box center [465, 308] width 4 height 9
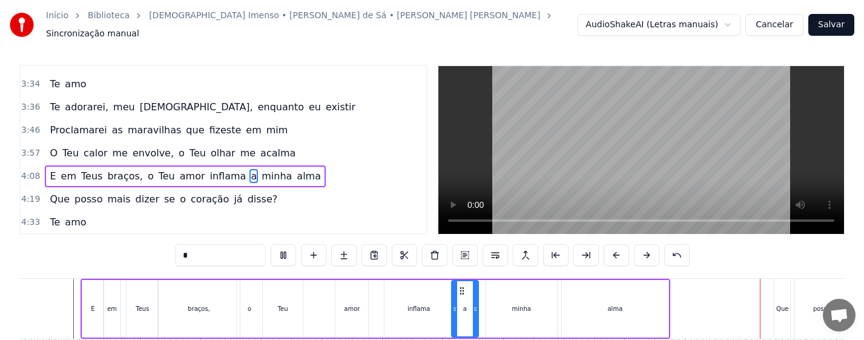
click at [656, 309] on div "alma" at bounding box center [615, 309] width 107 height 58
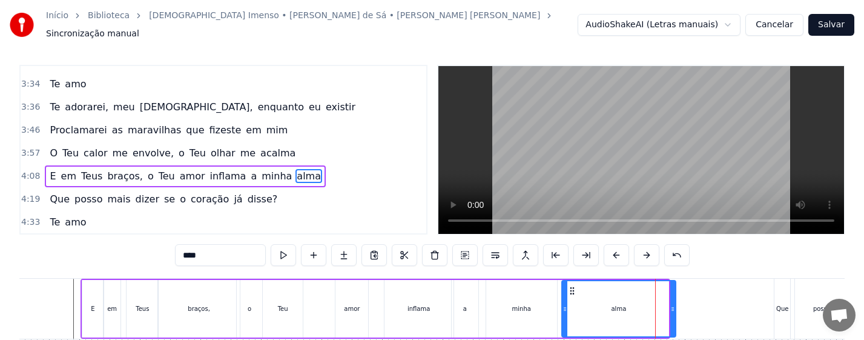
drag, startPoint x: 668, startPoint y: 308, endPoint x: 676, endPoint y: 309, distance: 8.5
click at [676, 309] on div "alma" at bounding box center [619, 309] width 116 height 58
click at [778, 312] on div "Que" at bounding box center [782, 308] width 16 height 60
type input "***"
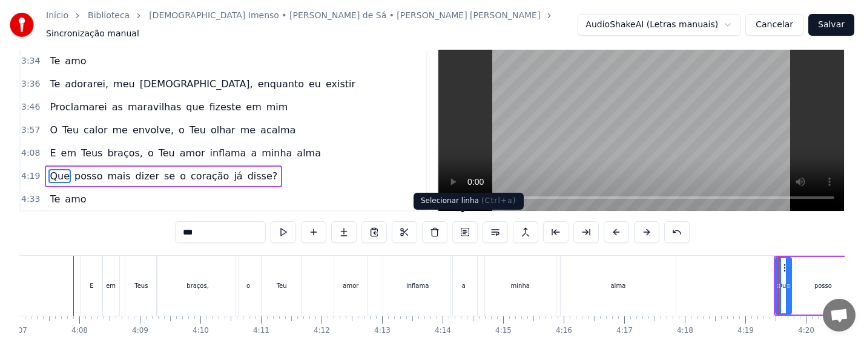
click at [464, 225] on button at bounding box center [464, 232] width 25 height 22
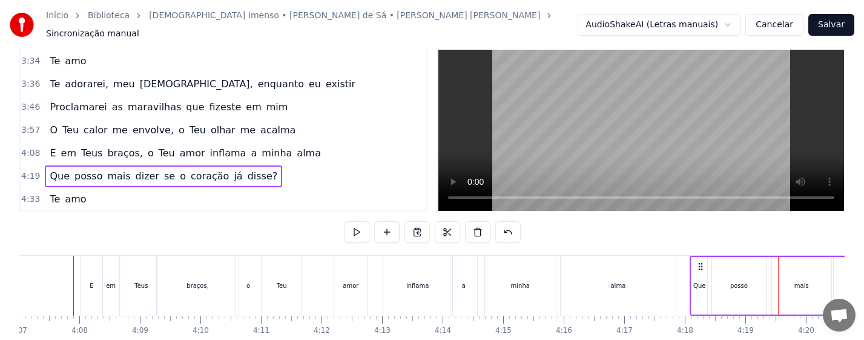
drag, startPoint x: 785, startPoint y: 259, endPoint x: 700, endPoint y: 264, distance: 84.9
click at [700, 264] on icon at bounding box center [701, 267] width 10 height 10
click at [625, 286] on div "alma" at bounding box center [619, 285] width 116 height 60
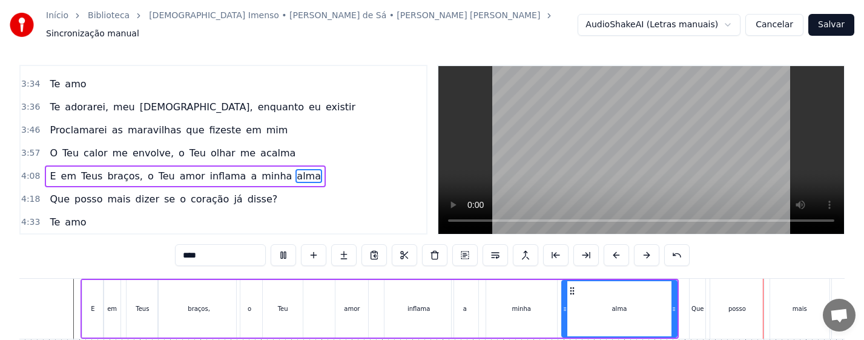
click at [697, 304] on div "Que" at bounding box center [697, 308] width 12 height 9
type input "***"
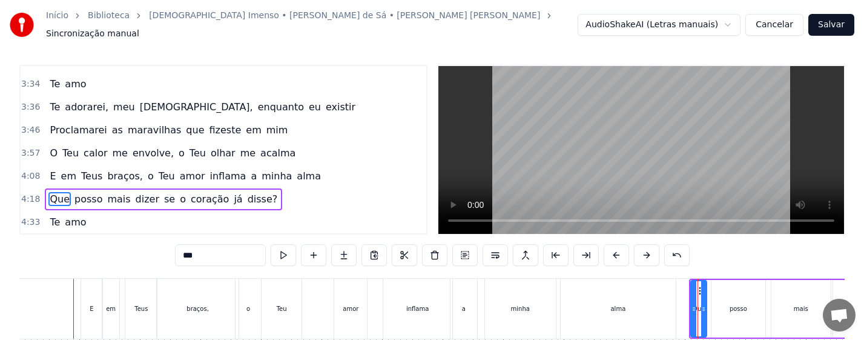
scroll to position [27, 0]
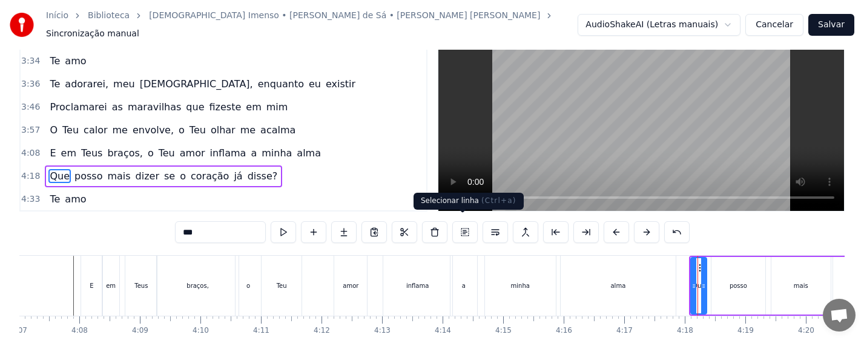
click at [462, 221] on button at bounding box center [464, 232] width 25 height 22
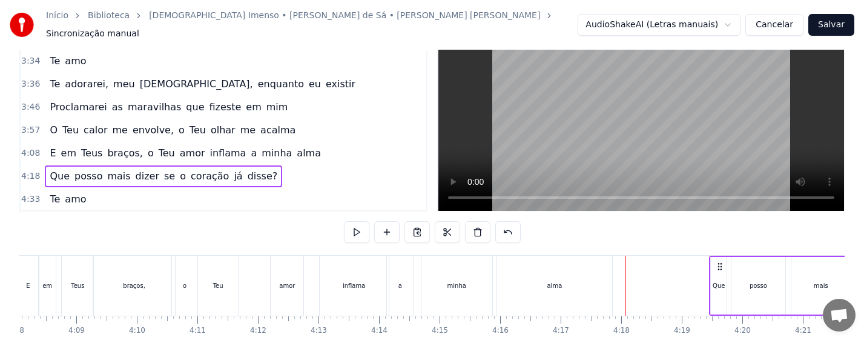
scroll to position [0, 15032]
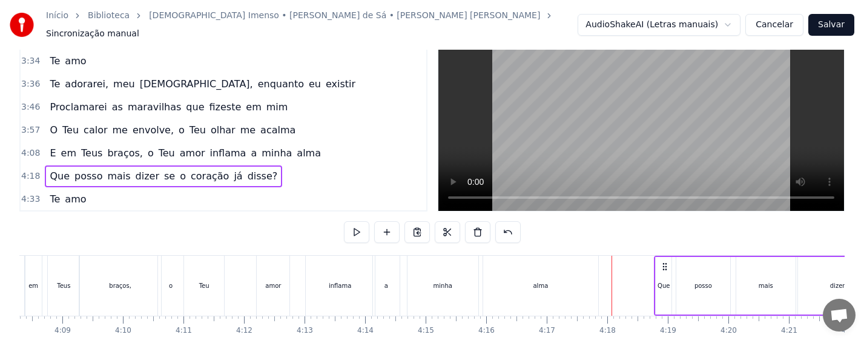
drag, startPoint x: 700, startPoint y: 260, endPoint x: 665, endPoint y: 269, distance: 36.1
click at [555, 277] on div "alma" at bounding box center [541, 285] width 116 height 60
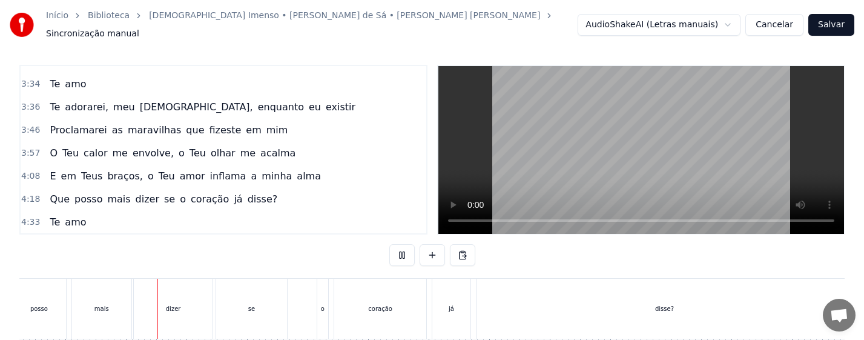
scroll to position [0, 15744]
click at [344, 307] on div "coração" at bounding box center [332, 308] width 92 height 60
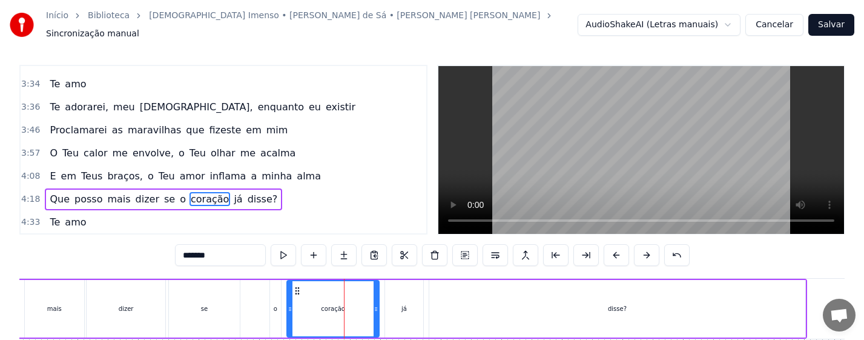
scroll to position [27, 0]
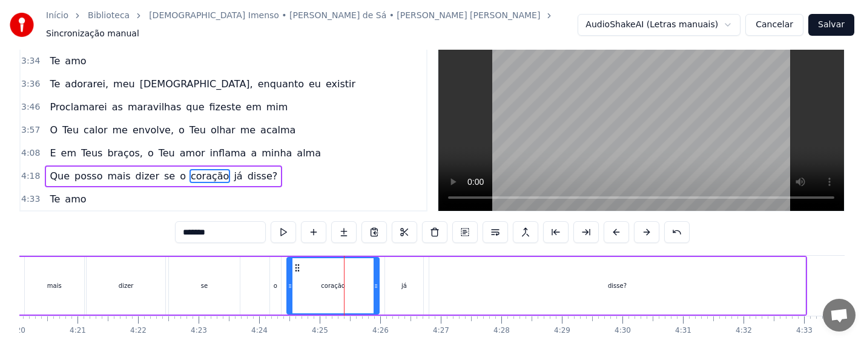
click at [197, 290] on div "se" at bounding box center [204, 286] width 70 height 58
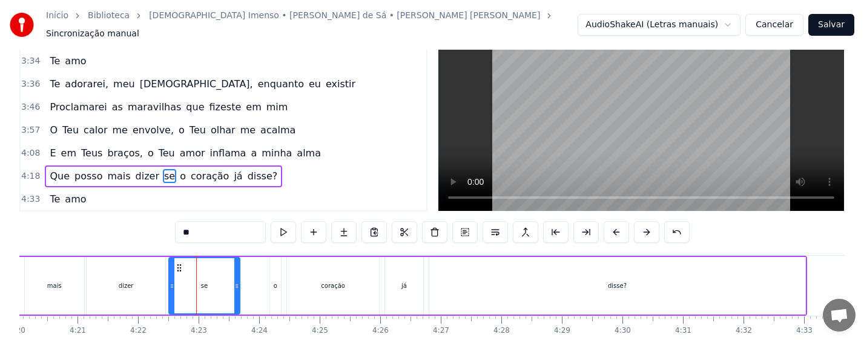
click at [137, 288] on div "dizer" at bounding box center [126, 286] width 79 height 58
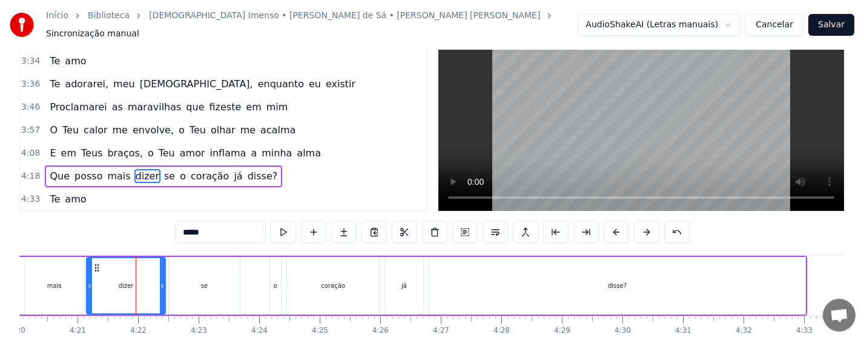
click at [202, 283] on div "se" at bounding box center [204, 285] width 7 height 9
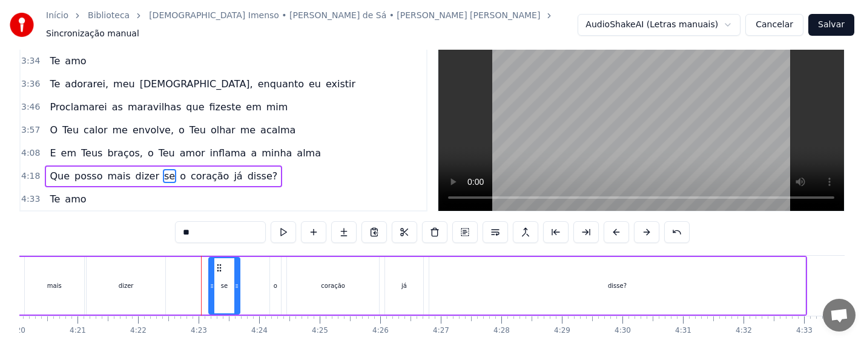
drag, startPoint x: 172, startPoint y: 278, endPoint x: 202, endPoint y: 285, distance: 30.4
click at [214, 284] on icon at bounding box center [211, 286] width 5 height 10
click at [140, 284] on div "dizer" at bounding box center [126, 286] width 79 height 58
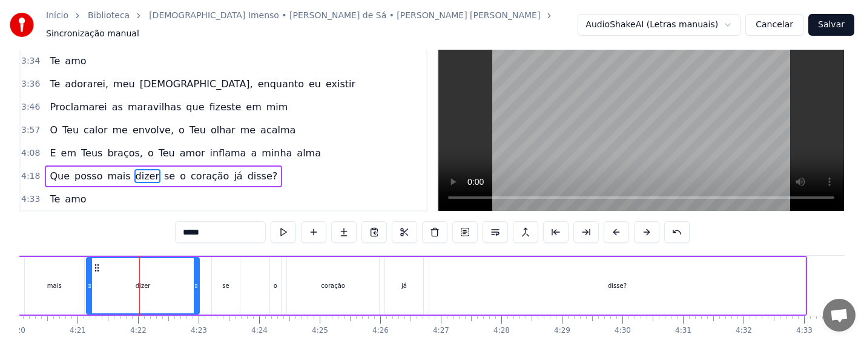
click at [199, 287] on div at bounding box center [196, 285] width 5 height 55
click at [160, 286] on div "dizer" at bounding box center [143, 285] width 112 height 55
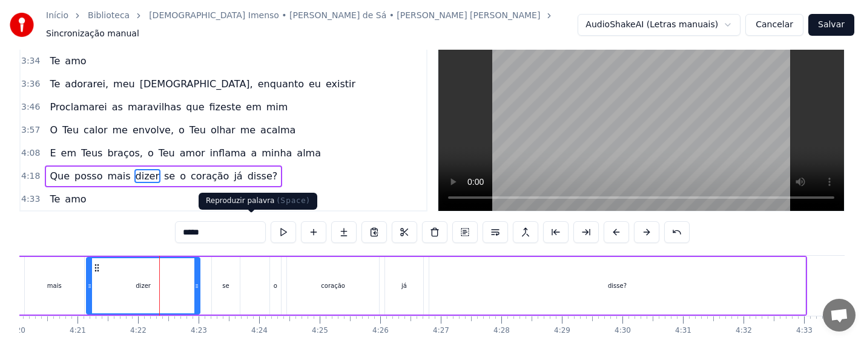
click at [271, 223] on button at bounding box center [283, 232] width 25 height 22
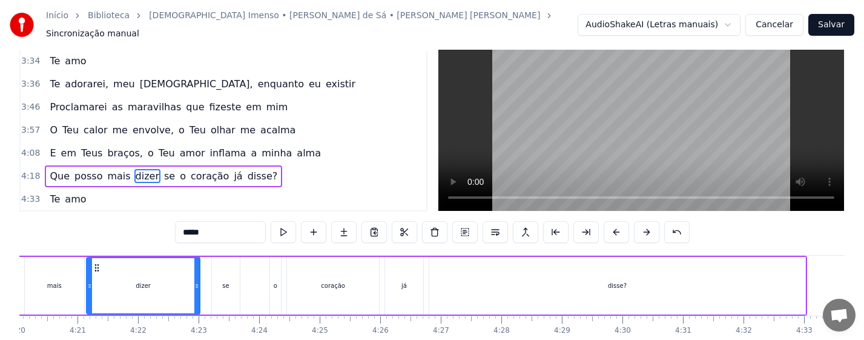
click at [191, 282] on div "dizer" at bounding box center [143, 285] width 112 height 55
drag, startPoint x: 199, startPoint y: 285, endPoint x: 208, endPoint y: 286, distance: 9.3
click at [208, 286] on div at bounding box center [205, 285] width 5 height 55
click at [159, 287] on div "dizer" at bounding box center [147, 285] width 121 height 55
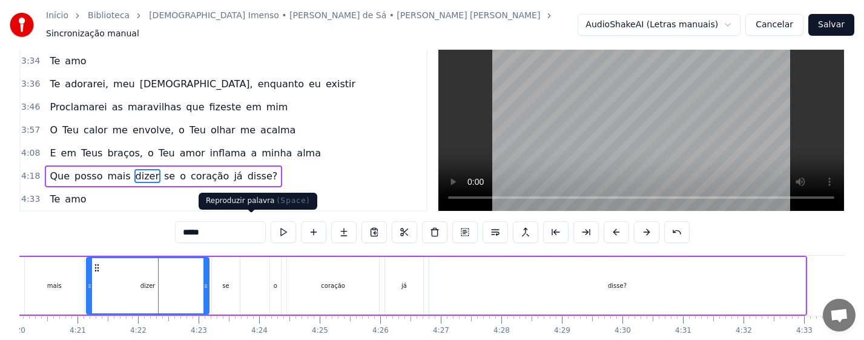
click at [271, 226] on button at bounding box center [283, 232] width 25 height 22
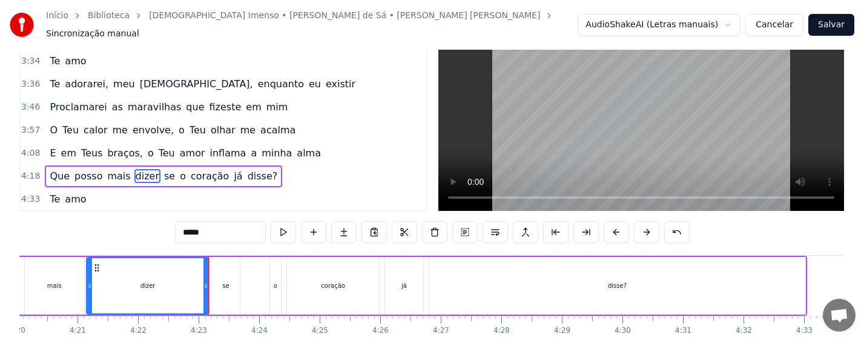
click at [229, 280] on div "se" at bounding box center [225, 286] width 27 height 58
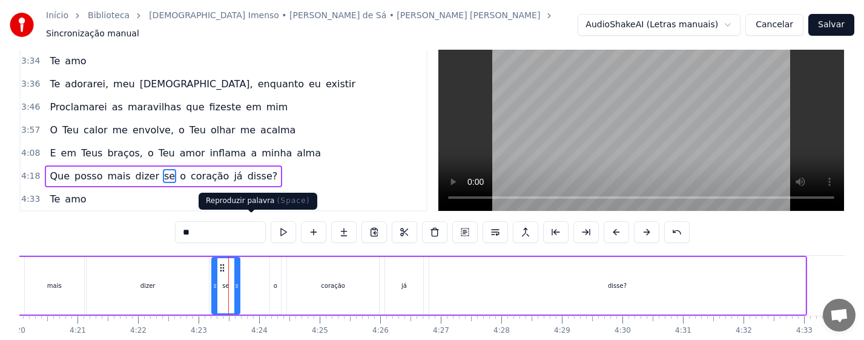
click at [271, 227] on button at bounding box center [283, 232] width 25 height 22
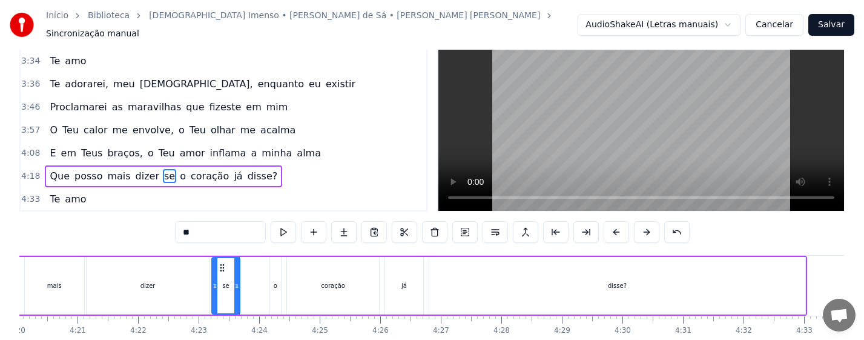
click at [277, 284] on div "o" at bounding box center [275, 286] width 11 height 58
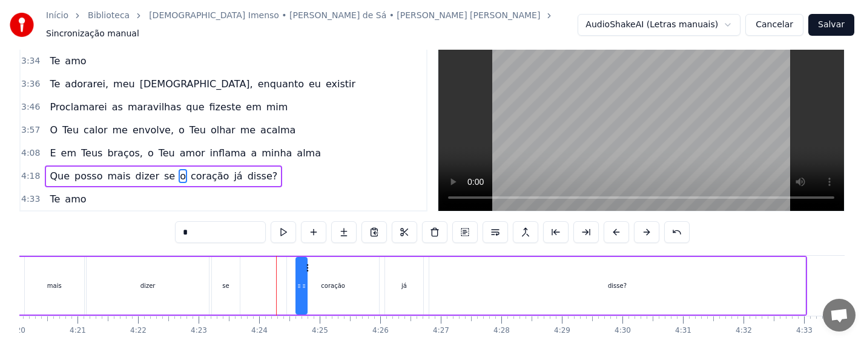
drag, startPoint x: 282, startPoint y: 260, endPoint x: 267, endPoint y: 273, distance: 20.2
click at [222, 278] on div "se" at bounding box center [225, 286] width 27 height 58
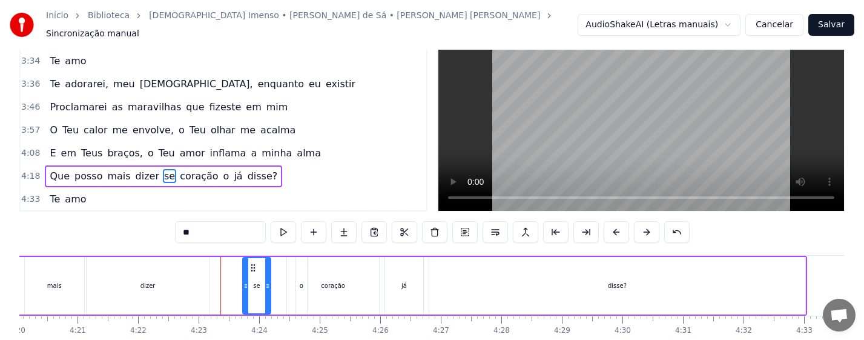
drag, startPoint x: 223, startPoint y: 264, endPoint x: 254, endPoint y: 263, distance: 30.9
click at [254, 263] on icon at bounding box center [253, 268] width 10 height 10
click at [203, 280] on div "dizer" at bounding box center [148, 286] width 122 height 58
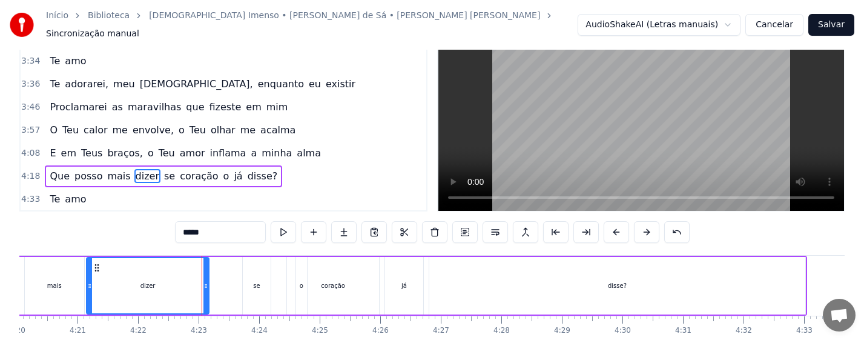
click at [209, 283] on div "dizer" at bounding box center [148, 286] width 124 height 58
drag, startPoint x: 207, startPoint y: 284, endPoint x: 223, endPoint y: 288, distance: 16.3
click at [236, 288] on div at bounding box center [234, 285] width 5 height 55
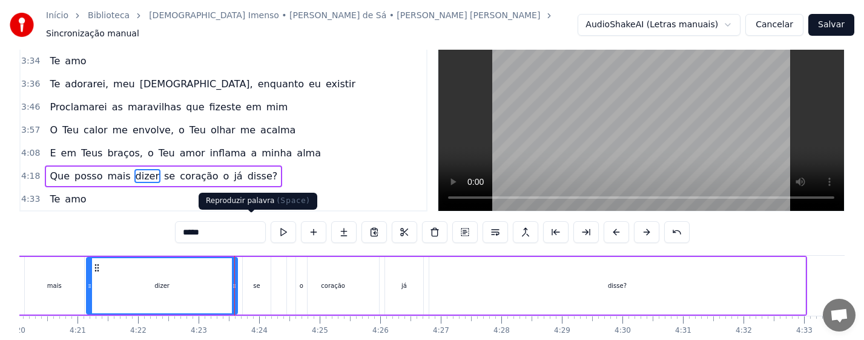
click at [271, 225] on button at bounding box center [283, 232] width 25 height 22
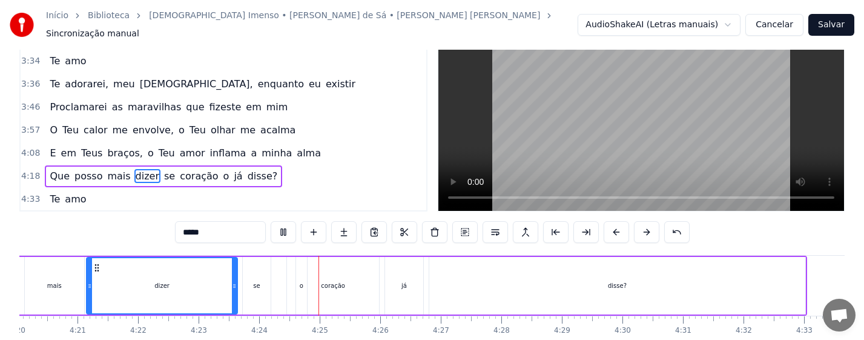
click at [251, 284] on div "se" at bounding box center [256, 286] width 27 height 58
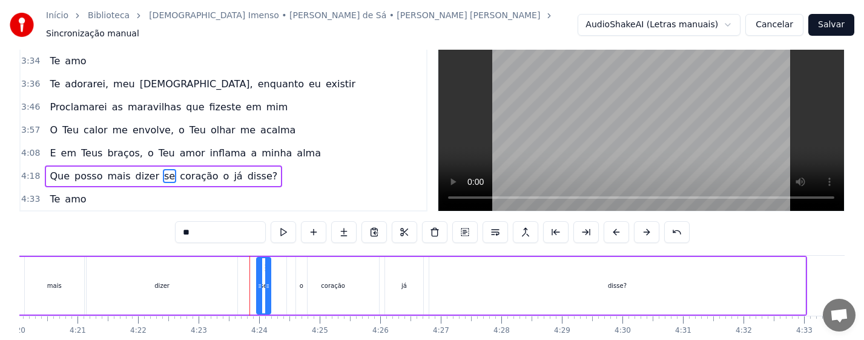
drag, startPoint x: 246, startPoint y: 278, endPoint x: 260, endPoint y: 283, distance: 14.7
click at [260, 283] on icon at bounding box center [259, 286] width 5 height 10
drag, startPoint x: 267, startPoint y: 286, endPoint x: 277, endPoint y: 289, distance: 10.6
click at [277, 289] on div at bounding box center [277, 285] width 5 height 55
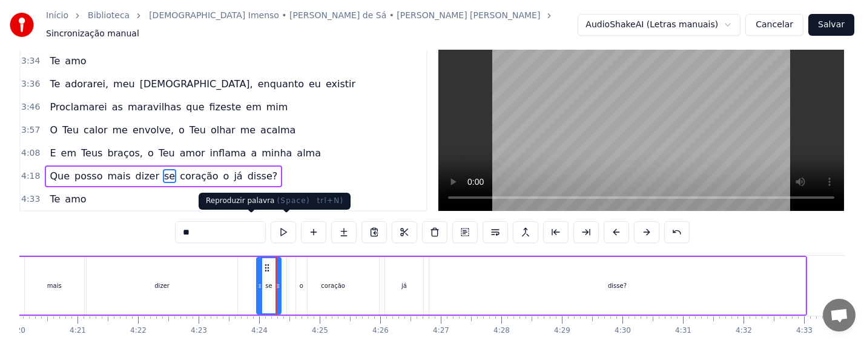
click at [271, 226] on button at bounding box center [283, 232] width 25 height 22
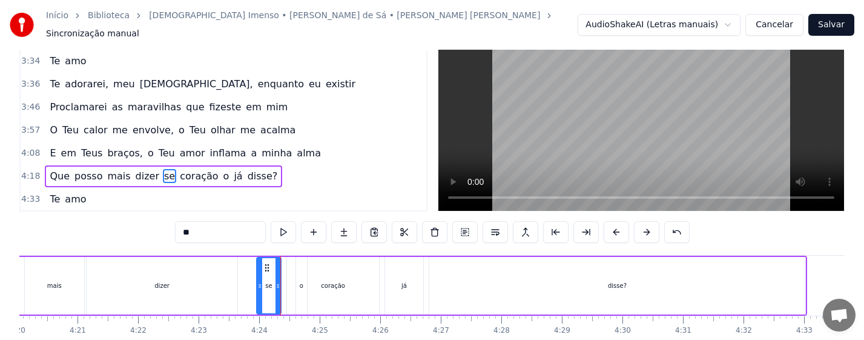
click at [300, 283] on div "o" at bounding box center [302, 285] width 4 height 9
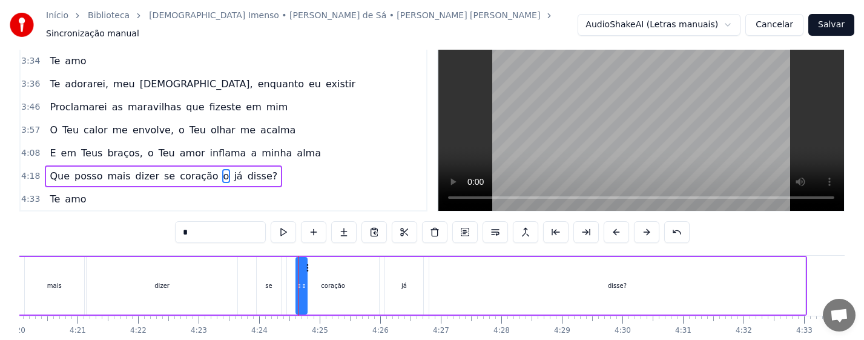
click at [266, 285] on div "se" at bounding box center [269, 286] width 24 height 58
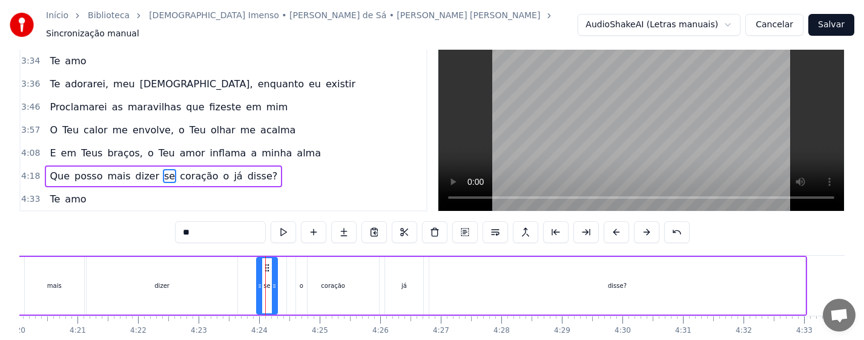
click at [274, 288] on div at bounding box center [274, 285] width 5 height 55
click at [298, 284] on div "o" at bounding box center [301, 286] width 11 height 58
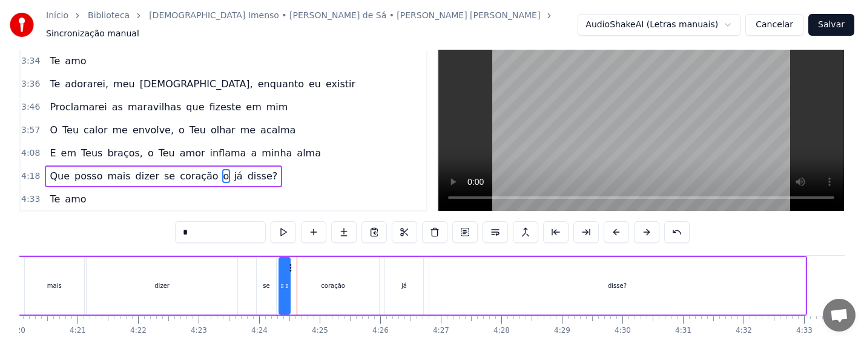
drag, startPoint x: 308, startPoint y: 265, endPoint x: 291, endPoint y: 266, distance: 17.0
click at [291, 266] on icon at bounding box center [290, 268] width 10 height 10
click at [321, 283] on div "coração" at bounding box center [333, 286] width 92 height 58
type input "*******"
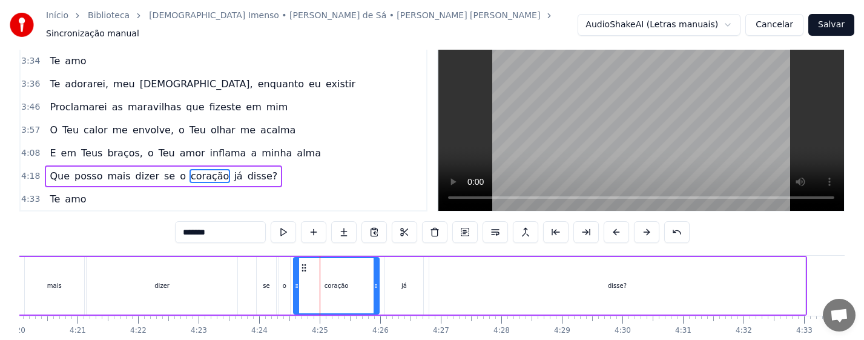
drag, startPoint x: 289, startPoint y: 286, endPoint x: 296, endPoint y: 287, distance: 6.8
click at [296, 287] on div at bounding box center [296, 285] width 5 height 55
drag, startPoint x: 375, startPoint y: 289, endPoint x: 369, endPoint y: 290, distance: 6.1
click at [369, 290] on div at bounding box center [369, 285] width 5 height 55
click at [240, 285] on div "Que posso mais dizer se o coração [PERSON_NAME]?" at bounding box center [374, 285] width 865 height 60
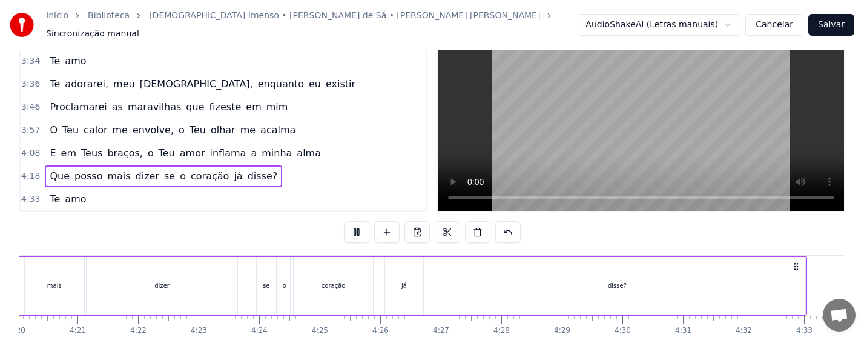
click at [283, 281] on div "o" at bounding box center [285, 285] width 4 height 9
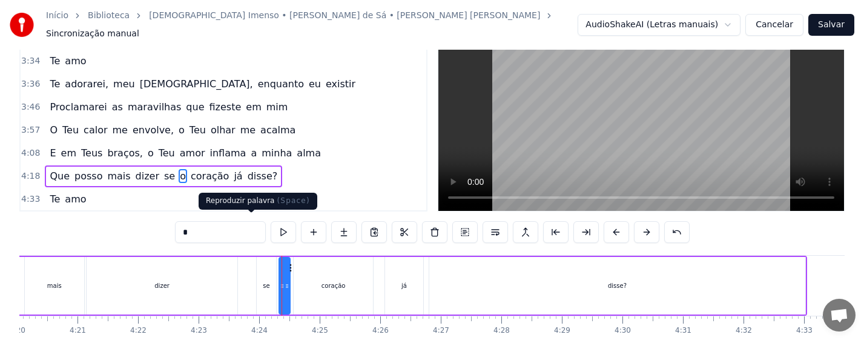
click at [271, 228] on button at bounding box center [283, 232] width 25 height 22
click at [285, 291] on div at bounding box center [285, 285] width 5 height 55
click at [311, 286] on div "coração" at bounding box center [333, 286] width 79 height 58
type input "*******"
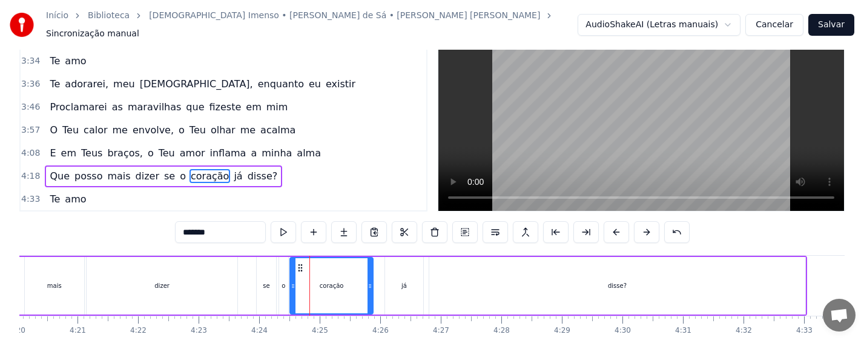
click at [291, 287] on div at bounding box center [293, 285] width 5 height 55
click at [246, 284] on div "Que posso mais dizer se o coração [PERSON_NAME]?" at bounding box center [374, 285] width 865 height 60
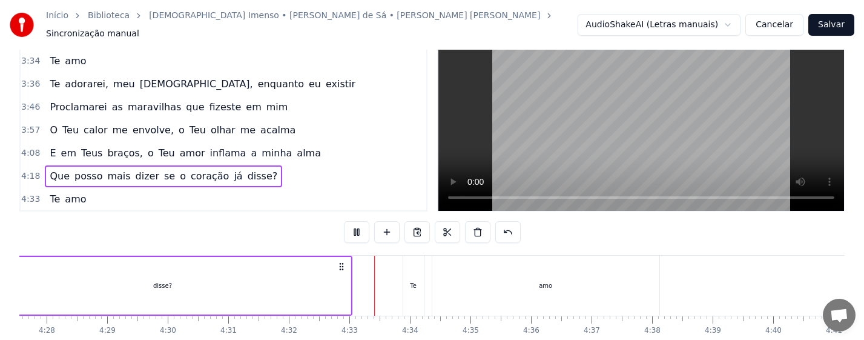
scroll to position [0, 16201]
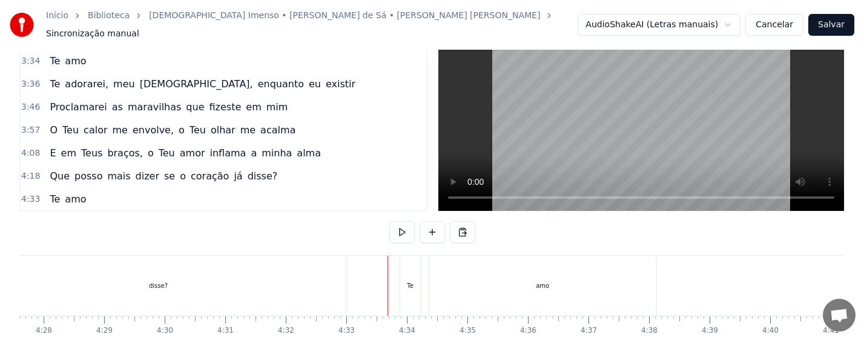
click at [187, 286] on div "disse?" at bounding box center [158, 285] width 377 height 60
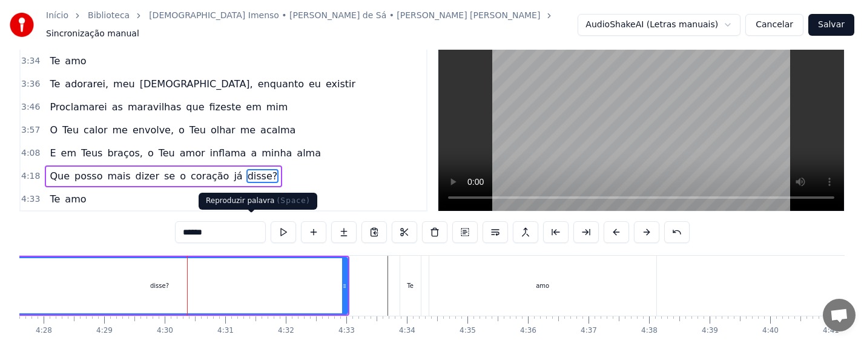
click at [271, 228] on button at bounding box center [283, 232] width 25 height 22
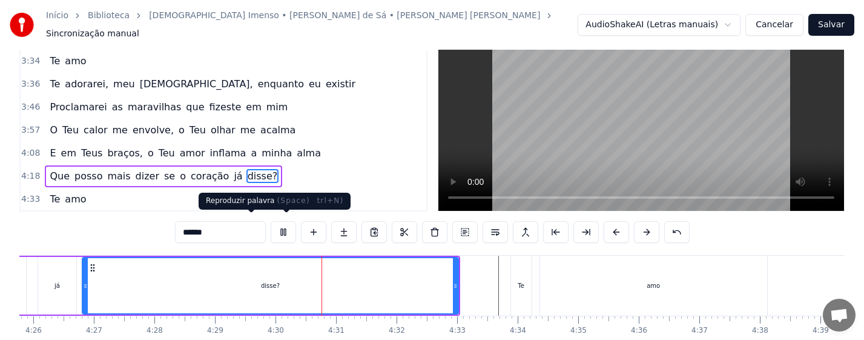
click at [271, 226] on button at bounding box center [283, 232] width 25 height 22
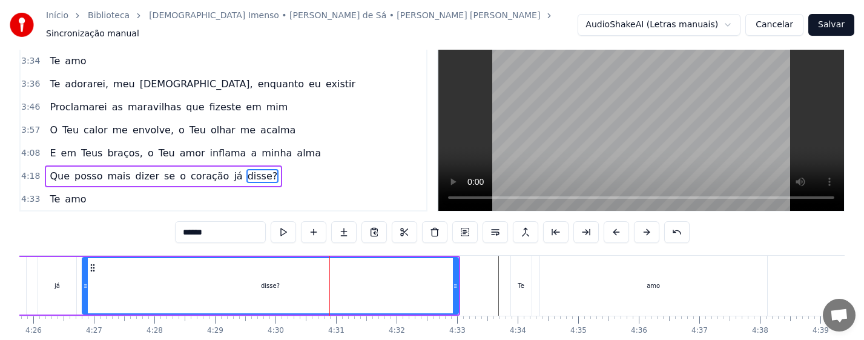
click at [271, 226] on button at bounding box center [283, 232] width 25 height 22
drag, startPoint x: 82, startPoint y: 283, endPoint x: 71, endPoint y: 286, distance: 11.2
click at [80, 283] on icon at bounding box center [82, 286] width 5 height 10
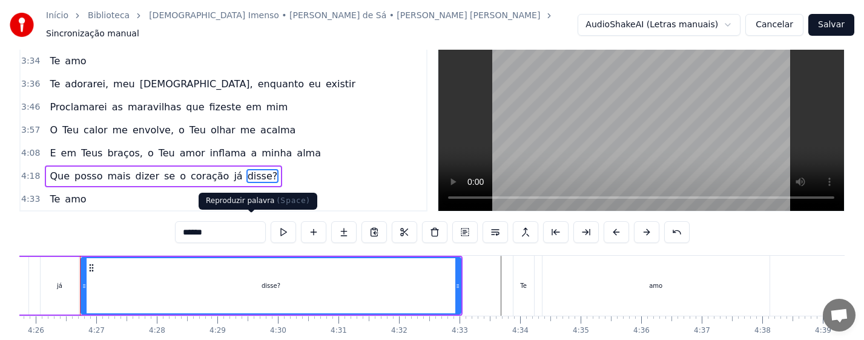
click at [271, 226] on button at bounding box center [283, 232] width 25 height 22
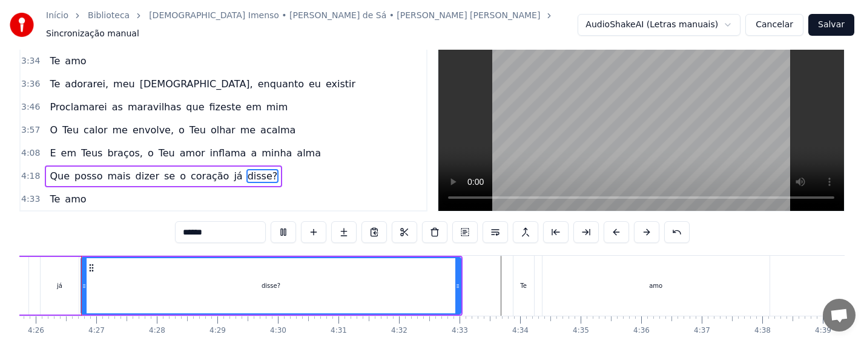
scroll to position [0, 16087]
click at [521, 283] on div "Te" at bounding box center [525, 285] width 21 height 60
type input "**"
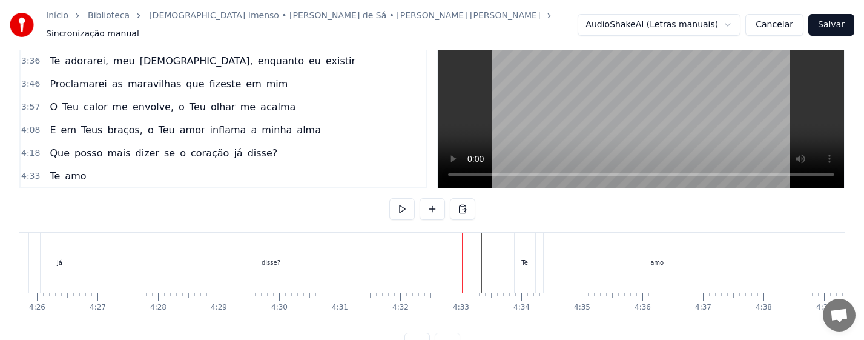
click at [533, 255] on div "Te" at bounding box center [525, 262] width 21 height 60
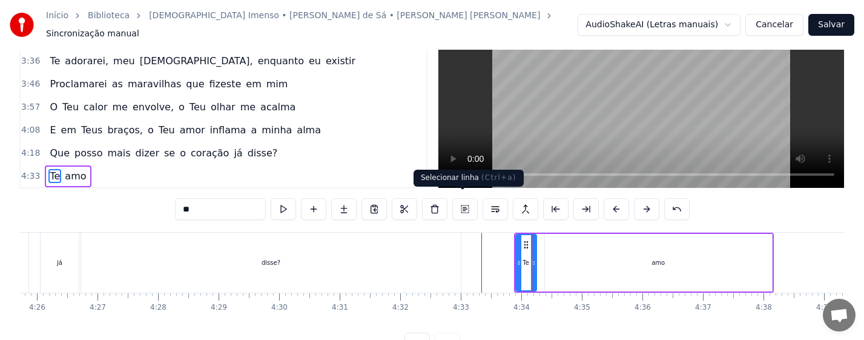
click at [460, 200] on button at bounding box center [464, 209] width 25 height 22
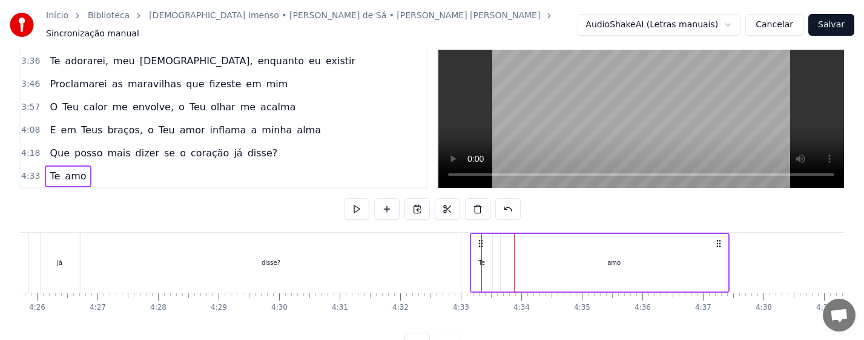
drag, startPoint x: 527, startPoint y: 237, endPoint x: 483, endPoint y: 237, distance: 44.2
click at [483, 239] on icon at bounding box center [481, 244] width 10 height 10
click at [448, 259] on div "disse?" at bounding box center [271, 262] width 380 height 60
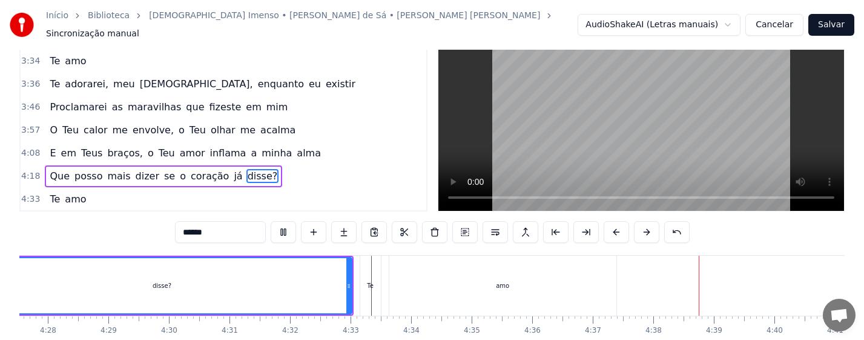
scroll to position [0, 16201]
click at [476, 291] on div "amo" at bounding box center [498, 285] width 227 height 60
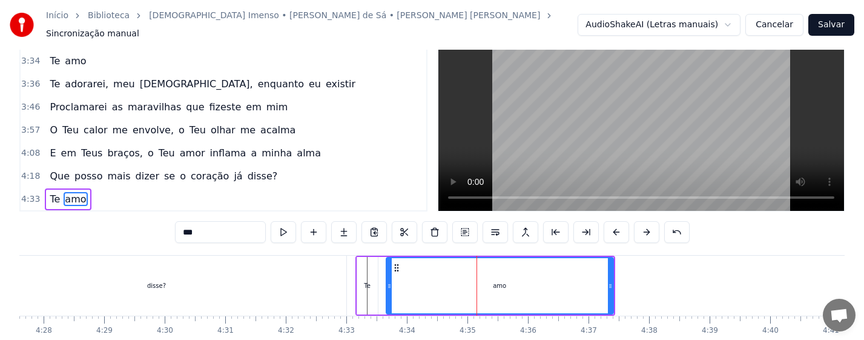
scroll to position [50, 0]
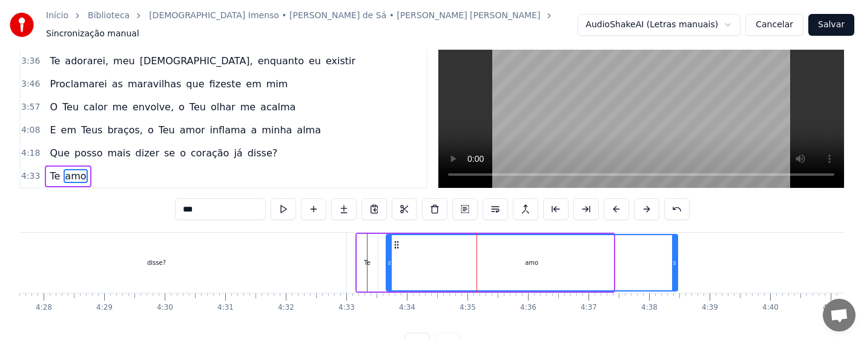
drag, startPoint x: 611, startPoint y: 265, endPoint x: 573, endPoint y: 282, distance: 40.9
click at [676, 268] on div at bounding box center [674, 262] width 5 height 55
click at [307, 260] on div "disse?" at bounding box center [157, 262] width 380 height 60
type input "******"
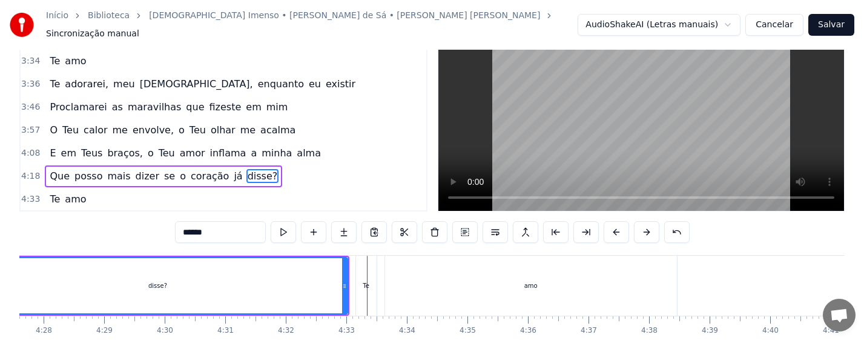
scroll to position [0, 16202]
click at [833, 24] on button "Salvar" at bounding box center [831, 25] width 46 height 22
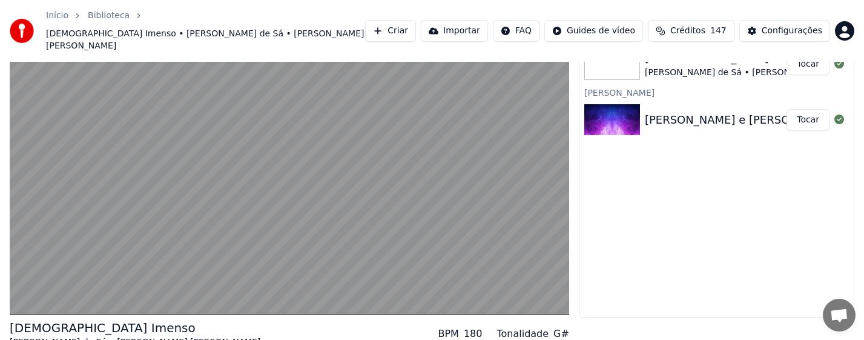
scroll to position [125, 0]
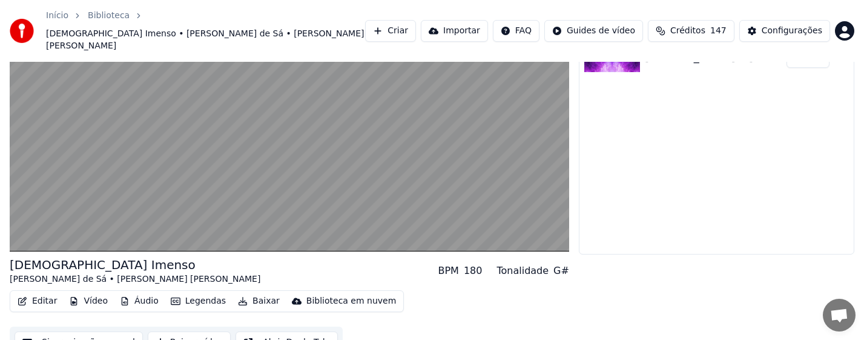
click at [190, 331] on button "Baixar vídeo" at bounding box center [189, 342] width 83 height 22
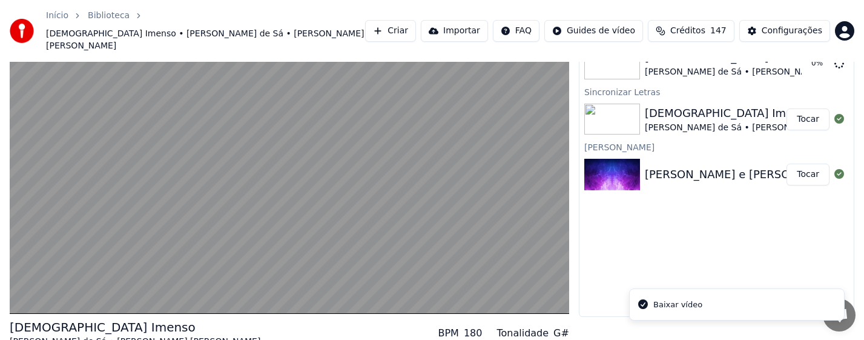
scroll to position [0, 0]
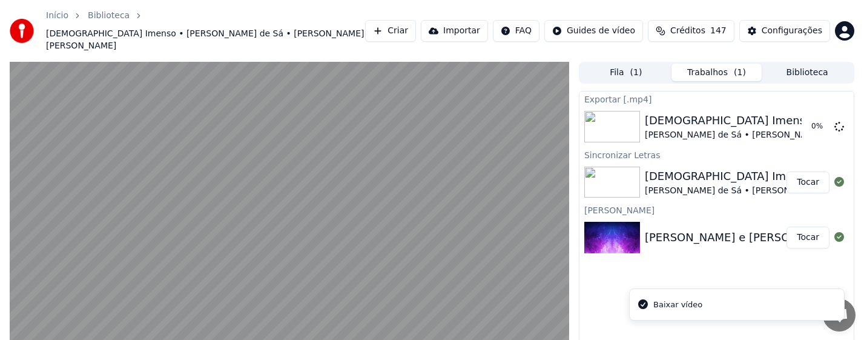
click at [697, 288] on li "Baixar vídeo" at bounding box center [737, 304] width 216 height 33
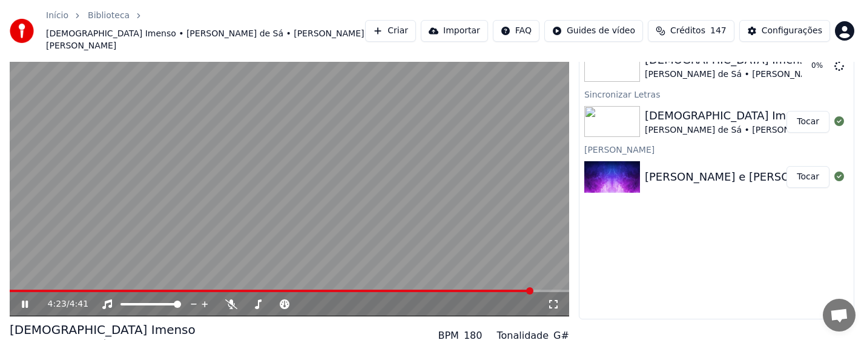
scroll to position [125, 0]
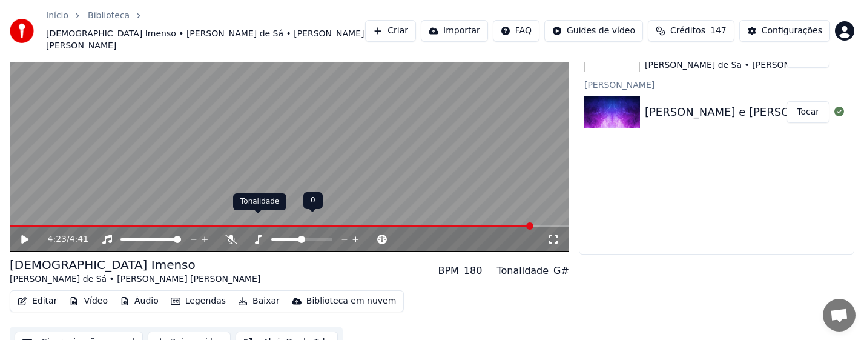
click at [254, 206] on div "Tonalidade Tonalidade" at bounding box center [259, 201] width 53 height 17
click at [16, 233] on div "4:23 / 4:41" at bounding box center [290, 239] width 550 height 12
click at [31, 234] on icon at bounding box center [33, 239] width 28 height 10
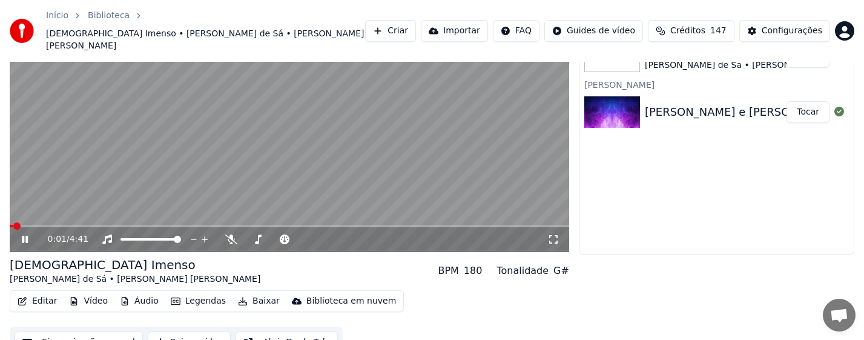
click at [148, 202] on video at bounding box center [289, 93] width 559 height 315
drag, startPoint x: 24, startPoint y: 209, endPoint x: 86, endPoint y: 207, distance: 61.8
click at [167, 227] on div "0:02 / 4:41" at bounding box center [289, 239] width 559 height 24
click at [184, 222] on span at bounding box center [185, 225] width 7 height 7
click at [27, 234] on icon at bounding box center [33, 239] width 28 height 10
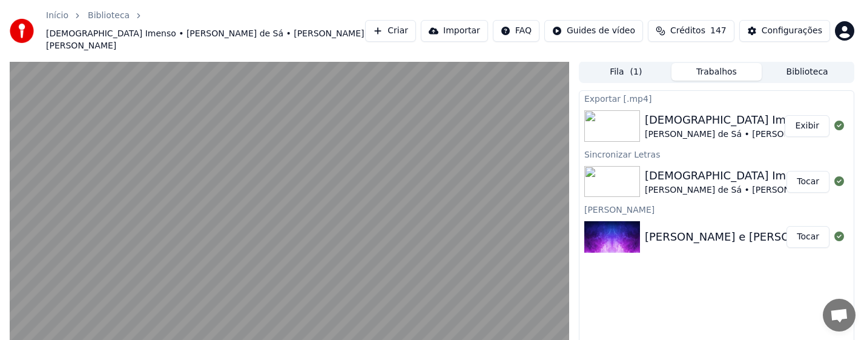
scroll to position [0, 0]
click at [805, 116] on button "Exibir" at bounding box center [807, 127] width 45 height 22
